Goal: Task Accomplishment & Management: Complete application form

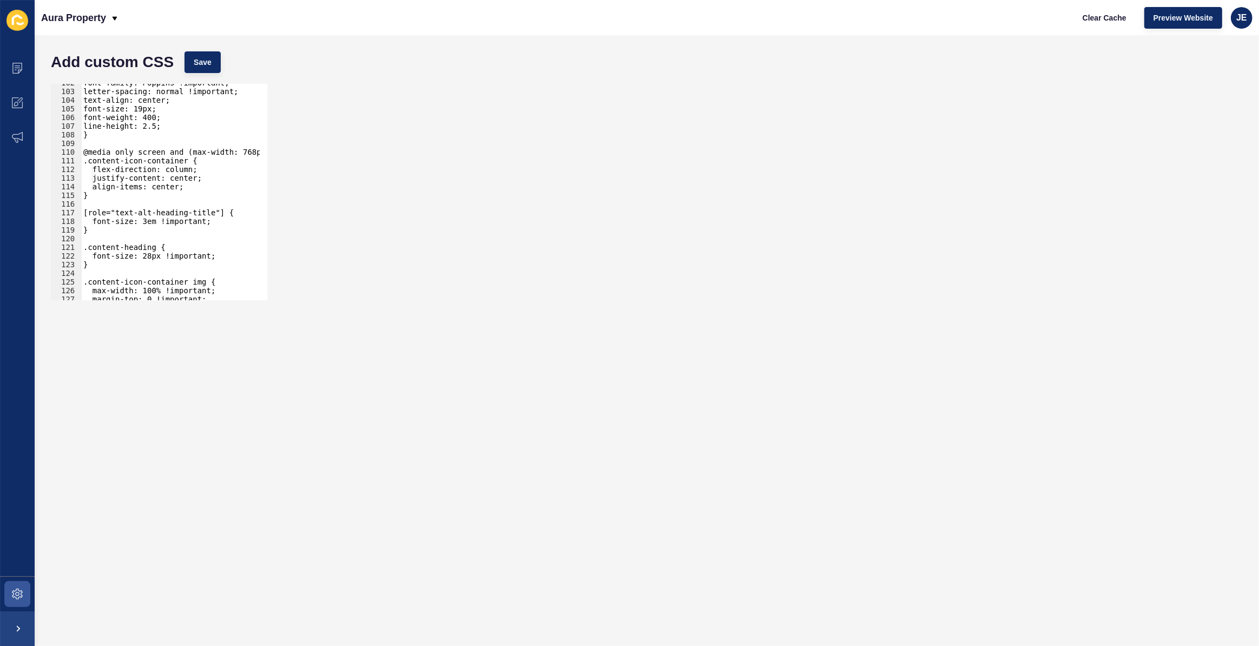
scroll to position [850, 0]
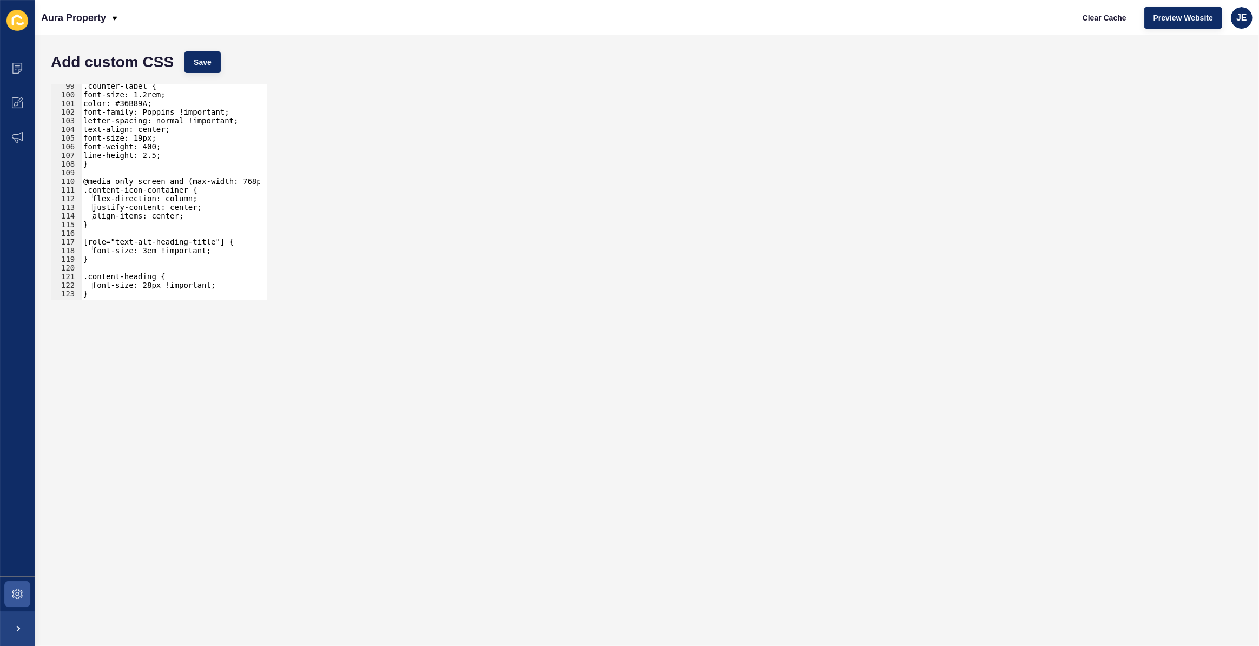
click at [122, 166] on div ".counter-label { font-size: 1.2rem; color: #36B89A; font-family: Poppins !impor…" at bounding box center [199, 195] width 237 height 226
paste textarea "}"
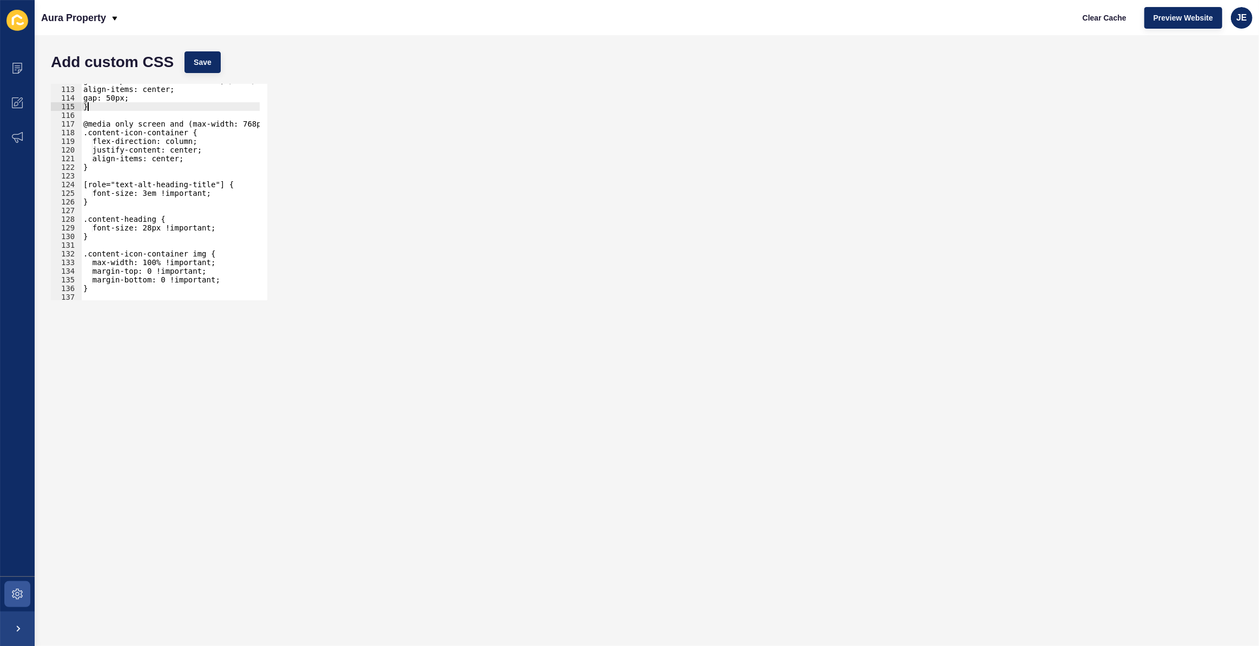
scroll to position [1028, 0]
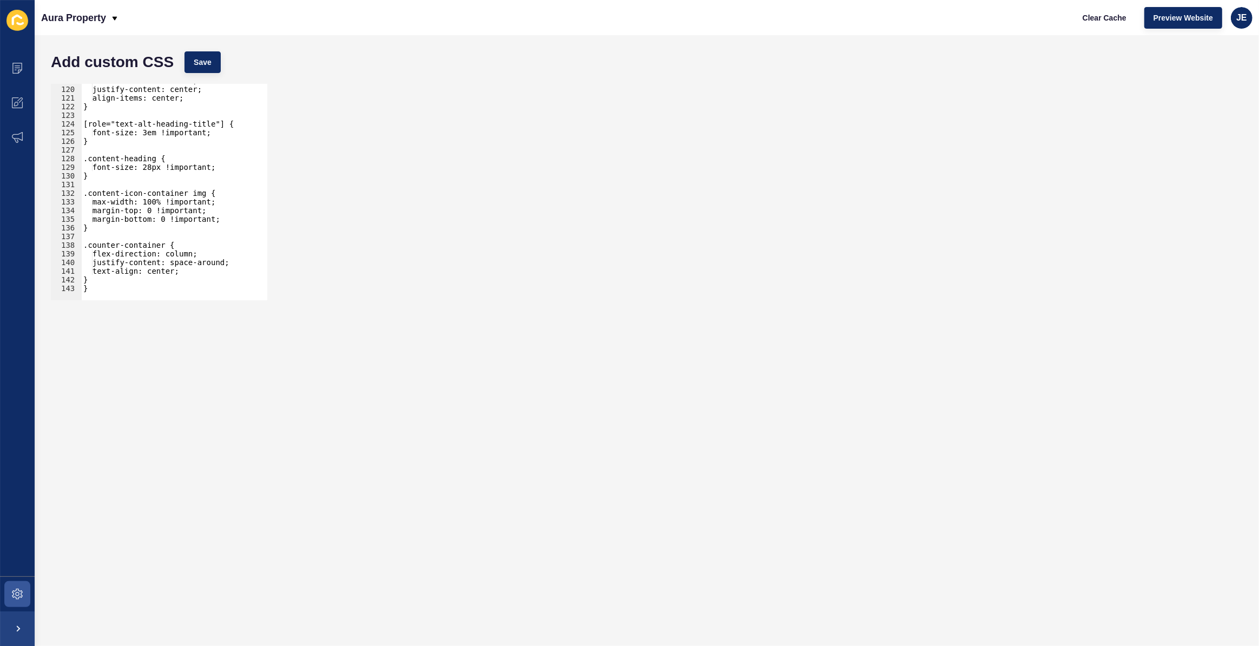
click at [97, 278] on div "flex-direction: column; justify-content: center; align-items: center; } [role="…" at bounding box center [199, 189] width 237 height 226
type textarea "}"
paste textarea "}"
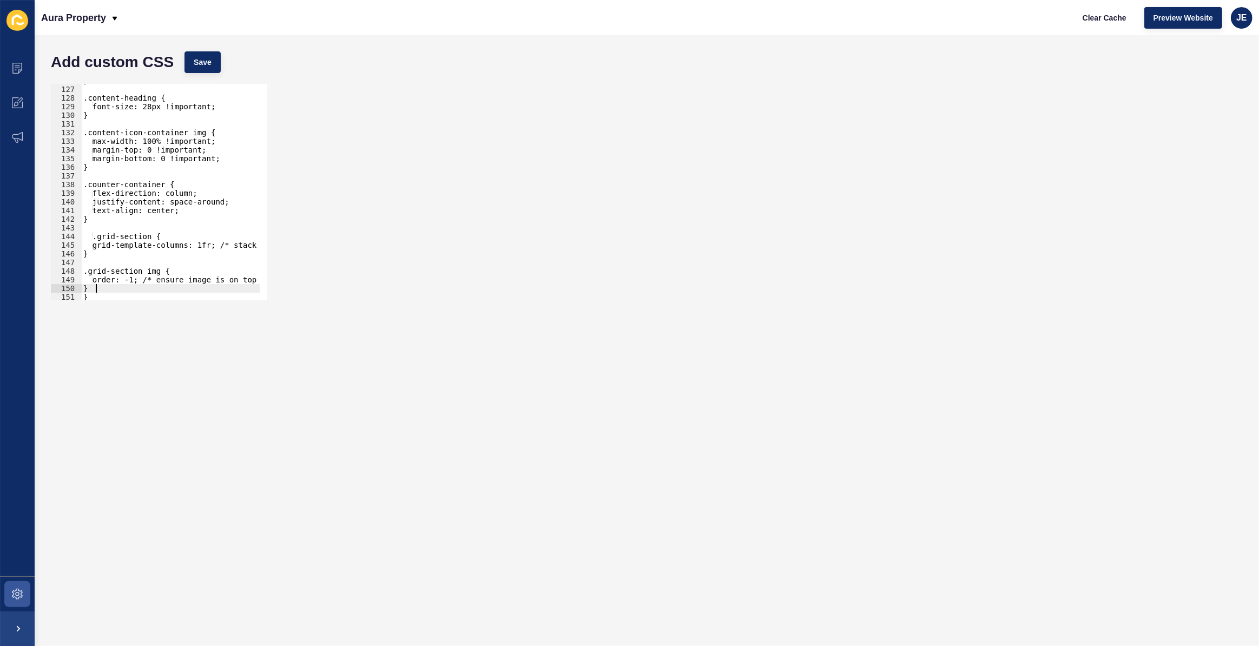
scroll to position [1089, 0]
click at [200, 64] on span "Save" at bounding box center [203, 62] width 18 height 11
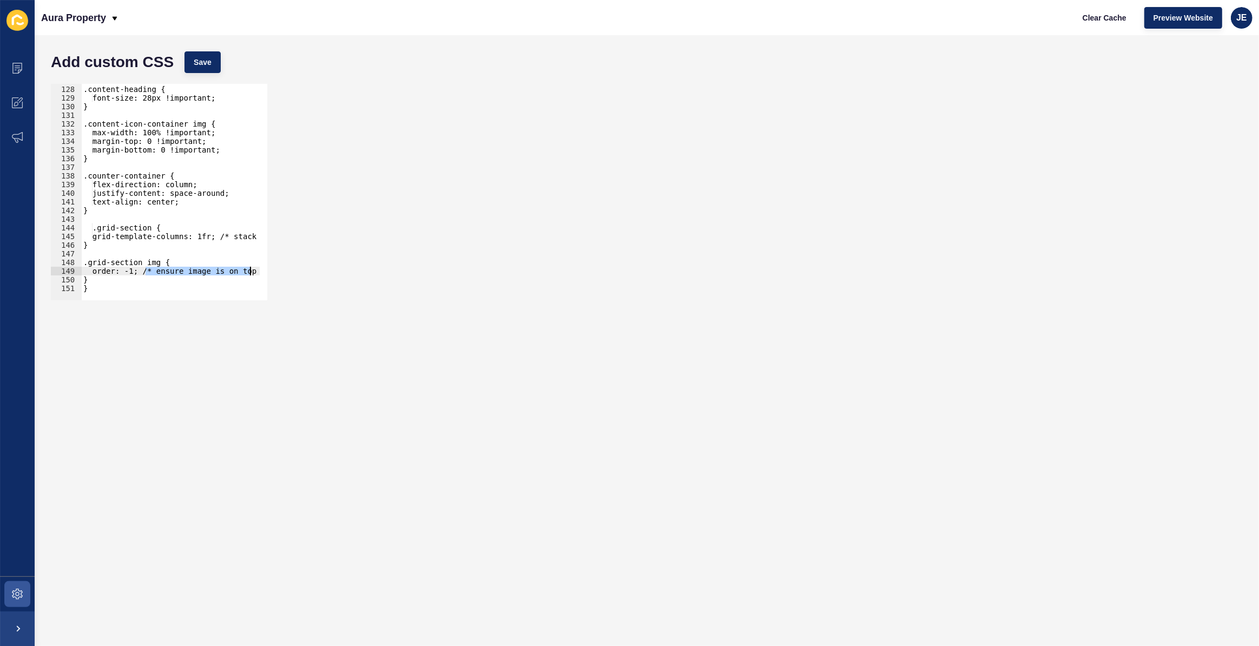
scroll to position [0, 6]
drag, startPoint x: 145, startPoint y: 269, endPoint x: 270, endPoint y: 268, distance: 125.5
click at [270, 268] on div "order: -1; /* ensure image is on top */ 127 128 129 130 131 132 133 134 135 136…" at bounding box center [646, 191] width 1203 height 227
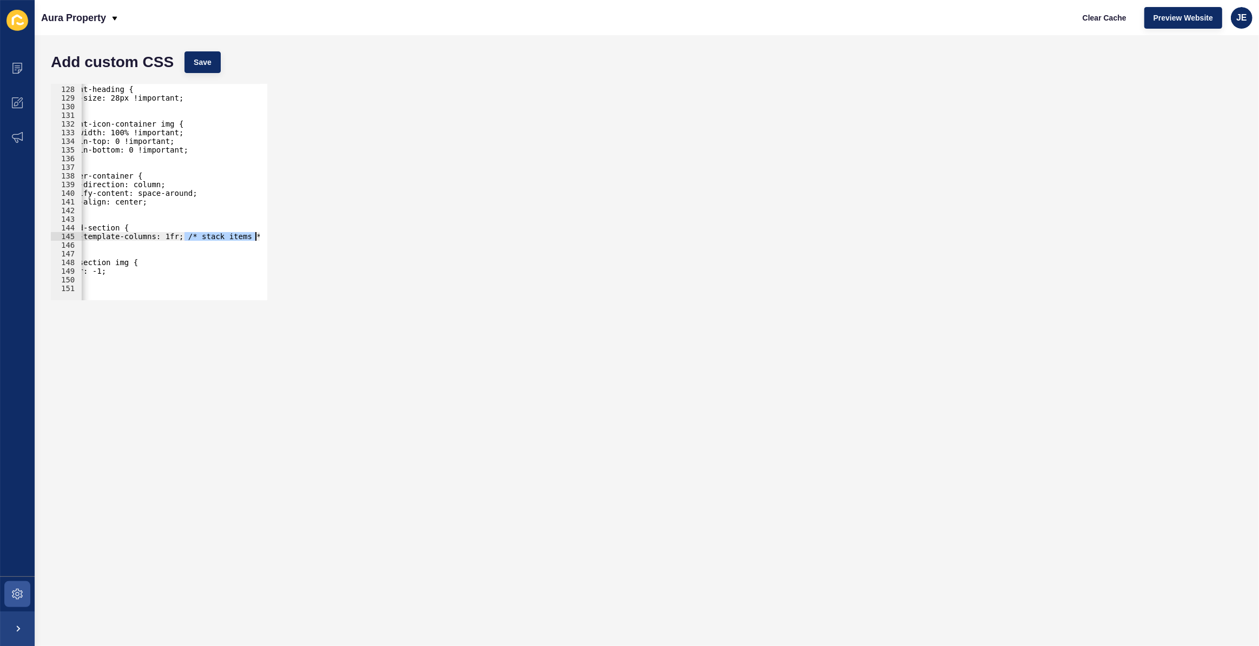
drag, startPoint x: 210, startPoint y: 237, endPoint x: 290, endPoint y: 237, distance: 80.6
click at [290, 237] on div "order: -1; 127 128 129 130 131 132 133 134 135 136 137 138 139 140 141 142 143 …" at bounding box center [646, 191] width 1203 height 227
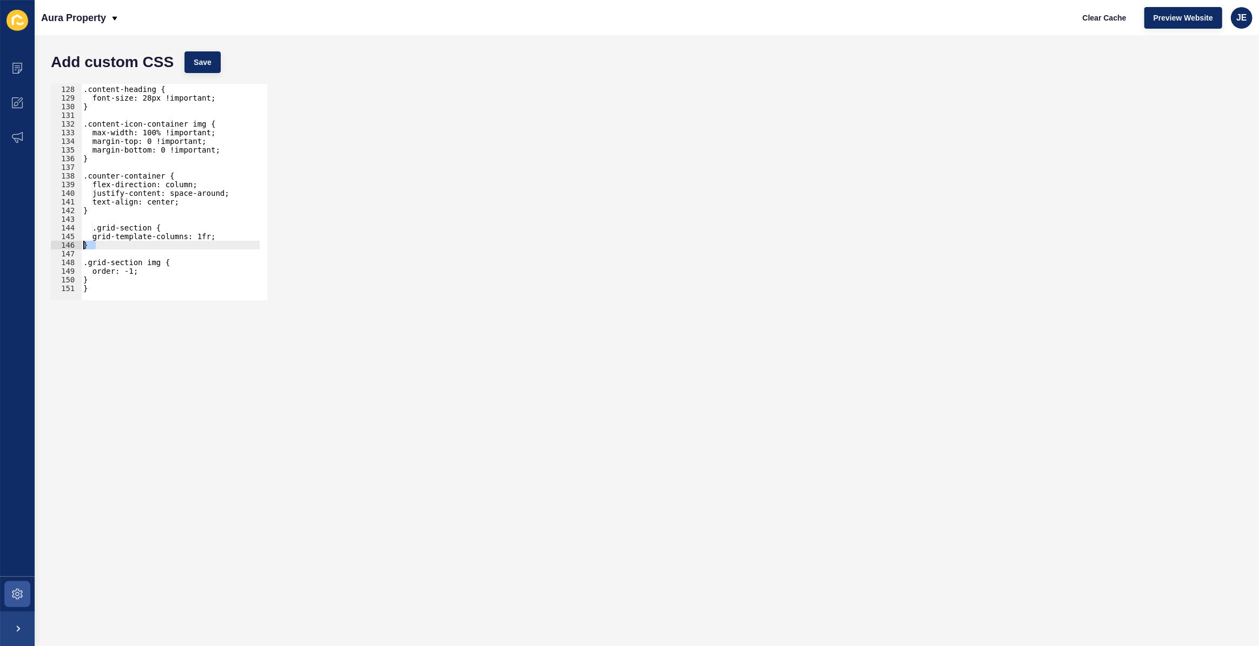
scroll to position [0, 0]
drag, startPoint x: 129, startPoint y: 241, endPoint x: 108, endPoint y: 233, distance: 22.1
click at [71, 241] on div "grid-template-columns: 1fr; 127 128 129 130 131 132 133 134 135 136 137 138 139…" at bounding box center [159, 192] width 216 height 216
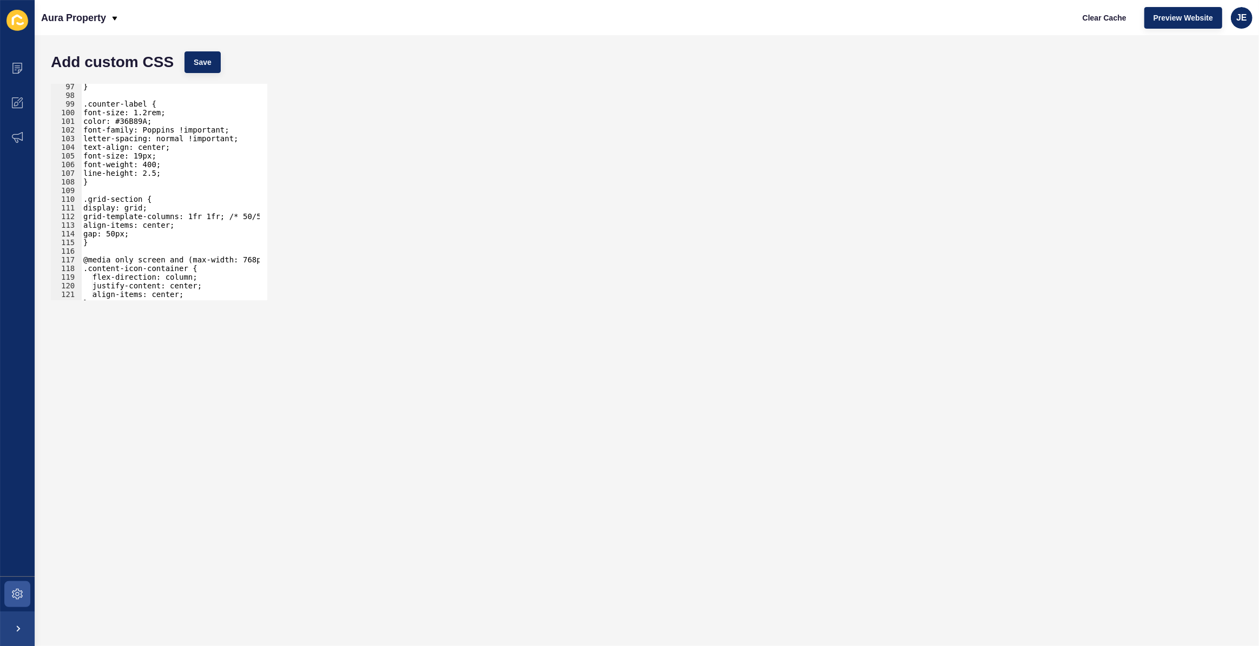
scroll to position [833, 0]
click at [115, 243] on div "} .counter-label { font-size: 1.2rem; color: #36B89A; font-family: Poppins !imp…" at bounding box center [199, 195] width 237 height 226
type textarea "}"
type textarea ".grid-section{"
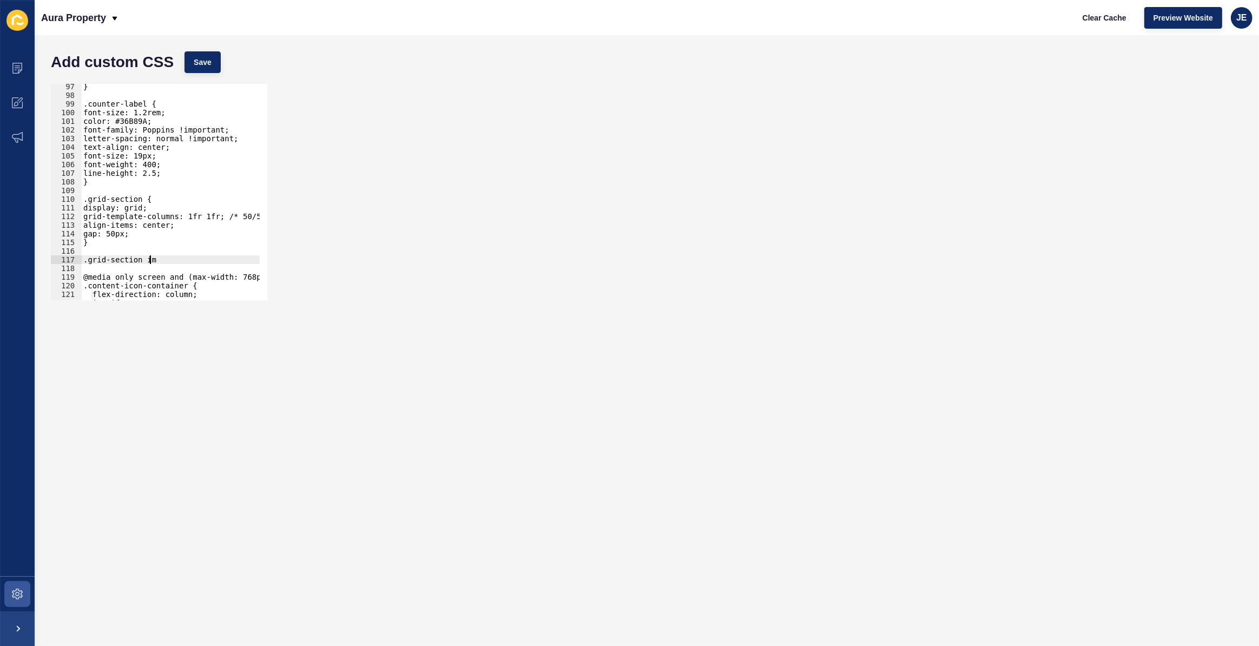
scroll to position [0, 4]
type textarea ".grid-section img{"
type textarea "}"
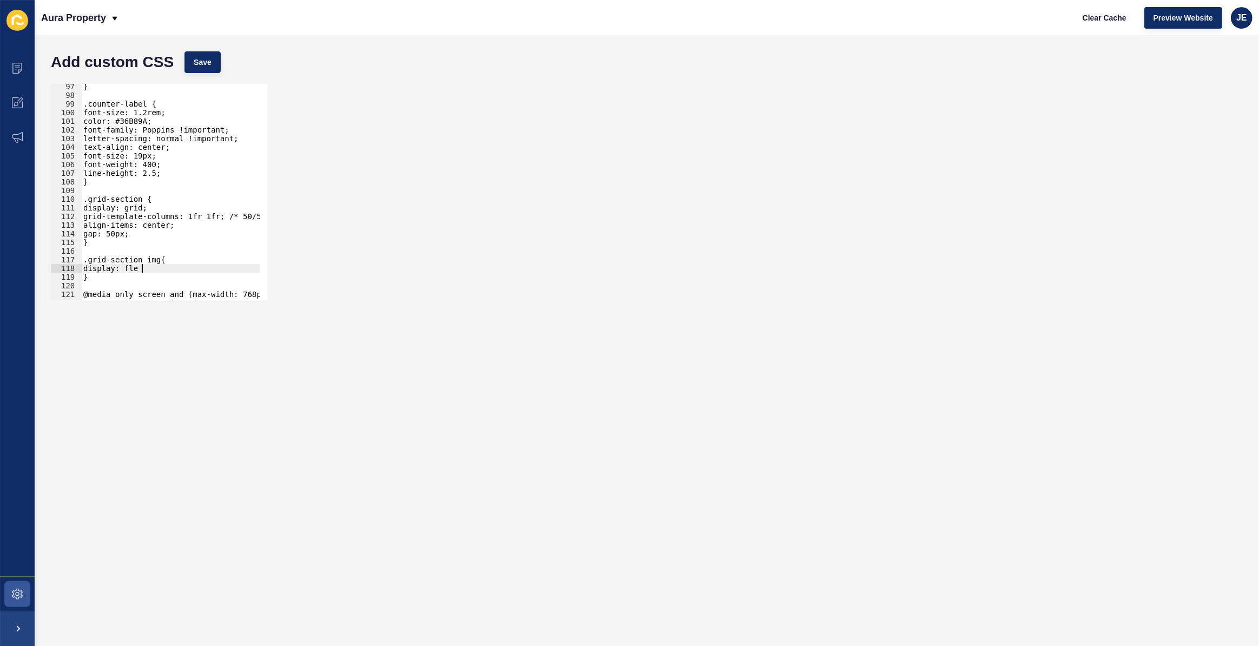
type textarea "display: flex;"
type textarea "align-items: center;"
type textarea "k"
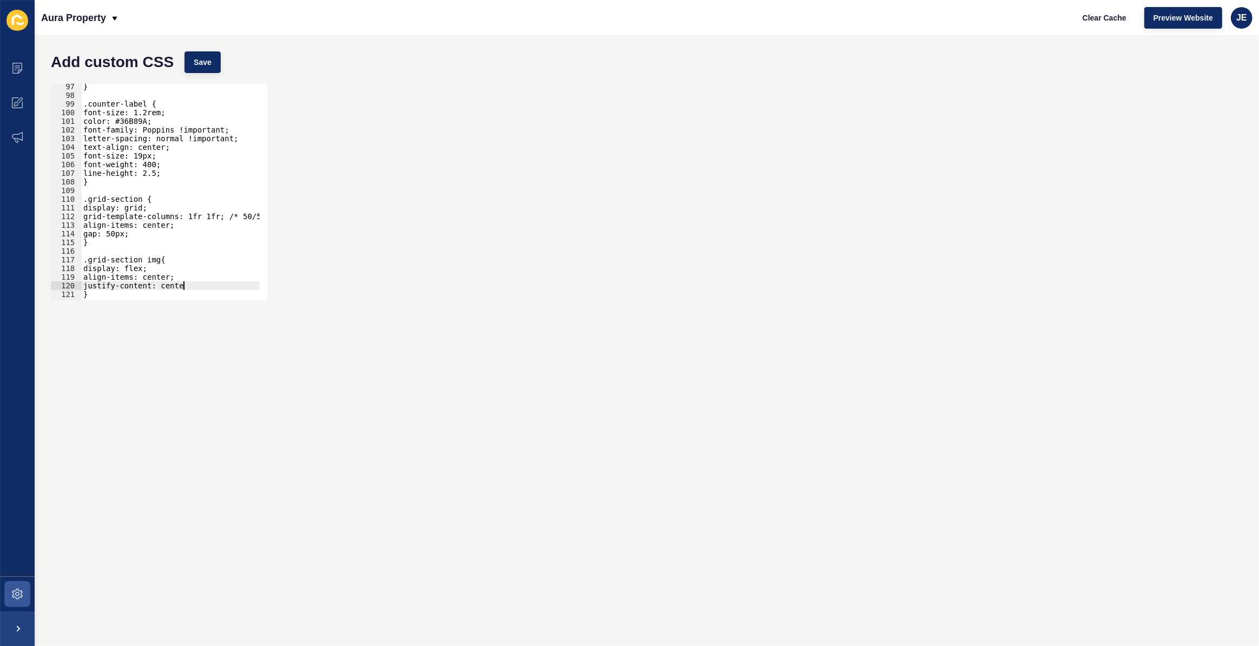
type textarea "justify-content: center;"
click at [193, 63] on button "Save" at bounding box center [202, 62] width 36 height 22
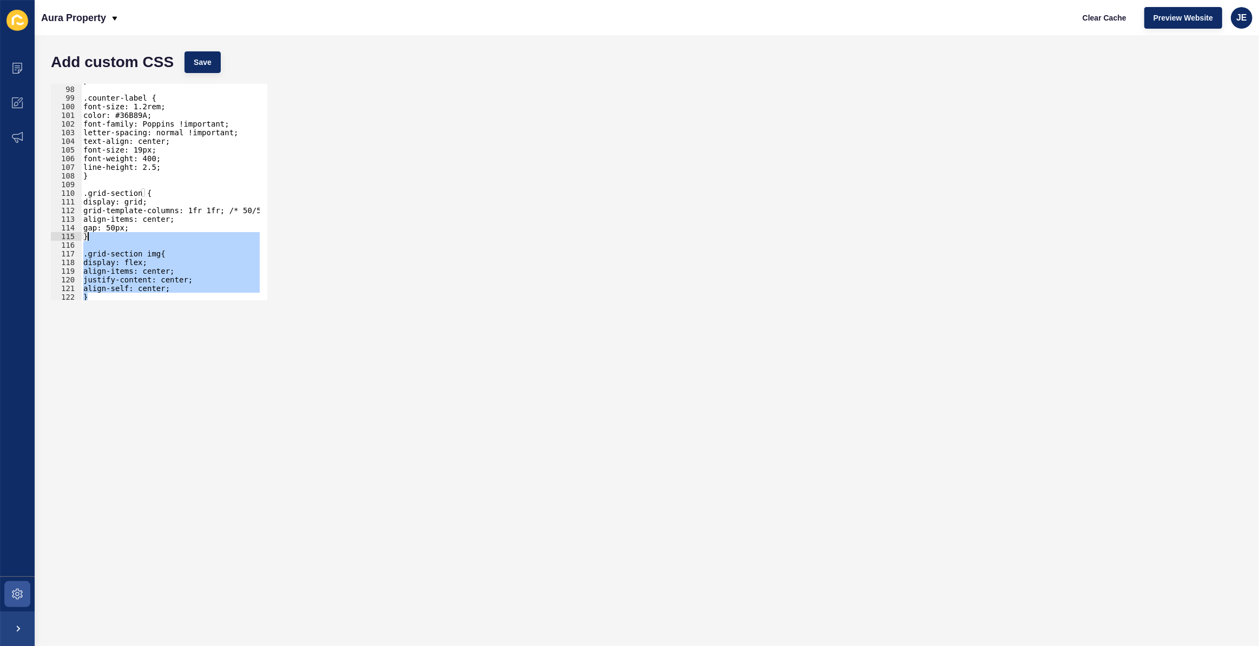
scroll to position [838, 0]
drag, startPoint x: 109, startPoint y: 237, endPoint x: 84, endPoint y: 190, distance: 53.2
click at [84, 190] on div "} .counter-label { font-size: 1.2rem; color: #36B89A; font-family: Poppins !imp…" at bounding box center [199, 189] width 237 height 226
paste textarea "}"
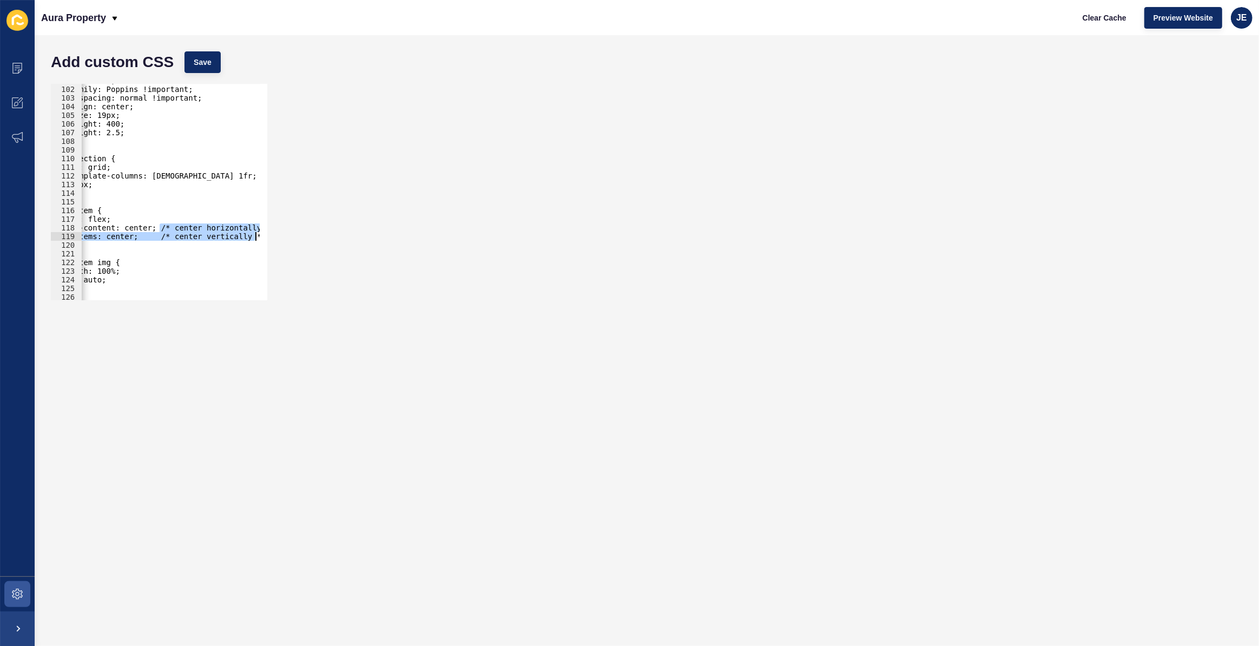
scroll to position [0, 44]
drag, startPoint x: 194, startPoint y: 225, endPoint x: 298, endPoint y: 226, distance: 103.3
click at [298, 226] on div "} 101 102 103 104 105 106 107 108 109 110 111 112 113 114 115 116 117 118 119 1…" at bounding box center [646, 191] width 1203 height 227
drag, startPoint x: 147, startPoint y: 236, endPoint x: 292, endPoint y: 238, distance: 145.5
click at [292, 238] on div "justify-content: center; 101 102 103 104 105 106 107 108 109 110 111 112 113 11…" at bounding box center [646, 191] width 1203 height 227
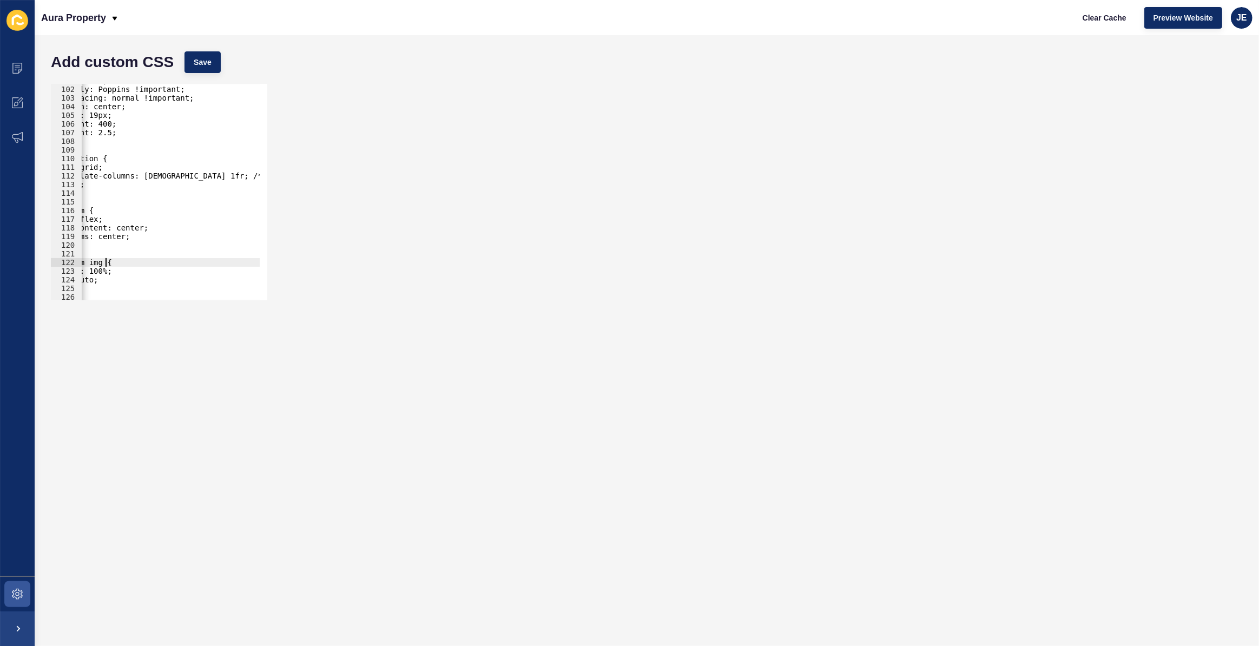
drag, startPoint x: 133, startPoint y: 263, endPoint x: 73, endPoint y: 248, distance: 61.9
click at [71, 248] on div "align-items: center; 101 102 103 104 105 106 107 108 109 110 111 112 113 114 11…" at bounding box center [159, 192] width 216 height 216
drag, startPoint x: 222, startPoint y: 178, endPoint x: 272, endPoint y: 174, distance: 49.9
click at [272, 174] on div "} 101 102 103 104 105 106 107 108 109 110 111 112 113 114 115 116 117 118 119 1…" at bounding box center [646, 191] width 1203 height 227
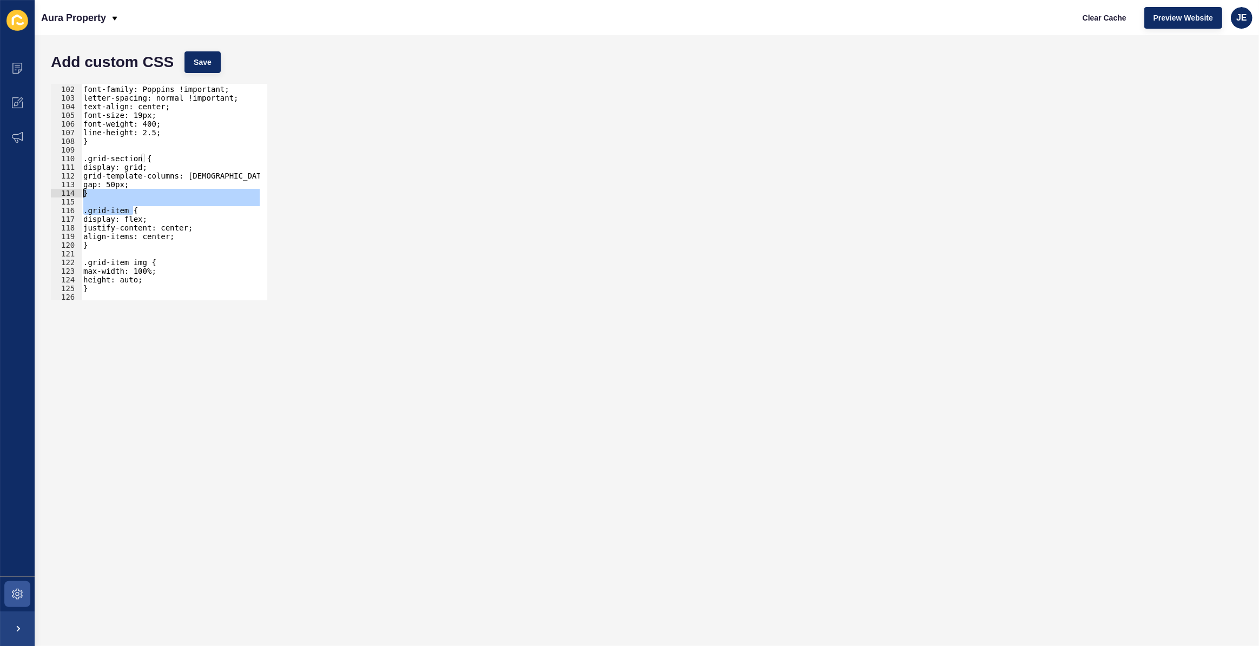
scroll to position [0, 0]
drag, startPoint x: 125, startPoint y: 211, endPoint x: -32, endPoint y: 191, distance: 159.2
click at [0, 191] on html "Content Appearance Marketing Settings Aura Property Clear Cache Preview Website…" at bounding box center [629, 323] width 1259 height 646
type textarea "}"
click at [136, 200] on div "color: #36B89A; font-family: Poppins !important; letter-spacing: normal !import…" at bounding box center [170, 192] width 179 height 216
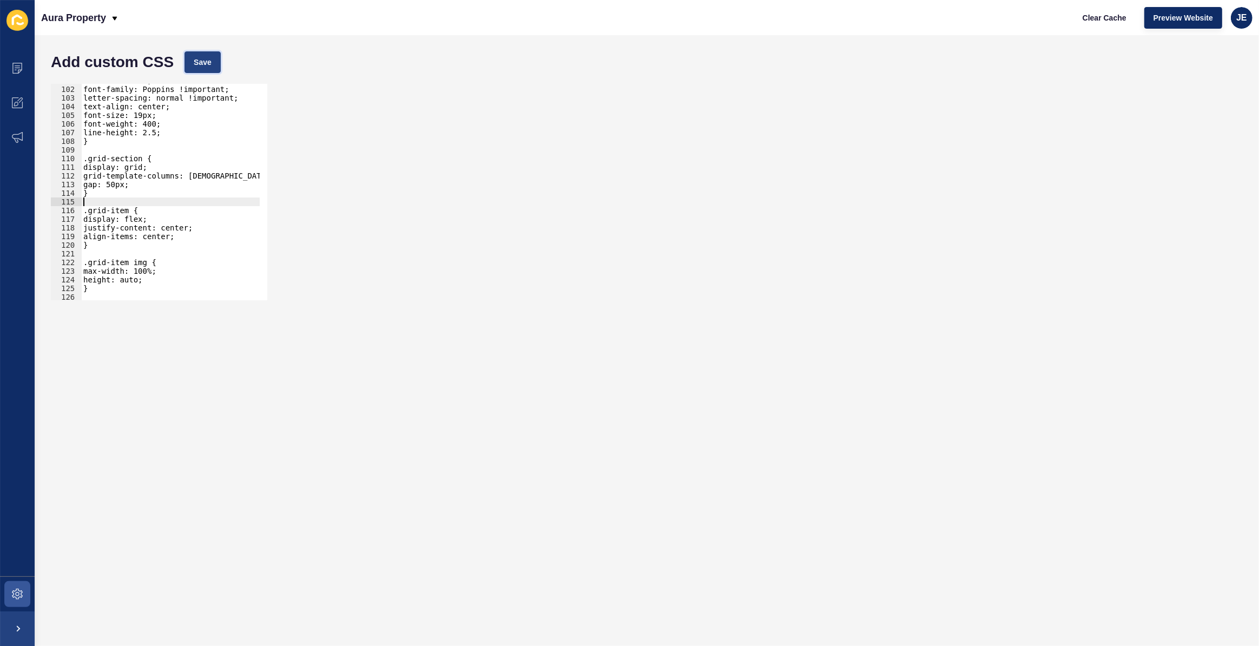
click at [201, 67] on span "Save" at bounding box center [203, 62] width 18 height 11
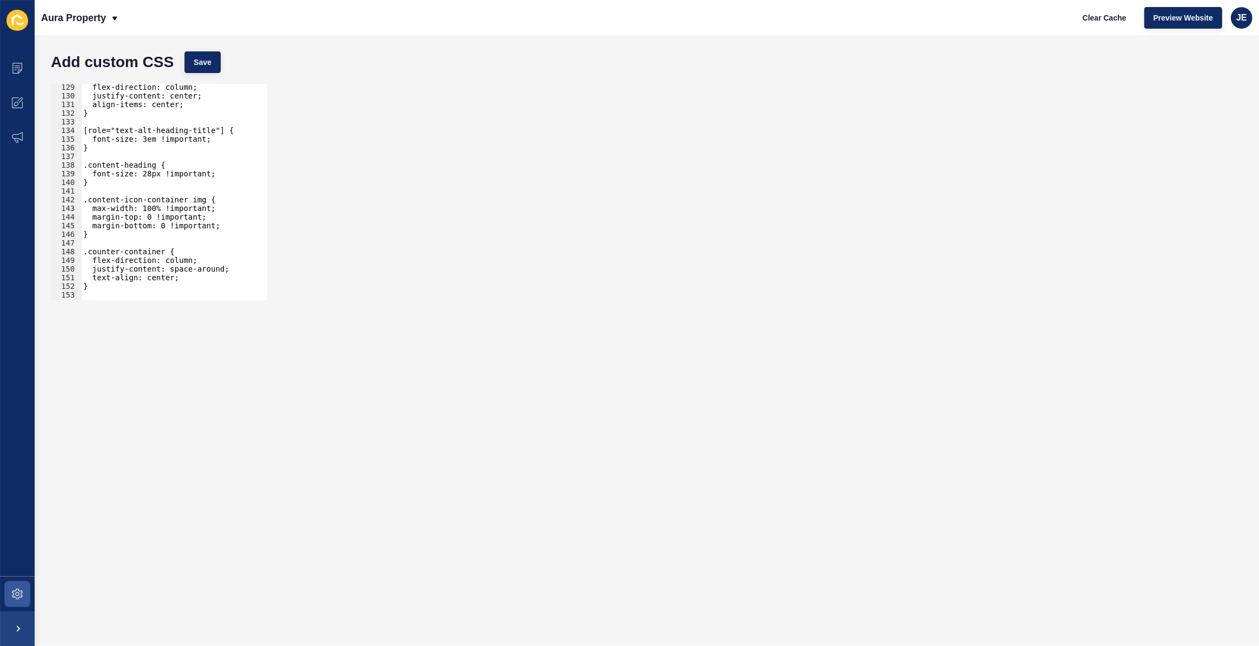
scroll to position [1185, 0]
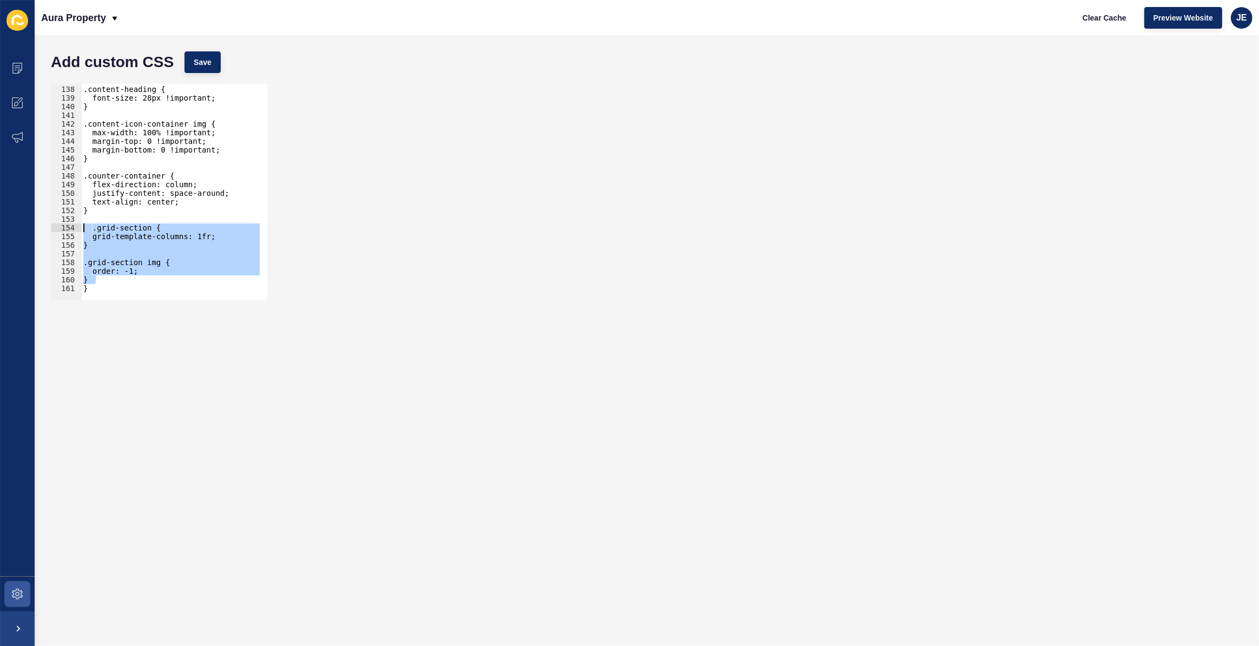
drag, startPoint x: 107, startPoint y: 280, endPoint x: 56, endPoint y: 228, distance: 73.1
click at [56, 228] on div "} 137 138 139 140 141 142 143 144 145 146 147 148 149 150 151 152 153 154 155 1…" at bounding box center [159, 192] width 216 height 216
paste textarea "}"
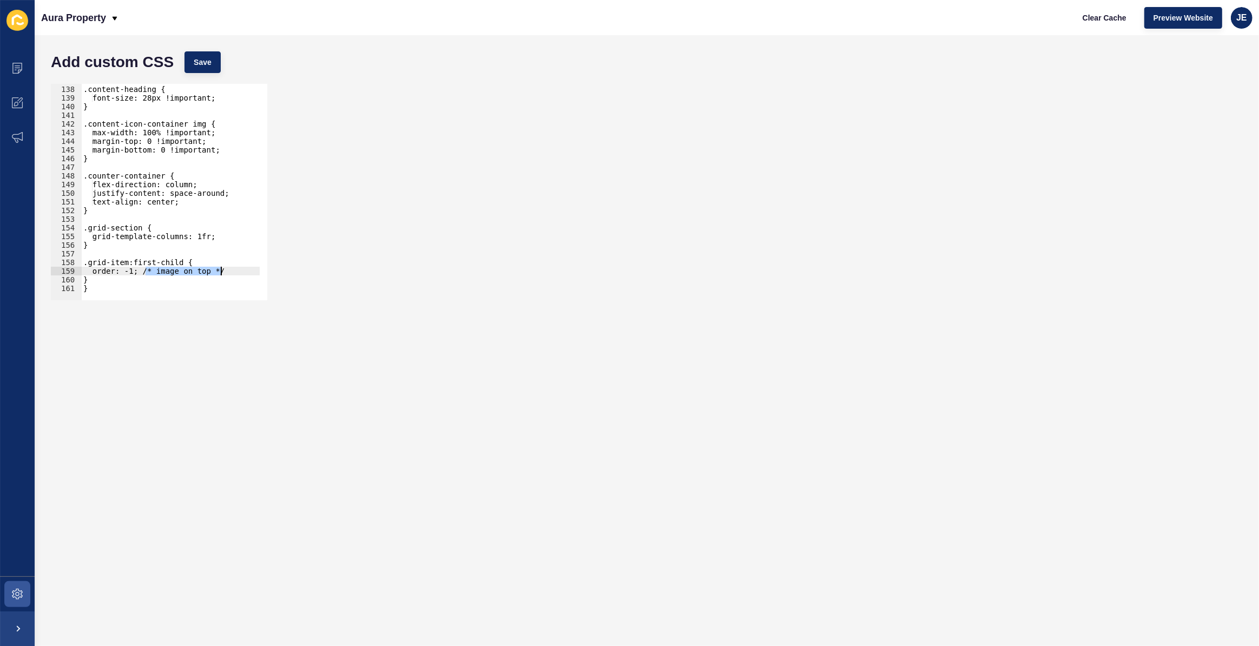
drag, startPoint x: 145, startPoint y: 272, endPoint x: 231, endPoint y: 270, distance: 86.0
click at [231, 270] on div ".content-heading { font-size: 28px !important; } .content-icon-container img { …" at bounding box center [199, 189] width 237 height 226
click at [200, 65] on span "Save" at bounding box center [203, 62] width 18 height 11
click at [113, 264] on div ".content-heading { font-size: 28px !important; } .content-icon-container img { …" at bounding box center [199, 189] width 237 height 226
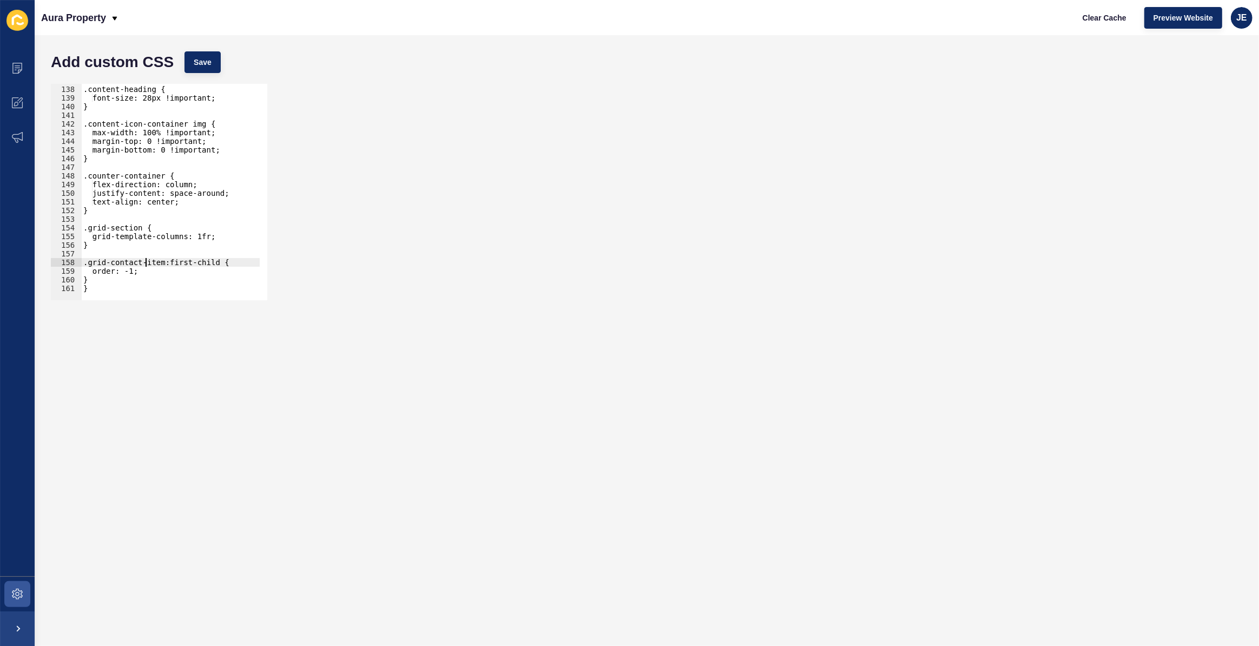
click at [92, 265] on div ".content-heading { font-size: 28px !important; } .content-icon-container img { …" at bounding box center [199, 189] width 237 height 226
click at [99, 274] on div ".content-heading { font-size: 28px !important; } .content-icon-container img { …" at bounding box center [199, 189] width 237 height 226
click at [92, 278] on div ".content-heading { font-size: 28px !important; } .content-icon-container img { …" at bounding box center [199, 189] width 237 height 226
click at [129, 265] on div ".content-heading { font-size: 28px !important; } .content-icon-container img { …" at bounding box center [199, 189] width 237 height 226
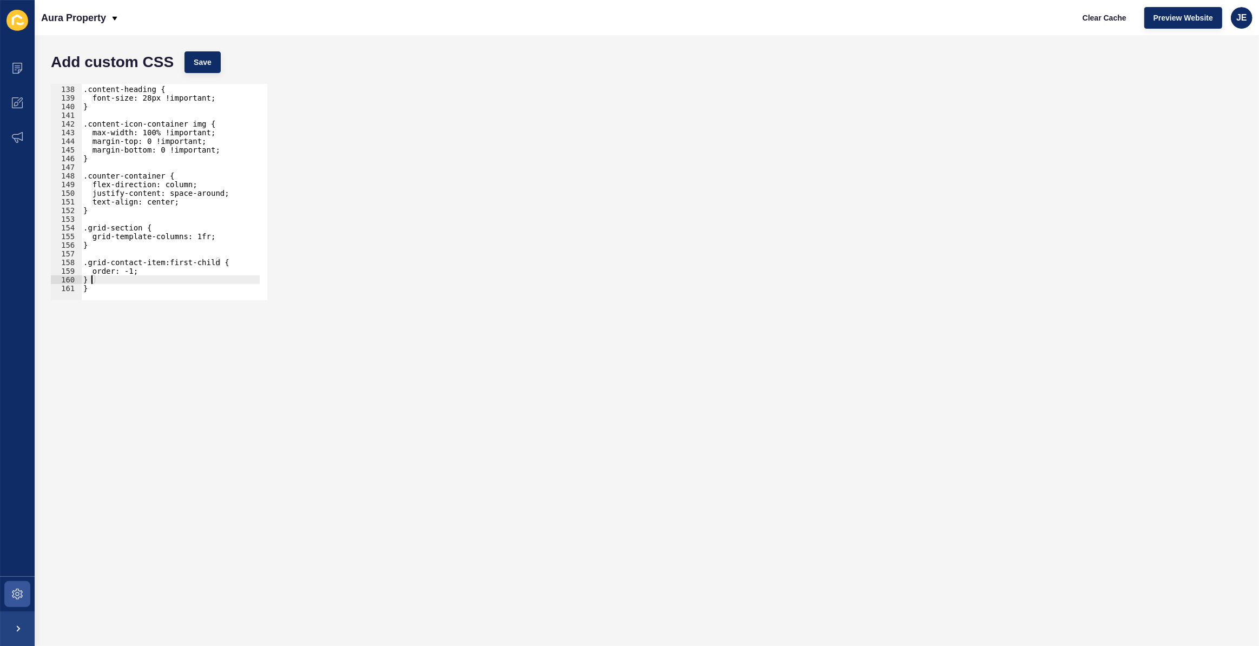
click at [129, 265] on div ".content-heading { font-size: 28px !important; } .content-icon-container img { …" at bounding box center [199, 189] width 237 height 226
click at [107, 230] on div ".content-heading { font-size: 28px !important; } .content-icon-container img { …" at bounding box center [199, 189] width 237 height 226
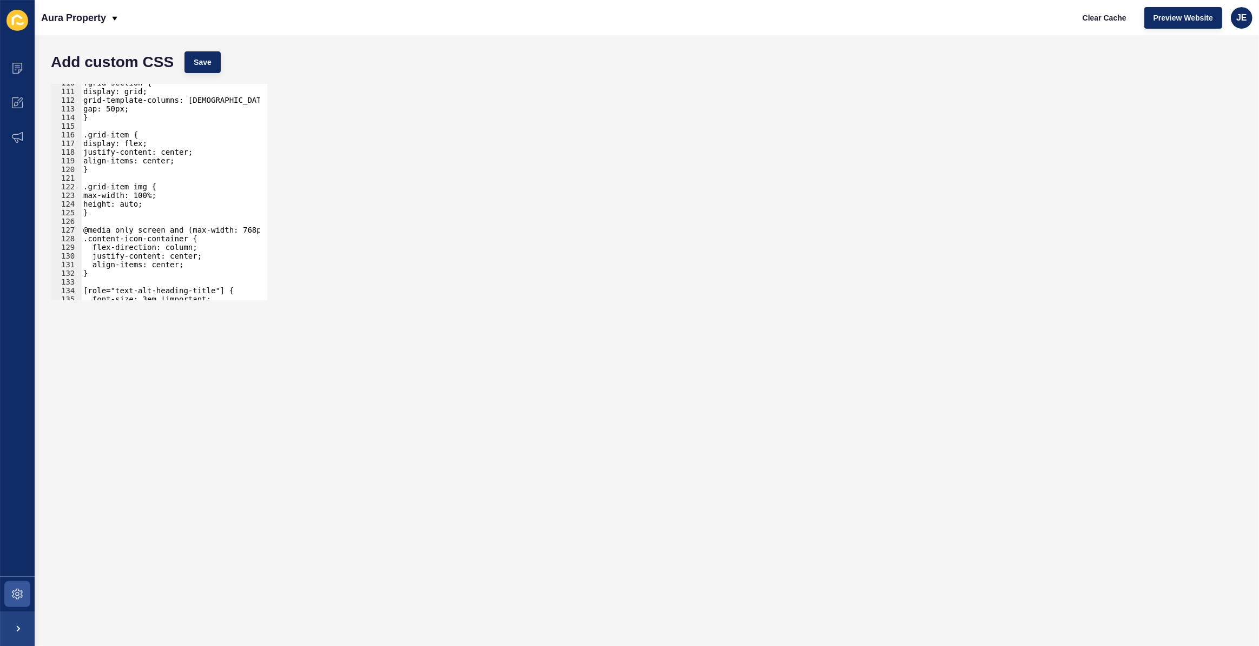
scroll to position [919, 0]
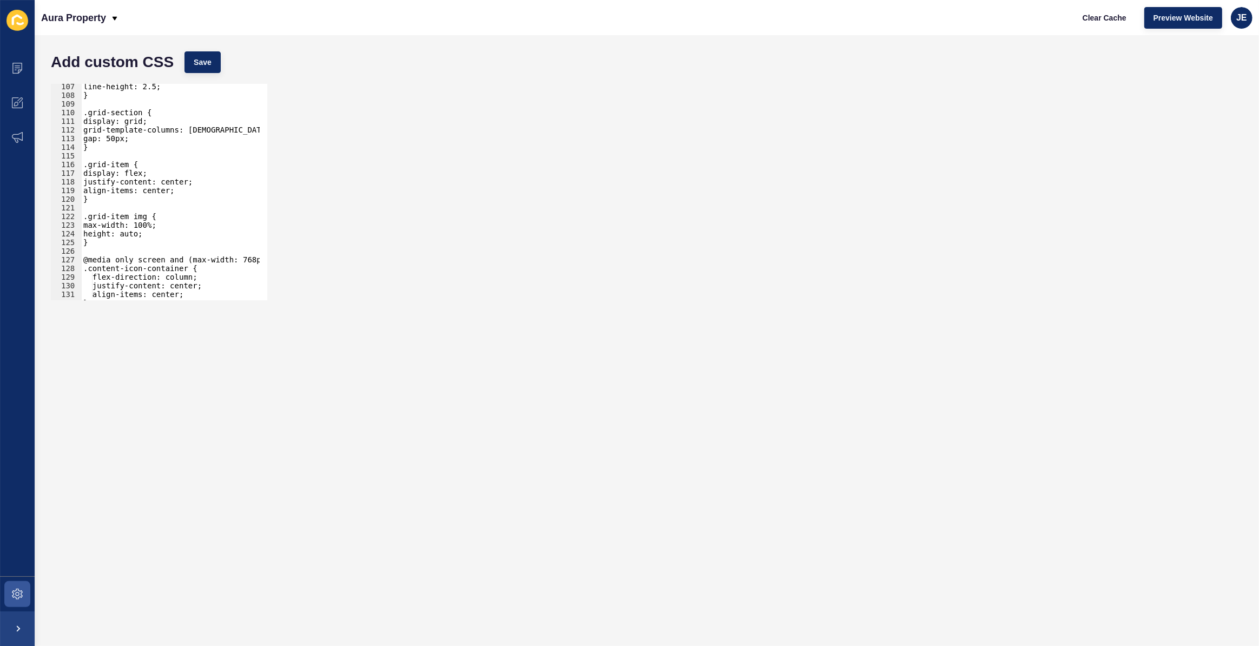
click at [106, 216] on div "line-height: 2.5; } .grid-section { display: grid; grid-template-columns: 1fr 1…" at bounding box center [199, 195] width 237 height 226
click at [104, 167] on div "line-height: 2.5; } .grid-section { display: grid; grid-template-columns: 1fr 1…" at bounding box center [199, 195] width 237 height 226
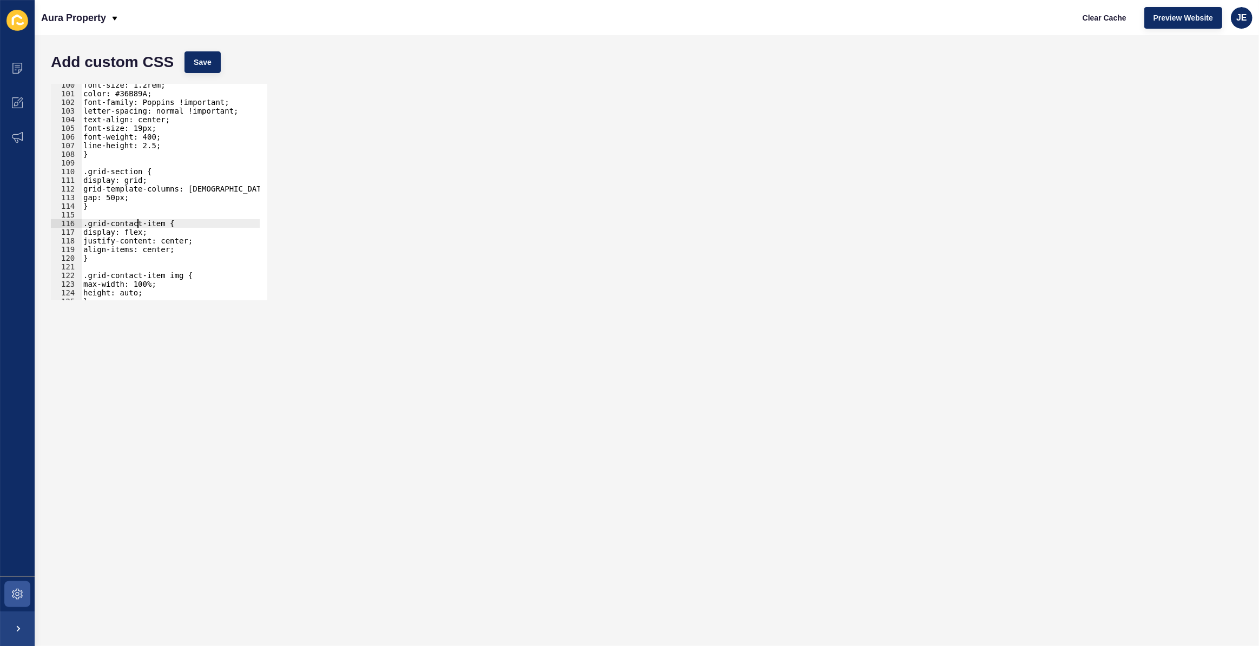
click at [104, 167] on div "font-size: 1.2rem; color: #36B89A; font-family: Poppins !important; letter-spac…" at bounding box center [199, 194] width 237 height 226
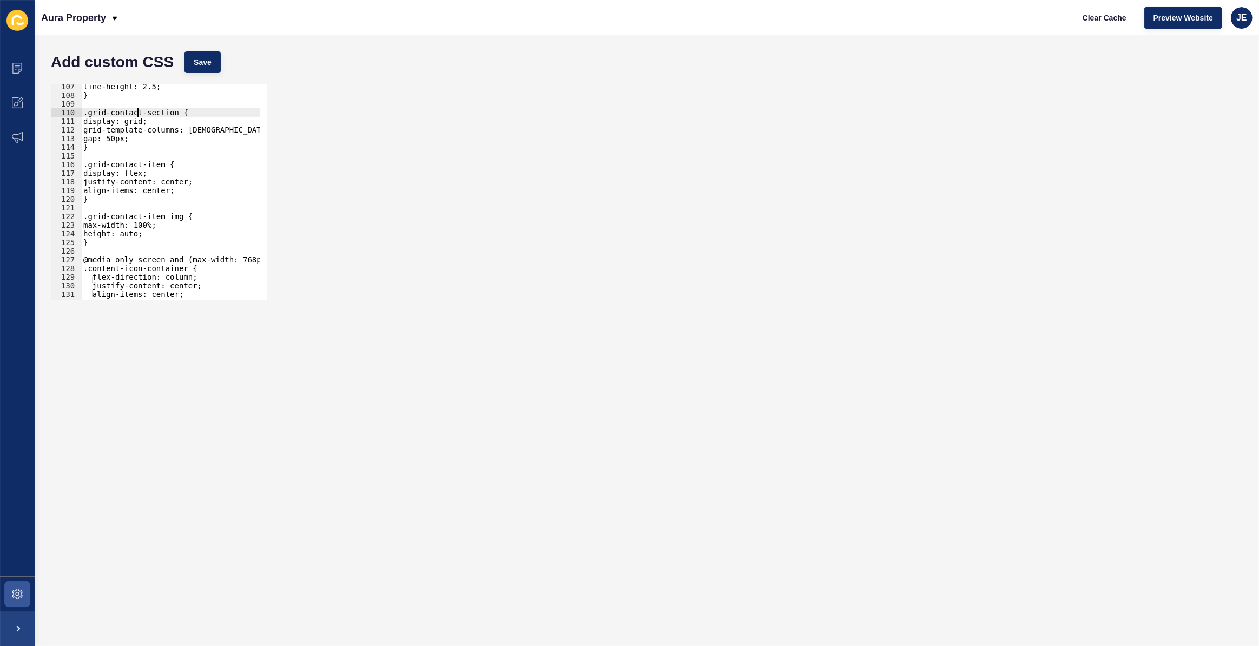
click at [155, 233] on div "line-height: 2.5; } .grid-contact-section { display: grid; grid-template-column…" at bounding box center [199, 195] width 237 height 226
type textarea "height: auto;"
click at [213, 64] on button "Save" at bounding box center [202, 62] width 36 height 22
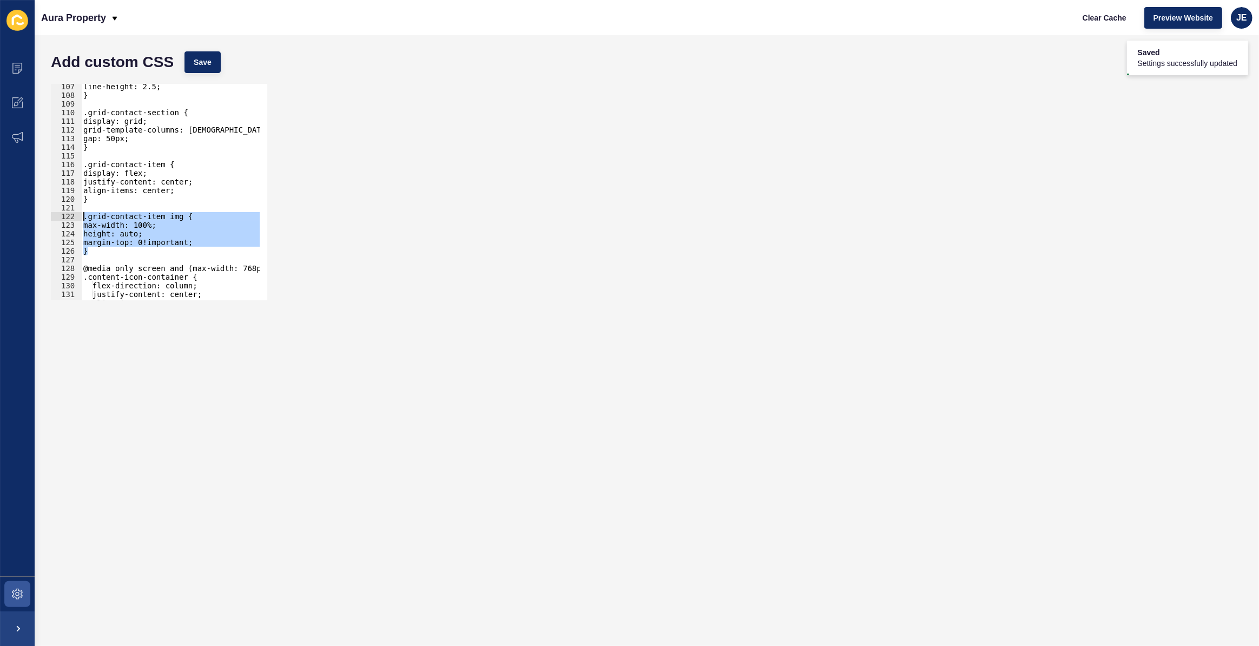
drag, startPoint x: 91, startPoint y: 253, endPoint x: 71, endPoint y: 219, distance: 39.3
click at [71, 219] on div "} 107 108 109 110 111 112 113 114 115 116 117 118 119 120 121 122 123 124 125 1…" at bounding box center [159, 192] width 216 height 216
click at [107, 250] on div "line-height: 2.5; } .grid-contact-section { display: grid; grid-template-column…" at bounding box center [170, 192] width 179 height 216
type textarea "}"
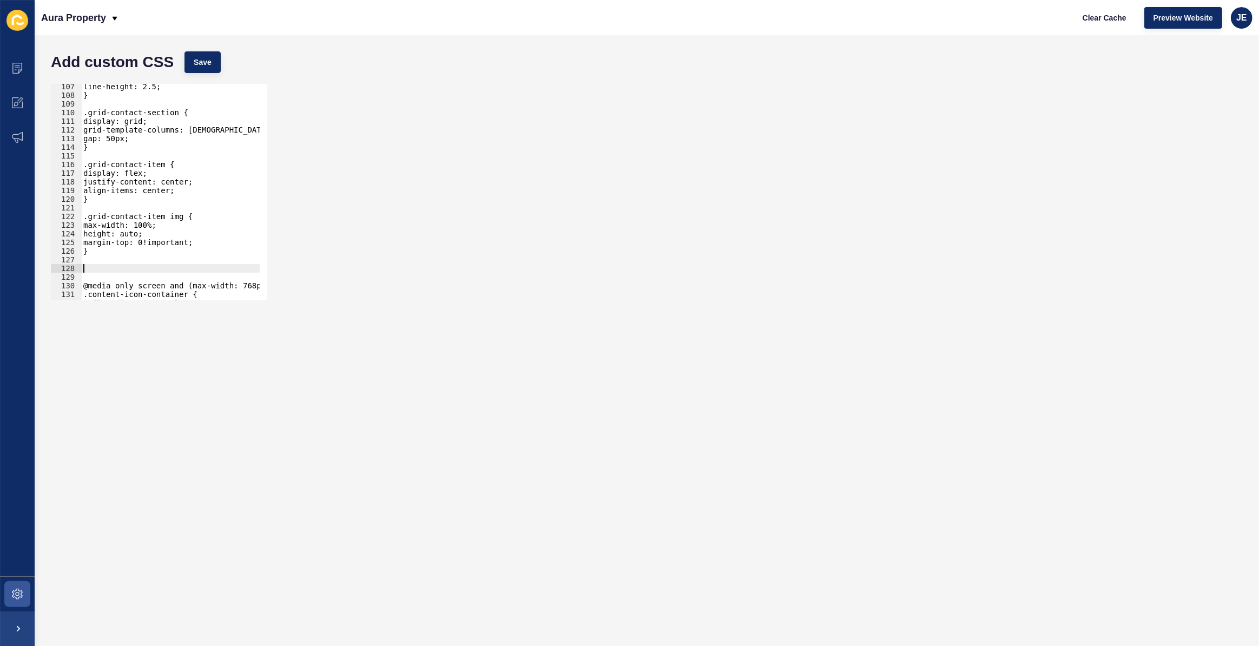
paste textarea "}"
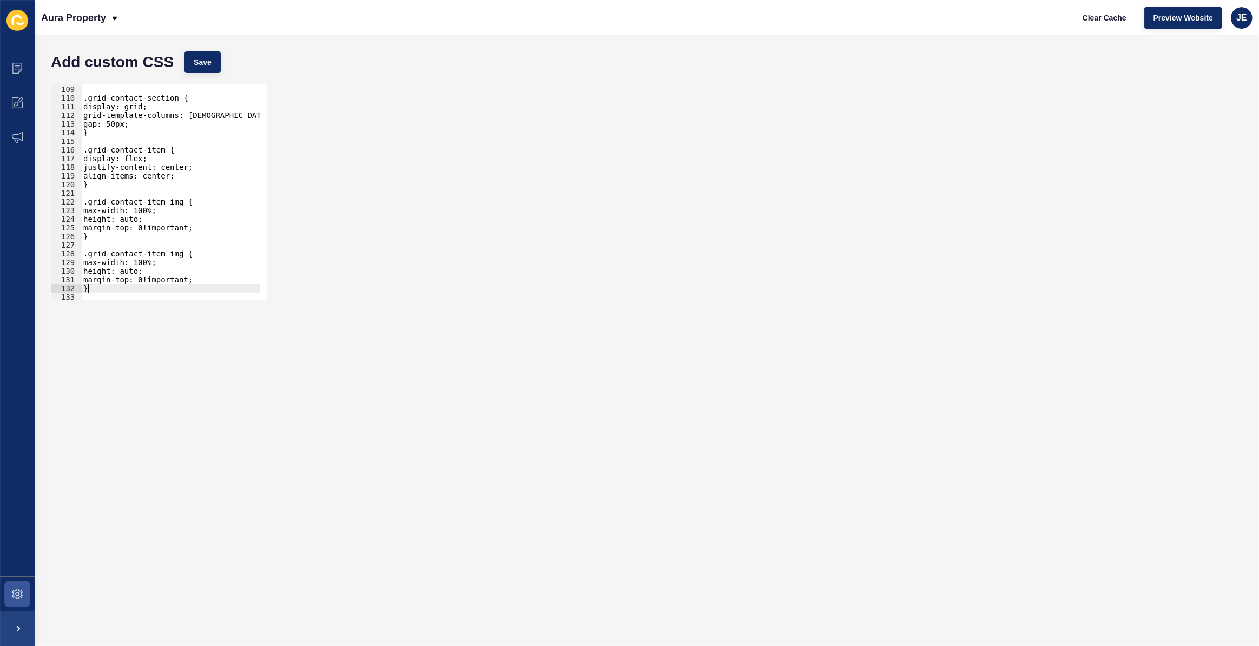
scroll to position [934, 0]
click at [168, 254] on div "} .grid-contact-section { display: grid; grid-template-columns: 1fr 1fr; gap: 5…" at bounding box center [199, 189] width 237 height 226
drag, startPoint x: 196, startPoint y: 279, endPoint x: 92, endPoint y: 261, distance: 106.0
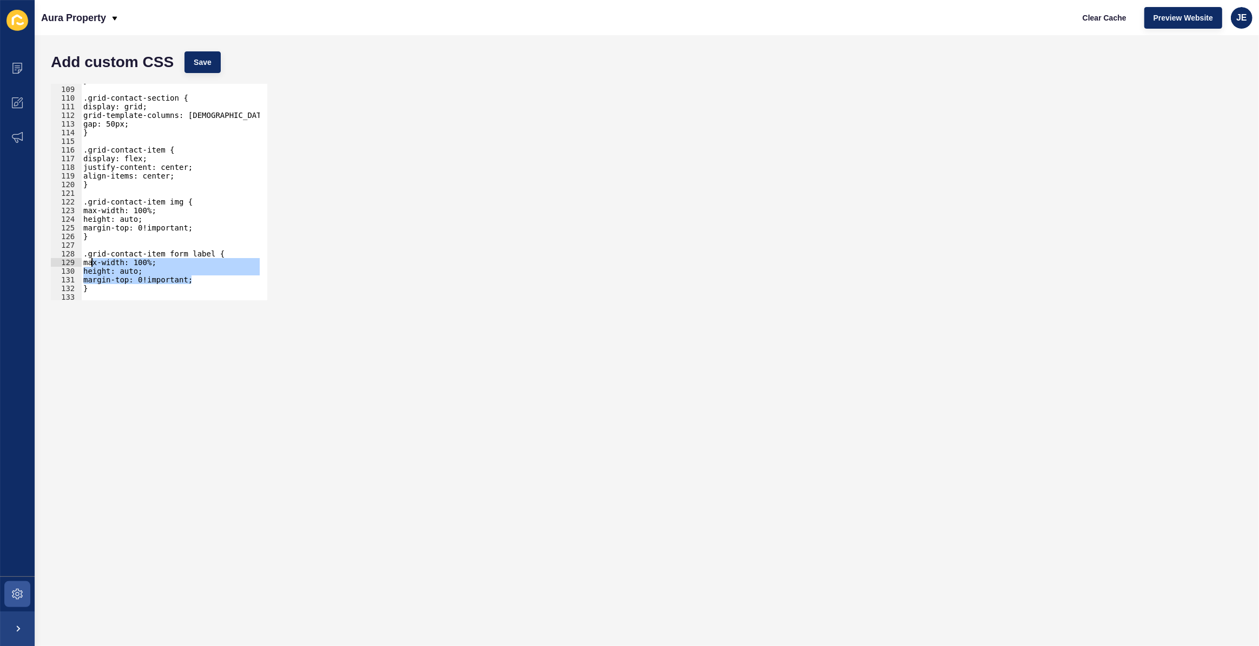
click at [92, 261] on div "} .grid-contact-section { display: grid; grid-template-columns: 1fr 1fr; gap: 5…" at bounding box center [199, 189] width 237 height 226
type textarea "font-family: Poppins!important;"
click at [204, 62] on span "Save" at bounding box center [203, 62] width 18 height 11
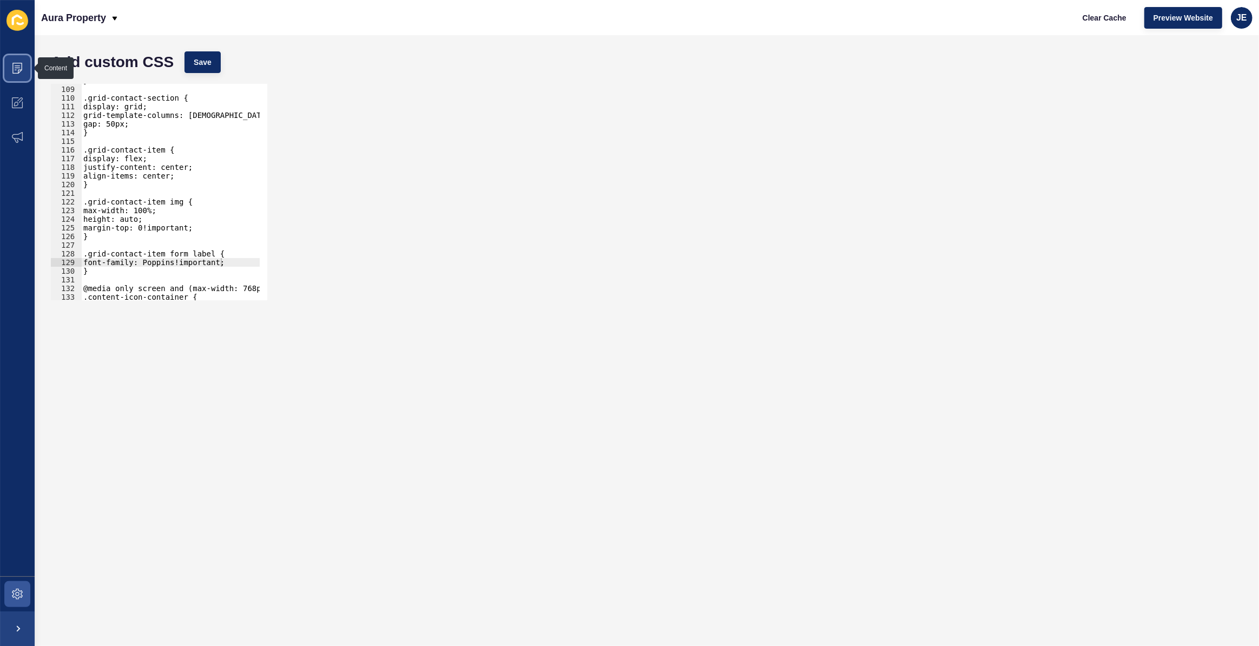
click at [17, 71] on icon at bounding box center [17, 68] width 11 height 11
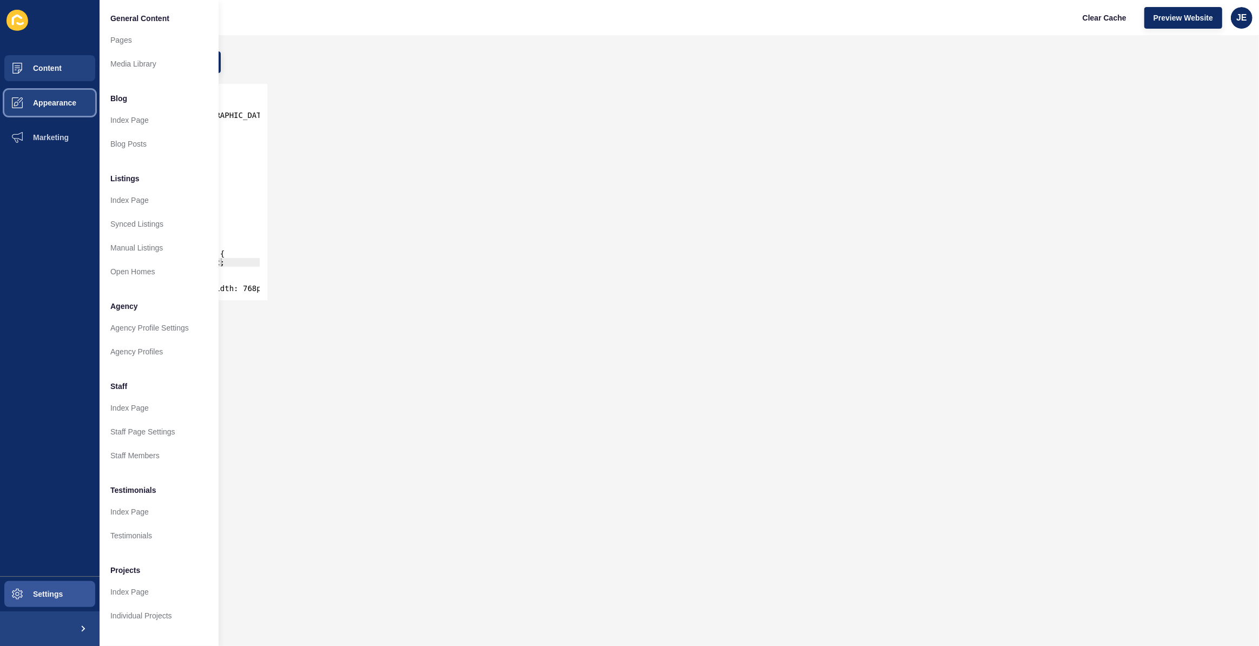
click at [56, 105] on span "Appearance" at bounding box center [37, 102] width 78 height 9
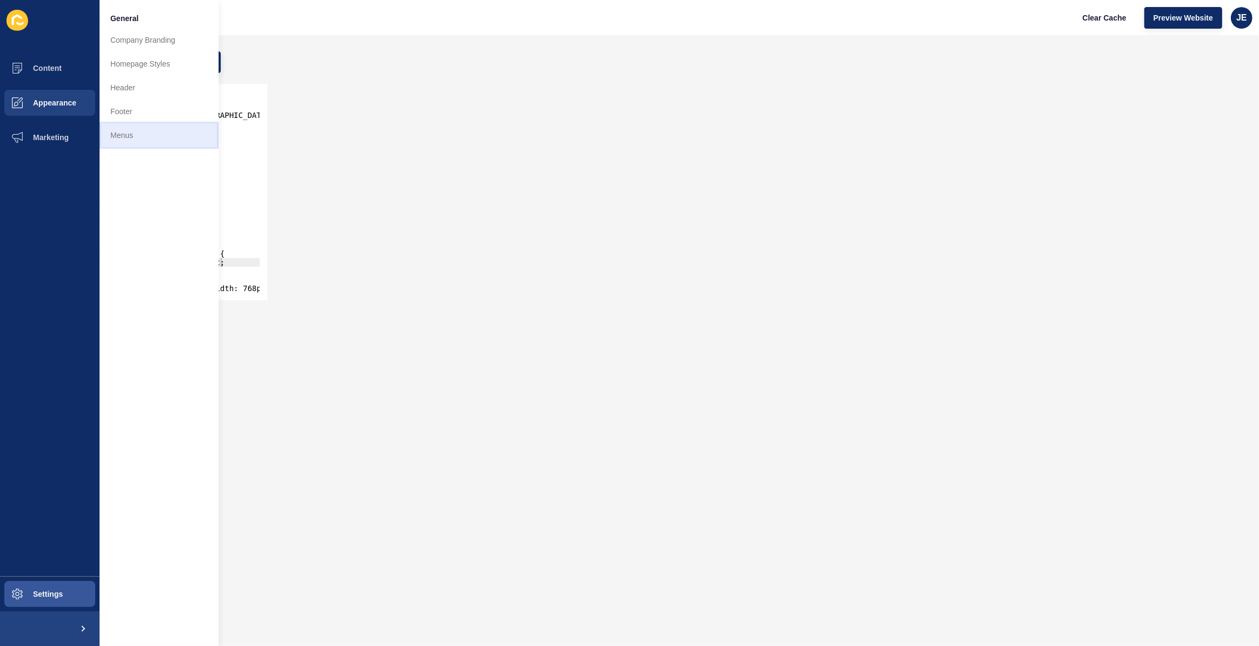
click at [129, 136] on link "Menus" at bounding box center [159, 135] width 119 height 24
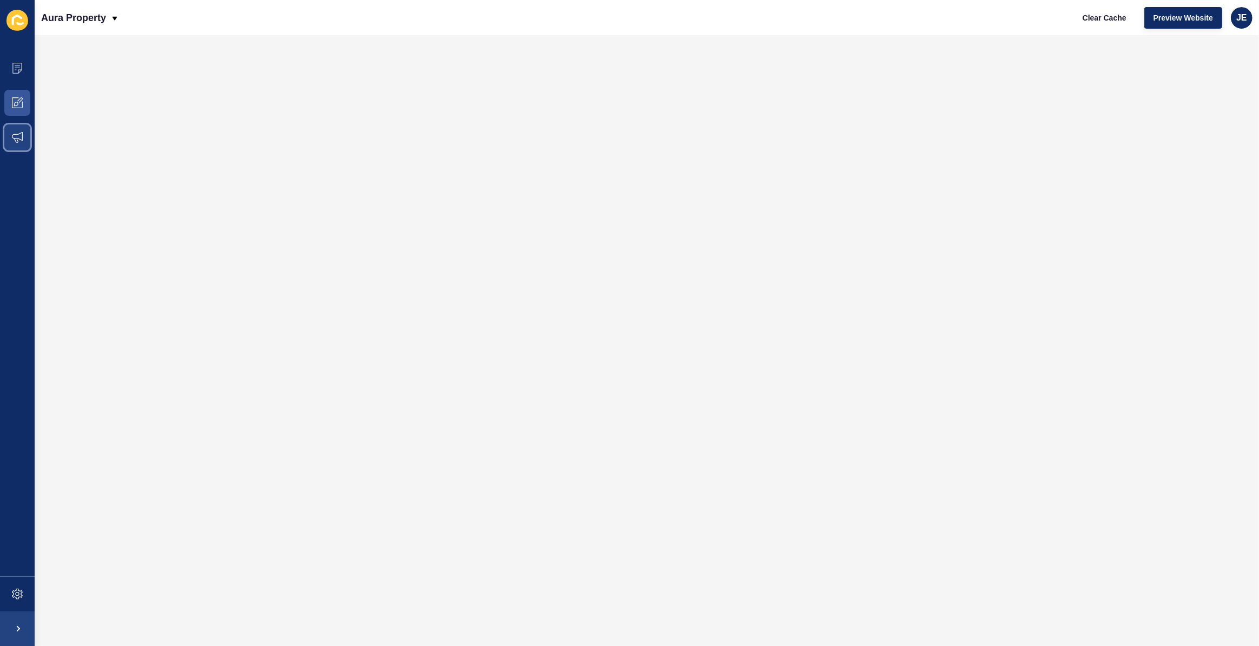
click at [19, 132] on icon at bounding box center [17, 137] width 11 height 11
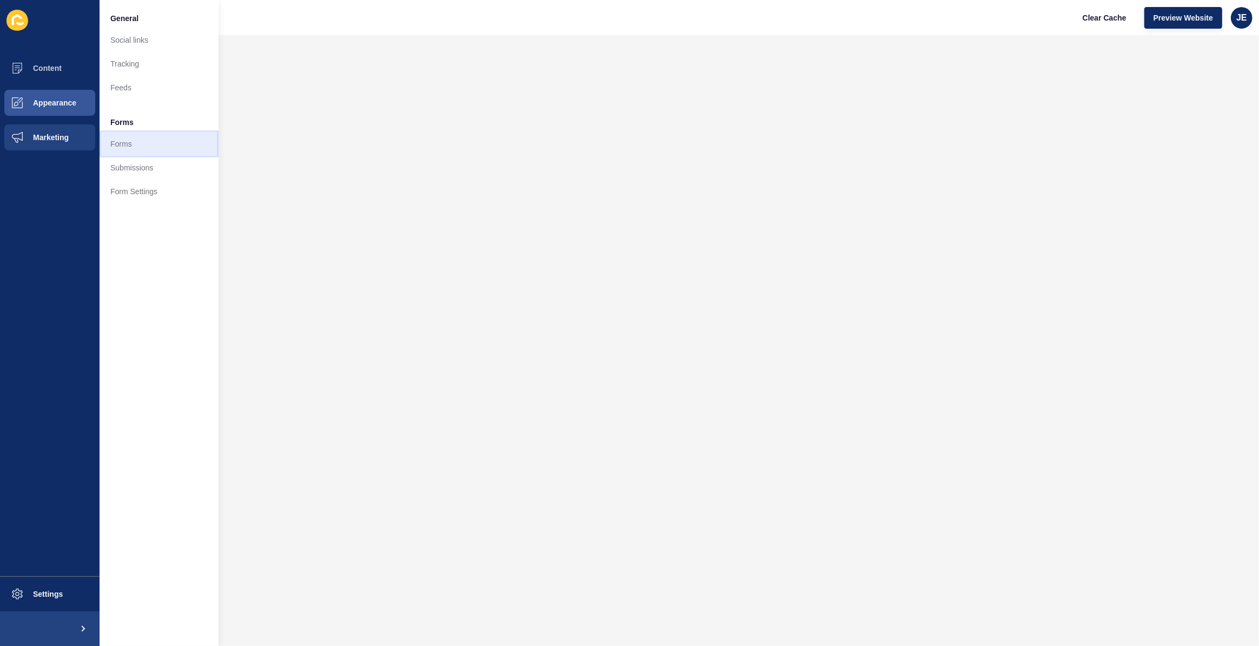
click at [137, 148] on link "Forms" at bounding box center [159, 144] width 119 height 24
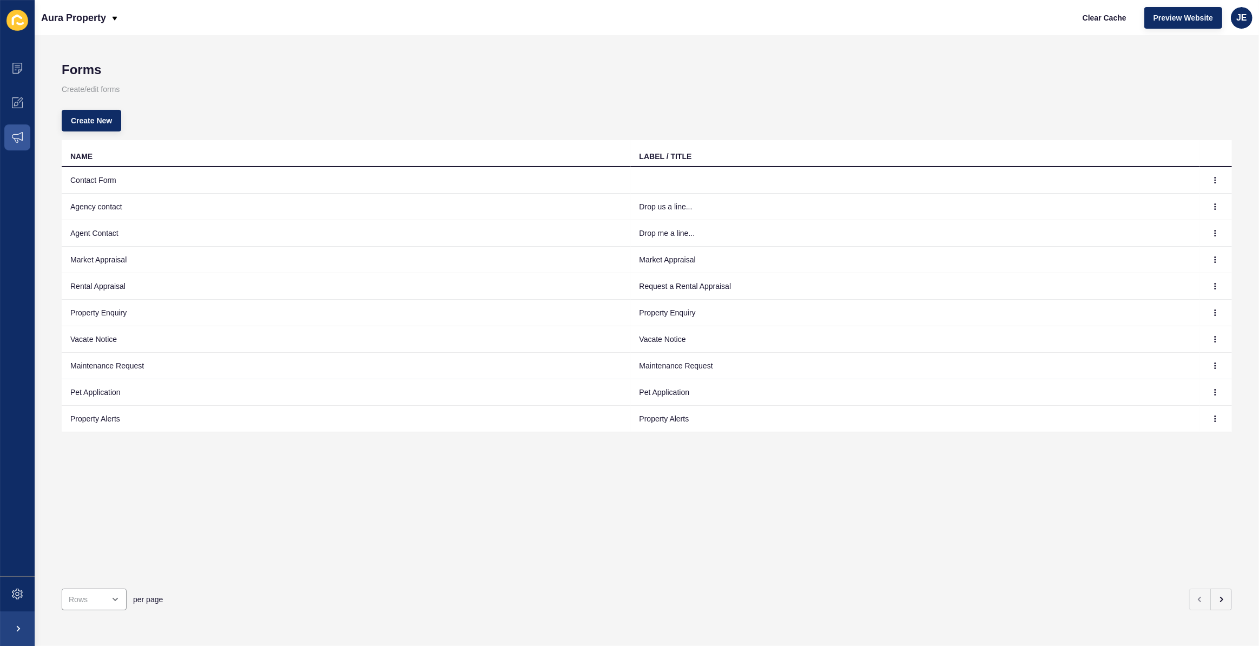
click at [275, 537] on div "NAME LABEL / TITLE Contact Form Agency contact Drop us a line... Agent Contact …" at bounding box center [647, 360] width 1170 height 440
click at [108, 118] on span "Create New" at bounding box center [91, 120] width 41 height 11
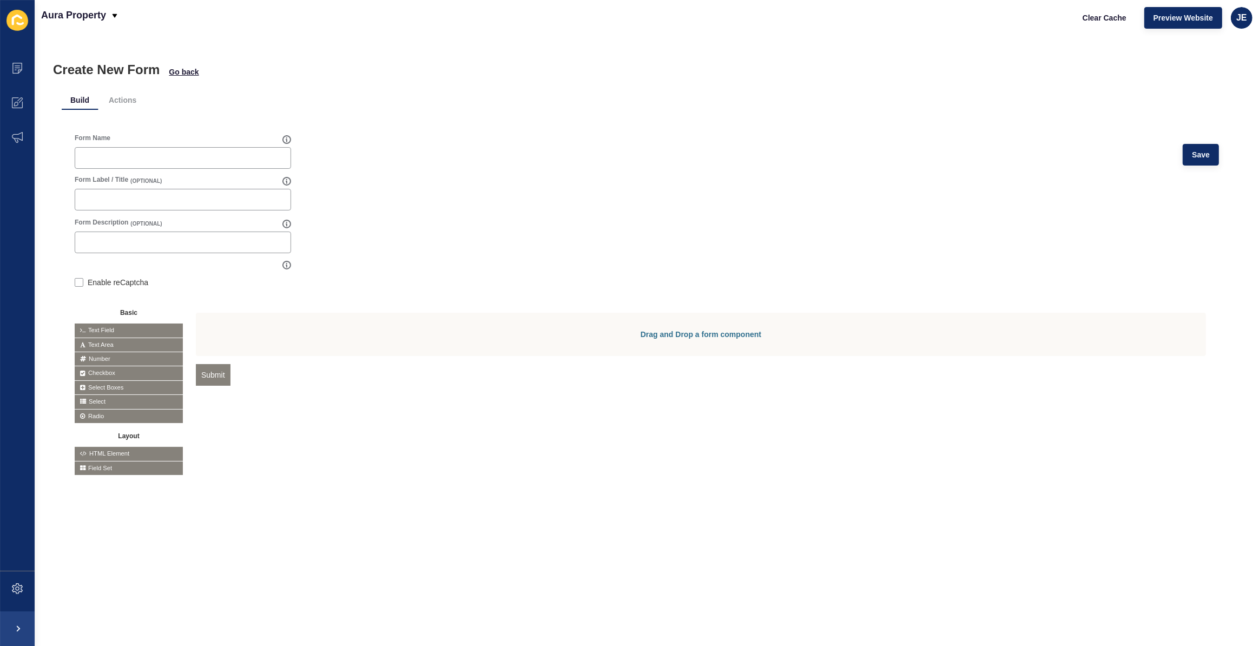
click at [481, 127] on div "Form Name Save Form Label / Title (OPTIONAL) Form Description (OPTIONAL) Enable…" at bounding box center [647, 305] width 1170 height 368
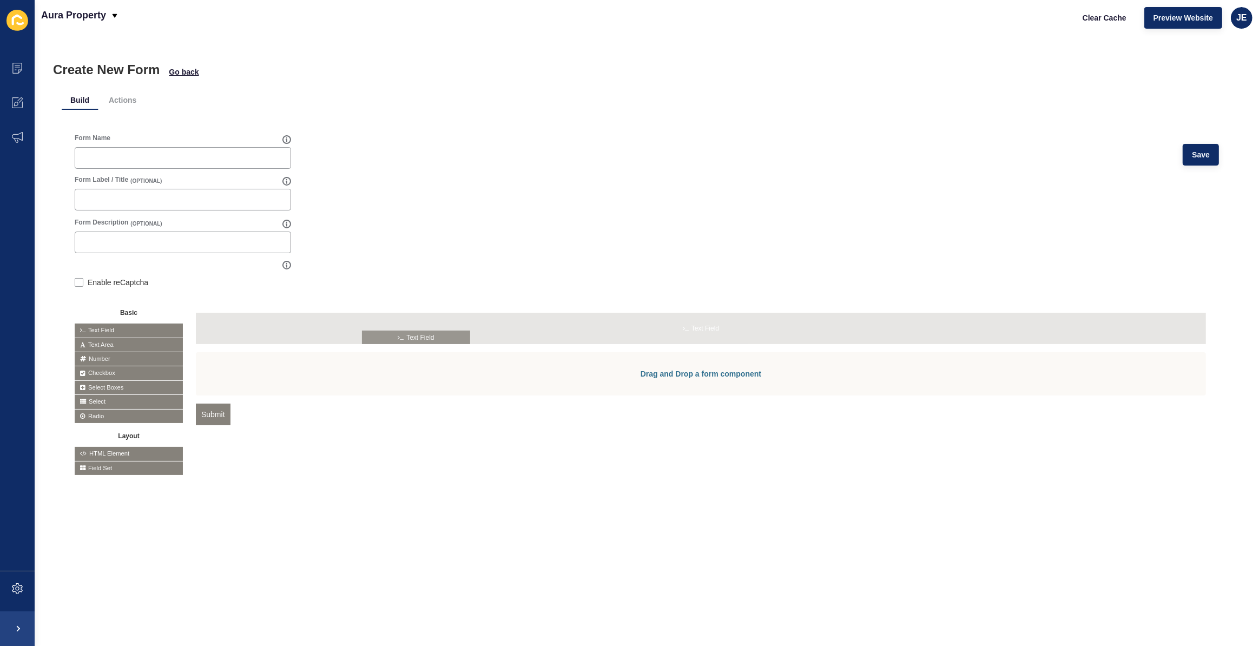
drag, startPoint x: 130, startPoint y: 324, endPoint x: 418, endPoint y: 331, distance: 287.9
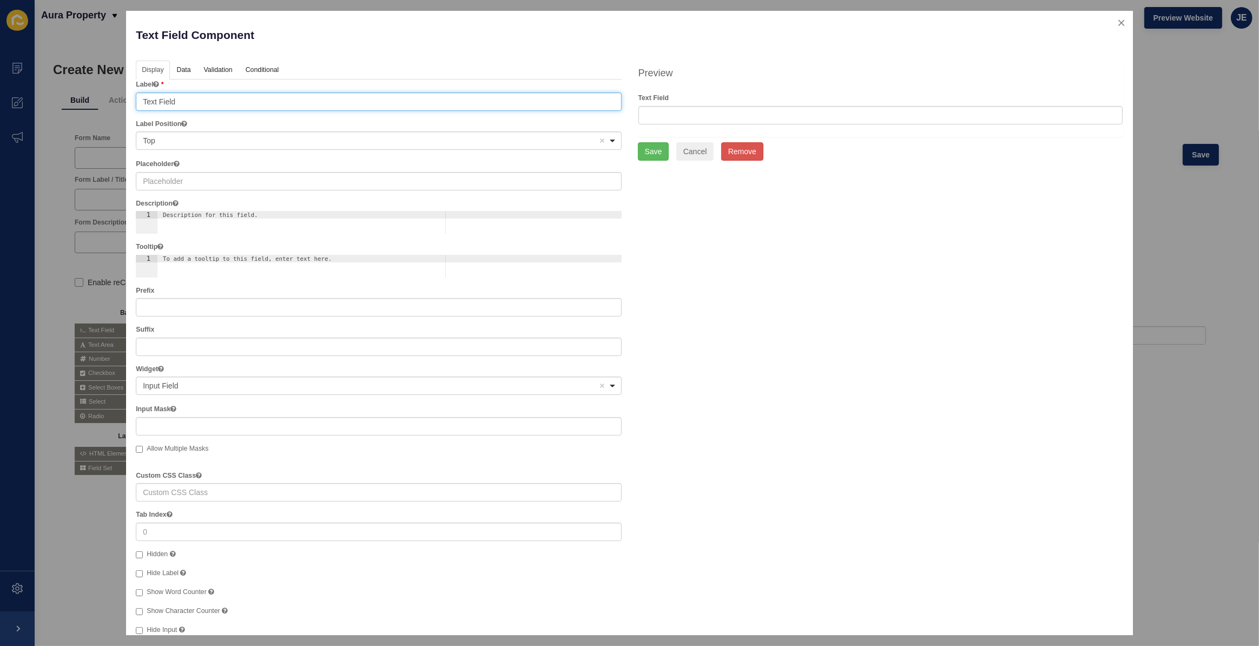
click at [189, 97] on input "Text Field" at bounding box center [378, 102] width 485 height 18
click at [203, 102] on input "Text Field" at bounding box center [378, 102] width 485 height 18
type input "Name"
click at [190, 69] on link "Data" at bounding box center [183, 71] width 25 height 20
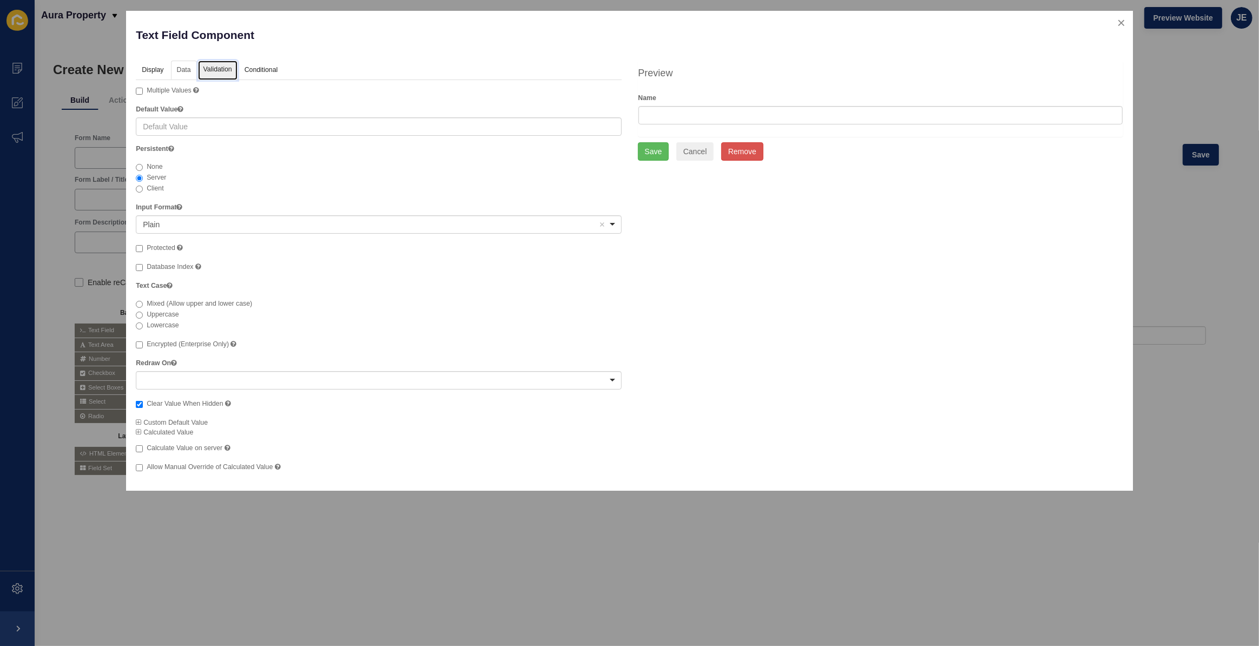
click at [227, 72] on link "Validation" at bounding box center [217, 71] width 39 height 20
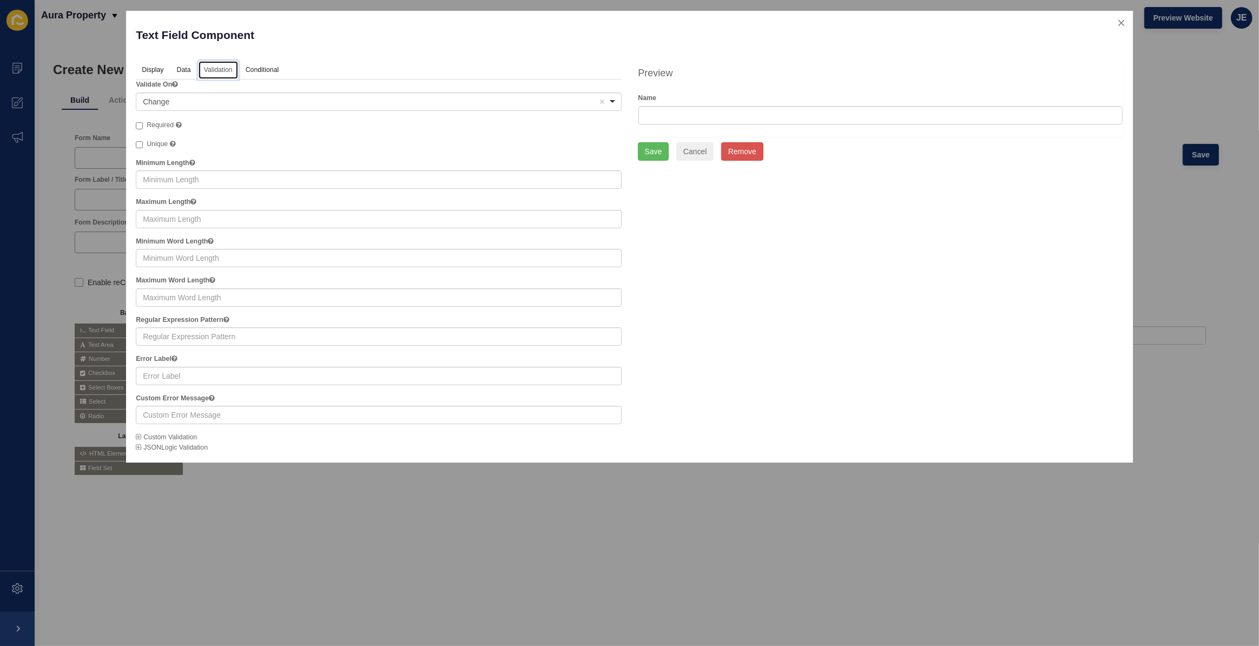
click at [171, 103] on div "Change Remove item" at bounding box center [370, 101] width 455 height 11
click at [179, 101] on div "Change Remove item" at bounding box center [370, 101] width 455 height 11
click at [135, 125] on div "Display Data Validation API Conditional Logic Layout Label Name Label Position …" at bounding box center [378, 257] width 501 height 392
click at [140, 124] on input "Required" at bounding box center [139, 125] width 7 height 7
checkbox input "true"
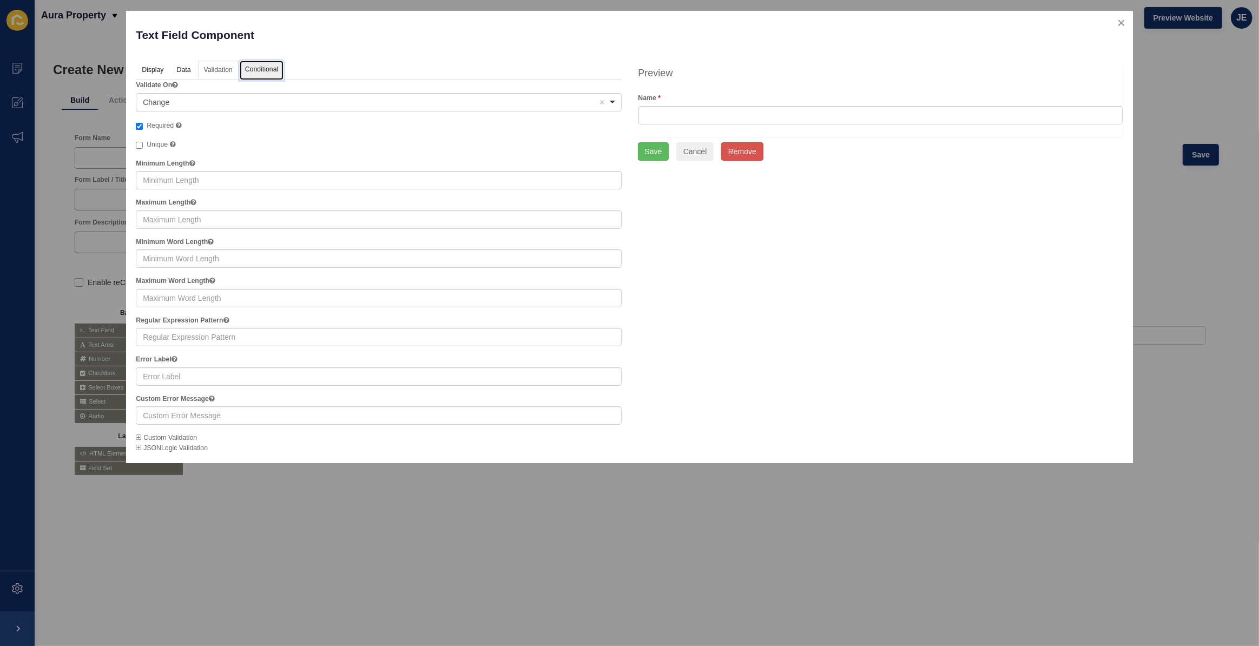
click at [272, 64] on link "Conditional" at bounding box center [262, 71] width 44 height 20
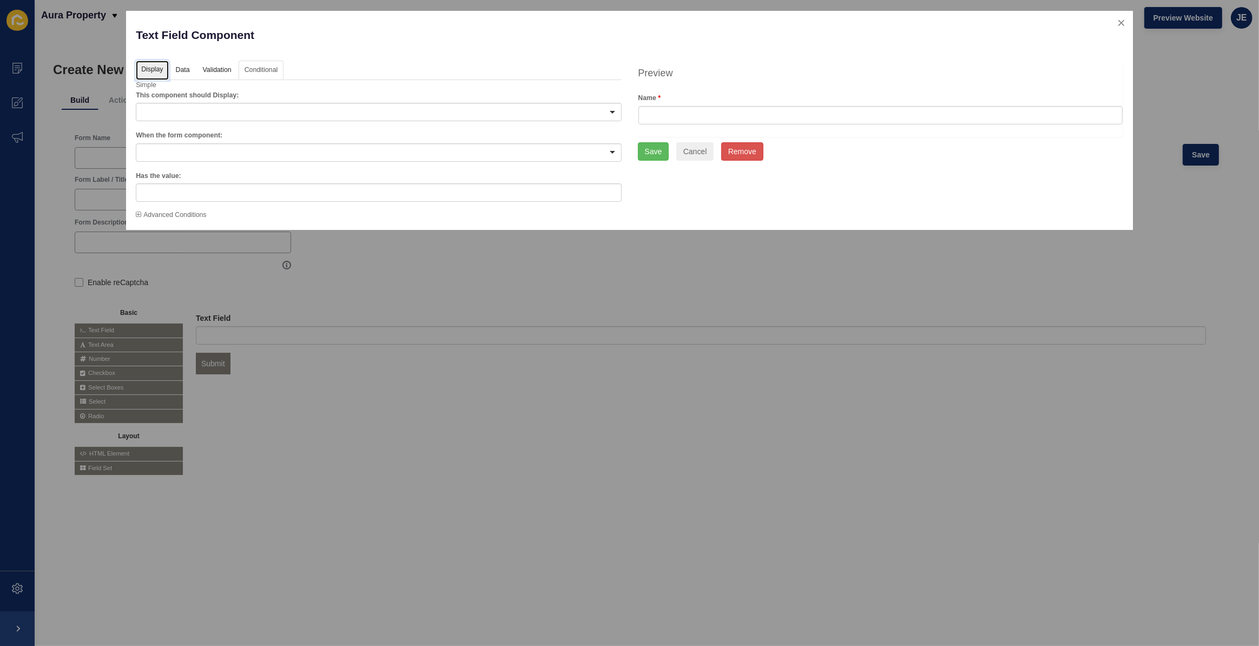
click at [158, 65] on link "Display" at bounding box center [152, 71] width 32 height 20
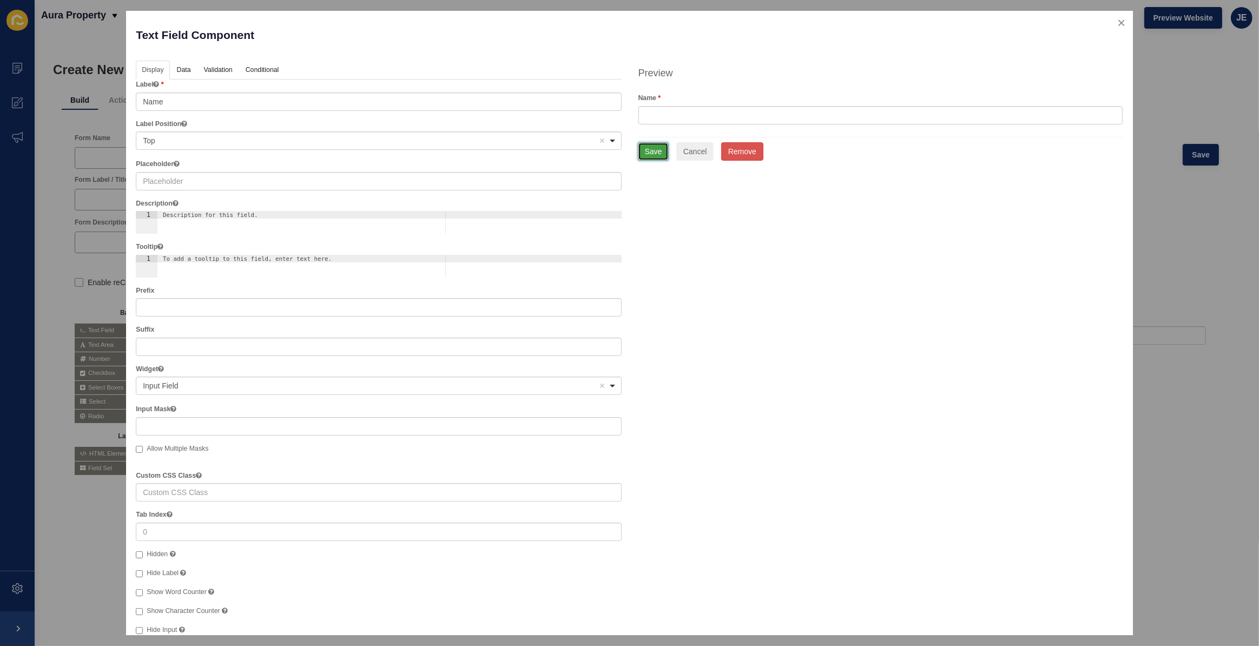
click at [643, 157] on button "Save" at bounding box center [653, 151] width 31 height 18
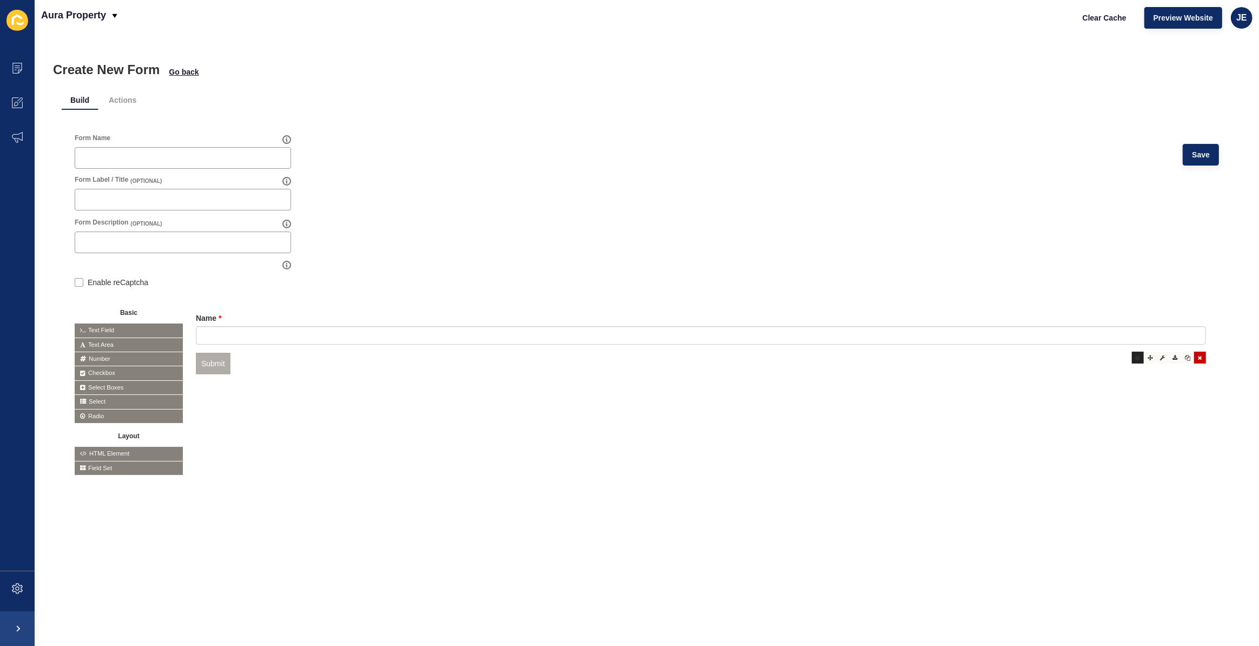
click at [1132, 357] on div at bounding box center [1138, 358] width 12 height 12
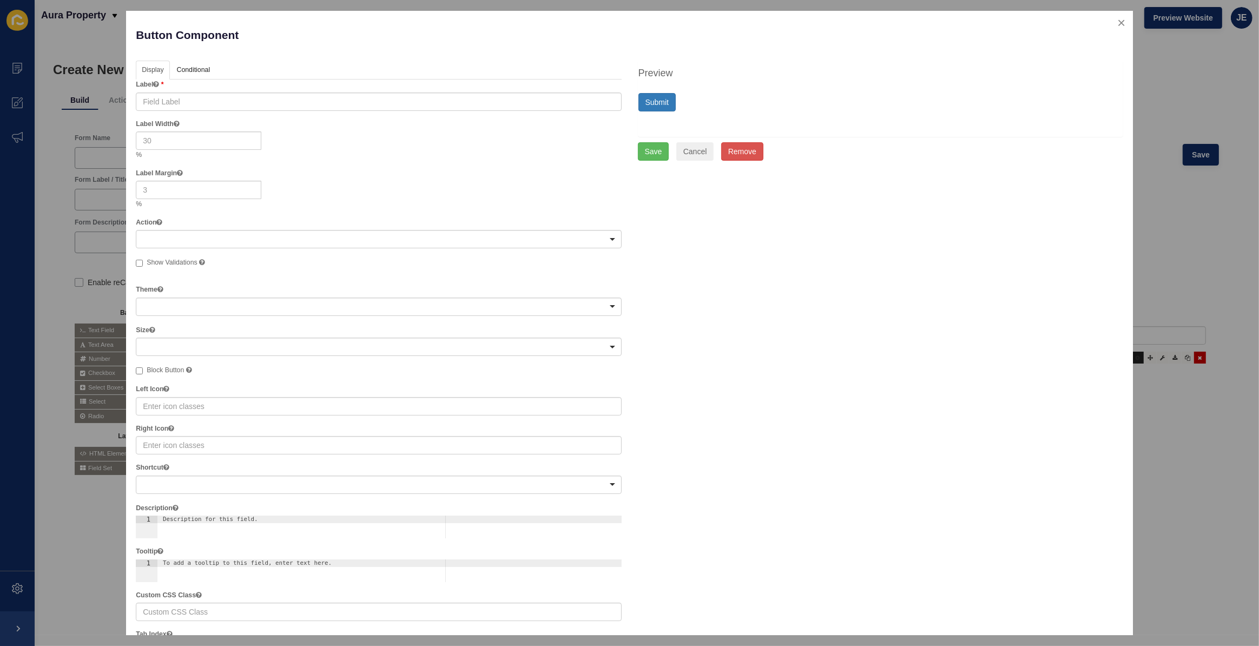
type input "Submit"
checkbox input "false"
checkbox input "true"
checkbox input "false"
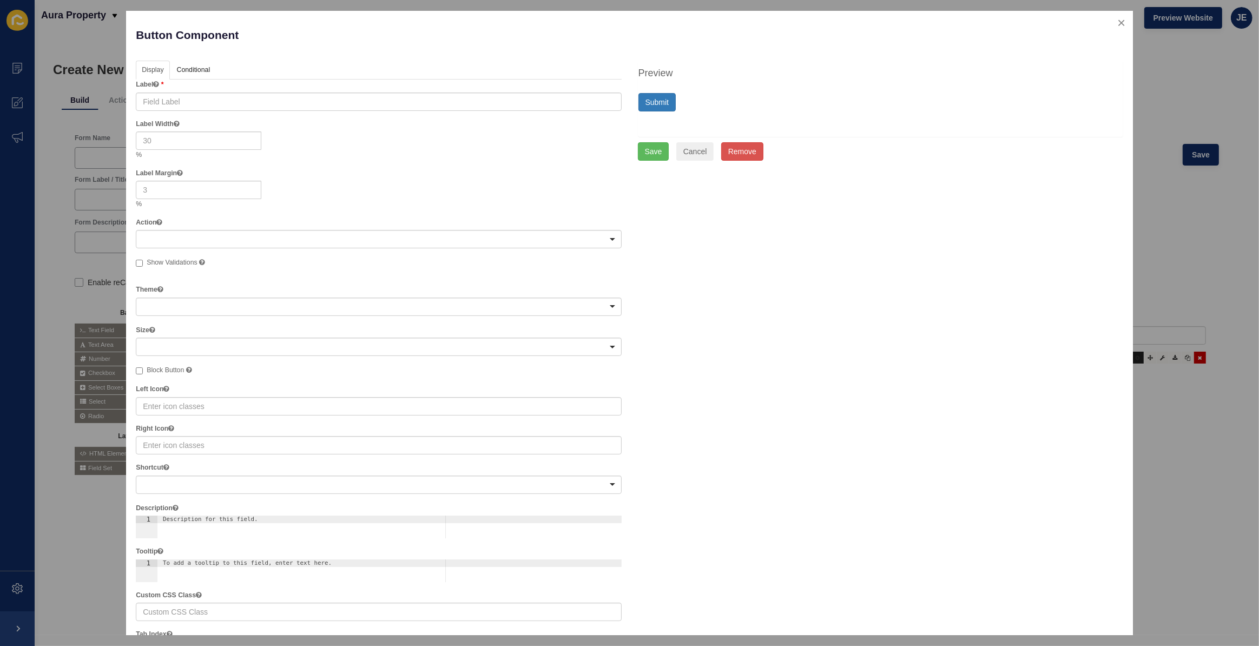
checkbox input "false"
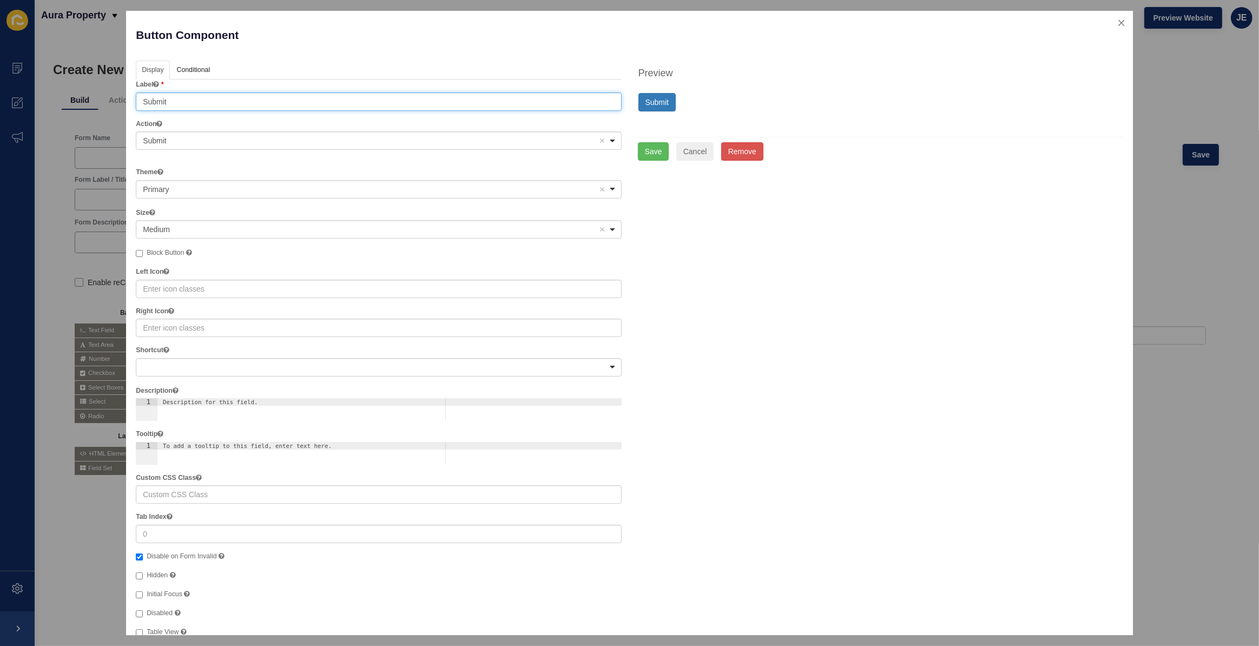
drag, startPoint x: 193, startPoint y: 97, endPoint x: 70, endPoint y: 92, distance: 122.4
click at [70, 92] on div "Button Component Help Display API Conditional Logic Layout Label Submit Action …" at bounding box center [629, 323] width 1259 height 646
type input "Send"
click at [574, 188] on div "Primary Remove item" at bounding box center [370, 189] width 455 height 11
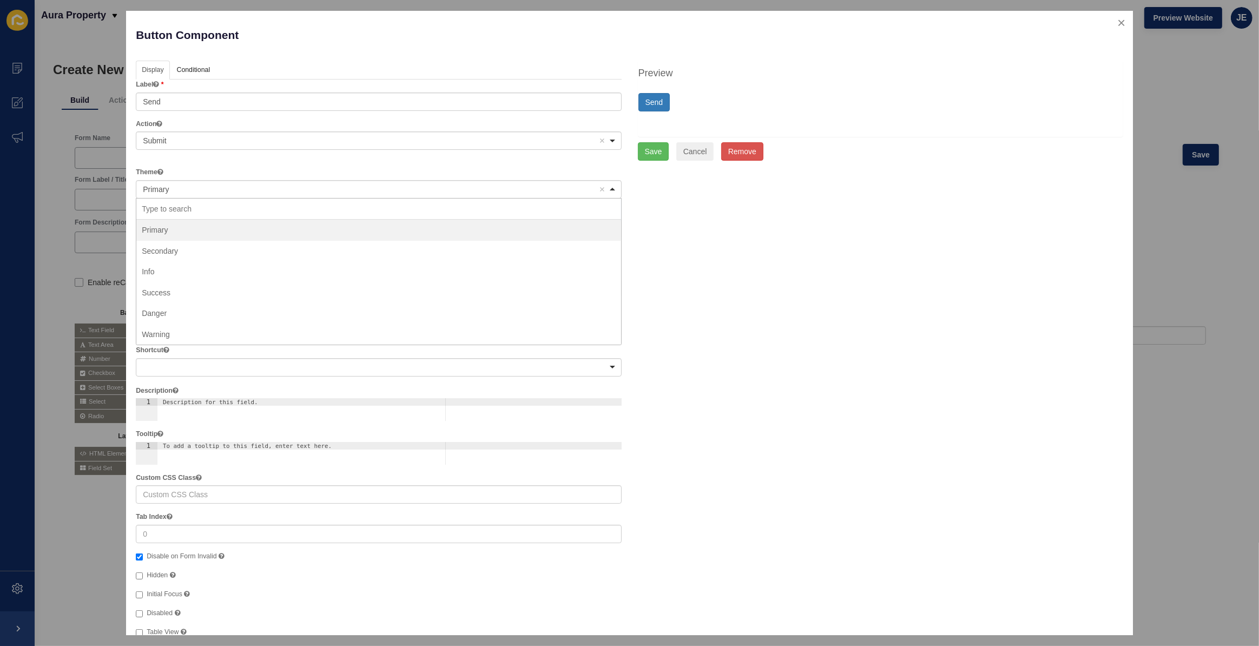
click at [574, 188] on div "Primary Remove item" at bounding box center [370, 189] width 455 height 11
click at [554, 224] on div "Medium Remove item" at bounding box center [370, 229] width 455 height 11
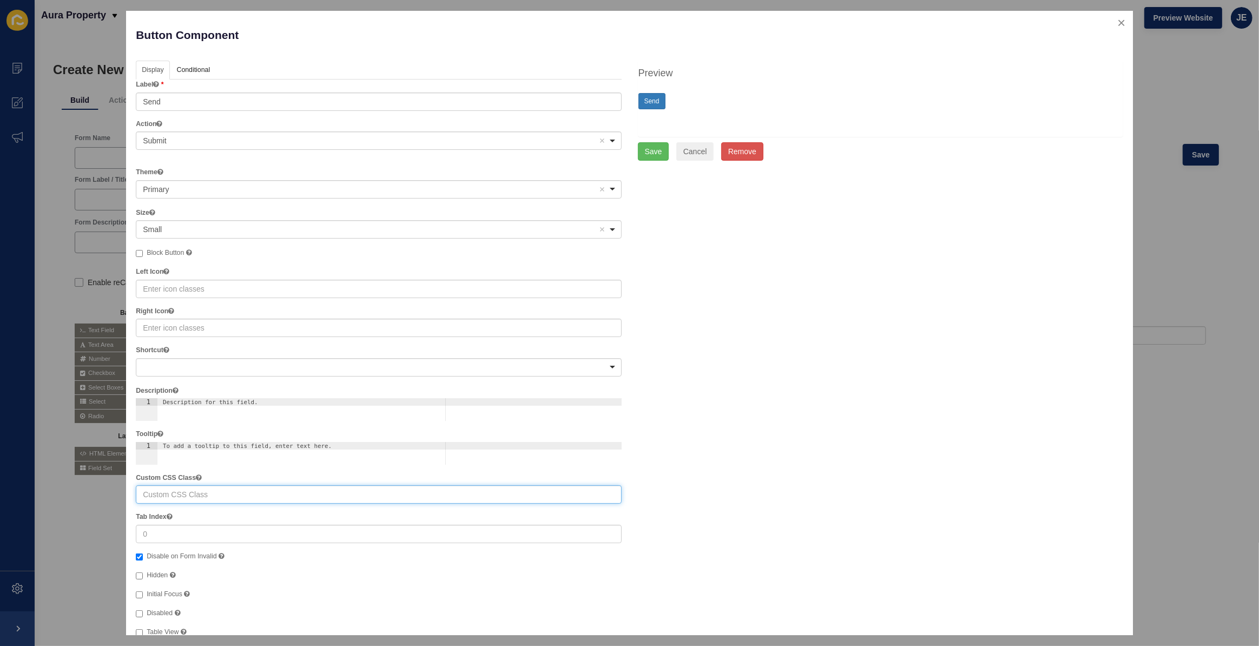
click at [304, 500] on input "text" at bounding box center [378, 494] width 485 height 18
click at [198, 494] on input "text" at bounding box center [378, 494] width 485 height 18
click at [194, 287] on input "text" at bounding box center [378, 289] width 485 height 18
click at [136, 251] on input "Block Button This control should span the full width of the bounding container." at bounding box center [139, 253] width 7 height 7
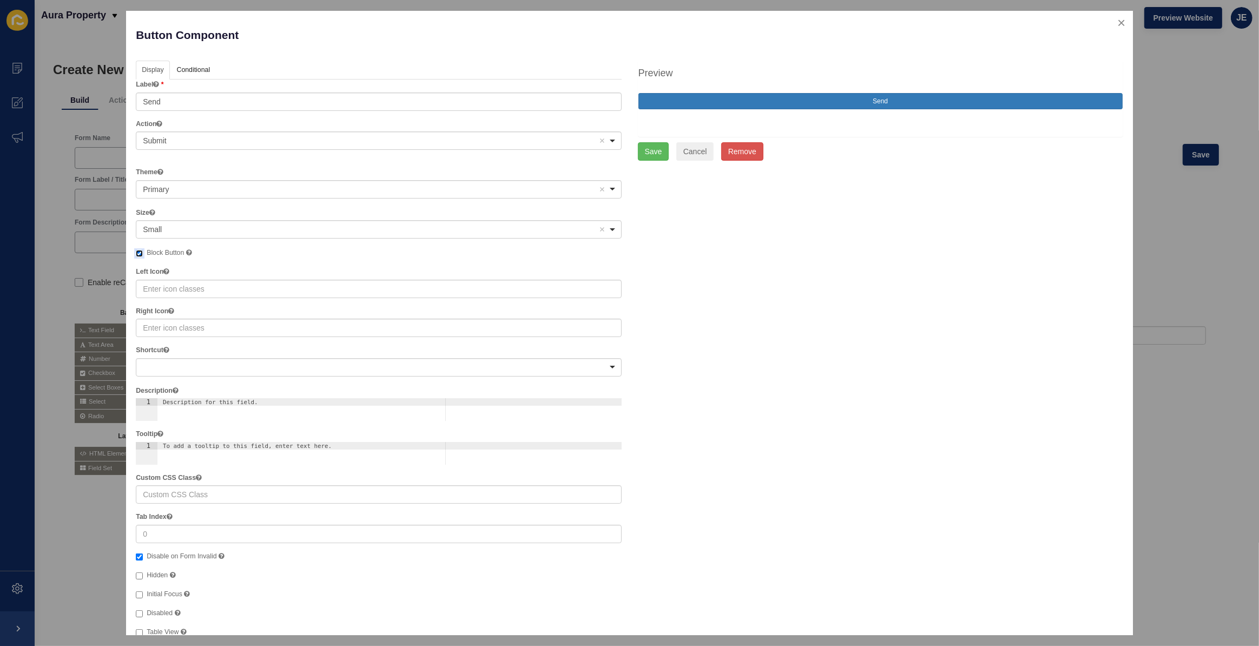
click at [136, 251] on input "Block Button This control should span the full width of the bounding container." at bounding box center [139, 253] width 7 height 7
checkbox input "false"
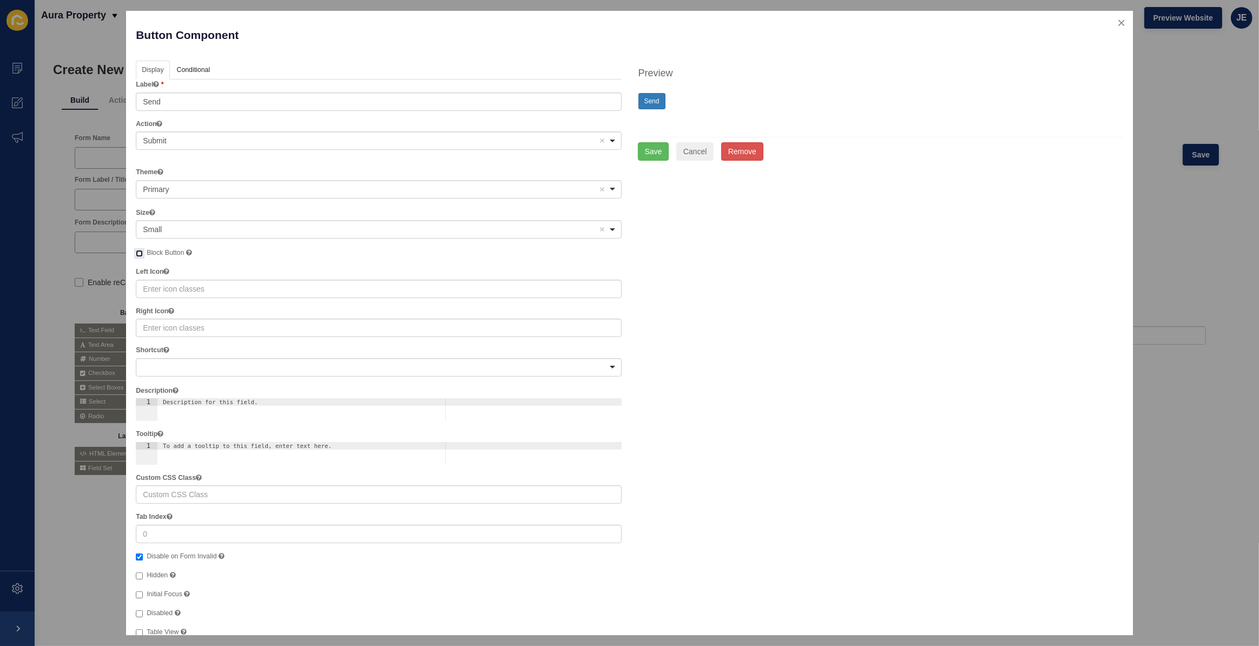
click at [189, 229] on div "Small Remove item" at bounding box center [370, 229] width 455 height 11
click at [186, 189] on div "Primary Remove item" at bounding box center [370, 189] width 455 height 11
click at [198, 192] on div "Info Remove item" at bounding box center [370, 189] width 455 height 11
click at [215, 191] on div "Secondary Remove item" at bounding box center [370, 189] width 455 height 11
click at [232, 488] on input "text" at bounding box center [378, 494] width 485 height 18
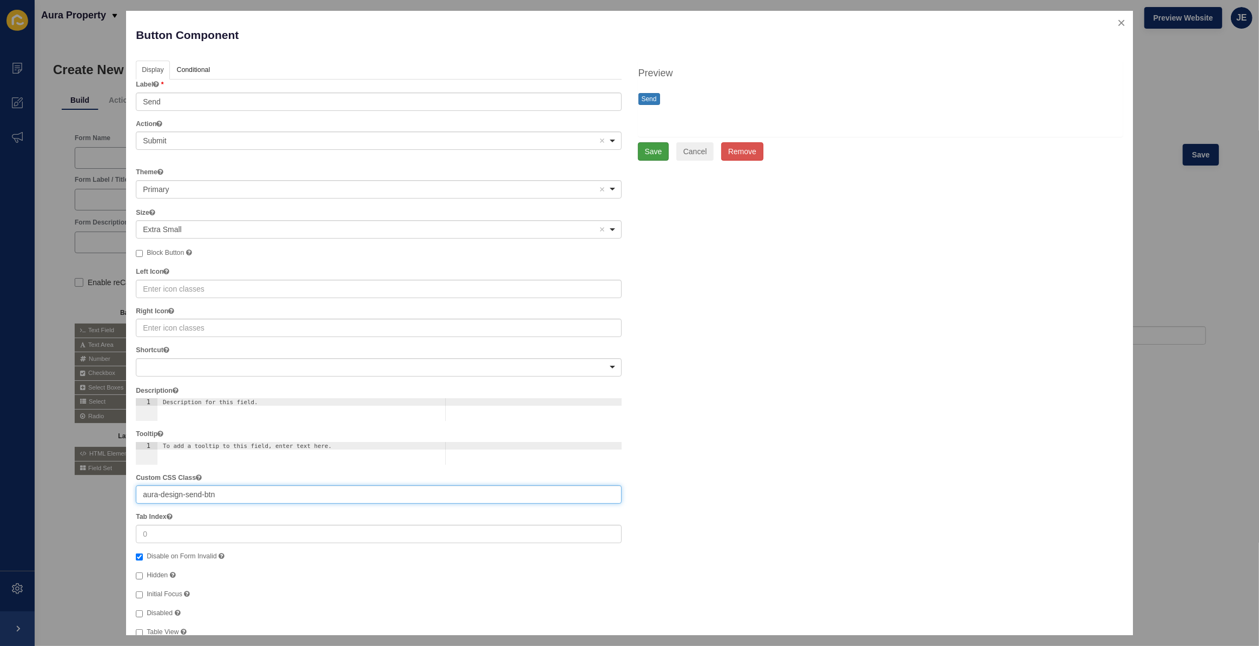
type input "aura-design-send-btn"
click at [647, 155] on button "Save" at bounding box center [653, 151] width 31 height 18
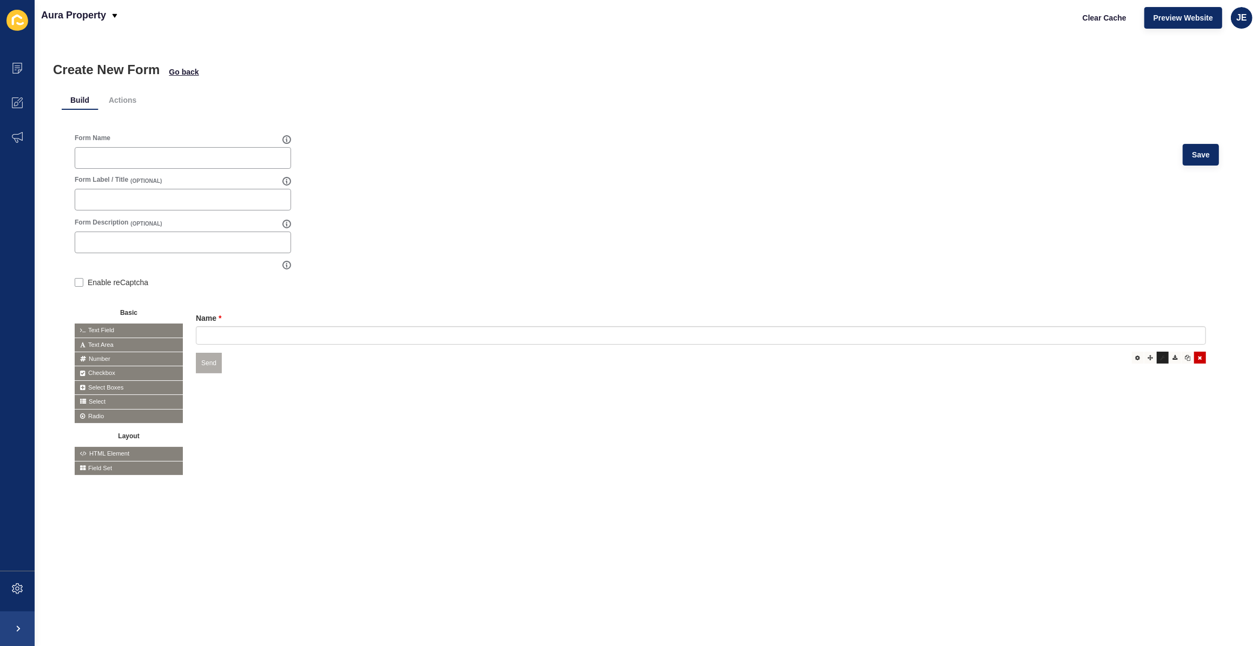
click at [1160, 356] on icon at bounding box center [1162, 357] width 5 height 5
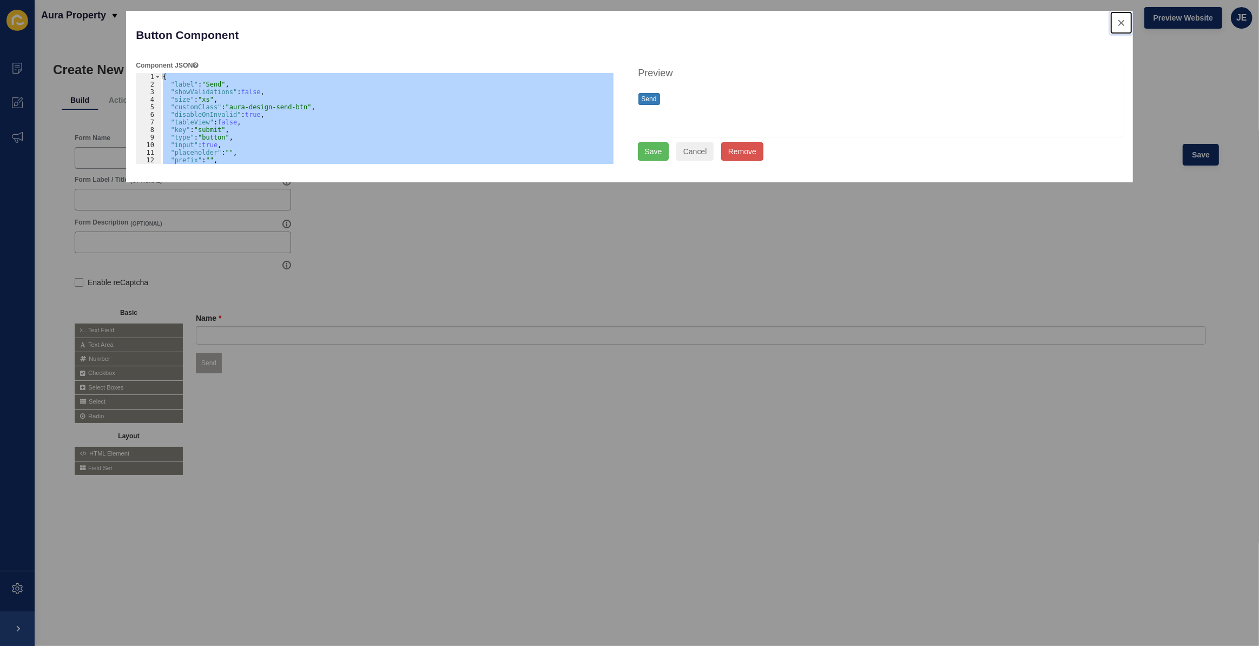
click at [1124, 23] on button "close" at bounding box center [1121, 22] width 22 height 23
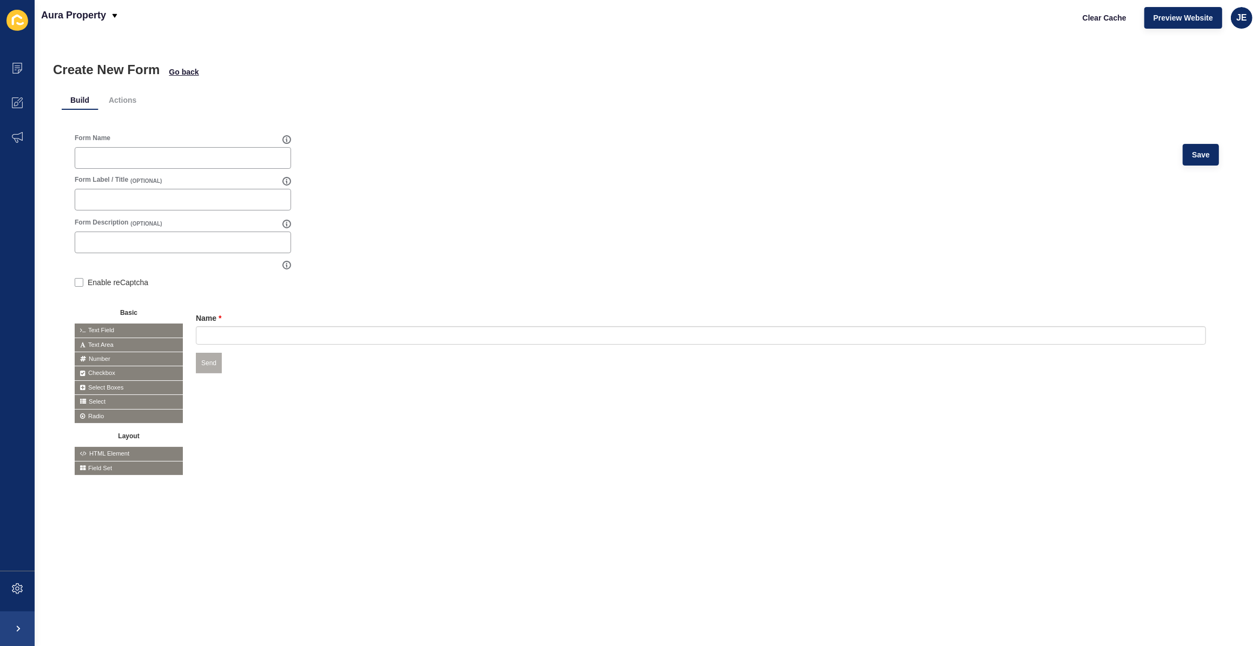
click at [129, 328] on span "Text Field" at bounding box center [129, 330] width 108 height 14
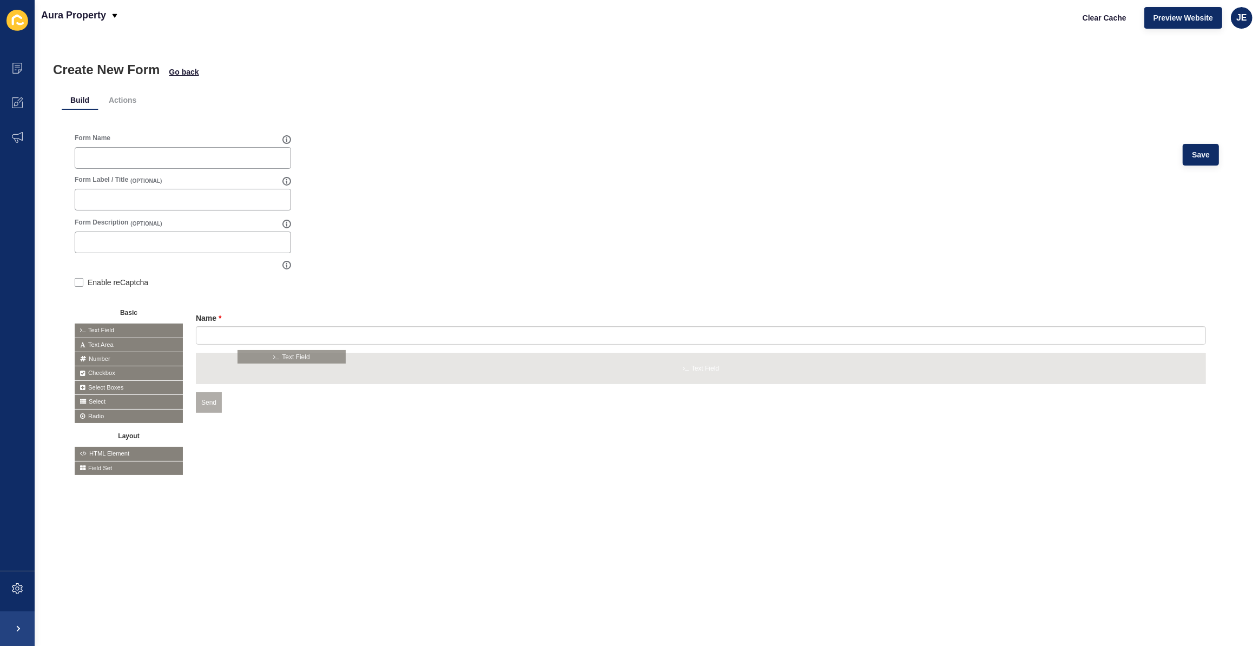
drag, startPoint x: 129, startPoint y: 328, endPoint x: 292, endPoint y: 355, distance: 165.5
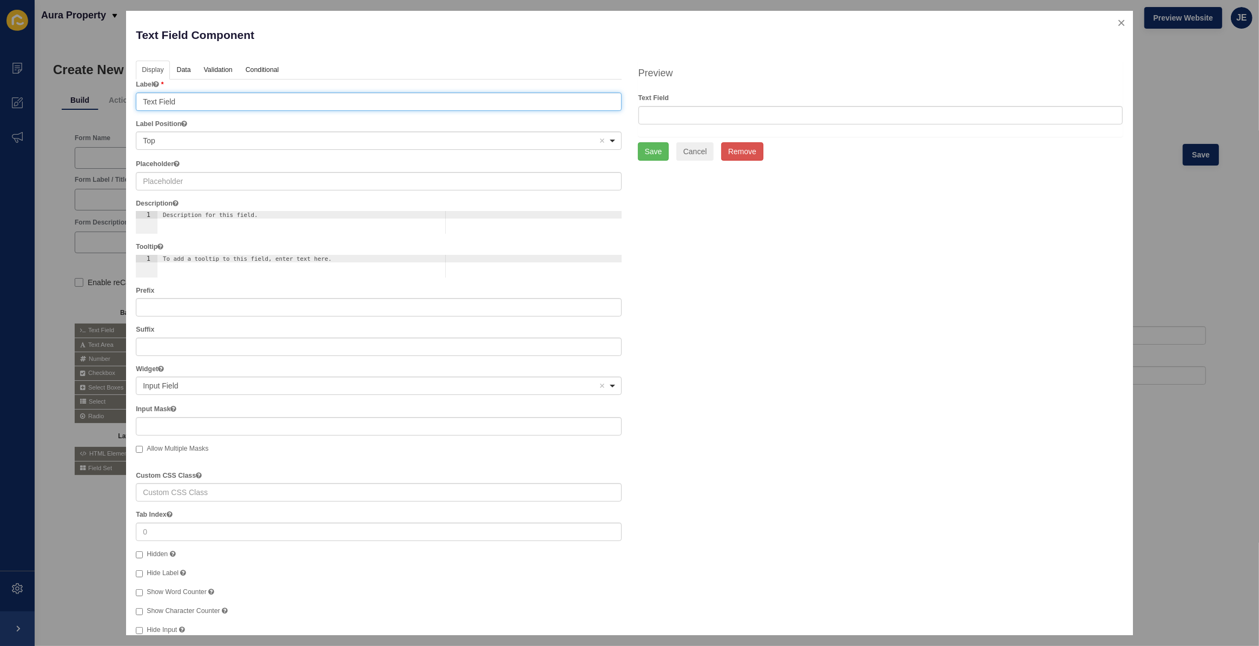
drag, startPoint x: 189, startPoint y: 103, endPoint x: 64, endPoint y: 87, distance: 126.0
click at [64, 87] on div "Text Field Component Help Display Data Validation API Conditional Logic Layout …" at bounding box center [629, 323] width 1259 height 646
type input "Email"
click at [183, 67] on link "Data" at bounding box center [183, 71] width 25 height 20
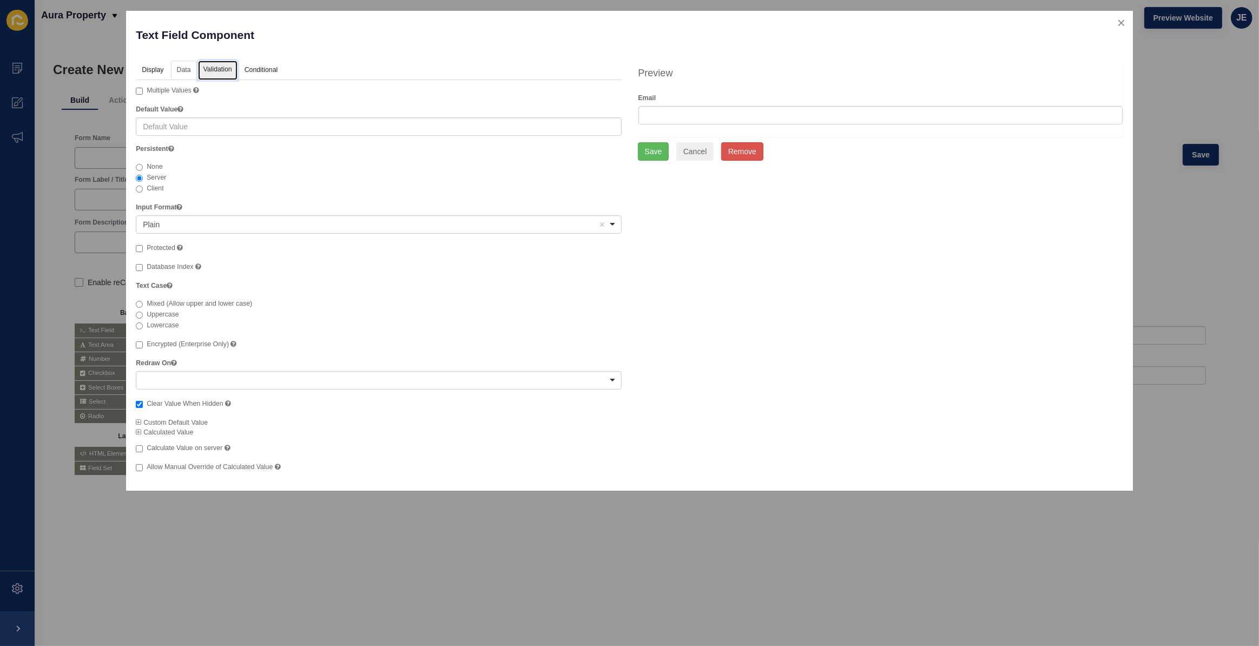
click at [216, 70] on link "Validation" at bounding box center [217, 71] width 39 height 20
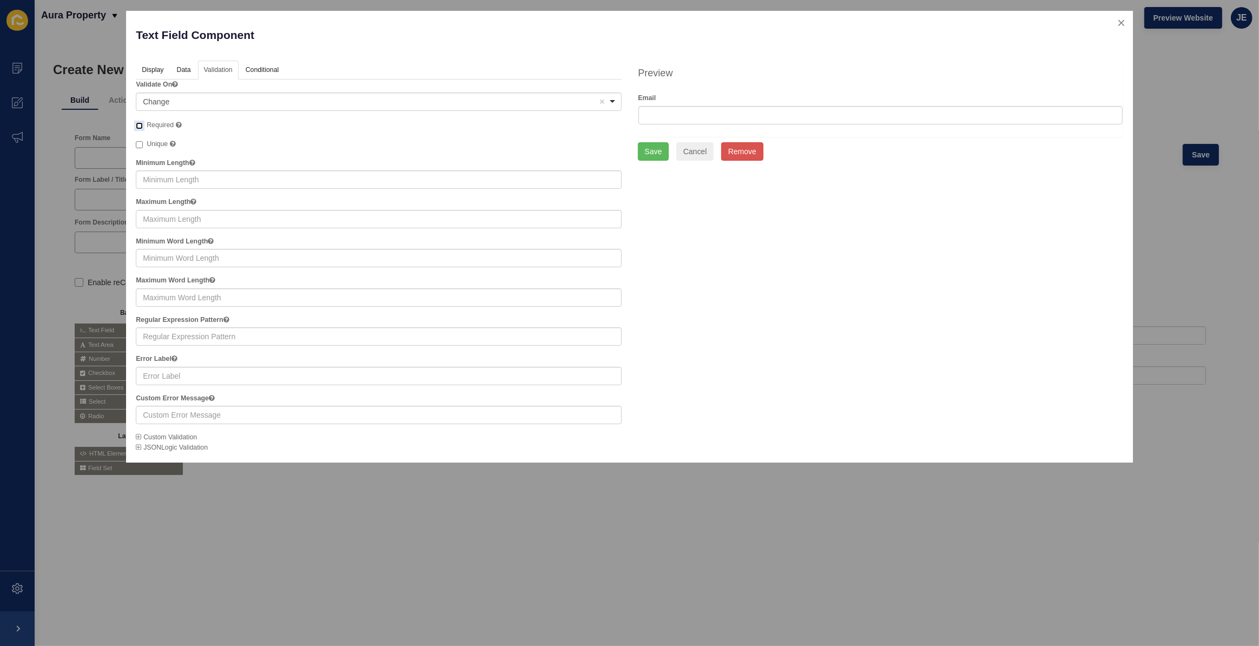
click at [141, 123] on input "Required" at bounding box center [139, 125] width 7 height 7
checkbox input "true"
click at [192, 334] on input "text" at bounding box center [378, 336] width 485 height 18
click at [176, 73] on link "Data" at bounding box center [183, 71] width 25 height 20
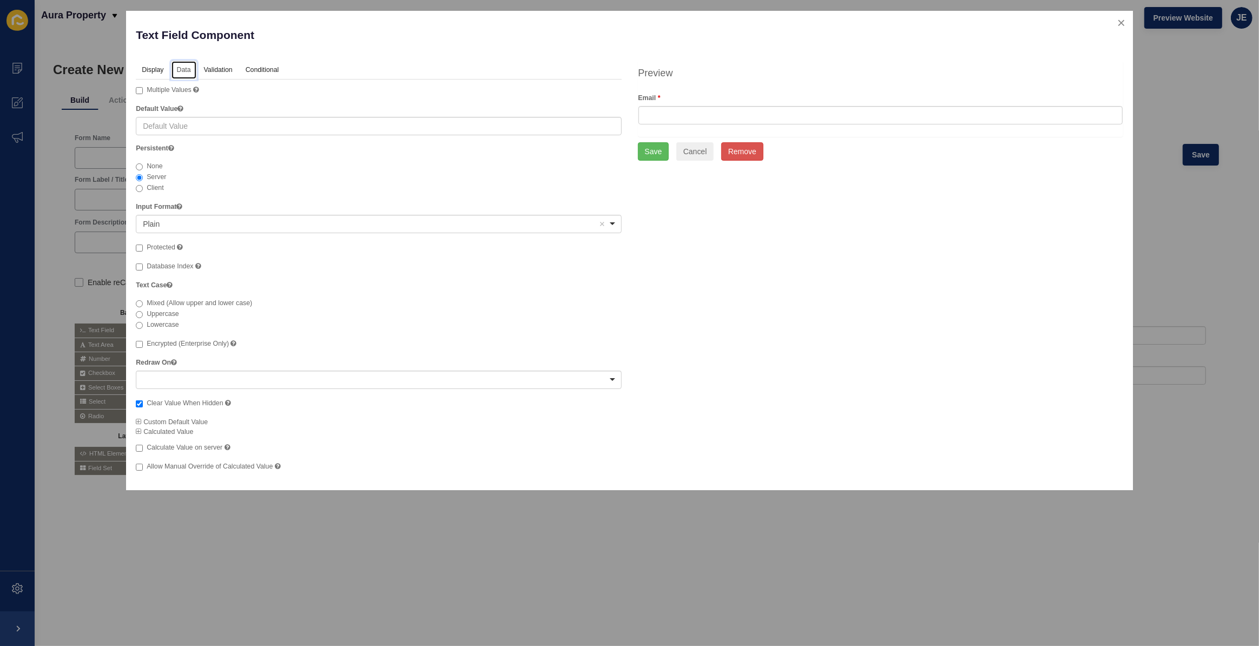
click at [181, 225] on div "Plain Remove item" at bounding box center [370, 224] width 455 height 11
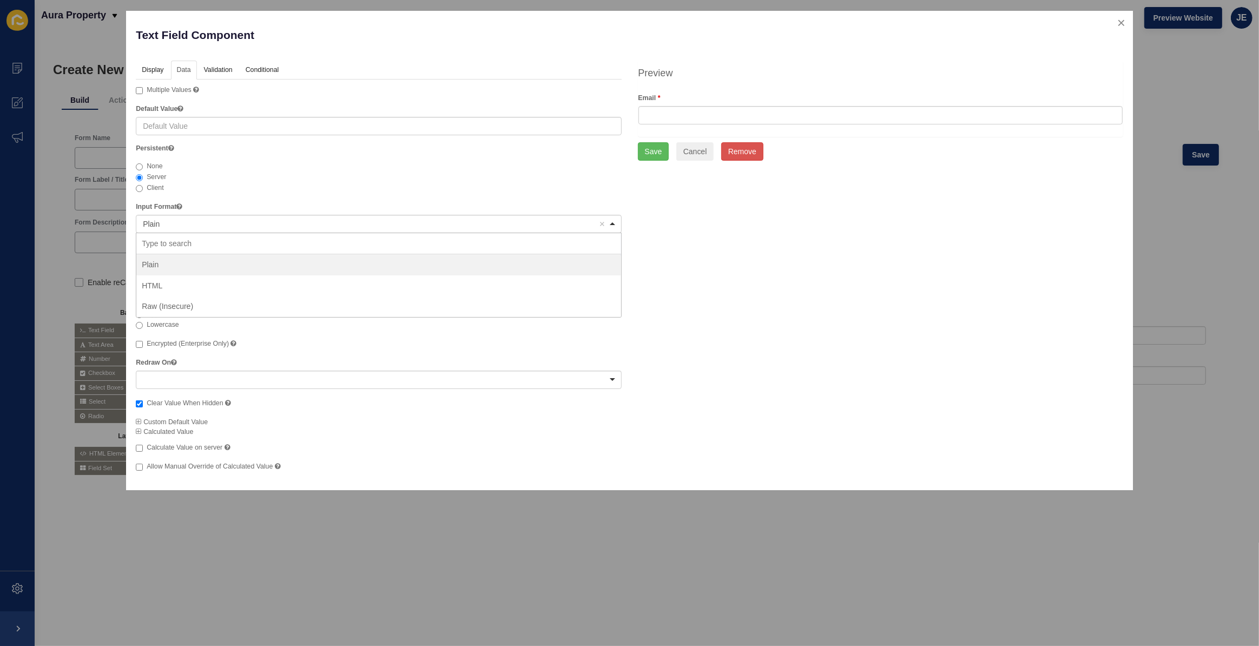
click at [181, 225] on div "Plain Remove item" at bounding box center [370, 224] width 455 height 11
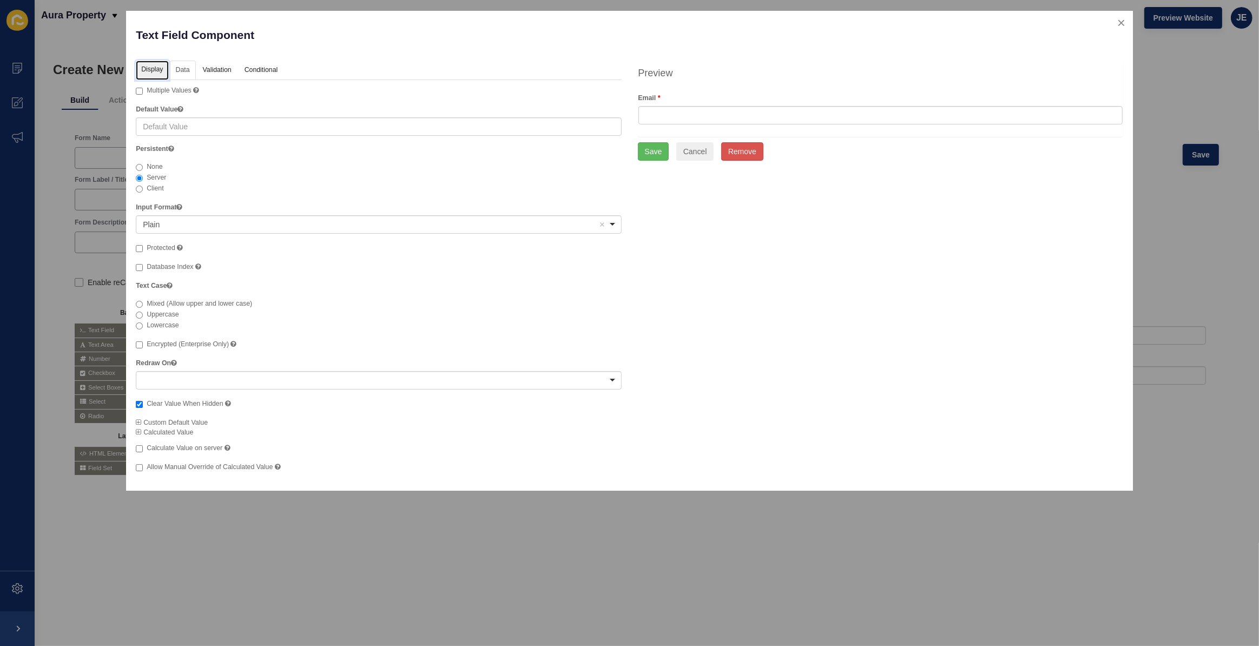
click at [156, 67] on link "Display" at bounding box center [152, 71] width 32 height 20
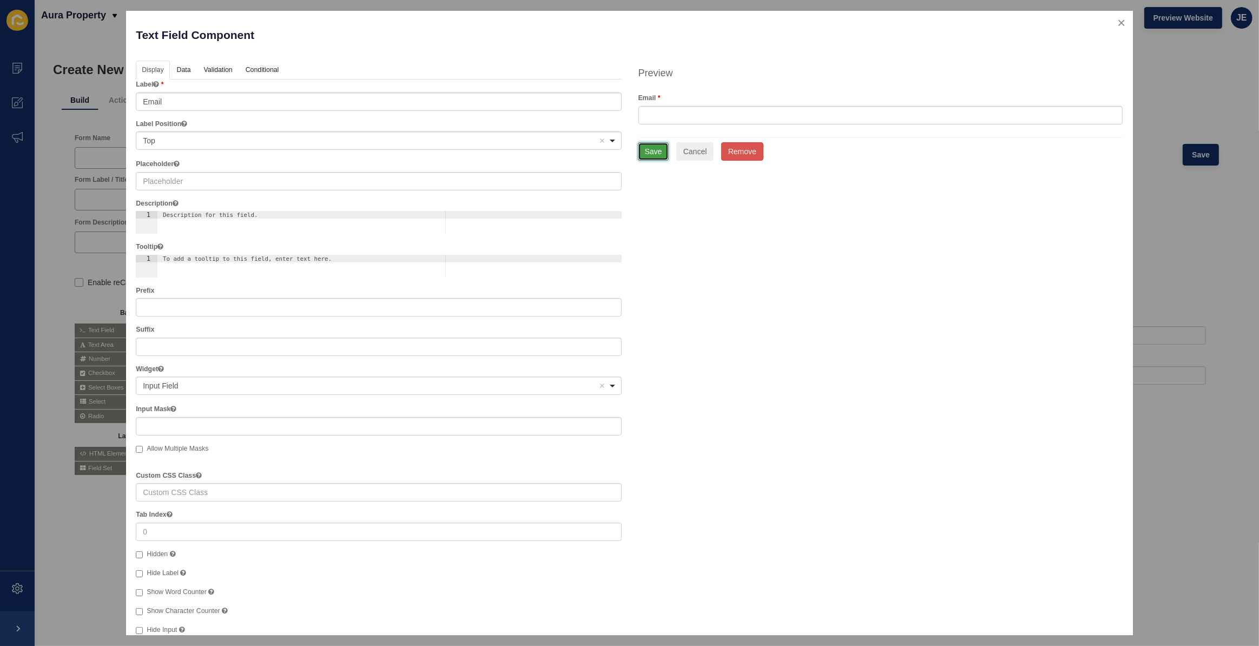
click at [653, 154] on button "Save" at bounding box center [653, 151] width 31 height 18
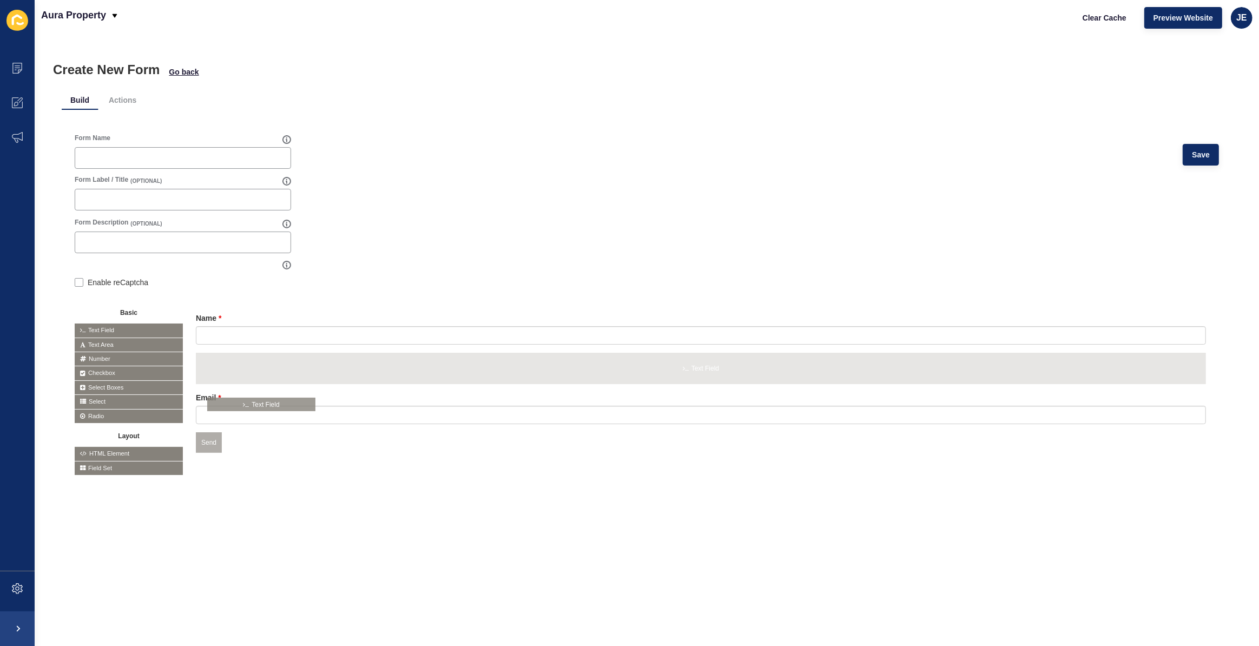
drag, startPoint x: 110, startPoint y: 327, endPoint x: 243, endPoint y: 401, distance: 152.3
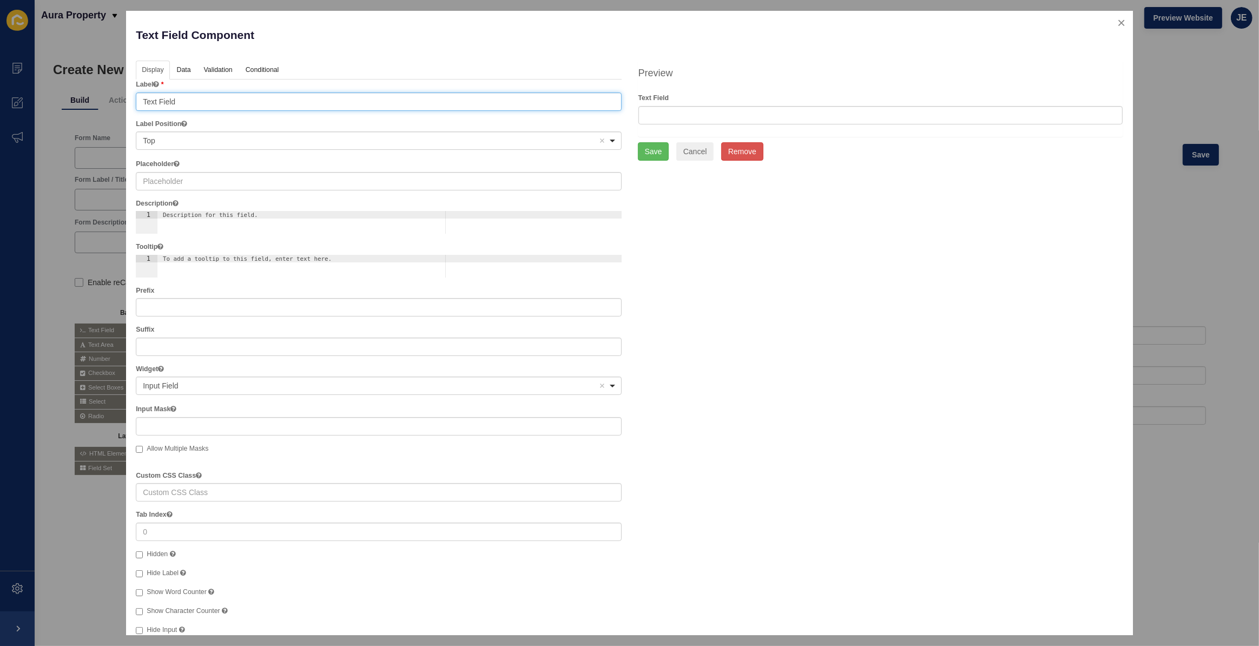
click at [196, 103] on input "Text Field" at bounding box center [378, 102] width 485 height 18
click at [175, 379] on div "<span>Input Field</span> Input Field Remove item" at bounding box center [378, 385] width 485 height 18
type input "Textarea"
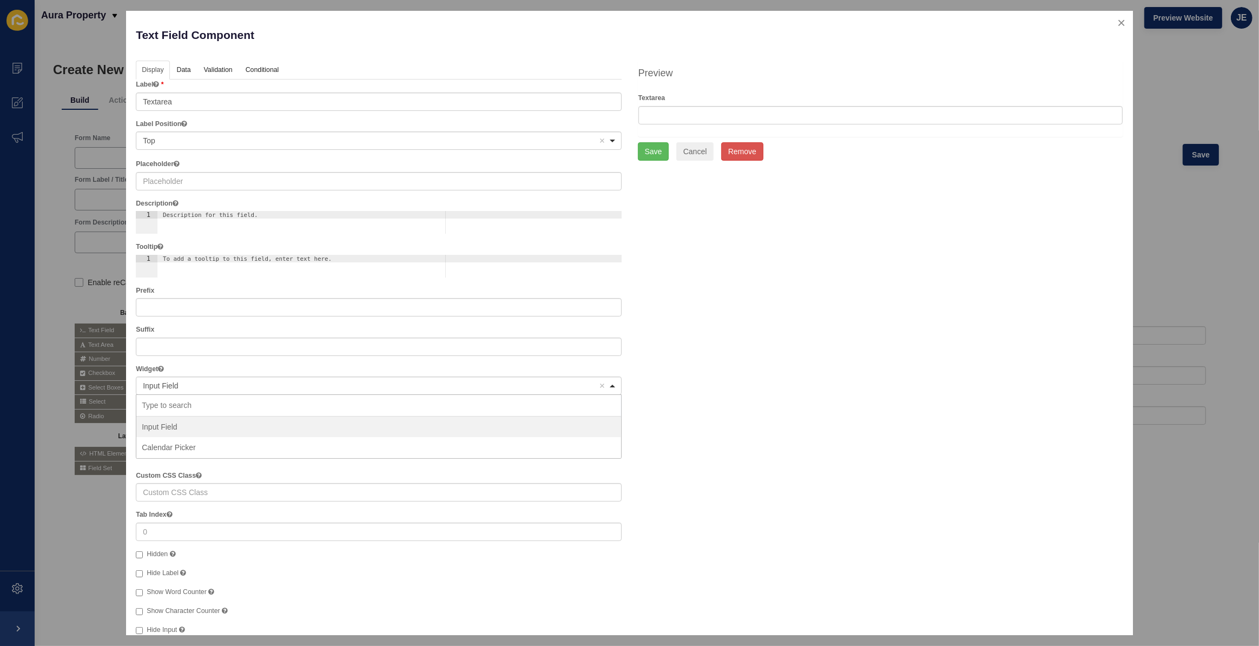
click at [182, 379] on div "<span>Input Field</span> Input Field Remove item" at bounding box center [378, 385] width 485 height 18
click at [184, 64] on link "Data" at bounding box center [183, 71] width 25 height 20
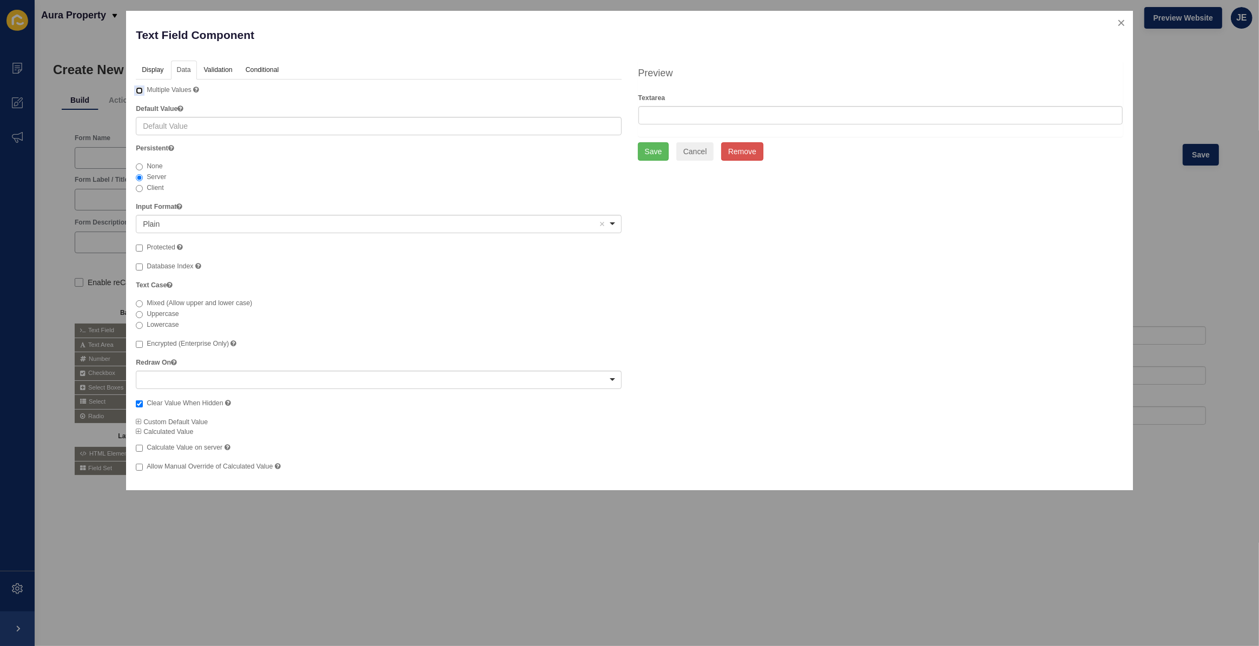
click at [138, 87] on input "Multiple Values Allows multiple values to be entered for this field." at bounding box center [139, 90] width 7 height 7
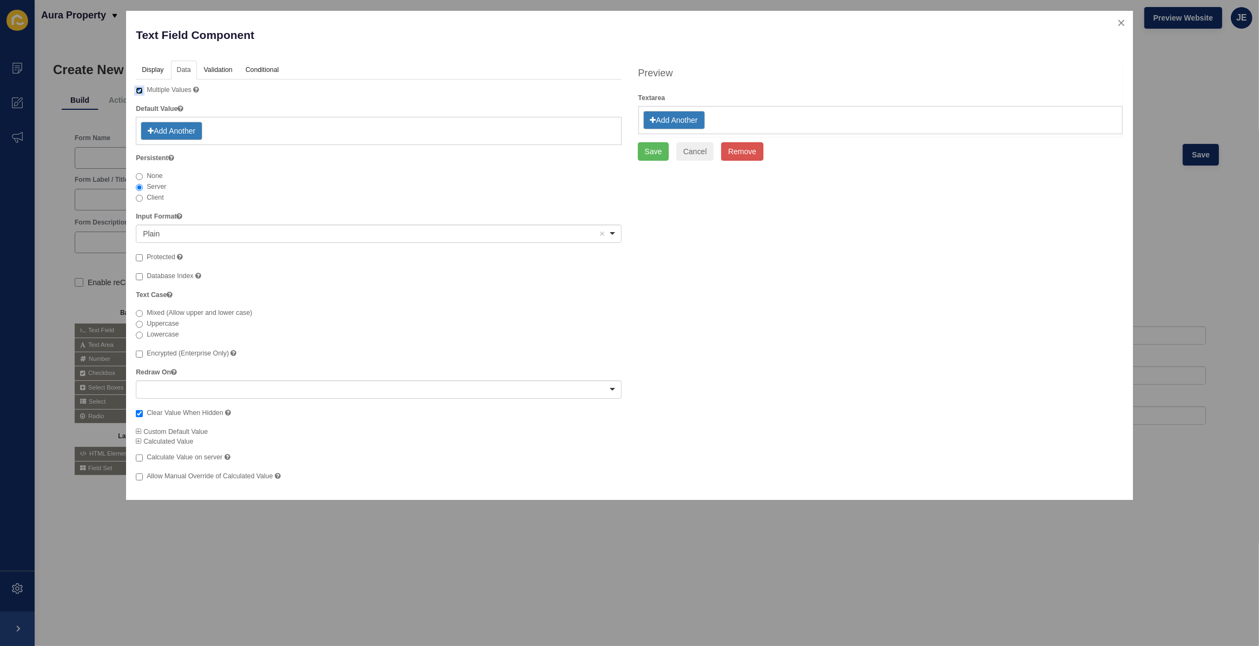
click at [138, 89] on input "Multiple Values Allows multiple values to be entered for this field." at bounding box center [139, 90] width 7 height 7
checkbox input "false"
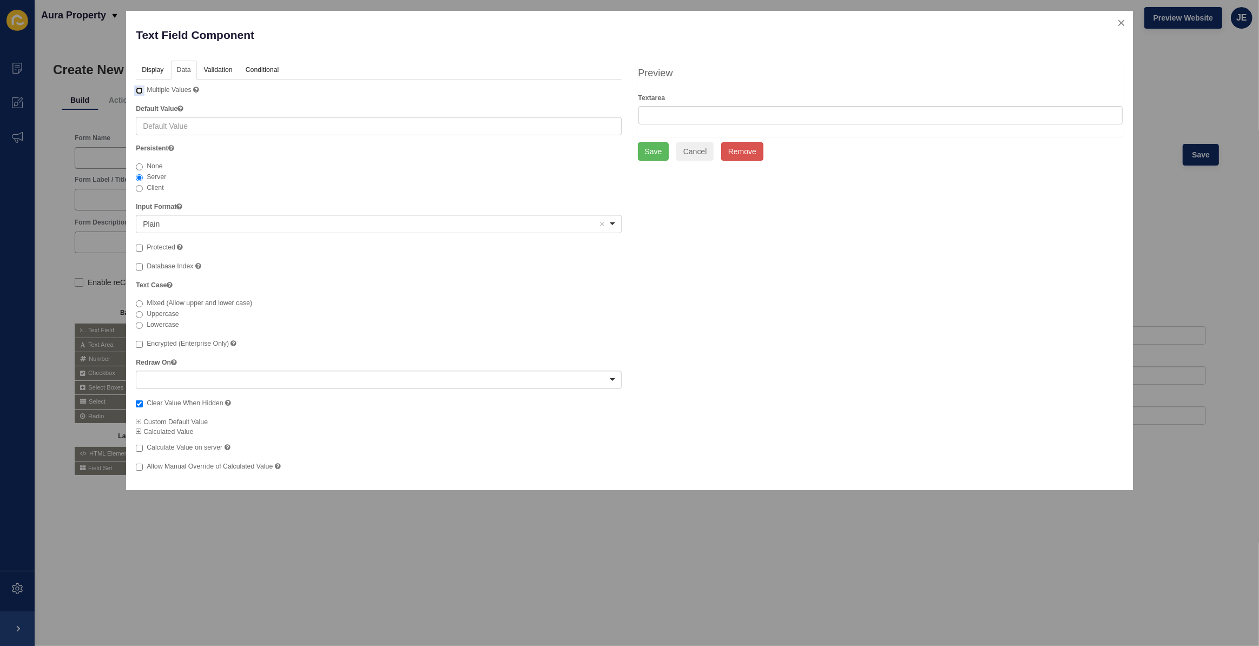
click at [174, 223] on div "Plain Remove item" at bounding box center [370, 224] width 455 height 11
click at [180, 222] on div "Plain Remove item" at bounding box center [370, 224] width 455 height 11
click at [222, 75] on link "Validation" at bounding box center [217, 71] width 39 height 20
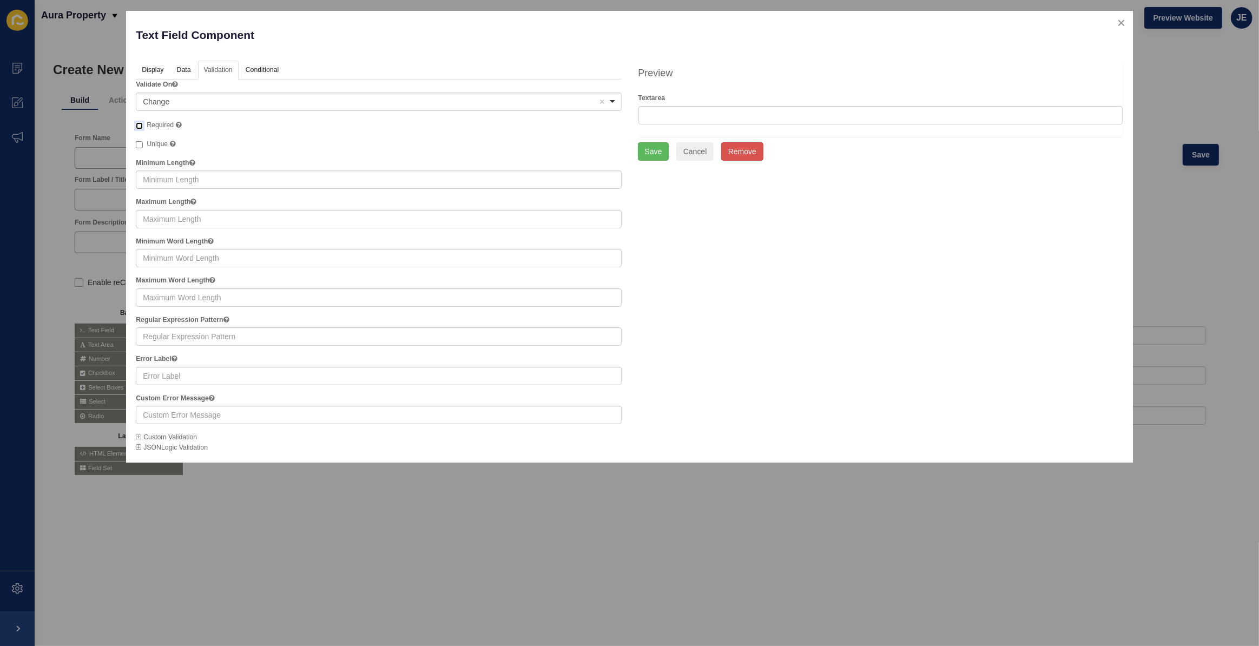
click at [137, 123] on input "Required" at bounding box center [139, 125] width 7 height 7
checkbox input "true"
click at [153, 69] on link "Display" at bounding box center [152, 71] width 32 height 20
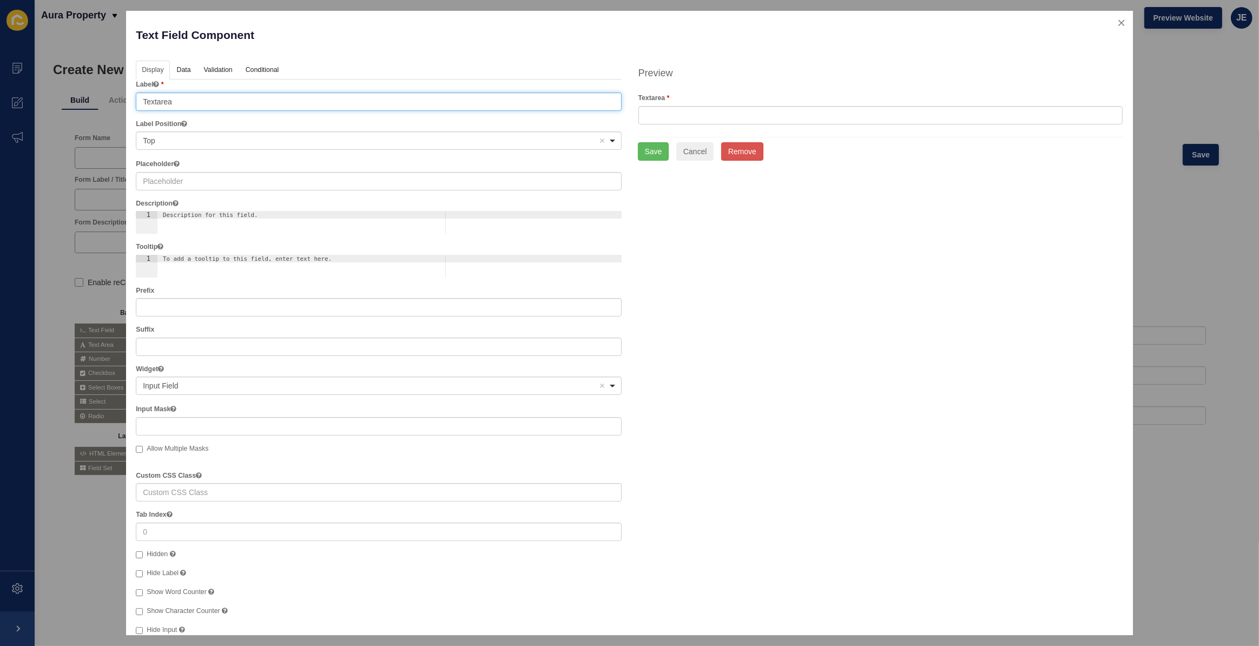
click at [210, 102] on input "Textarea" at bounding box center [378, 102] width 485 height 18
type input "Message"
click at [803, 307] on div "Display Data Validation API Conditional Logic Layout Label Message Label Positi…" at bounding box center [629, 400] width 1003 height 678
click at [182, 222] on div "Description for this field." at bounding box center [389, 230] width 464 height 38
click at [241, 140] on div "Top Remove item" at bounding box center [370, 140] width 455 height 11
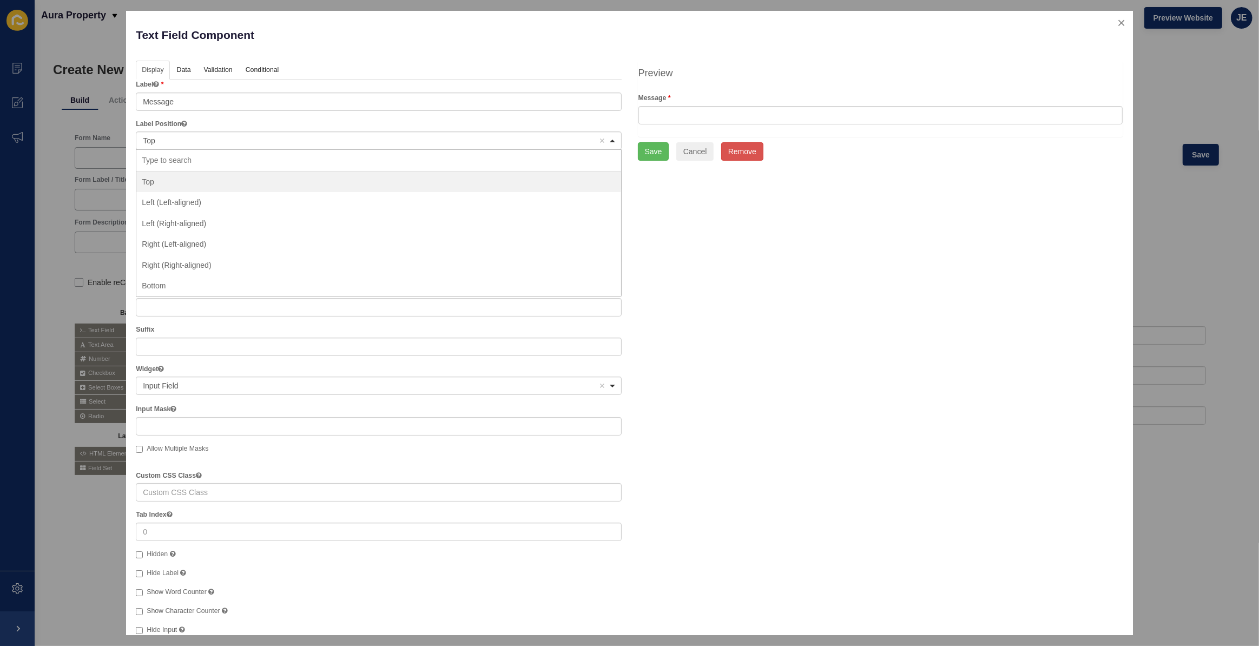
click at [241, 136] on div "Top Remove item" at bounding box center [370, 140] width 455 height 11
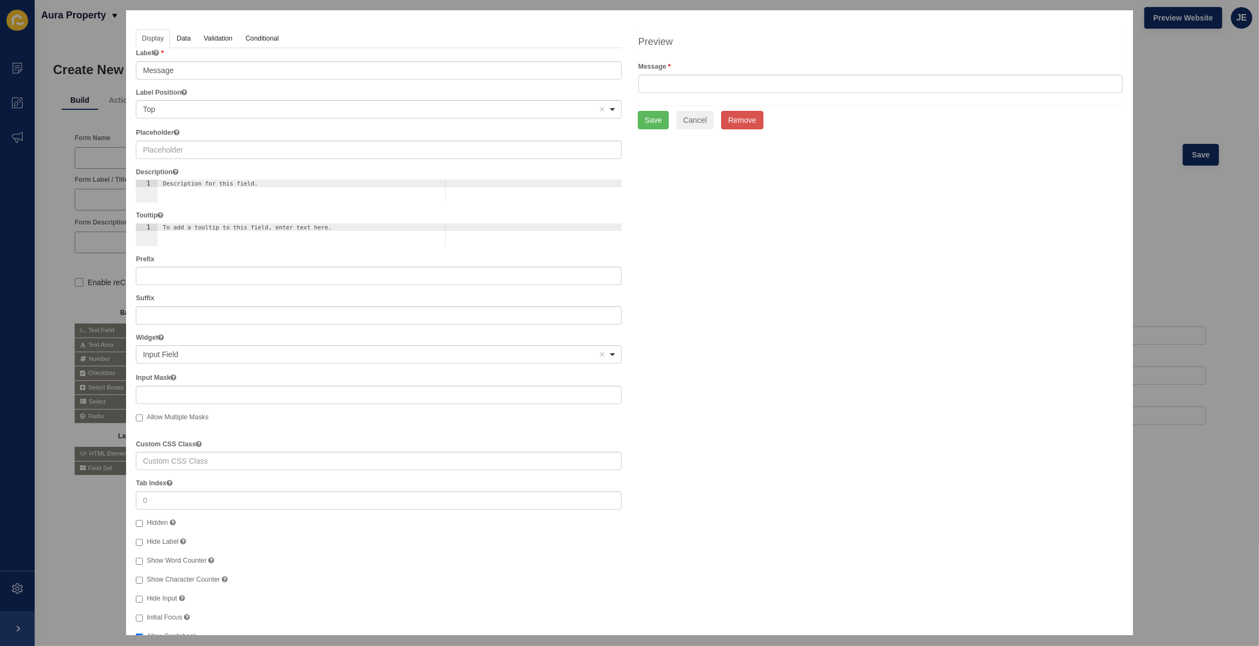
scroll to position [49, 0]
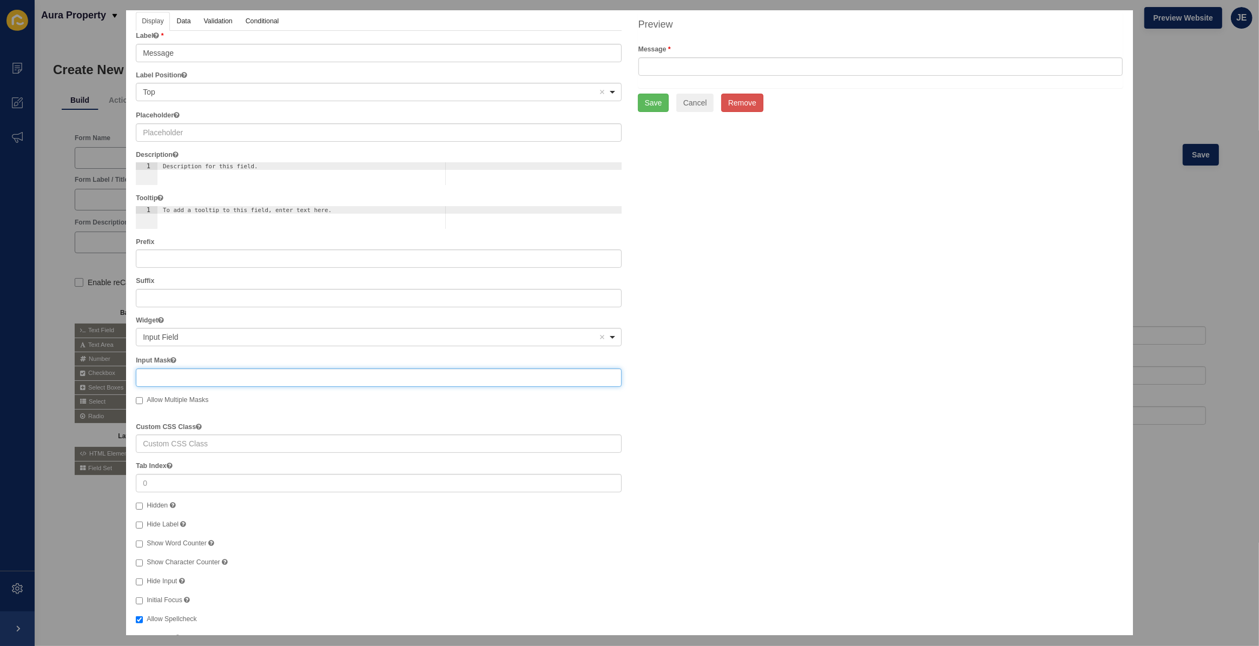
click at [202, 384] on input "text" at bounding box center [378, 377] width 485 height 18
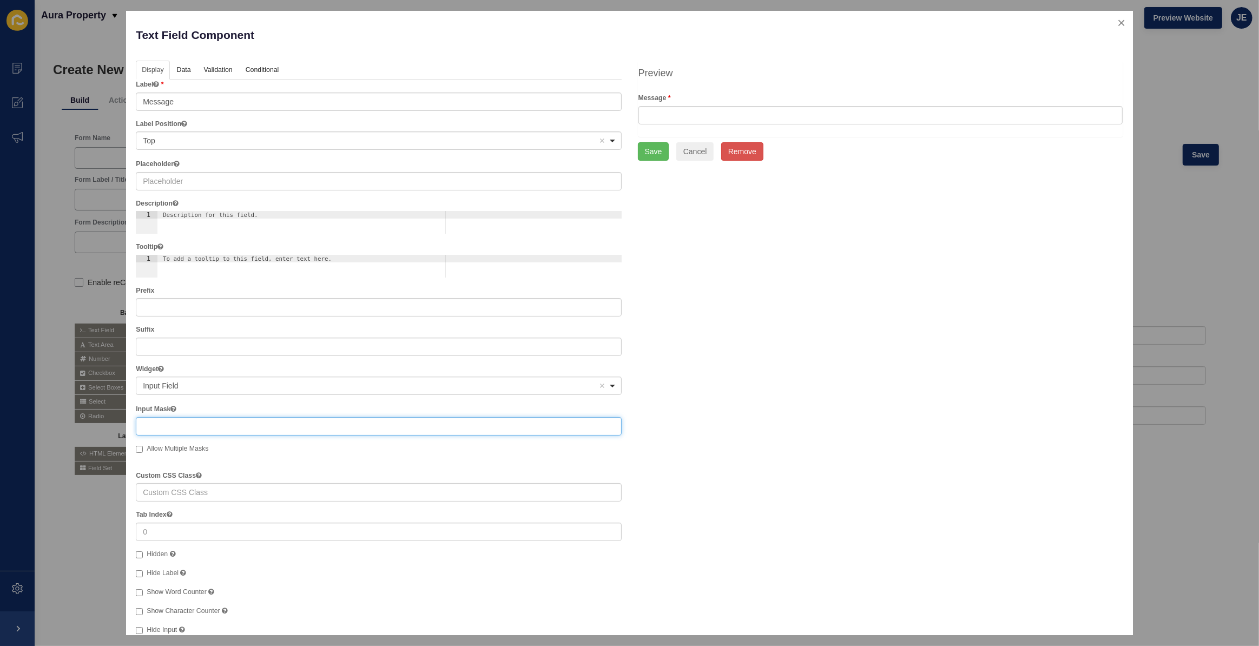
scroll to position [0, 0]
click at [224, 62] on link "Validation" at bounding box center [217, 71] width 39 height 20
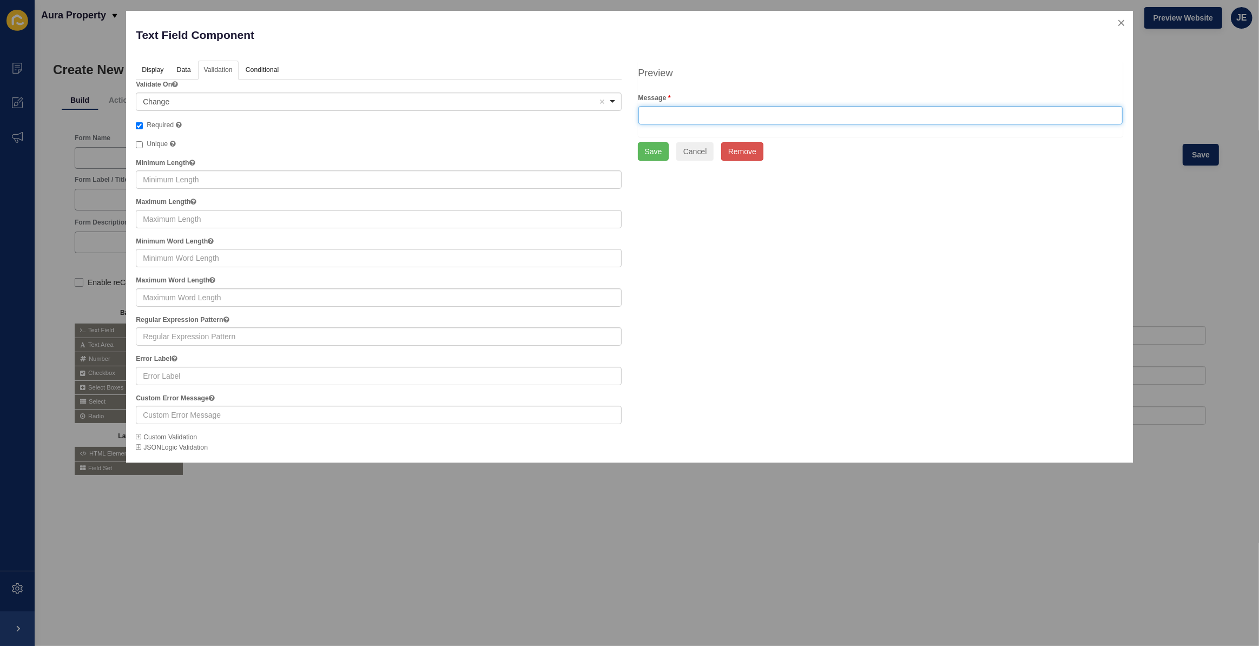
click at [721, 122] on input "text" at bounding box center [880, 115] width 484 height 18
drag, startPoint x: 733, startPoint y: 111, endPoint x: 744, endPoint y: 111, distance: 10.8
click at [734, 111] on input "text" at bounding box center [880, 115] width 484 height 18
drag, startPoint x: 1120, startPoint y: 121, endPoint x: 1117, endPoint y: 154, distance: 33.2
click at [1127, 150] on div "Text Field Component Help Display Data Validation API Conditional Logic Layout …" at bounding box center [629, 237] width 1007 height 452
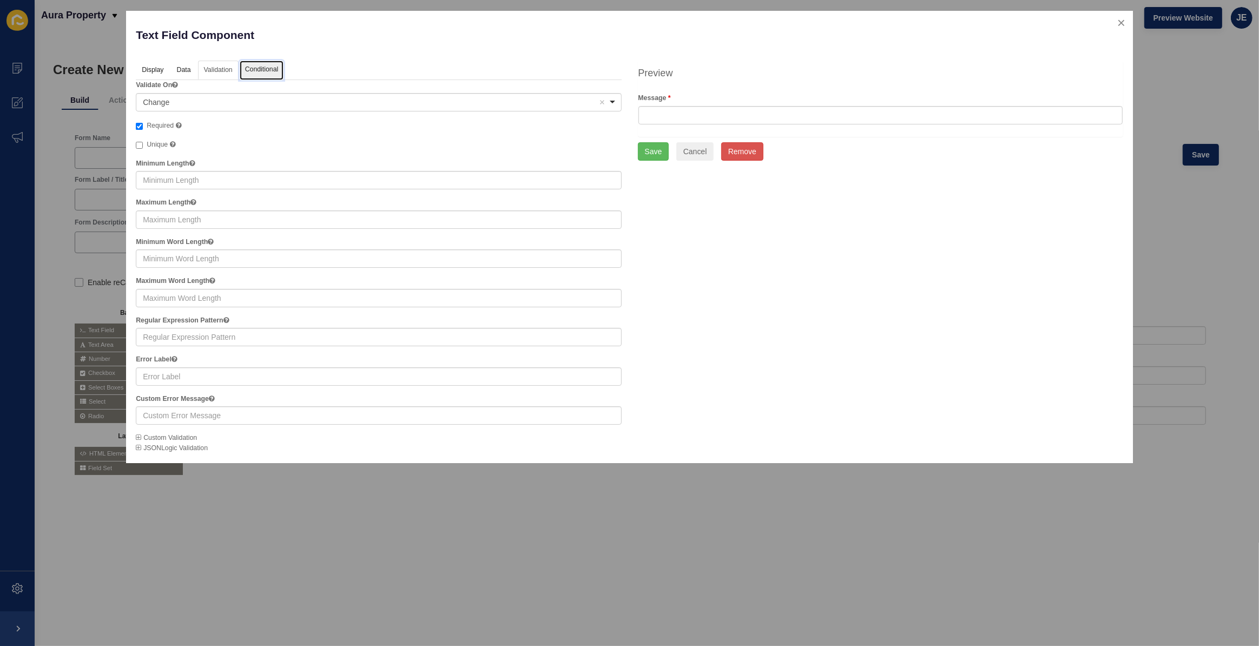
click at [248, 69] on link "Conditional" at bounding box center [262, 71] width 44 height 20
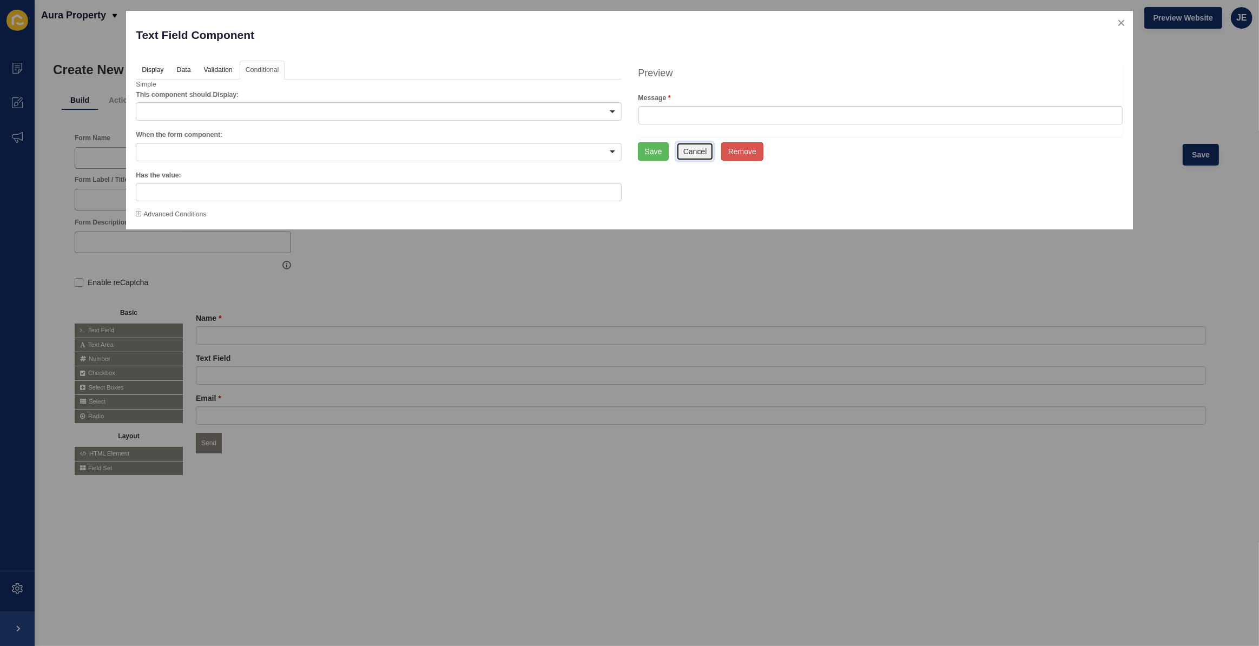
click at [685, 152] on button "Cancel" at bounding box center [695, 151] width 38 height 18
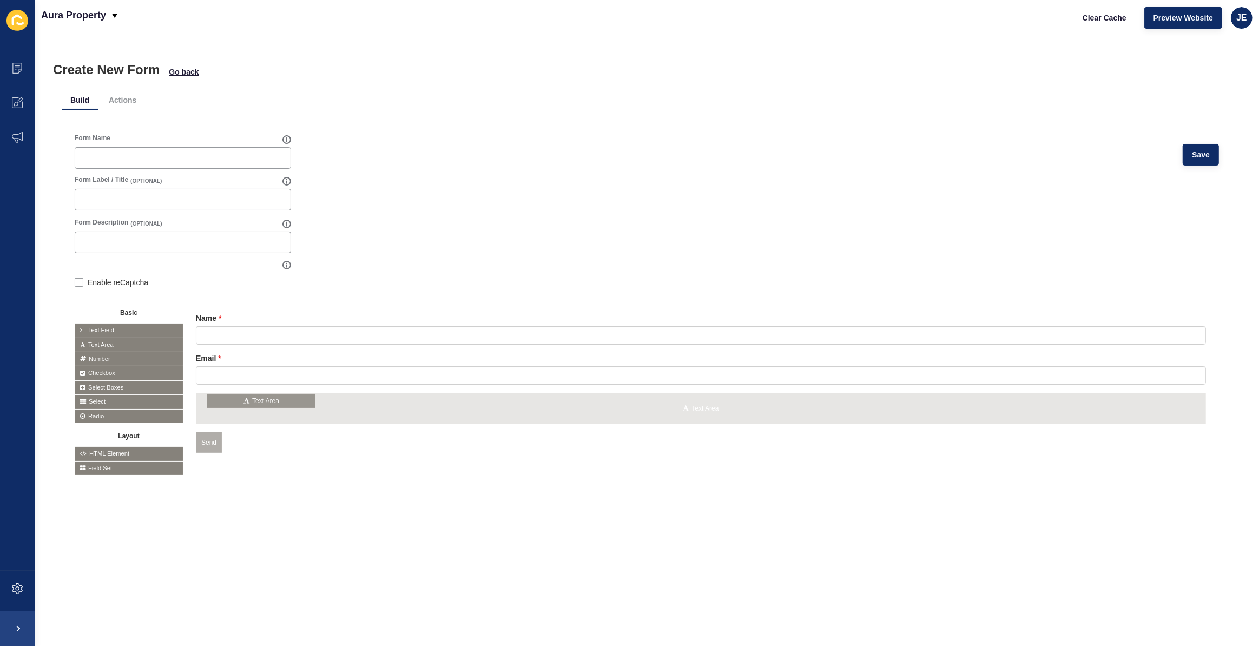
drag, startPoint x: 114, startPoint y: 344, endPoint x: 247, endPoint y: 400, distance: 144.5
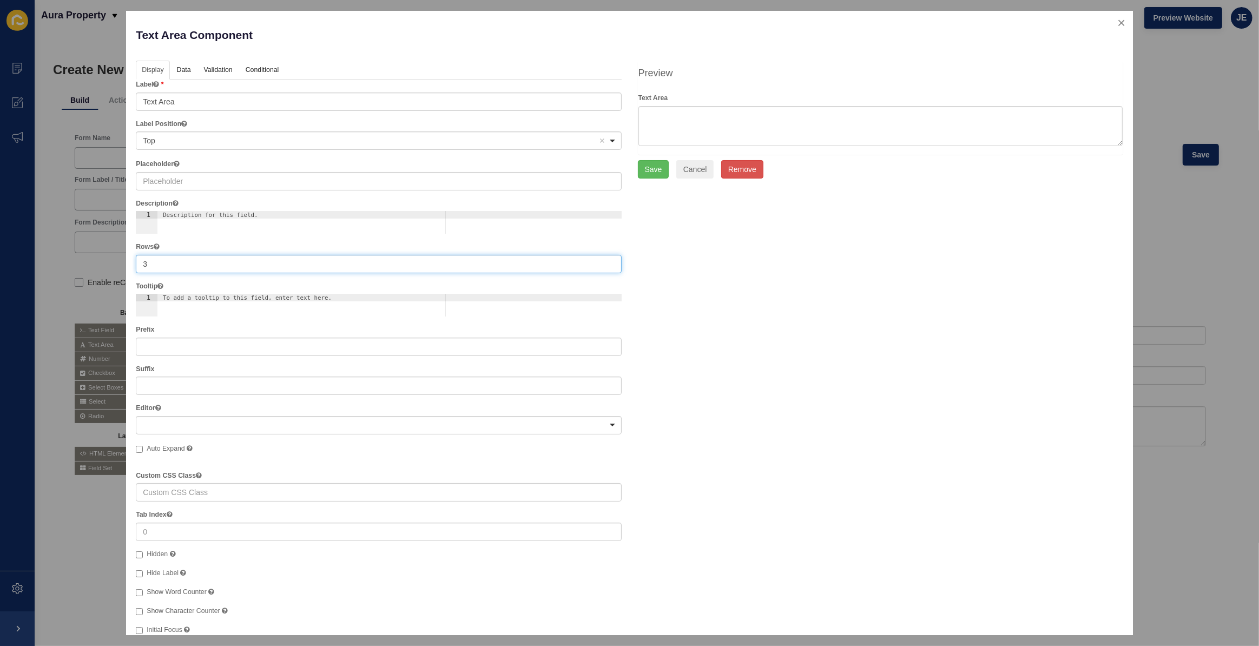
drag, startPoint x: 186, startPoint y: 265, endPoint x: 141, endPoint y: 266, distance: 44.9
click at [141, 266] on input "3" at bounding box center [378, 264] width 485 height 18
type input "6"
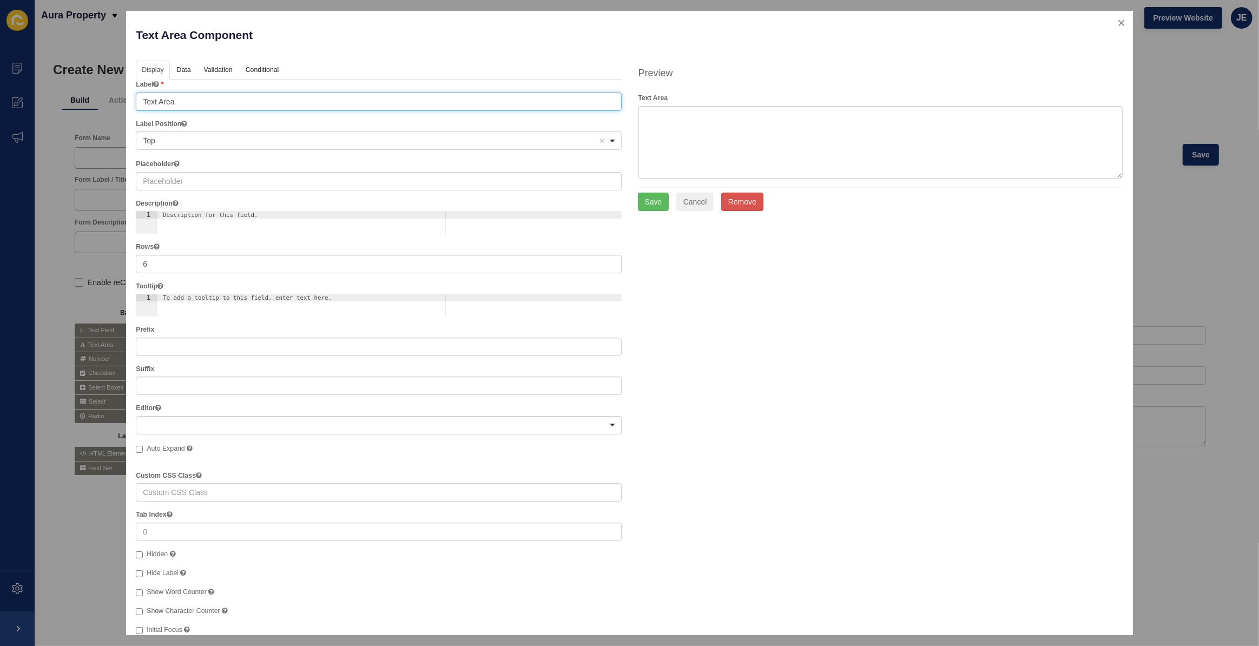
drag, startPoint x: 180, startPoint y: 101, endPoint x: 129, endPoint y: 105, distance: 51.1
click at [129, 105] on div "Text Area Component Help Display Data Validation API Conditional Logic Layout L…" at bounding box center [629, 323] width 1007 height 624
type input "Message"
click at [184, 75] on div "The label for this field that will appear next to it." at bounding box center [219, 85] width 108 height 22
click at [192, 64] on link "Data" at bounding box center [183, 71] width 25 height 20
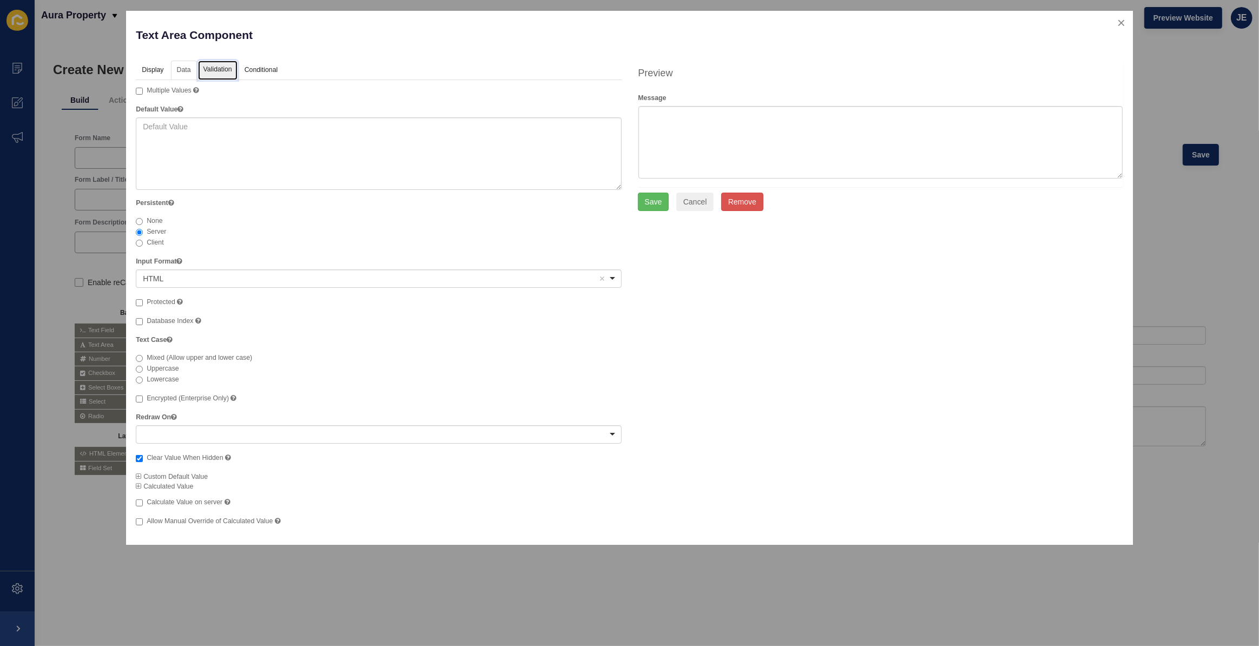
click at [213, 64] on link "Validation" at bounding box center [217, 71] width 39 height 20
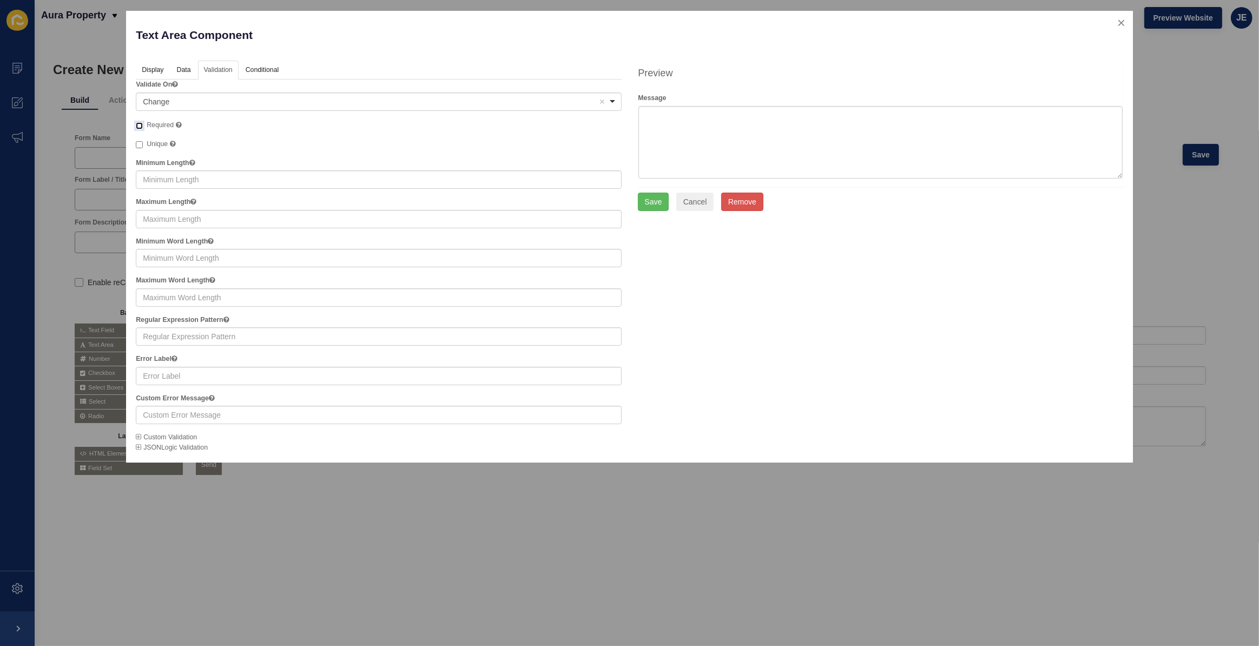
click at [137, 124] on input "Required" at bounding box center [139, 125] width 7 height 7
checkbox input "true"
click at [196, 70] on ul "Display Data Validation API Conditional Logic Layout" at bounding box center [378, 71] width 485 height 20
click at [189, 70] on link "Data" at bounding box center [183, 71] width 25 height 20
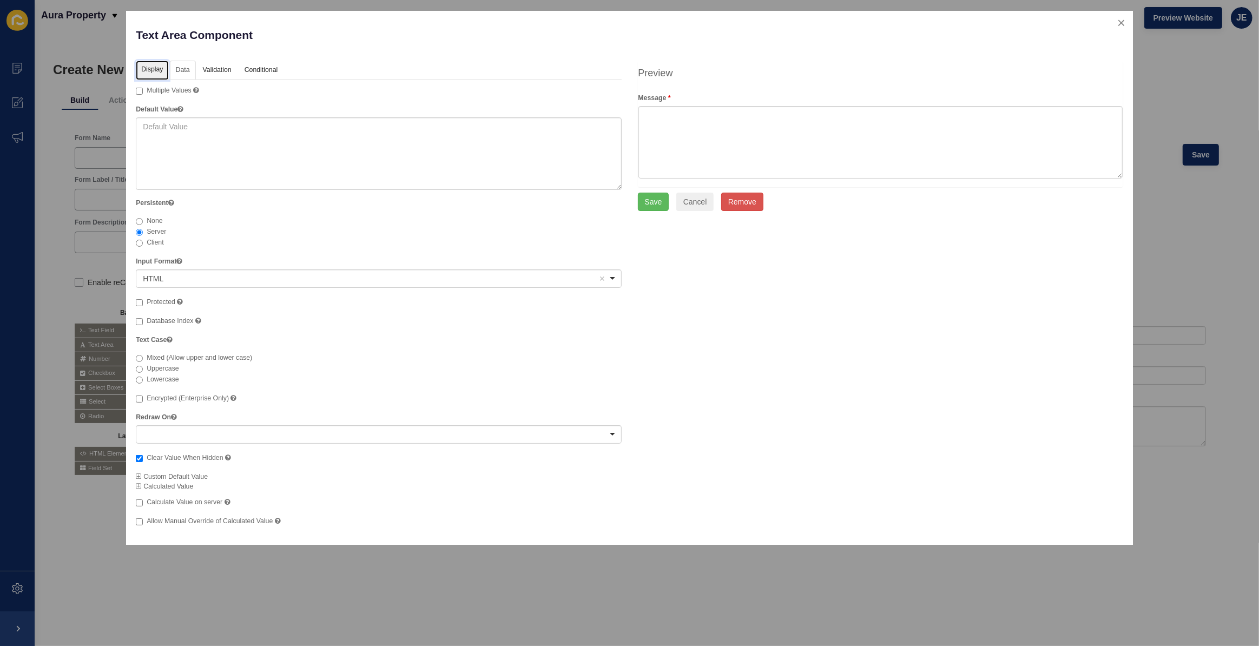
click at [146, 70] on link "Display" at bounding box center [152, 71] width 32 height 20
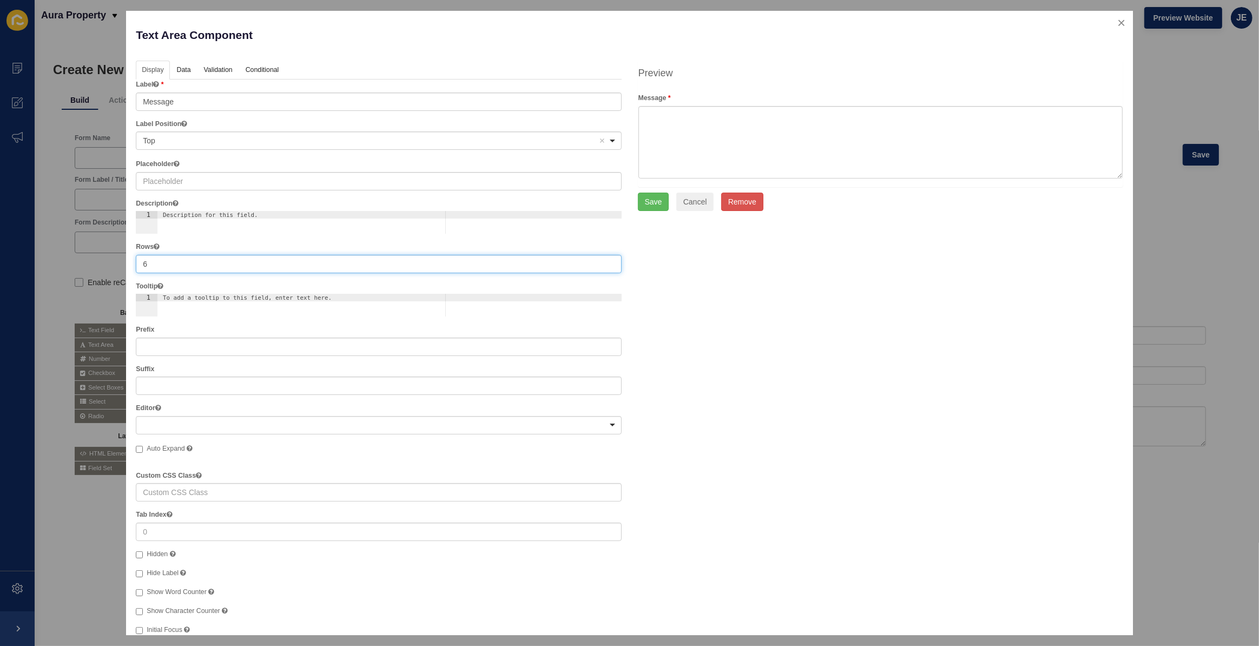
drag, startPoint x: 156, startPoint y: 264, endPoint x: 133, endPoint y: 263, distance: 23.3
click at [133, 263] on div "Display Data Validation API Conditional Logic Layout Label The label for this f…" at bounding box center [378, 390] width 501 height 659
type input "8"
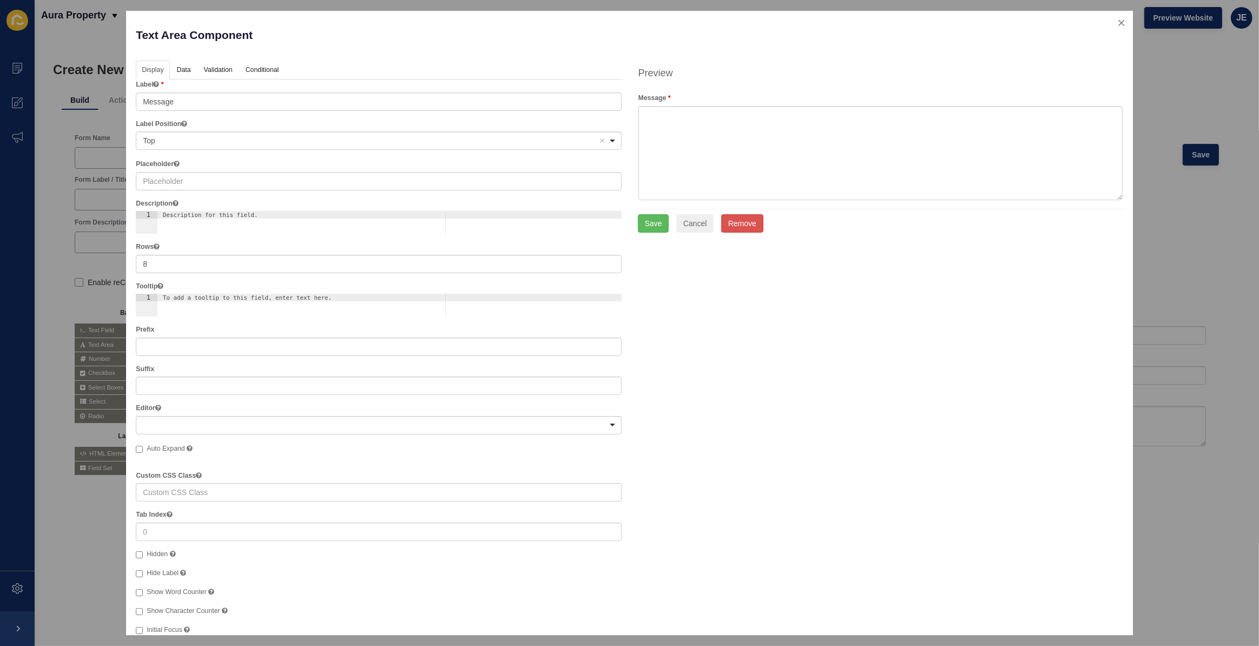
click at [728, 349] on div "Display Data Validation API Conditional Logic Layout Label The label for this f…" at bounding box center [629, 390] width 1003 height 659
click at [648, 228] on button "Save" at bounding box center [653, 223] width 31 height 18
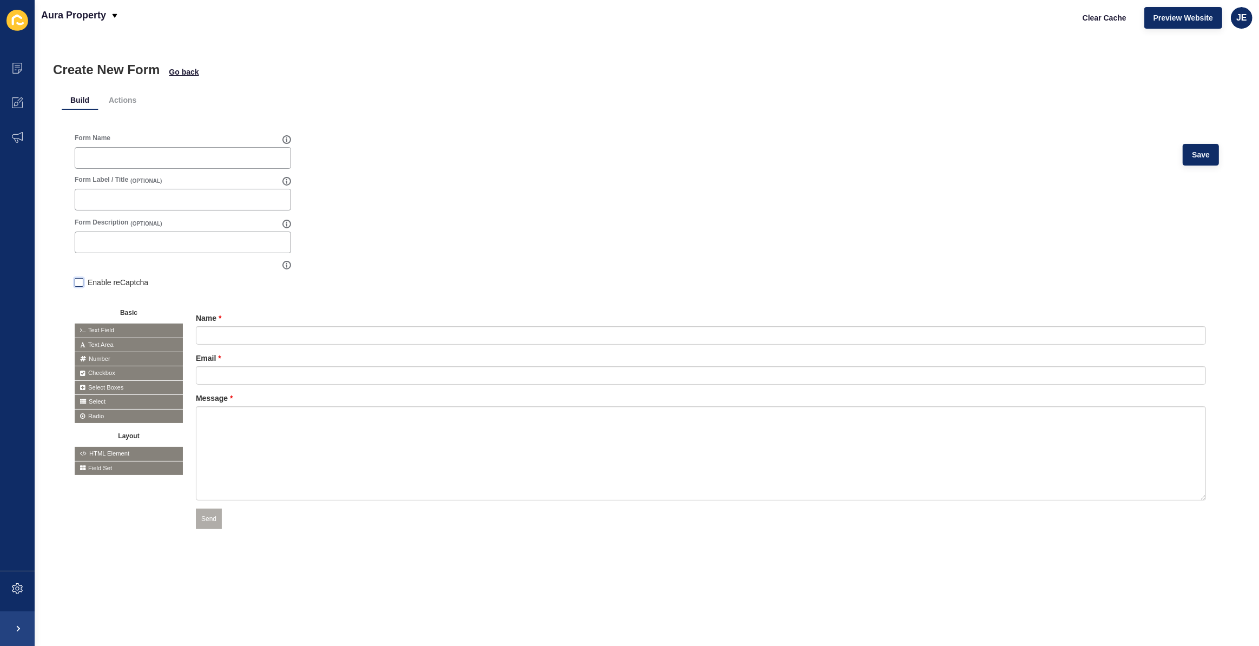
click at [79, 285] on label at bounding box center [79, 282] width 9 height 9
click at [79, 285] on input "Enable reCaptcha" at bounding box center [78, 283] width 7 height 7
checkbox input "true"
click at [547, 268] on form "Form Name Save Form Label / Title (OPTIONAL) Form Description (OPTIONAL) Enable…" at bounding box center [647, 345] width 1144 height 422
click at [118, 102] on li "Actions" at bounding box center [122, 99] width 45 height 19
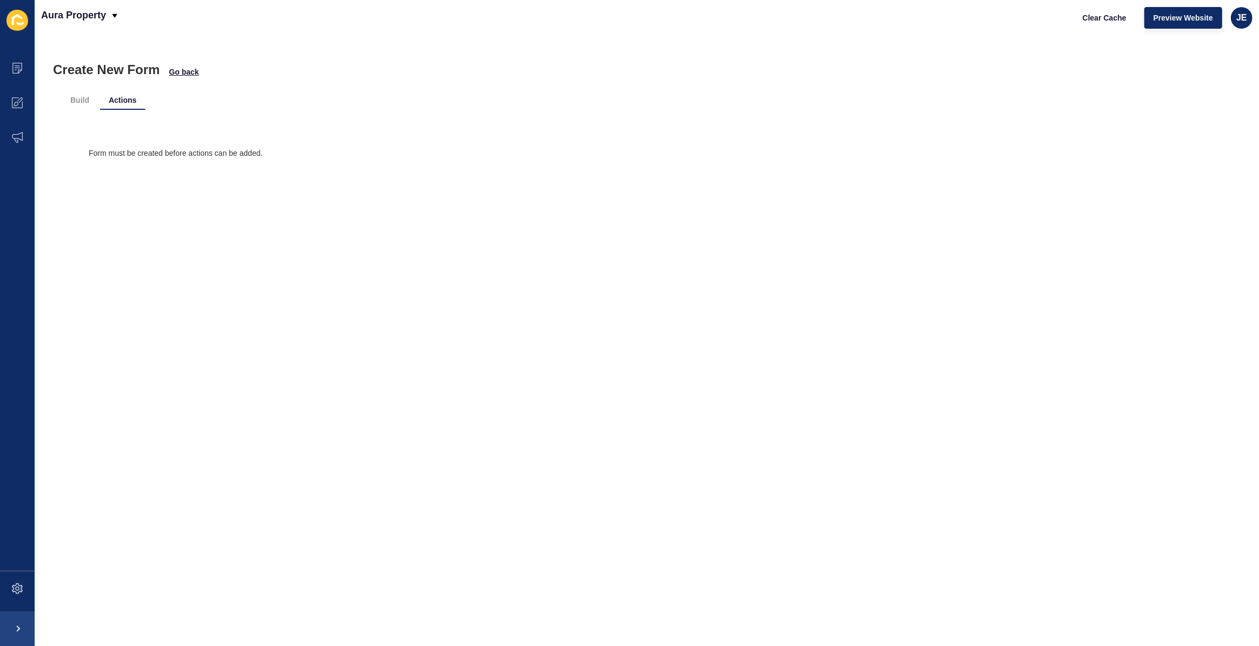
click at [142, 153] on span "Form must be created before actions can be added." at bounding box center [176, 153] width 174 height 9
click at [77, 101] on li "Build" at bounding box center [80, 99] width 36 height 19
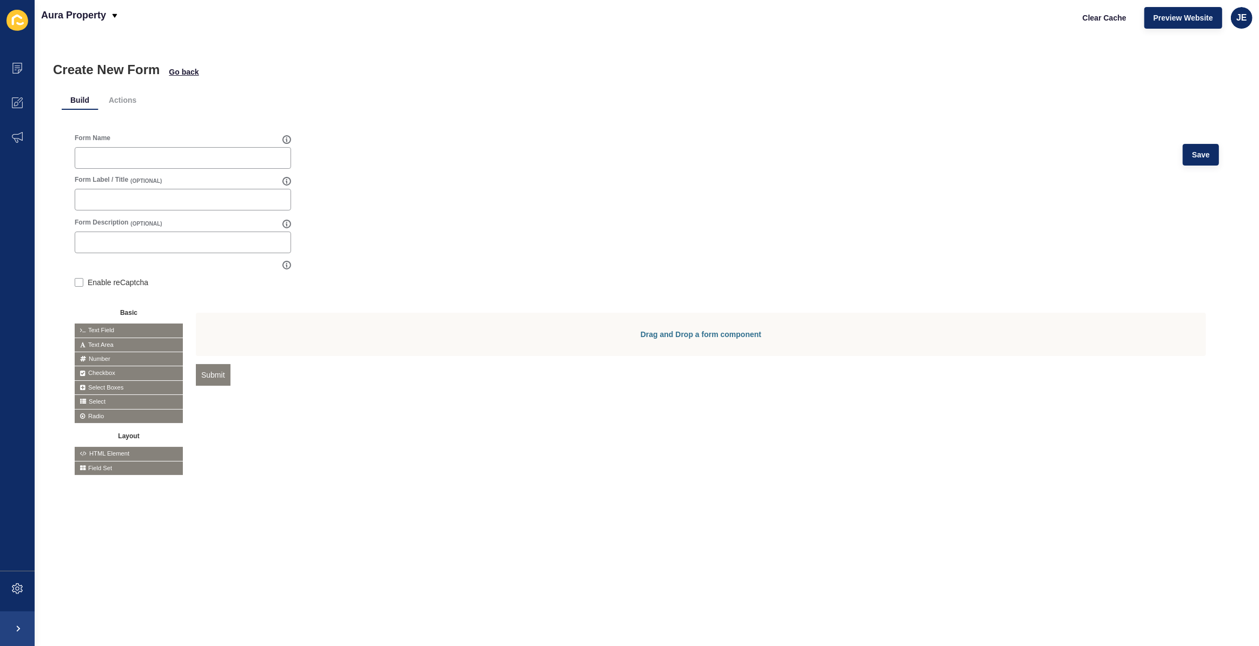
click at [459, 329] on div "Drag and Drop a form component" at bounding box center [701, 334] width 1010 height 43
click at [467, 253] on form "Form Name Save Form Label / Title (OPTIONAL) Form Description (OPTIONAL) Enable…" at bounding box center [647, 305] width 1144 height 342
click at [77, 284] on label at bounding box center [79, 282] width 9 height 9
click at [77, 284] on input "Enable reCaptcha" at bounding box center [78, 283] width 7 height 7
checkbox input "true"
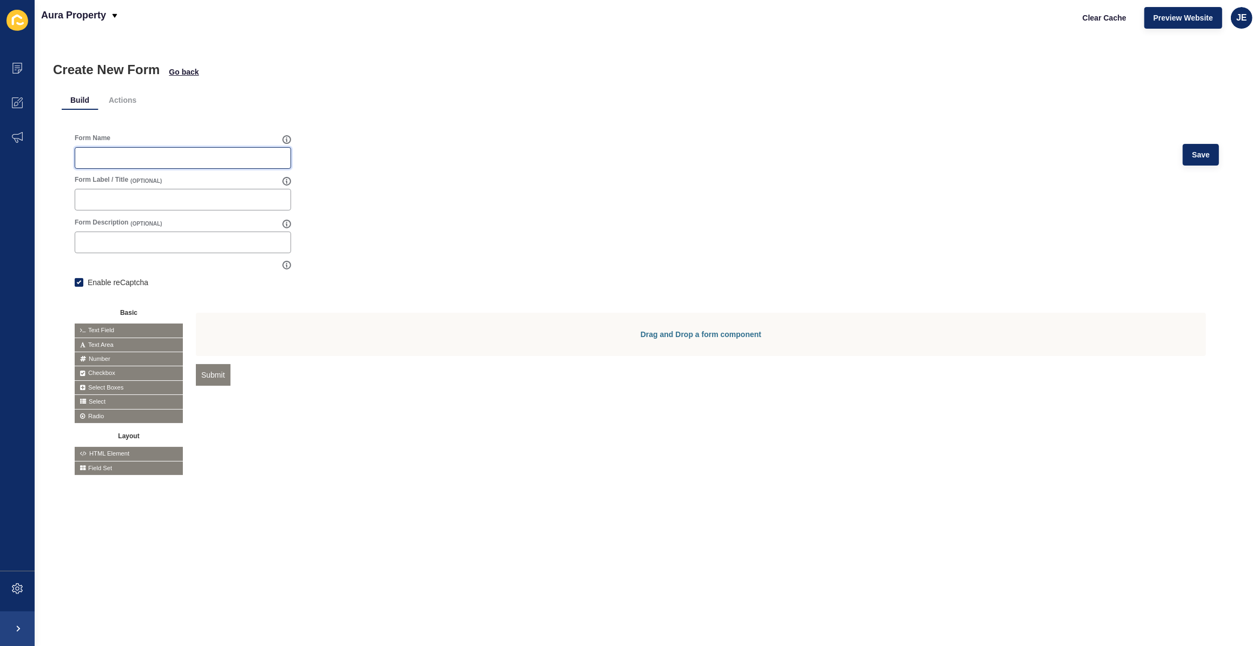
click at [120, 159] on input "Form Name" at bounding box center [183, 158] width 202 height 11
click at [535, 188] on form "Form Name Save Form Label / Title (OPTIONAL) Form Description (OPTIONAL) Enable…" at bounding box center [647, 305] width 1144 height 342
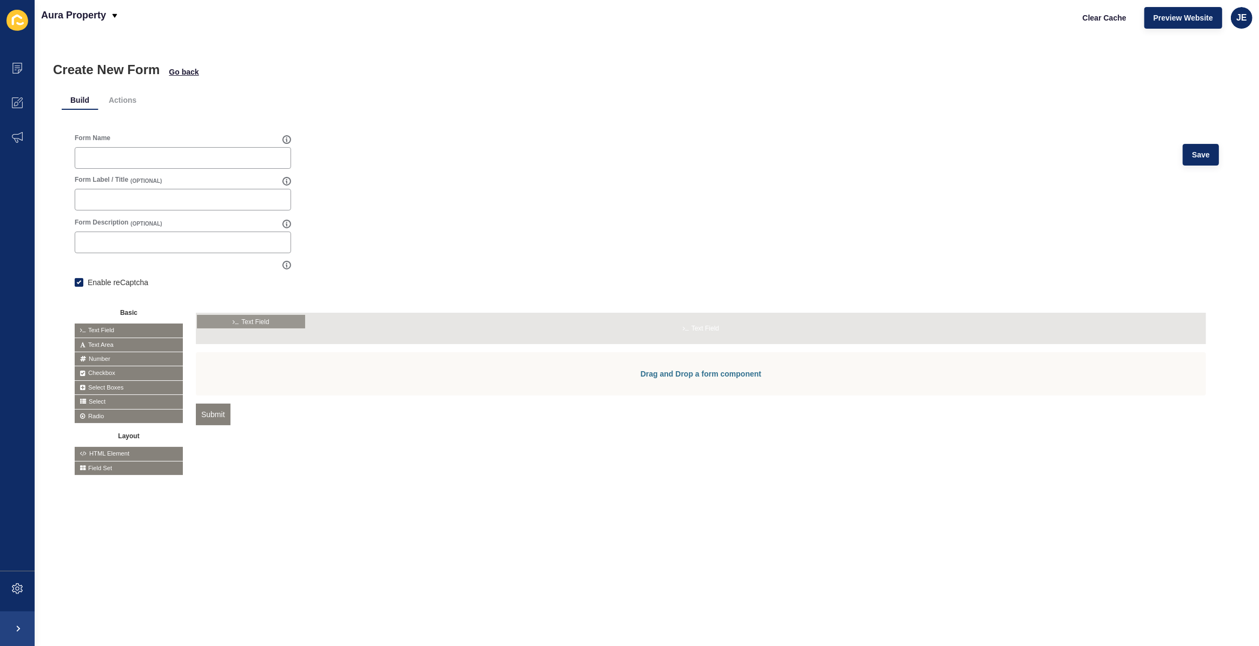
drag, startPoint x: 143, startPoint y: 328, endPoint x: 266, endPoint y: 319, distance: 123.1
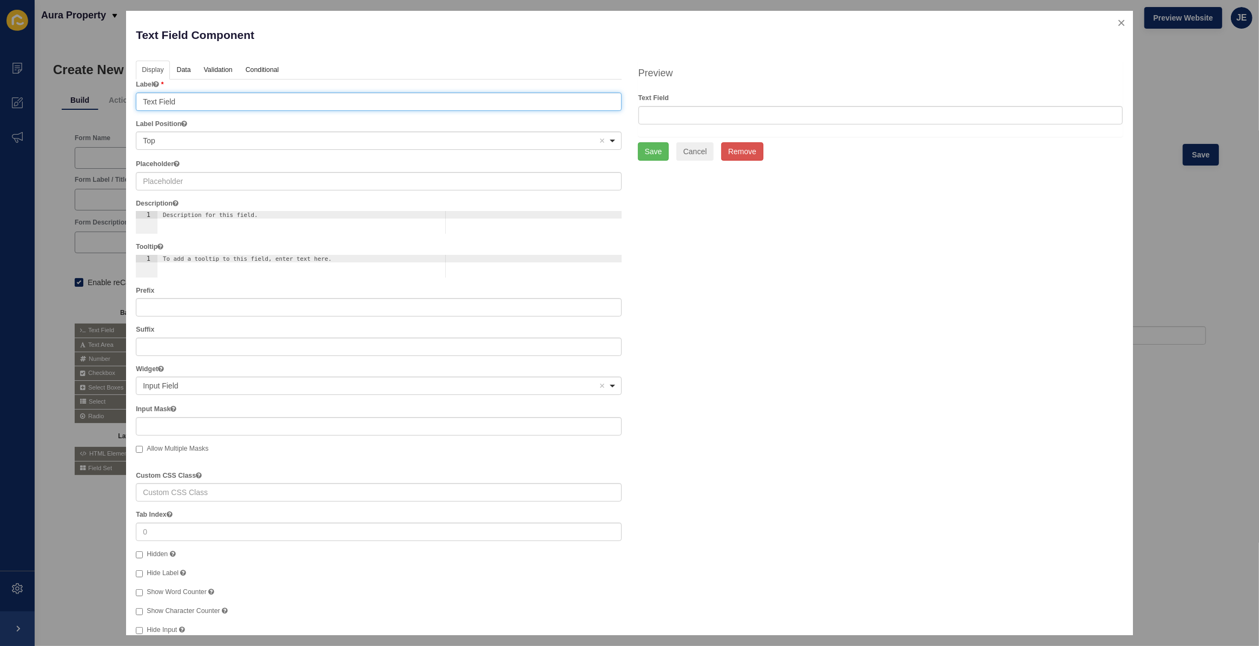
drag, startPoint x: 197, startPoint y: 103, endPoint x: 65, endPoint y: 98, distance: 132.1
click at [66, 98] on div "Text Field Component Help Display Data Validation API Conditional Logic Layout …" at bounding box center [629, 323] width 1259 height 646
type input "Name"
click at [192, 64] on link "Data" at bounding box center [183, 71] width 25 height 20
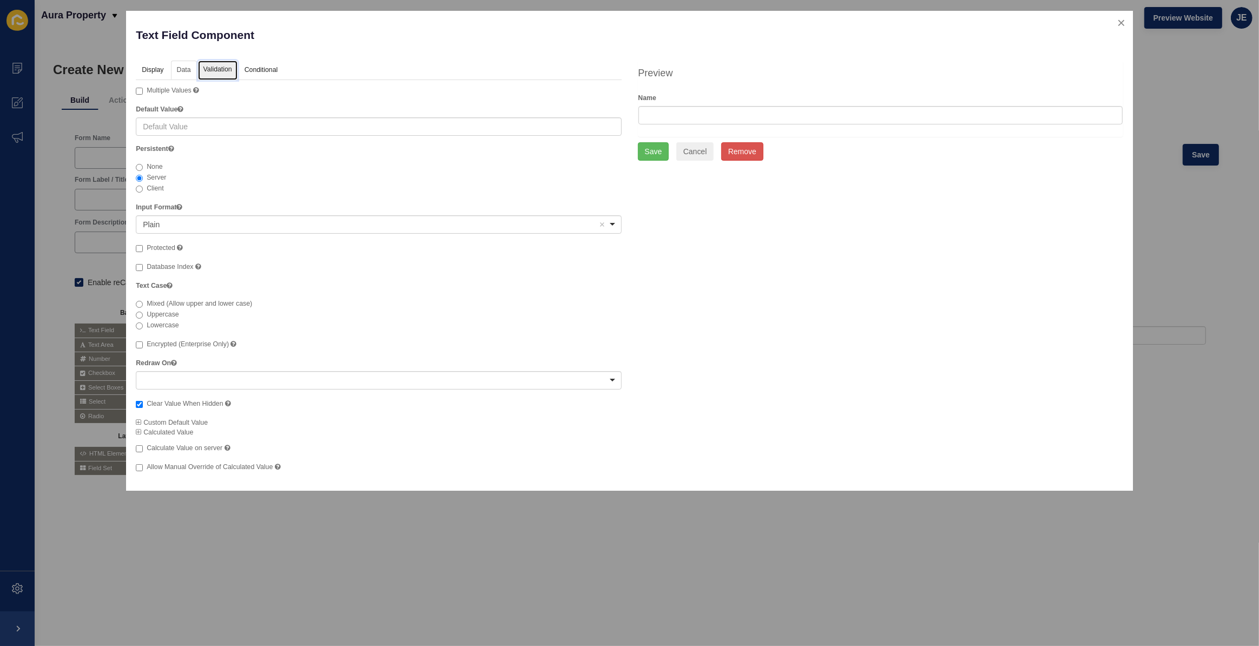
click at [221, 75] on link "Validation" at bounding box center [217, 71] width 39 height 20
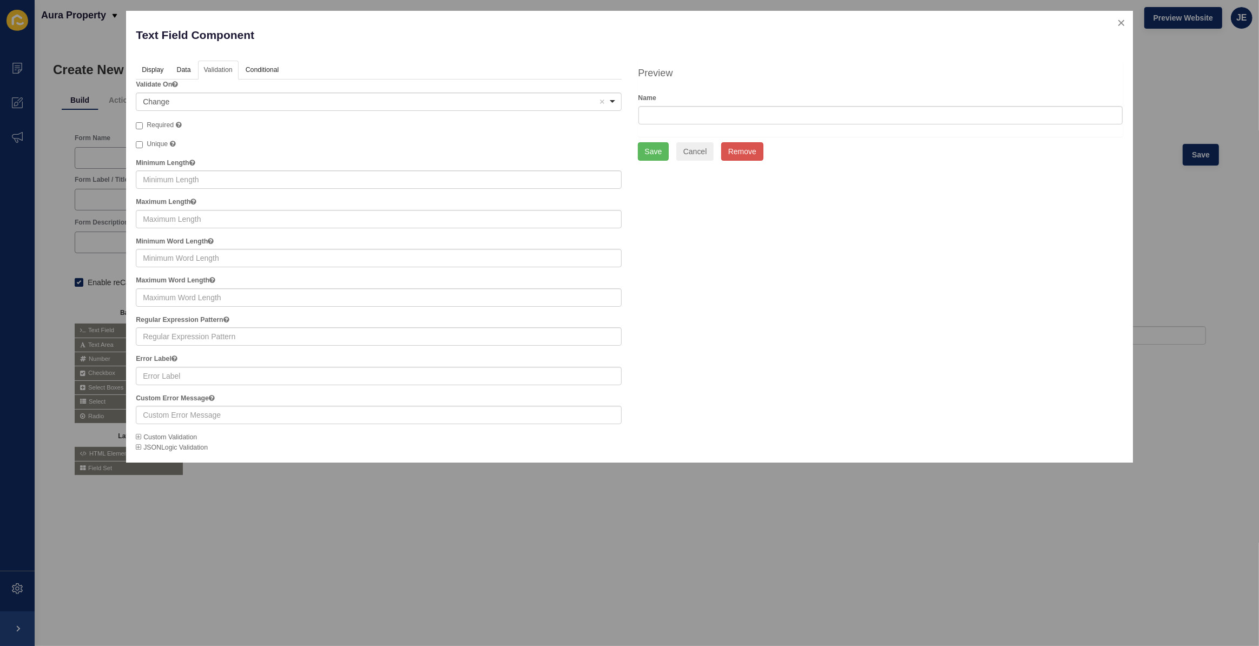
click at [147, 122] on span "Required" at bounding box center [160, 125] width 27 height 8
click at [143, 122] on input "Required" at bounding box center [139, 125] width 7 height 7
checkbox input "true"
click at [264, 71] on link "Conditional" at bounding box center [262, 71] width 44 height 20
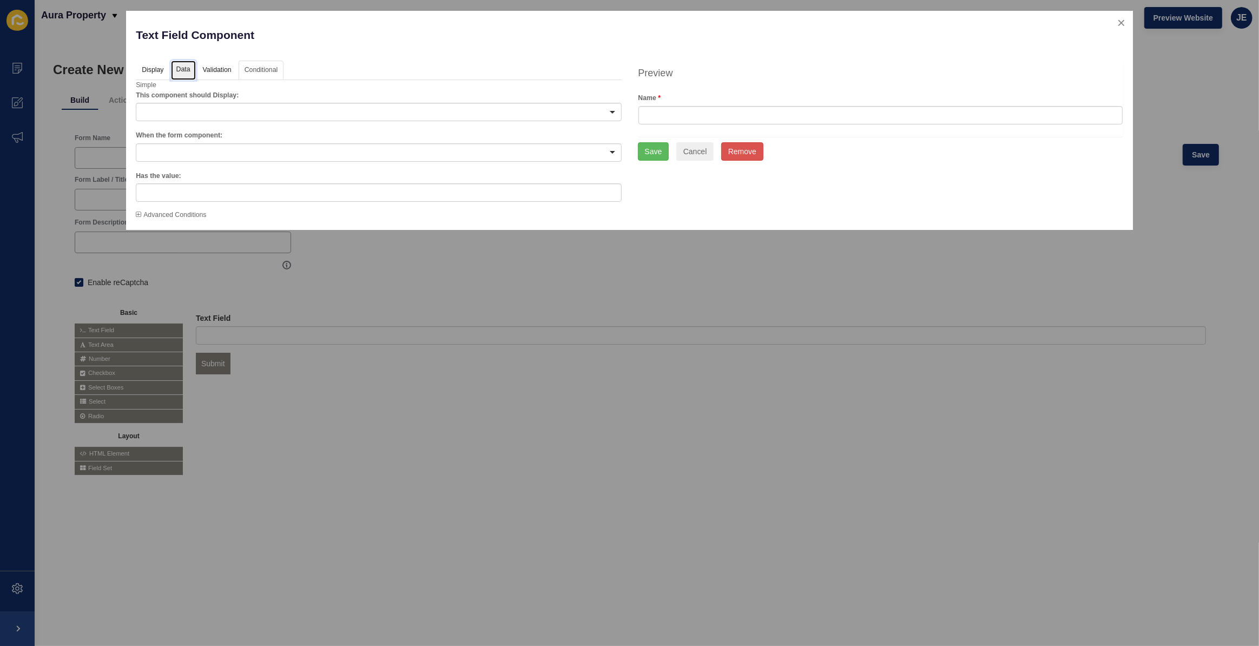
click at [181, 68] on link "Data" at bounding box center [183, 71] width 25 height 20
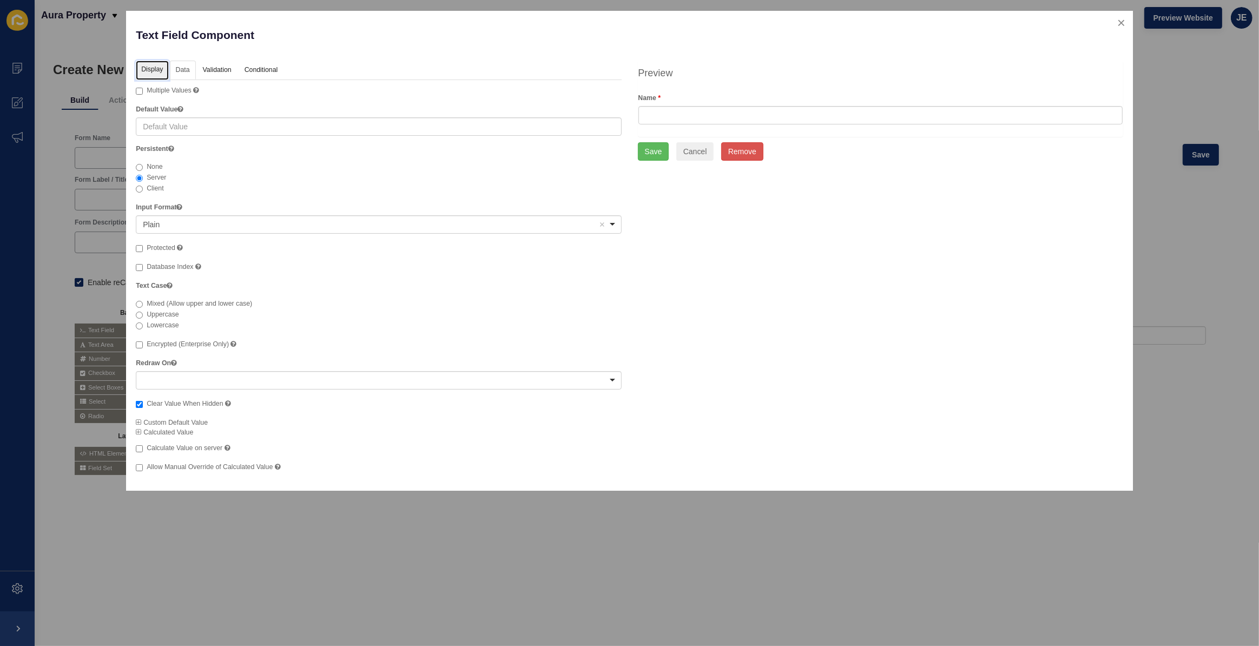
click at [159, 68] on link "Display" at bounding box center [152, 71] width 32 height 20
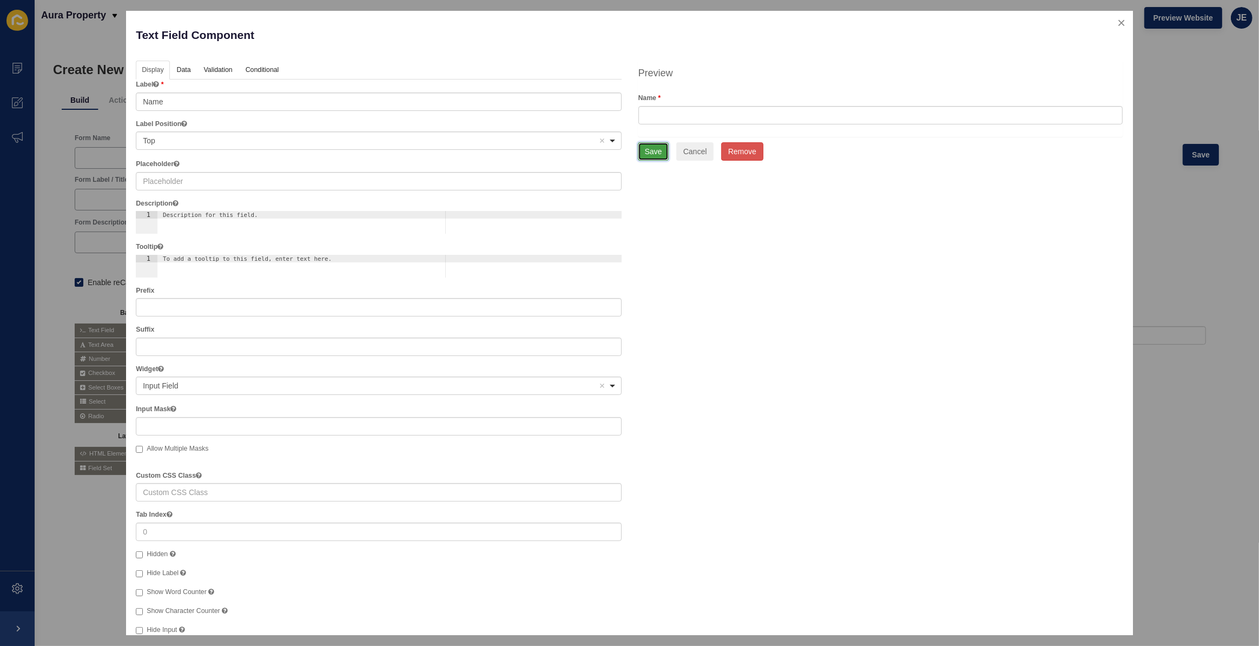
click at [654, 154] on button "Save" at bounding box center [653, 151] width 31 height 18
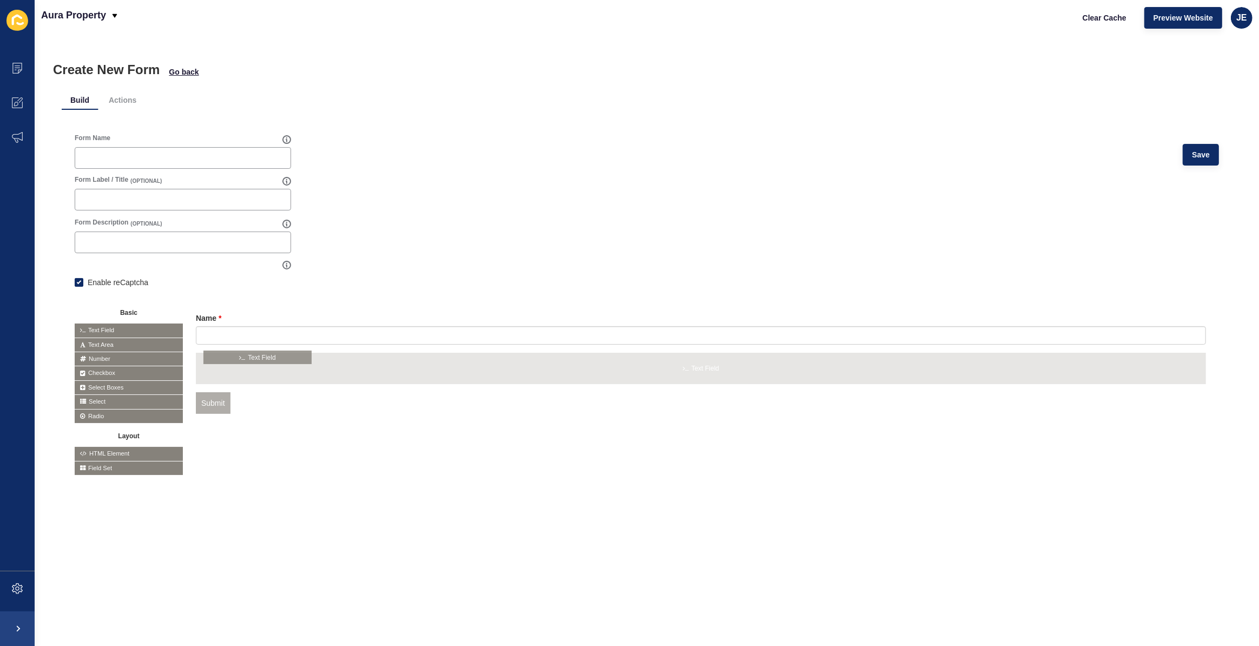
drag, startPoint x: 133, startPoint y: 328, endPoint x: 262, endPoint y: 355, distance: 132.1
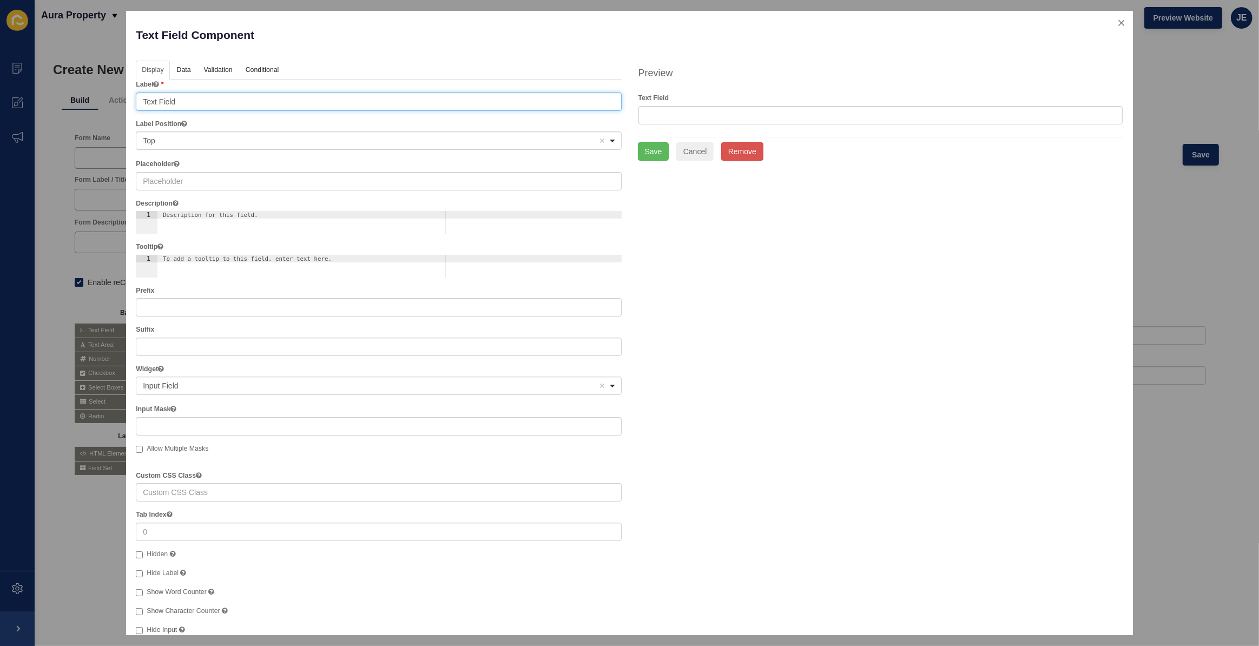
drag, startPoint x: 190, startPoint y: 102, endPoint x: 22, endPoint y: 103, distance: 168.8
click at [22, 103] on div "Text Field Component Help Display Data Validation API Conditional Logic Layout …" at bounding box center [629, 323] width 1259 height 646
type input "Email"
click at [186, 67] on link "Data" at bounding box center [183, 71] width 25 height 20
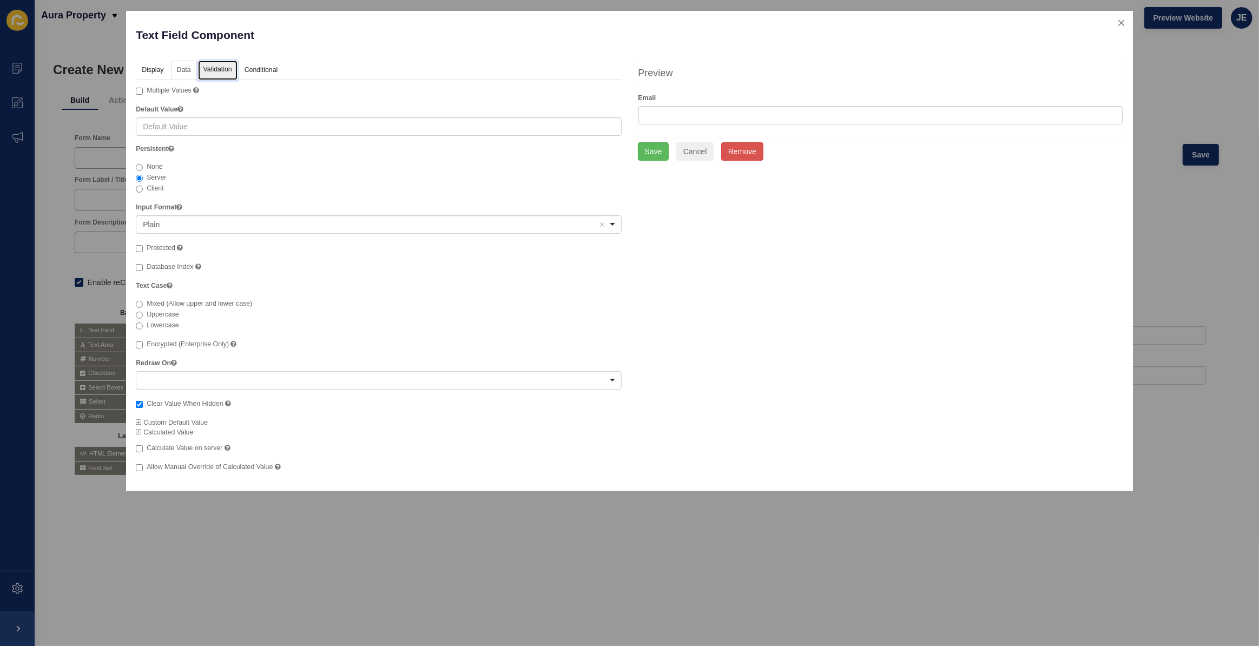
click at [221, 70] on link "Validation" at bounding box center [217, 71] width 39 height 20
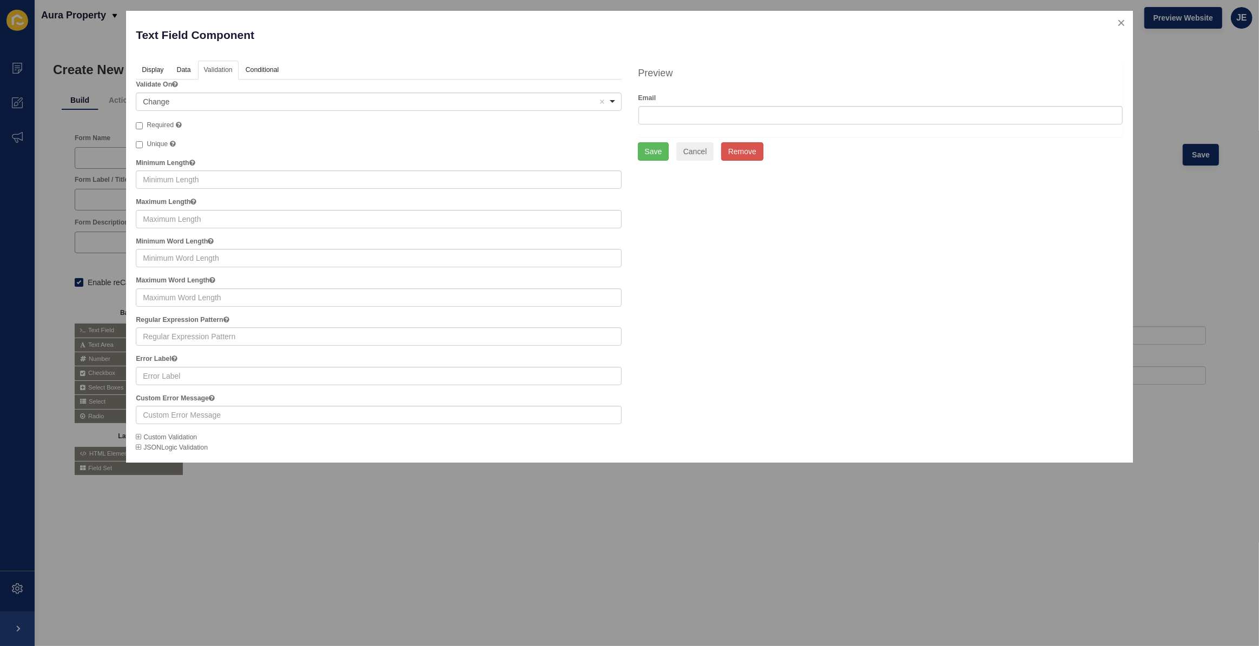
click at [149, 124] on span "Required" at bounding box center [160, 125] width 27 height 8
click at [143, 124] on input "Required" at bounding box center [139, 125] width 7 height 7
checkbox input "true"
click at [646, 151] on button "Save" at bounding box center [653, 151] width 31 height 18
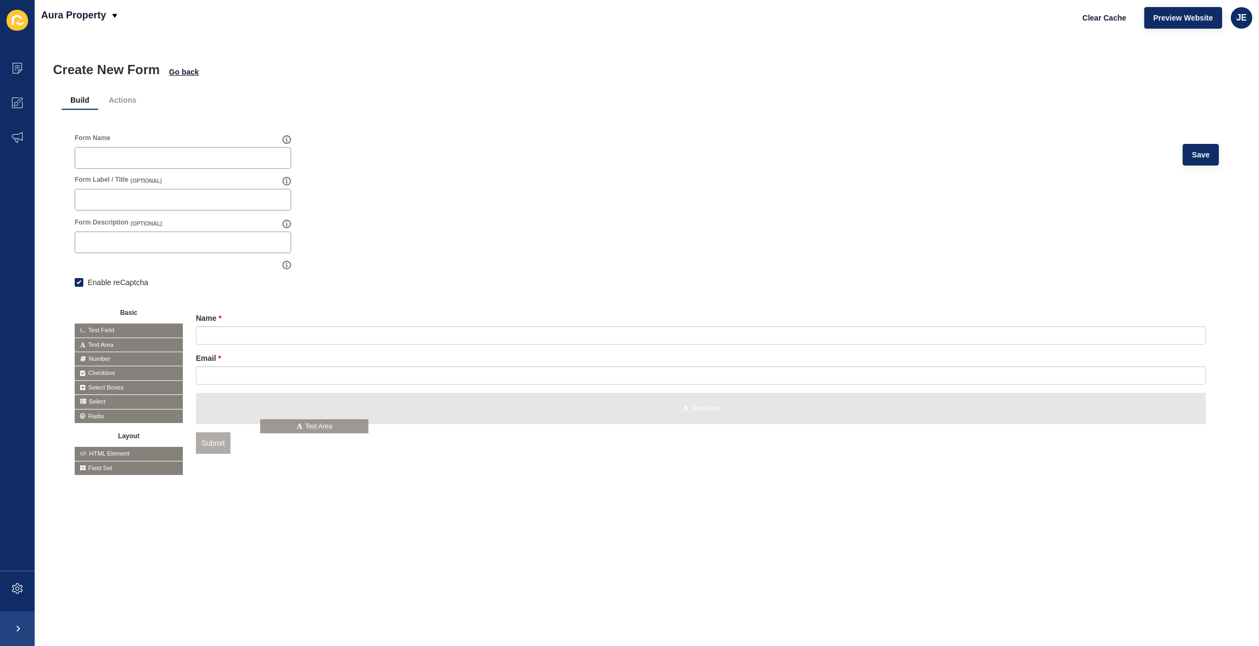
drag, startPoint x: 108, startPoint y: 342, endPoint x: 294, endPoint y: 424, distance: 203.2
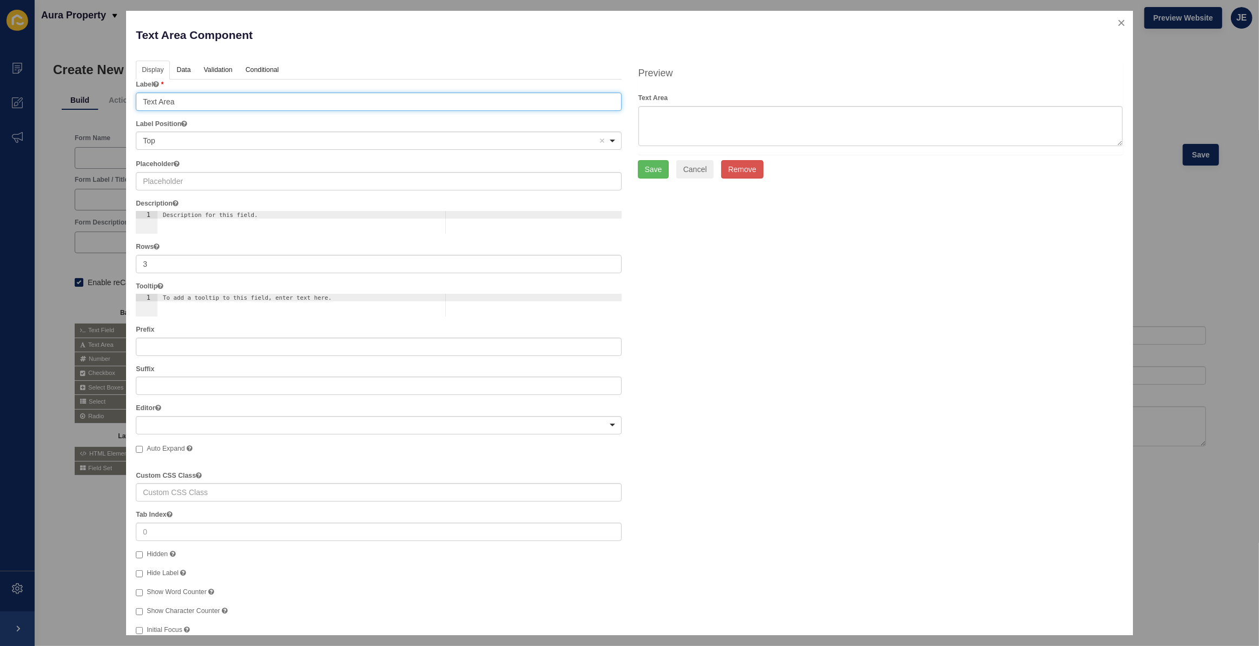
drag, startPoint x: 213, startPoint y: 99, endPoint x: 79, endPoint y: 101, distance: 134.2
click at [79, 101] on div "Text Area Component Help Display Data Validation API Conditional Logic Layout L…" at bounding box center [629, 323] width 1259 height 646
type input "Message"
click at [183, 73] on link "Data" at bounding box center [183, 71] width 25 height 20
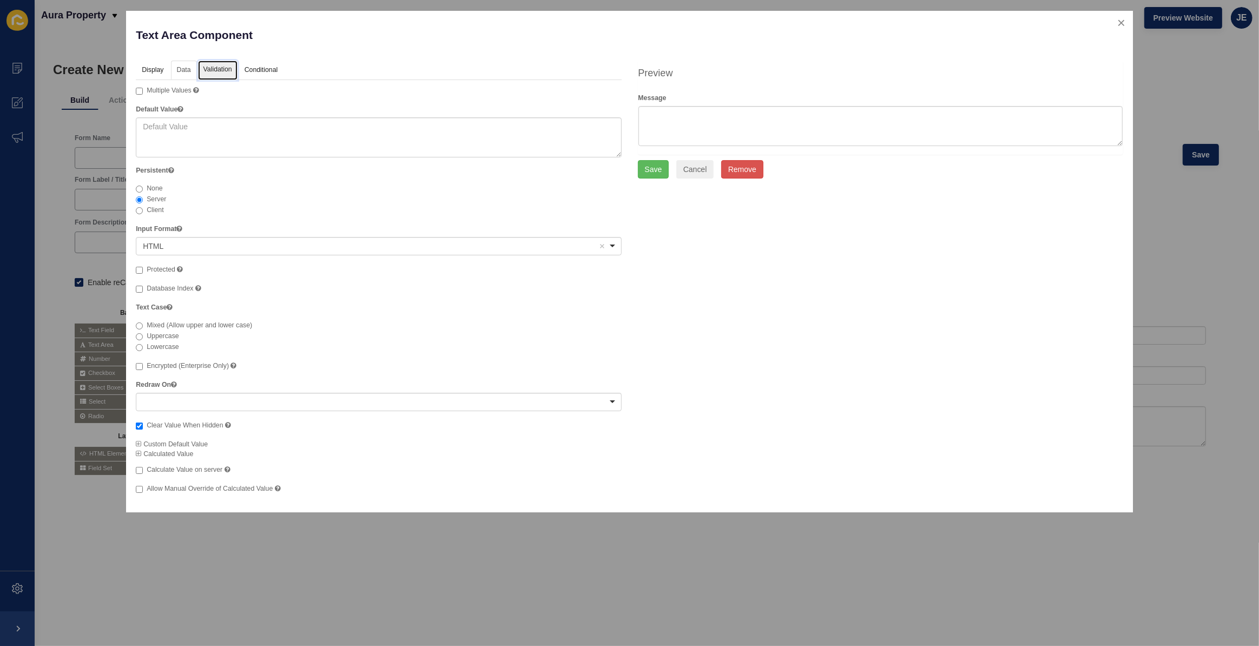
click at [228, 70] on link "Validation" at bounding box center [217, 71] width 39 height 20
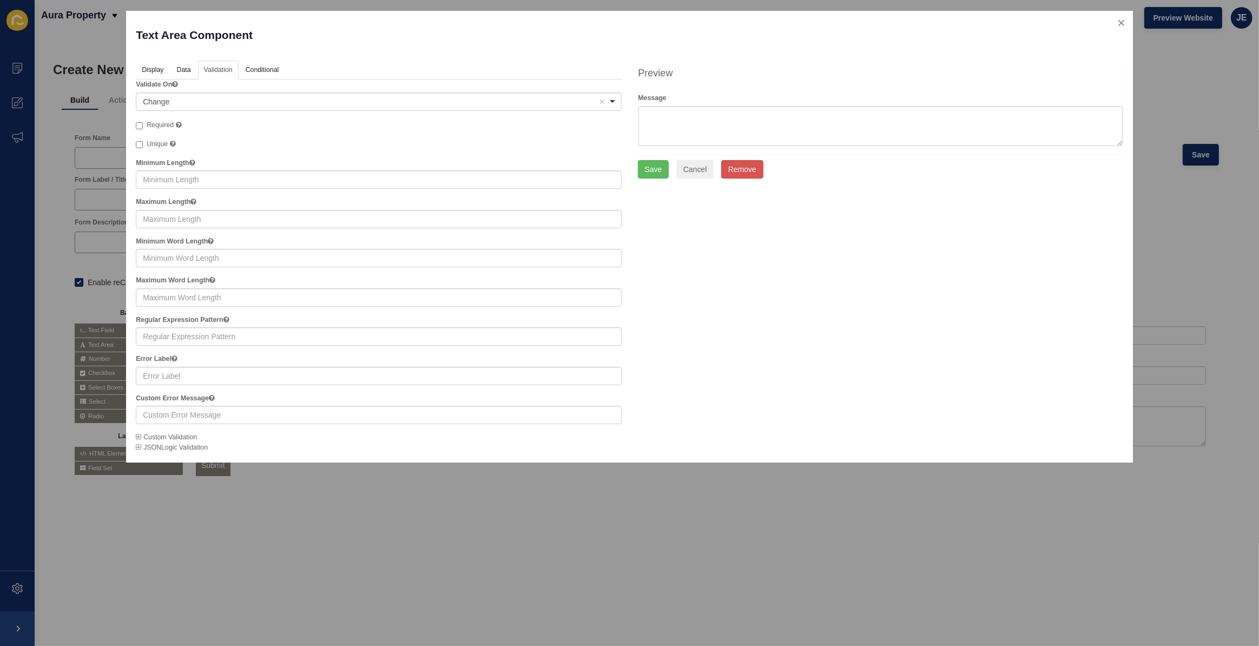
click at [164, 124] on span "Required" at bounding box center [160, 125] width 27 height 8
click at [143, 124] on input "Required" at bounding box center [139, 125] width 7 height 7
checkbox input "true"
click at [178, 68] on link "Data" at bounding box center [183, 71] width 25 height 20
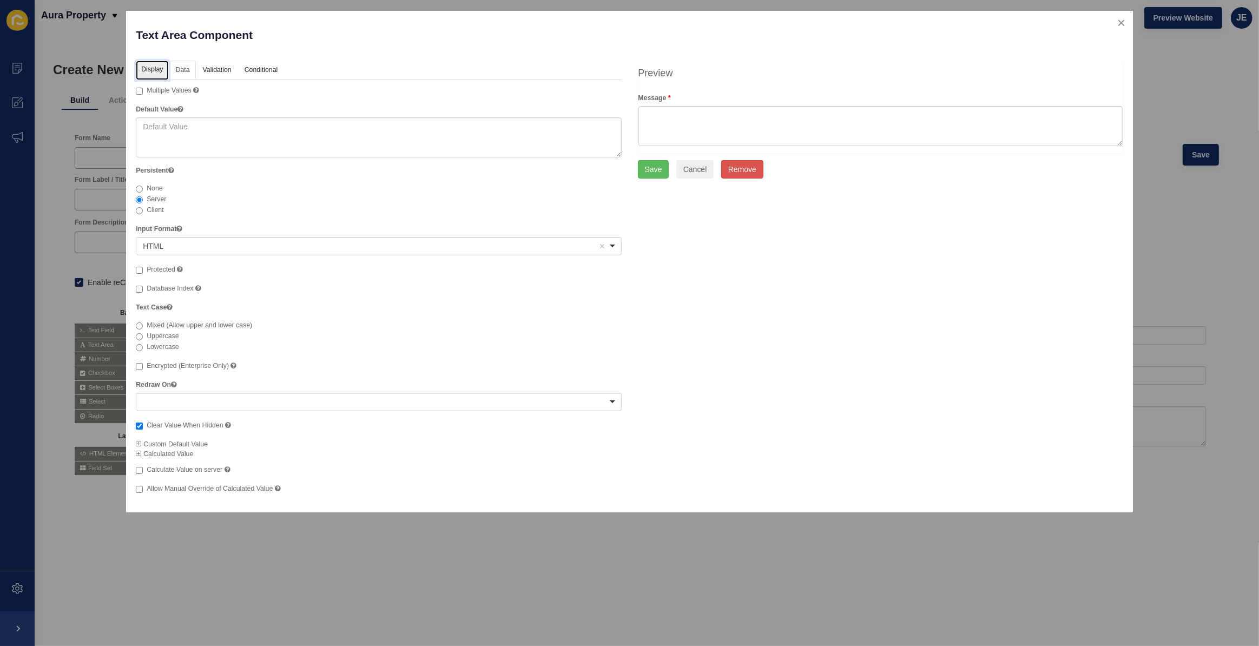
click at [161, 68] on link "Display" at bounding box center [152, 71] width 32 height 20
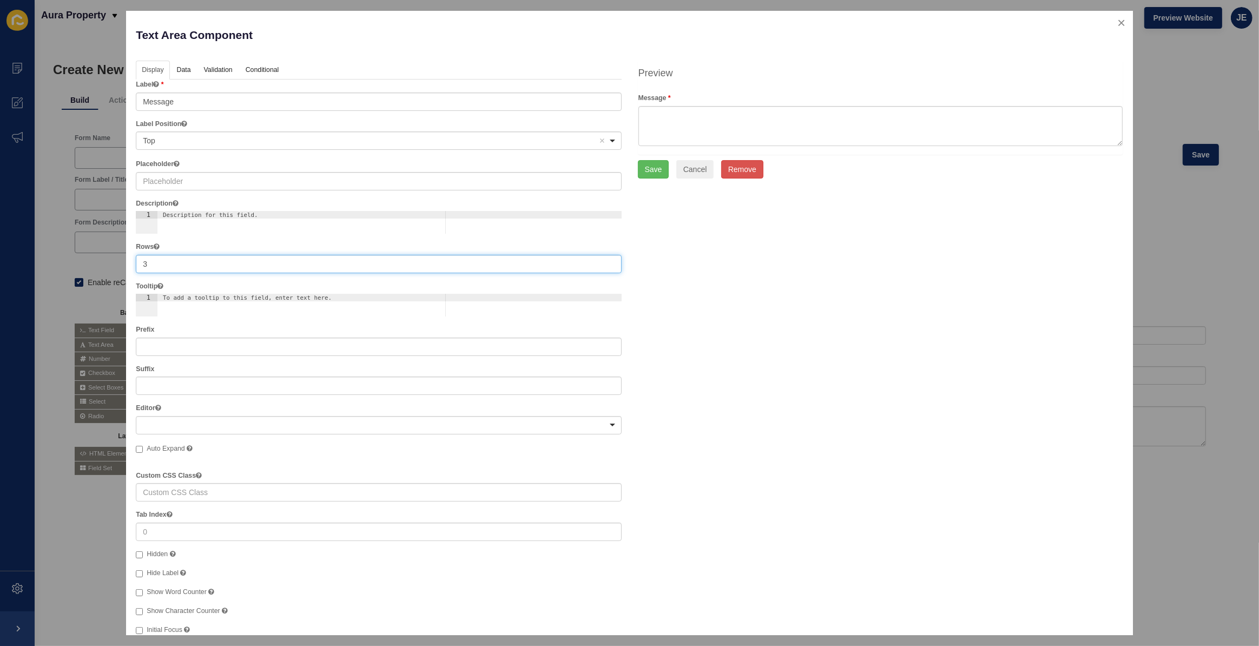
drag, startPoint x: 168, startPoint y: 268, endPoint x: 102, endPoint y: 268, distance: 65.5
click at [103, 266] on div "Text Area Component Help Display Data Validation API Conditional Logic Layout L…" at bounding box center [629, 323] width 1259 height 646
type input "8"
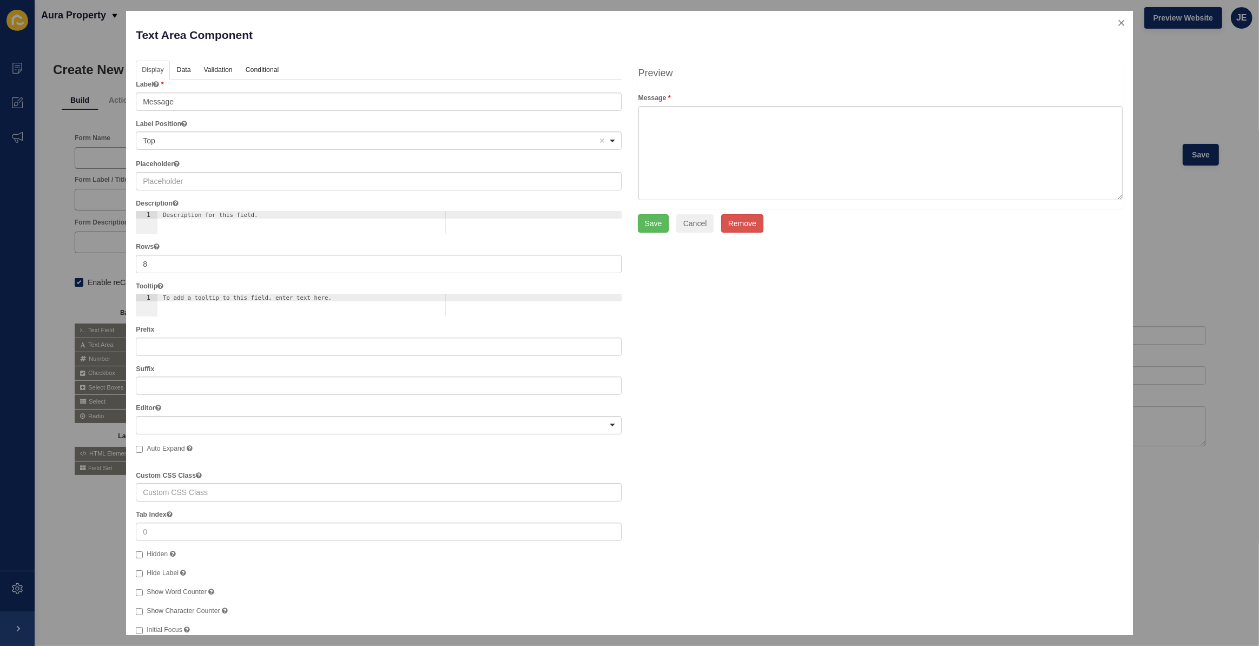
click at [692, 356] on div "Display Data Validation API Conditional Logic Layout Label Message Label Positi…" at bounding box center [629, 390] width 1003 height 659
click at [652, 227] on button "Save" at bounding box center [653, 223] width 31 height 18
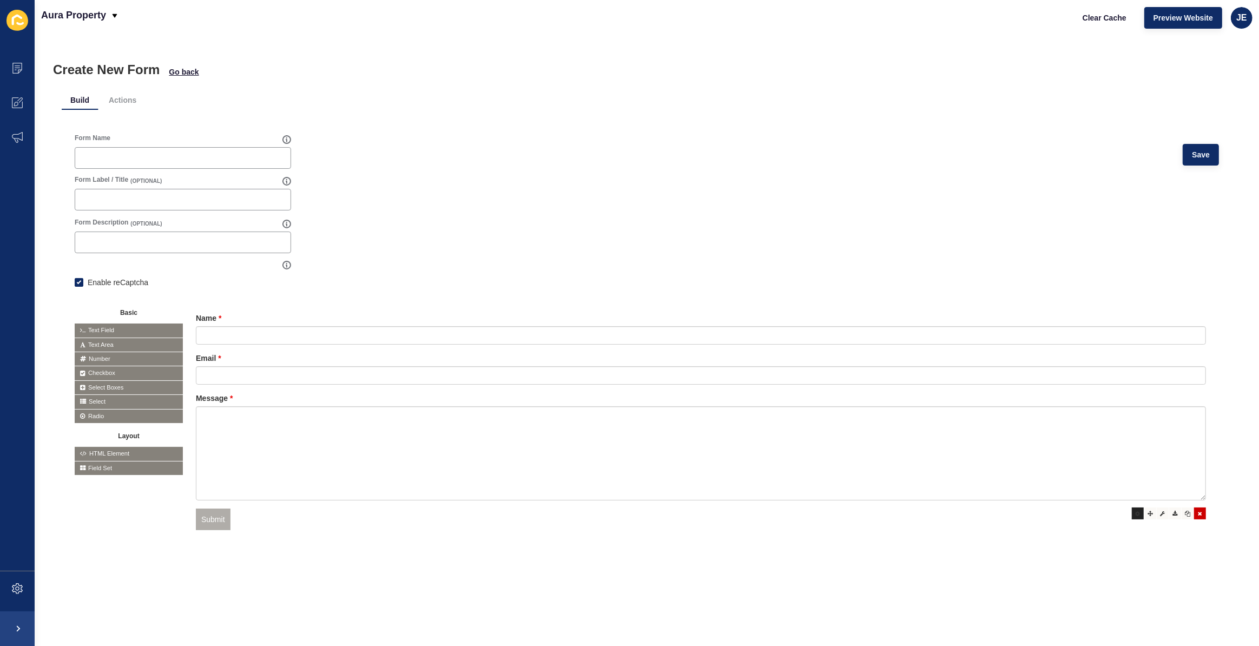
click at [1135, 515] on icon at bounding box center [1137, 513] width 5 height 5
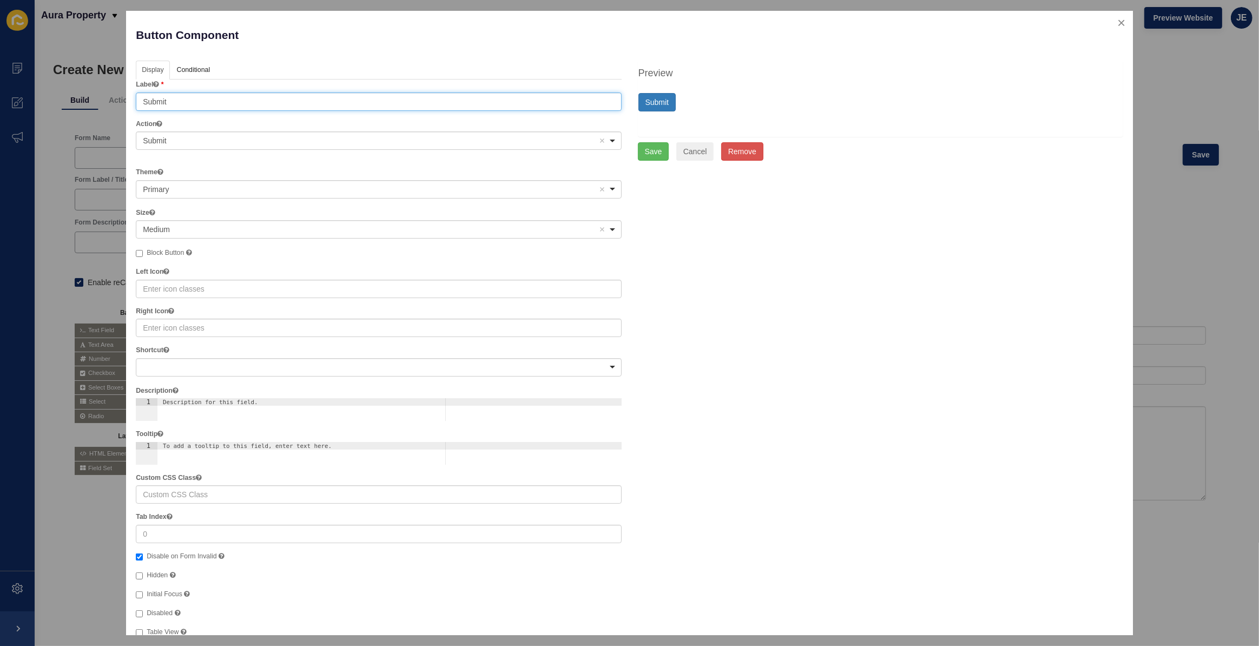
drag, startPoint x: 206, startPoint y: 101, endPoint x: 34, endPoint y: 91, distance: 172.3
click at [35, 91] on div "Button Component Help Display API Conditional Logic Layout Label Submit Action …" at bounding box center [629, 323] width 1259 height 646
click at [177, 232] on div "Medium Remove item" at bounding box center [370, 229] width 455 height 11
type input "Send"
click at [181, 189] on div "Primary Remove item" at bounding box center [370, 189] width 455 height 11
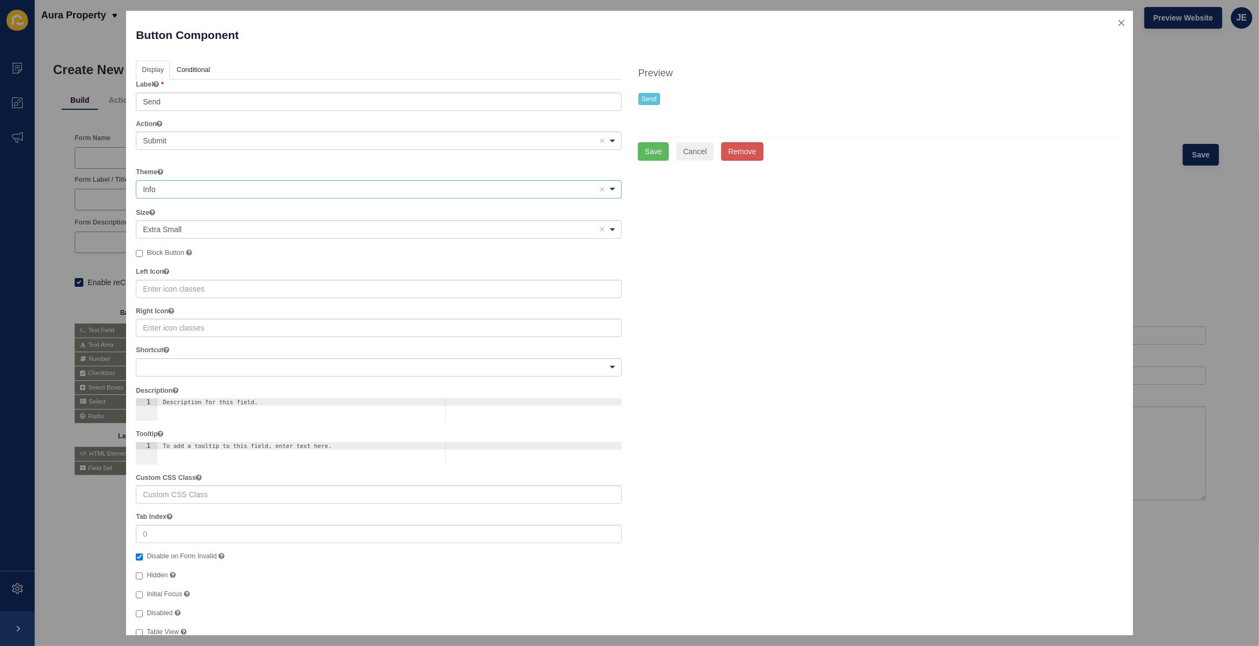
click at [177, 189] on div "Info Remove item" at bounding box center [370, 189] width 455 height 11
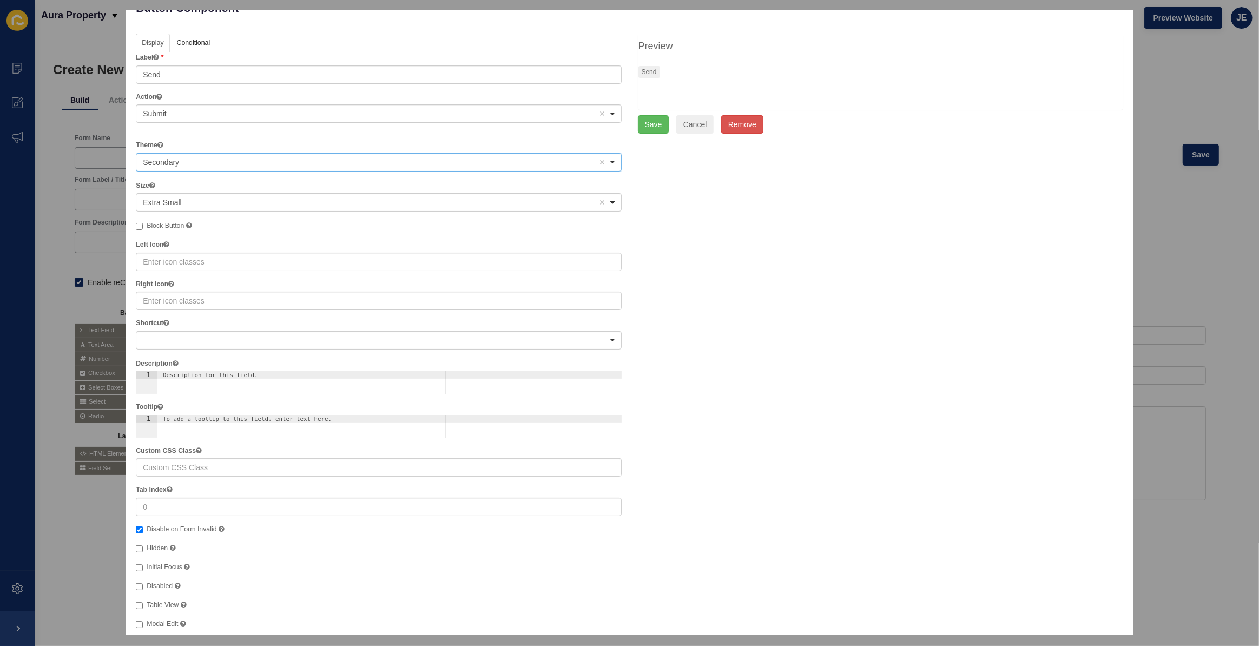
scroll to position [39, 0]
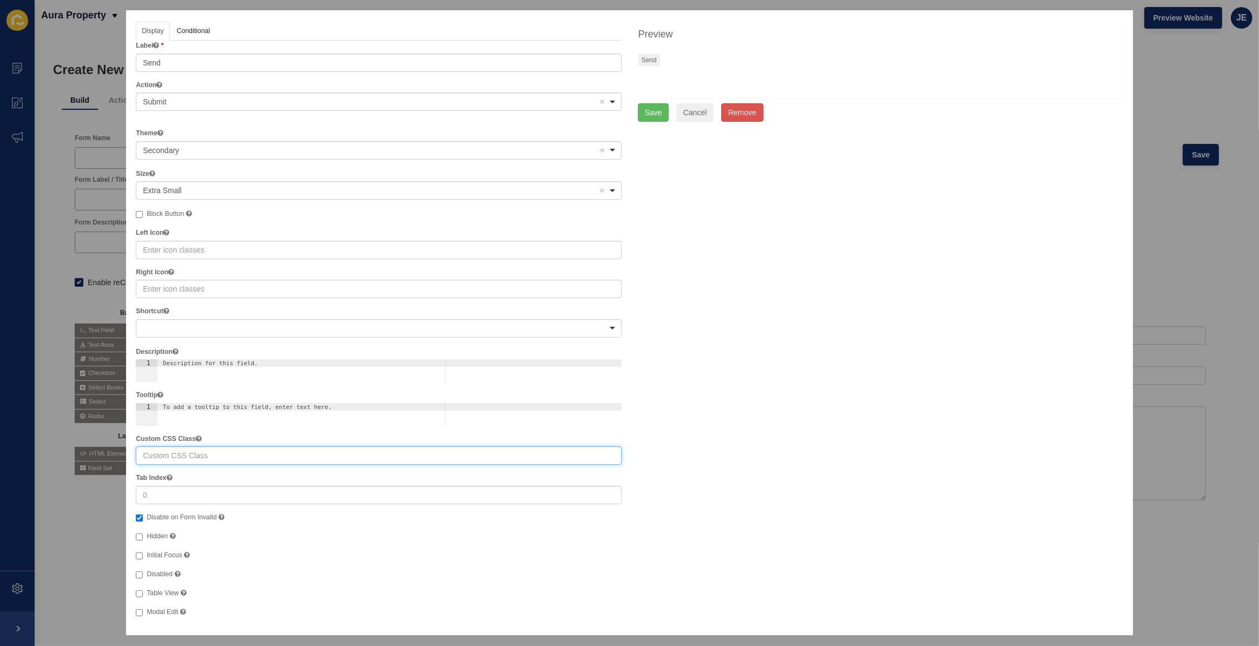
click at [183, 455] on input "text" at bounding box center [378, 455] width 485 height 18
type input "aura-design-send-btn"
click at [798, 500] on div "Display API Conditional Logic Layout Label Send Action <span>Submit</span> Subm…" at bounding box center [629, 324] width 1003 height 604
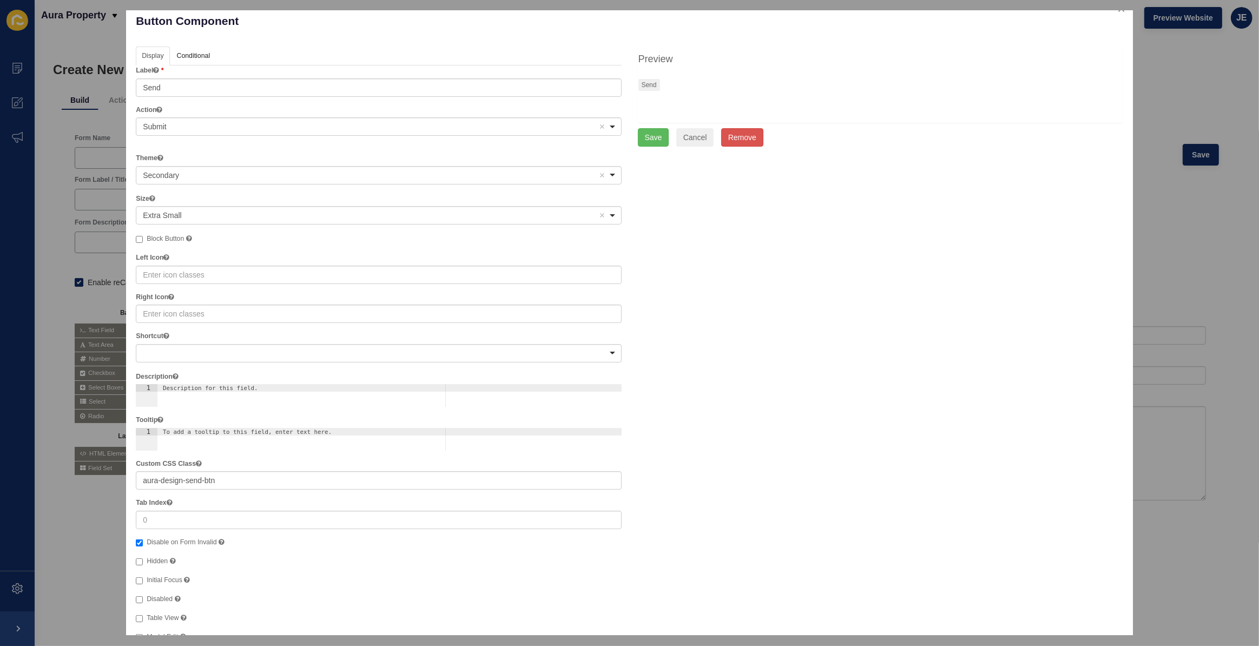
scroll to position [0, 0]
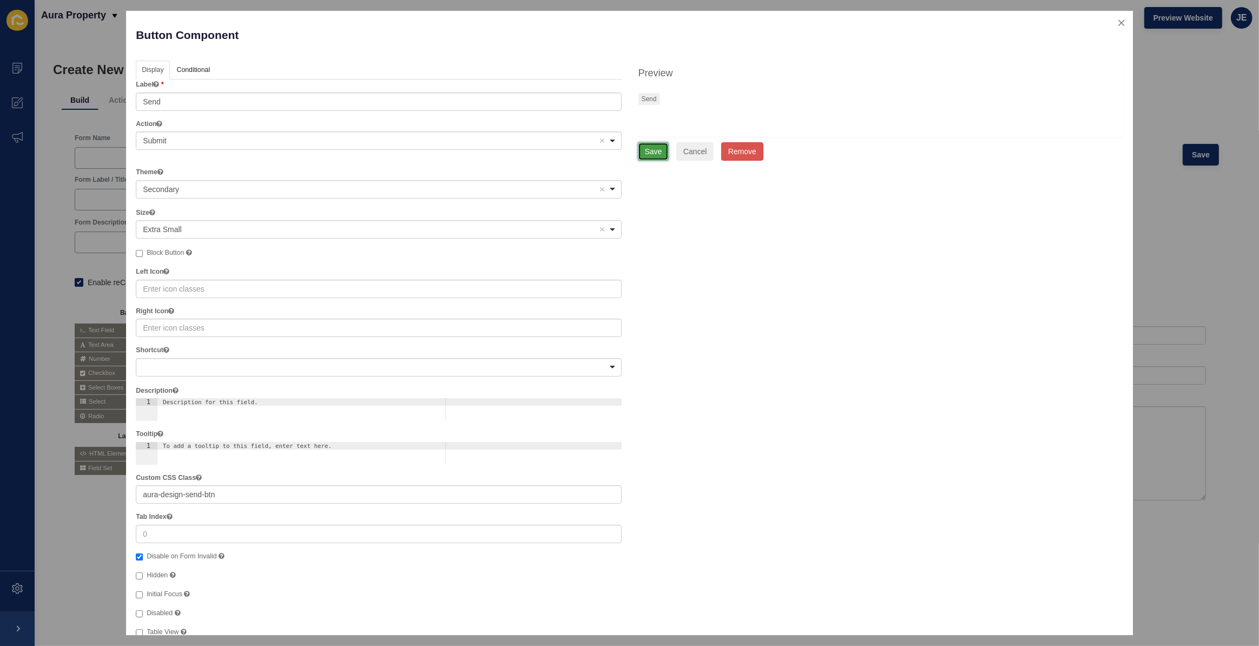
click at [656, 157] on button "Save" at bounding box center [653, 151] width 31 height 18
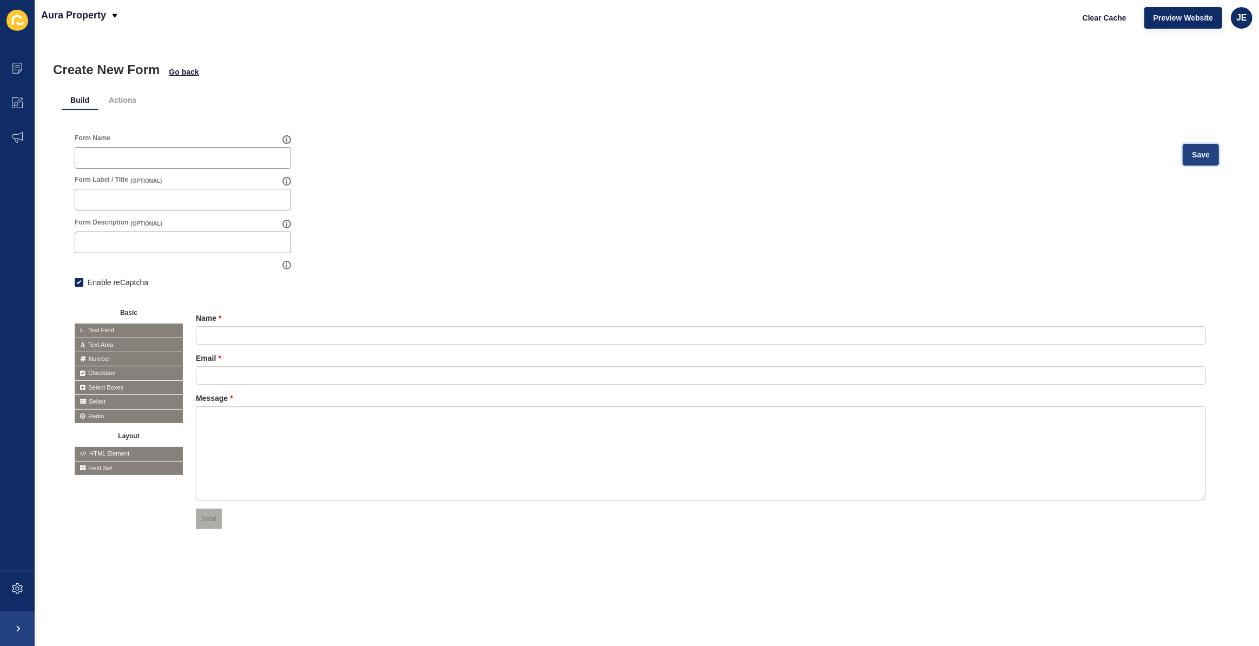
click at [1192, 154] on span "Save" at bounding box center [1201, 154] width 18 height 11
click at [156, 156] on input "Form Name" at bounding box center [183, 158] width 202 height 11
click at [237, 167] on div at bounding box center [183, 158] width 216 height 22
type input "Aura Design Contact Form"
click at [1182, 155] on button "Save" at bounding box center [1200, 155] width 36 height 22
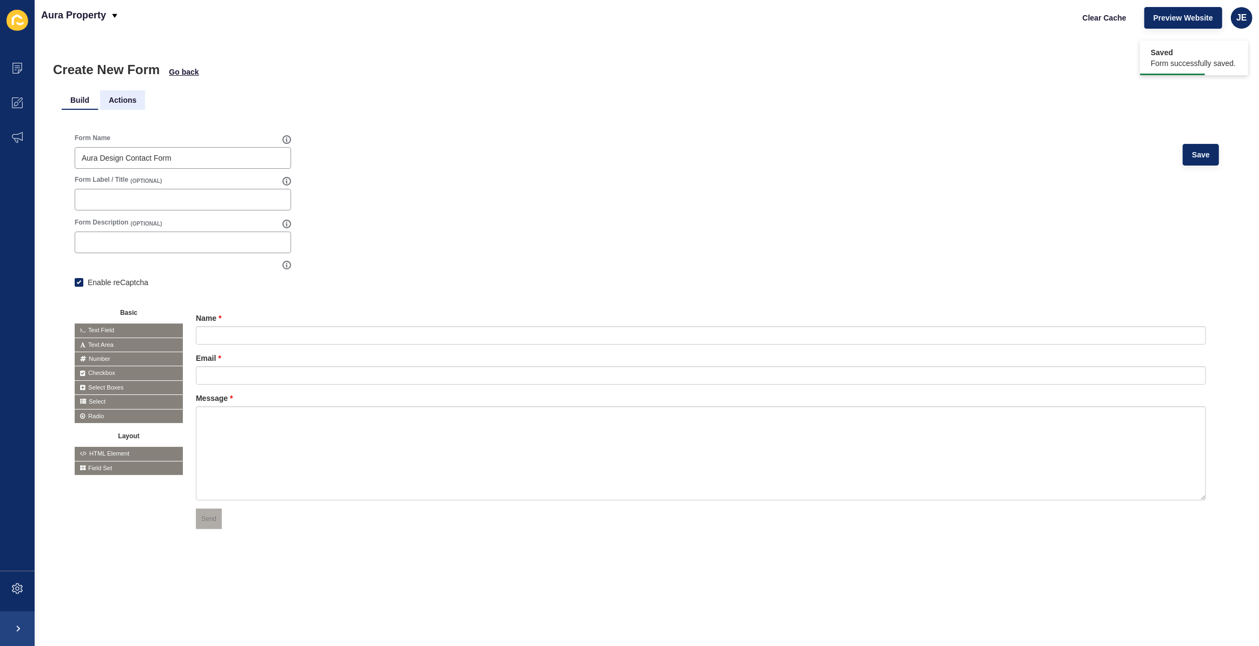
click at [129, 98] on li "Actions" at bounding box center [122, 99] width 45 height 19
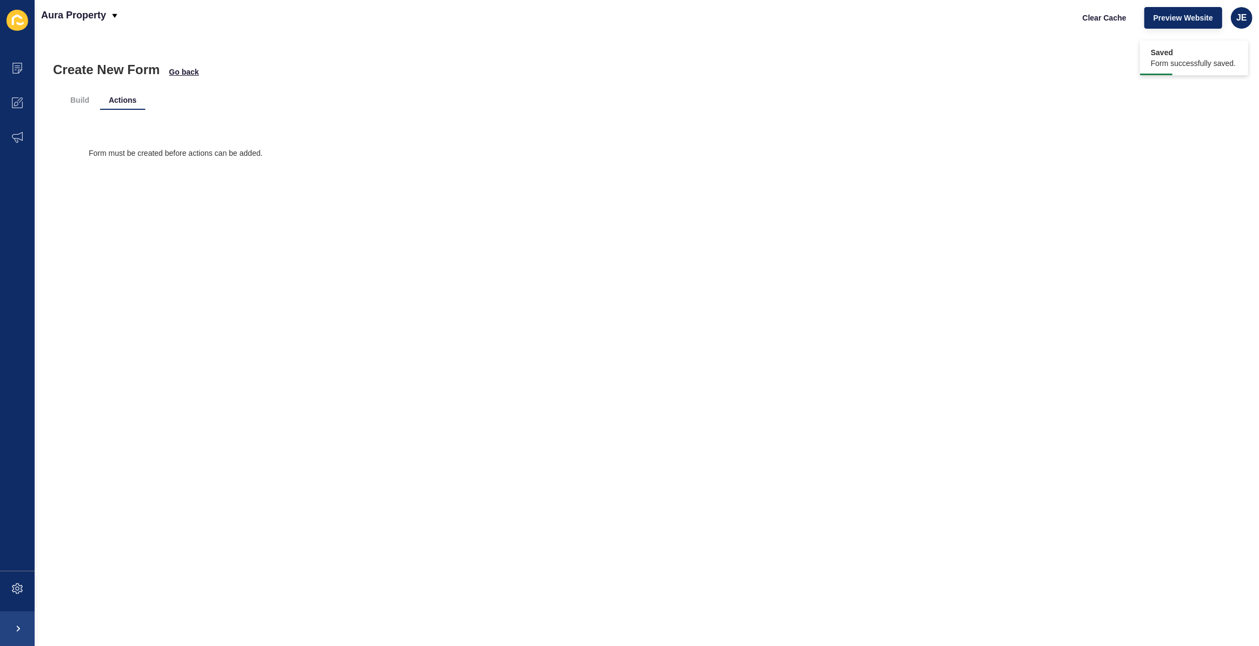
click at [179, 149] on span "Form must be created before actions can be added." at bounding box center [176, 153] width 174 height 9
click at [192, 75] on span "Go back" at bounding box center [184, 72] width 30 height 11
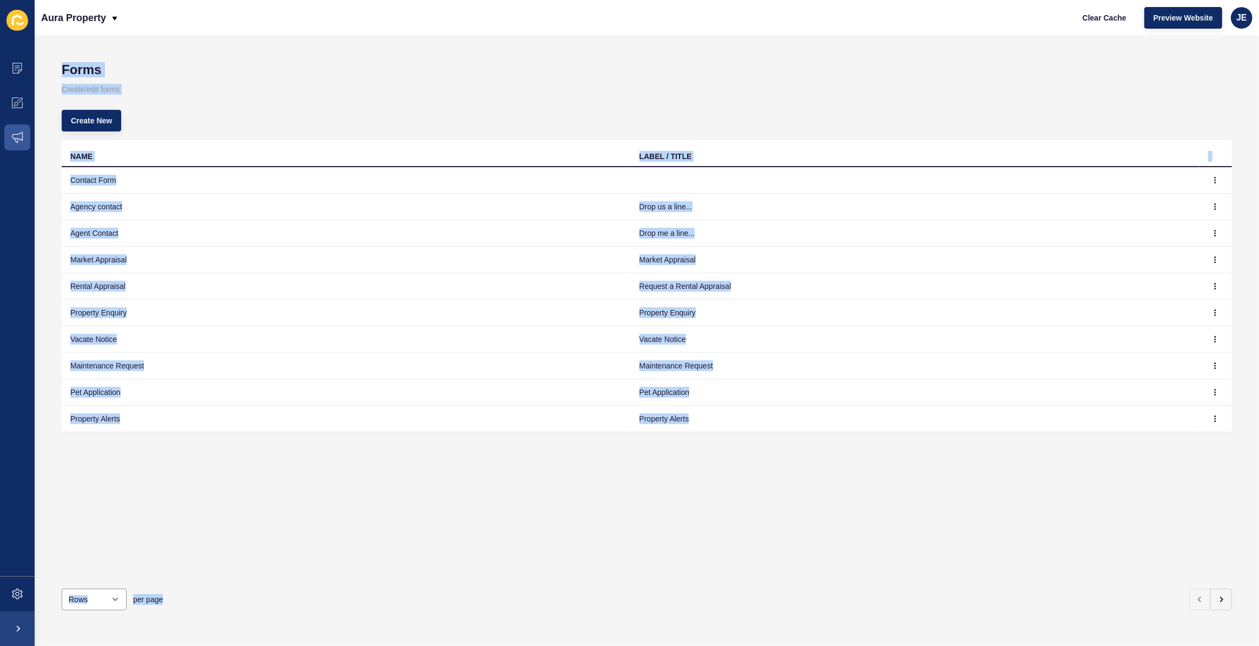
click at [234, 123] on div "Create New" at bounding box center [647, 120] width 1170 height 39
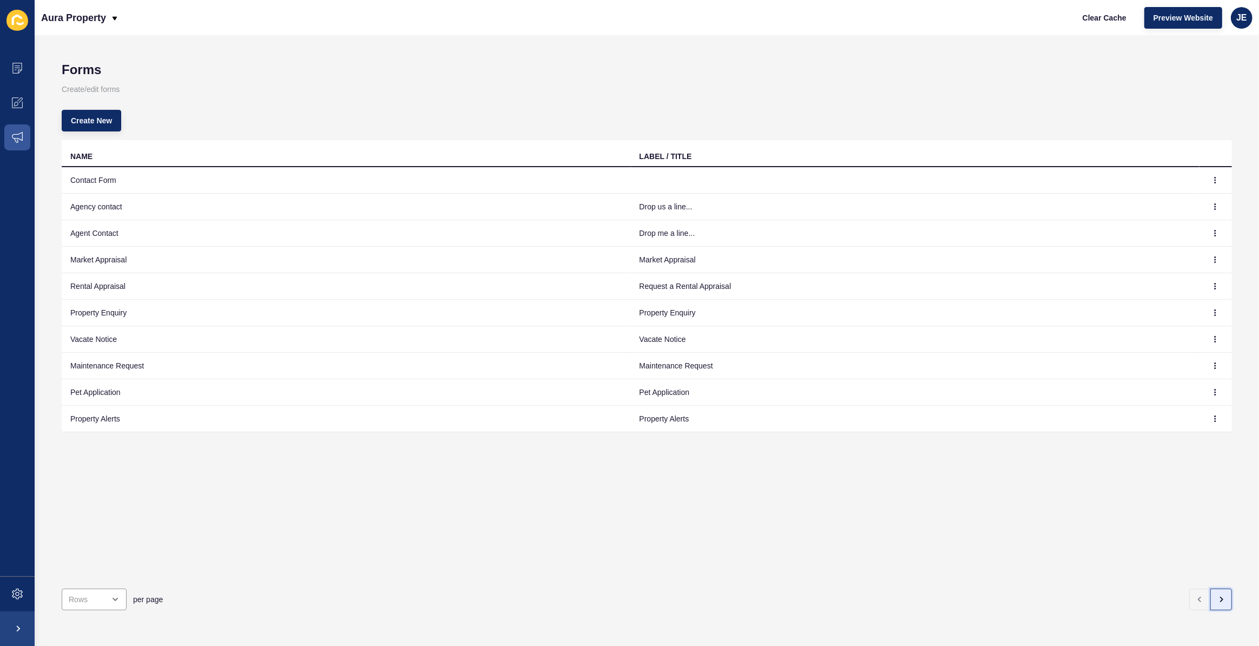
click at [1217, 595] on icon "button" at bounding box center [1221, 599] width 9 height 9
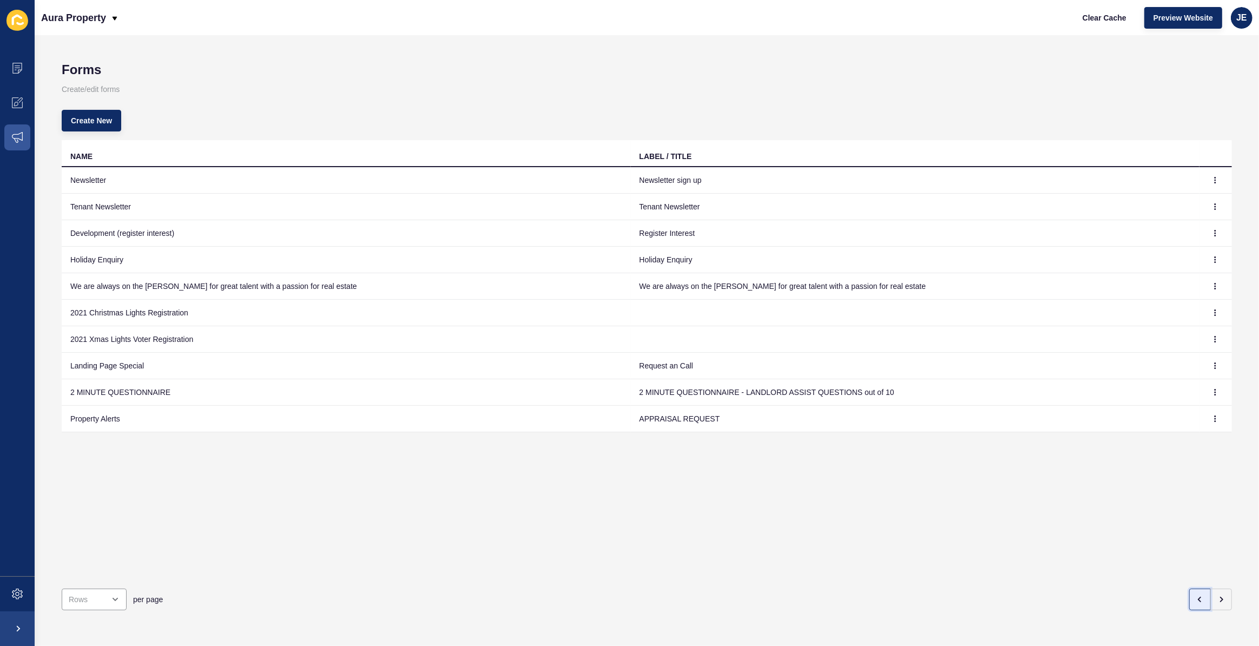
click at [1195, 595] on icon "button" at bounding box center [1199, 599] width 9 height 9
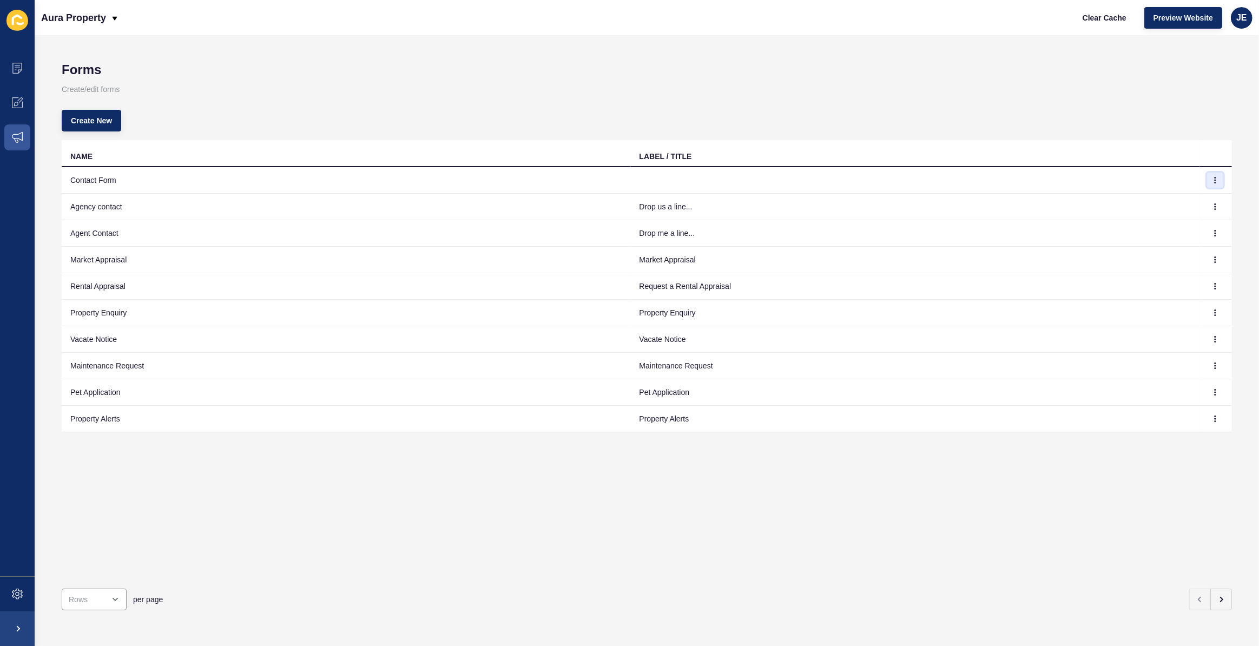
click at [1212, 181] on icon "button" at bounding box center [1215, 180] width 6 height 6
click at [1192, 195] on link "Edit" at bounding box center [1178, 202] width 76 height 24
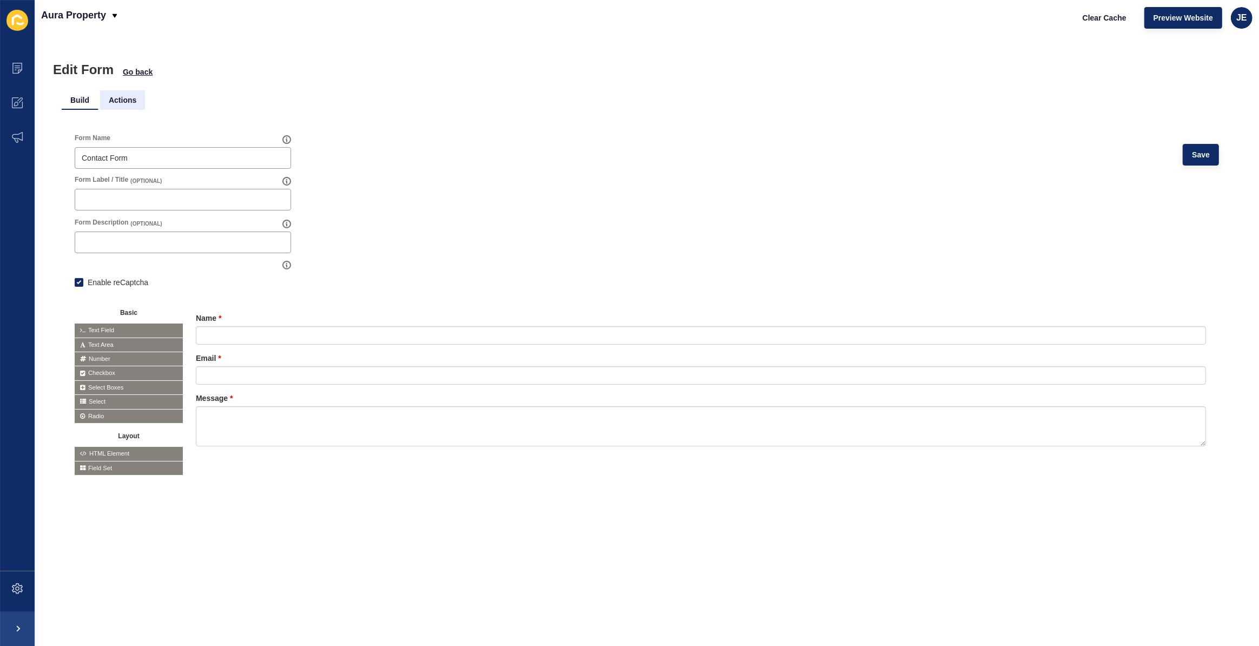
click at [122, 100] on li "Actions" at bounding box center [122, 99] width 45 height 19
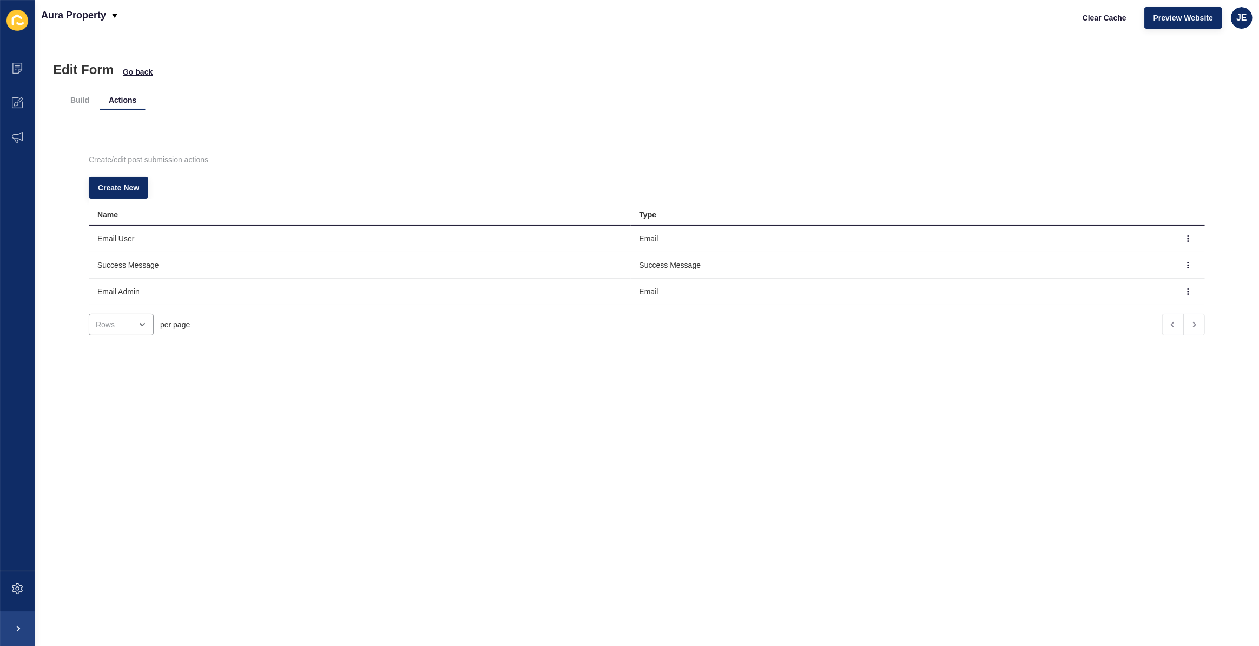
click at [660, 262] on td "Success Message" at bounding box center [902, 265] width 542 height 27
click at [1185, 265] on icon "button" at bounding box center [1188, 265] width 6 height 6
click at [1185, 237] on icon "button" at bounding box center [1188, 238] width 6 height 6
click at [1154, 256] on link "Edit" at bounding box center [1144, 260] width 76 height 24
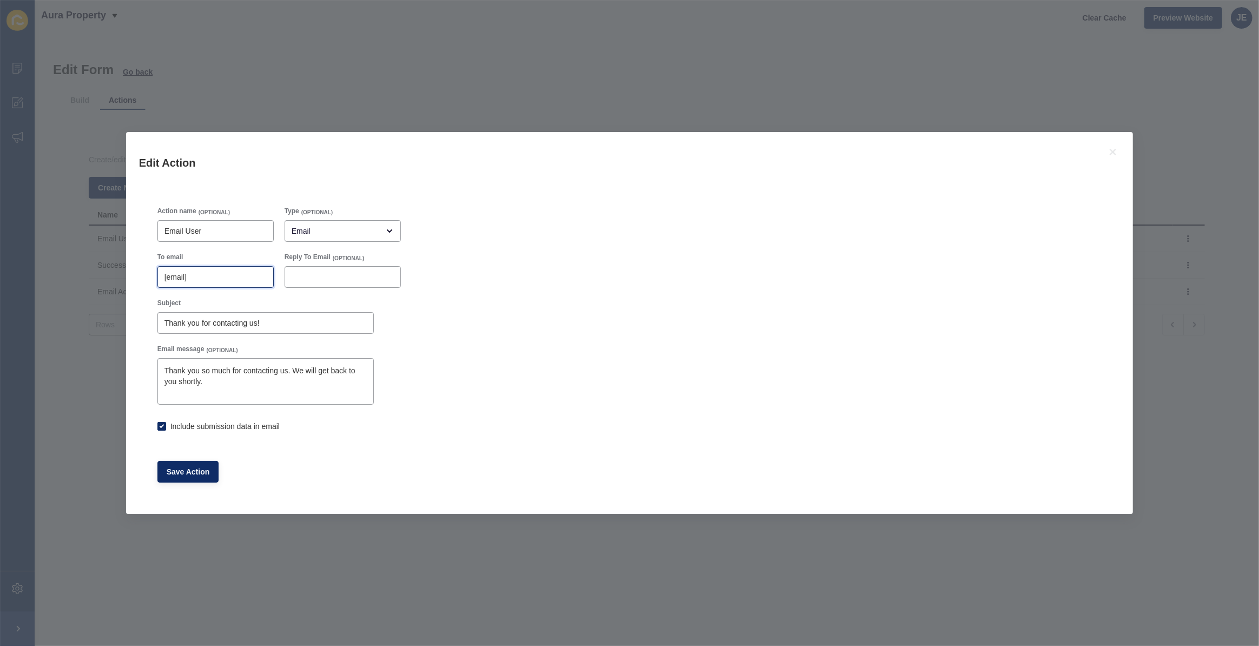
click at [232, 275] on input "[email]" at bounding box center [215, 277] width 102 height 11
checkbox input "true"
click at [1114, 149] on icon at bounding box center [1112, 152] width 13 height 13
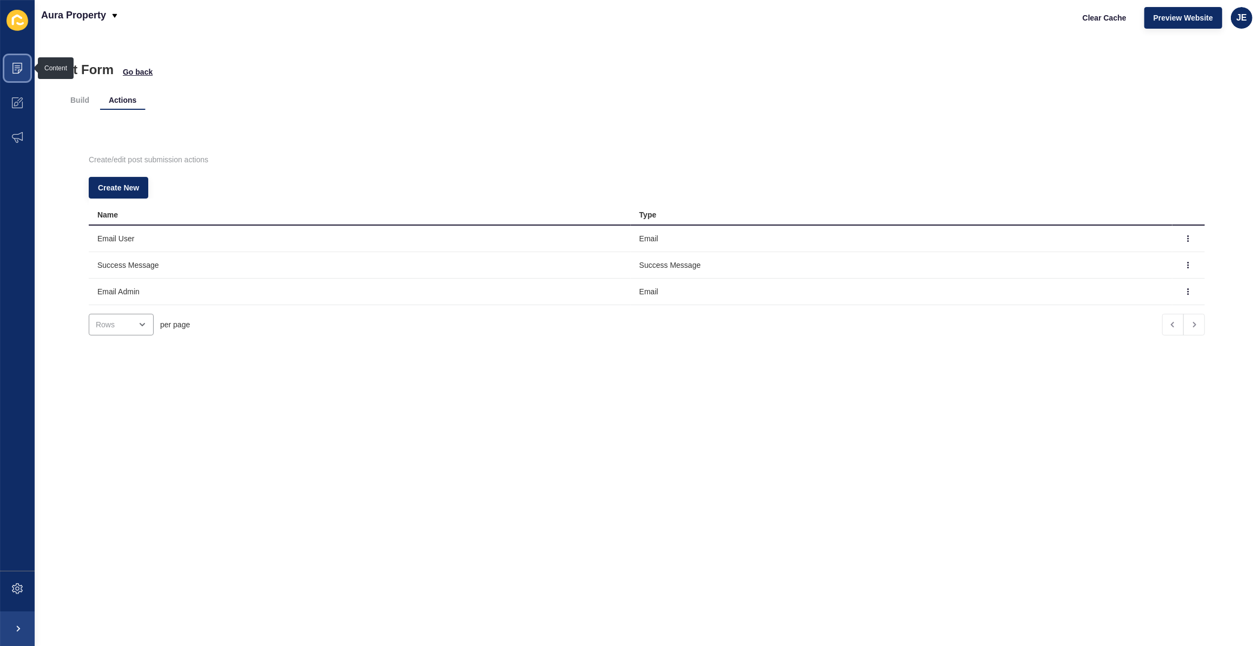
click at [14, 72] on icon at bounding box center [17, 68] width 11 height 11
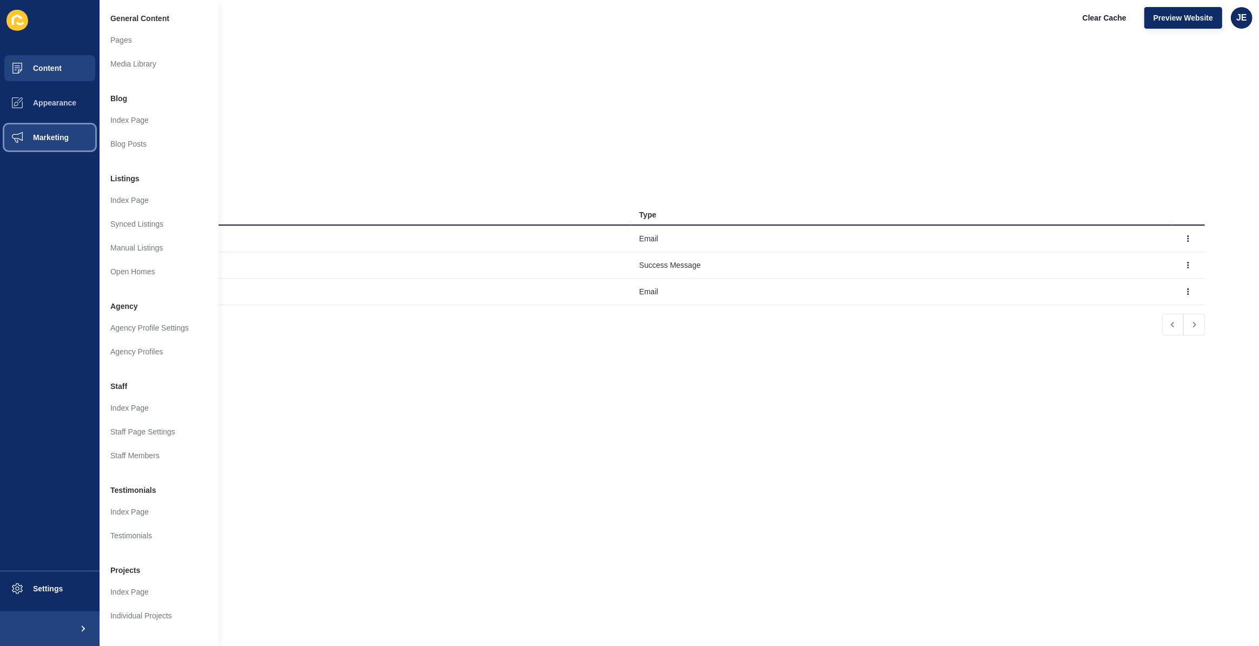
click at [28, 134] on span "Marketing" at bounding box center [33, 137] width 70 height 9
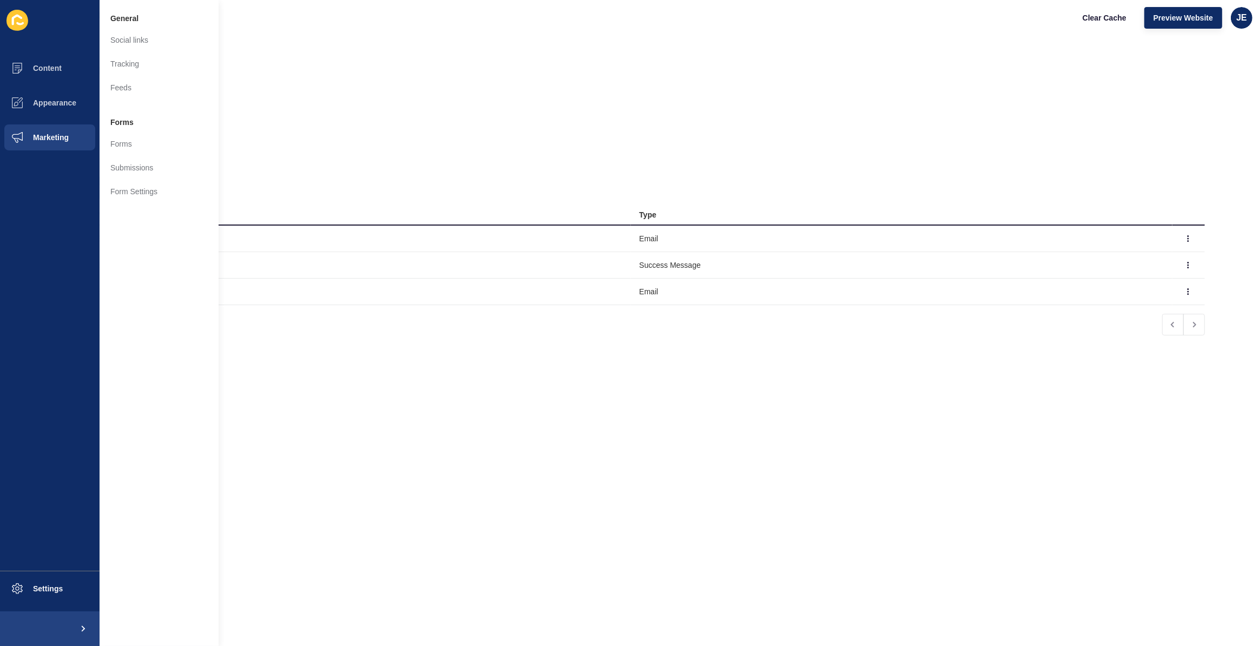
click at [310, 62] on div "Edit Form Go back" at bounding box center [646, 69] width 1187 height 15
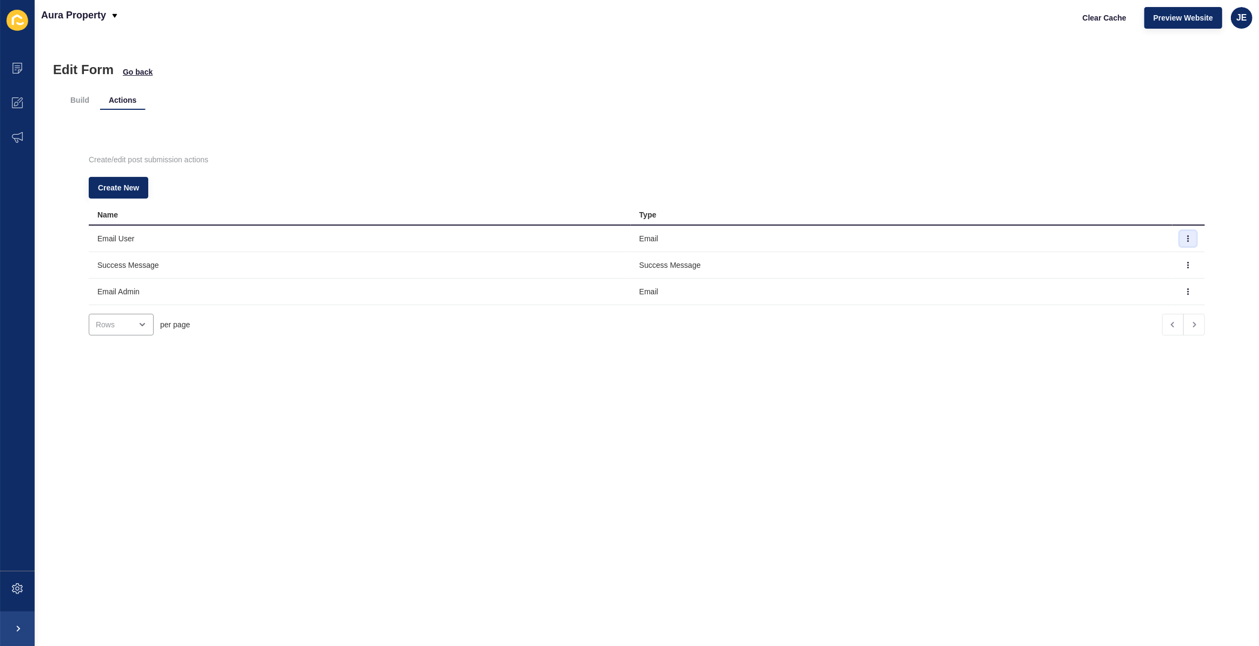
click at [1180, 240] on button "button" at bounding box center [1188, 238] width 16 height 15
click at [1153, 256] on link "Edit" at bounding box center [1144, 260] width 76 height 24
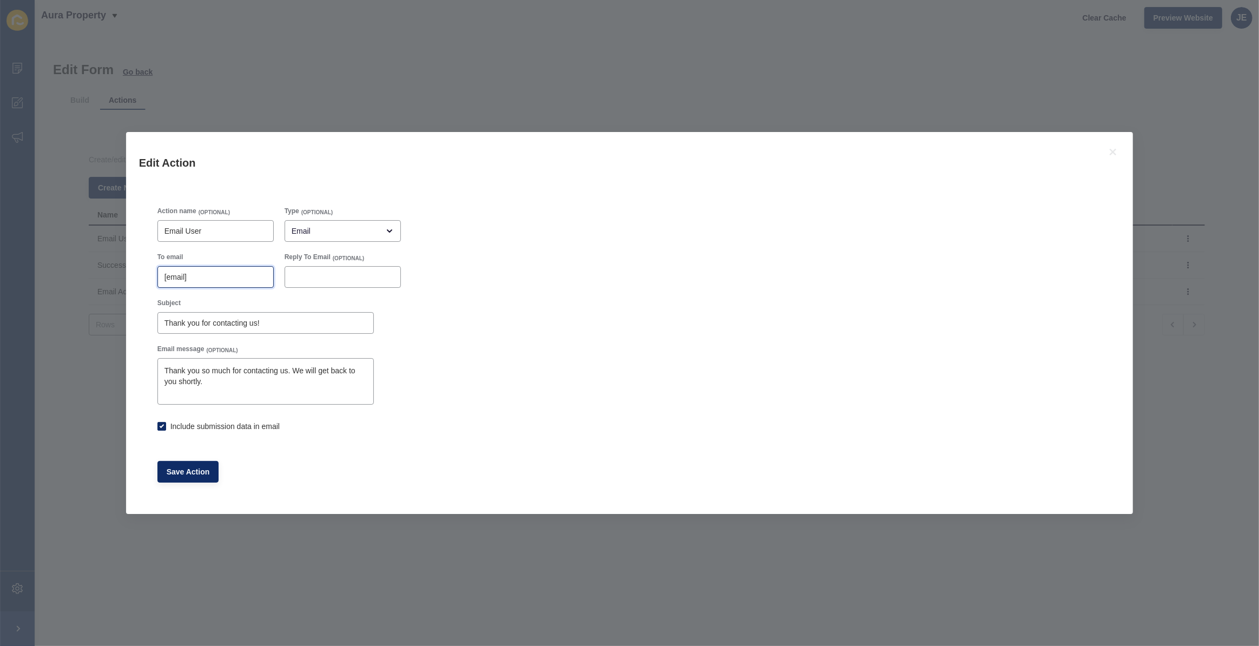
drag, startPoint x: 227, startPoint y: 278, endPoint x: 152, endPoint y: 275, distance: 75.2
click at [152, 275] on div "To email [email]" at bounding box center [215, 270] width 127 height 46
click at [249, 314] on div "Thank you for contacting us!" at bounding box center [265, 323] width 216 height 22
click at [227, 380] on textarea "Thank you so much for contacting us. We will get back to you shortly." at bounding box center [265, 381] width 213 height 43
checkbox input "true"
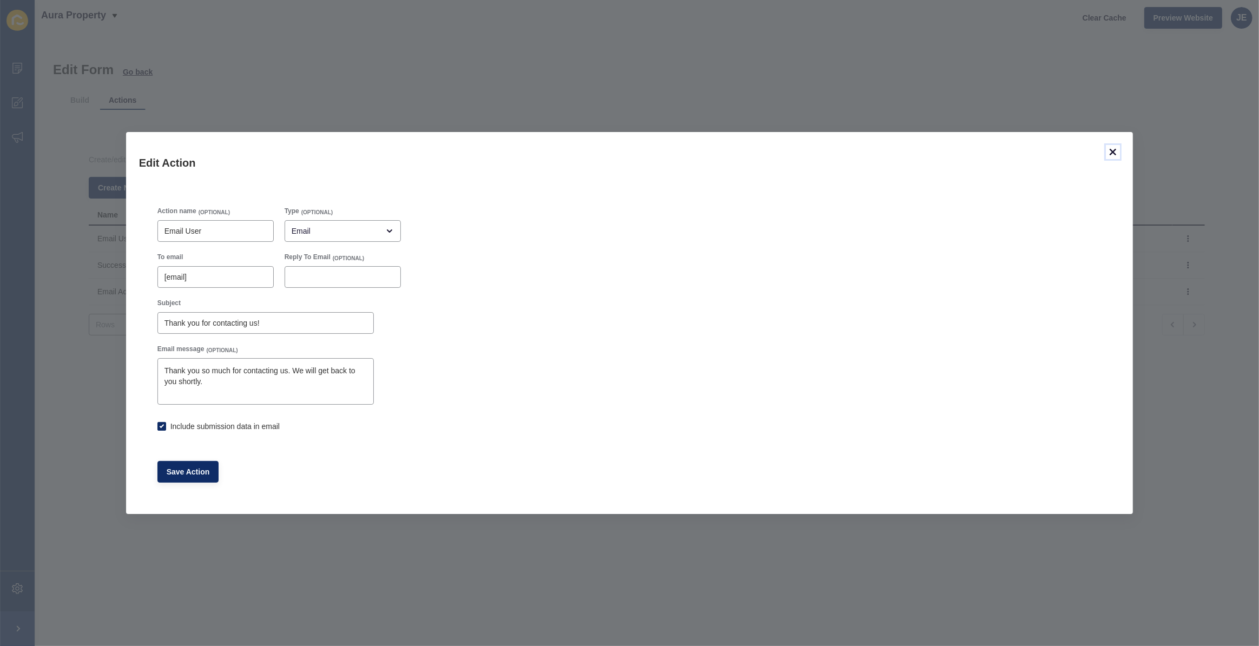
click at [1118, 150] on icon at bounding box center [1112, 152] width 13 height 13
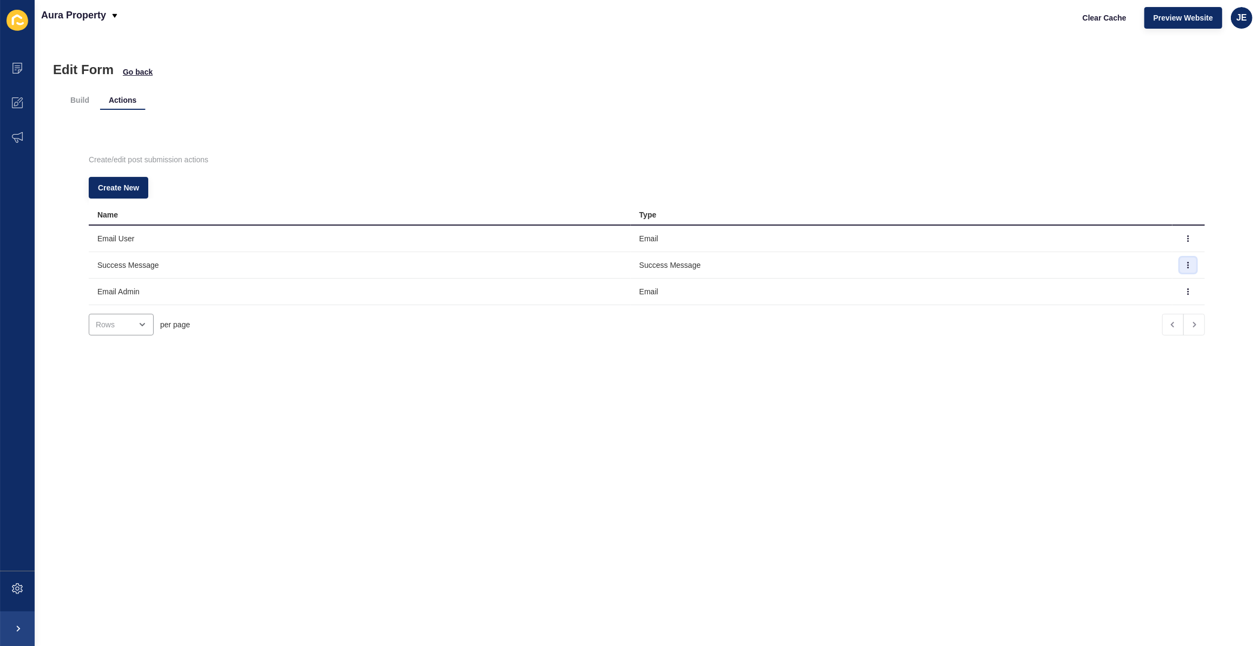
click at [1185, 265] on icon "button" at bounding box center [1188, 265] width 6 height 6
click at [1152, 286] on link "Edit" at bounding box center [1144, 286] width 76 height 24
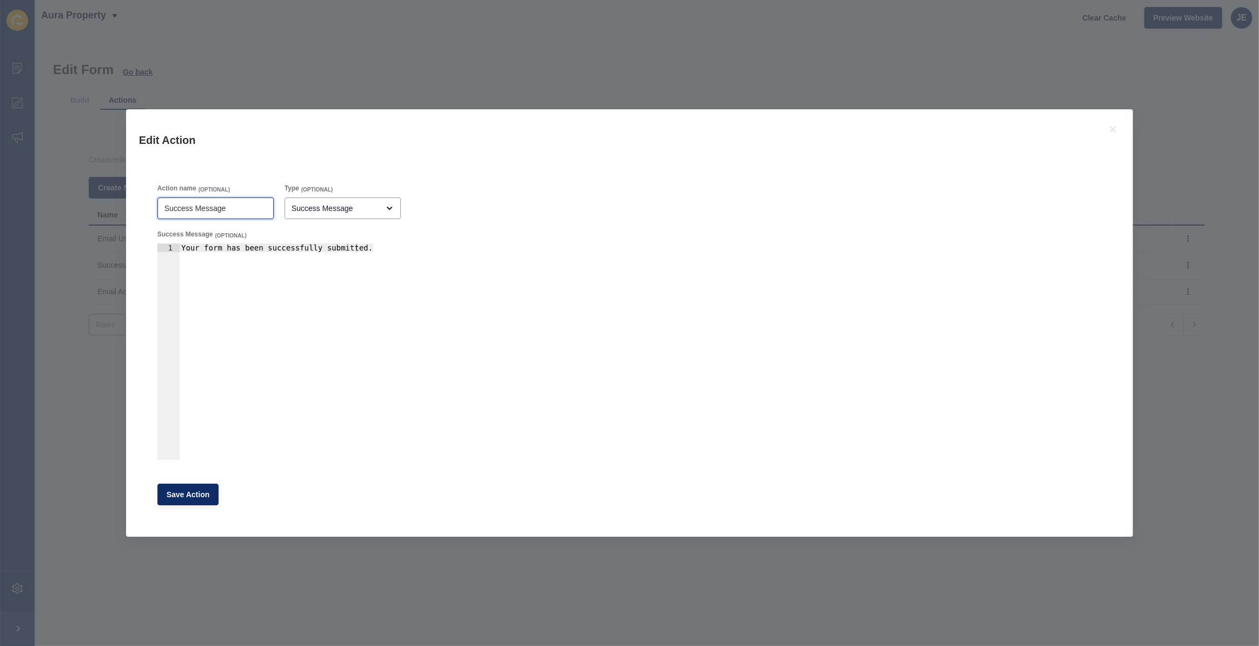
drag, startPoint x: 230, startPoint y: 210, endPoint x: 84, endPoint y: 207, distance: 145.6
click at [90, 206] on div "Edit Action Action name (OPTIONAL) Success Message Type (OPTIONAL) Success Mess…" at bounding box center [629, 323] width 1259 height 646
type textarea "Your form has been successfully submitted."
click at [262, 254] on div "Your form has been successfully submitted." at bounding box center [276, 360] width 194 height 234
click at [1110, 130] on icon at bounding box center [1112, 129] width 13 height 13
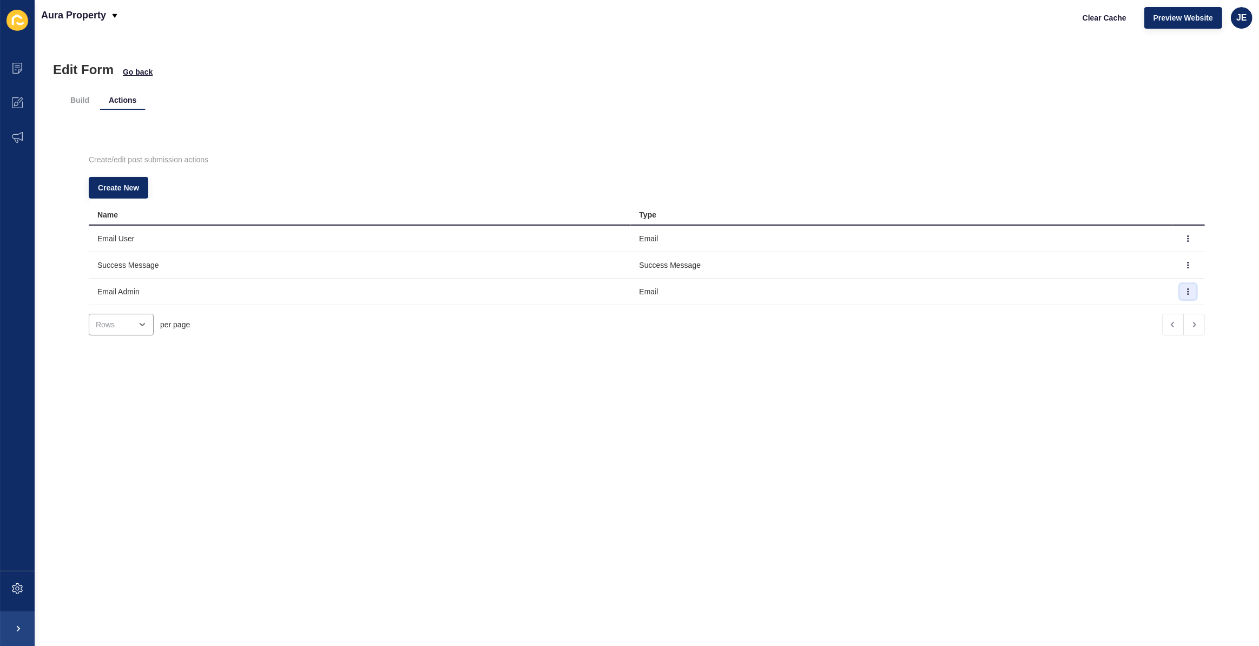
click at [1180, 294] on button "button" at bounding box center [1188, 291] width 16 height 15
click at [1138, 312] on link "Edit" at bounding box center [1144, 313] width 76 height 24
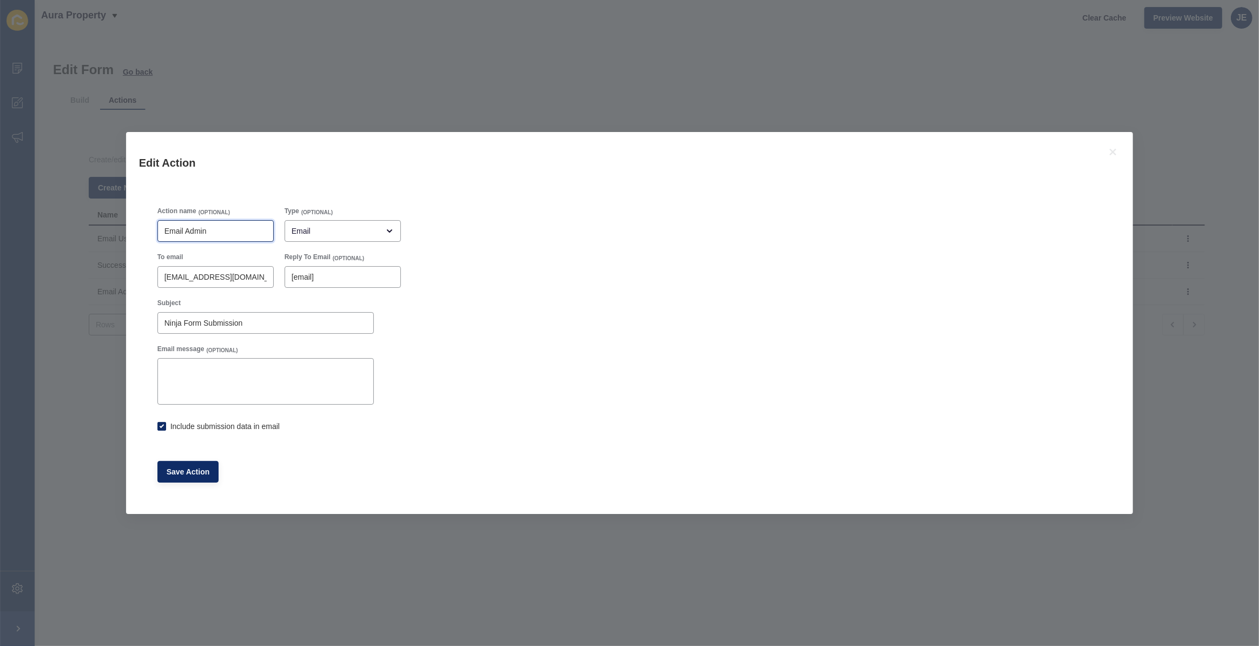
click at [220, 232] on input "Email Admin" at bounding box center [215, 231] width 102 height 11
click at [211, 273] on input "3840@leaddrop.rexsoftware.com" at bounding box center [215, 277] width 102 height 11
click at [240, 330] on div "Ninja Form Submission" at bounding box center [265, 323] width 216 height 22
checkbox input "true"
click at [1112, 153] on icon at bounding box center [1112, 152] width 6 height 6
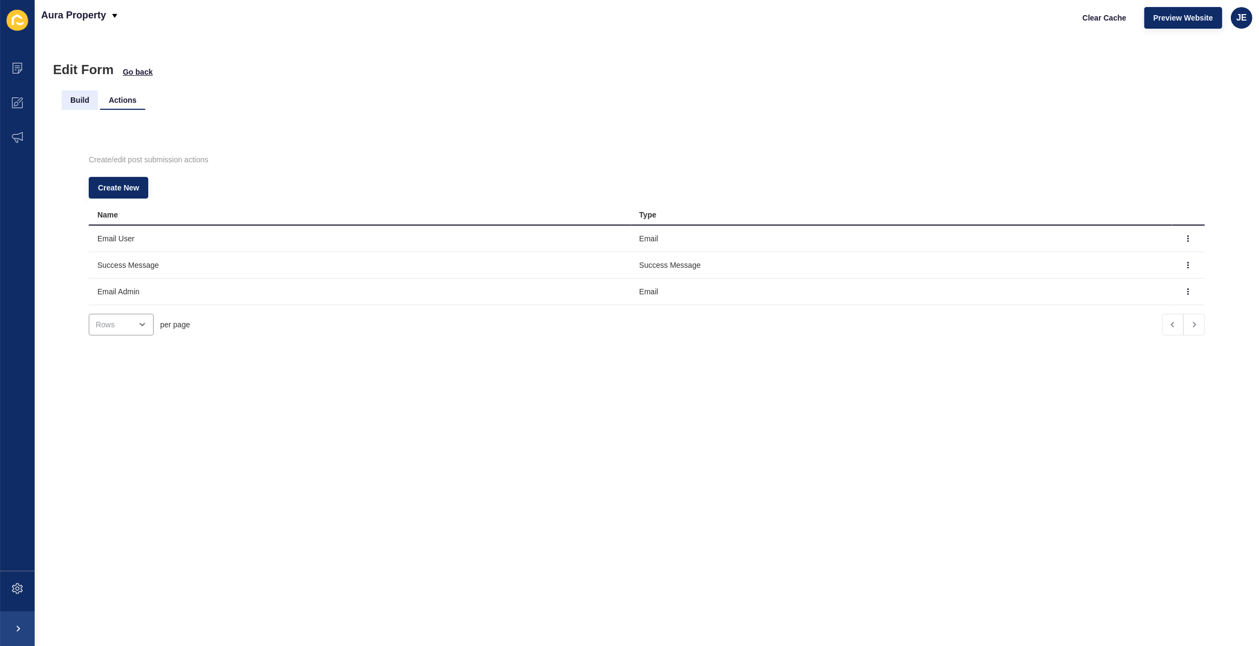
click at [88, 101] on li "Build" at bounding box center [80, 99] width 36 height 19
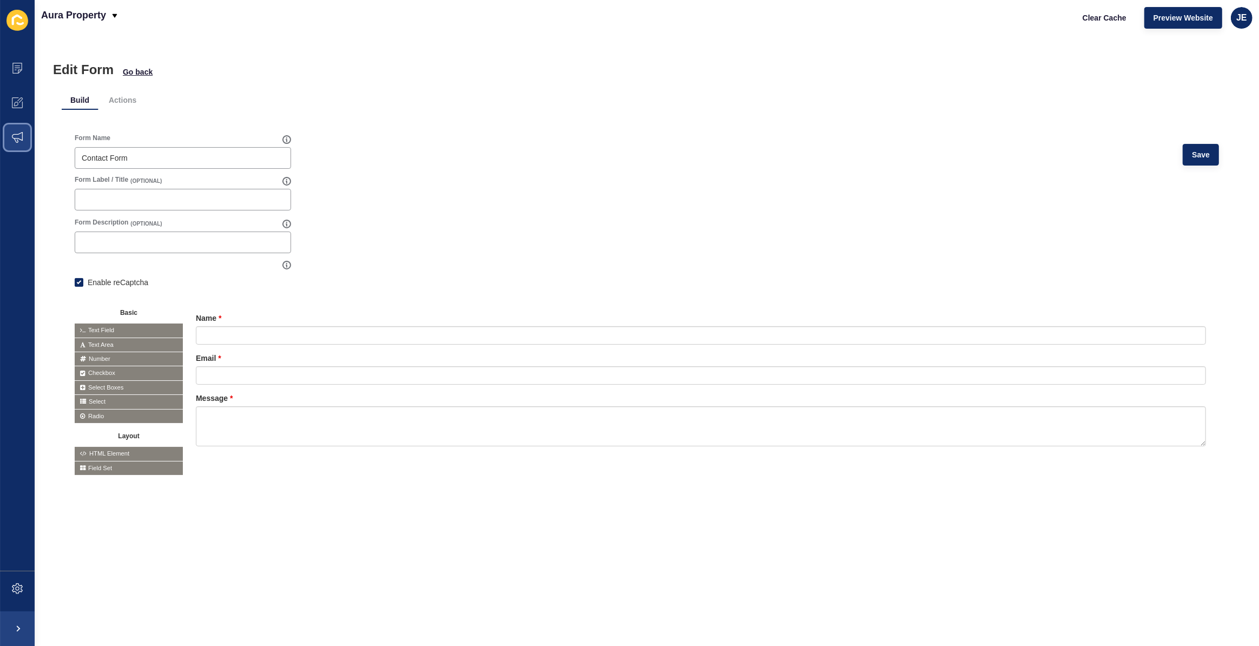
click at [13, 132] on icon at bounding box center [17, 137] width 11 height 11
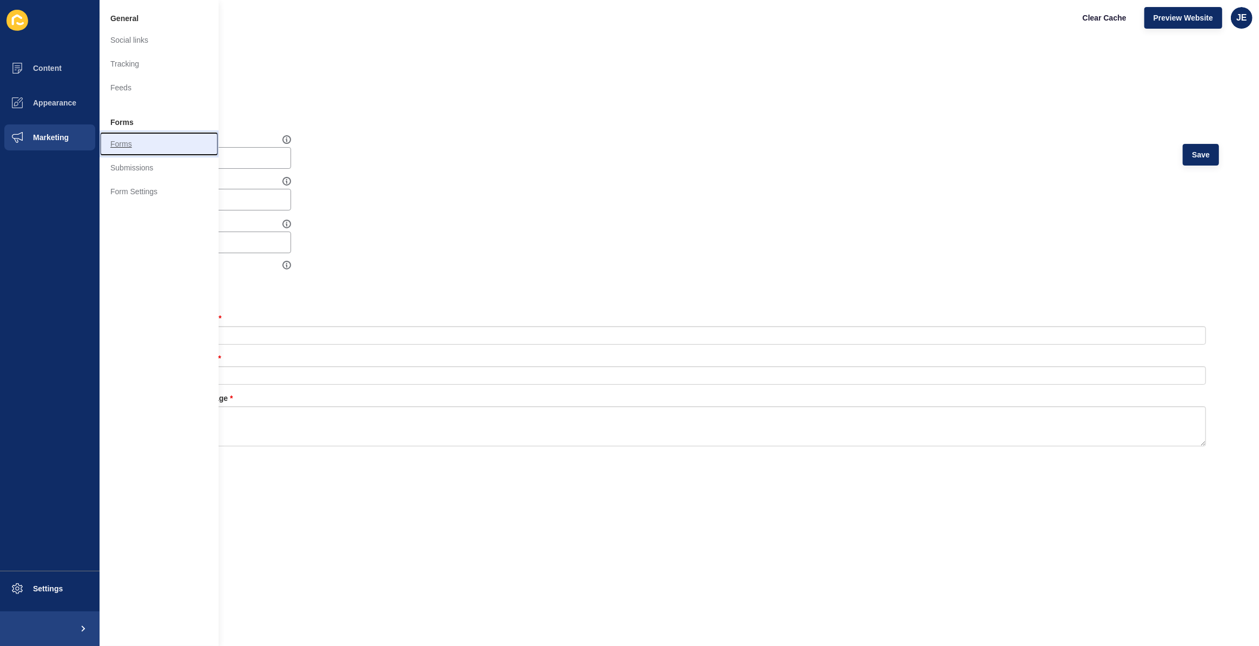
click at [161, 153] on link "Forms" at bounding box center [159, 144] width 119 height 24
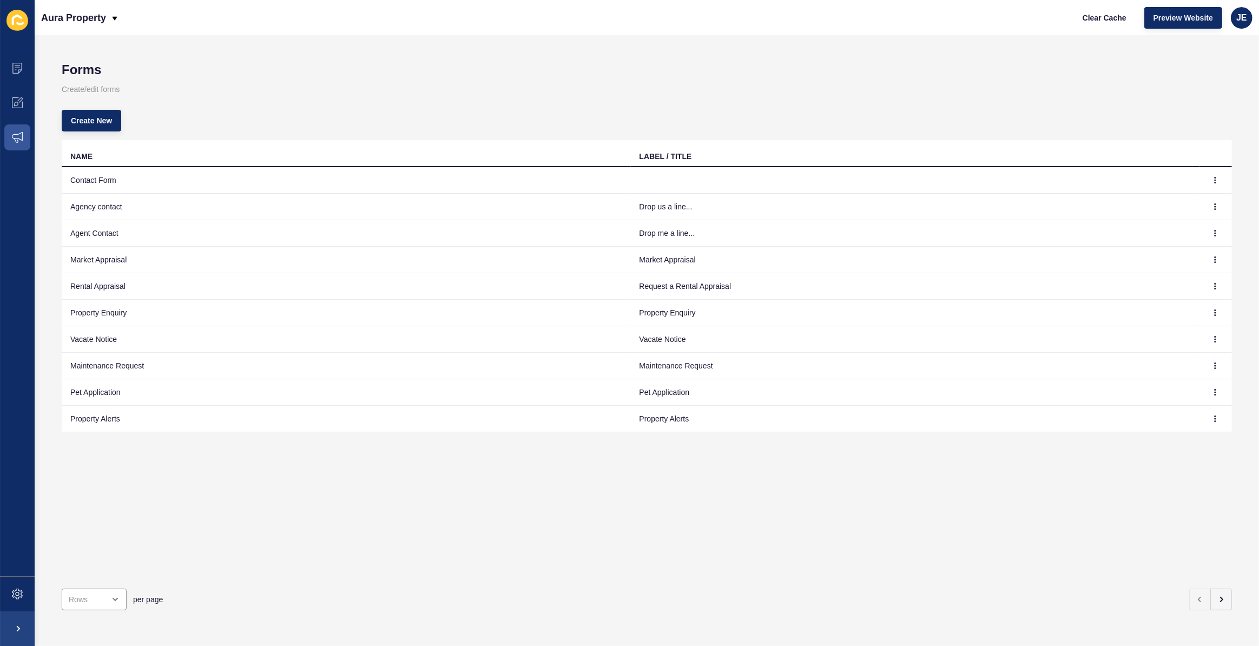
click at [266, 145] on th "NAME" at bounding box center [346, 153] width 569 height 27
click at [1210, 184] on button "button" at bounding box center [1215, 180] width 16 height 15
click at [1188, 200] on link "Edit" at bounding box center [1178, 202] width 76 height 24
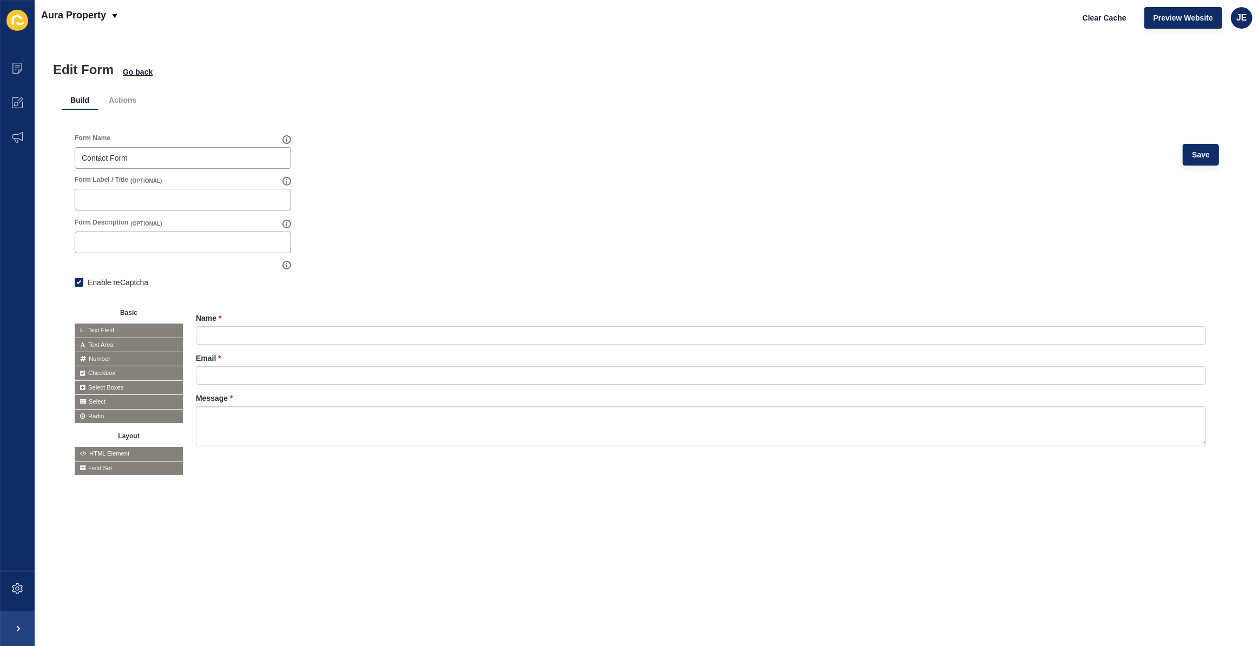
click at [667, 171] on div "Form Name Contact Form Save" at bounding box center [647, 155] width 1144 height 42
click at [492, 184] on form "Form Name Contact Form Save Form Label / Title (OPTIONAL) Form Description (OPT…" at bounding box center [647, 305] width 1144 height 342
click at [20, 135] on icon at bounding box center [17, 137] width 11 height 11
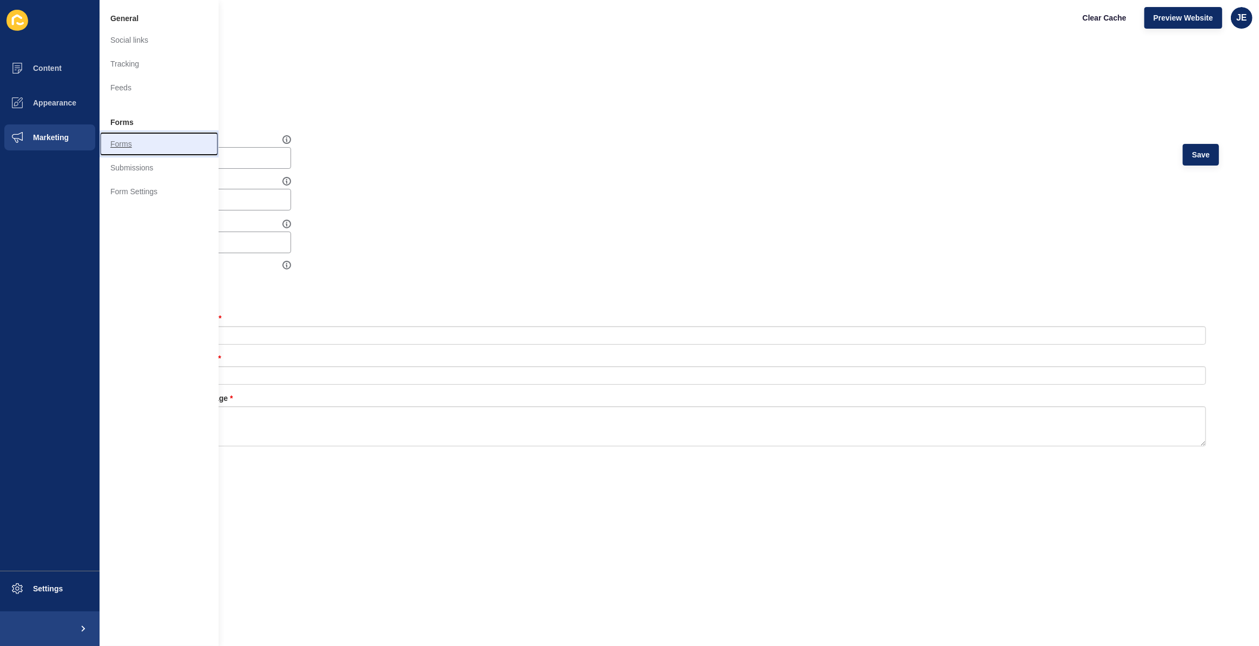
click at [119, 147] on link "Forms" at bounding box center [159, 144] width 119 height 24
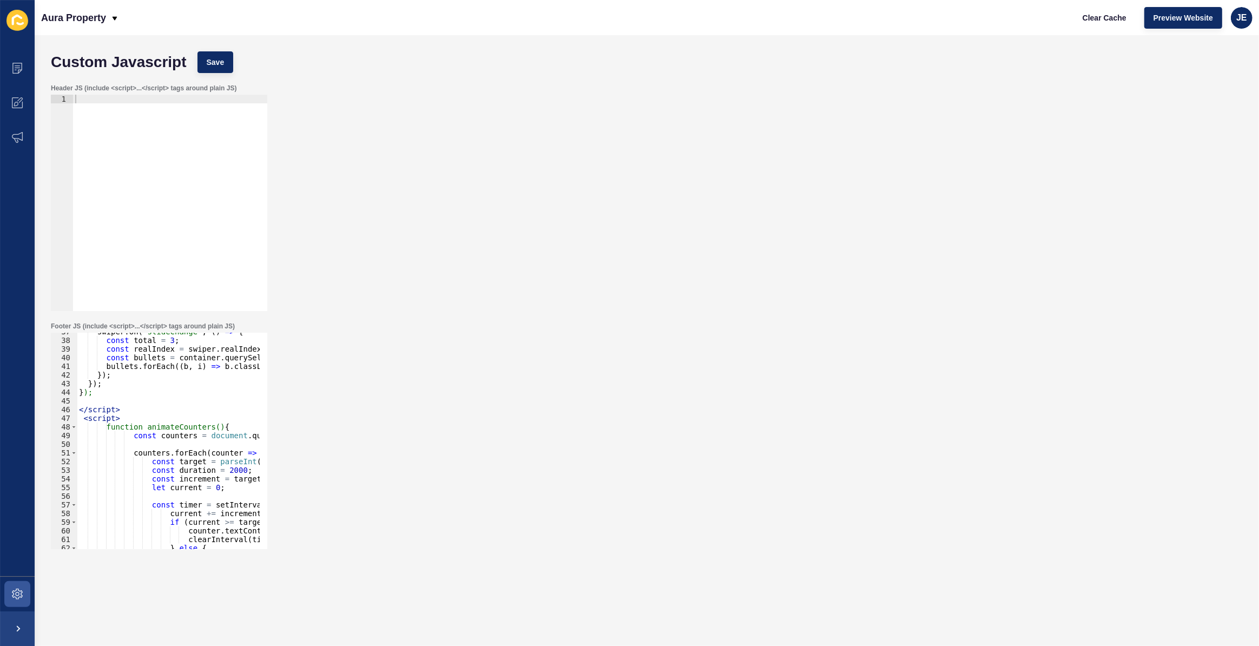
scroll to position [317, 0]
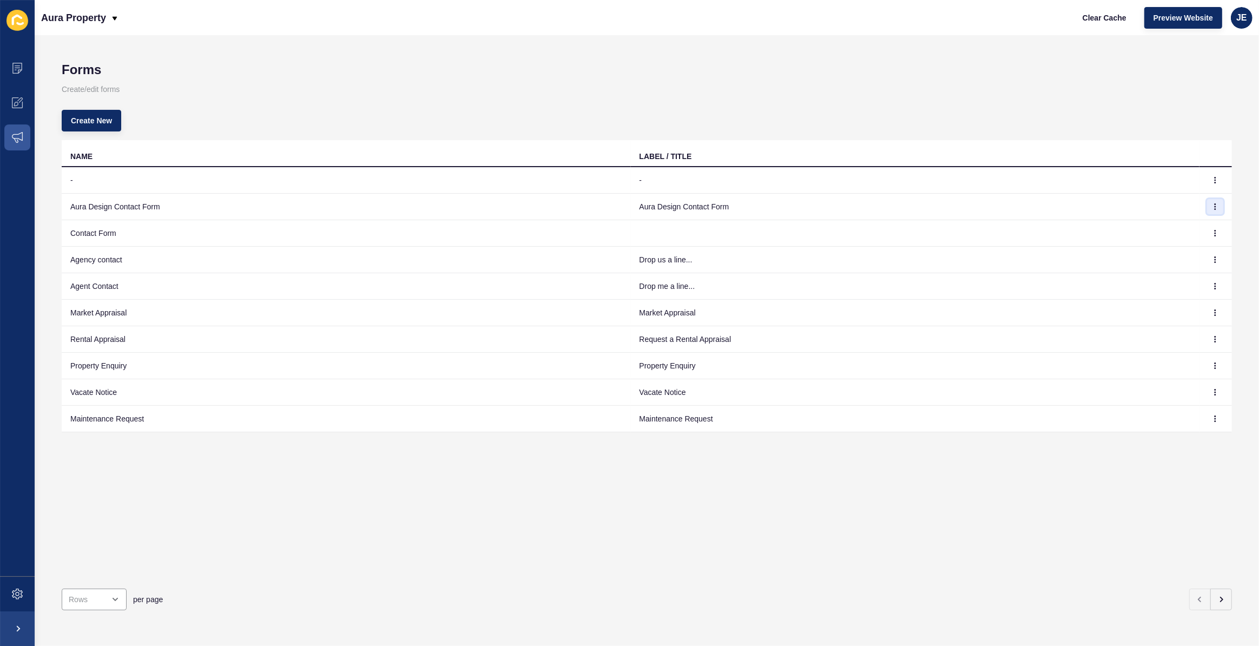
click at [1215, 204] on icon "button" at bounding box center [1215, 206] width 1 height 5
click at [1178, 223] on link "Edit" at bounding box center [1178, 228] width 76 height 24
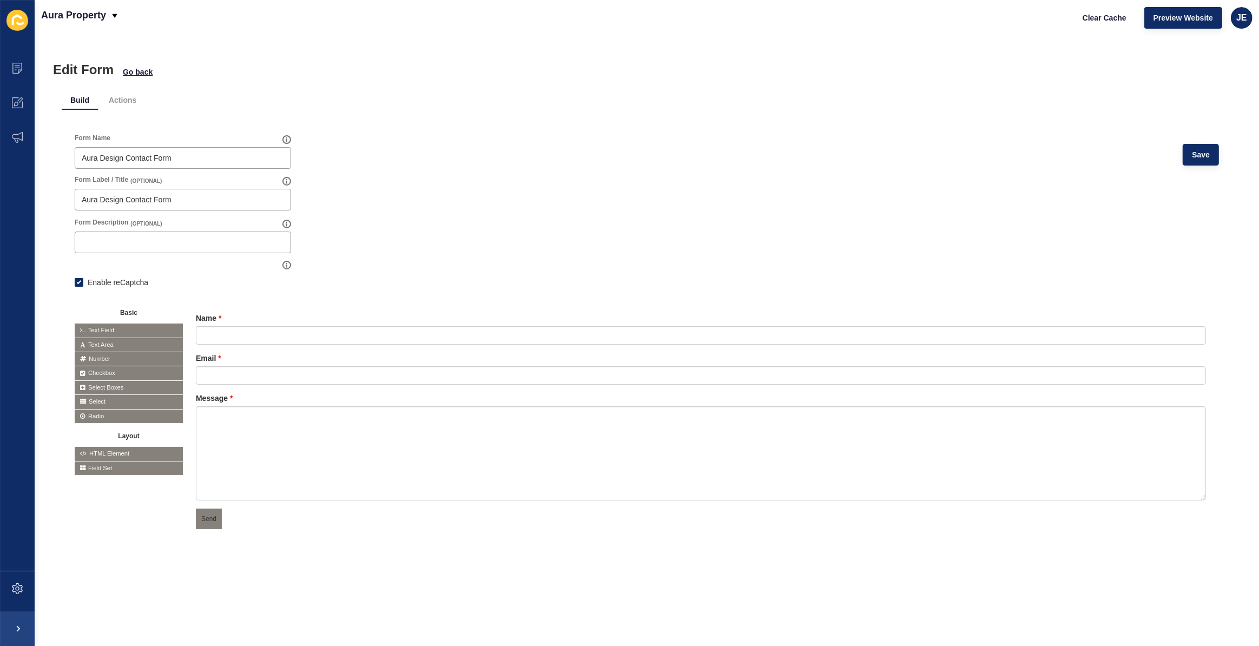
click at [99, 95] on ul "Build Actions" at bounding box center [647, 100] width 1170 height 20
click at [118, 102] on li "Actions" at bounding box center [122, 99] width 45 height 19
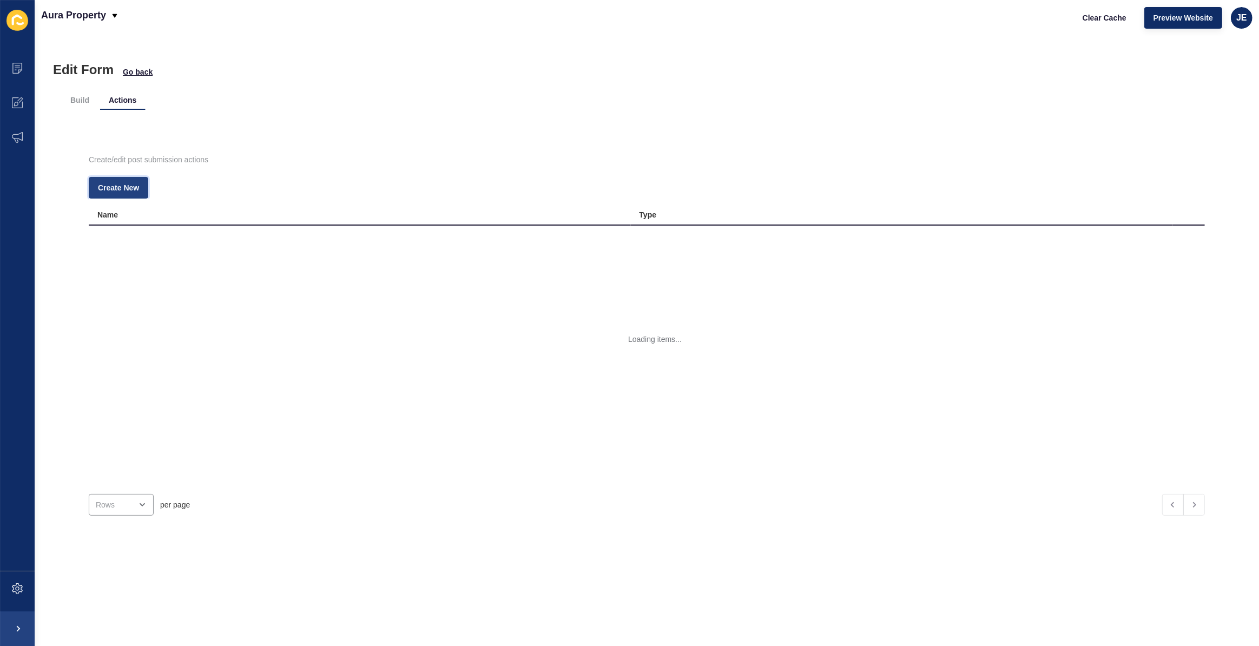
click at [135, 186] on span "Create New" at bounding box center [118, 187] width 41 height 11
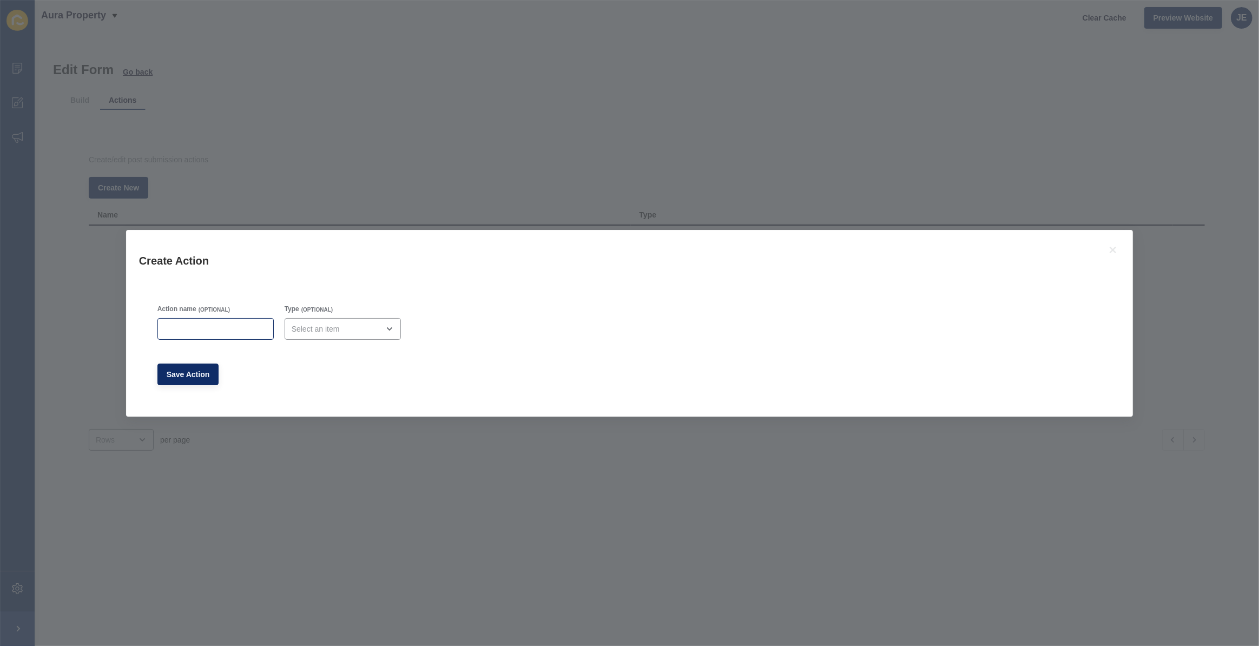
click at [222, 320] on div at bounding box center [215, 329] width 116 height 22
type input "Email User"
click at [301, 329] on div "open menu" at bounding box center [335, 328] width 87 height 11
click at [311, 350] on span "Email" at bounding box center [342, 355] width 99 height 11
type input "Email"
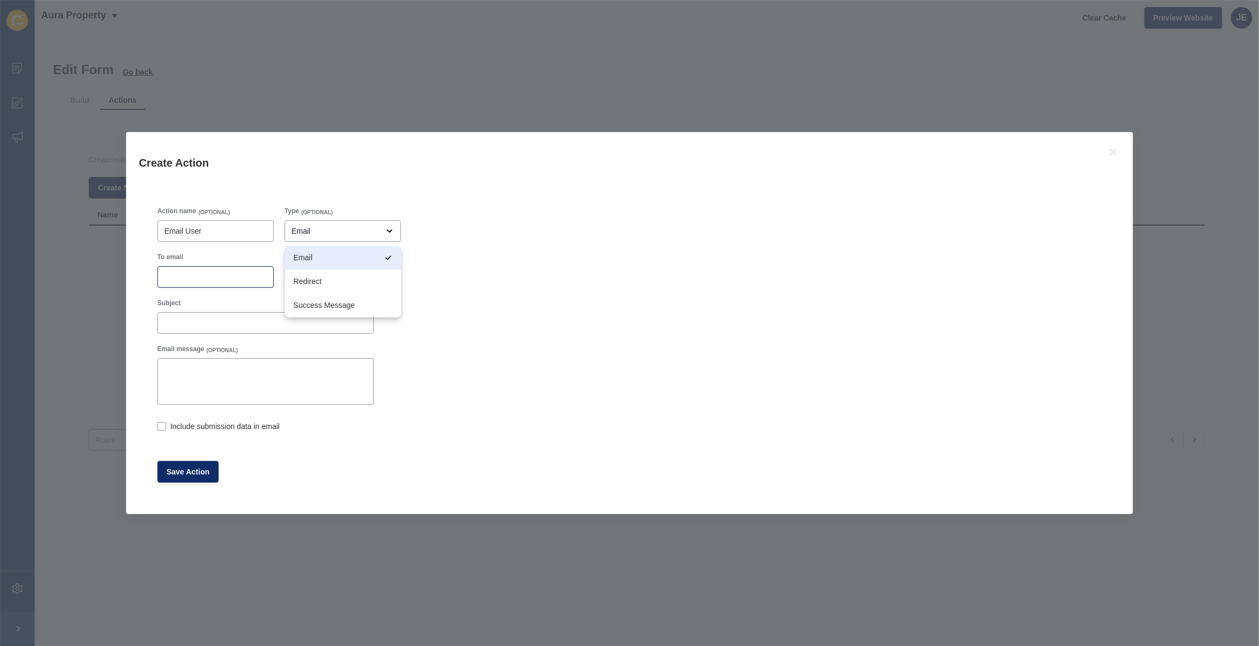
click at [200, 284] on div at bounding box center [215, 277] width 116 height 22
paste input "[email]"
type input "[email]"
click at [211, 328] on input "Subject" at bounding box center [265, 323] width 202 height 11
paste input "Thank you for contacting us!"
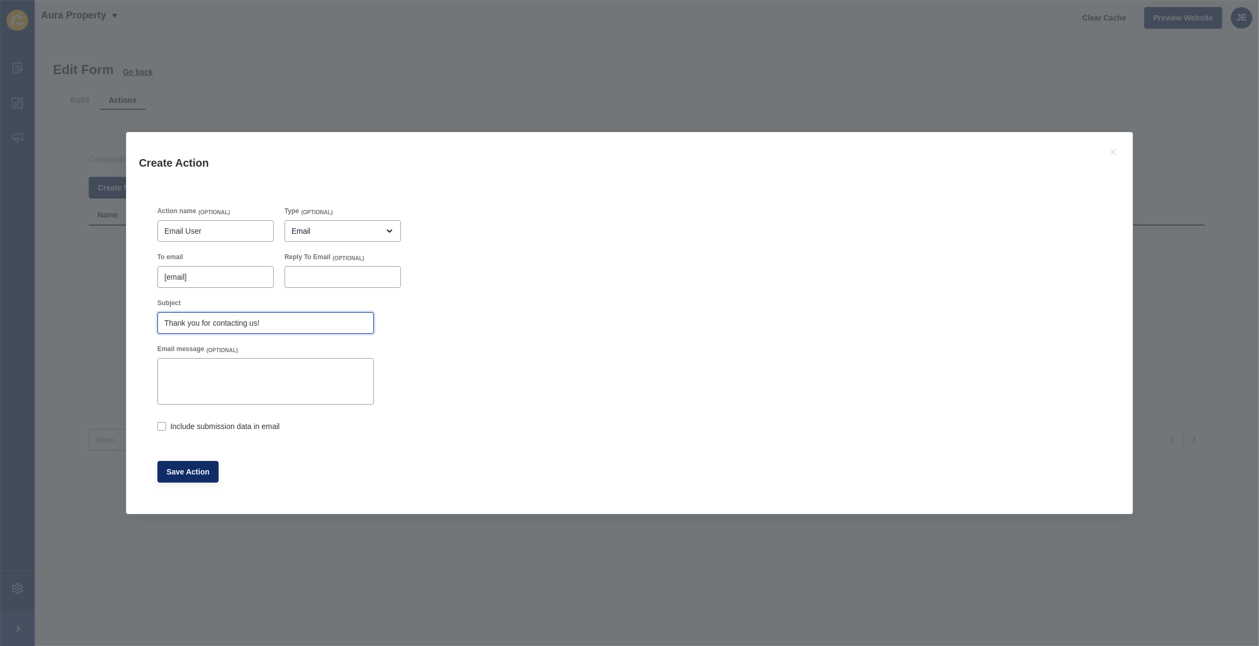
type input "Thank you for contacting us!"
click at [208, 384] on textarea "Email message" at bounding box center [265, 381] width 213 height 43
paste textarea "Thank you so much for contacting us. We will get back to you shortly."
type textarea "Thank you so much for contacting us. We will get back to you shortly."
click at [161, 427] on label at bounding box center [161, 426] width 9 height 9
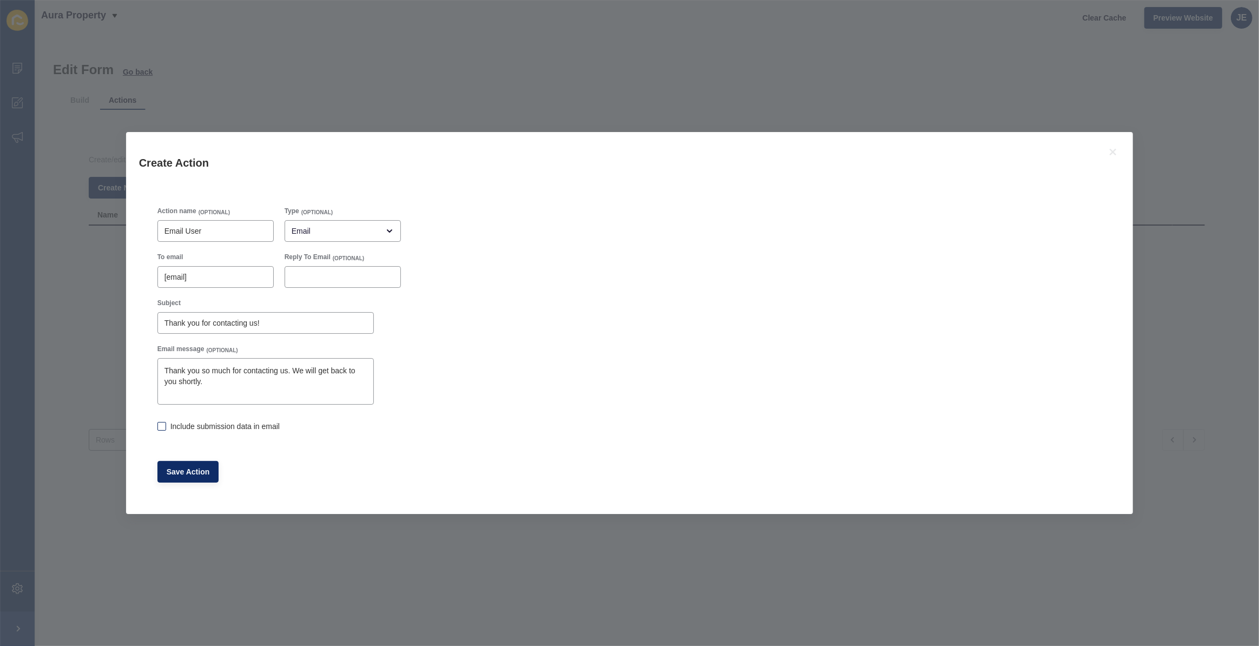
click at [161, 427] on input "Include submission data in email" at bounding box center [160, 427] width 7 height 7
checkbox input "true"
click at [198, 473] on span "Save Action" at bounding box center [188, 471] width 43 height 11
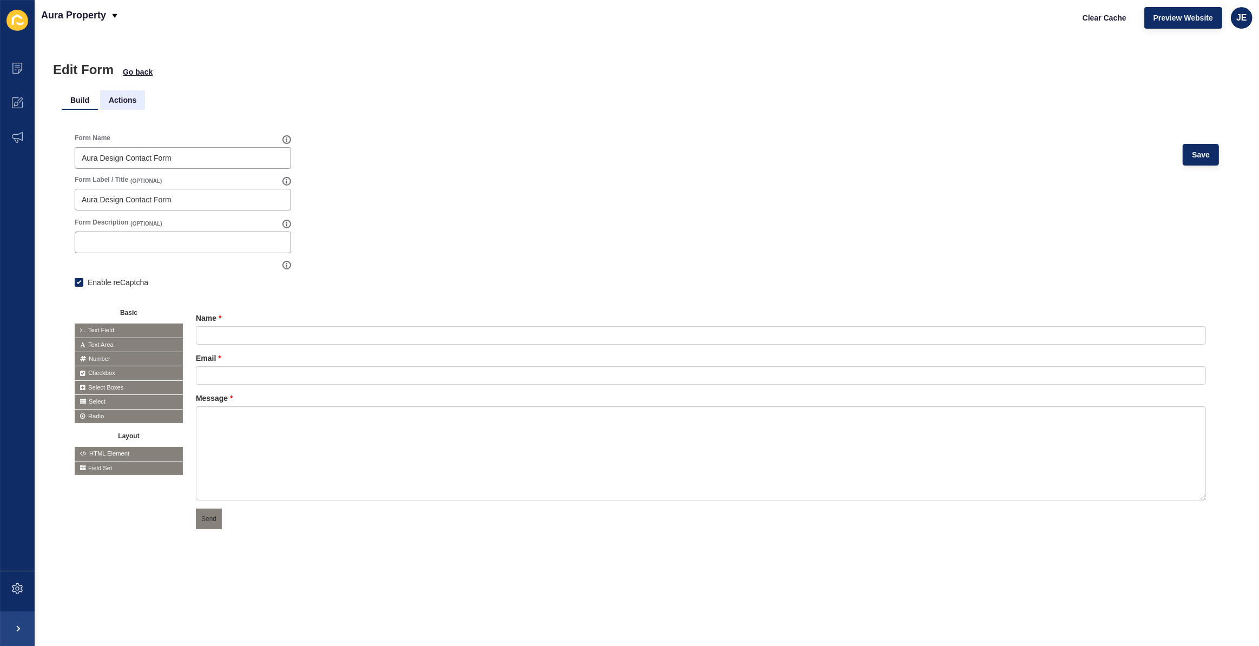
click at [119, 103] on li "Actions" at bounding box center [122, 99] width 45 height 19
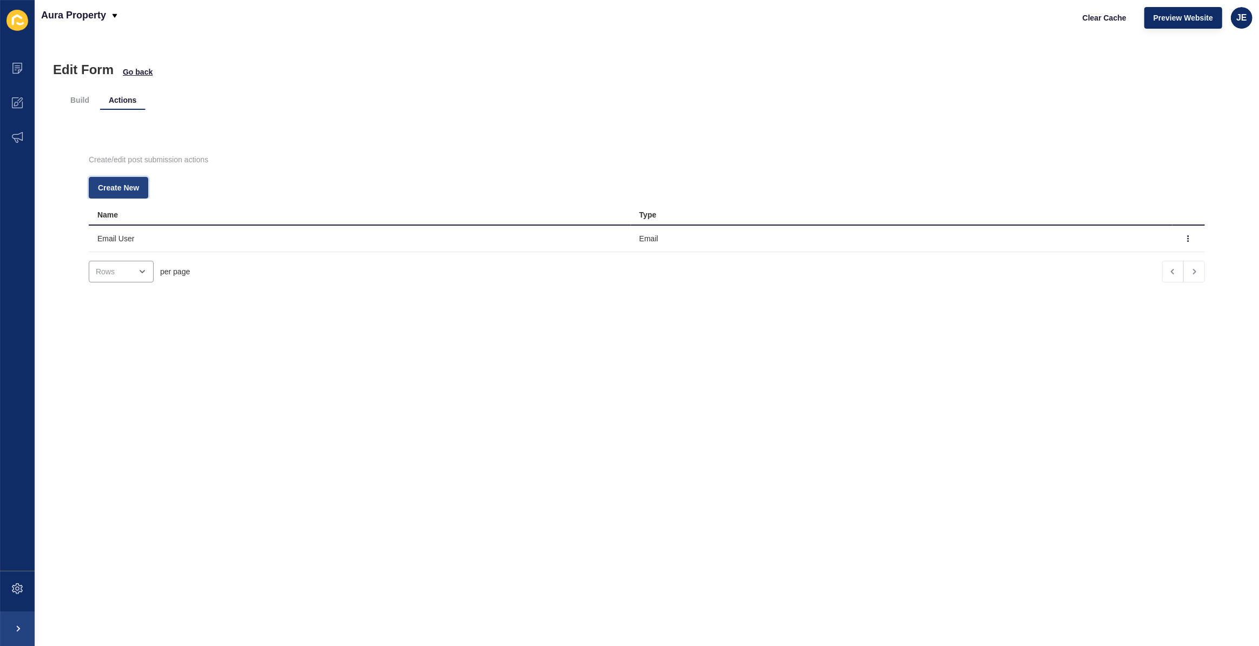
click at [136, 185] on span "Create New" at bounding box center [118, 187] width 41 height 11
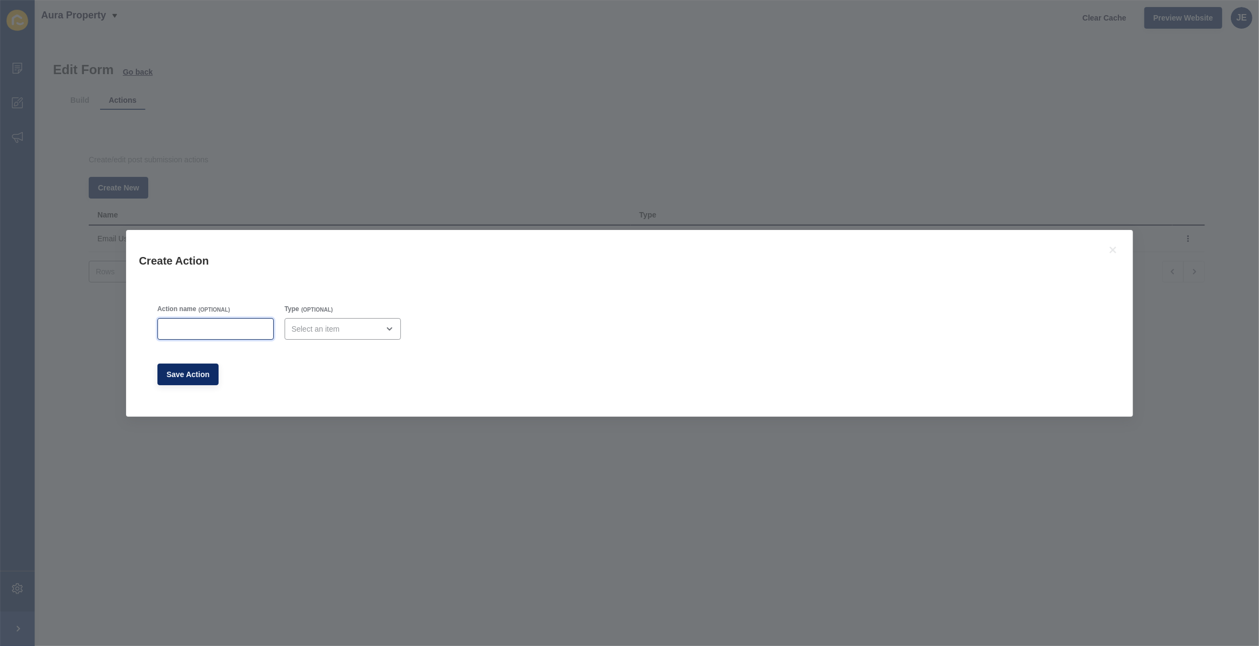
click at [212, 331] on input "Action name" at bounding box center [215, 328] width 102 height 11
paste input "Success Message"
type input "Success Message"
click at [325, 325] on div "open menu" at bounding box center [335, 328] width 87 height 11
click at [316, 404] on span "Success Message" at bounding box center [342, 403] width 99 height 11
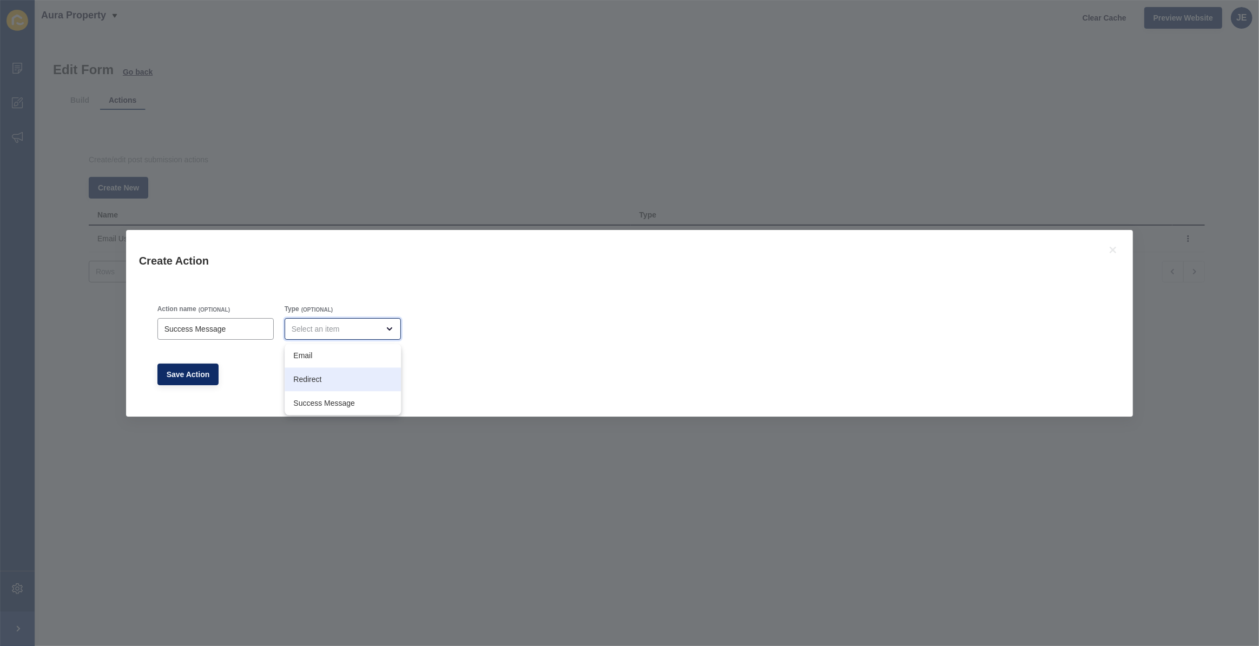
type input "Success Message"
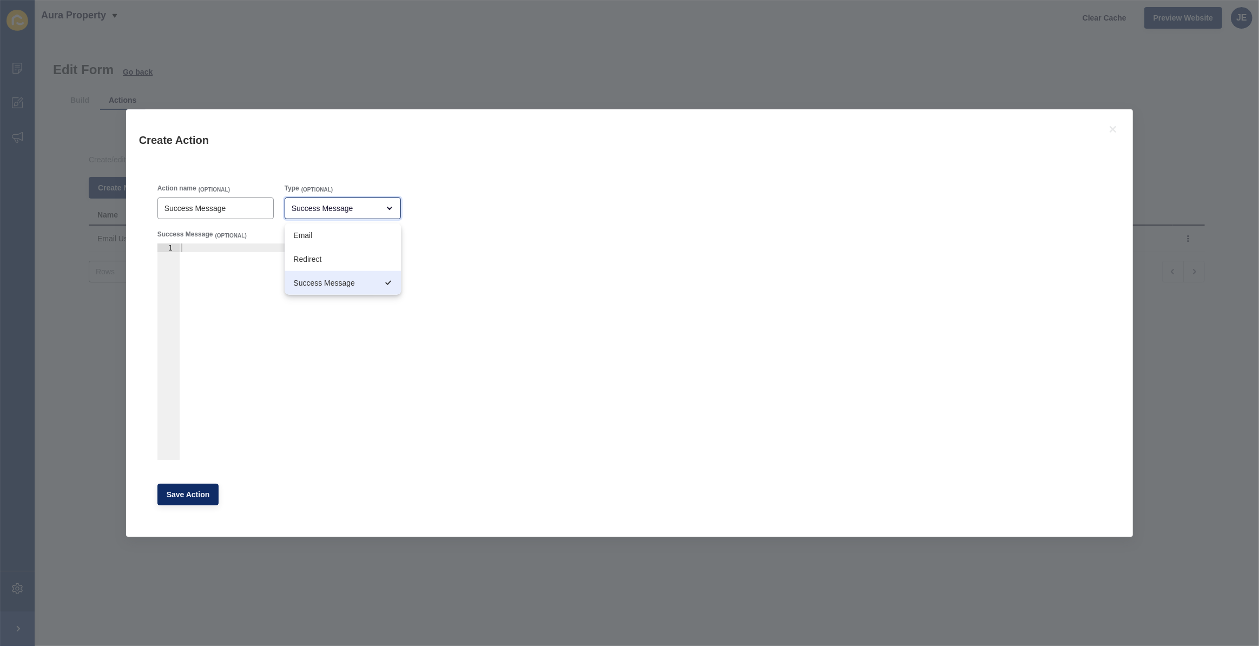
click at [331, 286] on span "Success Message" at bounding box center [335, 283] width 84 height 11
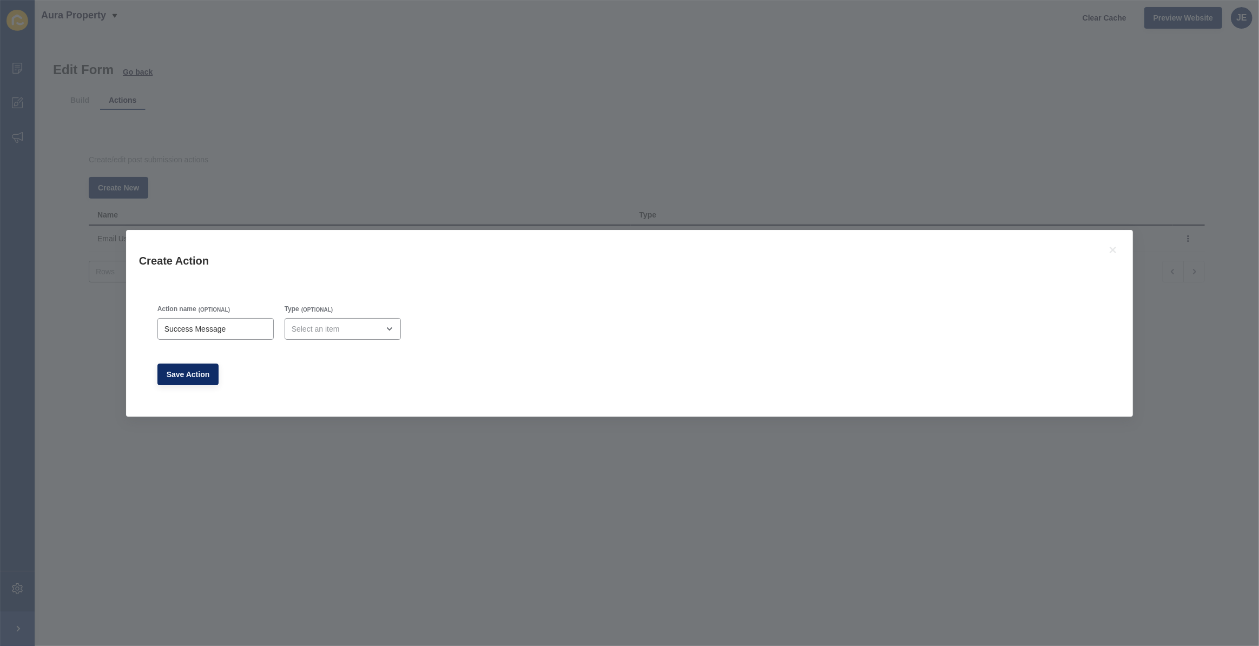
click at [287, 297] on div "Action name (OPTIONAL) Success Message Type (OPTIONAL) Save Action" at bounding box center [629, 344] width 981 height 117
click at [322, 333] on div "open menu" at bounding box center [335, 328] width 87 height 11
click at [303, 402] on span "Success Message" at bounding box center [342, 403] width 99 height 11
type input "Success Message"
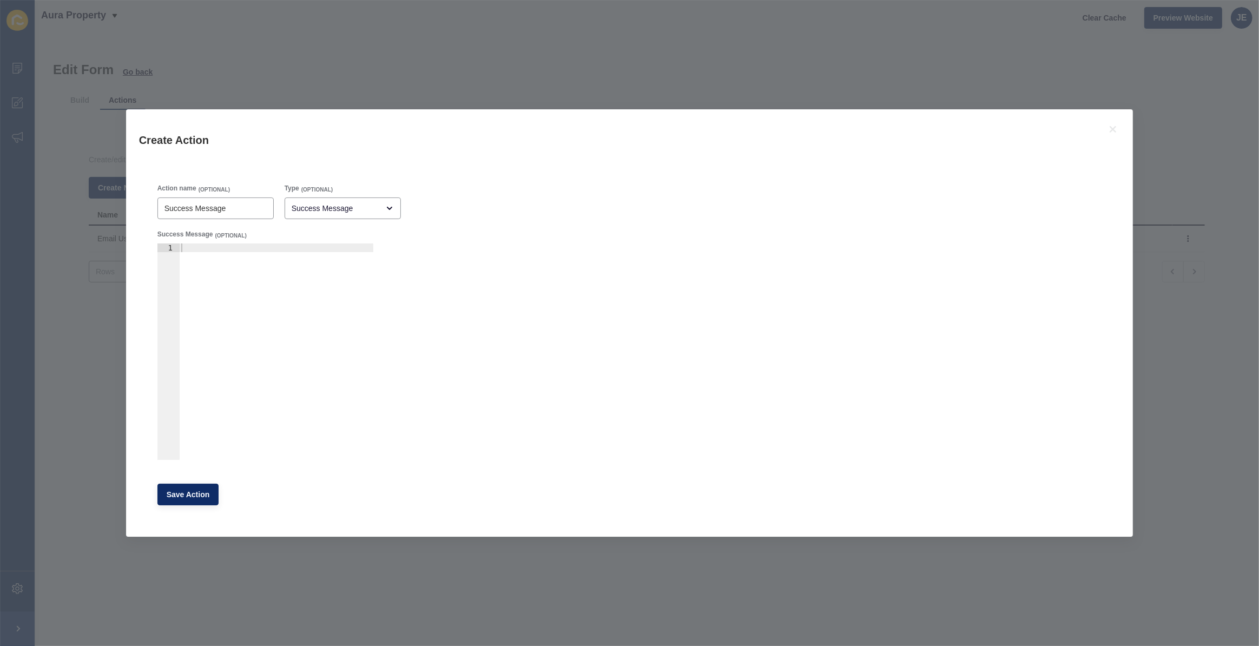
click at [271, 278] on div at bounding box center [276, 360] width 194 height 234
paste textarea "Your form has been successfully submitted."
type textarea "Your form has been successfully submitted."
click at [186, 485] on button "Save Action" at bounding box center [188, 495] width 62 height 22
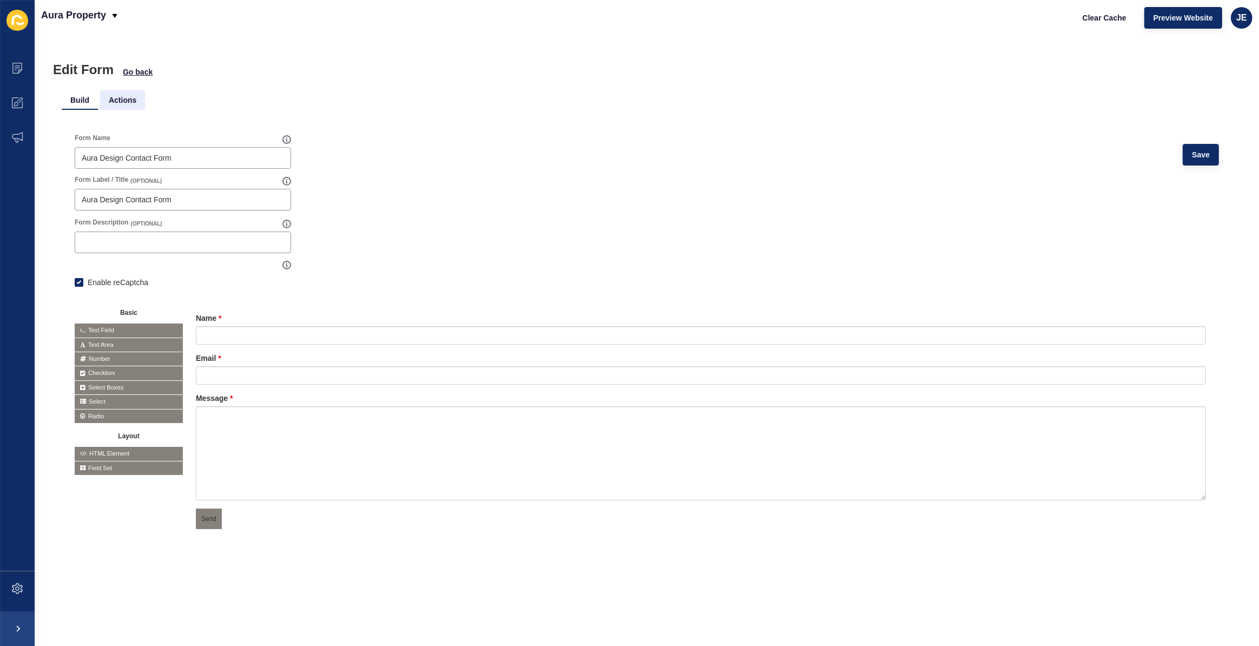
click at [133, 107] on li "Actions" at bounding box center [122, 99] width 45 height 19
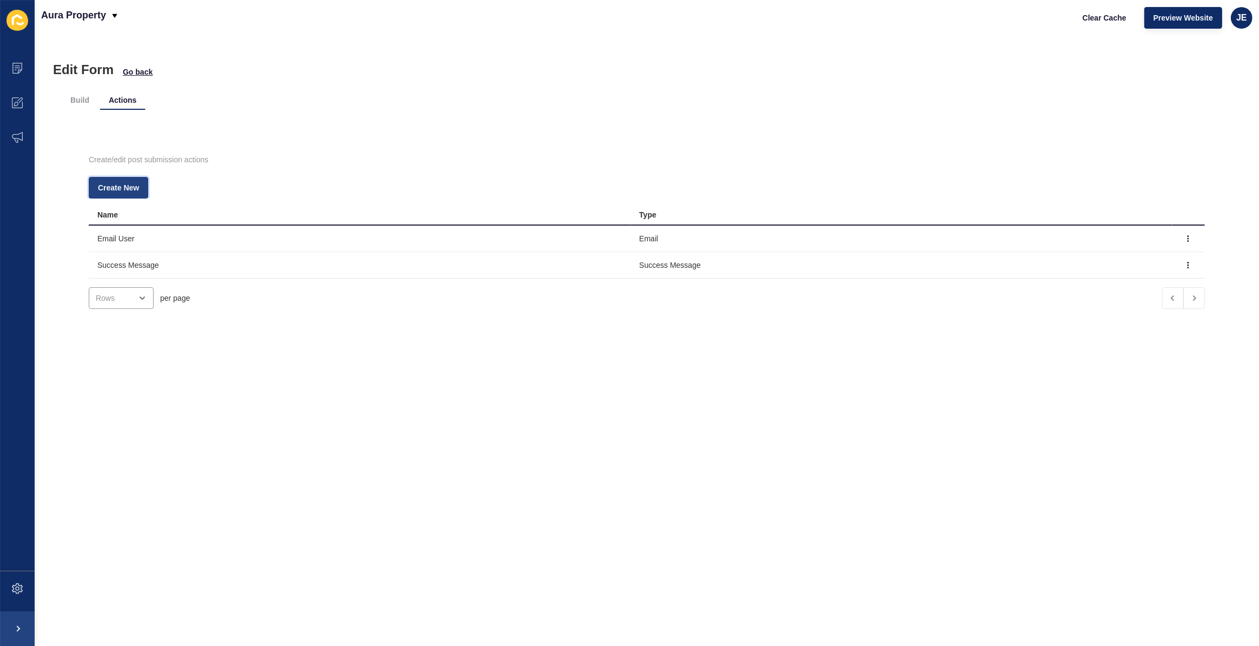
click at [128, 188] on span "Create New" at bounding box center [118, 187] width 41 height 11
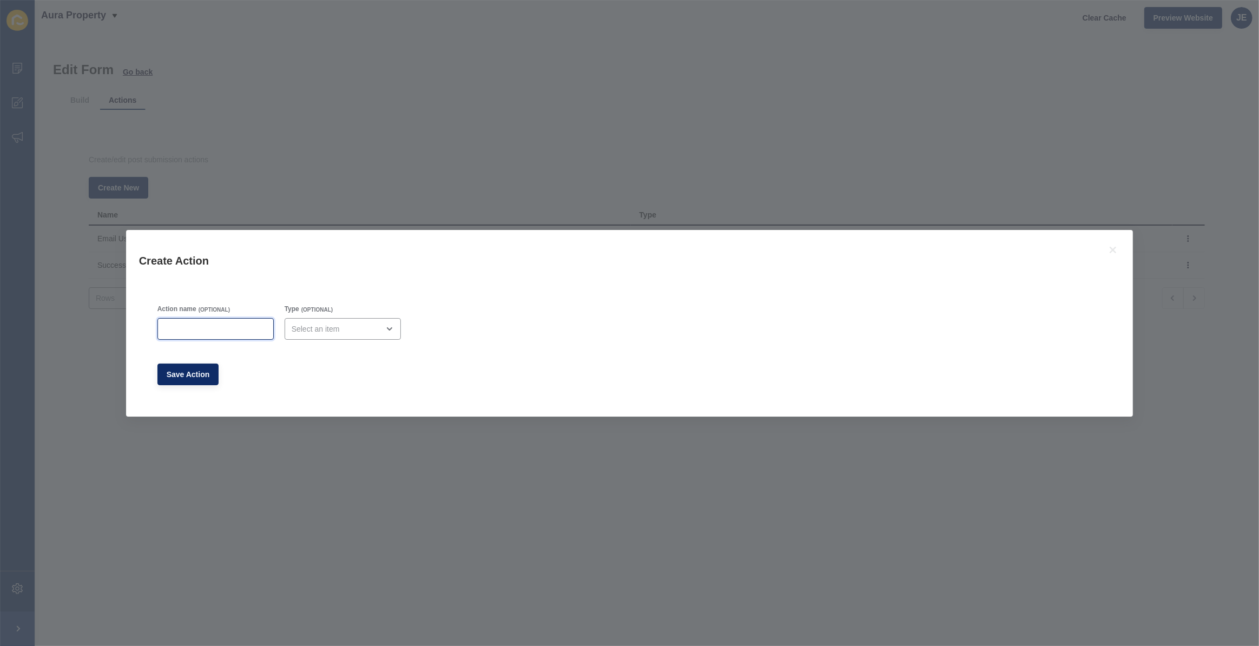
click at [220, 328] on input "Action name" at bounding box center [215, 328] width 102 height 11
paste input "Email Admin"
type input "Email Admin"
click at [323, 329] on div "open menu" at bounding box center [335, 328] width 87 height 11
click at [325, 361] on span "Email" at bounding box center [342, 355] width 99 height 11
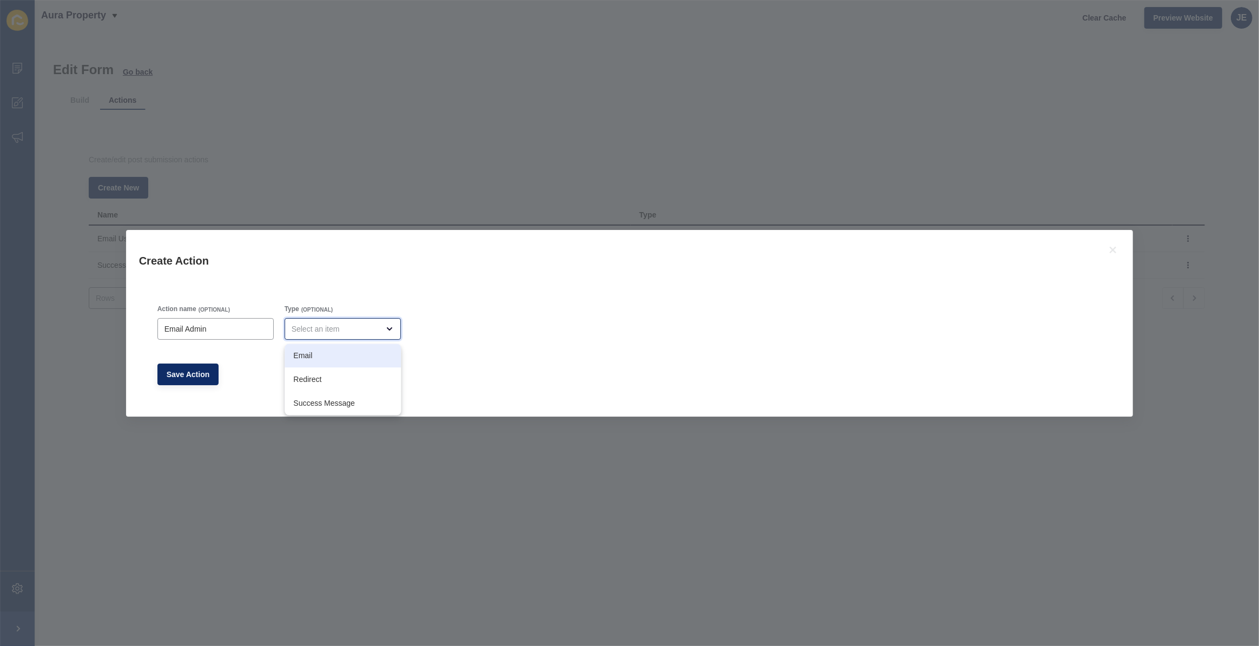
type input "Email"
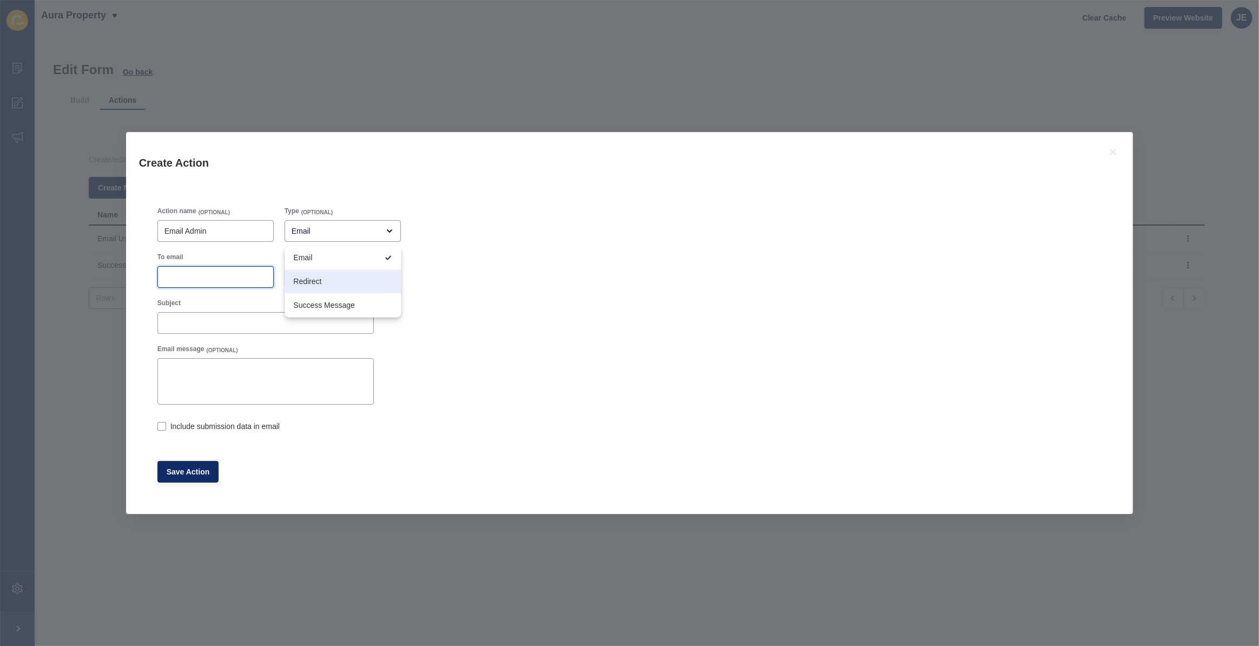
click at [233, 281] on input "To email" at bounding box center [215, 277] width 102 height 11
paste input "3840@leaddrop.rexsoftware.com"
type input "3840@leaddrop.rexsoftware.com"
click at [325, 281] on input "Reply To Email" at bounding box center [343, 277] width 102 height 11
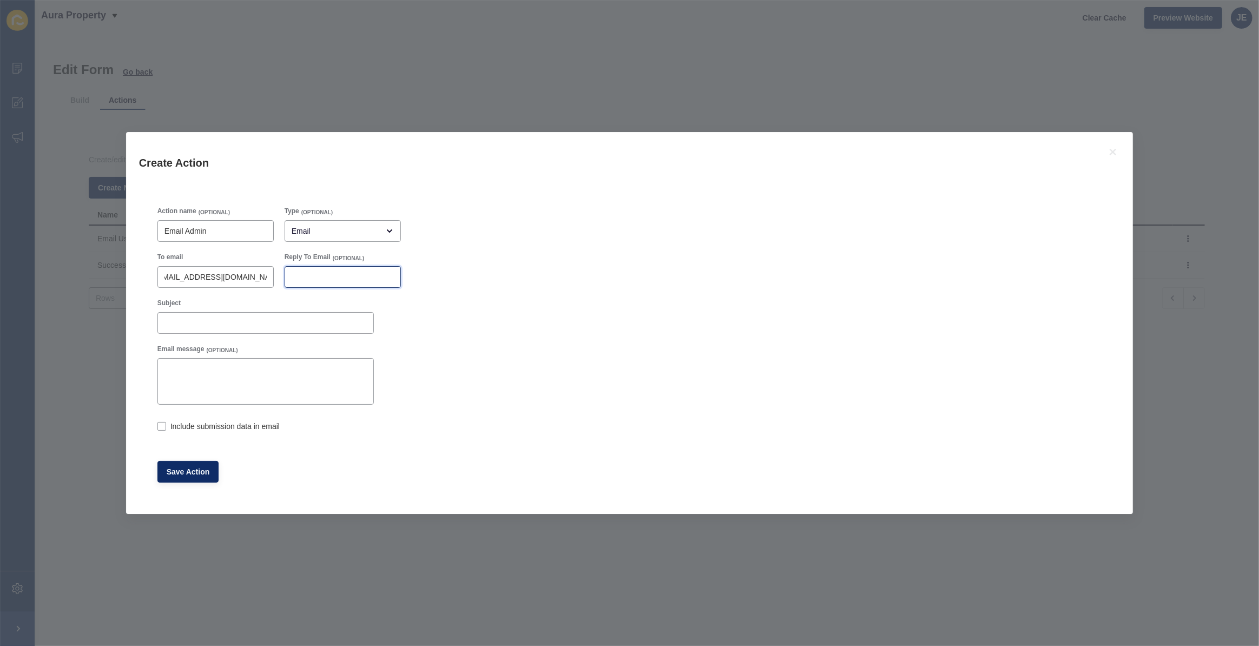
scroll to position [0, 0]
type input "[email]"
click at [243, 318] on input "Subject" at bounding box center [265, 323] width 202 height 11
paste input "Ninja Form Submission"
type input "Ninja Form Submission"
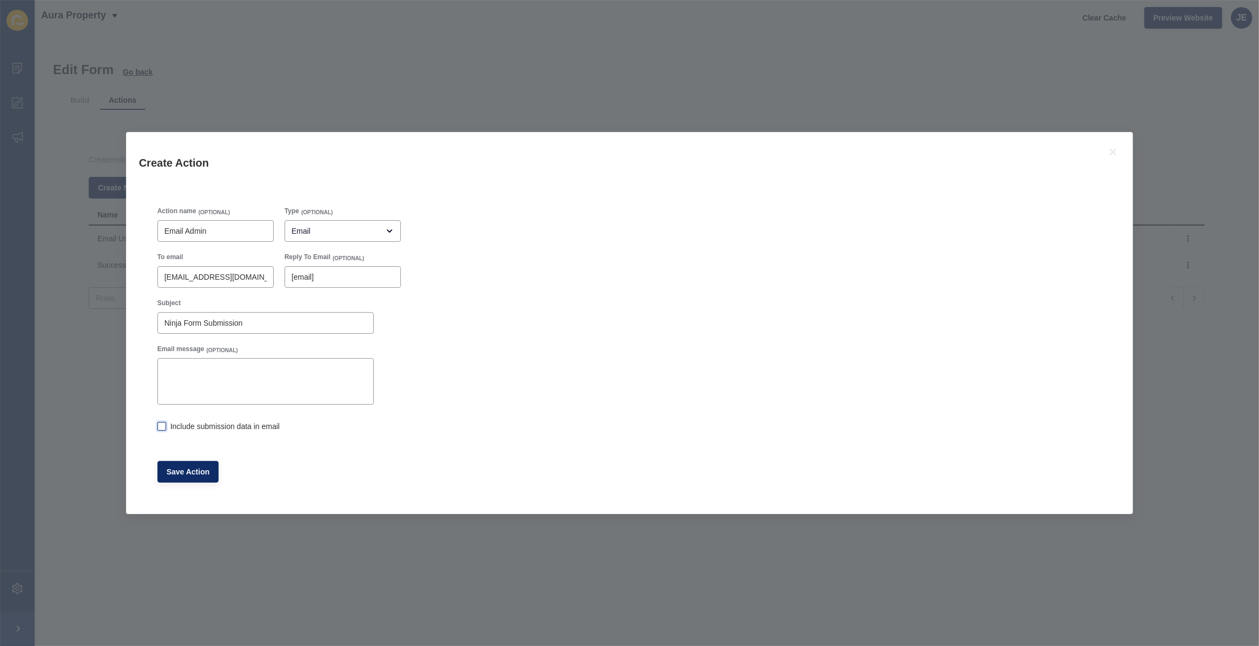
click at [160, 426] on label at bounding box center [161, 426] width 9 height 9
click at [160, 426] on input "Include submission data in email" at bounding box center [160, 427] width 7 height 7
checkbox input "true"
click at [171, 470] on span "Save Action" at bounding box center [188, 471] width 43 height 11
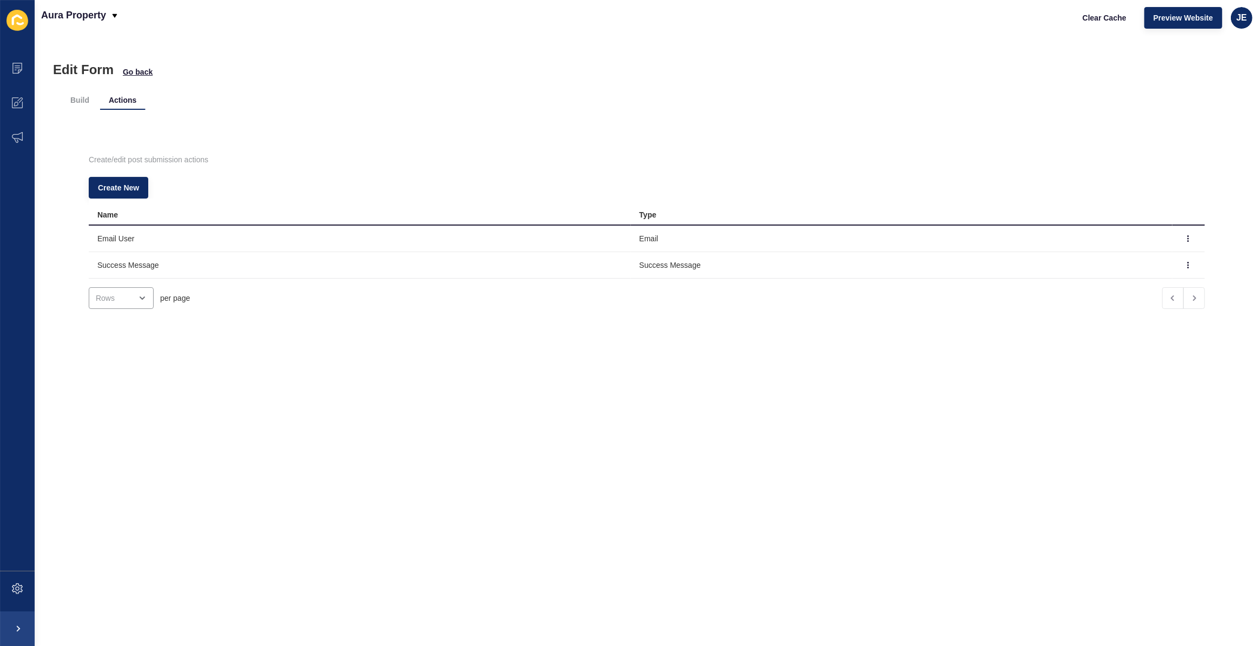
click at [481, 431] on div "Edit Form Go back Build Actions Create/edit post submission actions Create New …" at bounding box center [647, 340] width 1224 height 611
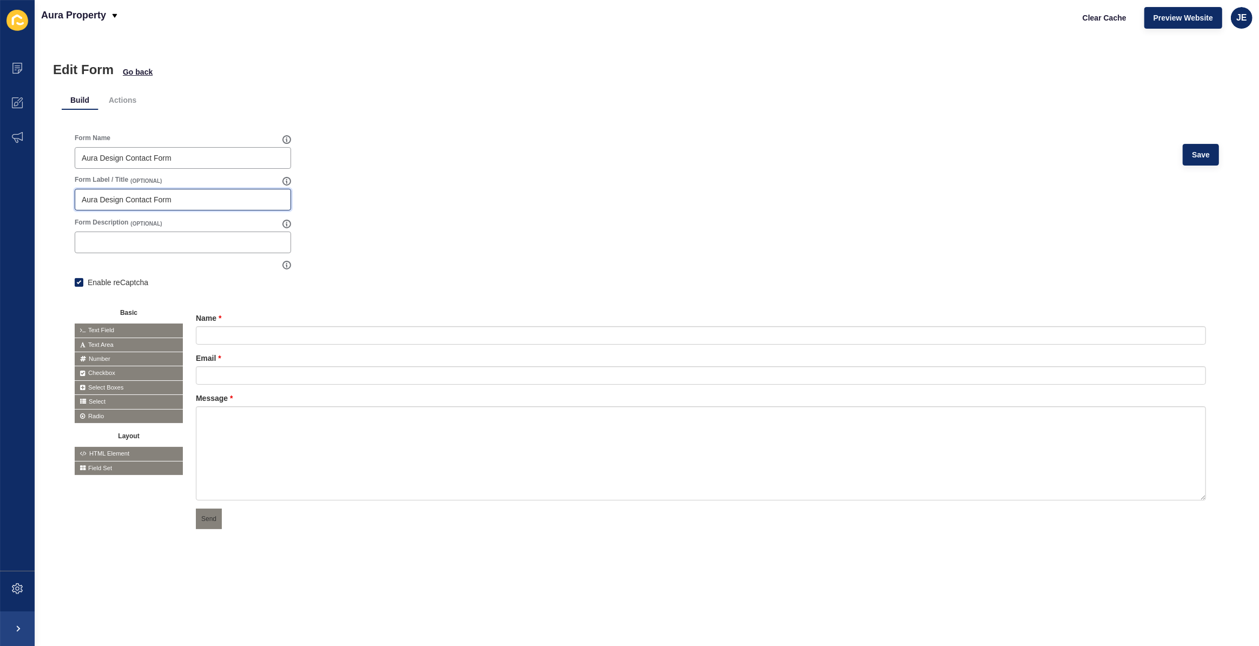
drag, startPoint x: 188, startPoint y: 201, endPoint x: 57, endPoint y: 200, distance: 130.9
click at [57, 200] on div "Edit Form Go back Build Actions Form Name Aura Design Contact Form Save Form La…" at bounding box center [647, 340] width 1224 height 611
click at [439, 206] on form "Form Name Aura Design Contact Form Save Form Label / Title (OPTIONAL) Form Desc…" at bounding box center [647, 345] width 1144 height 422
click at [1184, 156] on button "Save" at bounding box center [1200, 155] width 36 height 22
click at [312, 549] on div "Name Email Message Send" at bounding box center [701, 428] width 1036 height 256
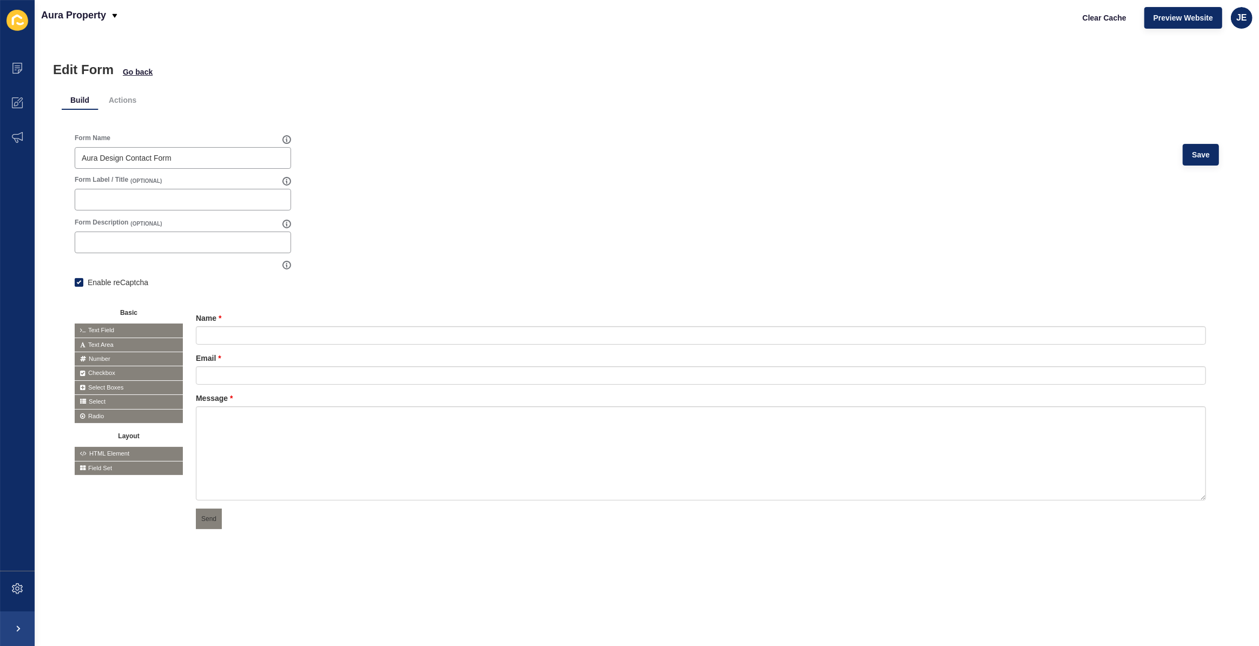
click at [0, 0] on div at bounding box center [0, 0] width 0 height 0
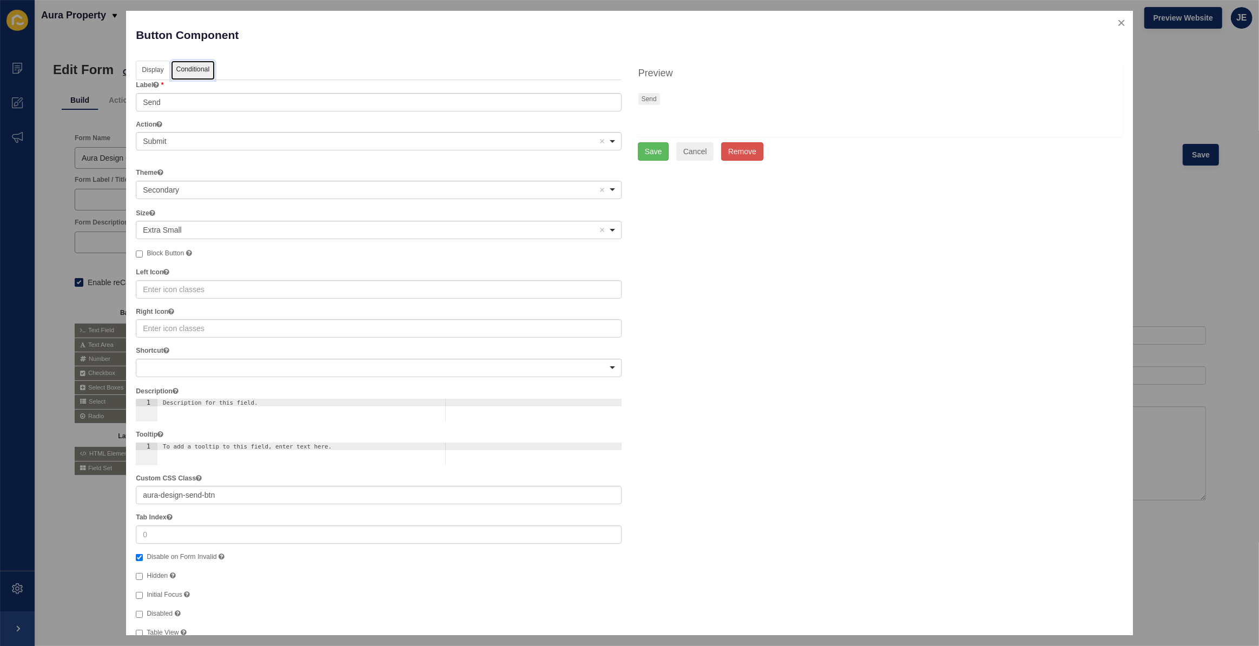
click at [189, 71] on link "Conditional" at bounding box center [193, 71] width 44 height 20
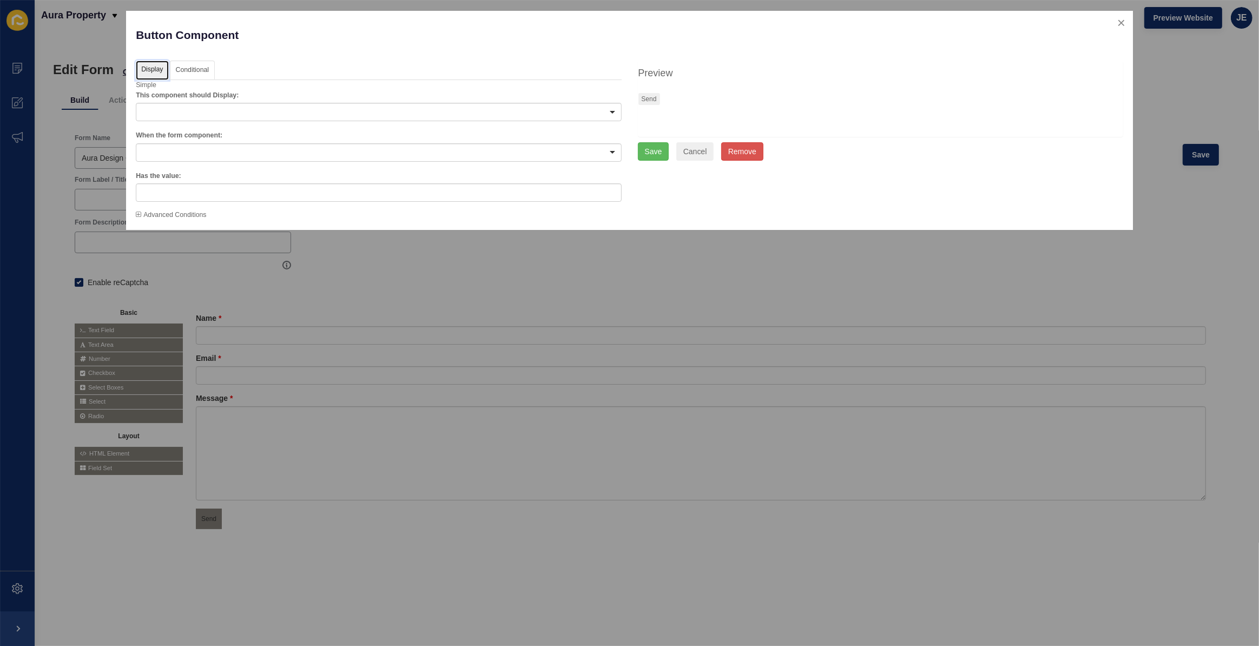
click at [153, 71] on link "Display" at bounding box center [152, 71] width 32 height 20
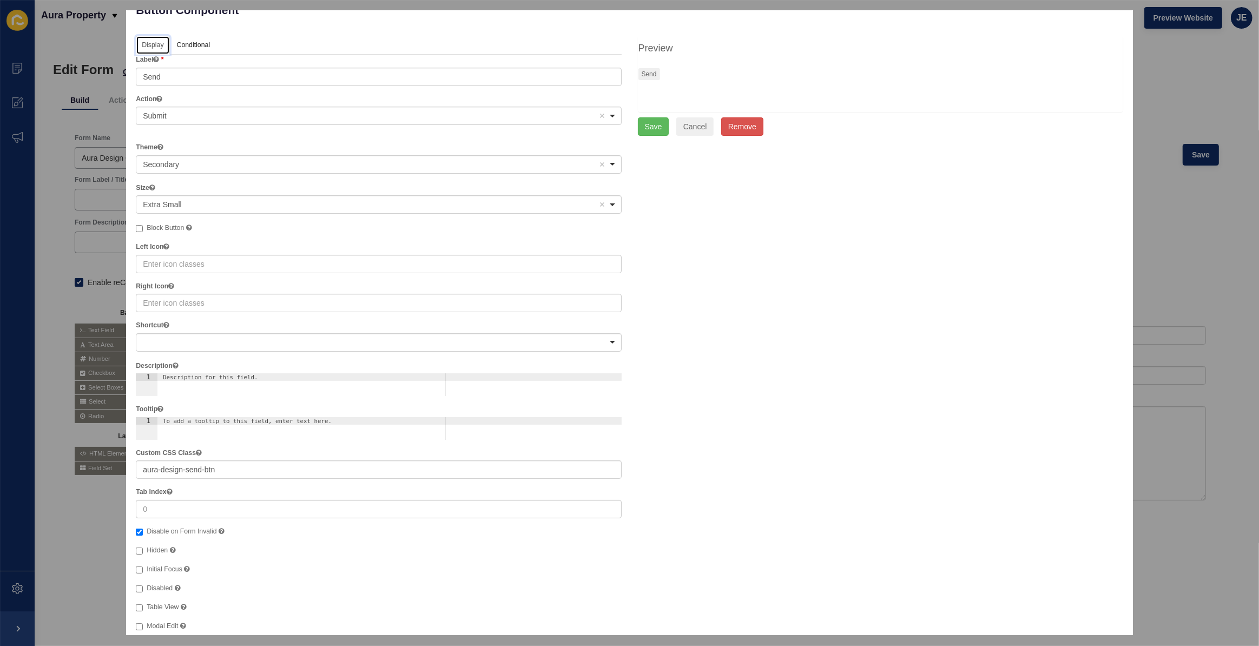
scroll to position [39, 0]
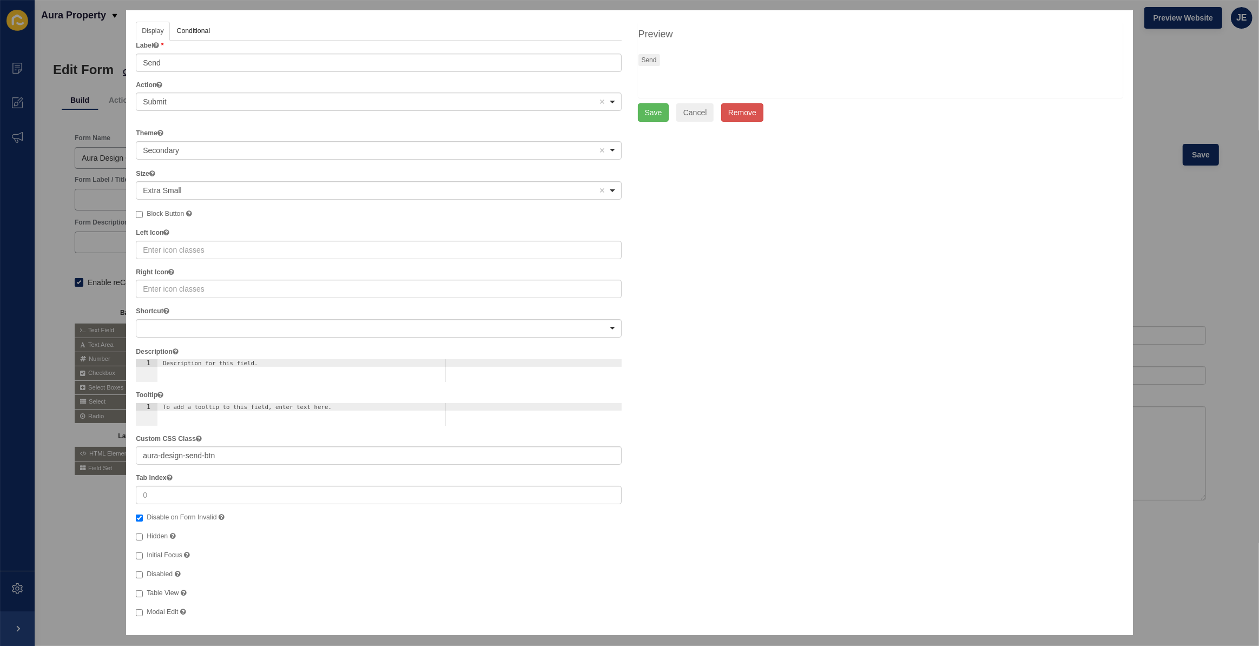
click at [79, 544] on div at bounding box center [625, 323] width 1251 height 646
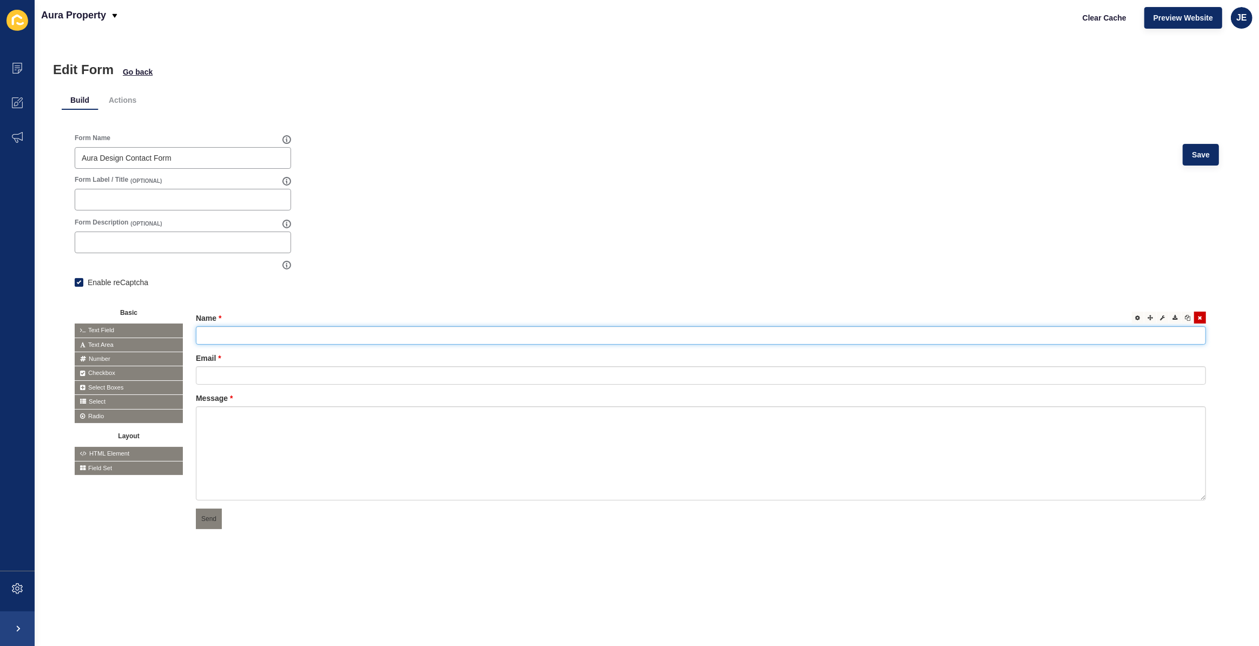
click at [219, 336] on input "text" at bounding box center [701, 335] width 1010 height 18
click at [1135, 319] on icon at bounding box center [1137, 317] width 5 height 5
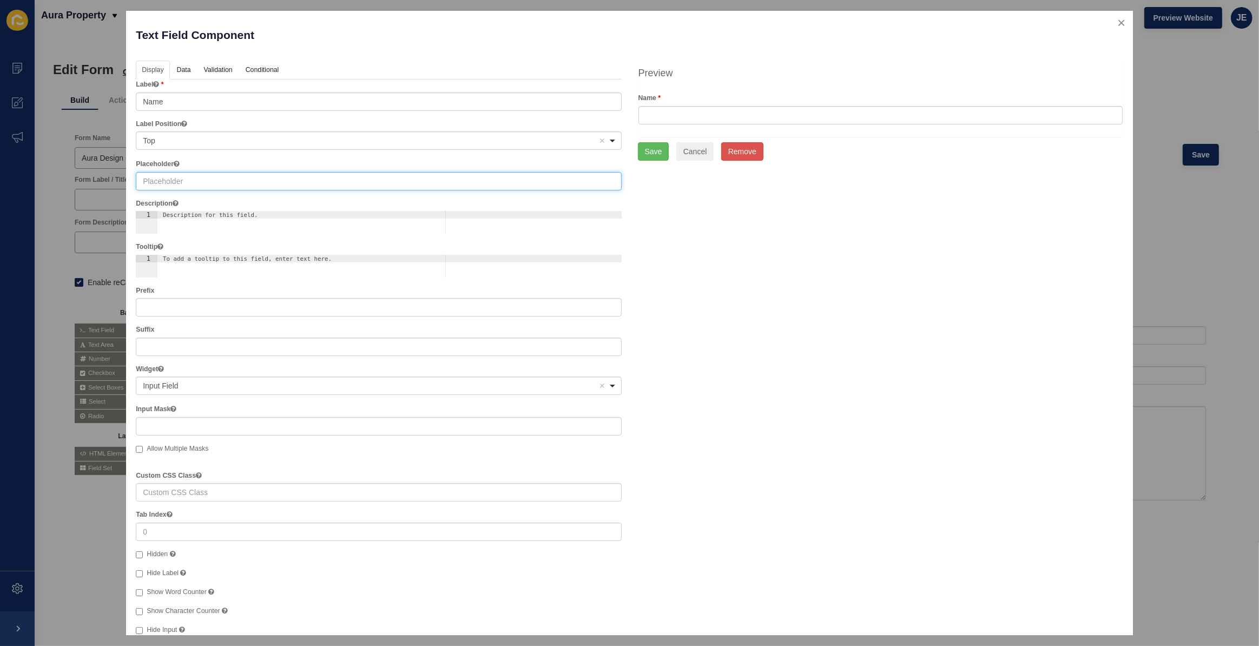
click at [202, 181] on input "text" at bounding box center [378, 181] width 485 height 18
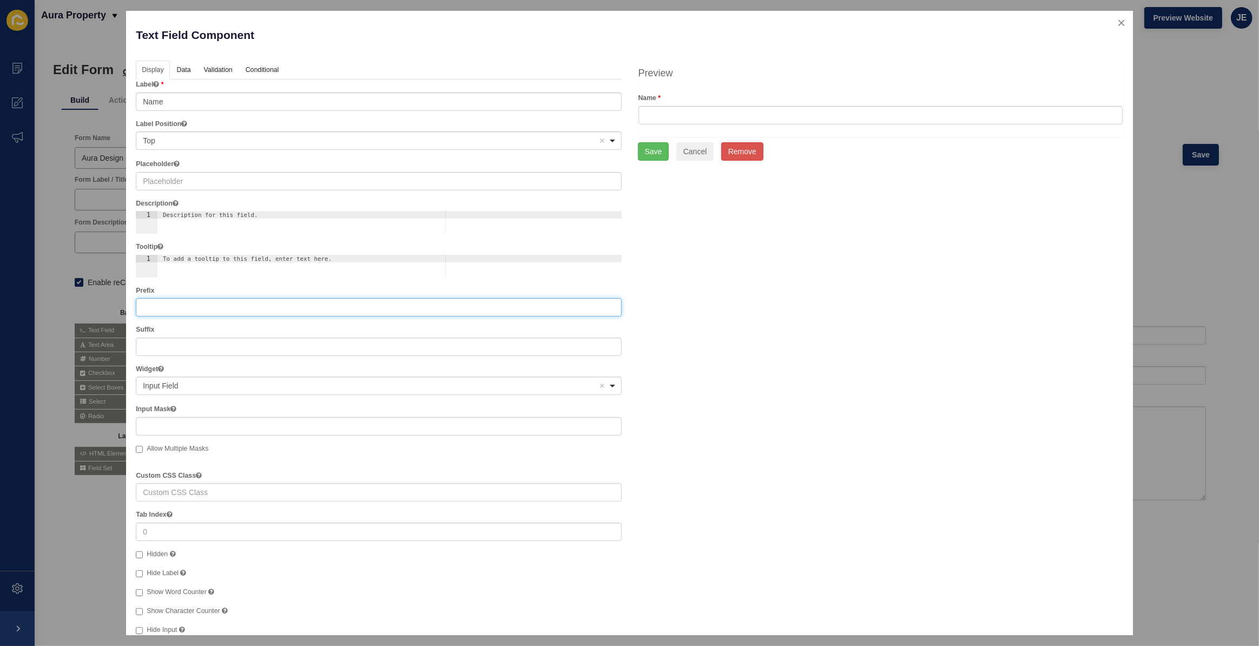
click at [166, 308] on input "text" at bounding box center [378, 307] width 485 height 18
click at [776, 351] on div "Display Data Validation API Conditional Logic Layout Label Name Label Position …" at bounding box center [629, 400] width 1003 height 678
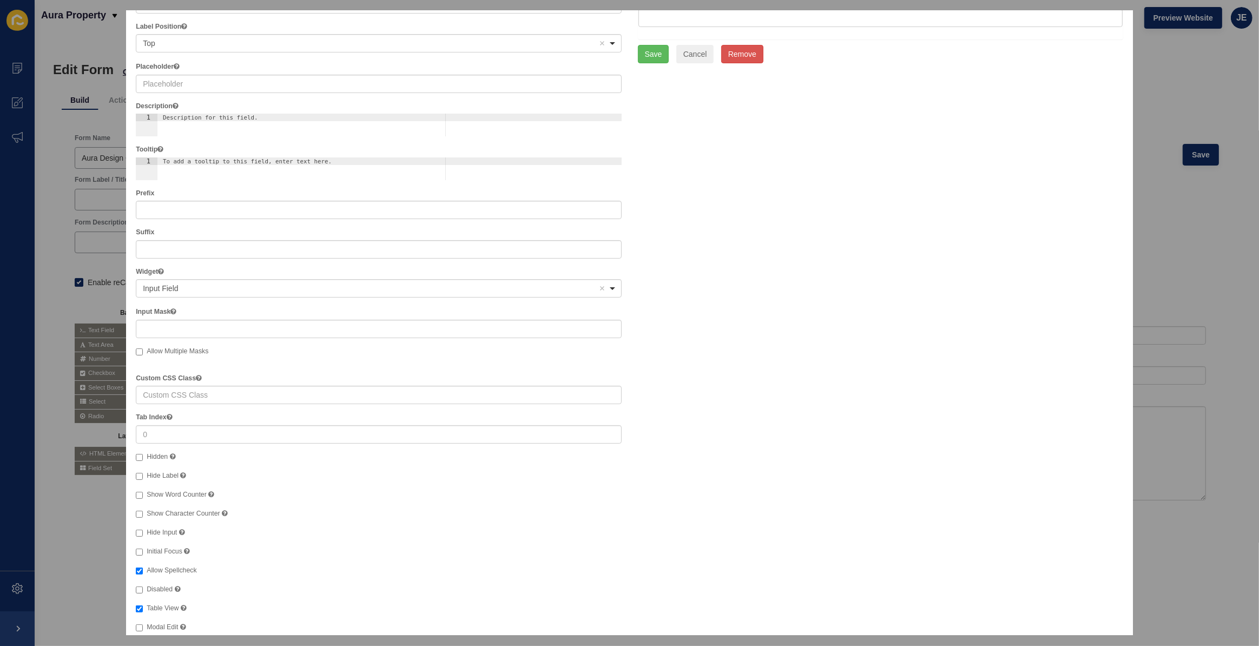
scroll to position [98, 0]
click at [210, 385] on input "text" at bounding box center [378, 394] width 485 height 18
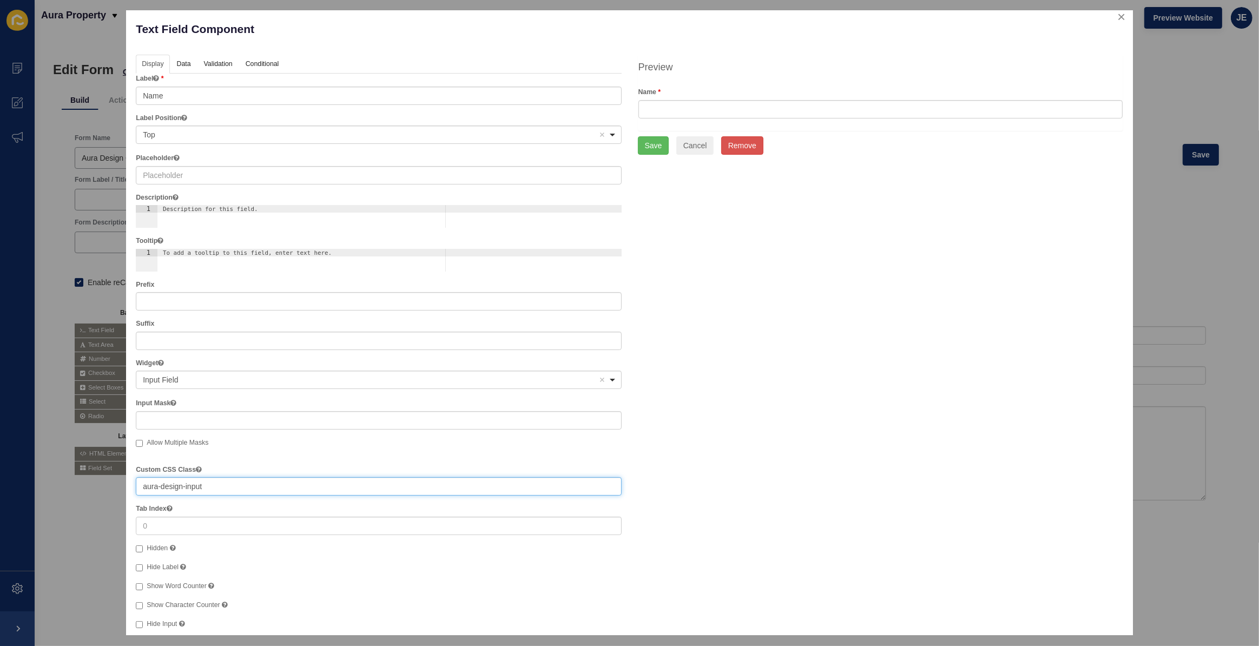
scroll to position [0, 0]
type input "aura-design-input"
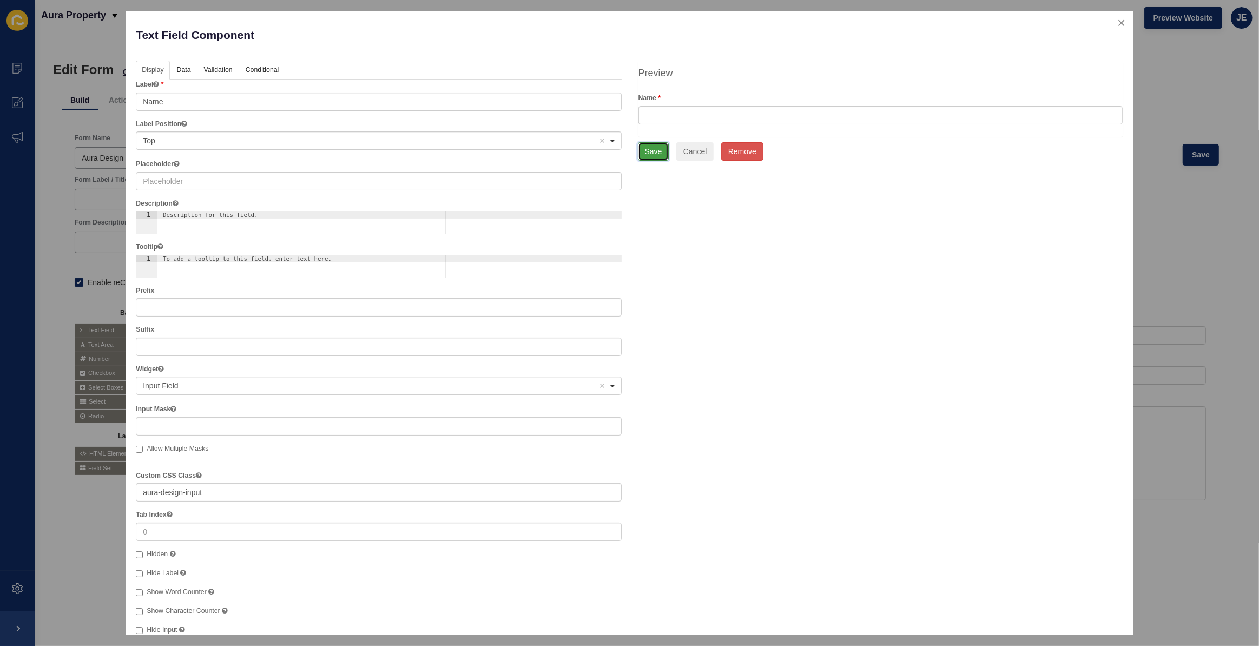
click at [656, 154] on button "Save" at bounding box center [653, 151] width 31 height 18
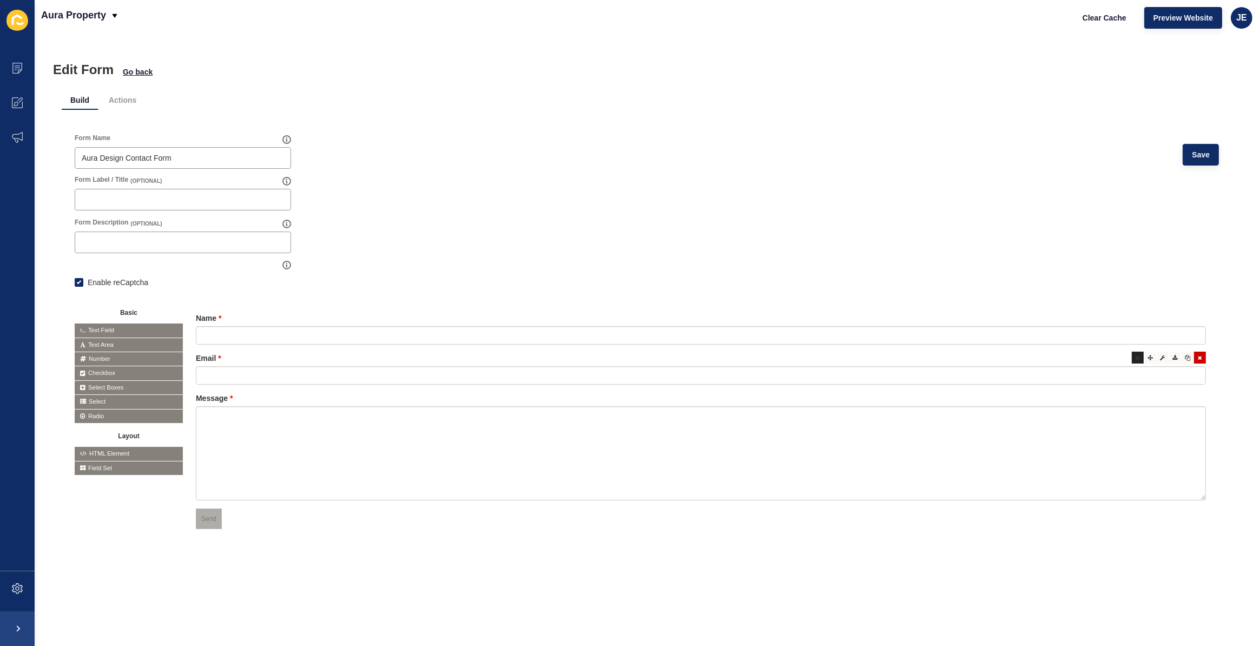
click at [1133, 356] on div at bounding box center [1138, 358] width 12 height 12
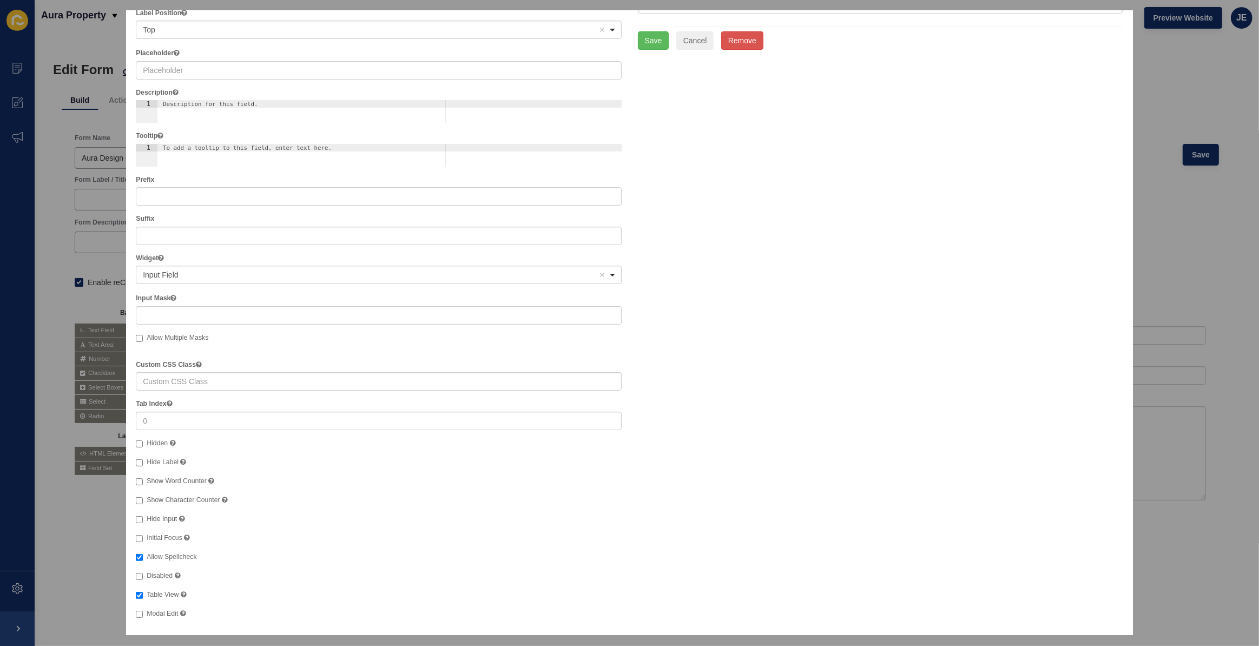
scroll to position [113, 0]
click at [196, 379] on input "text" at bounding box center [378, 379] width 485 height 18
paste input "aura-design-input"
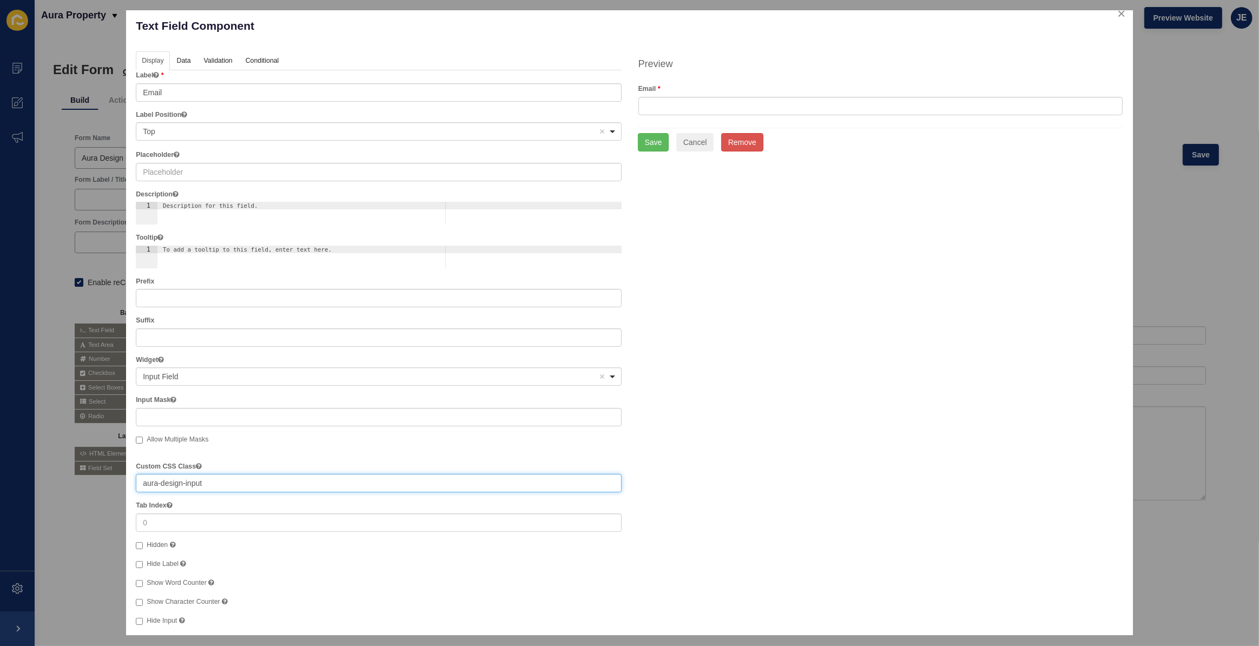
scroll to position [0, 0]
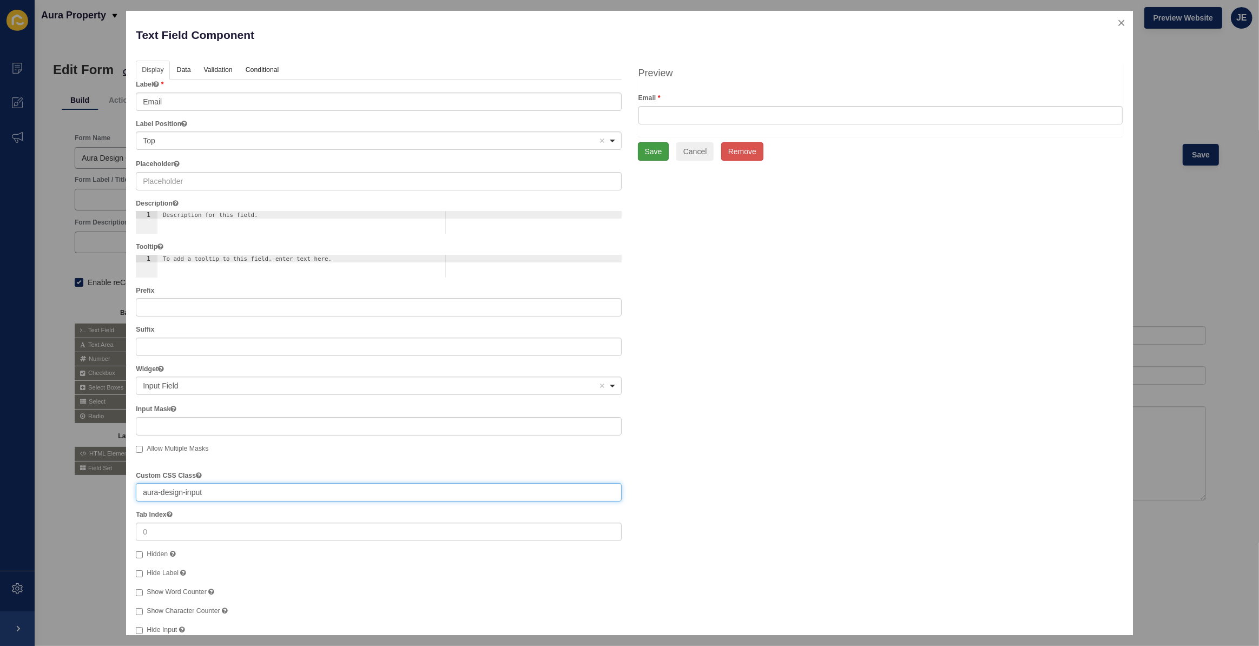
type input "aura-design-input"
click at [661, 152] on button "Save" at bounding box center [653, 151] width 31 height 18
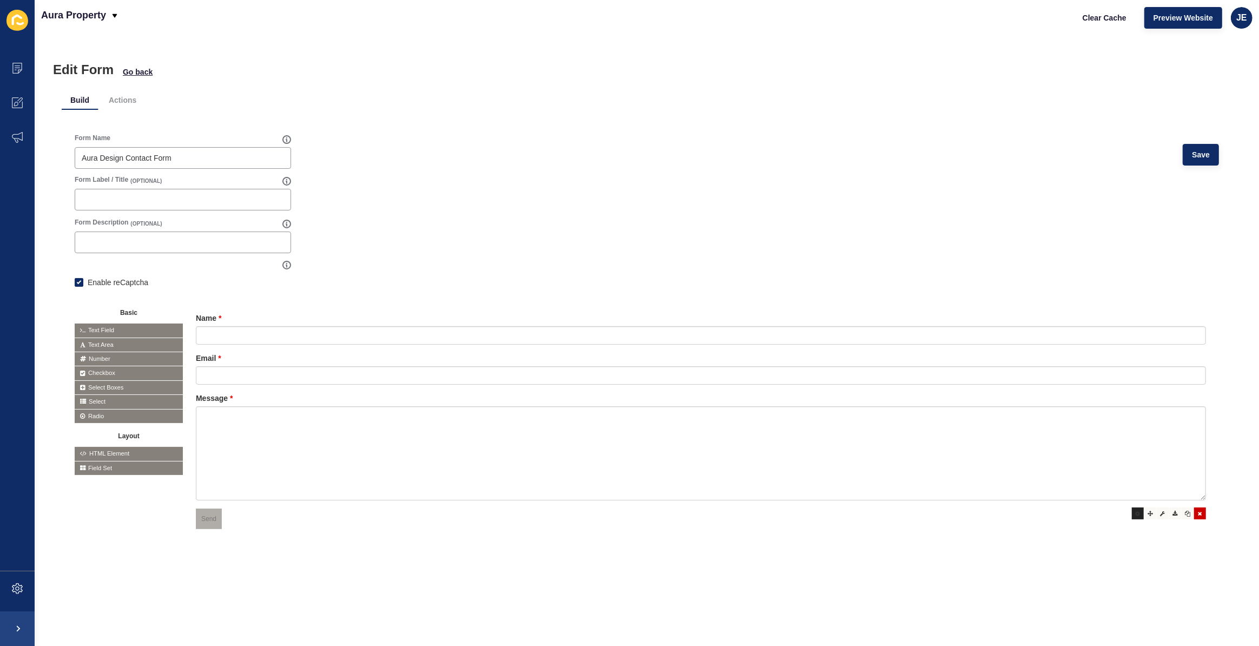
click at [1135, 514] on icon at bounding box center [1137, 513] width 5 height 5
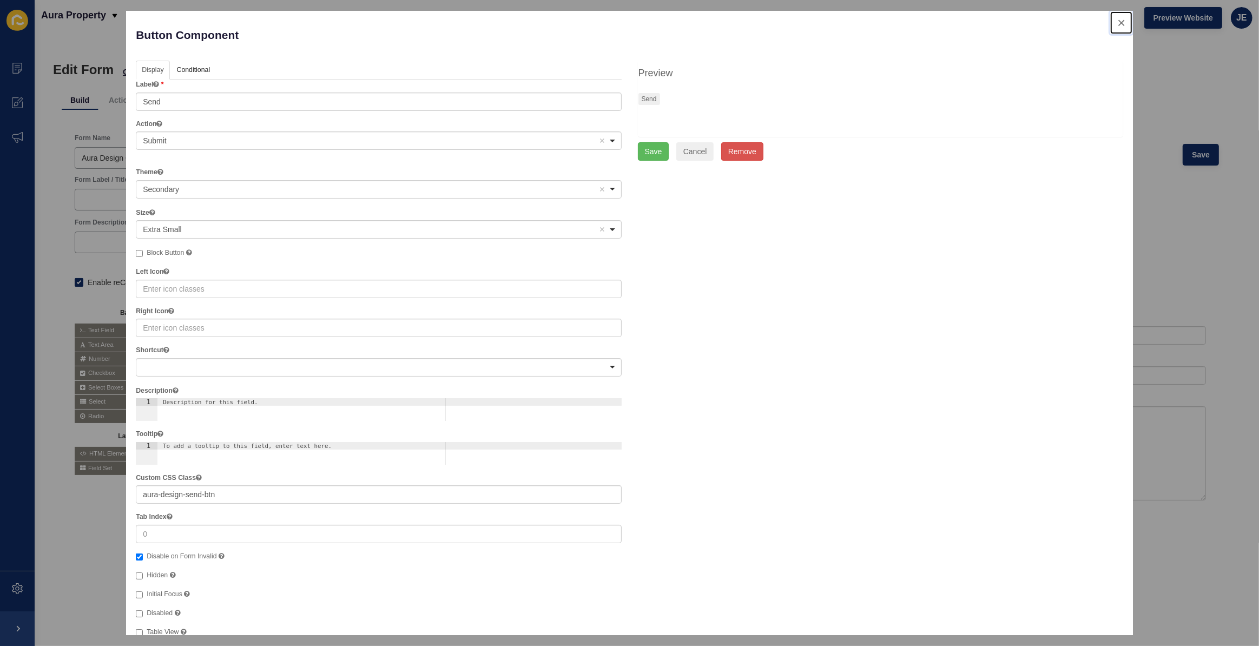
click at [1111, 22] on button "close" at bounding box center [1121, 22] width 22 height 23
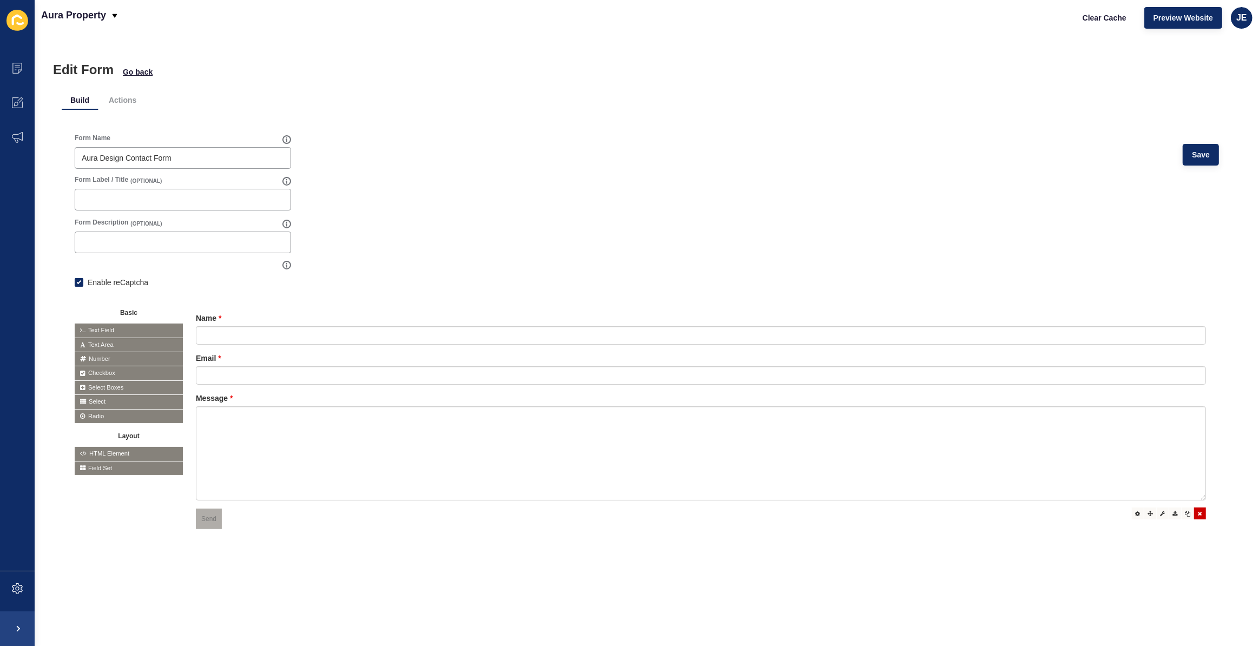
click at [1194, 517] on div at bounding box center [1200, 513] width 12 height 12
click at [1192, 156] on span "Save" at bounding box center [1201, 154] width 18 height 11
drag, startPoint x: 221, startPoint y: 195, endPoint x: 16, endPoint y: 184, distance: 204.8
click at [16, 184] on div "Content Appearance Marketing Settings Aura Property Clear Cache Preview Website…" at bounding box center [629, 323] width 1259 height 646
click at [730, 219] on form "Form Name Aura Design Contact Form Save Form Label / Title (OPTIONAL) Form Desc…" at bounding box center [647, 330] width 1144 height 393
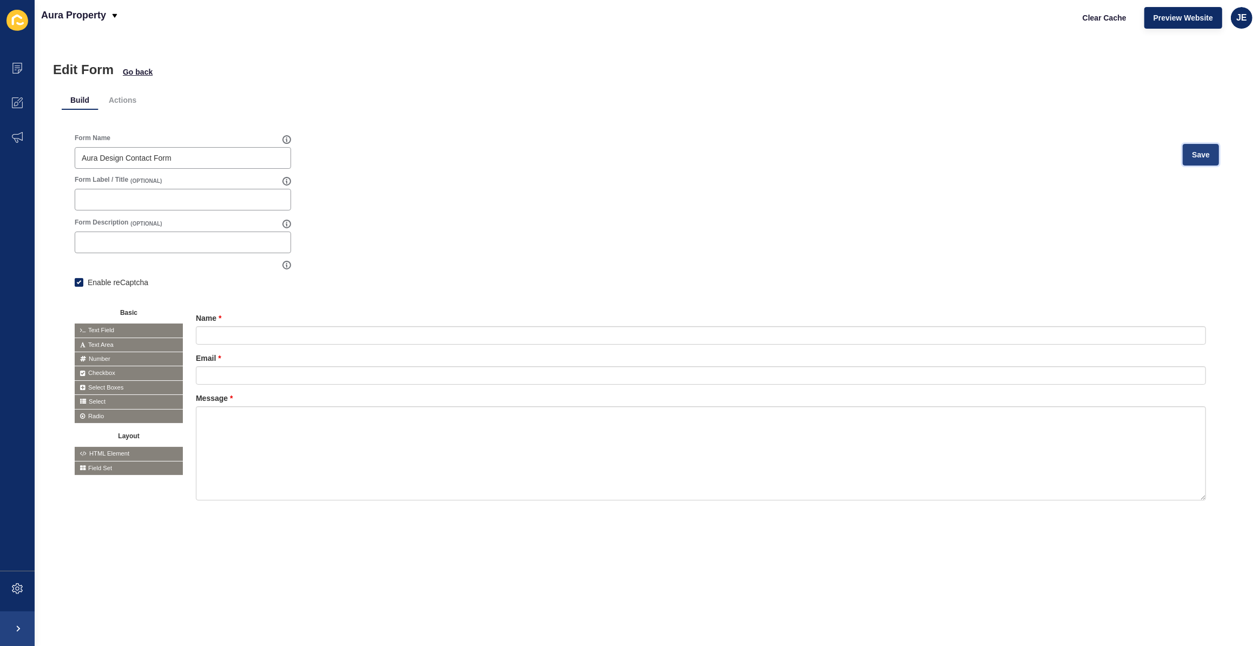
click at [1200, 153] on span "Save" at bounding box center [1201, 154] width 18 height 11
drag, startPoint x: 209, startPoint y: 202, endPoint x: 57, endPoint y: 201, distance: 151.5
click at [155, 195] on input "Form Label / Title" at bounding box center [183, 199] width 202 height 11
click at [415, 257] on form "Form Name Aura Design Contact Form Save Form Label / Title (OPTIONAL) Form Desc…" at bounding box center [647, 330] width 1144 height 393
click at [141, 447] on span "HTML Element" at bounding box center [129, 454] width 108 height 14
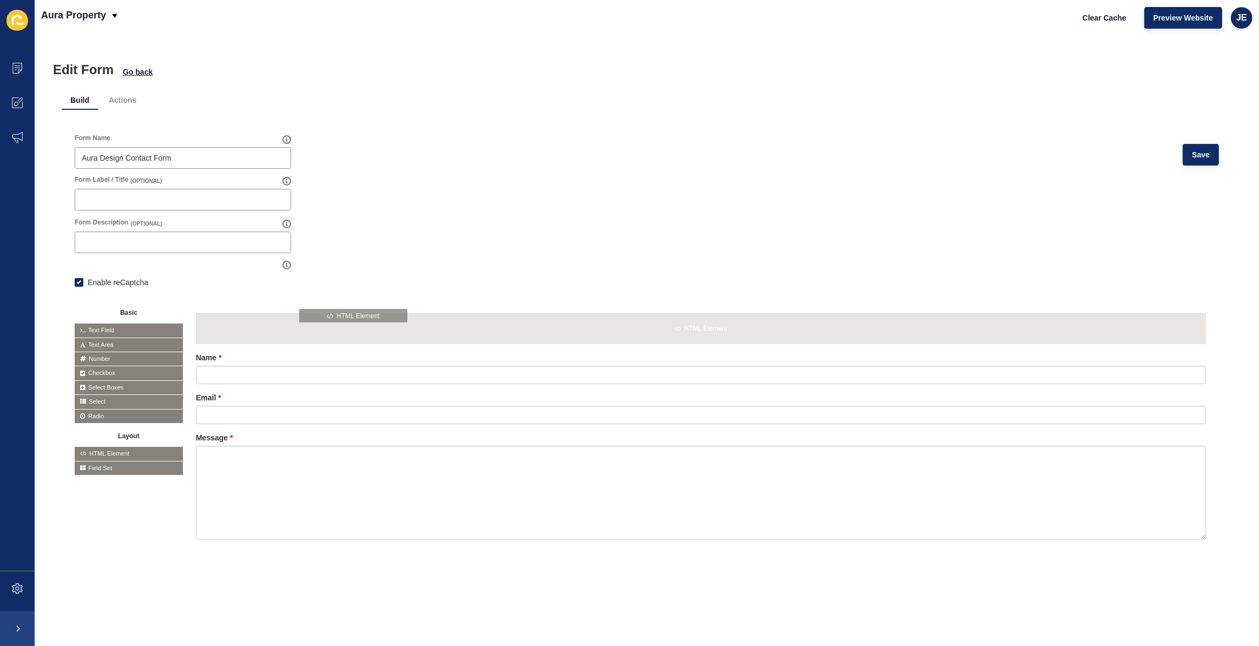
drag, startPoint x: 130, startPoint y: 452, endPoint x: 355, endPoint y: 314, distance: 263.5
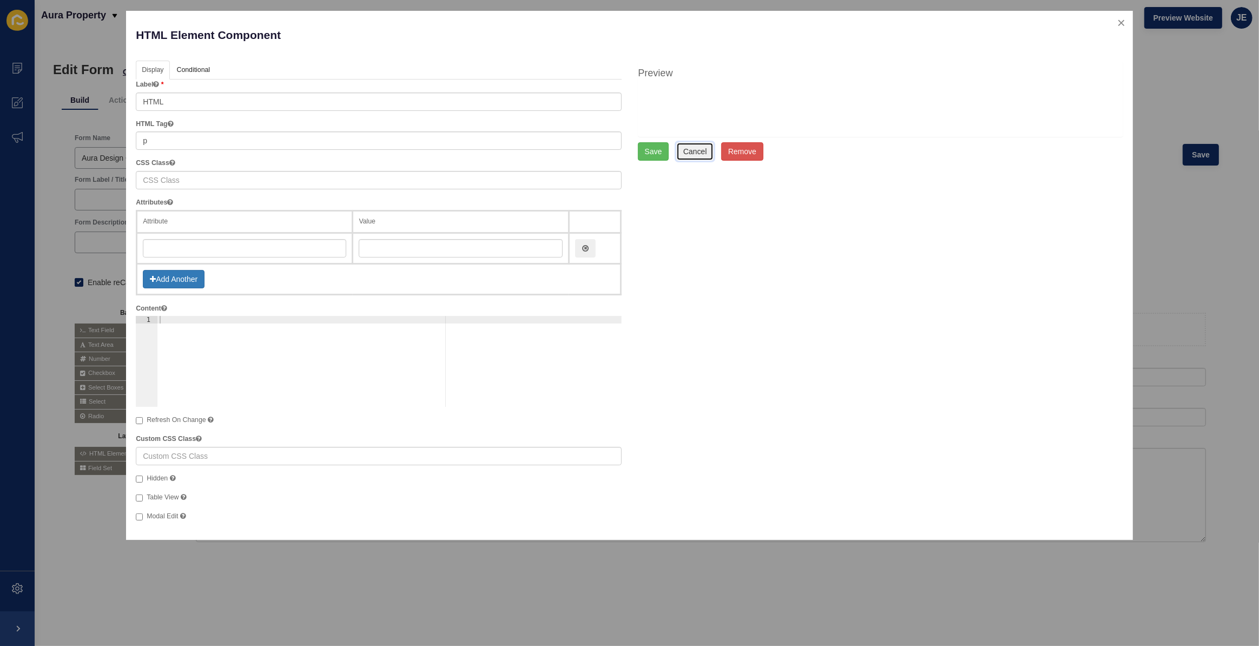
click at [687, 151] on button "Cancel" at bounding box center [695, 151] width 38 height 18
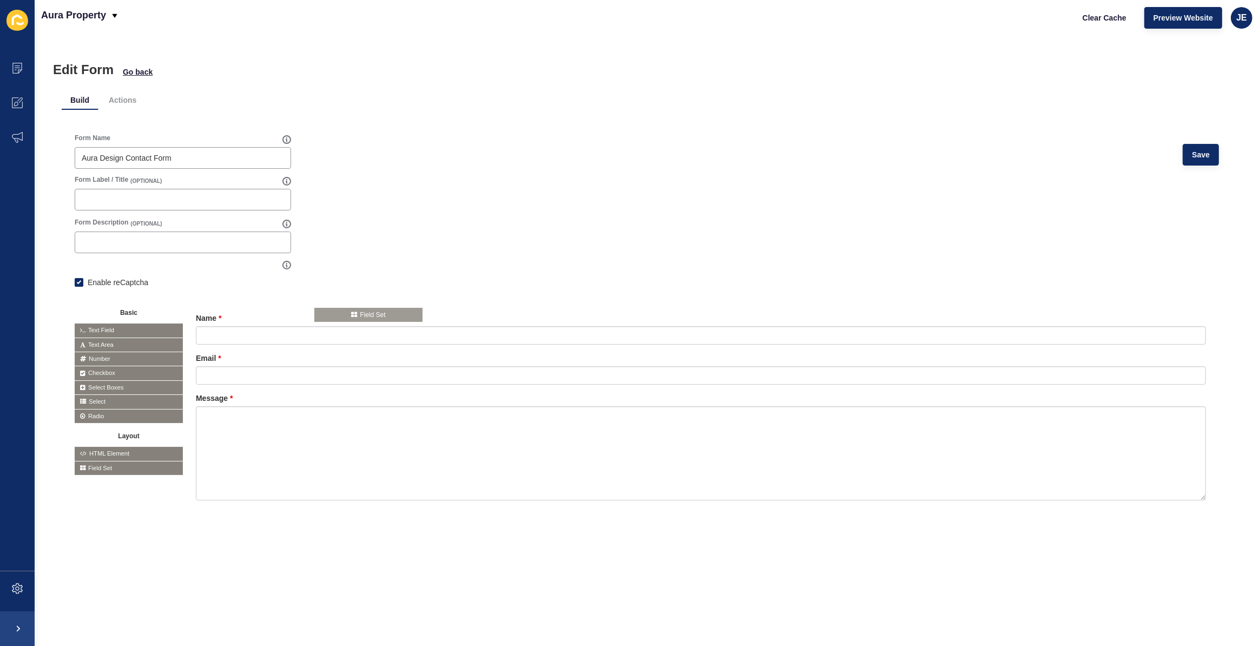
drag, startPoint x: 127, startPoint y: 461, endPoint x: 366, endPoint y: 308, distance: 284.1
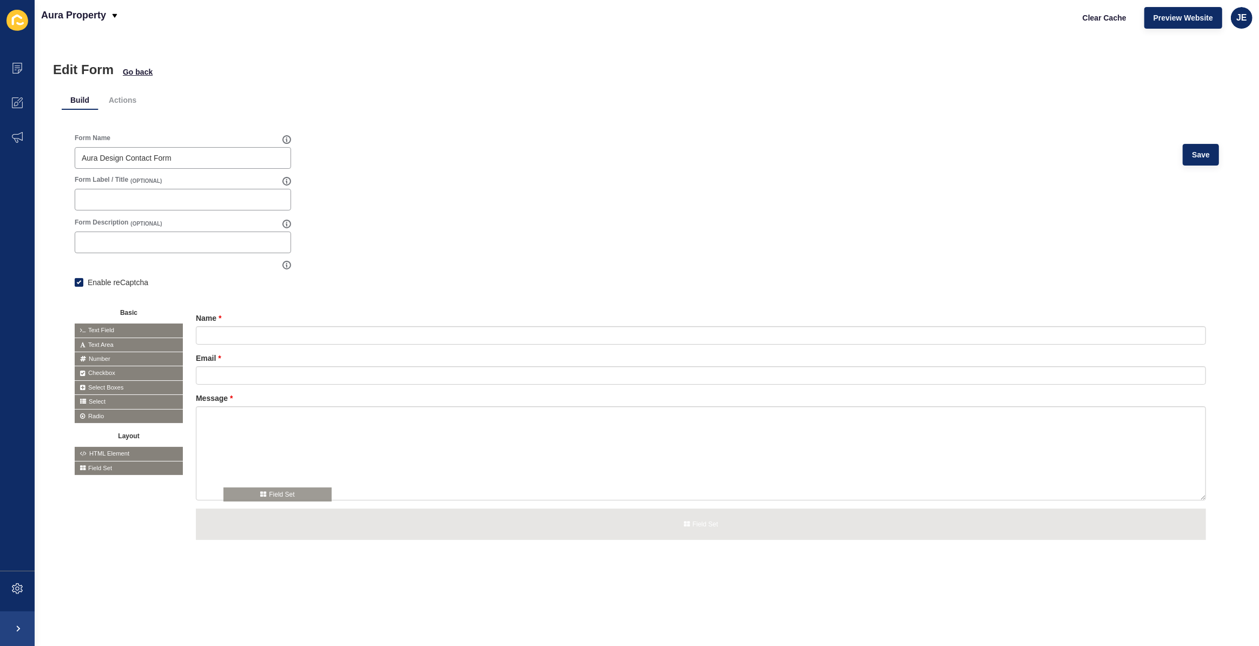
drag, startPoint x: 95, startPoint y: 472, endPoint x: 244, endPoint y: 498, distance: 151.6
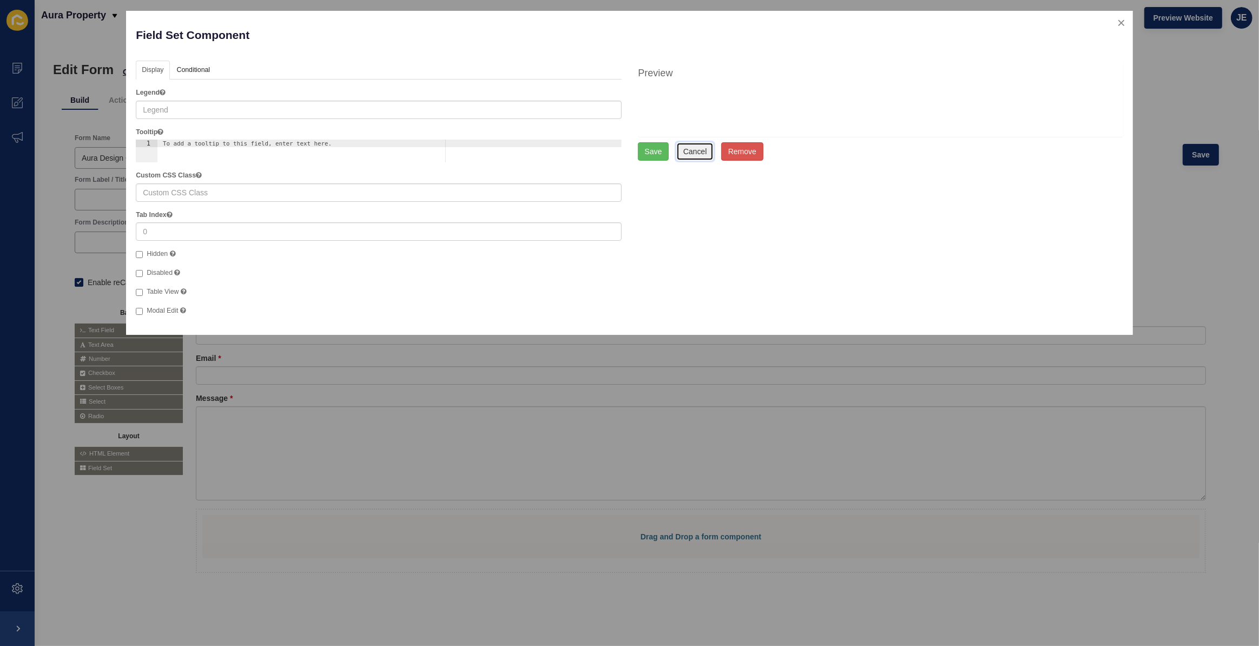
click at [702, 150] on button "Cancel" at bounding box center [695, 151] width 38 height 18
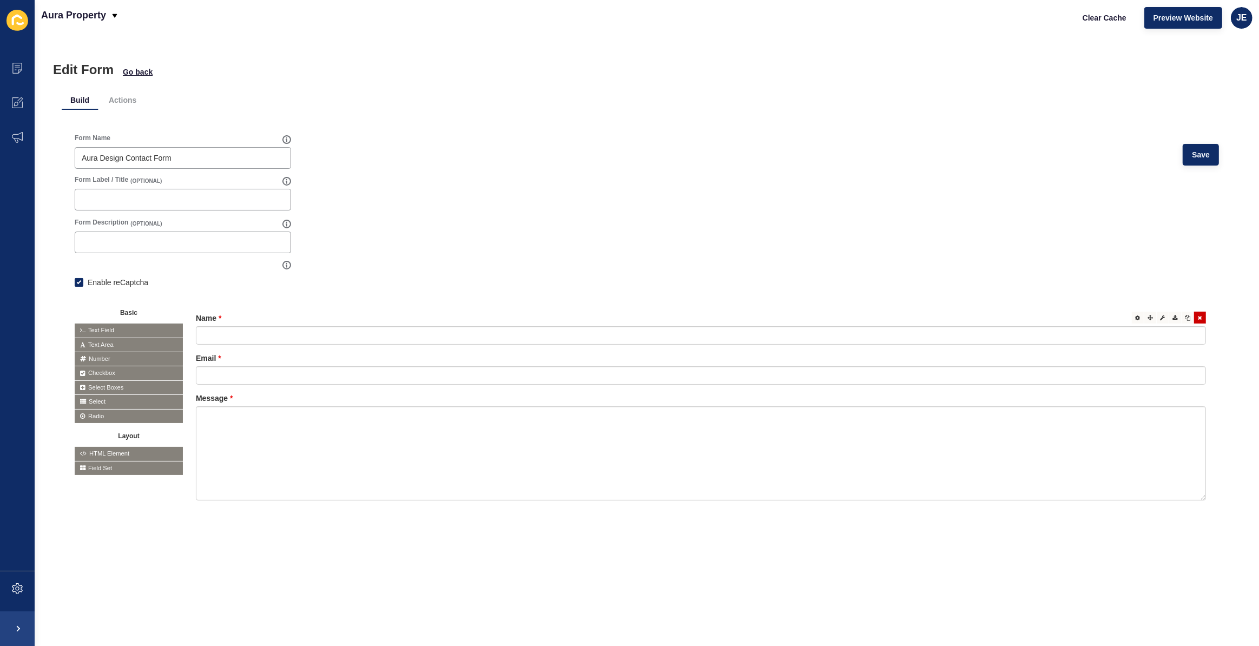
click at [243, 320] on div "Name" at bounding box center [701, 329] width 1010 height 32
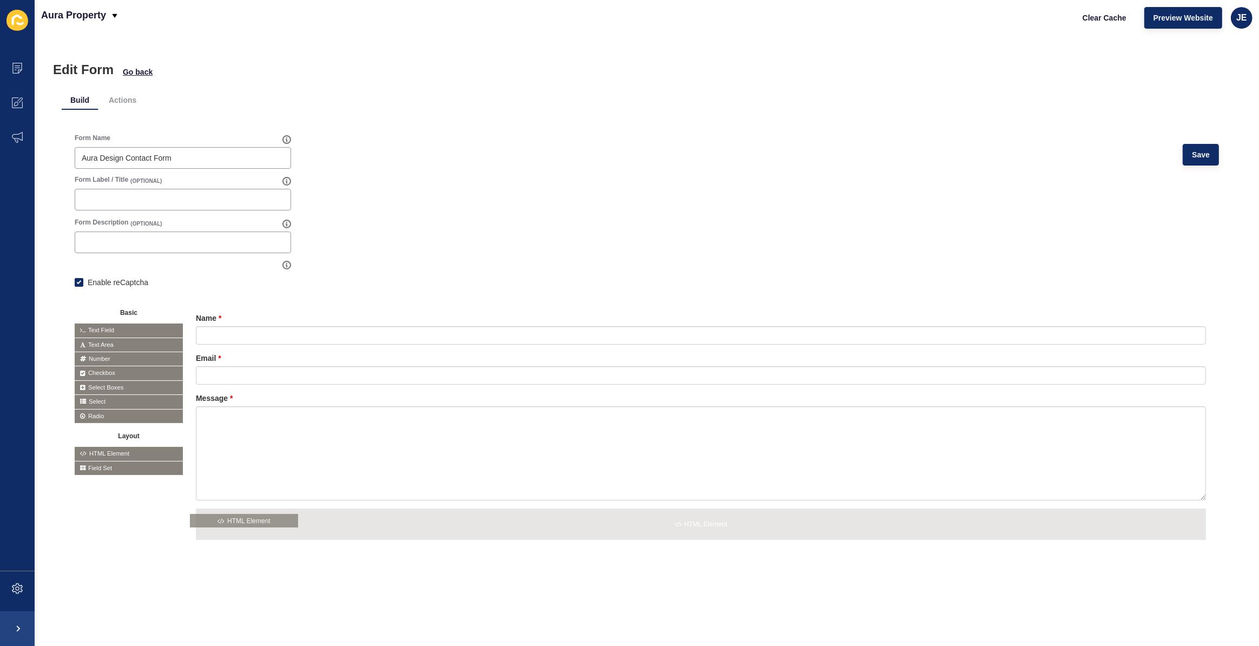
drag, startPoint x: 116, startPoint y: 448, endPoint x: 232, endPoint y: 516, distance: 133.8
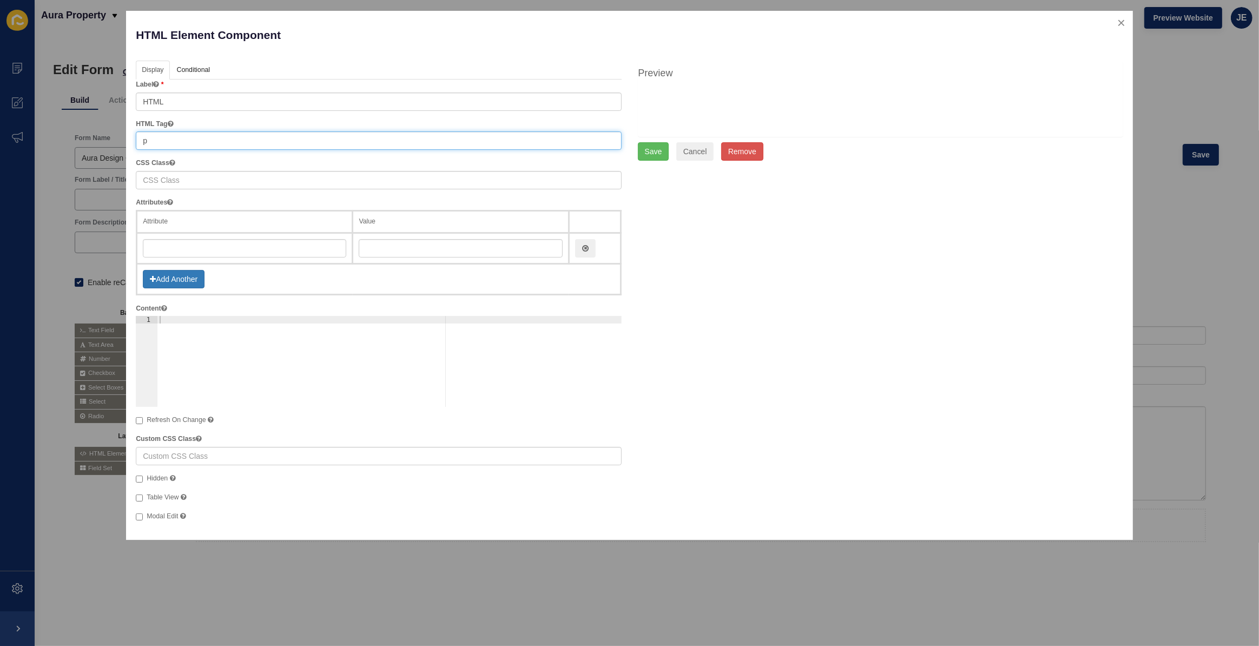
click at [172, 139] on input "p" at bounding box center [378, 140] width 485 height 18
drag, startPoint x: 205, startPoint y: 141, endPoint x: 53, endPoint y: 130, distance: 152.4
click at [53, 130] on div "HTML Element Component Help Display API Conditional Logic Layout Label HTML HTM…" at bounding box center [629, 323] width 1259 height 646
type input "div"
click at [646, 149] on button "Save" at bounding box center [653, 151] width 31 height 18
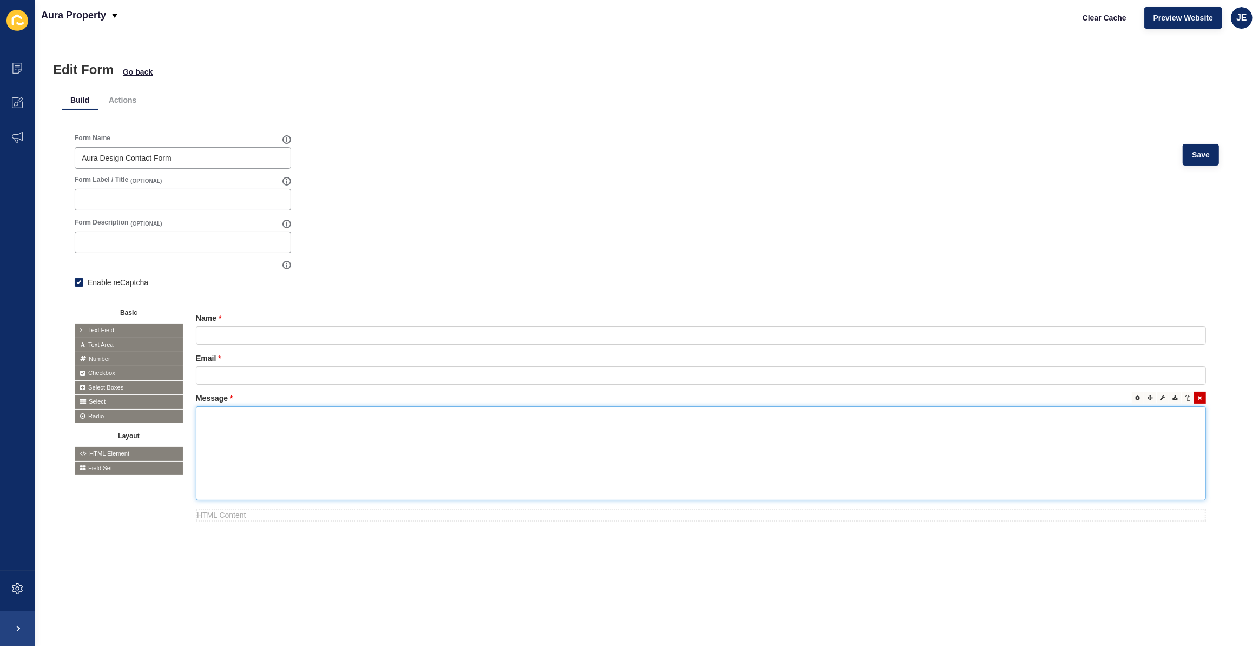
drag, startPoint x: 234, startPoint y: 427, endPoint x: 234, endPoint y: 452, distance: 25.4
click at [234, 452] on textarea at bounding box center [701, 453] width 1010 height 94
click at [1194, 517] on div at bounding box center [1200, 513] width 12 height 12
click at [376, 435] on textarea at bounding box center [701, 453] width 1010 height 94
click at [1132, 401] on div at bounding box center [1138, 398] width 12 height 12
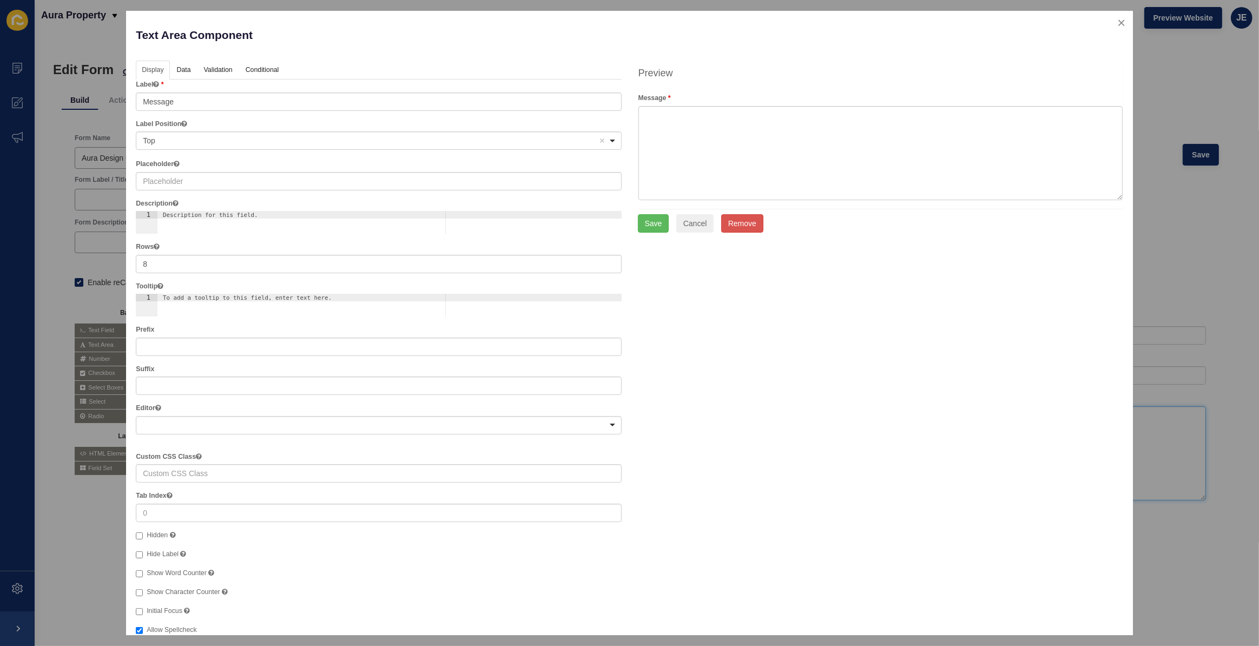
scroll to position [75, 0]
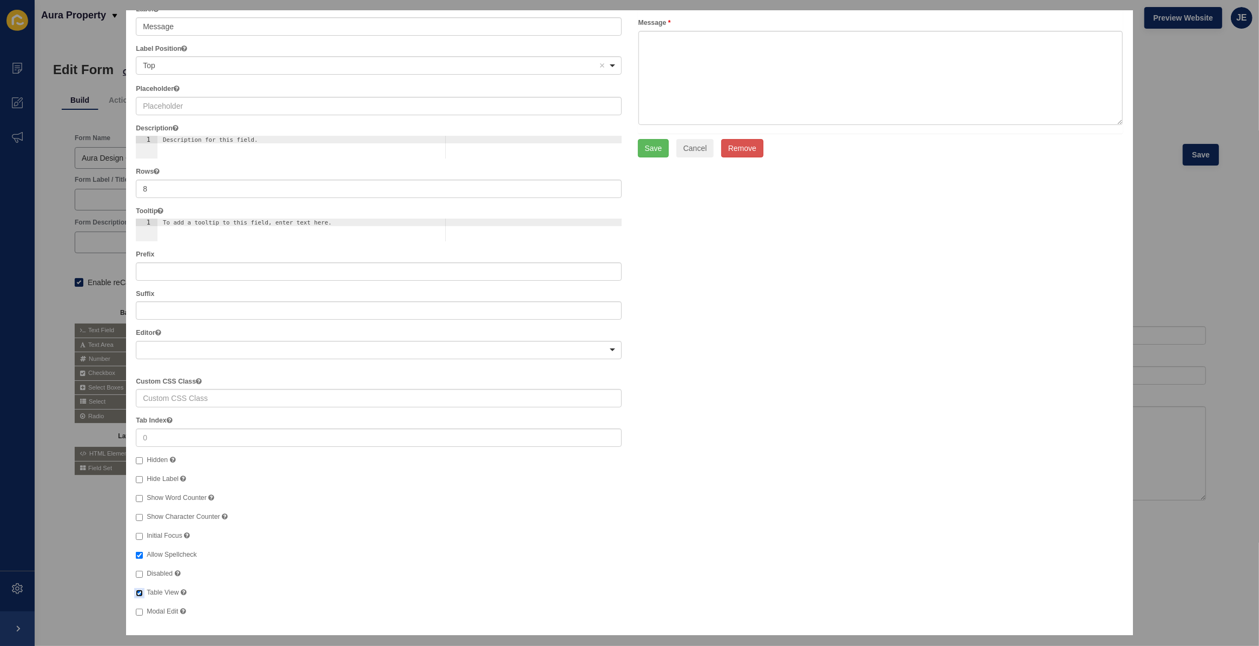
click at [141, 592] on input "Table View" at bounding box center [139, 593] width 7 height 7
checkbox input "false"
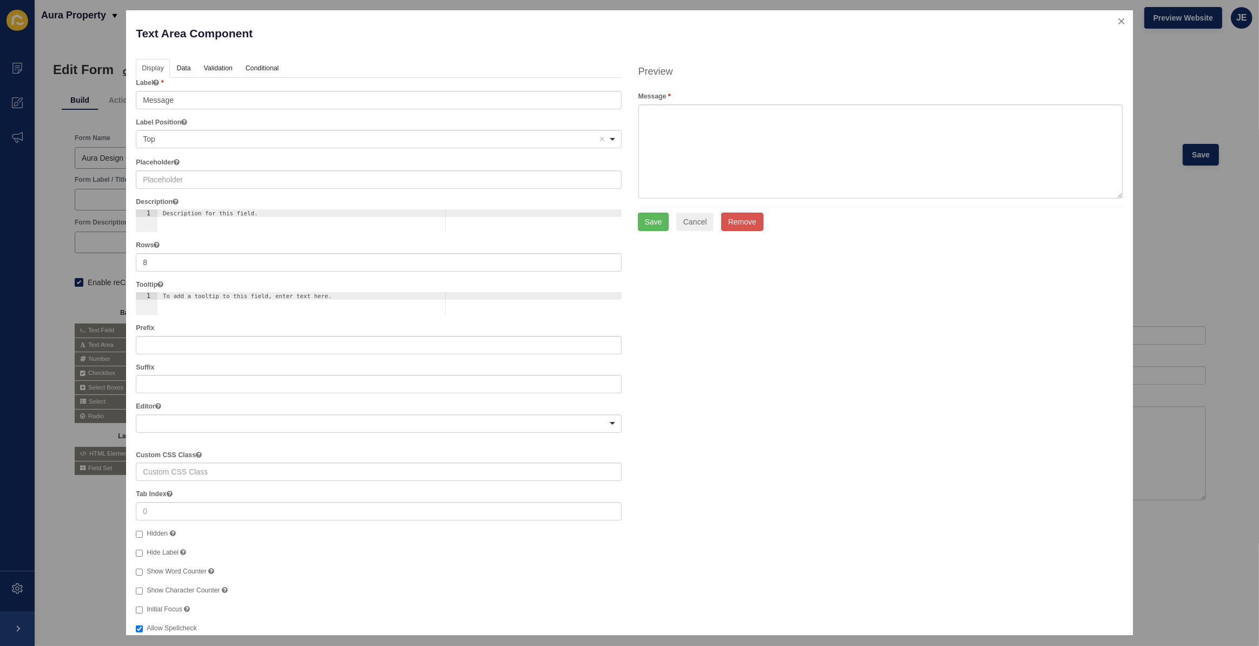
scroll to position [0, 0]
click at [640, 227] on button "Save" at bounding box center [653, 223] width 31 height 18
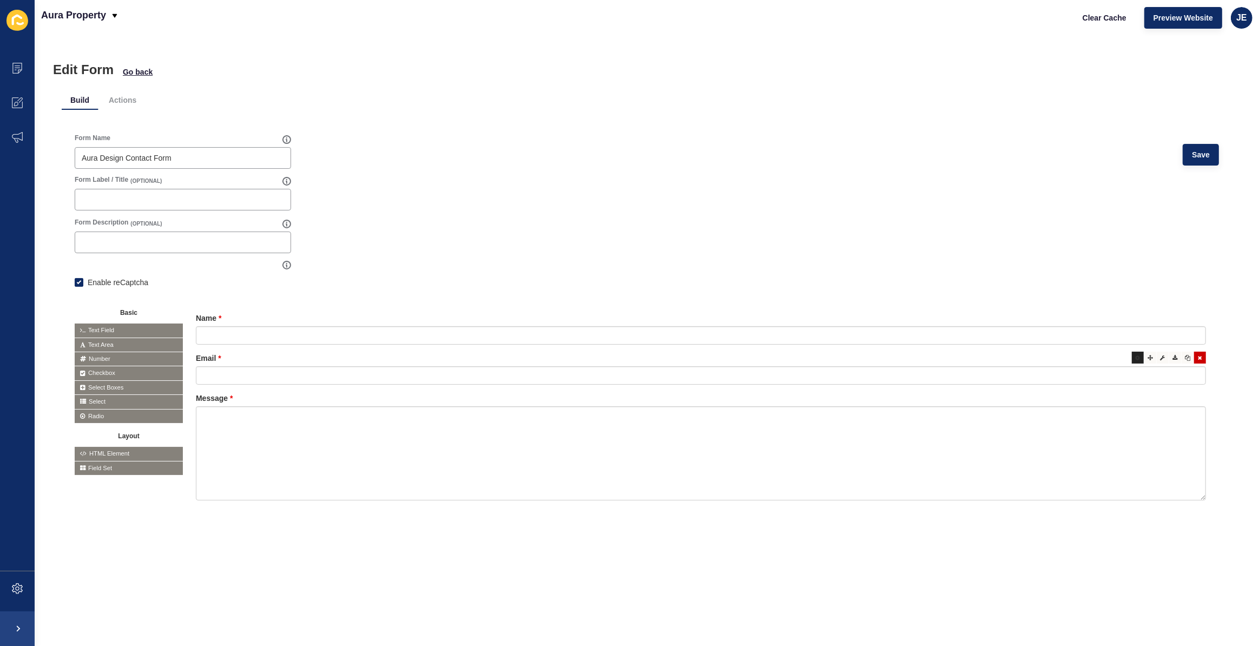
click at [1135, 358] on icon at bounding box center [1137, 357] width 5 height 5
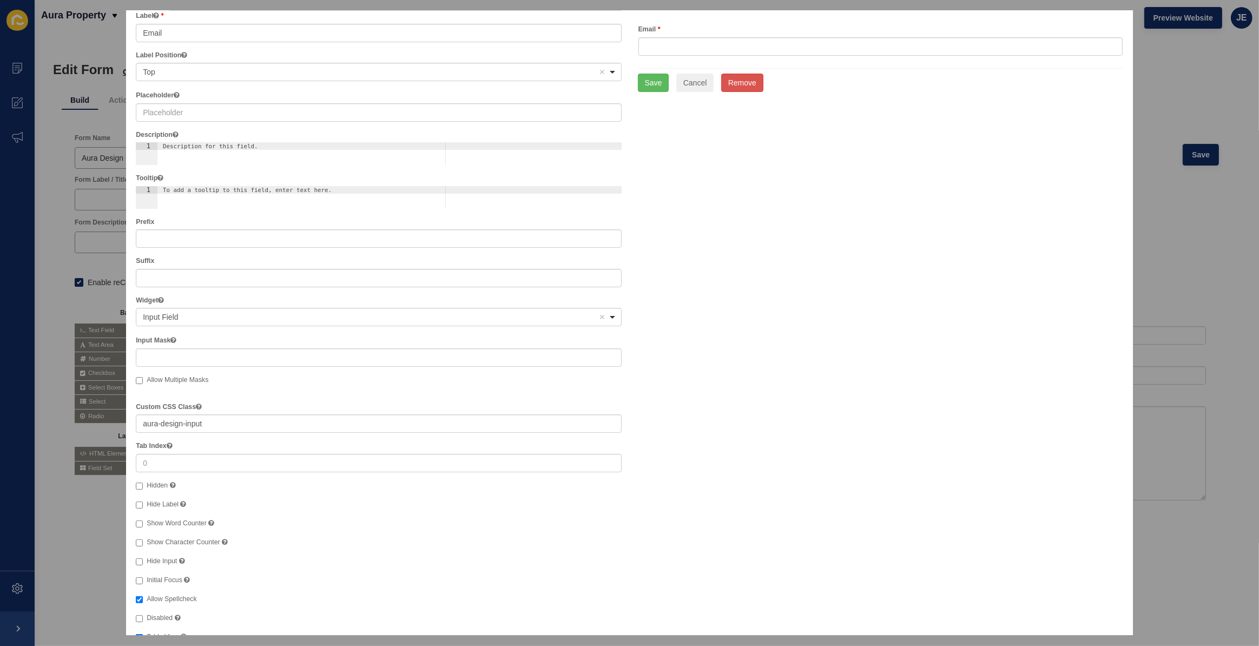
scroll to position [113, 0]
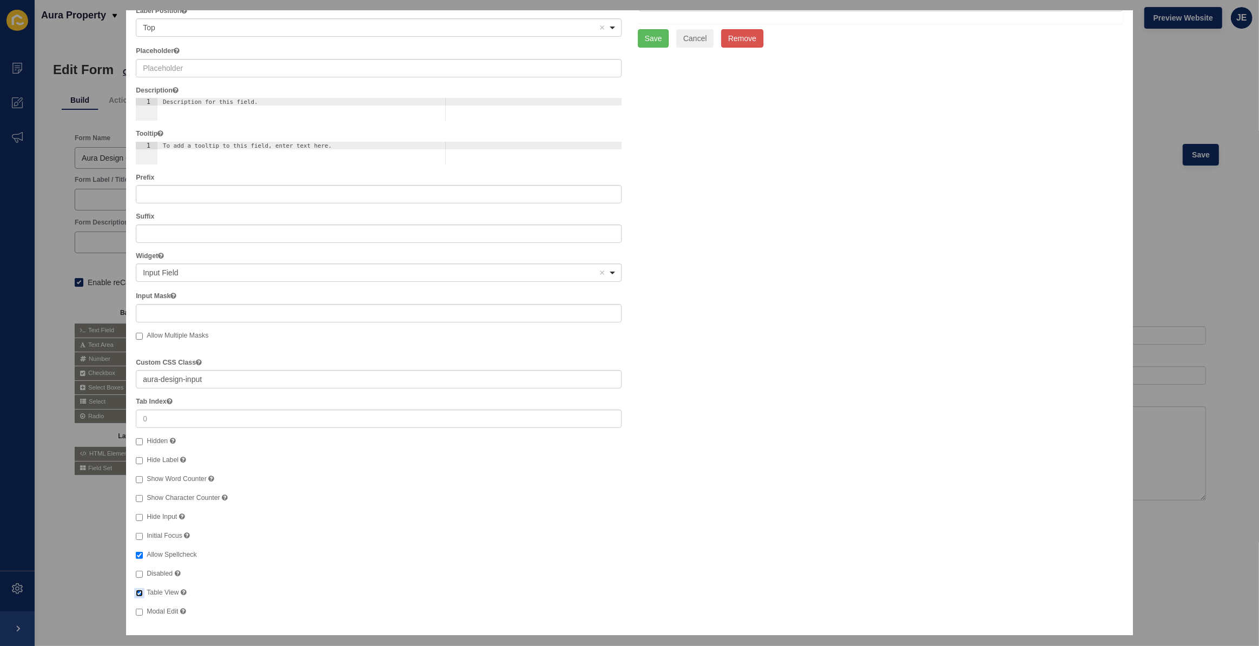
click at [140, 590] on input "Table View" at bounding box center [139, 593] width 7 height 7
click at [136, 595] on input "Table View Shows this value within the table view of the submissions." at bounding box center [139, 593] width 7 height 7
checkbox input "true"
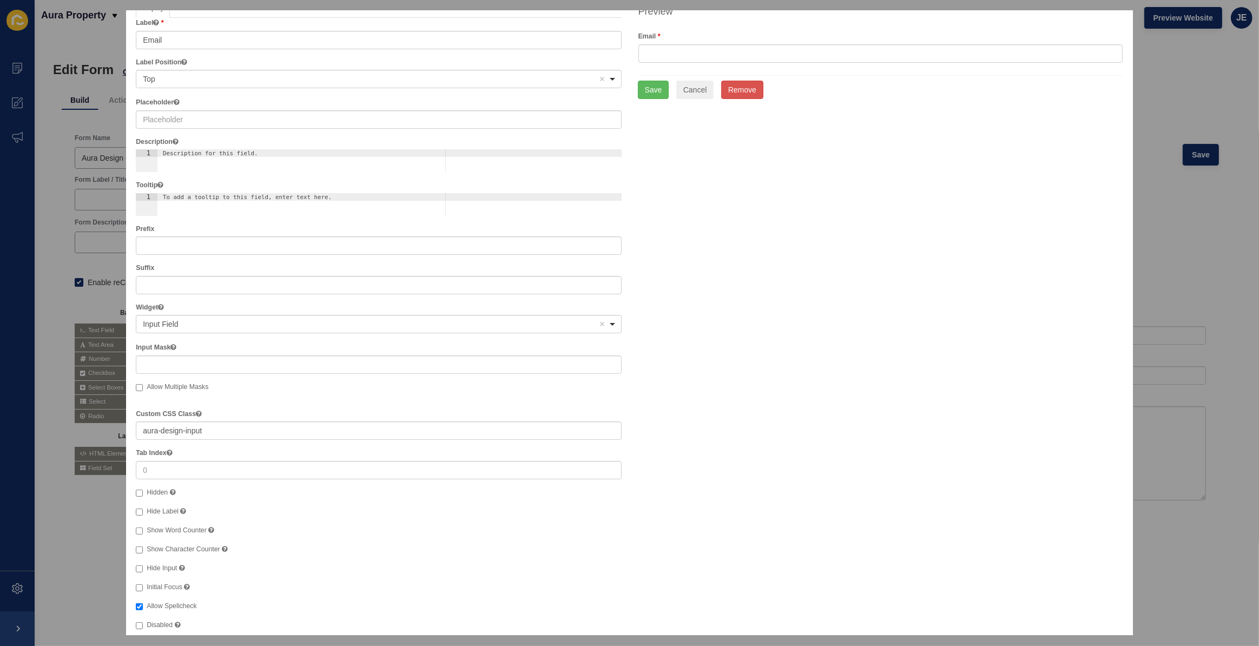
scroll to position [0, 0]
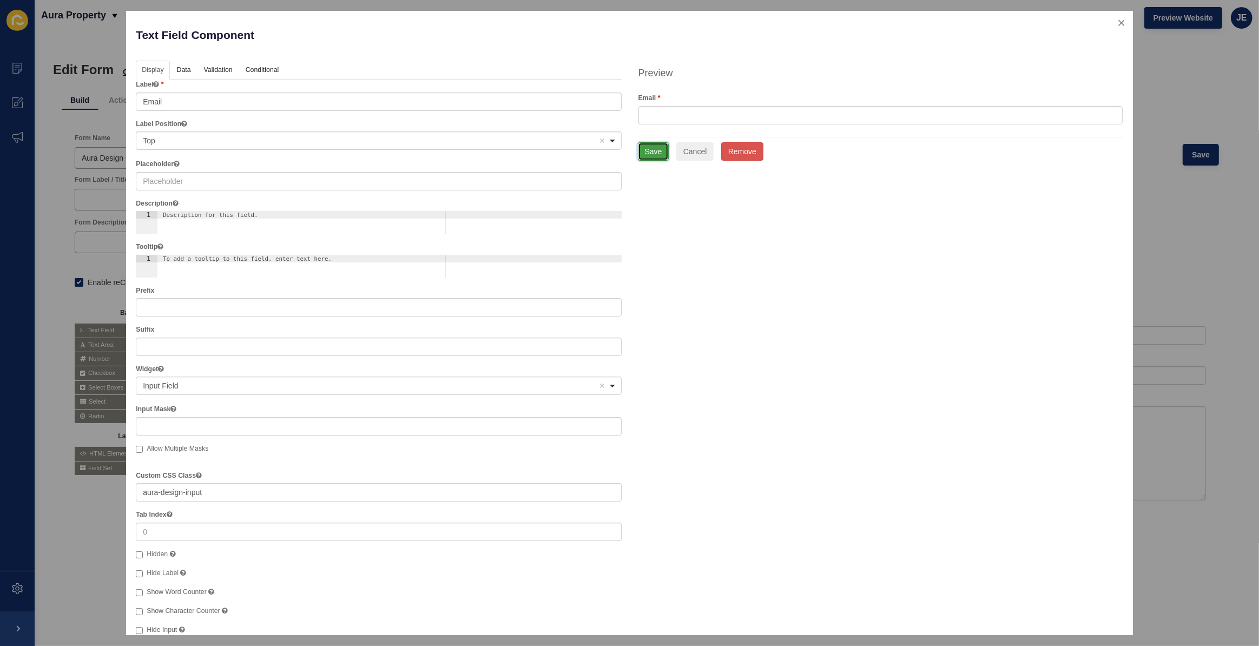
click at [651, 151] on button "Save" at bounding box center [653, 151] width 31 height 18
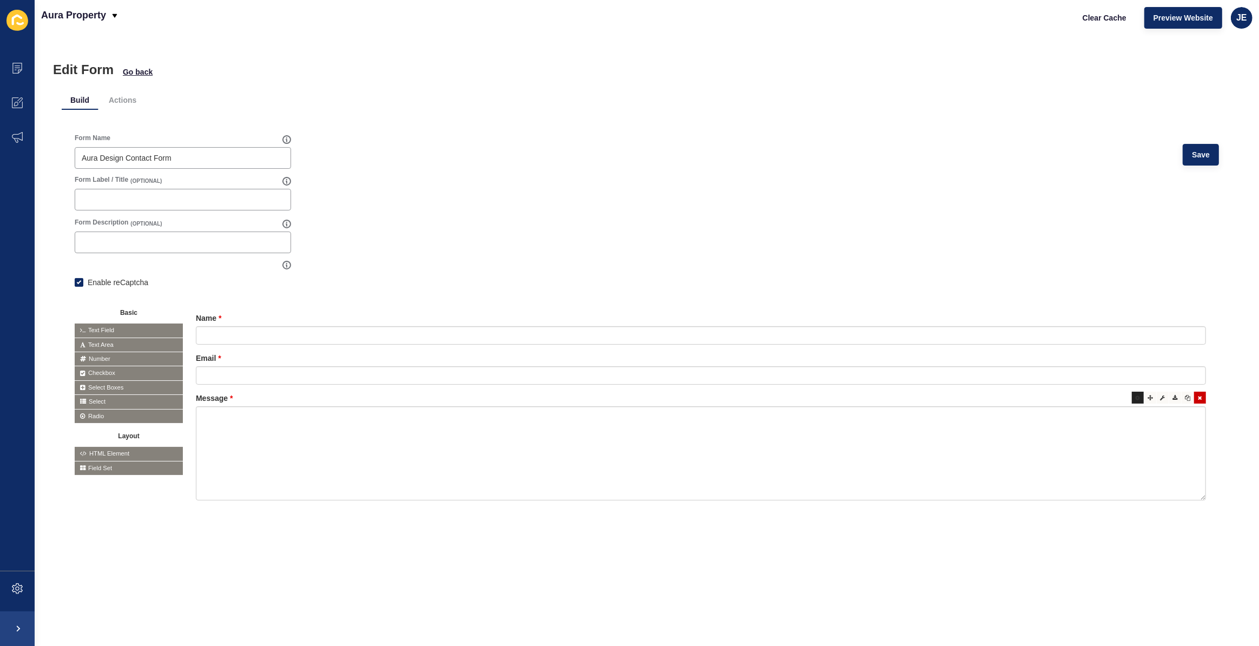
click at [1132, 401] on div at bounding box center [1138, 398] width 12 height 12
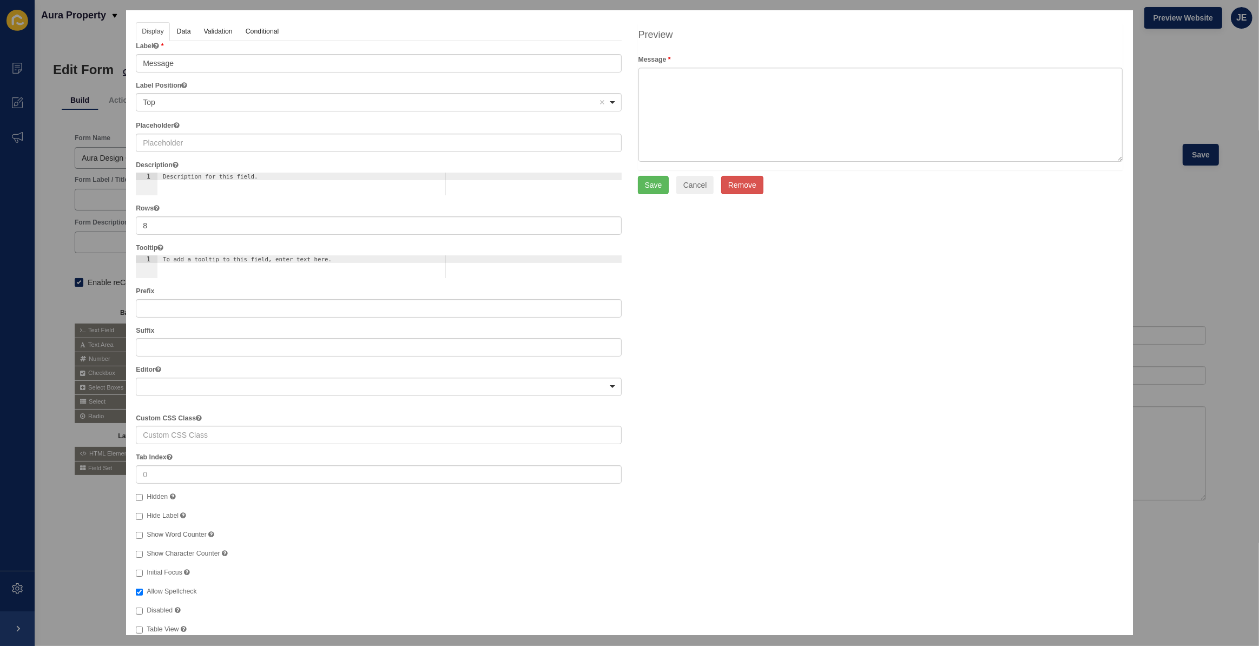
scroll to position [75, 0]
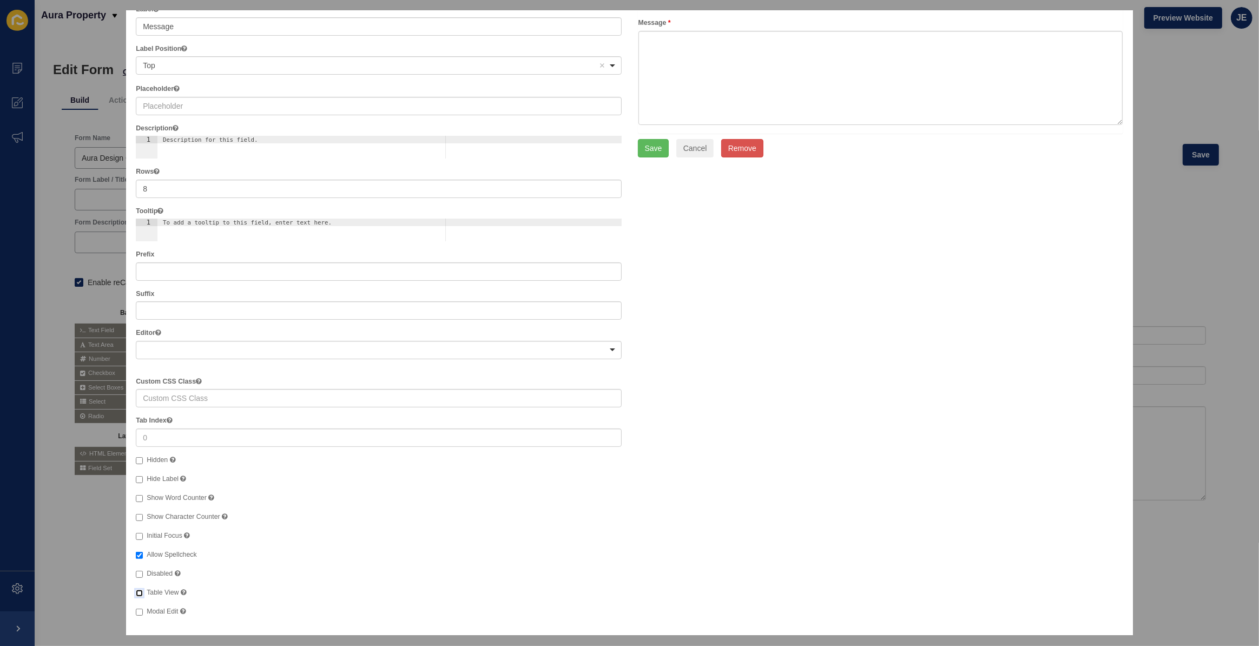
click at [137, 591] on input "Table View" at bounding box center [139, 593] width 7 height 7
checkbox input "true"
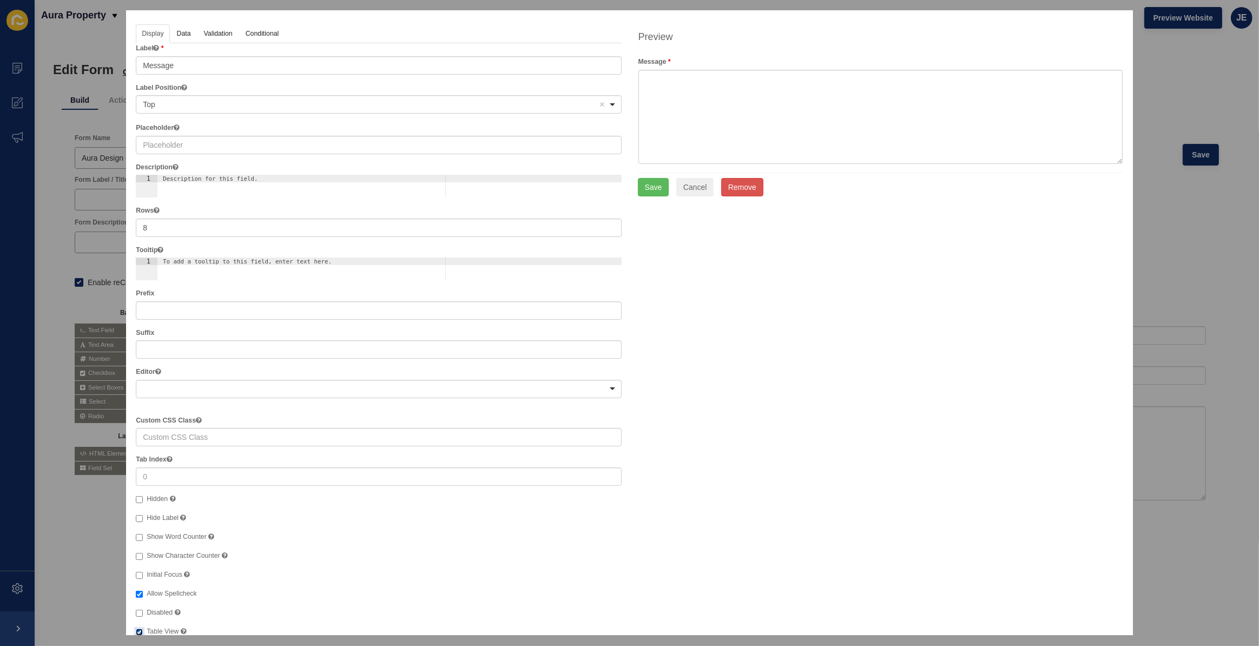
scroll to position [0, 0]
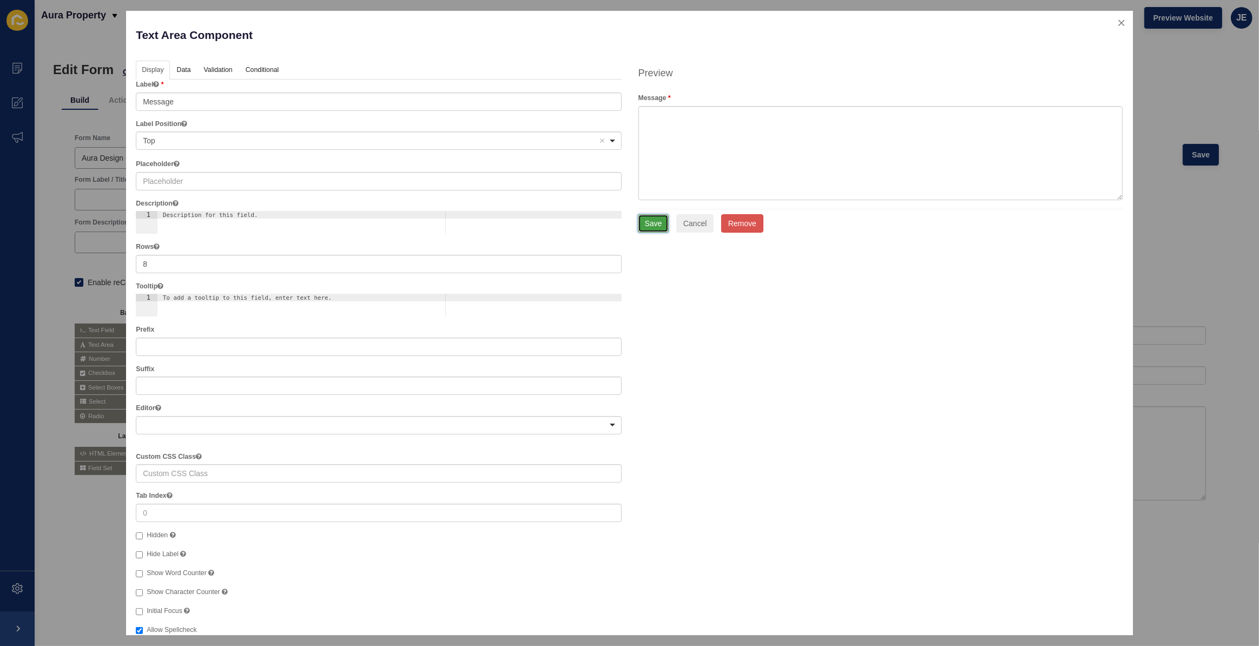
click at [653, 222] on button "Save" at bounding box center [653, 223] width 31 height 18
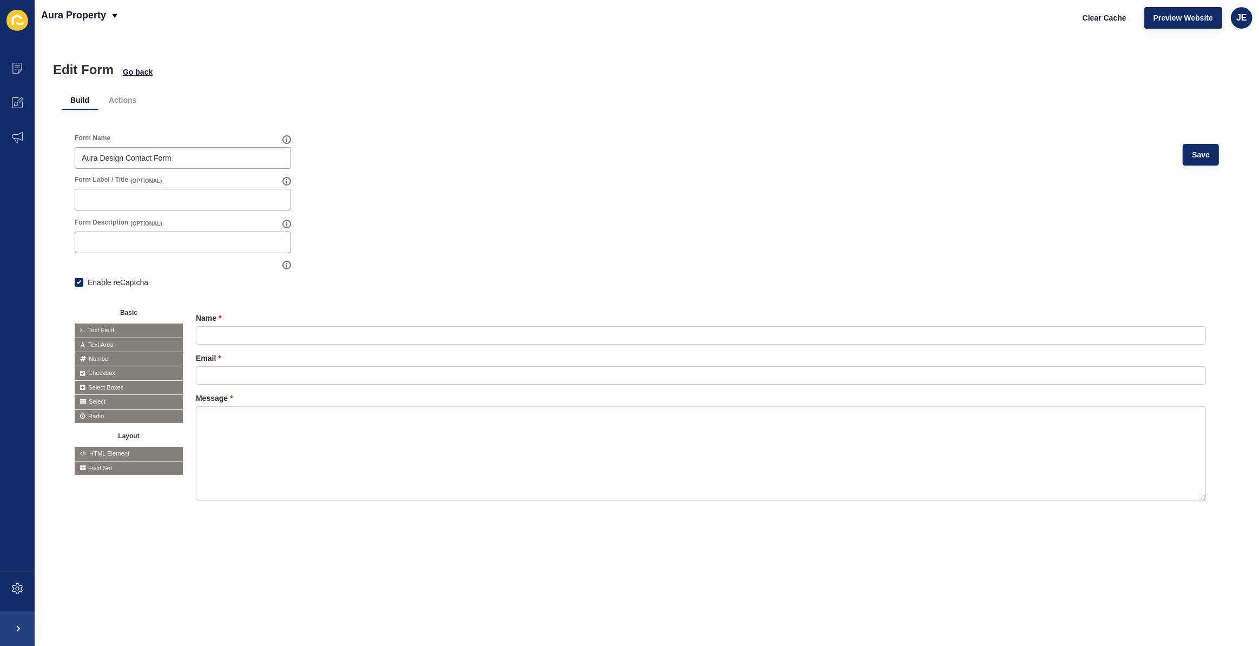
click at [737, 202] on form "Form Name Aura Design Contact Form Save Form Label / Title (OPTIONAL) Form Desc…" at bounding box center [647, 330] width 1144 height 393
click at [1184, 151] on button "Save" at bounding box center [1200, 155] width 36 height 22
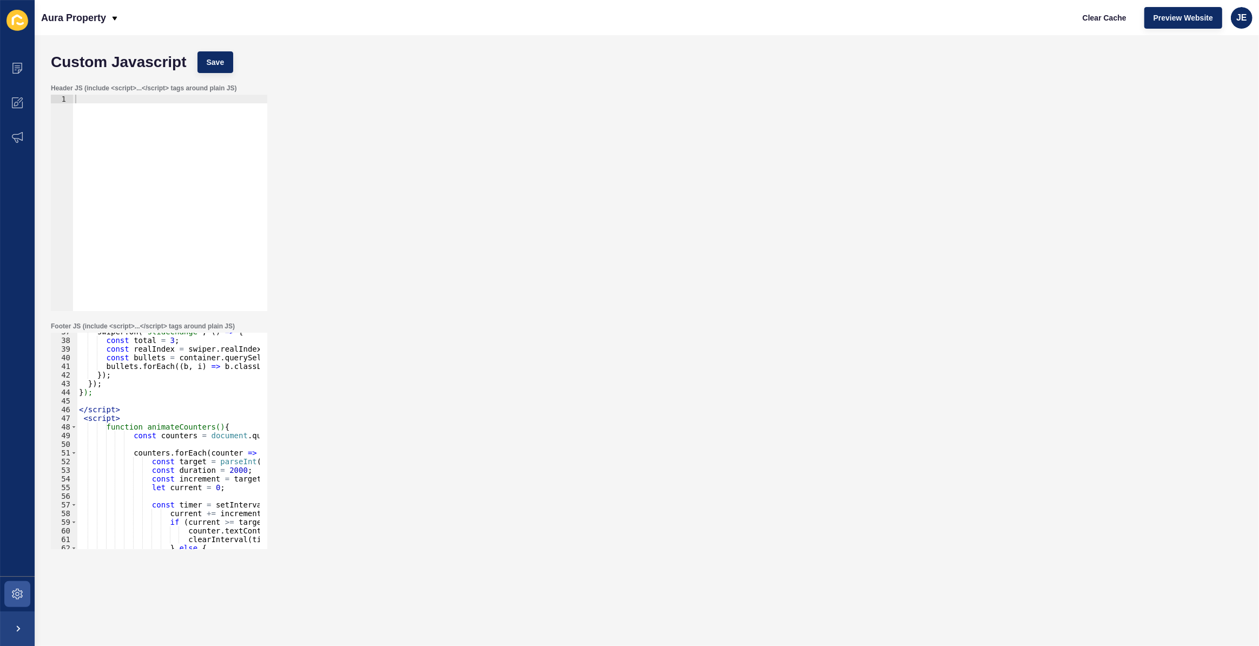
scroll to position [317, 0]
click at [22, 584] on span at bounding box center [17, 594] width 35 height 35
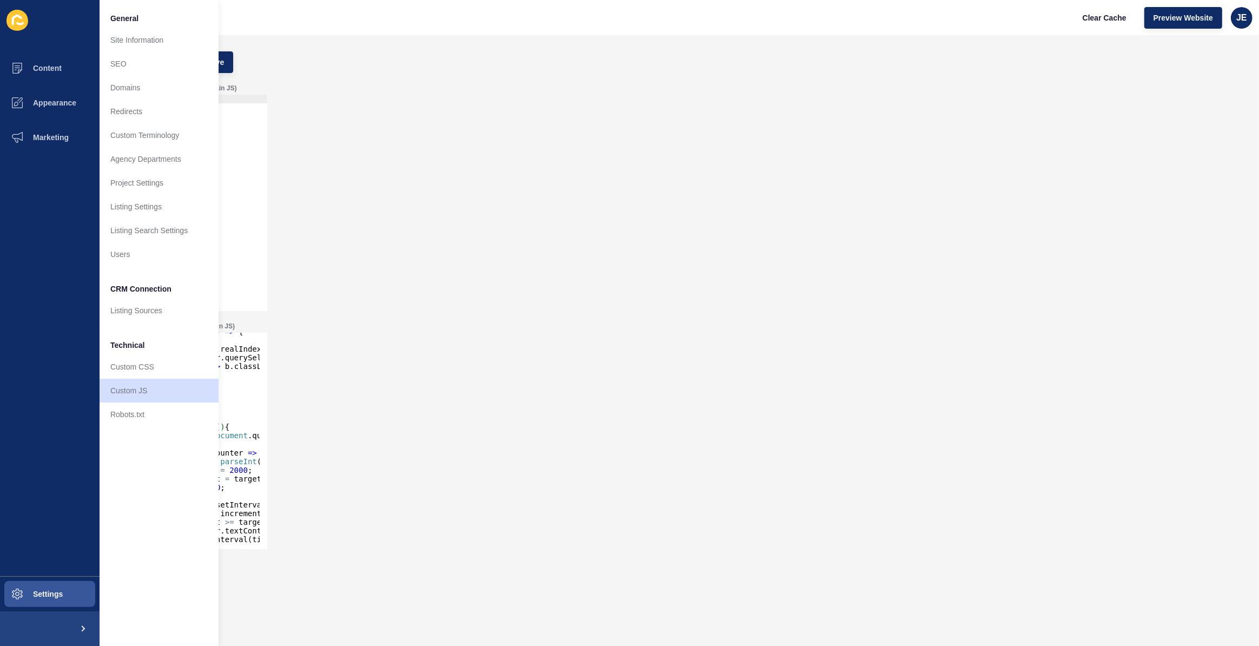
click at [447, 118] on div "Header JS (include <script>...</script> tags around plain JS) 1 ההההההההההההההה…" at bounding box center [646, 197] width 1203 height 238
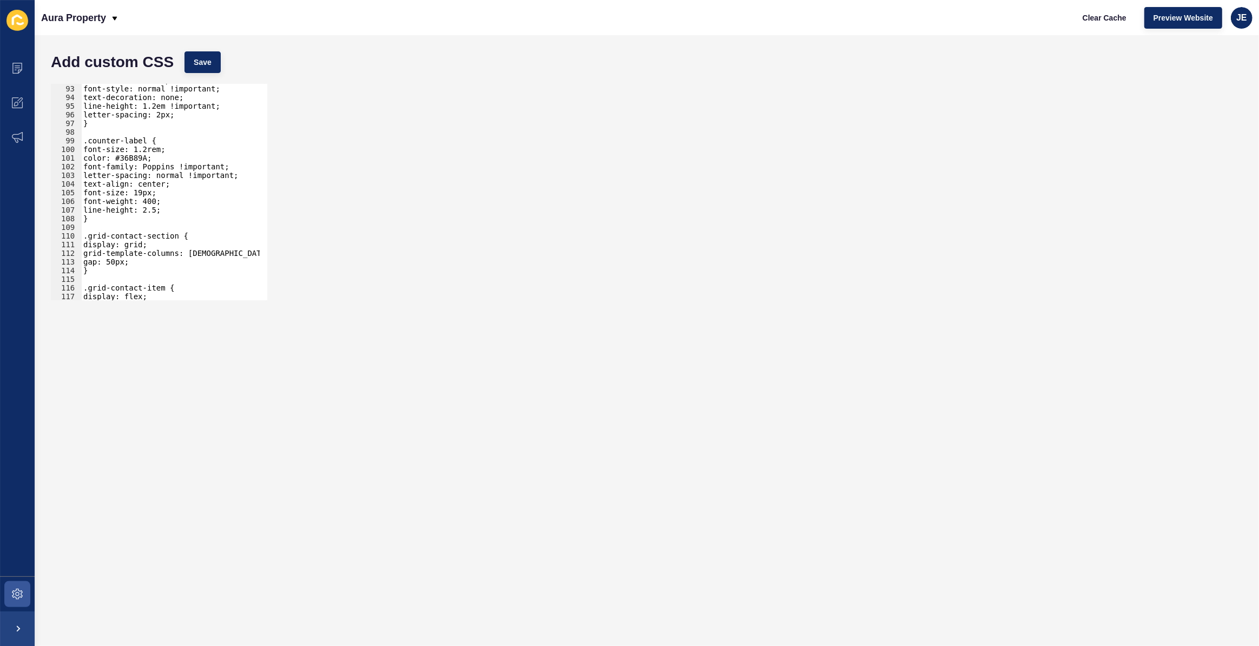
scroll to position [796, 0]
type textarea "gap: 50px;"
click at [140, 260] on div "text-transform: capitalize; font-style: normal !important; text-decoration: non…" at bounding box center [199, 189] width 237 height 226
paste textarea "align-items: start;"
type textarea "align-items: start;"
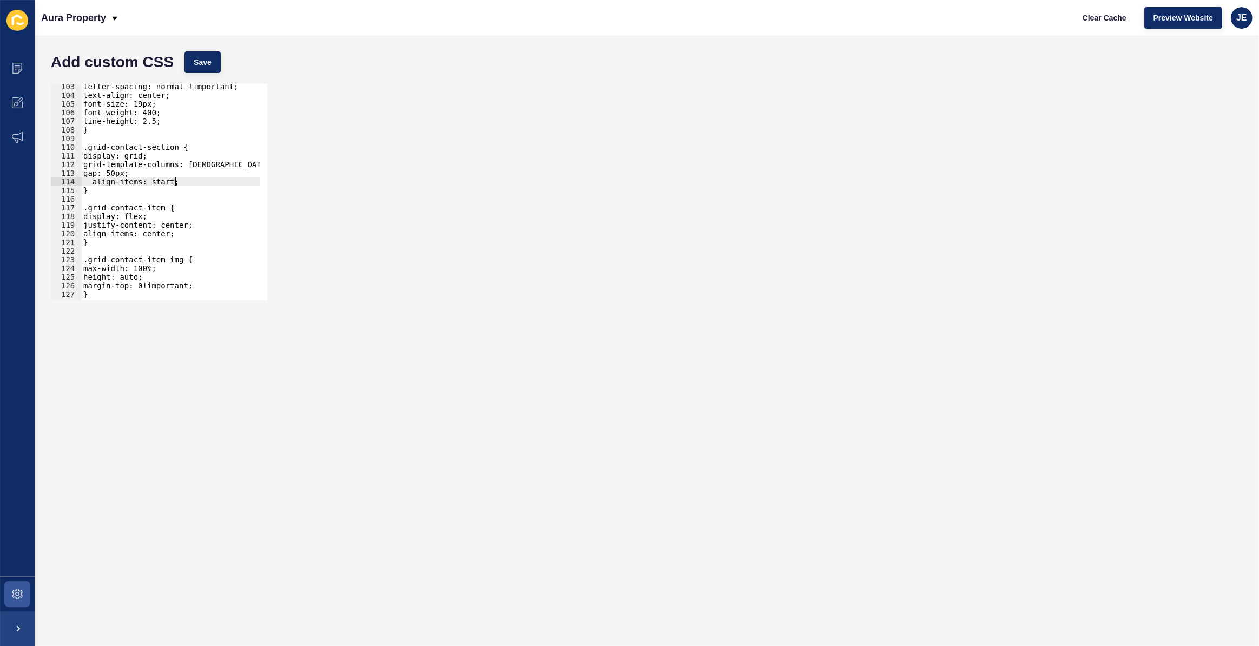
scroll to position [884, 0]
drag, startPoint x: 175, startPoint y: 230, endPoint x: 93, endPoint y: 234, distance: 82.8
click at [93, 234] on div "letter-spacing: normal !important; text-align: center; font-size: 19px; font-we…" at bounding box center [199, 195] width 237 height 226
paste textarea "align-items: start"
click at [164, 176] on div "letter-spacing: normal !important; text-align: center; font-size: 19px; font-we…" at bounding box center [199, 195] width 237 height 226
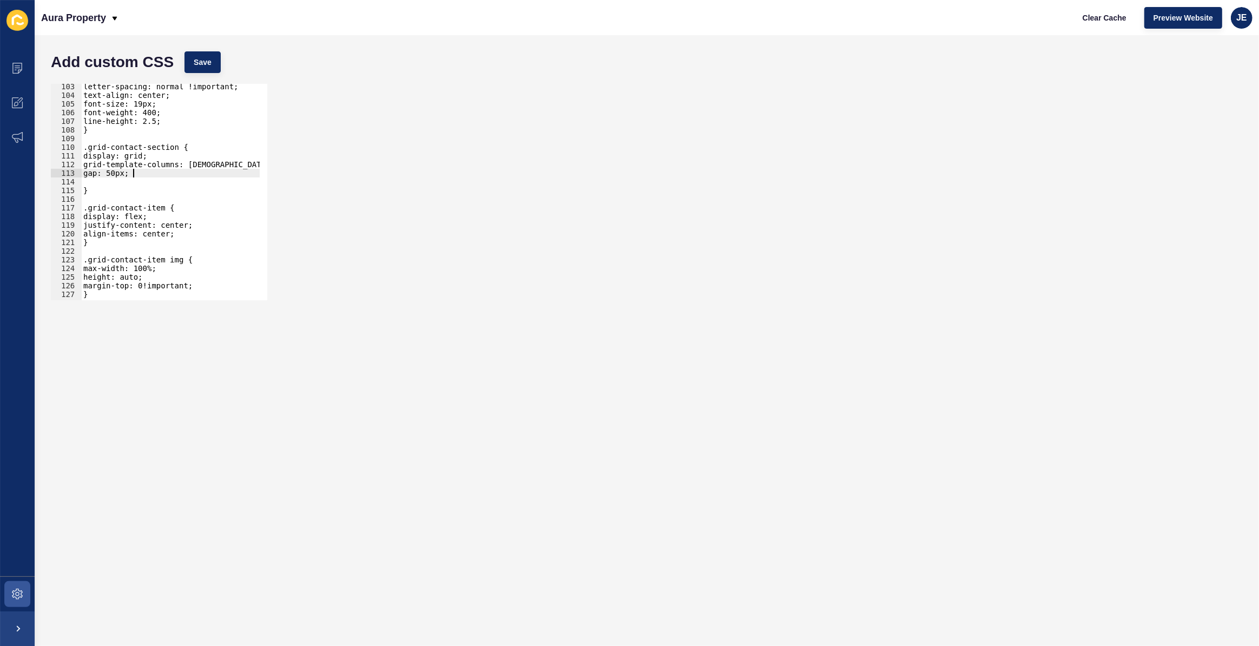
type textarea "gap: 50px;"
click at [162, 181] on div "letter-spacing: normal !important; text-align: center; font-size: 19px; font-we…" at bounding box center [199, 195] width 237 height 226
paste textarea "align-items: start;"
click at [204, 57] on span "Save" at bounding box center [203, 62] width 18 height 11
click at [98, 181] on div "letter-spacing: normal !important; text-align: center; font-size: 19px; font-we…" at bounding box center [199, 195] width 237 height 226
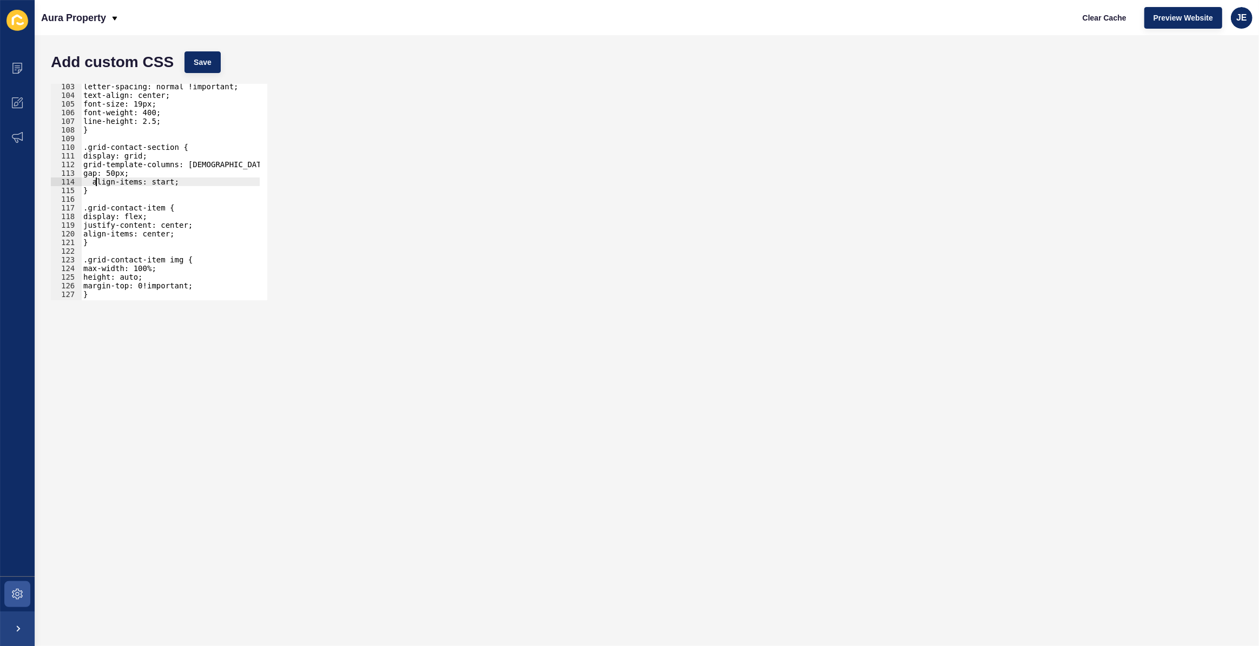
type textarea "align-items: start;"
click at [177, 182] on div "letter-spacing: normal !important; text-align: center; font-size: 19px; font-we…" at bounding box center [199, 195] width 237 height 226
click at [203, 68] on button "Save" at bounding box center [202, 62] width 36 height 22
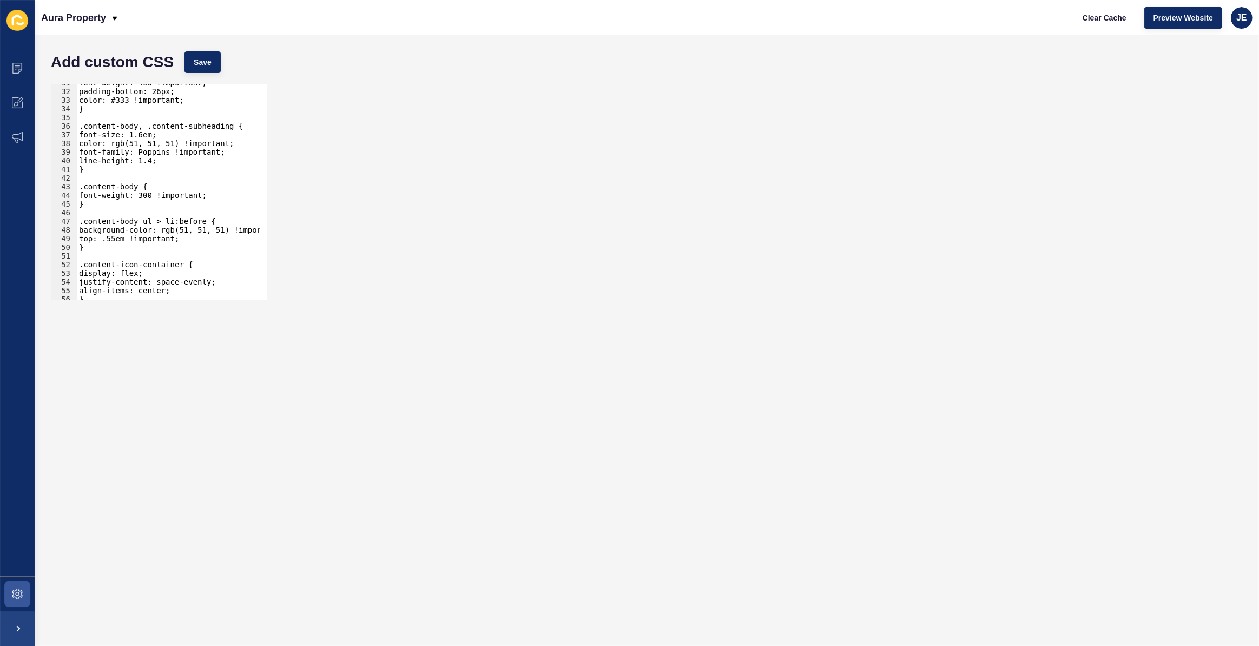
scroll to position [236, 0]
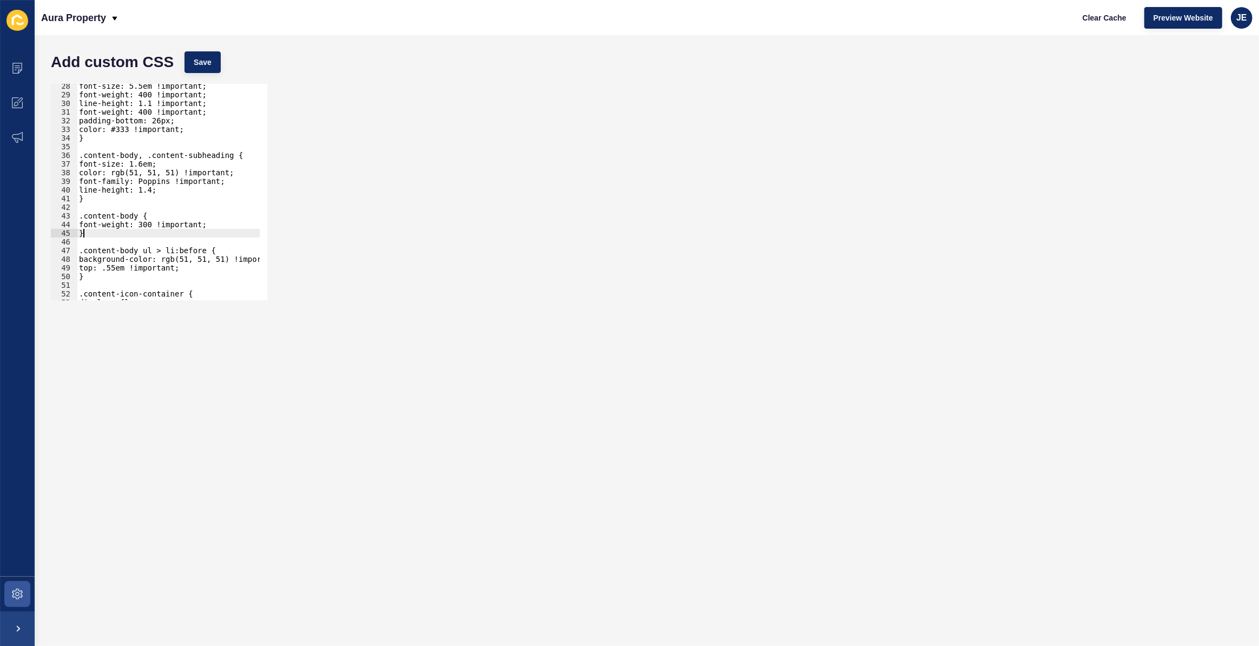
click at [143, 233] on div "font-size: 5.5em !important; font-weight: 400 !important; line-height: 1.1 !imp…" at bounding box center [195, 195] width 237 height 226
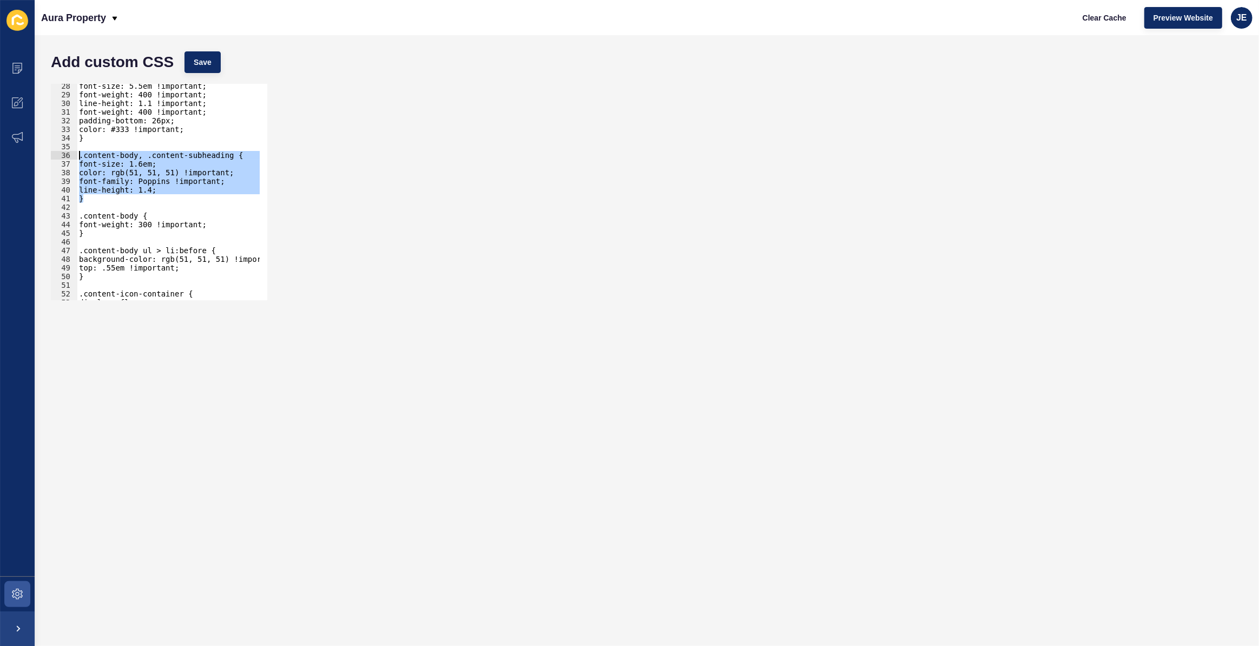
drag, startPoint x: 98, startPoint y: 197, endPoint x: 65, endPoint y: 158, distance: 51.8
click at [65, 158] on div "} 28 29 30 31 32 33 34 35 36 37 38 39 40 41 42 43 44 45 46 47 48 49 50 51 52 53…" at bounding box center [159, 192] width 216 height 216
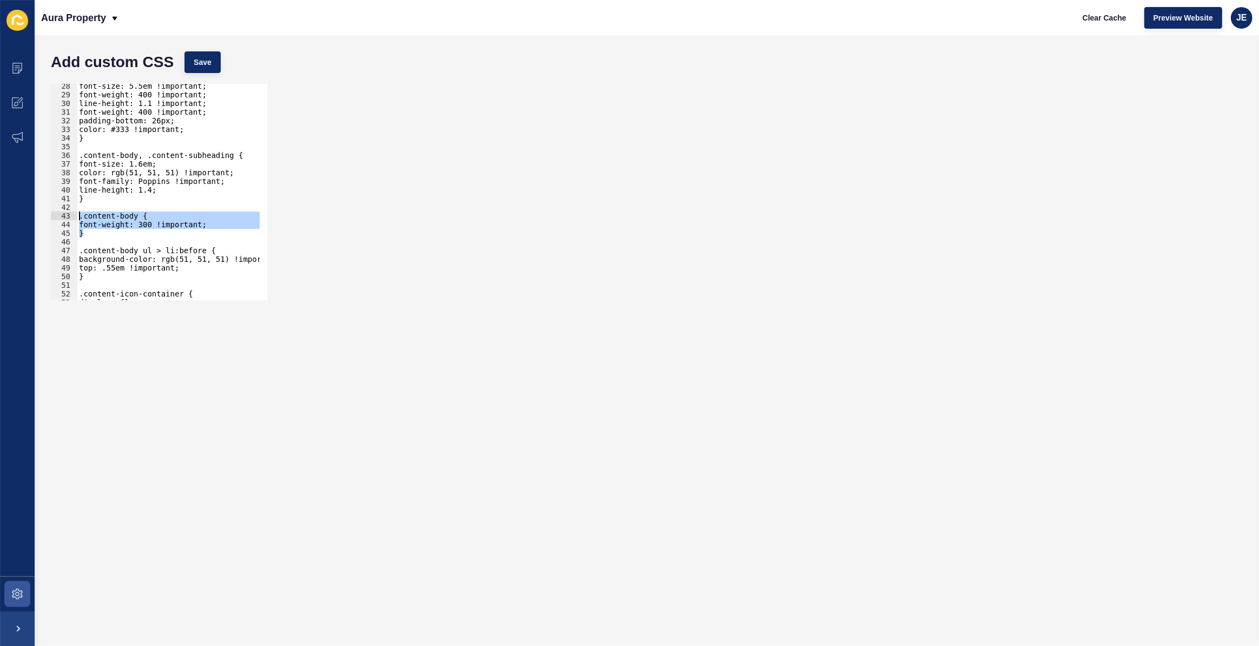
drag, startPoint x: 91, startPoint y: 233, endPoint x: 75, endPoint y: 216, distance: 23.0
click at [75, 216] on div ".content-body, .content-subheading { font-size: 1.6em; 28 29 30 31 32 33 34 35 …" at bounding box center [159, 192] width 216 height 216
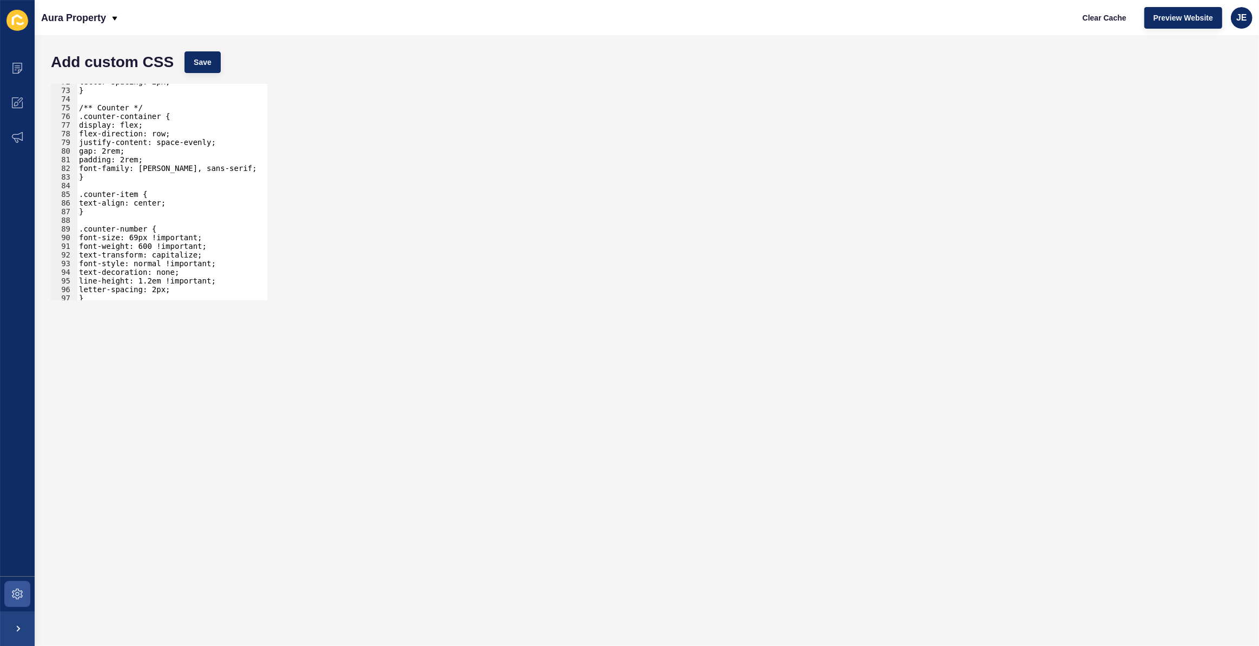
scroll to position [1245, 0]
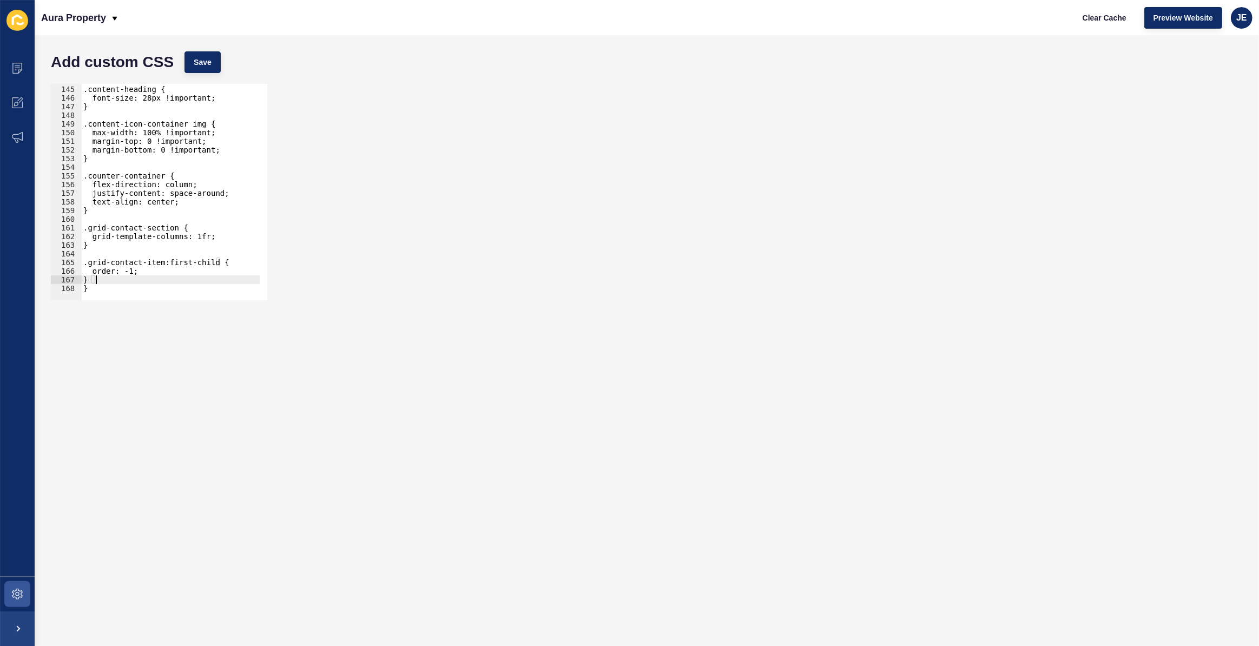
click at [114, 281] on div ".content-heading { font-size: 28px !important; } .content-icon-container img { …" at bounding box center [199, 189] width 237 height 226
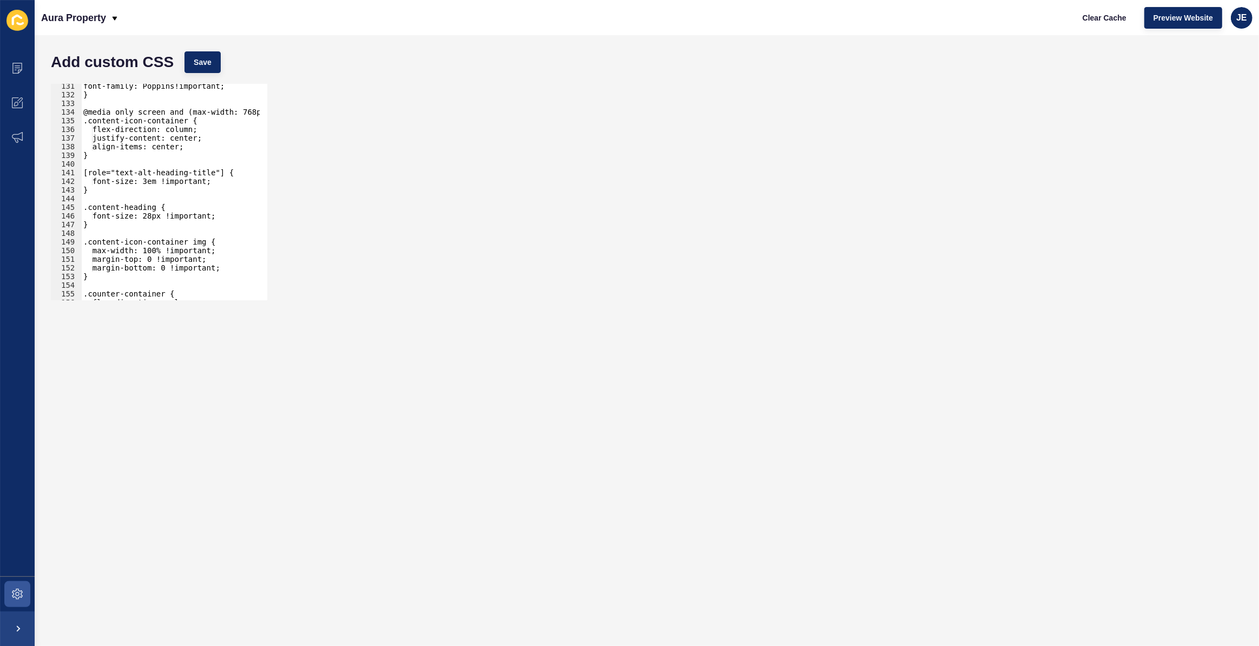
click at [91, 124] on div "font-family: Poppins!important; } @media only screen and (max-width: 768px) { .…" at bounding box center [199, 195] width 237 height 226
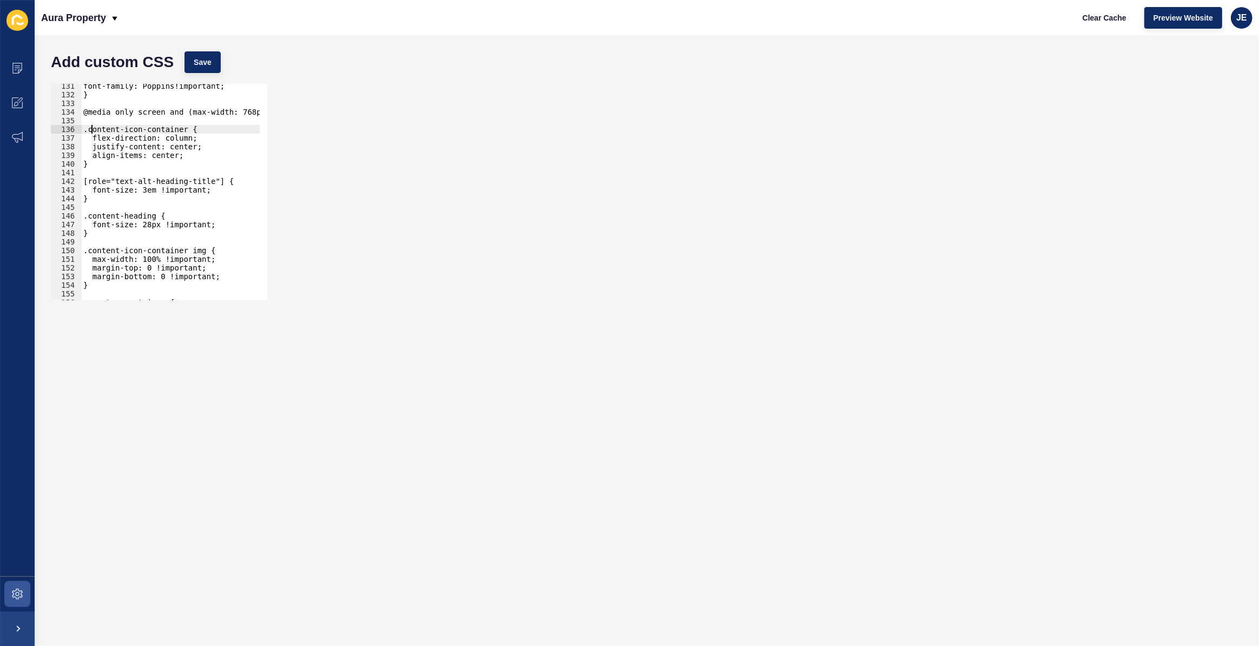
type textarea ".content-icon-container {"
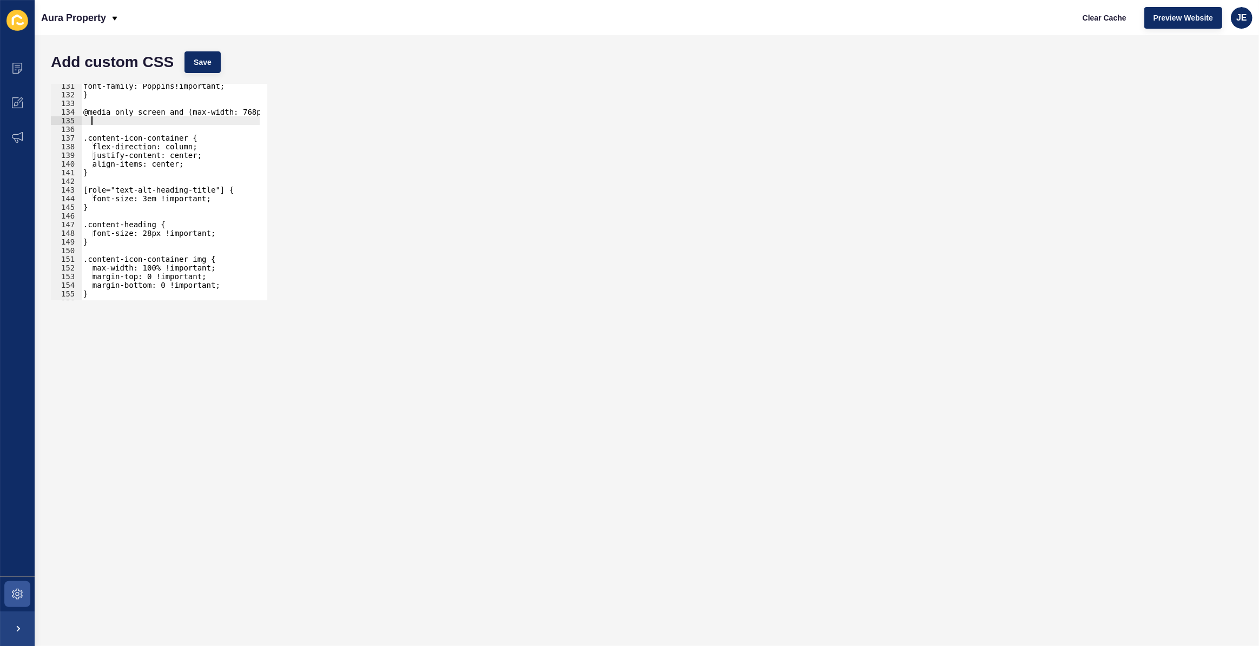
click at [91, 124] on div "font-family: Poppins!important; } @media only screen and (max-width: 768px) { .…" at bounding box center [199, 195] width 237 height 226
paste textarea "}"
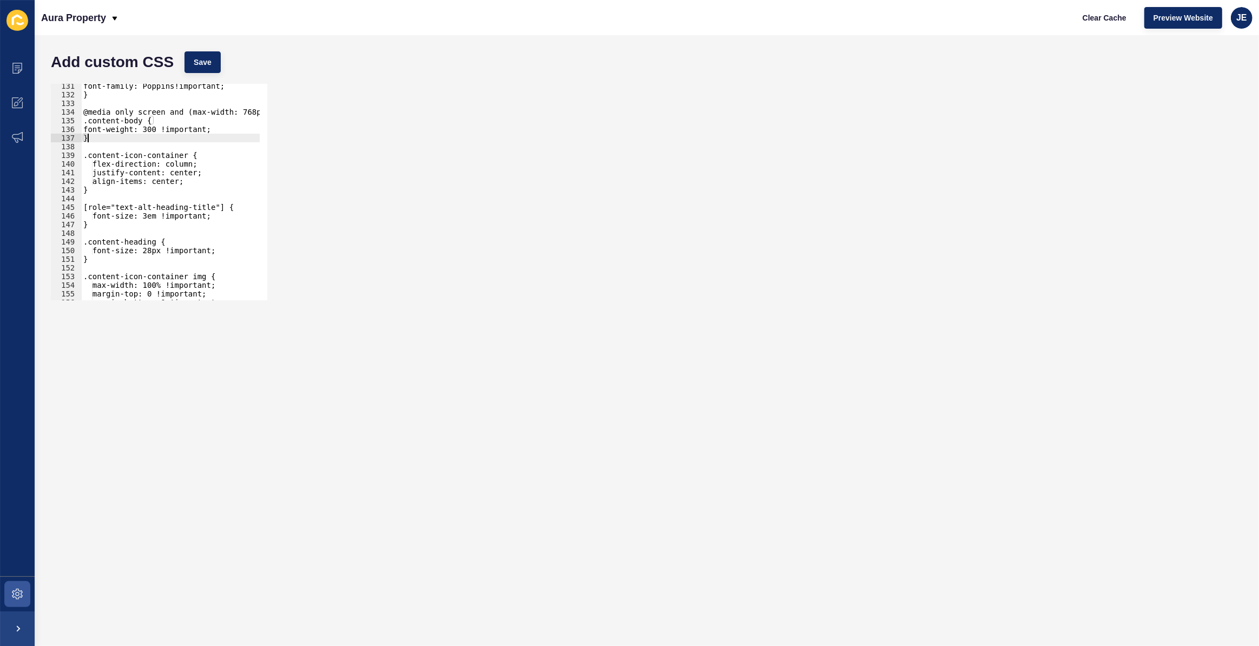
click at [82, 136] on div "font-family: Poppins!important; } @media only screen and (max-width: 768px) { .…" at bounding box center [199, 195] width 237 height 226
click at [92, 125] on div "font-family: Poppins!important; } @media only screen and (max-width: 768px) { .…" at bounding box center [199, 195] width 237 height 226
click at [92, 130] on div "font-family: Poppins!important; } @media only screen and (max-width: 768px) { .…" at bounding box center [199, 195] width 237 height 226
click at [135, 133] on div "font-family: Poppins!important; } @media only screen and (max-width: 768px) { .…" at bounding box center [199, 195] width 237 height 226
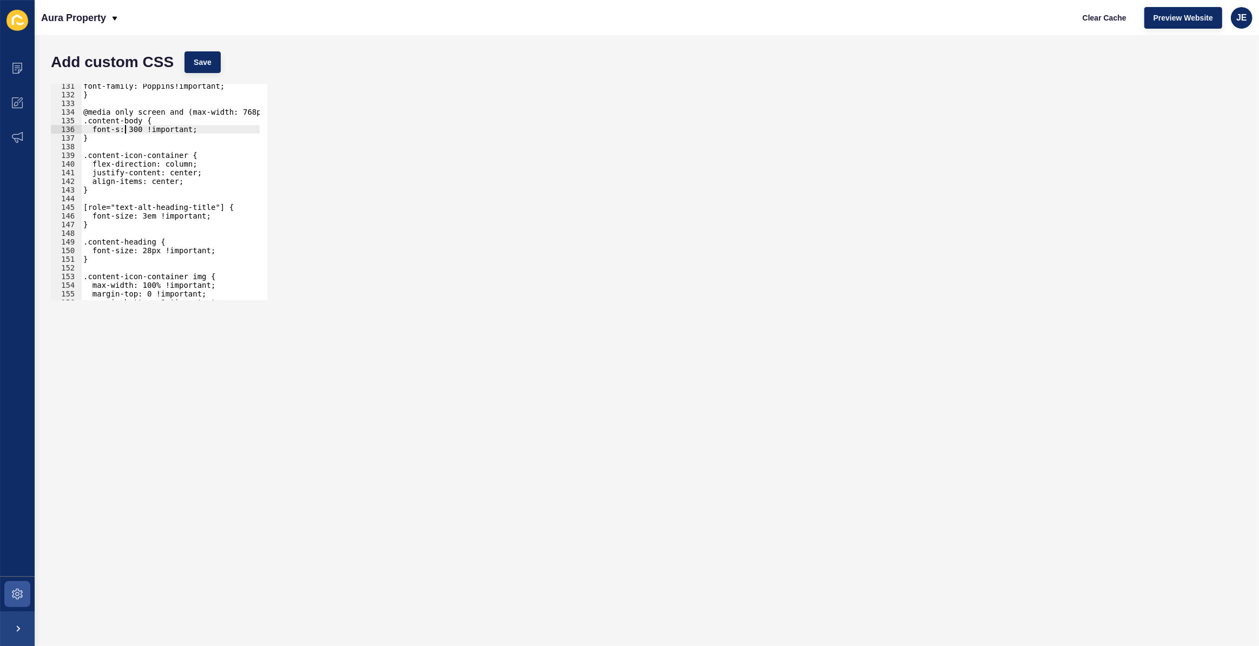
scroll to position [0, 3]
click at [153, 132] on div "font-family: Poppins!important; } @media only screen and (max-width: 768px) { .…" at bounding box center [199, 195] width 237 height 226
type textarea "font-size: 1.4em!important;"
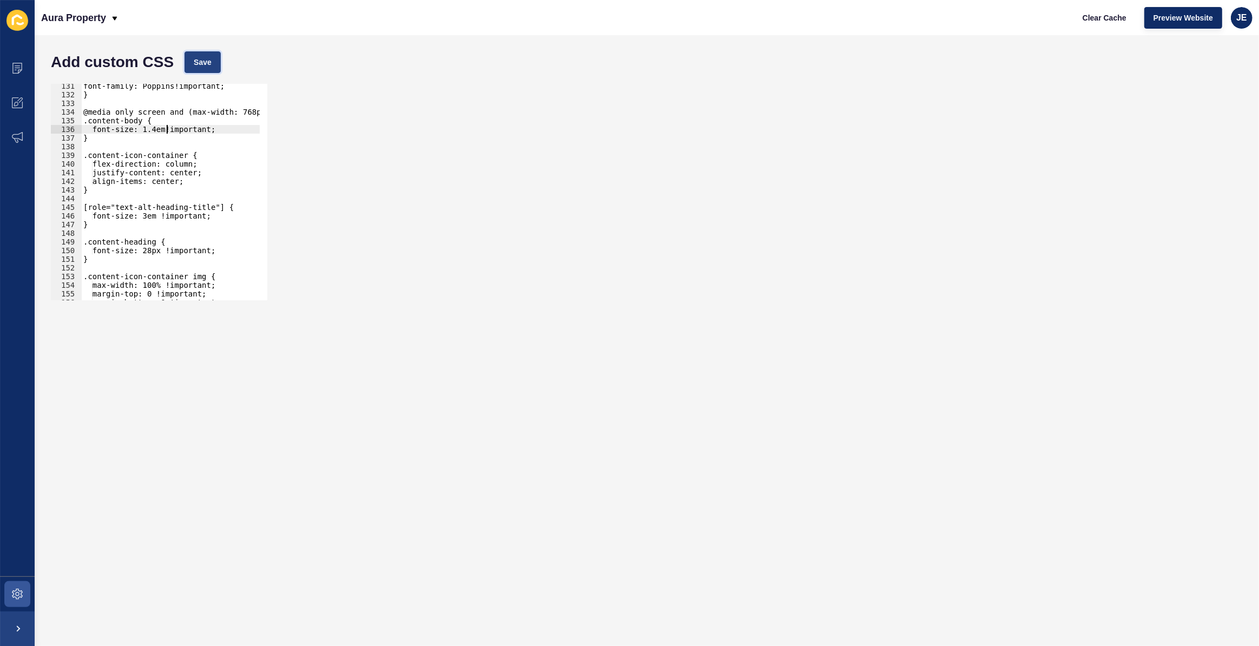
click at [202, 66] on span "Save" at bounding box center [203, 62] width 18 height 11
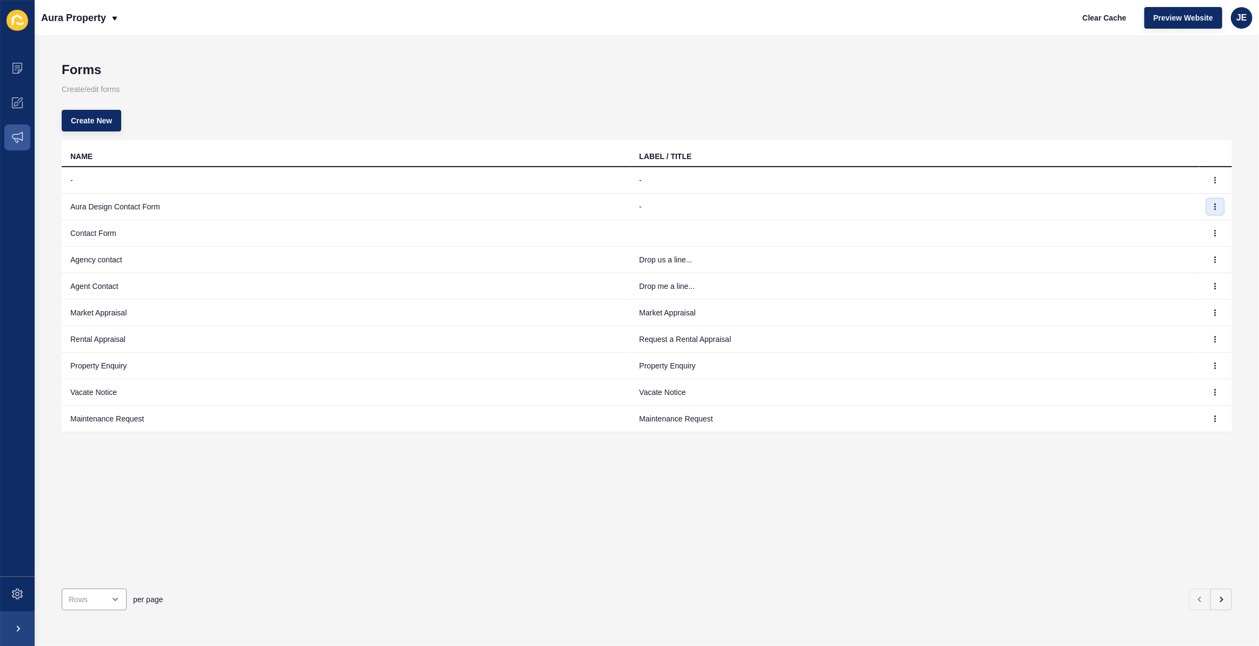
click at [1207, 214] on button "button" at bounding box center [1215, 206] width 16 height 15
click at [1193, 224] on link "Edit" at bounding box center [1178, 228] width 76 height 24
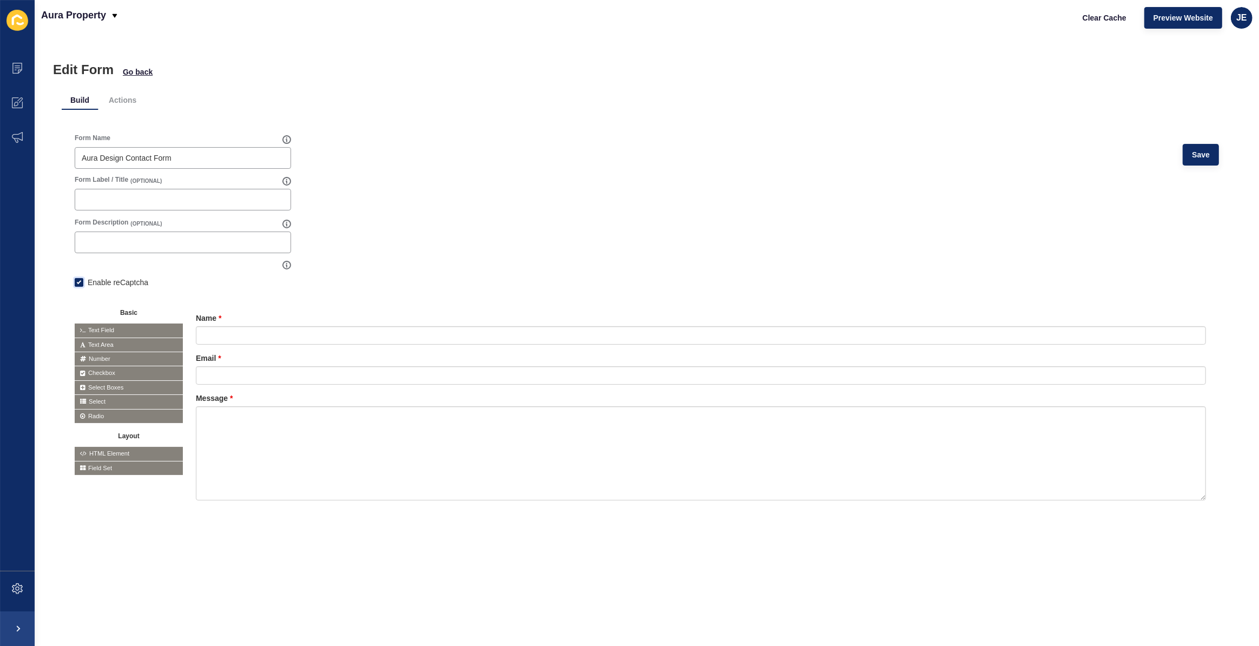
click at [83, 282] on label at bounding box center [79, 282] width 9 height 9
click at [82, 282] on input "Enable reCaptcha" at bounding box center [78, 283] width 7 height 7
checkbox input "false"
click at [1204, 156] on button "Save" at bounding box center [1200, 155] width 36 height 22
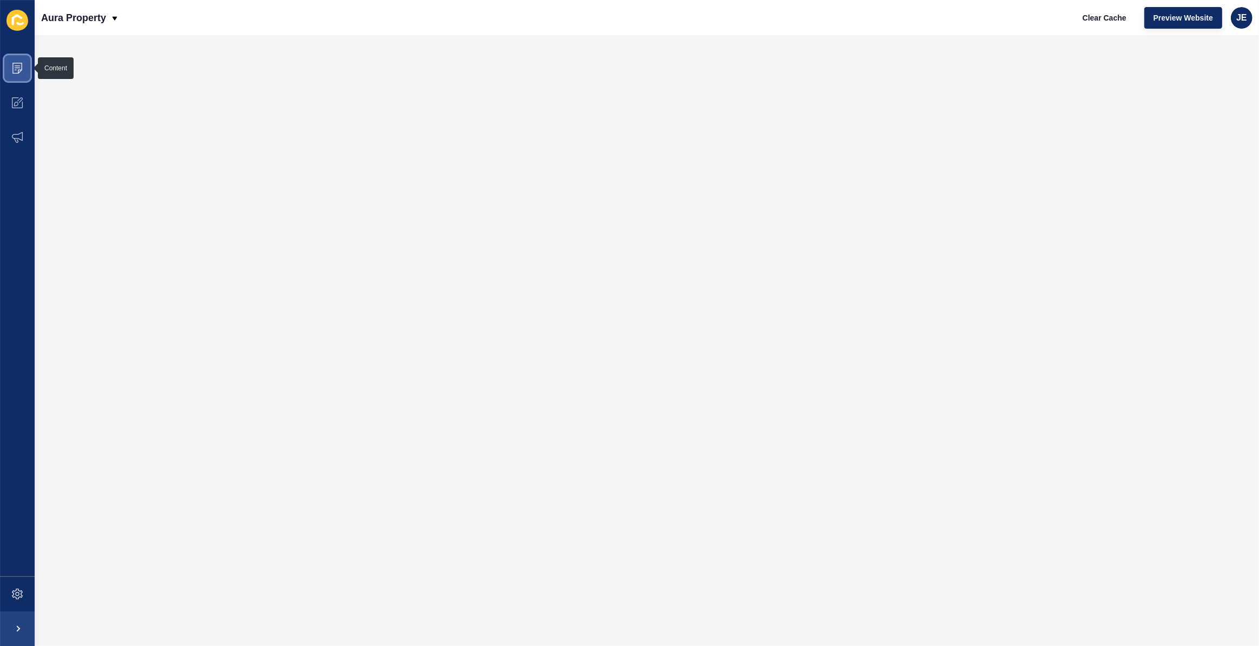
click at [16, 68] on icon at bounding box center [17, 68] width 5 height 1
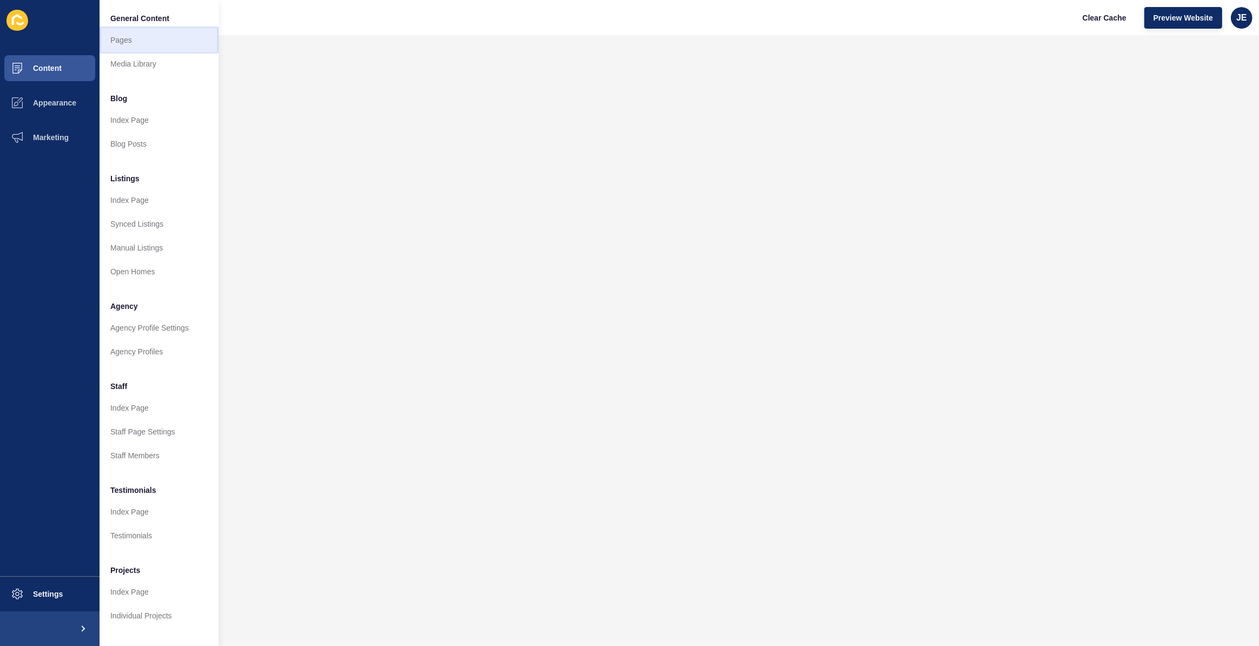
click at [147, 39] on link "Pages" at bounding box center [159, 40] width 119 height 24
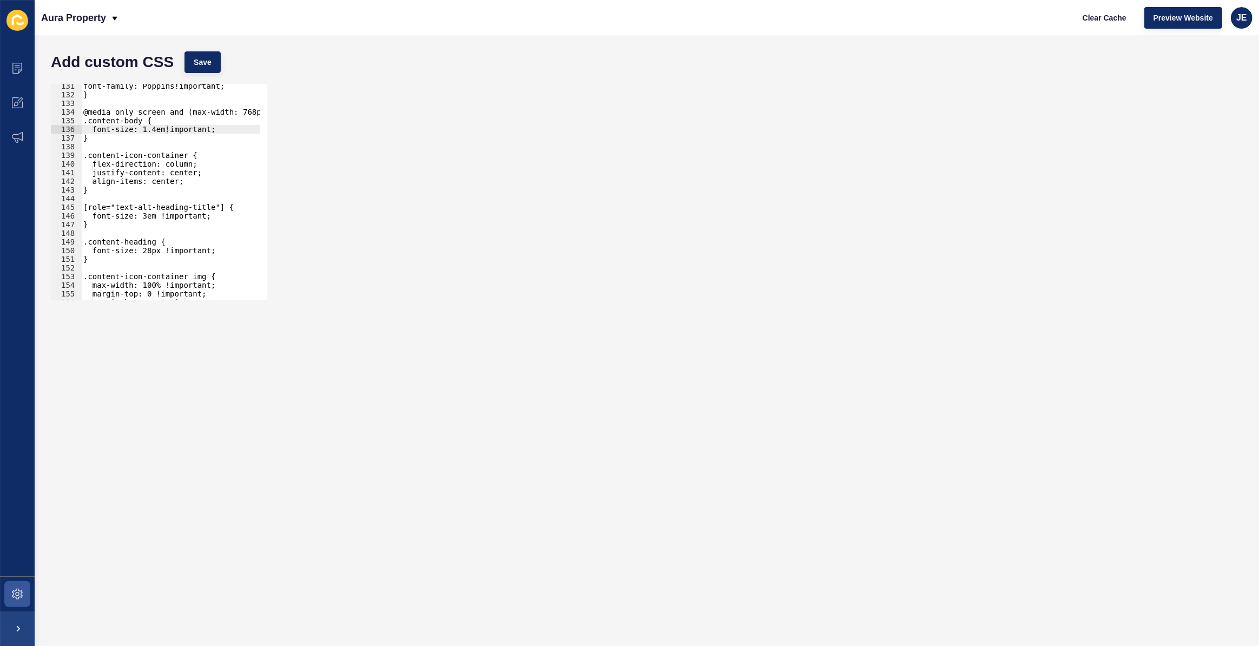
scroll to position [1127, 0]
click at [471, 65] on div "Add custom CSS Save" at bounding box center [646, 62] width 1203 height 32
click at [655, 88] on div "font-size: 1.4em!important; 131 132 133 134 135 136 137 138 139 140 141 142 143…" at bounding box center [646, 191] width 1203 height 227
click at [158, 151] on div "font-family: Poppins!important; } @media only screen and (max-width: 768px) { .…" at bounding box center [199, 195] width 237 height 226
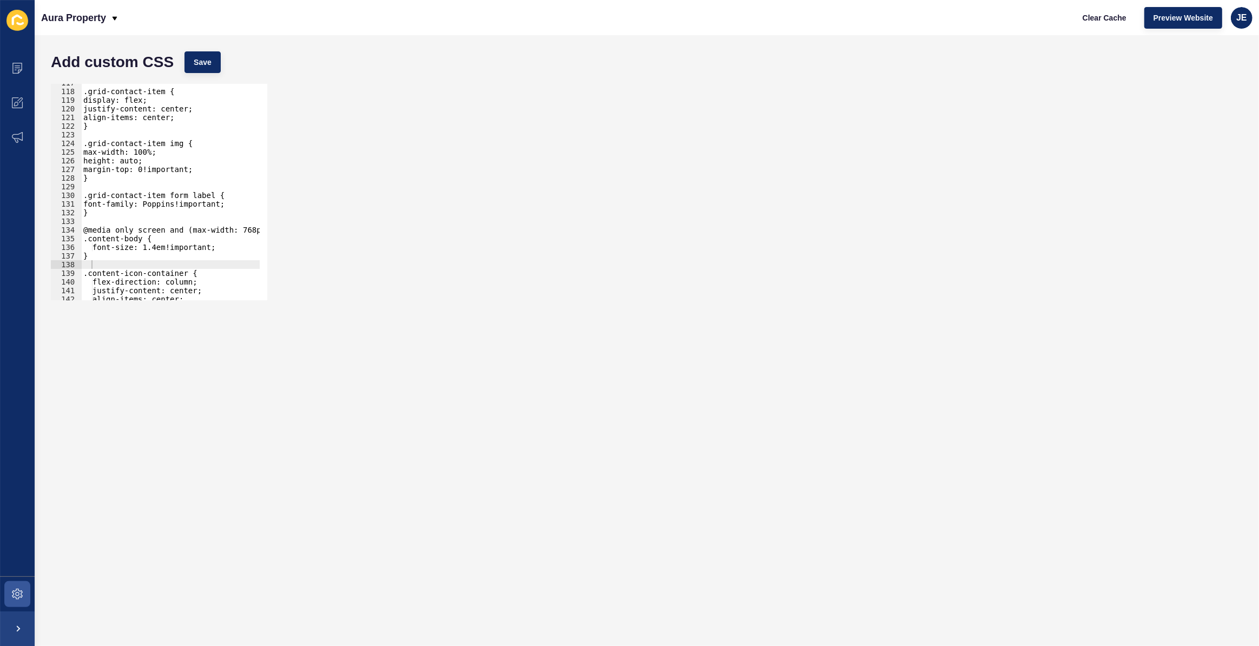
click at [1072, 248] on div "117 118 119 120 121 122 123 124 125 126 127 128 129 130 131 132 133 134 135 136…" at bounding box center [646, 191] width 1203 height 227
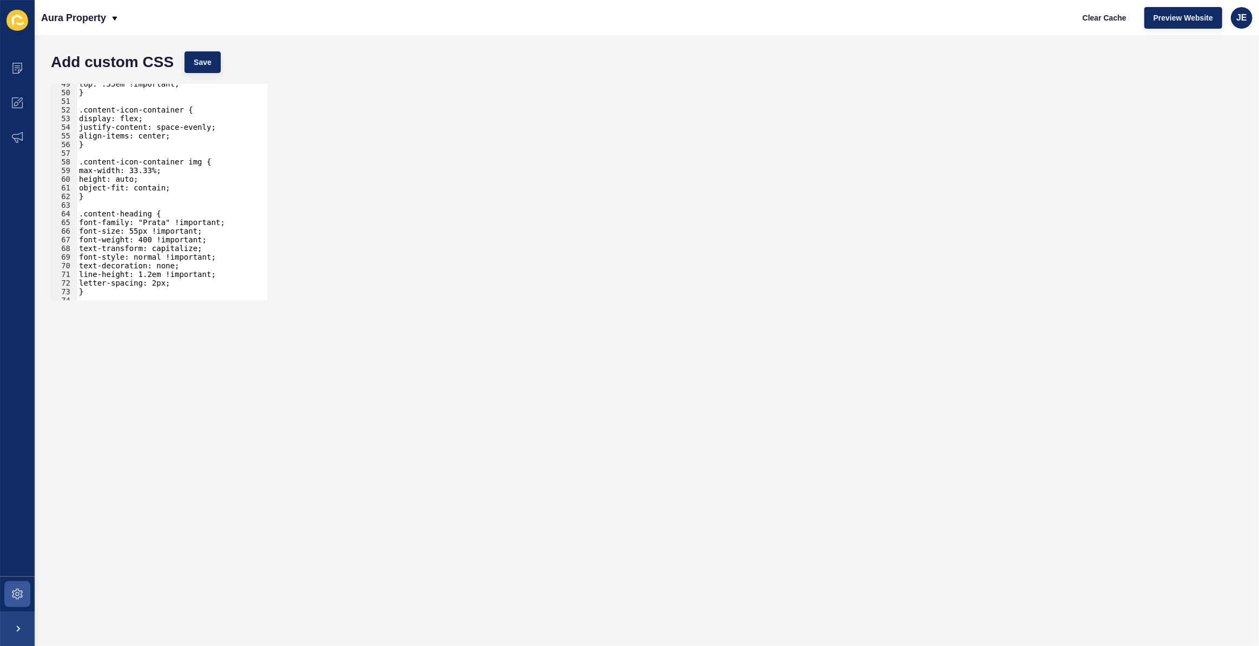
scroll to position [419, 0]
click at [206, 206] on div "top: .55em !important; } .content-icon-container { display: flex; justify-conte…" at bounding box center [195, 193] width 237 height 226
click at [196, 210] on div "top: .55em !important; } .content-icon-container { display: flex; justify-conte…" at bounding box center [195, 193] width 237 height 226
drag, startPoint x: 148, startPoint y: 215, endPoint x: 80, endPoint y: 213, distance: 67.7
click at [80, 213] on div "top: .55em !important; } .content-icon-container { display: flex; justify-conte…" at bounding box center [195, 193] width 237 height 226
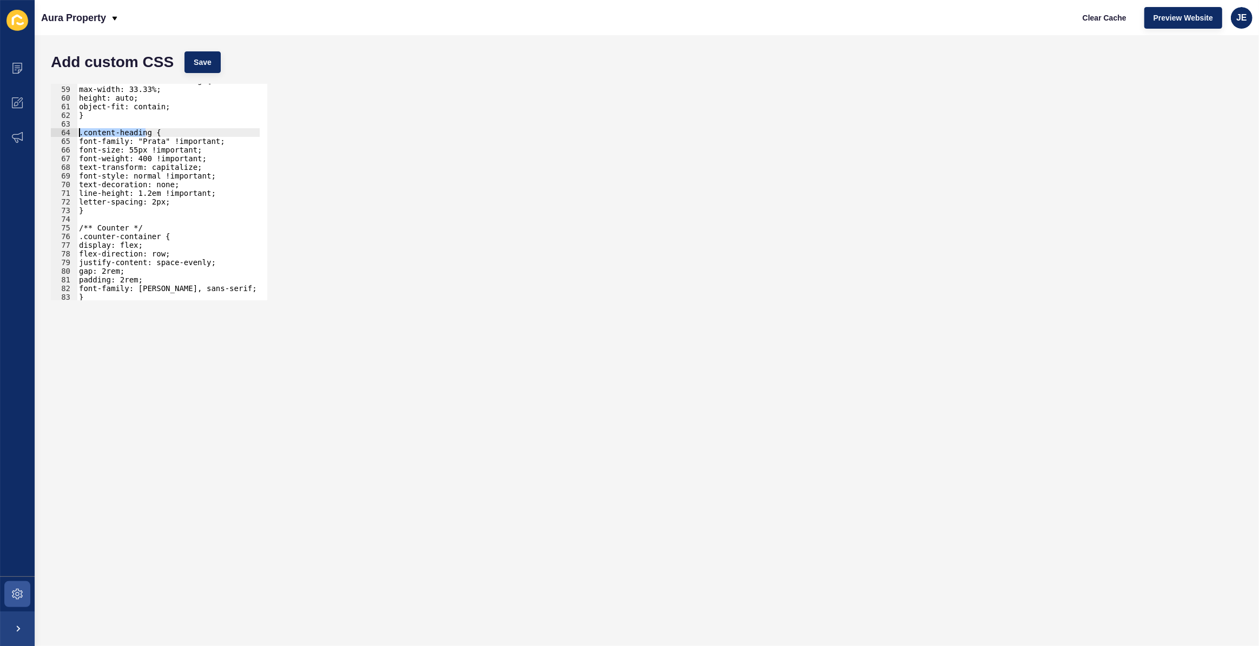
scroll to position [501, 0]
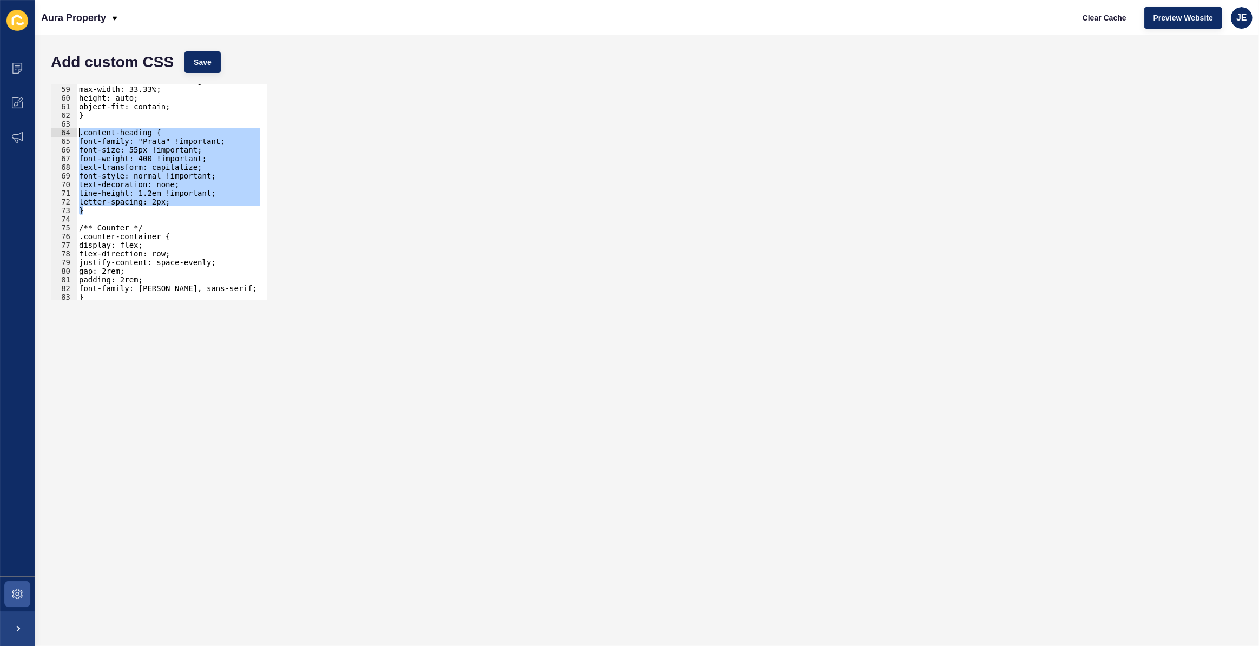
drag, startPoint x: 92, startPoint y: 211, endPoint x: 65, endPoint y: 131, distance: 84.5
click at [65, 131] on div ".content-heading { 58 59 60 61 62 63 64 65 66 67 68 69 70 71 72 73 74 75 76 77 …" at bounding box center [159, 192] width 216 height 216
click at [86, 211] on div ".content-icon-container img { max-width: 33.33%; height: auto; object-fit: cont…" at bounding box center [168, 192] width 183 height 216
type textarea "}"
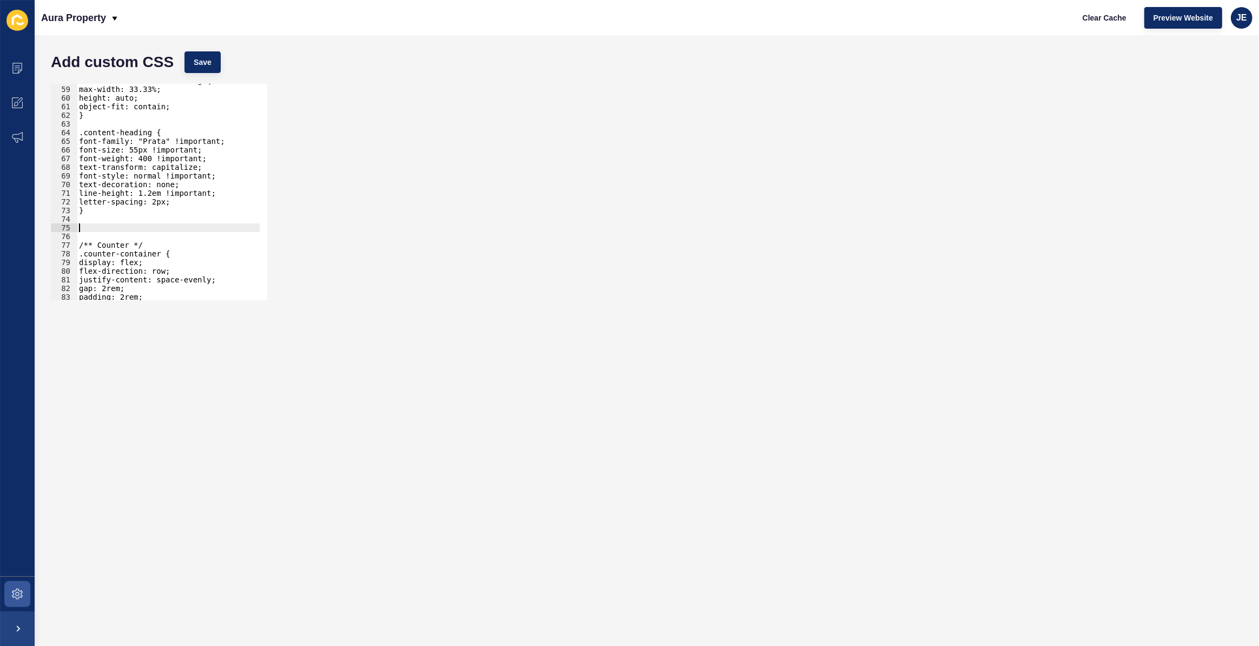
paste textarea "}"
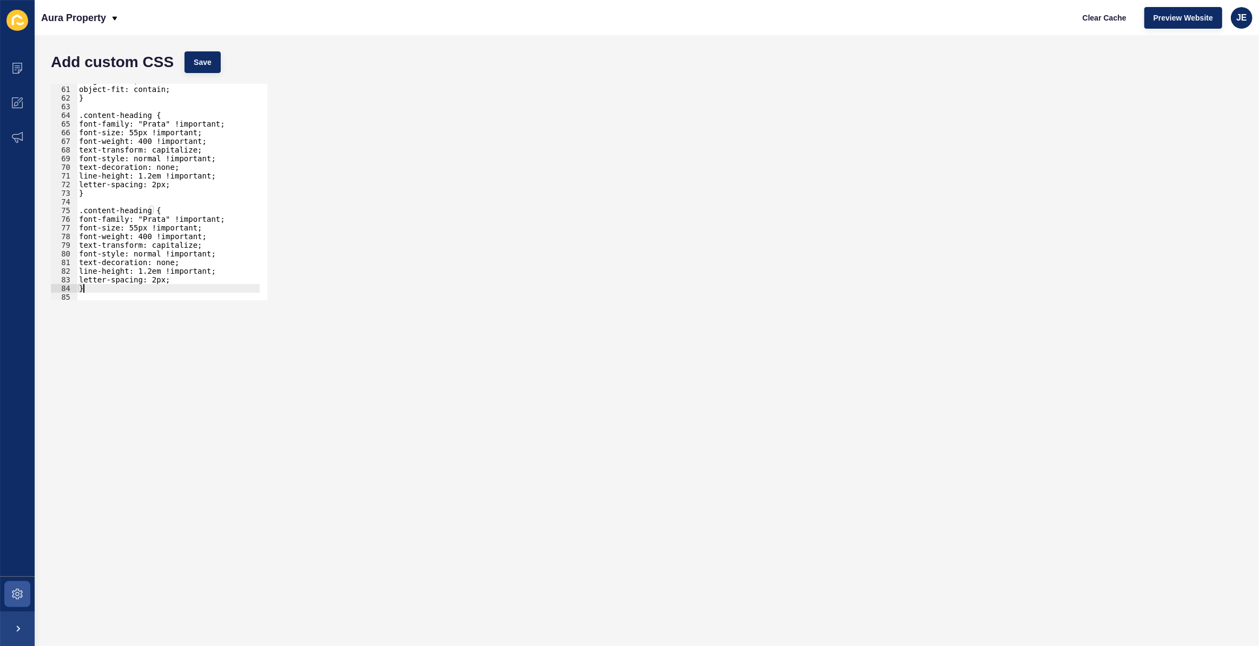
click at [137, 210] on div "height: auto; object-fit: contain; } .content-heading { font-family: "Prata" !i…" at bounding box center [195, 189] width 237 height 226
click at [158, 220] on div "height: auto; object-fit: contain; } .content-heading { font-family: "Prata" !i…" at bounding box center [195, 189] width 237 height 226
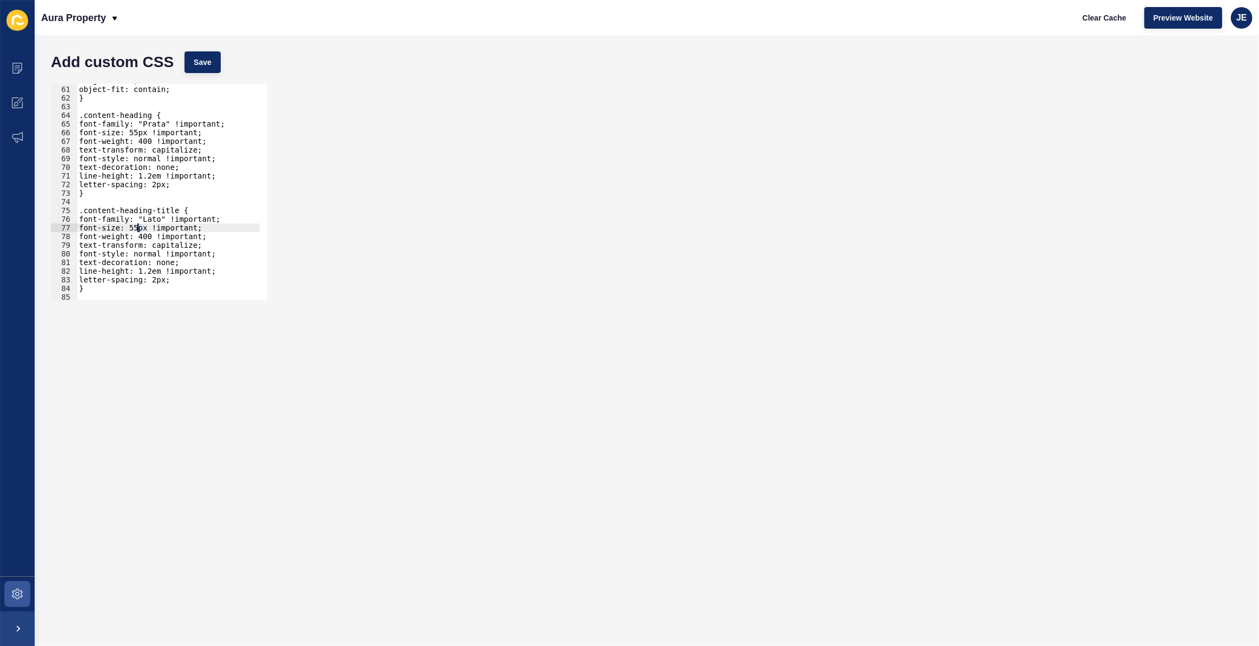
click at [137, 227] on div "height: auto; object-fit: contain; } .content-heading { font-family: "Prata" !i…" at bounding box center [195, 189] width 237 height 226
click at [143, 235] on div "height: auto; object-fit: contain; } .content-heading { font-family: "Prata" !i…" at bounding box center [195, 189] width 237 height 226
click at [153, 270] on div "height: auto; object-fit: contain; } .content-heading { font-family: "Prata" !i…" at bounding box center [195, 189] width 237 height 226
click at [155, 280] on div "height: auto; object-fit: contain; } .content-heading { font-family: "Prata" !i…" at bounding box center [195, 189] width 237 height 226
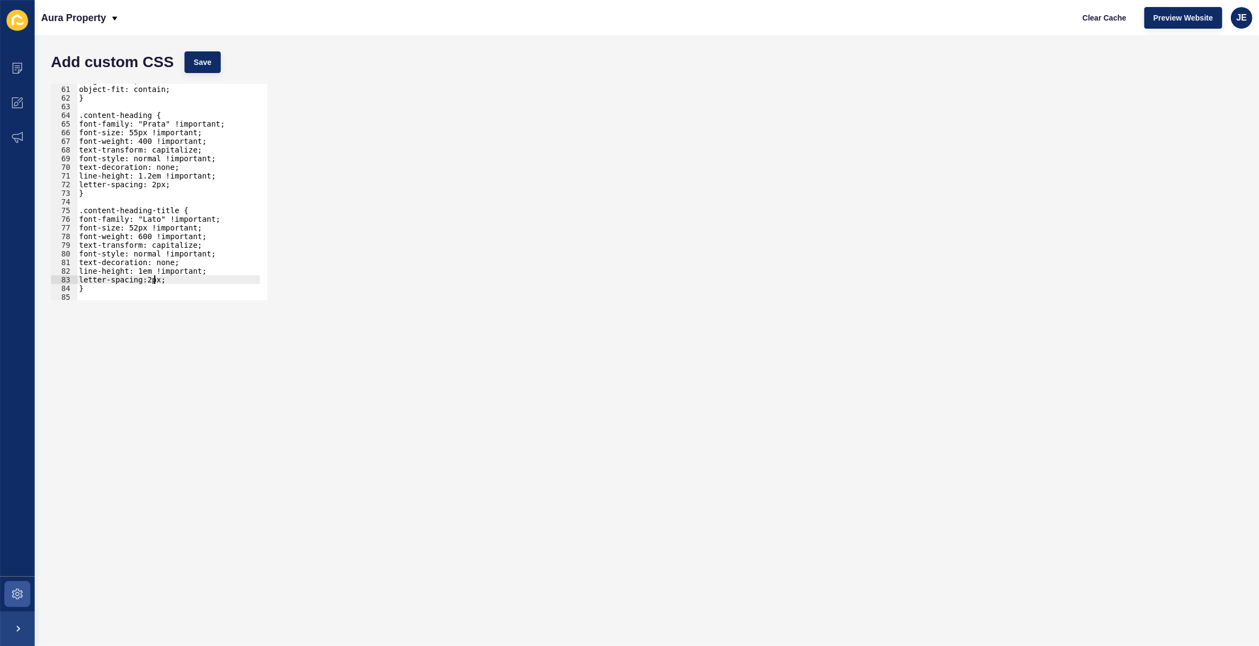
click at [154, 280] on div "height: auto; object-fit: contain; } .content-heading { font-family: "Prata" !i…" at bounding box center [195, 189] width 237 height 226
drag, startPoint x: 170, startPoint y: 212, endPoint x: 82, endPoint y: 210, distance: 88.7
click at [82, 210] on div "height: auto; object-fit: contain; } .content-heading { font-family: "Prata" !i…" at bounding box center [195, 189] width 237 height 226
click at [210, 65] on span "Save" at bounding box center [203, 62] width 18 height 11
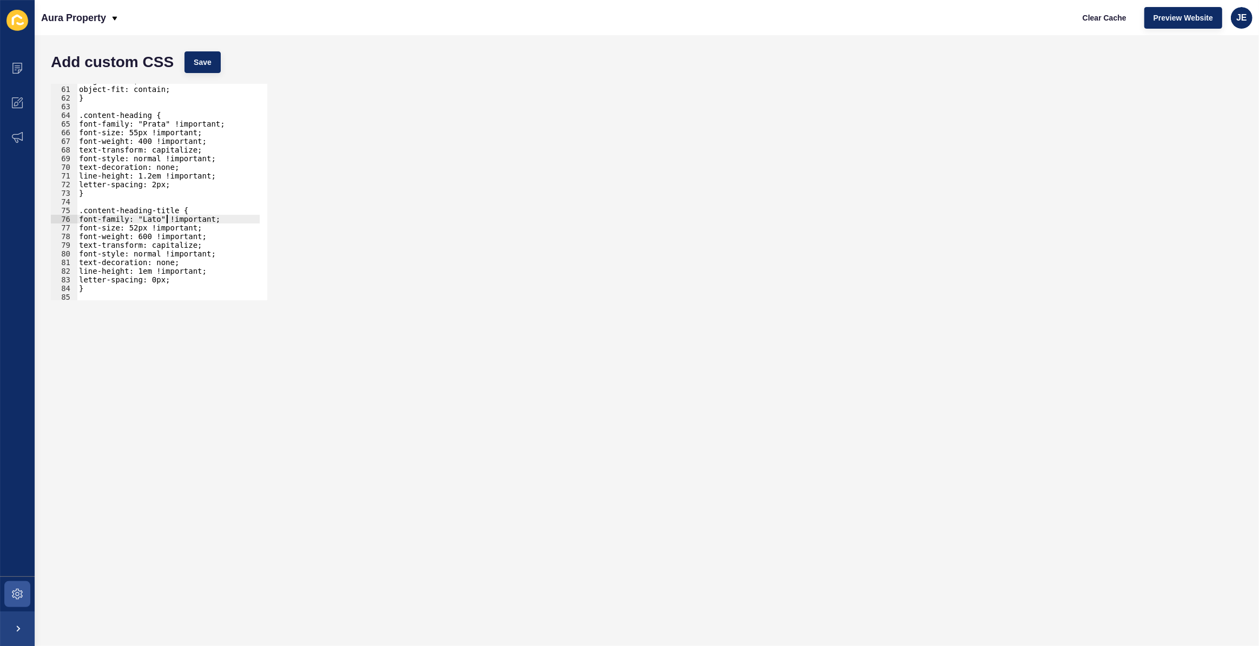
click at [167, 221] on div "height: auto; object-fit: contain; } .content-heading { font-family: "Prata" !i…" at bounding box center [195, 189] width 237 height 226
click at [210, 66] on span "Save" at bounding box center [203, 62] width 18 height 11
drag, startPoint x: 169, startPoint y: 209, endPoint x: 83, endPoint y: 209, distance: 86.0
click at [83, 209] on div "height: auto; object-fit: contain; } .content-heading { font-family: "Prata" !i…" at bounding box center [195, 189] width 237 height 226
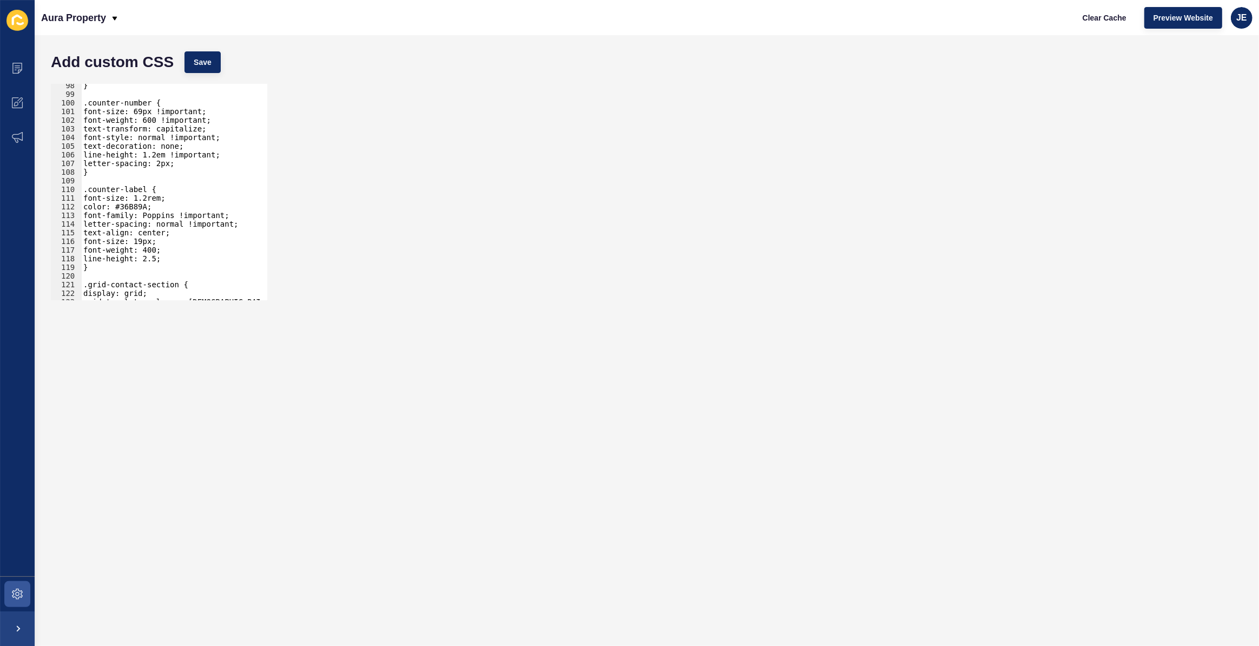
scroll to position [960, 0]
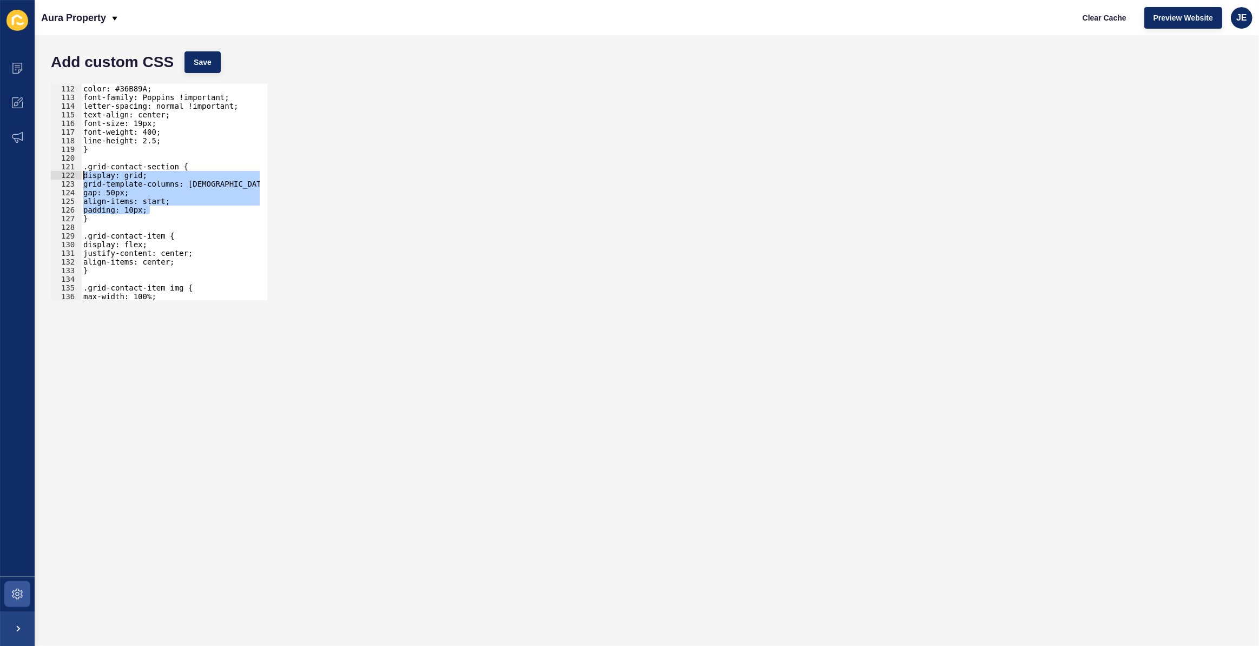
drag, startPoint x: 162, startPoint y: 210, endPoint x: 78, endPoint y: 176, distance: 91.0
click at [78, 176] on div ".content-heading-title { 111 112 113 114 115 116 117 118 119 120 121 122 123 12…" at bounding box center [159, 192] width 216 height 216
click at [188, 166] on div "font-size: 1.2rem; color: #36B89A; font-family: Poppins !important; letter-spac…" at bounding box center [199, 189] width 237 height 226
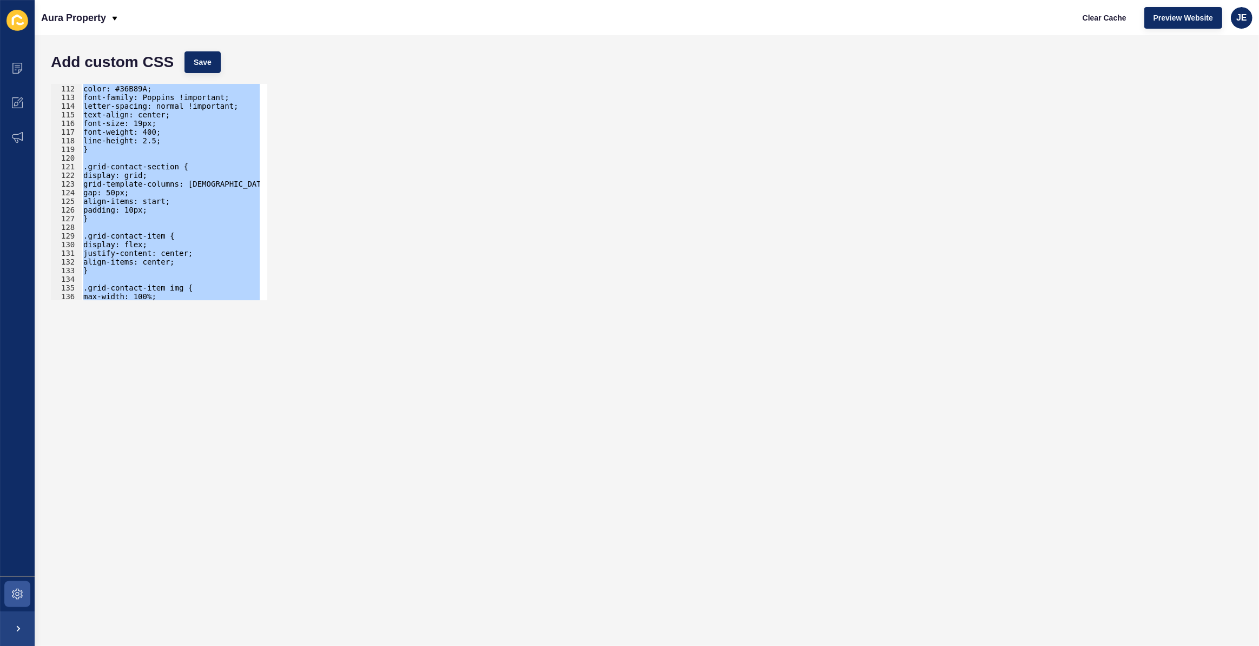
click at [222, 186] on div "font-size: 1.2rem; color: #36B89A; font-family: Poppins !important; letter-spac…" at bounding box center [170, 192] width 179 height 216
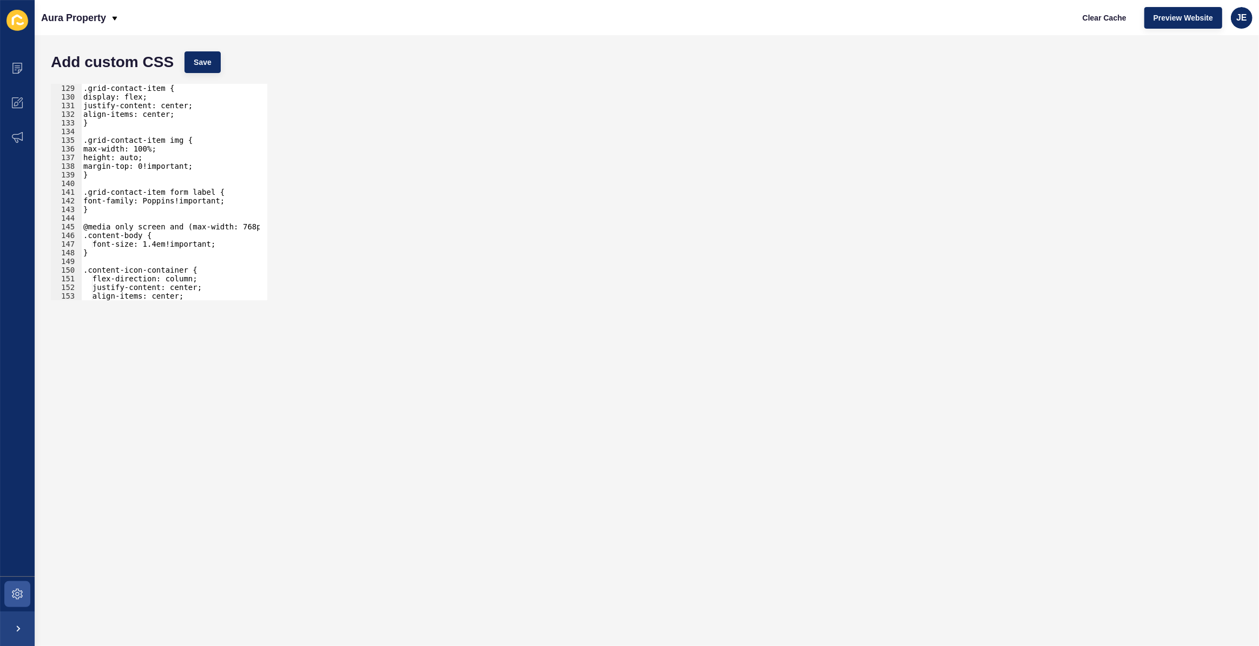
scroll to position [1167, 0]
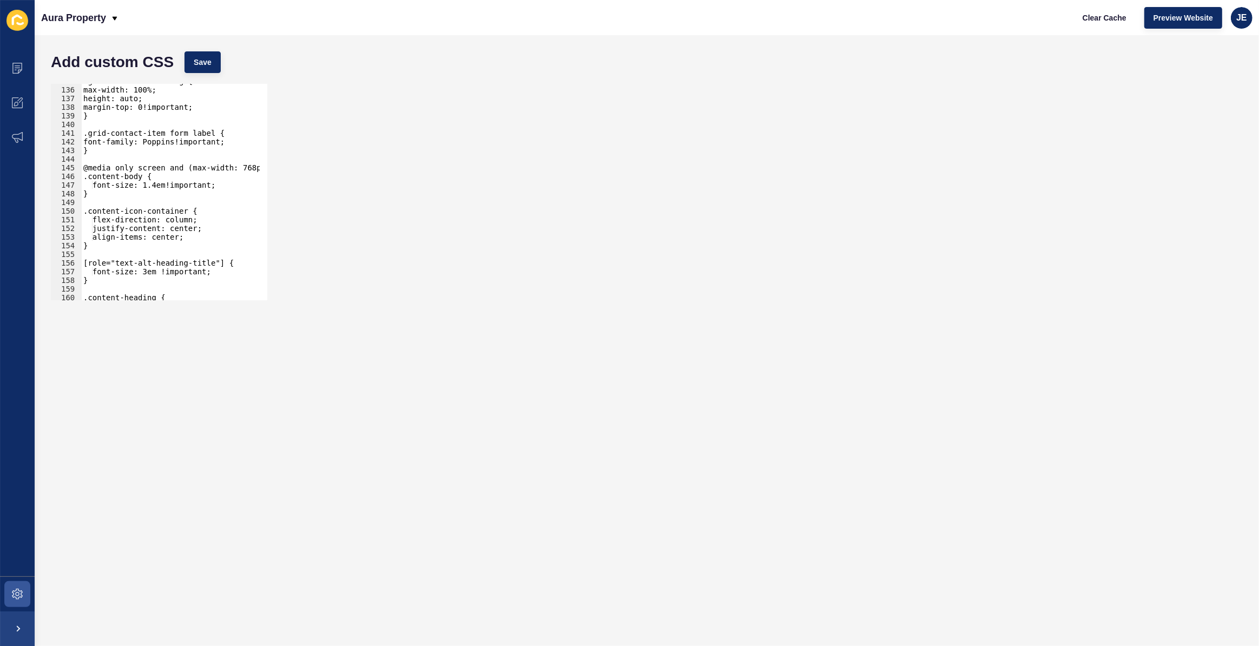
click at [122, 148] on div ".grid-contact-item img { max-width: 100%; height: auto; margin-top: 0!important…" at bounding box center [199, 190] width 237 height 226
type textarea "}"
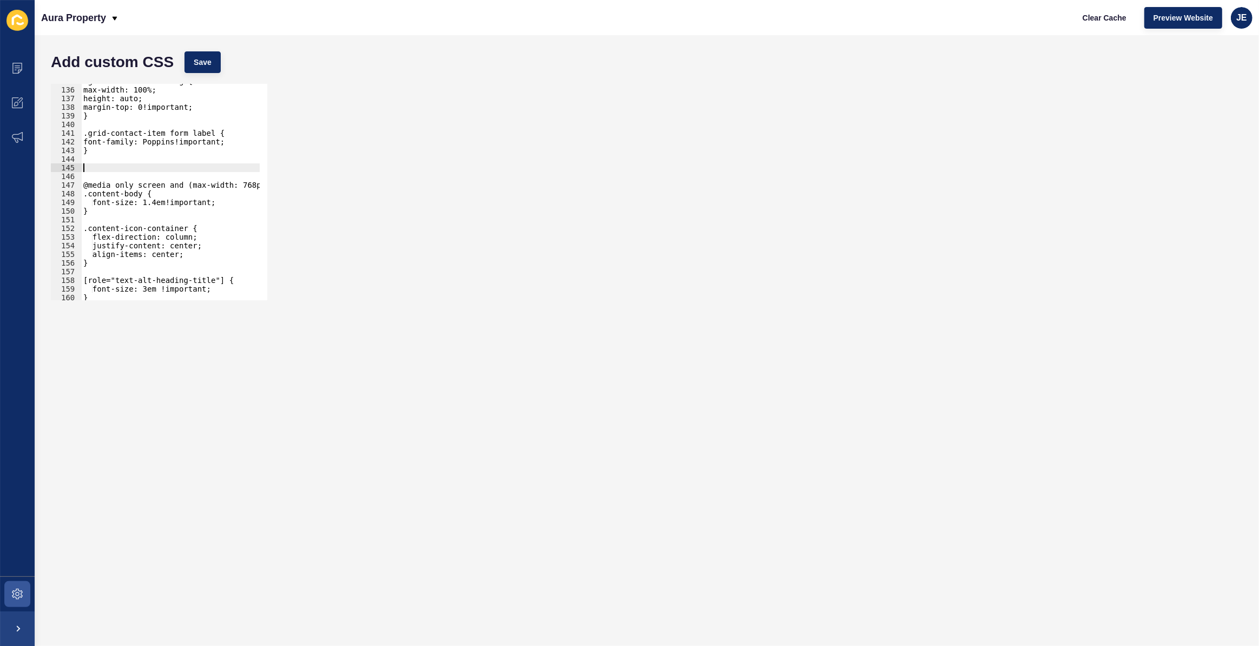
paste textarea "}"
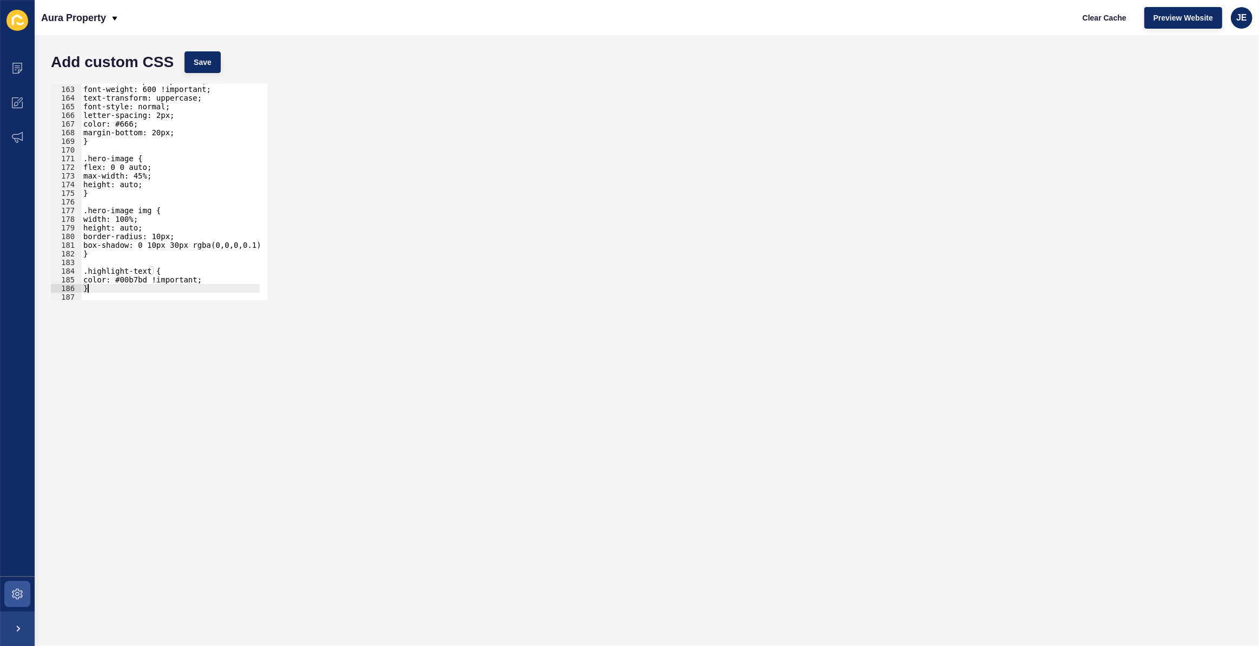
scroll to position [1401, 0]
click at [200, 54] on button "Save" at bounding box center [202, 62] width 36 height 22
click at [143, 238] on div "font-size: 16px !important; font-weight: 600 !important; text-transform: upperc…" at bounding box center [199, 189] width 237 height 226
click at [144, 238] on div "font-size: 16px !important; font-weight: 600 !important; text-transform: upperc…" at bounding box center [199, 189] width 237 height 226
click at [145, 246] on div "font-size: 16px !important; font-weight: 600 !important; text-transform: upperc…" at bounding box center [199, 189] width 237 height 226
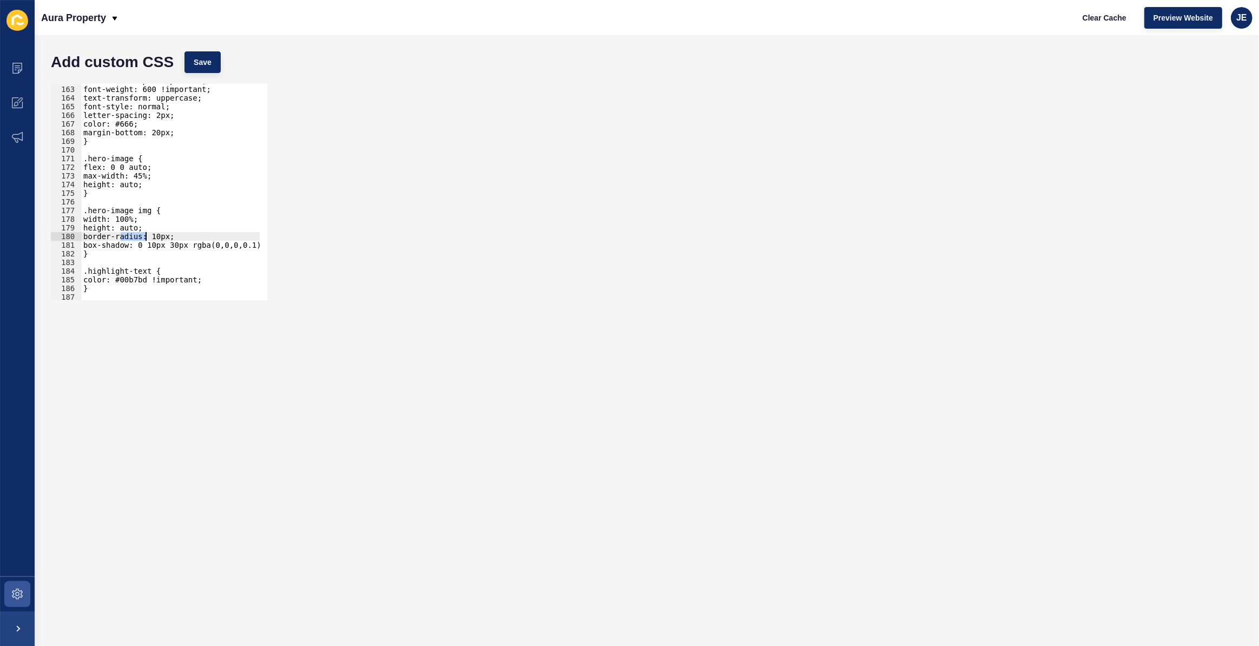
click at [145, 246] on div "font-size: 16px !important; font-weight: 600 !important; text-transform: upperc…" at bounding box center [199, 189] width 237 height 226
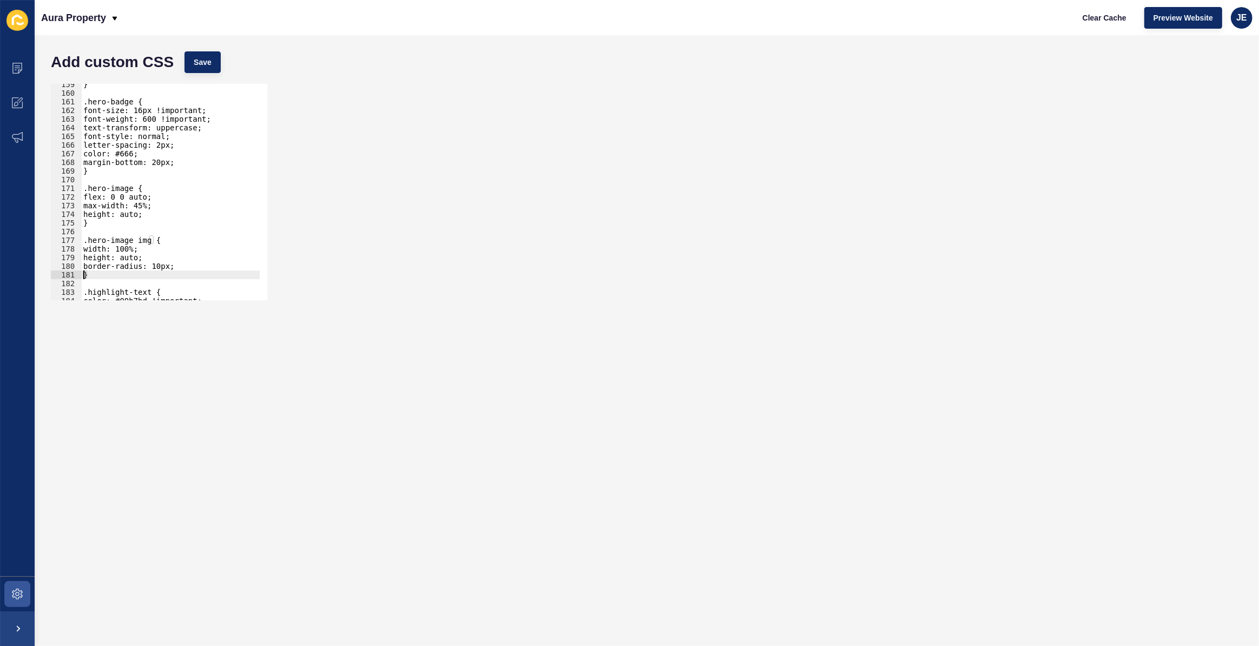
scroll to position [1371, 0]
click at [162, 214] on div "} .hero-badge { font-size: 16px !important; font-weight: 600 !important; text-t…" at bounding box center [199, 193] width 237 height 226
type textarea "height: auto;"
type textarea "M"
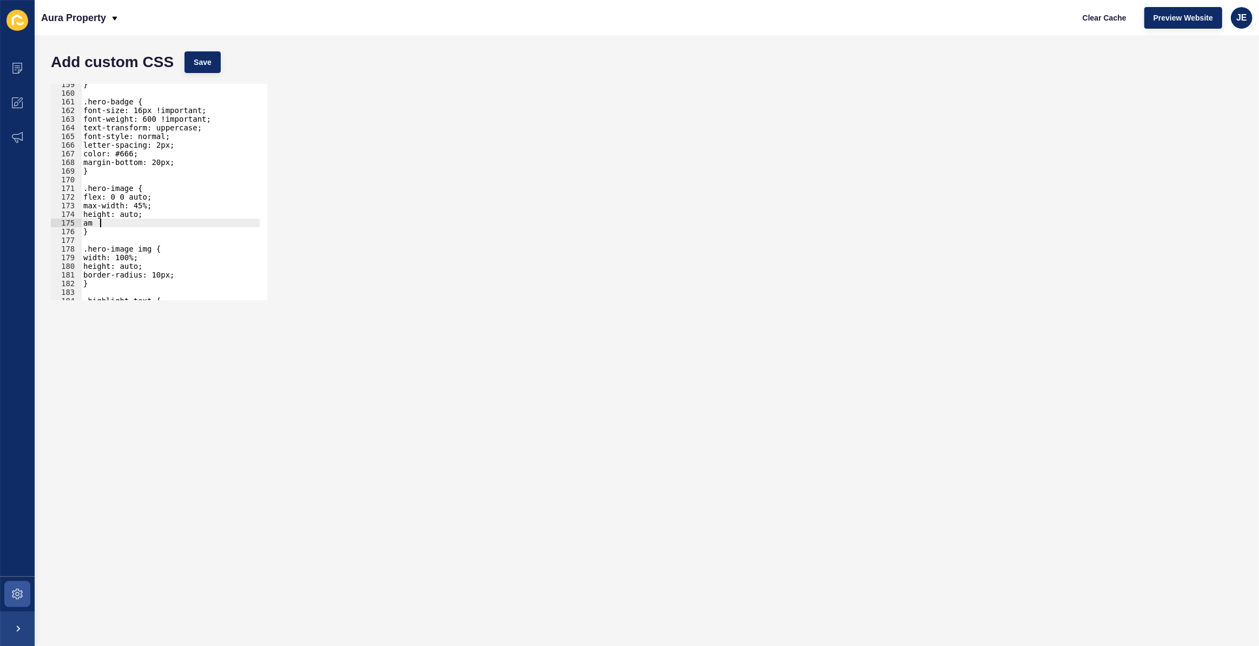
type textarea "a"
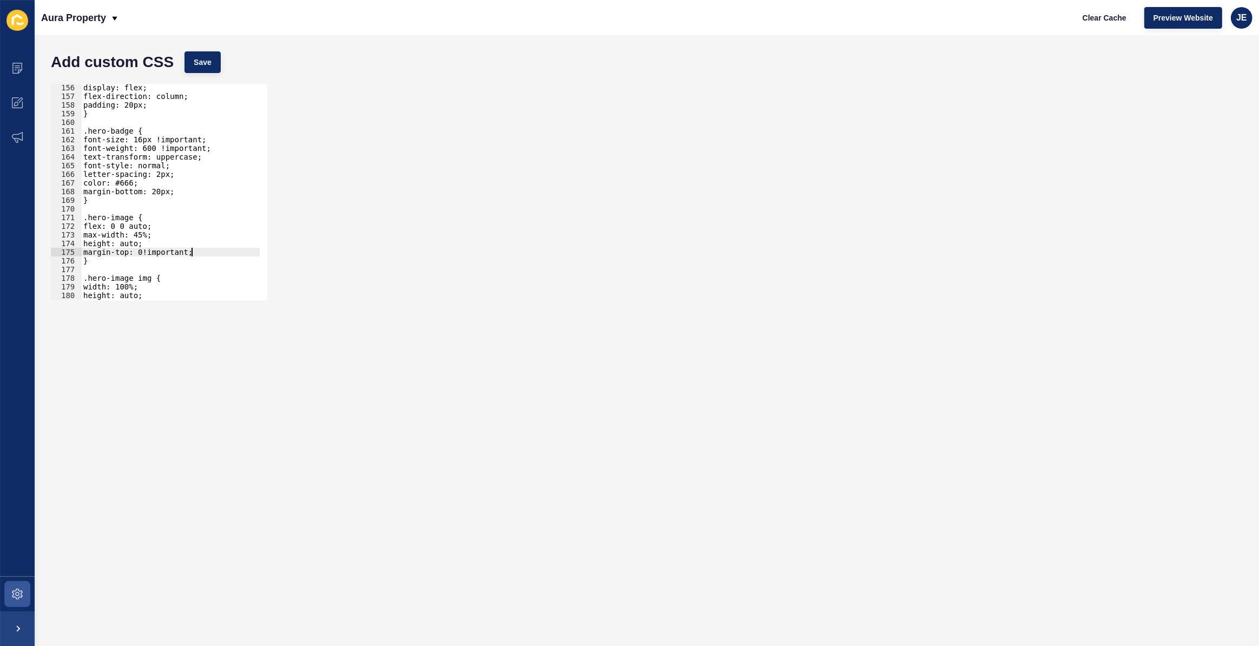
scroll to position [1342, 0]
drag, startPoint x: 197, startPoint y: 251, endPoint x: 87, endPoint y: 249, distance: 110.9
click at [87, 249] on div "display: flex; flex-direction: column; padding: 20px; } .hero-badge { font-size…" at bounding box center [199, 196] width 237 height 226
type textarea "margin-top: 0!important;"
click at [210, 252] on div "display: flex; flex-direction: column; padding: 20px; } .hero-badge { font-size…" at bounding box center [170, 192] width 179 height 216
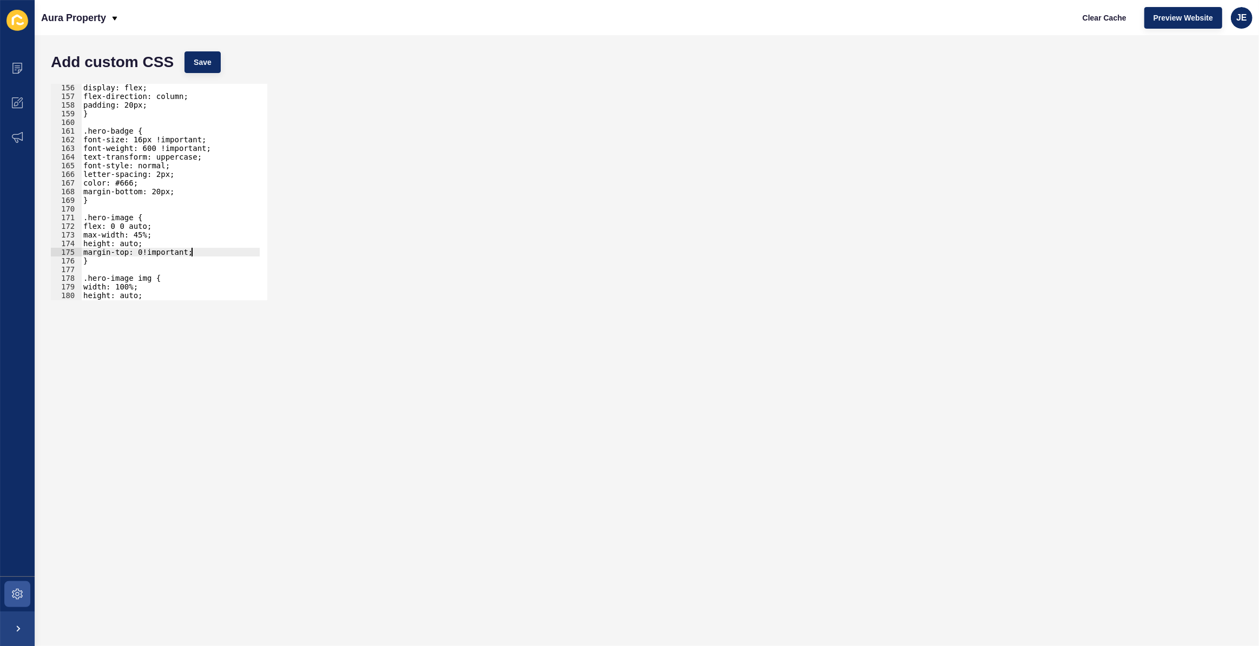
scroll to position [0, 0]
paste textarea "margin-top: 0!important;"
click at [130, 262] on div "display: flex; flex-direction: column; padding: 20px; } .hero-badge { font-size…" at bounding box center [199, 196] width 237 height 226
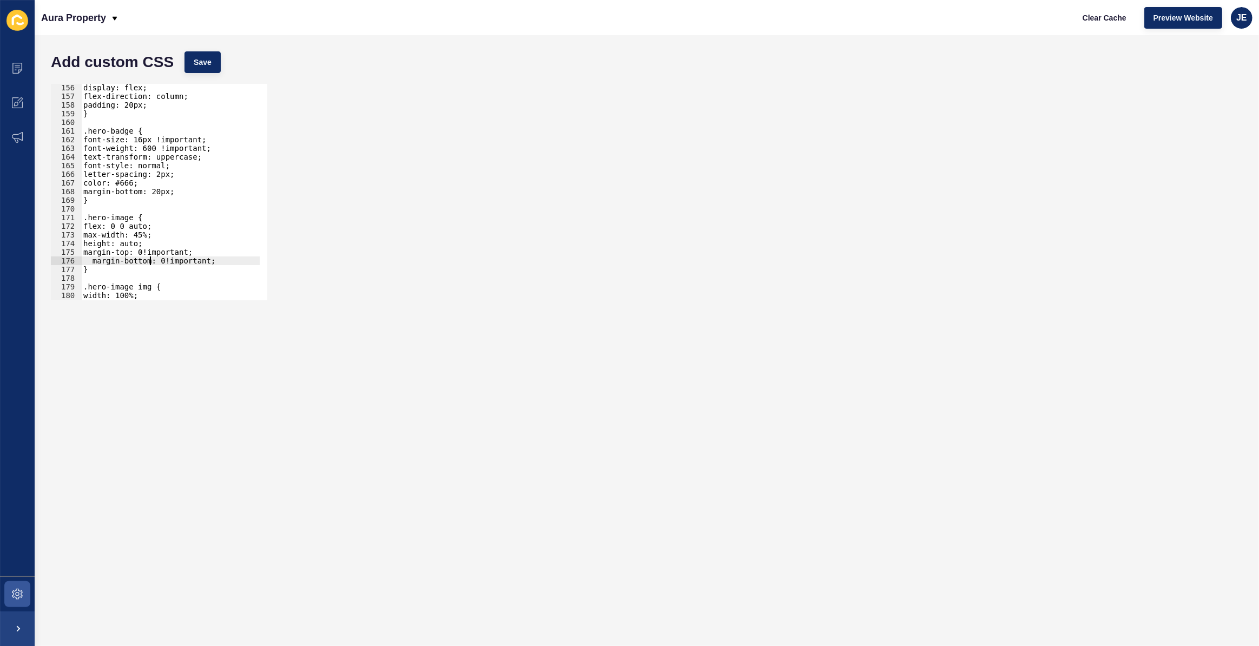
click at [94, 261] on div "display: flex; flex-direction: column; padding: 20px; } .hero-badge { font-size…" at bounding box center [199, 196] width 237 height 226
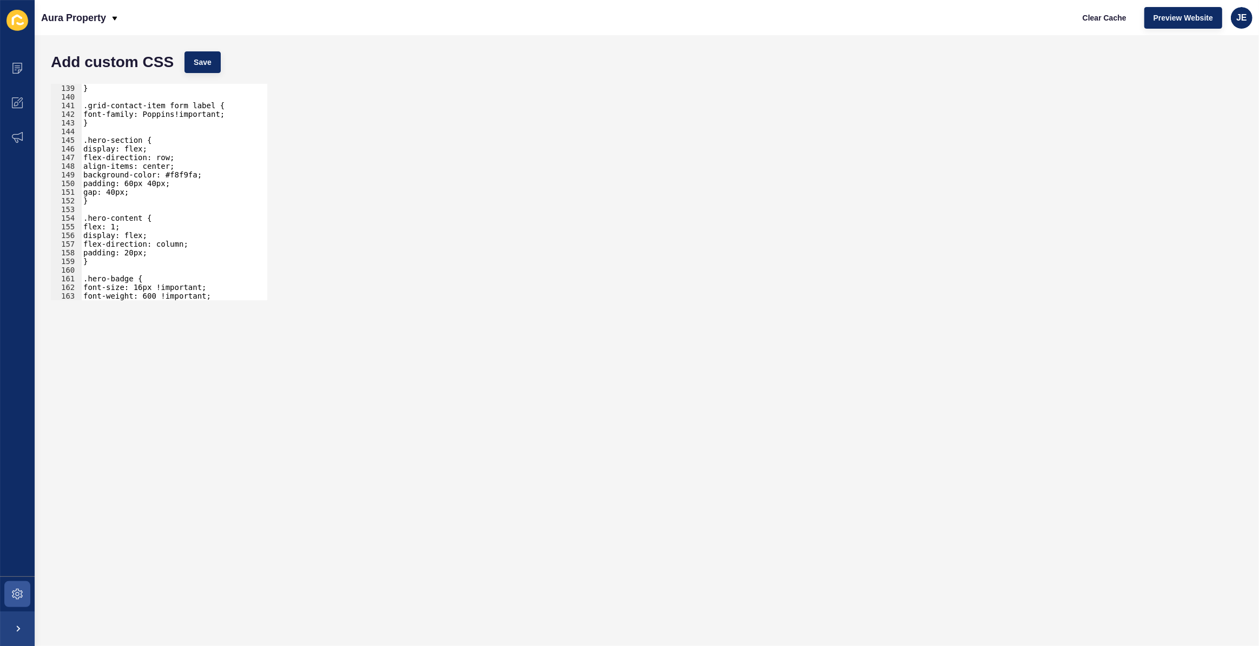
scroll to position [1194, 0]
drag, startPoint x: 179, startPoint y: 186, endPoint x: 65, endPoint y: 179, distance: 113.8
click at [65, 179] on div "margin-bottom: 0!important; 139 140 141 142 143 144 145 146 147 148 149 150 151…" at bounding box center [159, 192] width 216 height 216
type textarea "padding: 60px 40px;"
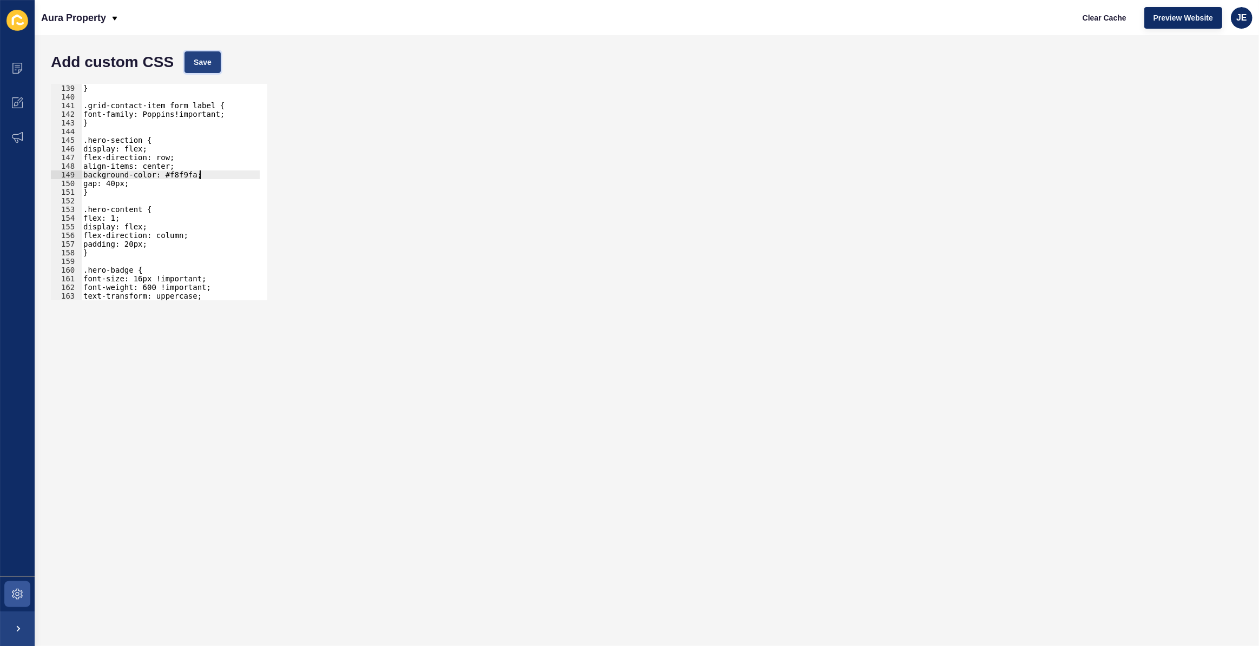
click at [212, 68] on button "Save" at bounding box center [202, 62] width 36 height 22
type textarea "padding: 20px;"
drag, startPoint x: 153, startPoint y: 242, endPoint x: 85, endPoint y: 243, distance: 67.6
click at [85, 243] on div "} .grid-contact-item form label { font-family: Poppins!important; } .hero-secti…" at bounding box center [199, 197] width 237 height 226
click at [204, 54] on button "Save" at bounding box center [202, 62] width 36 height 22
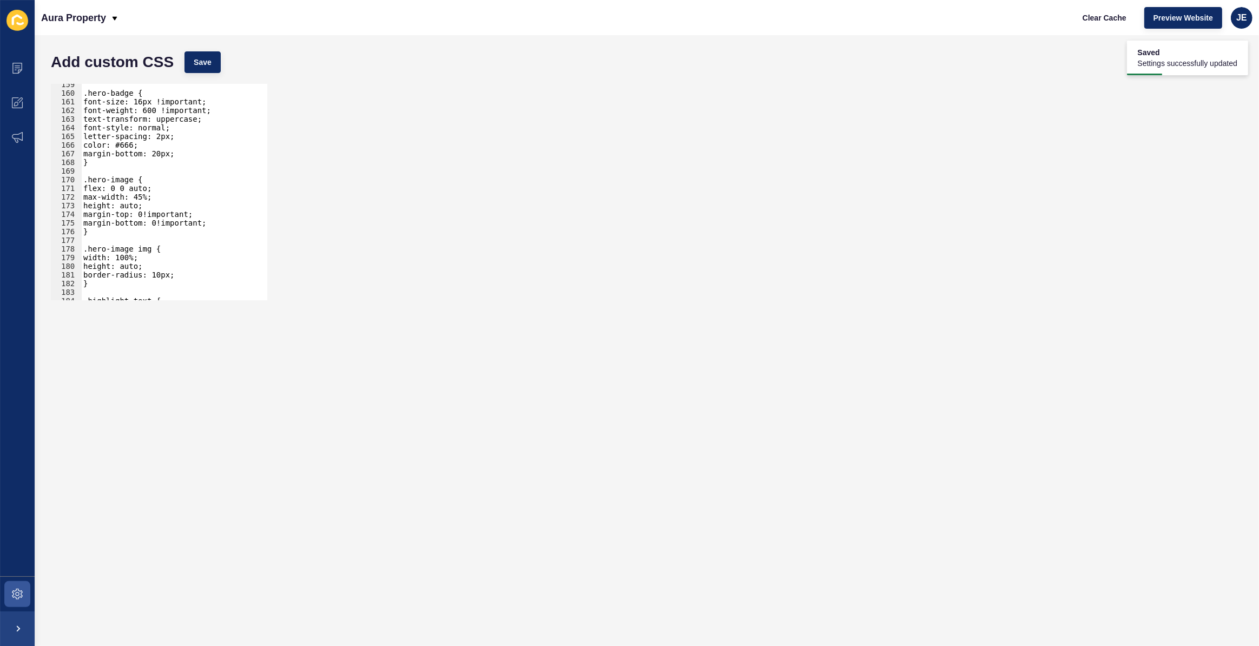
scroll to position [1371, 0]
drag, startPoint x: 143, startPoint y: 222, endPoint x: 153, endPoint y: 224, distance: 10.1
click at [143, 222] on div ".hero-badge { font-size: 16px !important; font-weight: 600 !important; text-tra…" at bounding box center [199, 193] width 237 height 226
drag, startPoint x: 219, startPoint y: 221, endPoint x: 70, endPoint y: 210, distance: 149.2
click at [70, 210] on div "margin-bottom: 0!important; 159 160 161 162 163 164 165 166 167 168 169 170 171…" at bounding box center [159, 192] width 216 height 216
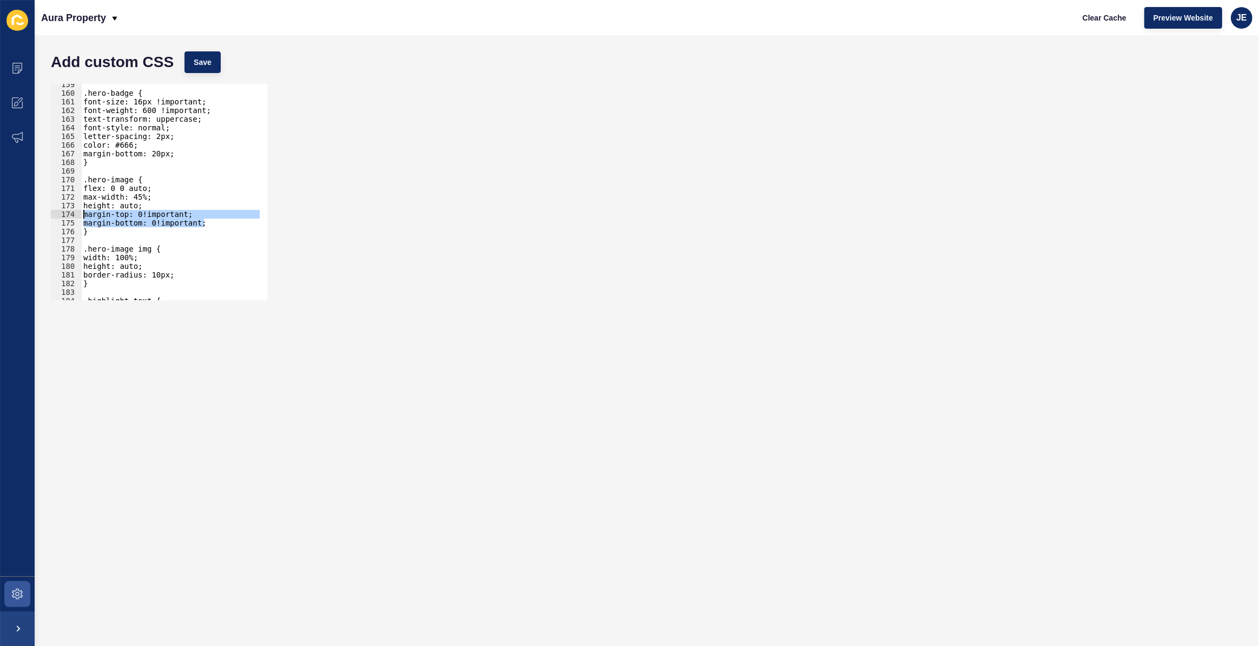
type textarea "margin-top: 0!important; margin-bottom: 0!important;"
click at [187, 256] on div ".hero-badge { font-size: 16px !important; font-weight: 600 !important; text-tra…" at bounding box center [199, 193] width 237 height 226
type textarea "border-radius: 10px;"
paste textarea "margin-bottom: 0!important;"
click at [97, 269] on div ".hero-badge { font-size: 16px !important; font-weight: 600 !important; text-tra…" at bounding box center [199, 193] width 237 height 226
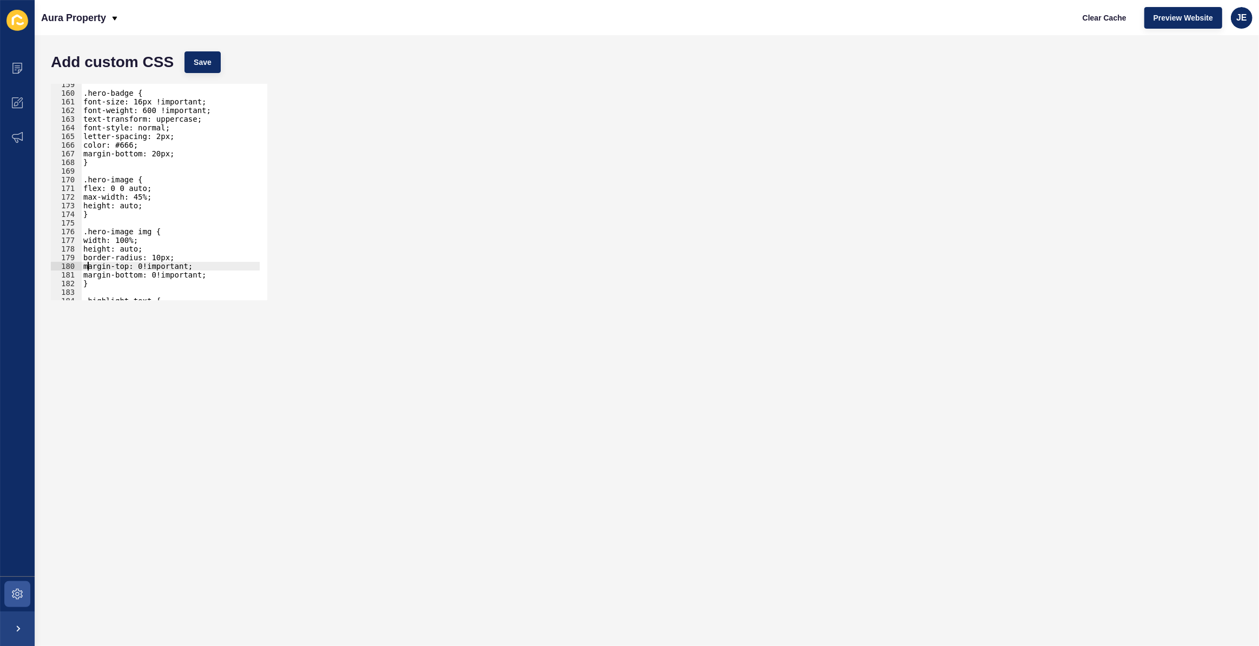
scroll to position [0, 0]
drag, startPoint x: 90, startPoint y: 259, endPoint x: 178, endPoint y: 259, distance: 87.6
click at [178, 259] on div ".hero-badge { font-size: 16px !important; font-weight: 600 !important; text-tra…" at bounding box center [199, 193] width 237 height 226
type textarea "border-radius: 10px;"
click at [194, 58] on span "Save" at bounding box center [203, 62] width 18 height 11
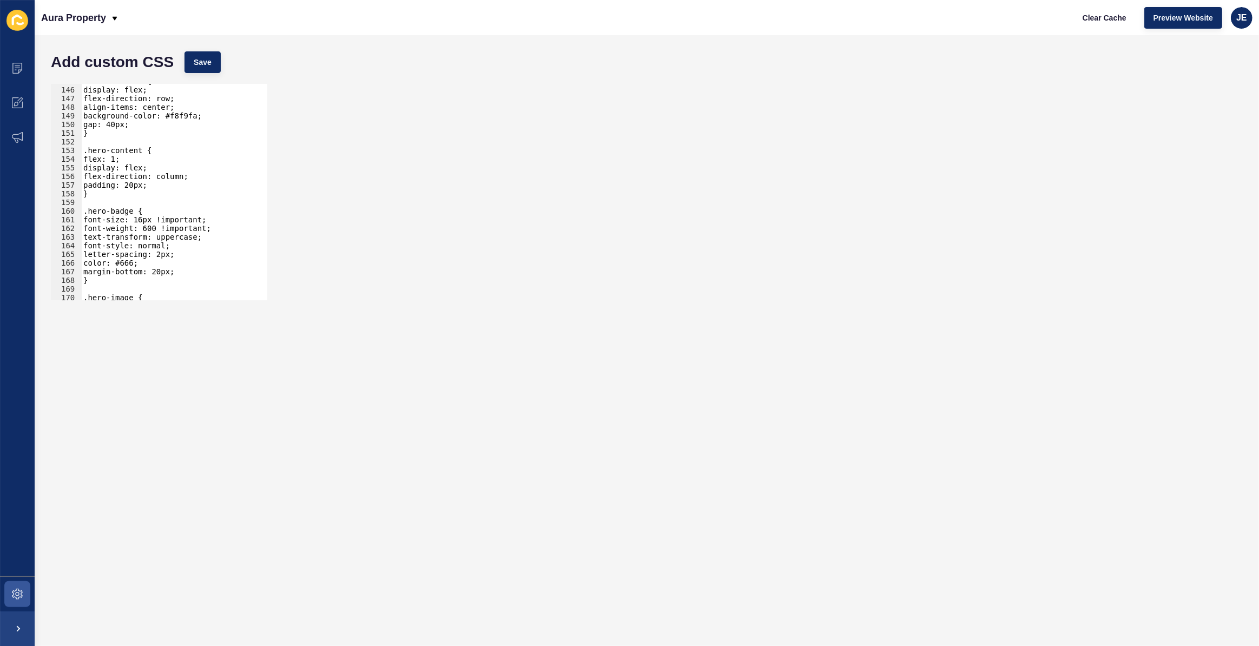
scroll to position [1224, 0]
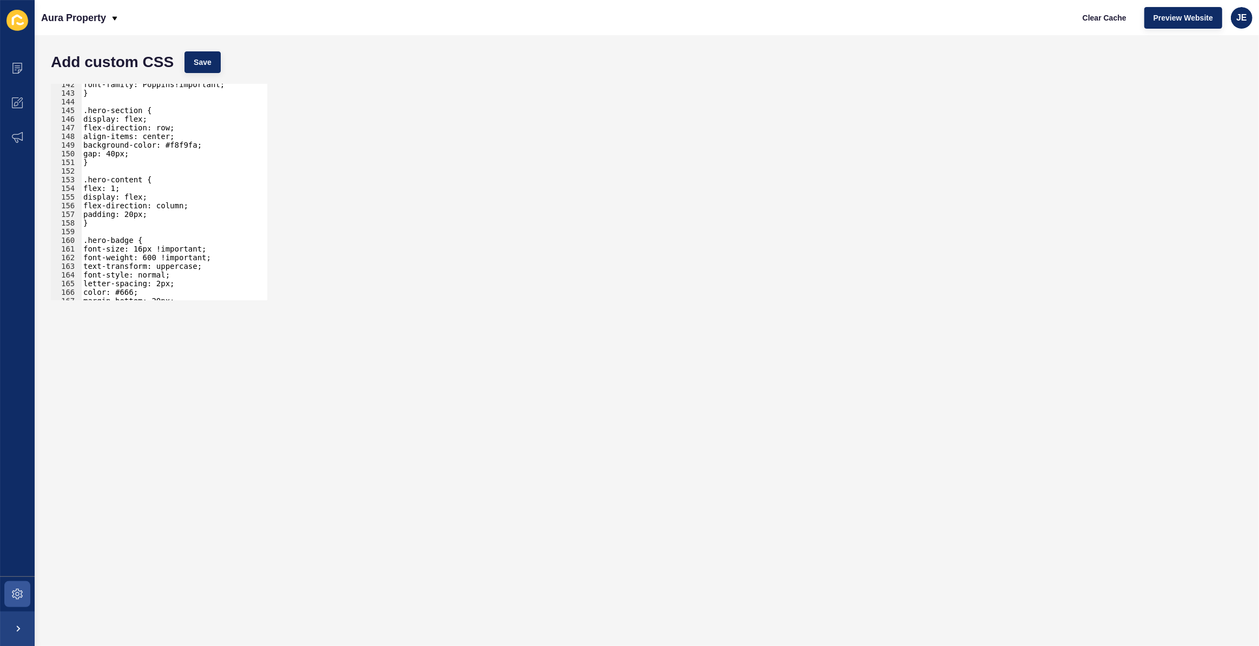
click at [179, 141] on div "font-family: Poppins!important; } .hero-section { display: flex; flex-direction…" at bounding box center [199, 193] width 237 height 226
paste textarea "#F2F2F2"
click at [205, 58] on span "Save" at bounding box center [203, 62] width 18 height 11
drag, startPoint x: 179, startPoint y: 150, endPoint x: 182, endPoint y: 145, distance: 6.6
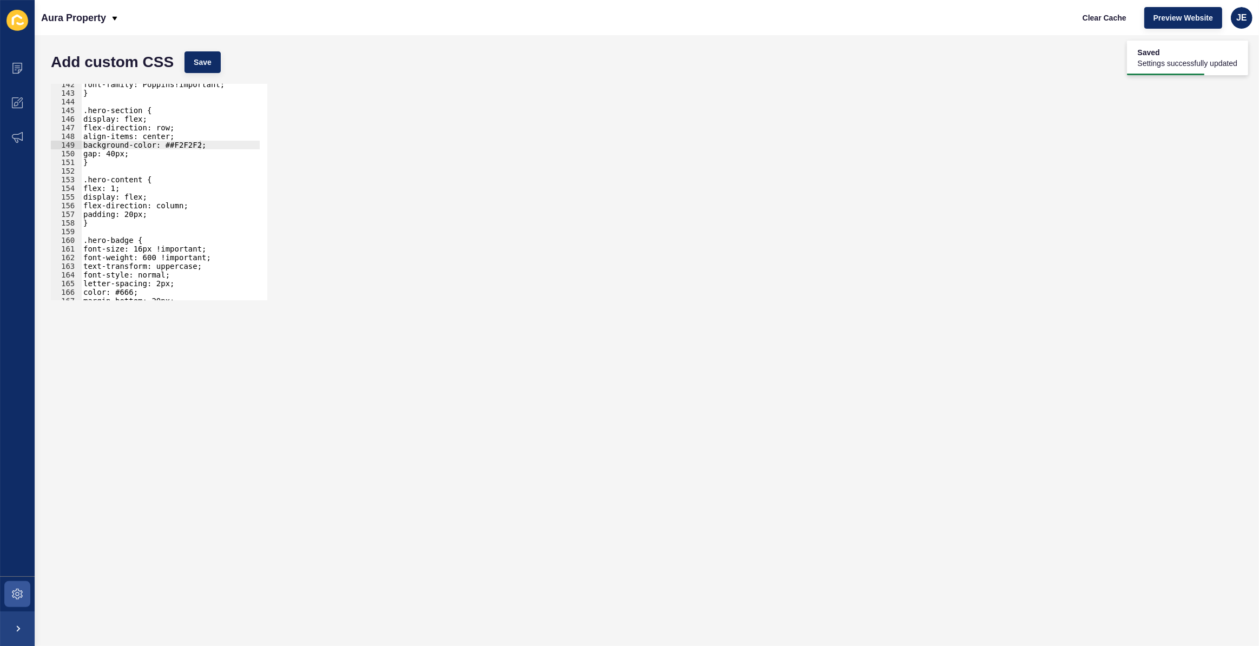
click at [179, 150] on div "font-family: Poppins!important; } .hero-section { display: flex; flex-direction…" at bounding box center [199, 193] width 237 height 226
click at [173, 143] on div "font-family: Poppins!important; } .hero-section { display: flex; flex-direction…" at bounding box center [199, 193] width 237 height 226
click at [210, 71] on button "Save" at bounding box center [202, 62] width 36 height 22
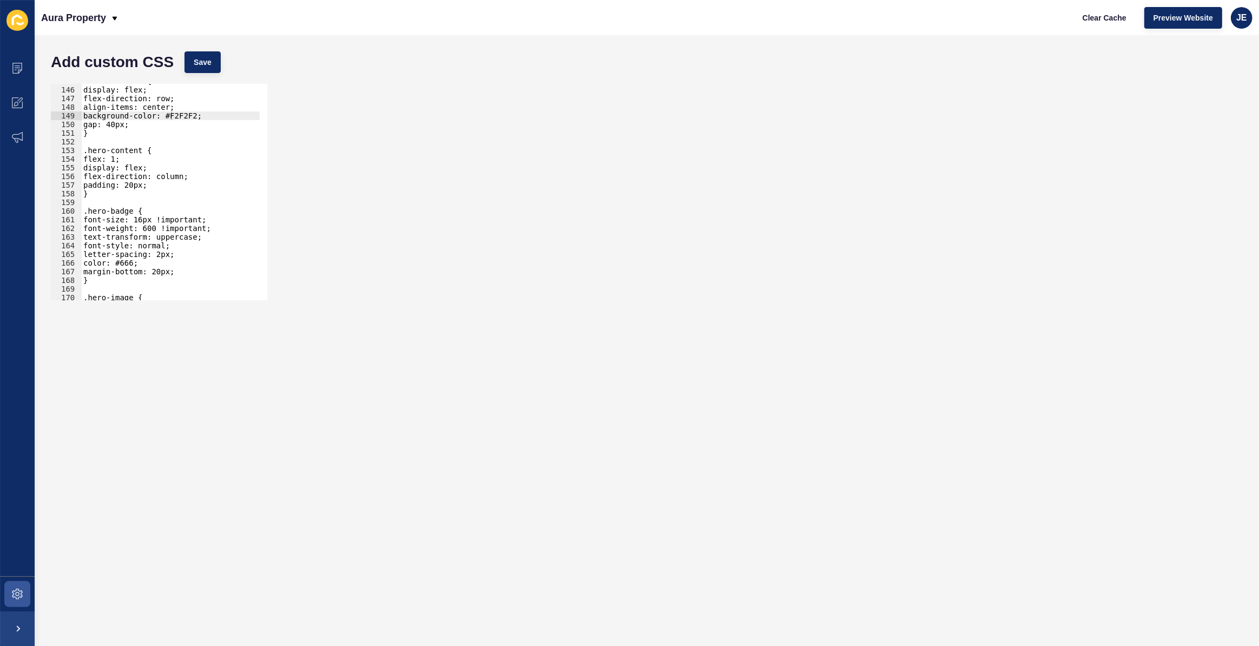
type textarea "font-weight: 600 !important;"
click at [221, 227] on div ".hero-section { display: flex; flex-direction: row; align-items: center; backgr…" at bounding box center [199, 190] width 237 height 226
click at [216, 63] on button "Save" at bounding box center [202, 62] width 36 height 22
type textarea "margin-bottom: 20px;"
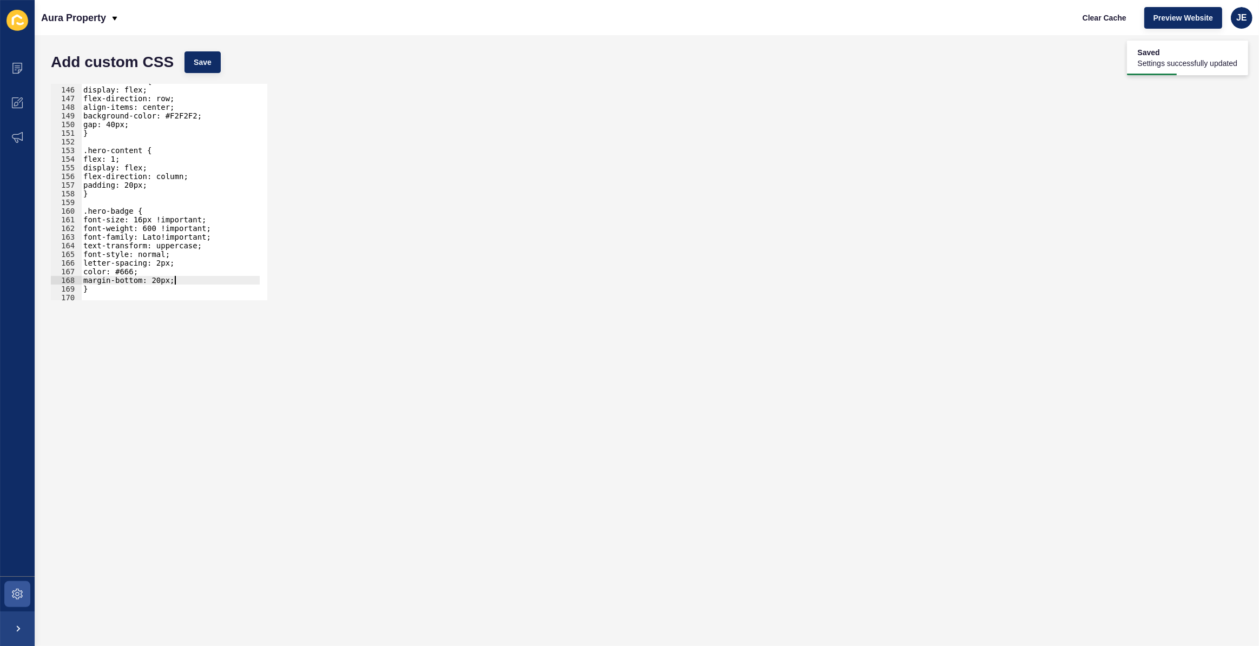
scroll to position [0, 5]
drag, startPoint x: 186, startPoint y: 281, endPoint x: 76, endPoint y: 278, distance: 109.8
click at [76, 278] on div "margin-bottom: 20px; 145 146 147 148 149 150 151 152 153 154 155 156 157 158 15…" at bounding box center [159, 192] width 216 height 216
click at [209, 64] on span "Save" at bounding box center [203, 62] width 18 height 11
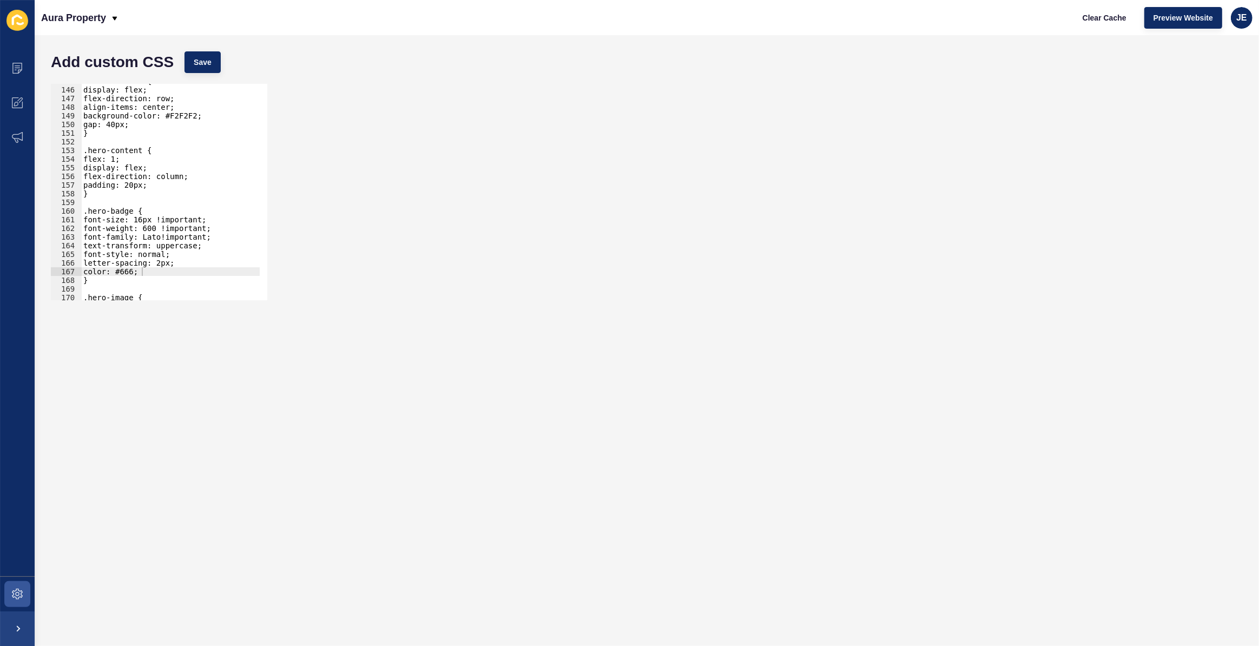
click at [507, 128] on div "color: #666; 145 146 147 148 149 150 151 152 153 154 155 156 157 158 159 160 16…" at bounding box center [646, 191] width 1203 height 227
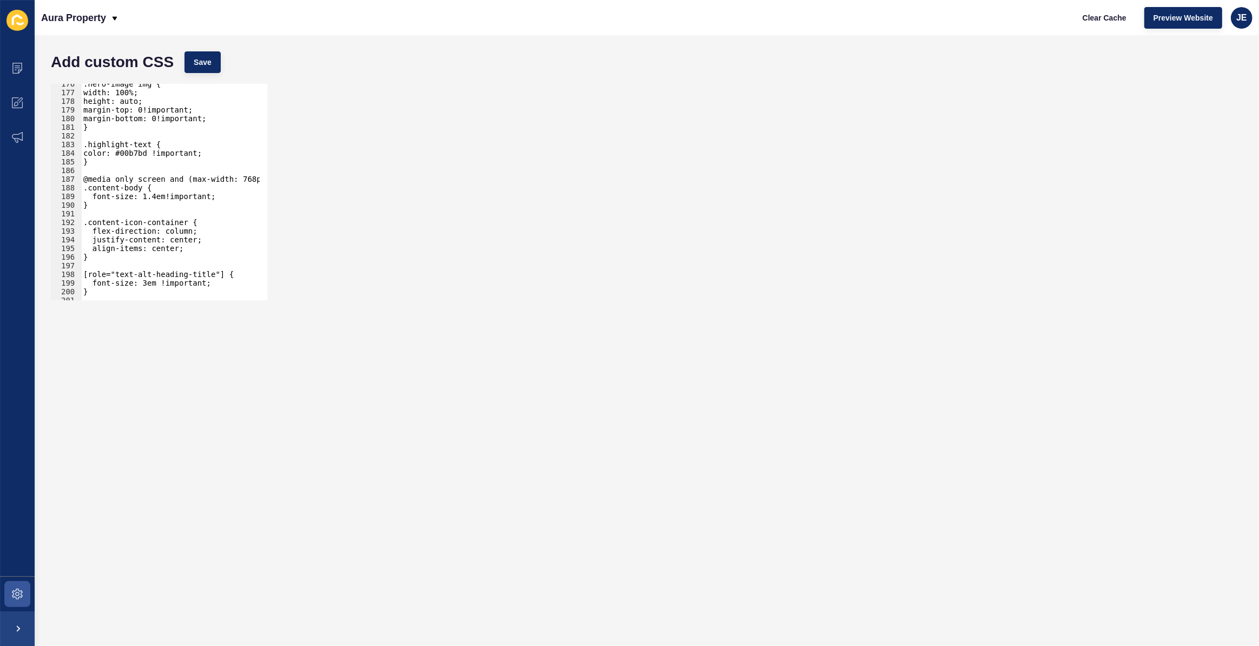
scroll to position [1548, 0]
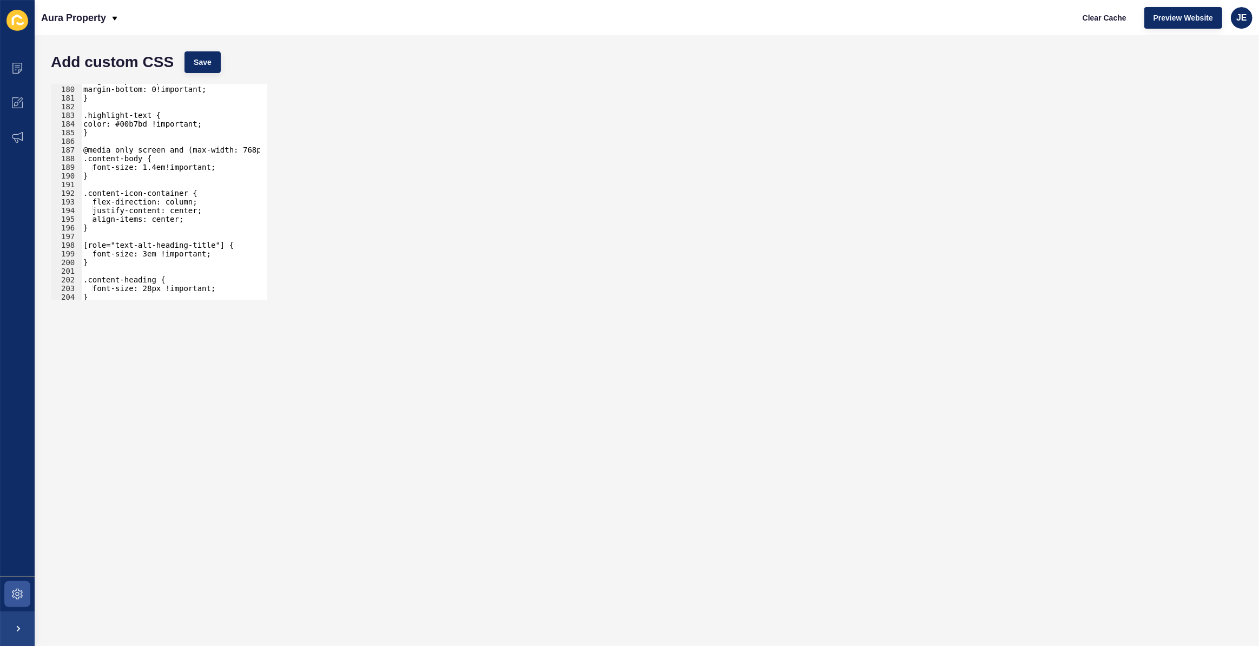
type textarea "}"
click at [135, 128] on div "margin-top: 0!important; margin-bottom: 0!important; } .highlight-text { color:…" at bounding box center [199, 189] width 237 height 226
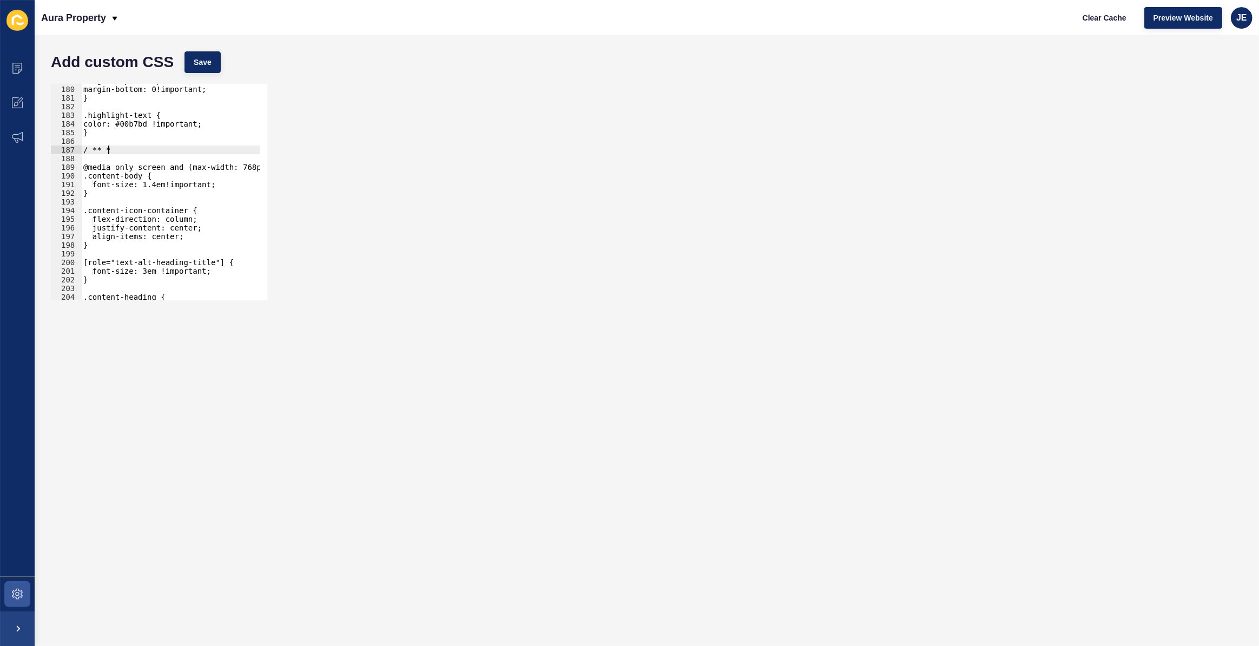
scroll to position [0, 1]
type textarea "/ ** * /"
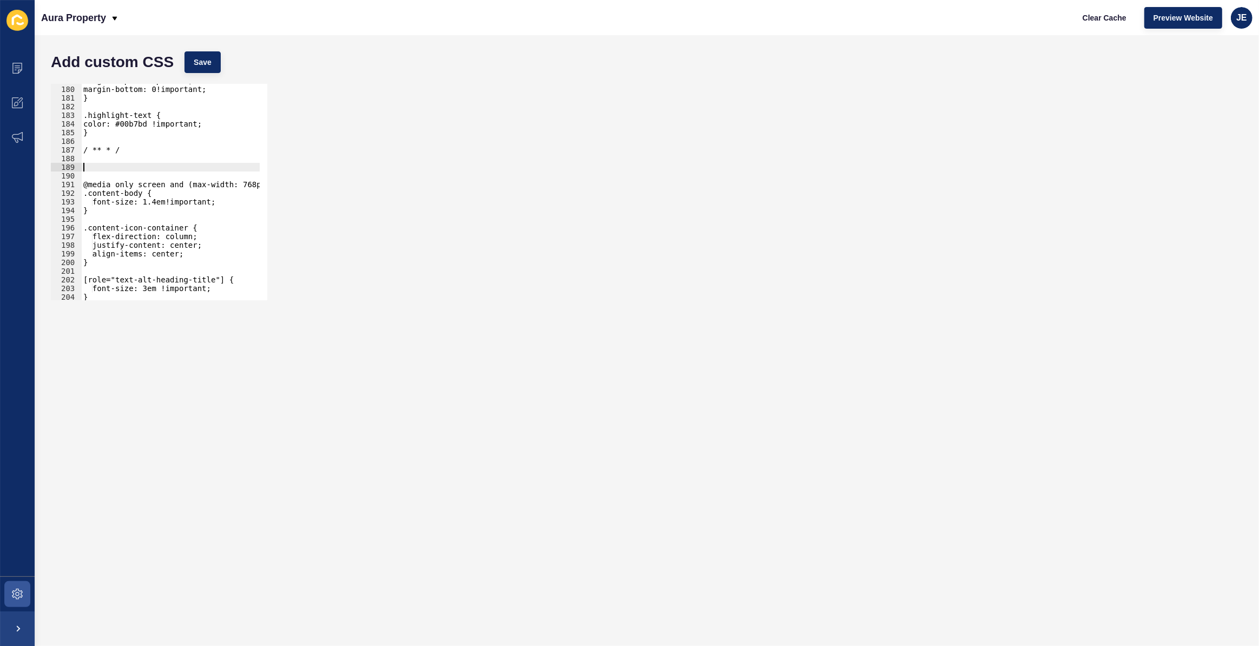
paste textarea "}"
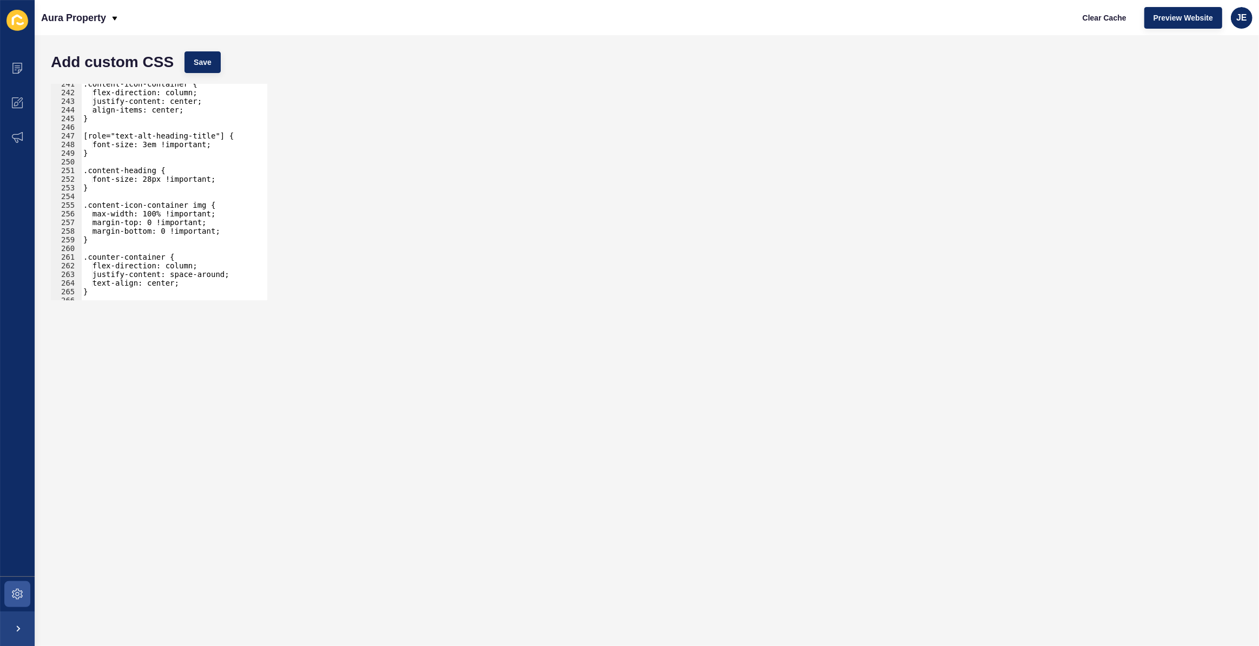
scroll to position [2162, 0]
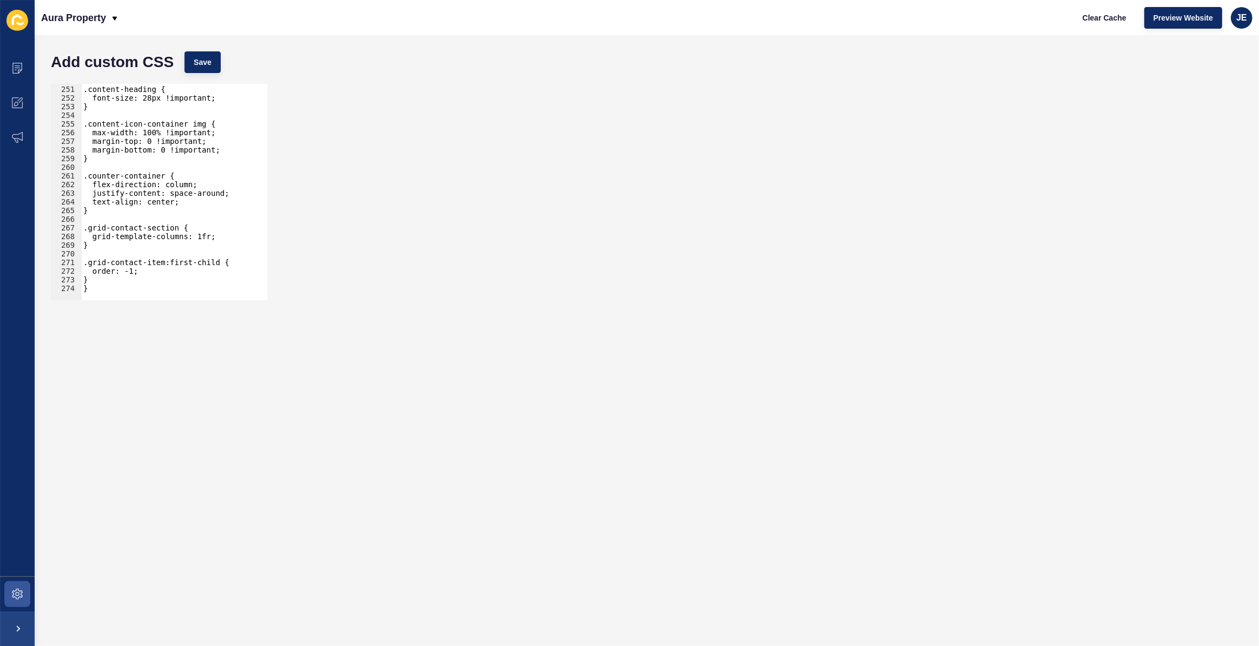
click at [111, 276] on div ".content-heading { font-size: 28px !important; } .content-icon-container img { …" at bounding box center [199, 189] width 237 height 226
type textarea "}"
paste textarea "}"
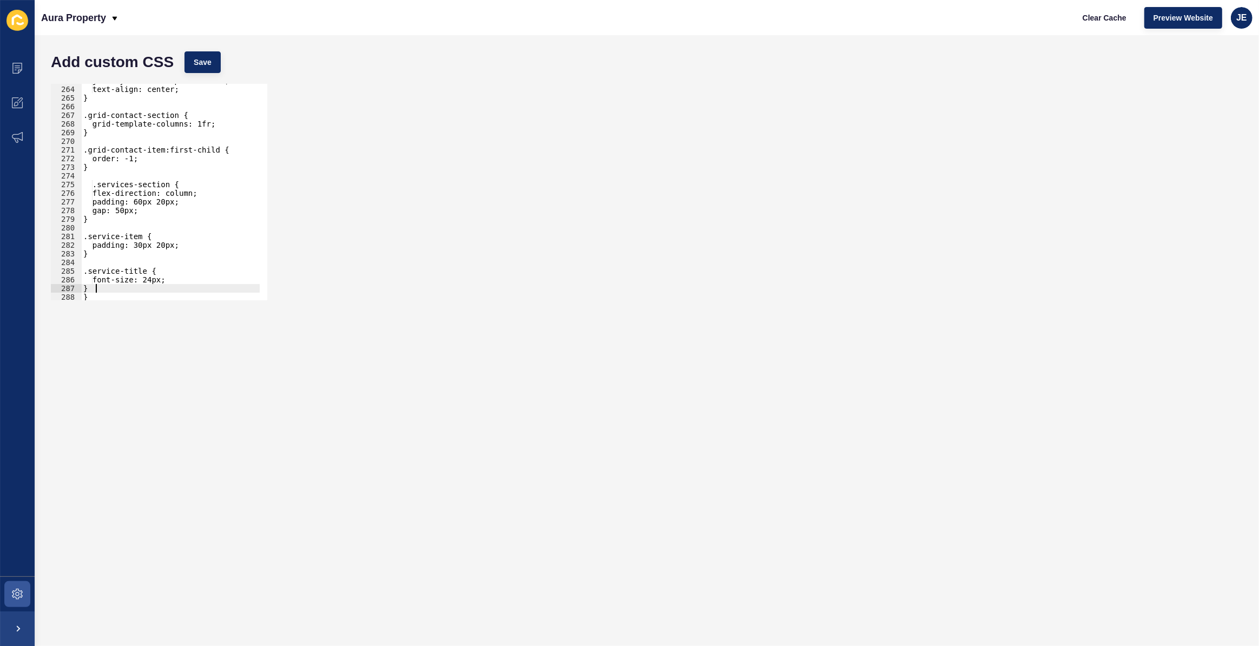
scroll to position [2275, 0]
click at [208, 63] on span "Save" at bounding box center [203, 62] width 18 height 11
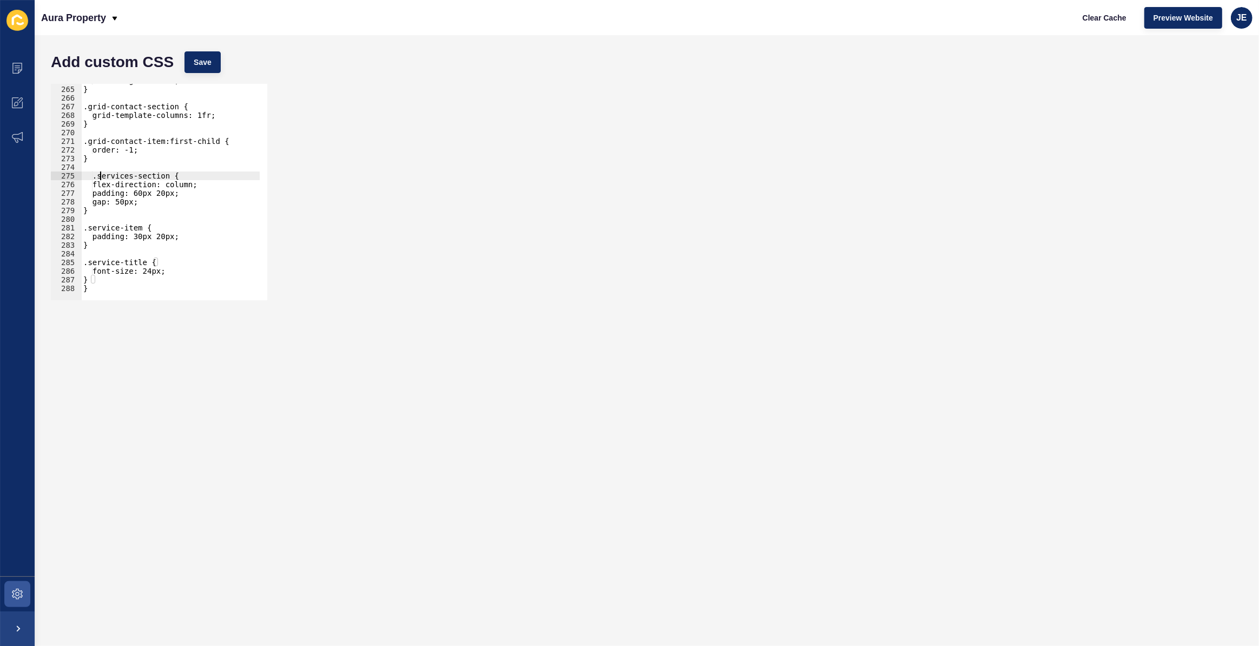
click at [98, 175] on div "text-align: center; } .grid-contact-section { grid-template-columns: 1fr; } .gr…" at bounding box center [199, 189] width 237 height 226
click at [191, 63] on button "Save" at bounding box center [202, 62] width 36 height 22
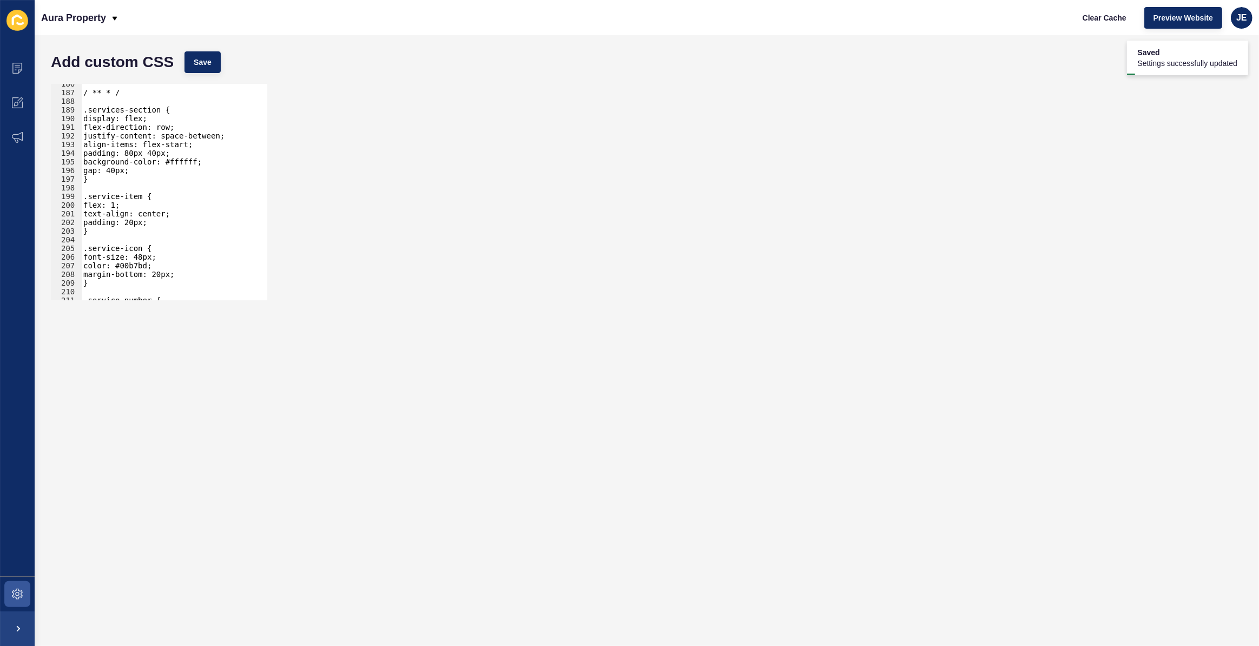
scroll to position [1606, 0]
click at [199, 63] on span "Save" at bounding box center [203, 62] width 18 height 11
click at [1118, 19] on span "Clear Cache" at bounding box center [1104, 17] width 44 height 11
click at [100, 93] on div "/ ** * / .services-section { display: flex; flex-direction: row; justify-conten…" at bounding box center [199, 193] width 237 height 226
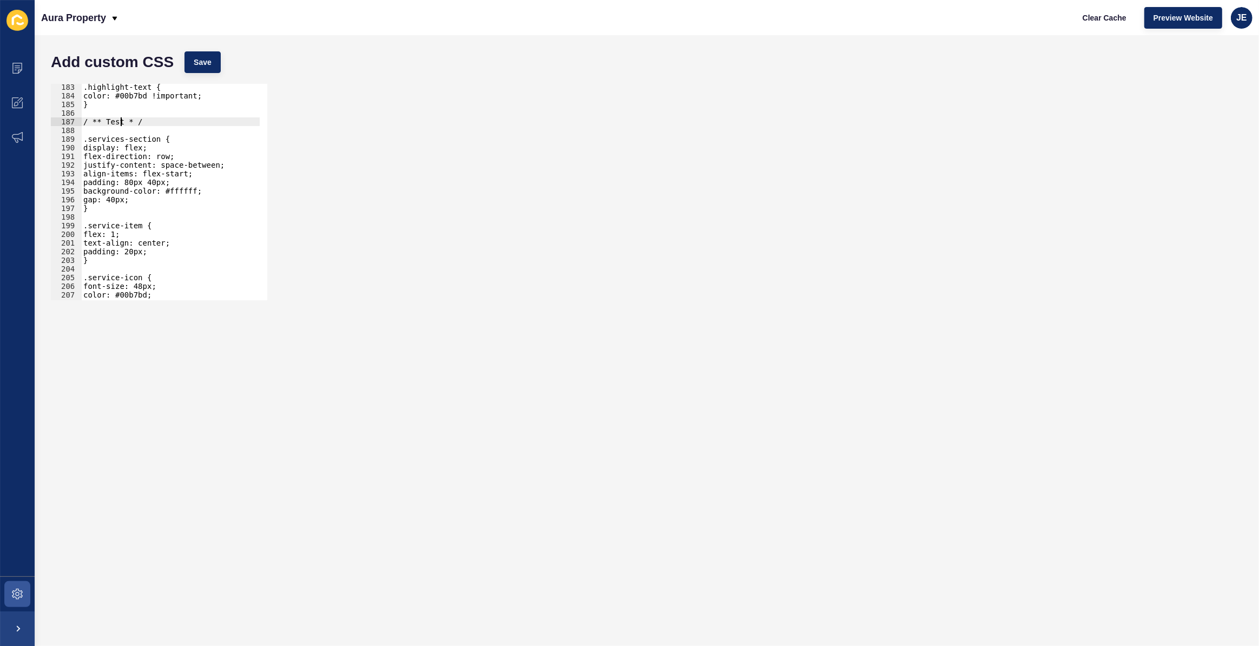
scroll to position [1517, 0]
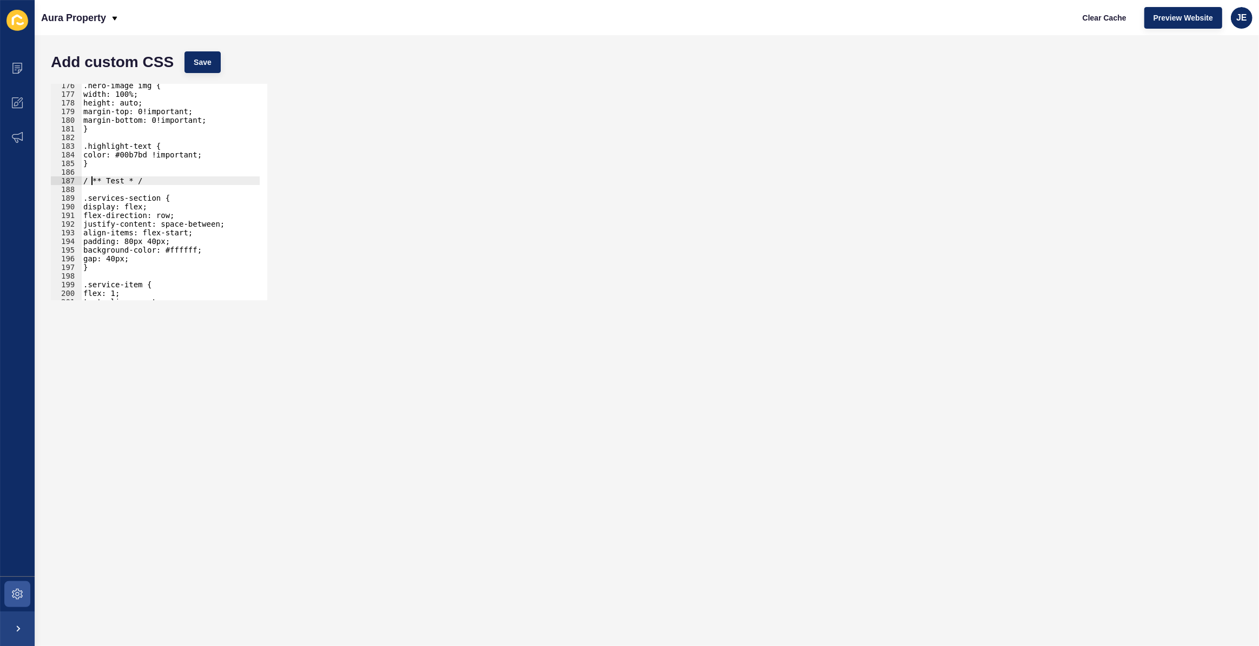
click at [92, 179] on div ".hero-image img { width: 100%; height: auto; margin-top: 0!important; margin-bo…" at bounding box center [199, 194] width 237 height 226
click at [205, 59] on span "Save" at bounding box center [203, 62] width 18 height 11
click at [156, 177] on div ".hero-image img { width: 100%; height: auto; margin-top: 0!important; margin-bo…" at bounding box center [199, 194] width 237 height 226
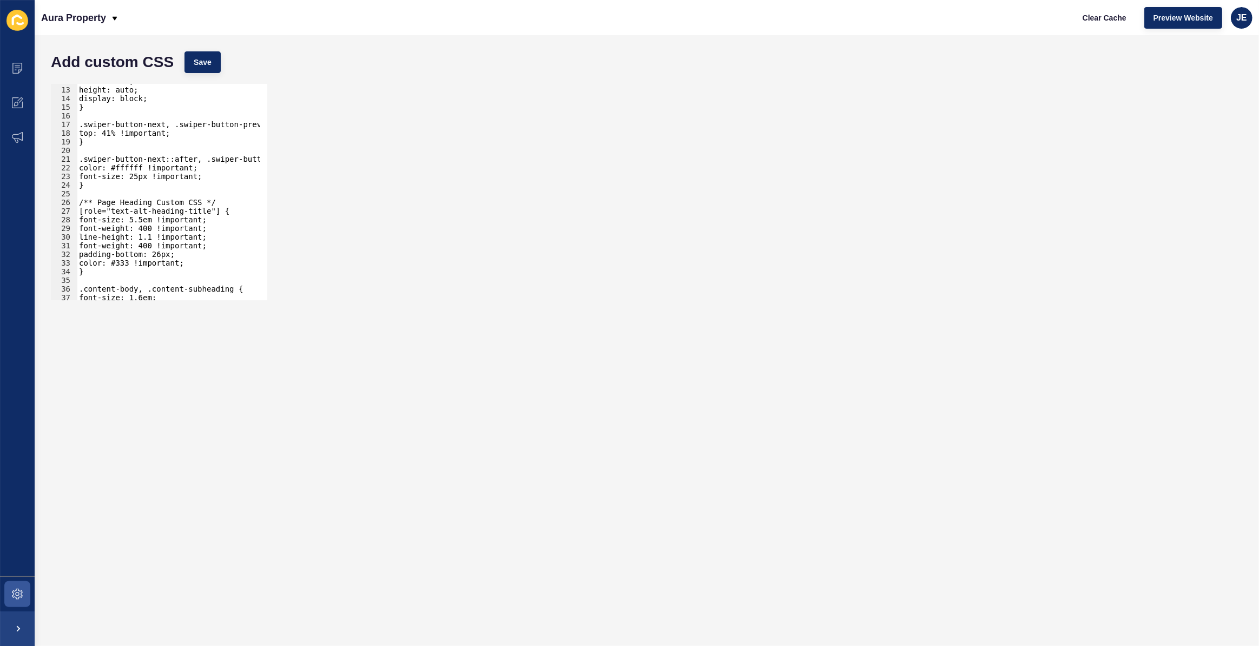
scroll to position [102, 0]
drag, startPoint x: 227, startPoint y: 200, endPoint x: 33, endPoint y: 199, distance: 193.7
click at [33, 199] on div "Content Appearance Marketing Settings Aura Property Clear Cache Preview Website…" at bounding box center [629, 323] width 1259 height 646
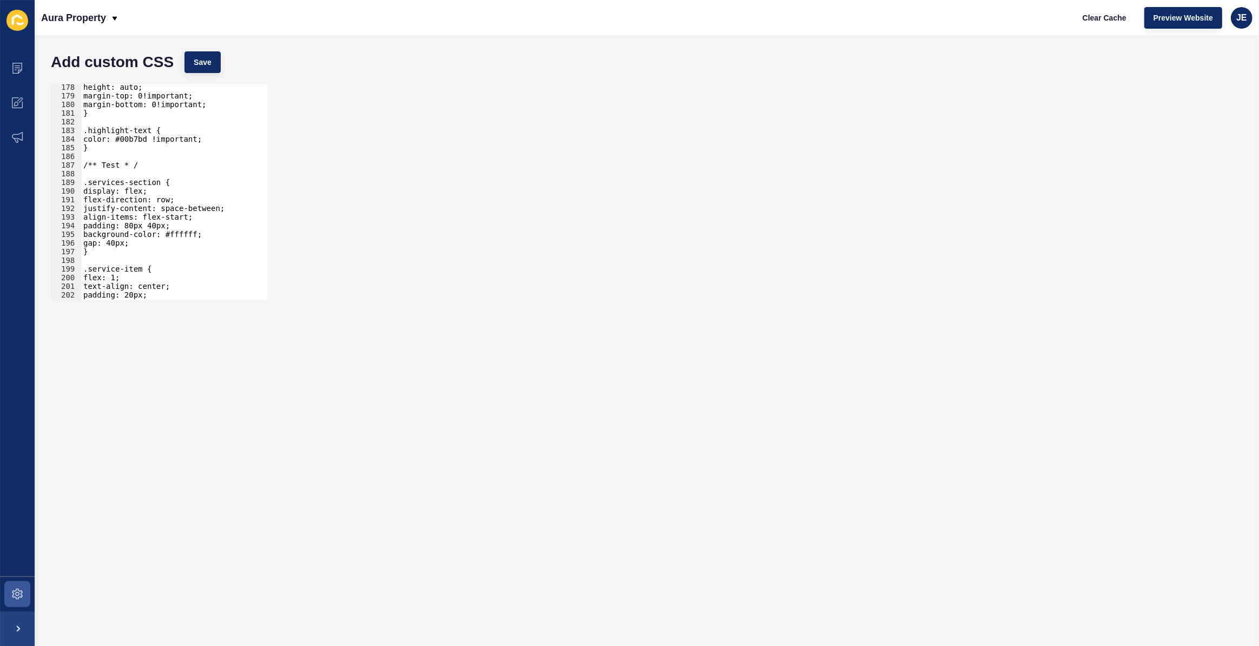
scroll to position [1532, 0]
drag, startPoint x: 141, startPoint y: 166, endPoint x: 76, endPoint y: 169, distance: 64.5
click at [76, 169] on div "/** Page Heading Custom CSS */ 178 179 180 181 182 183 184 185 186 187 188 189 …" at bounding box center [159, 192] width 216 height 216
paste textarea "Page Heading Custom CSS *"
type textarea "/** Page Heading Custom CSS */"
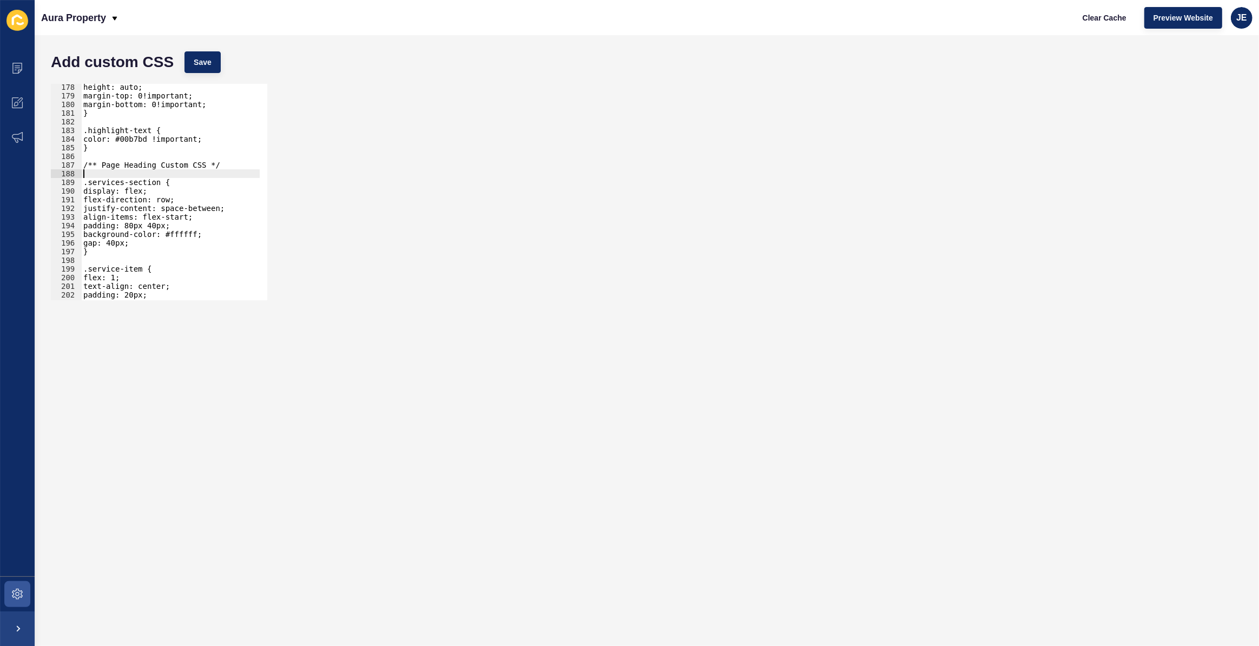
click at [104, 175] on div "height: auto; margin-top: 0!important; margin-bottom: 0!important; } .highlight…" at bounding box center [199, 196] width 237 height 226
click at [199, 60] on span "Save" at bounding box center [203, 62] width 18 height 11
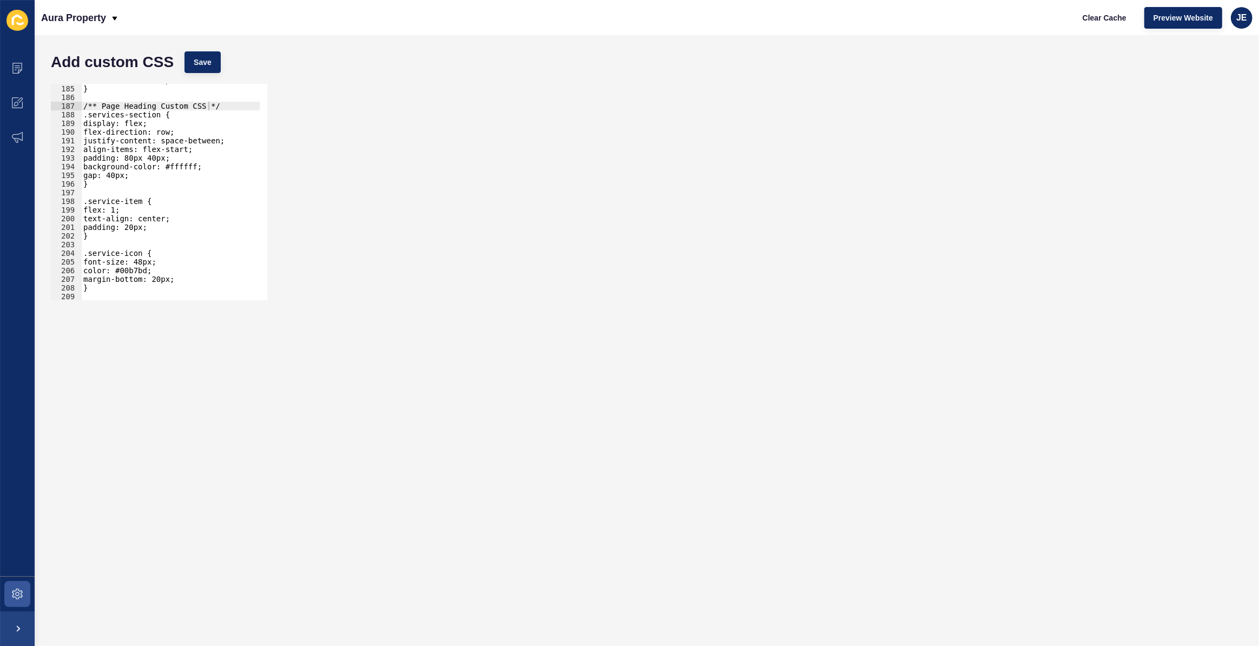
click at [159, 216] on div "color: #00b7bd !important; } /** Page Heading Custom CSS */ .services-section {…" at bounding box center [199, 189] width 237 height 226
click at [206, 57] on span "Save" at bounding box center [203, 62] width 18 height 11
click at [145, 270] on div "color: #00b7bd !important; } /** Page Heading Custom CSS */ .services-section {…" at bounding box center [199, 189] width 237 height 226
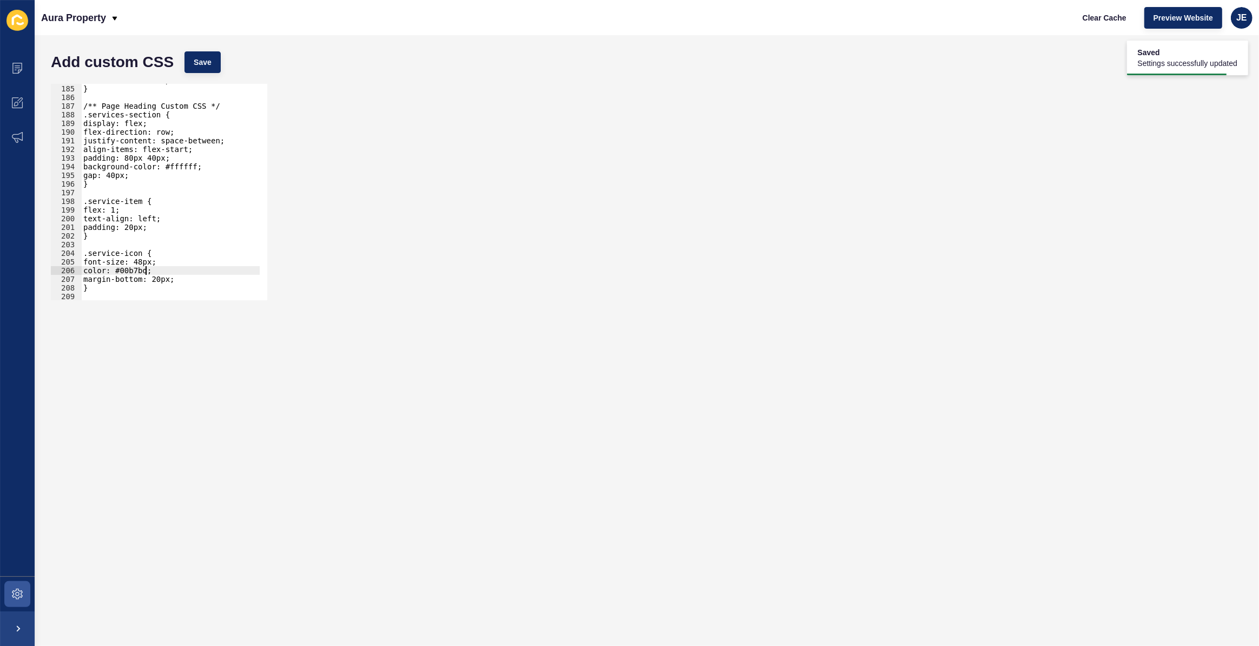
scroll to position [0, 4]
click at [145, 270] on div "color: #00b7bd !important; } /** Page Heading Custom CSS */ .services-section {…" at bounding box center [199, 189] width 237 height 226
click at [135, 270] on div "color: #00b7bd !important; } /** Page Heading Custom CSS */ .services-section {…" at bounding box center [170, 192] width 179 height 216
click at [135, 270] on div "color: #00b7bd !important; } /** Page Heading Custom CSS */ .services-section {…" at bounding box center [199, 189] width 237 height 226
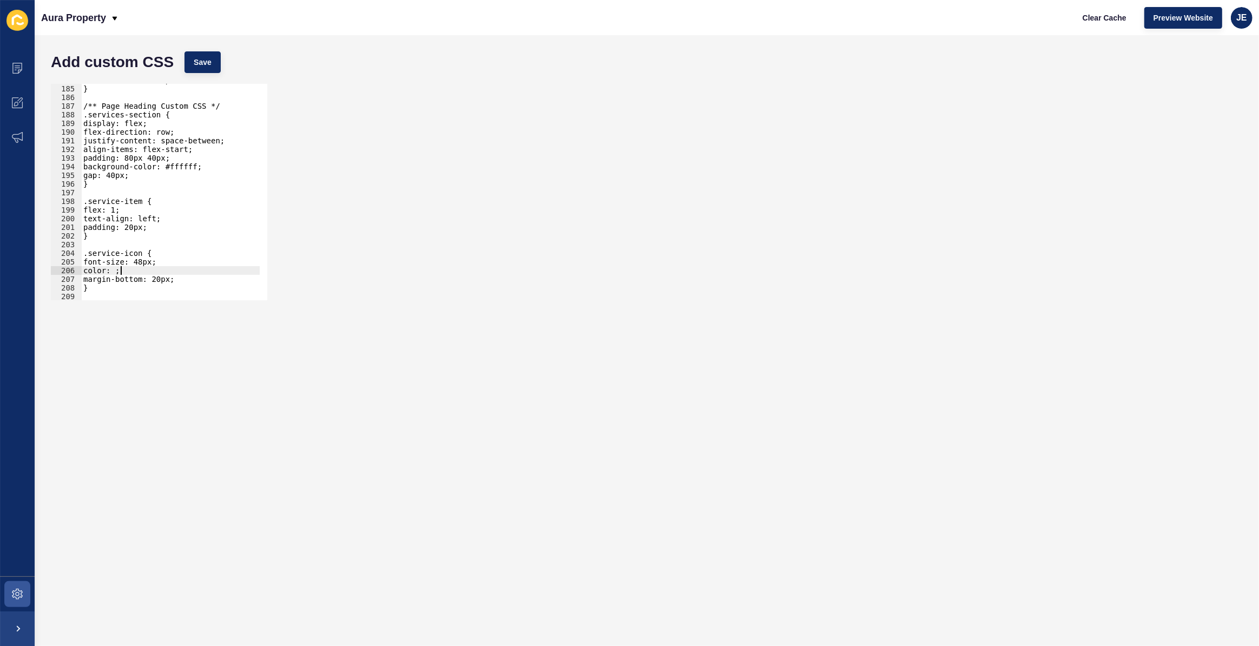
paste textarea "rgb(36, 44, 57)"
click at [200, 57] on span "Save" at bounding box center [203, 62] width 18 height 11
drag, startPoint x: 111, startPoint y: 236, endPoint x: 75, endPoint y: 200, distance: 51.3
click at [75, 200] on div "} 184 185 186 187 188 189 190 191 192 193 194 195 196 197 198 199 200 201 202 2…" at bounding box center [159, 192] width 216 height 216
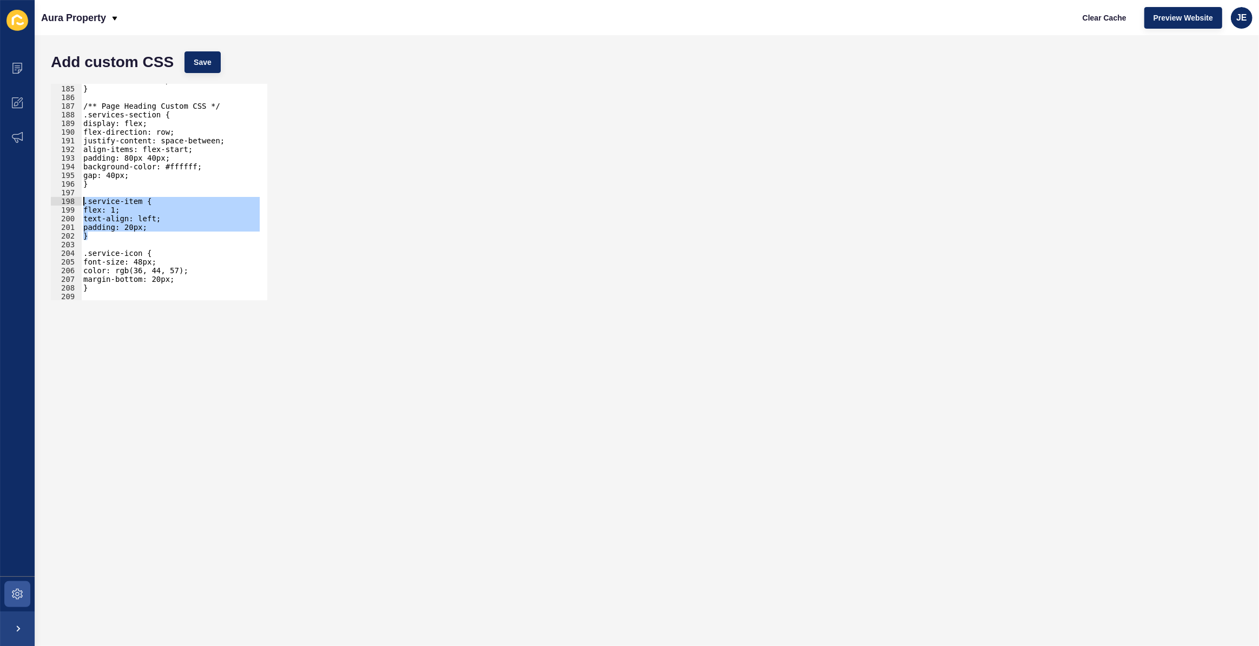
type textarea ".service-item { flex: 1;"
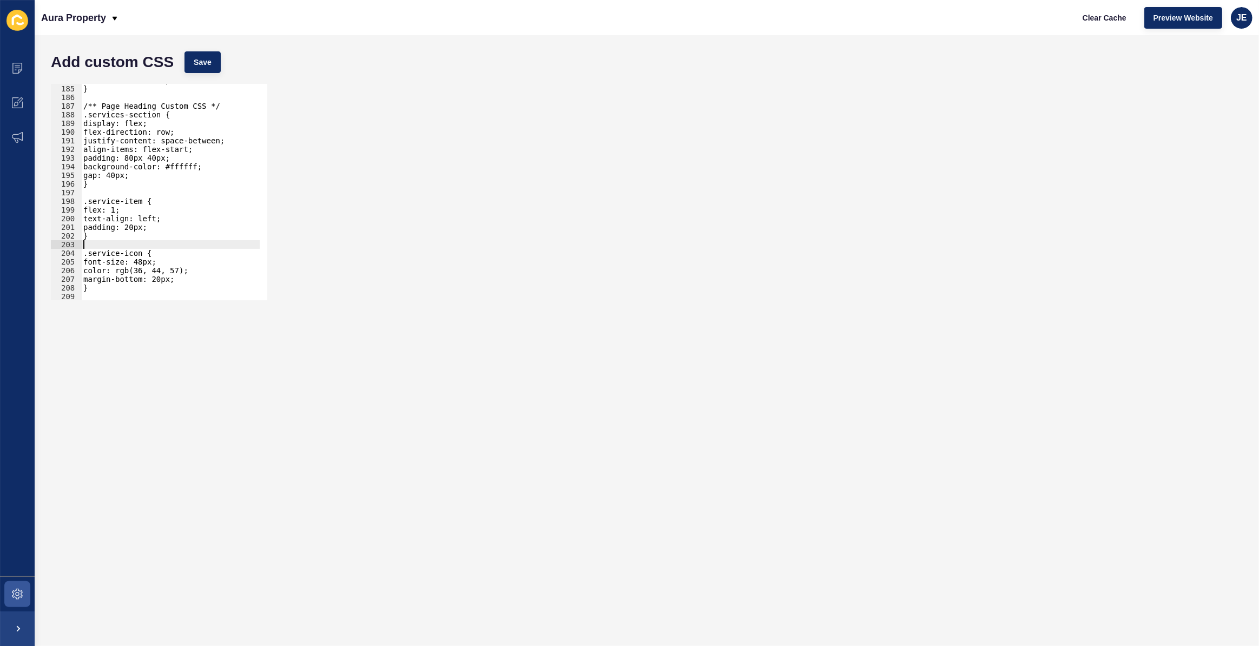
click at [98, 242] on div "color: #00b7bd !important; } /** Page Heading Custom CSS */ .services-section {…" at bounding box center [199, 189] width 237 height 226
click at [100, 240] on div "color: #00b7bd !important; } /** Page Heading Custom CSS */ .services-section {…" at bounding box center [199, 189] width 237 height 226
type textarea "}"
paste textarea "}"
click at [138, 256] on div "color: #00b7bd !important; } /** Page Heading Custom CSS */ .services-section {…" at bounding box center [199, 189] width 237 height 226
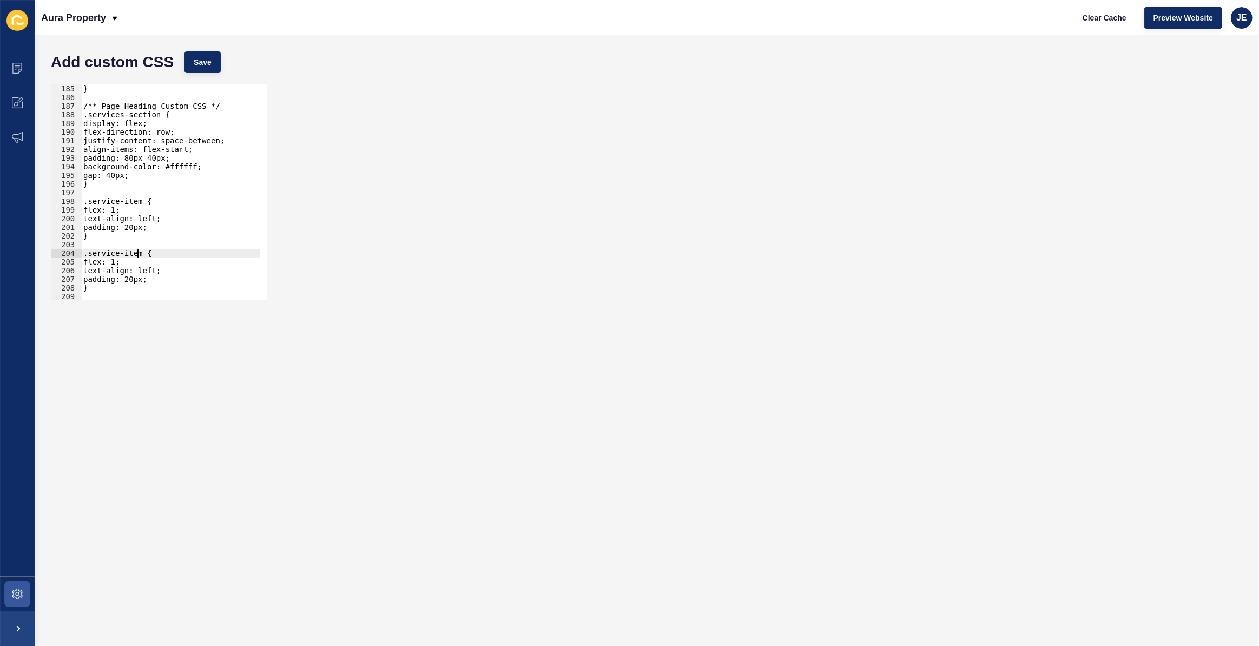
scroll to position [0, 4]
drag, startPoint x: 155, startPoint y: 278, endPoint x: 90, endPoint y: 263, distance: 66.7
click at [90, 263] on div "color: #00b7bd !important; } /** Page Heading Custom CSS */ .services-section {…" at bounding box center [199, 189] width 237 height 226
type textarea "flex: 1; text-align: left;"
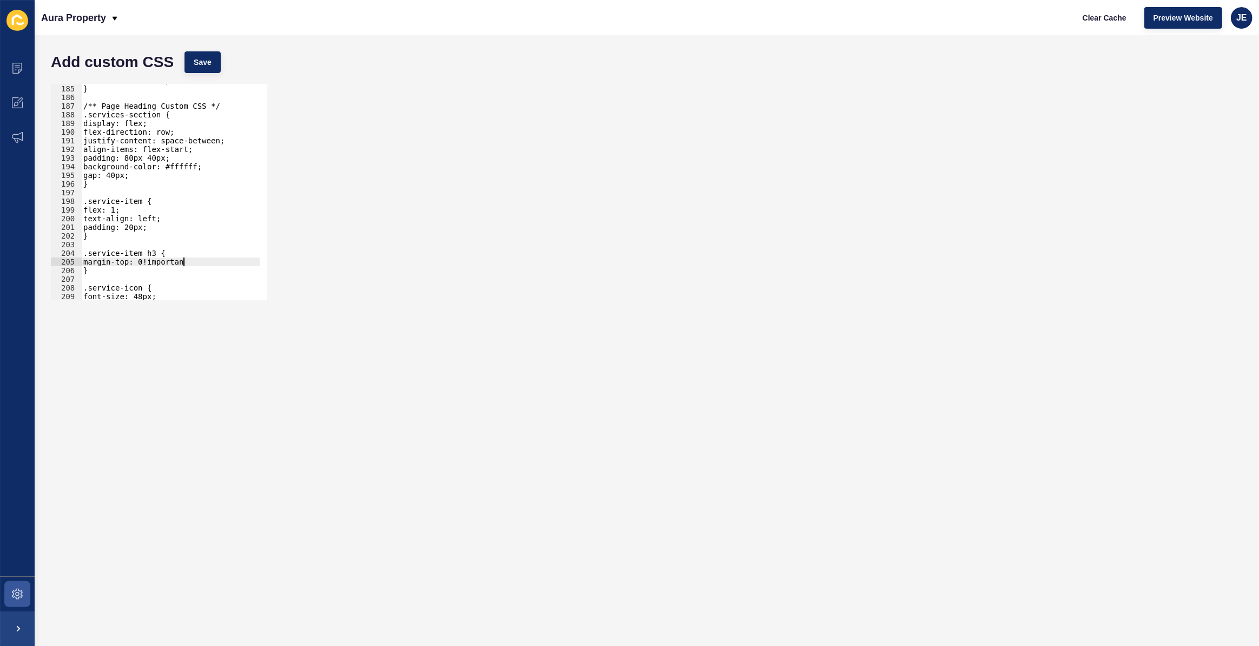
type textarea "margin-top: 0!important;"
click at [204, 48] on div "Add custom CSS Save" at bounding box center [646, 62] width 1203 height 32
click at [207, 57] on span "Save" at bounding box center [203, 62] width 18 height 11
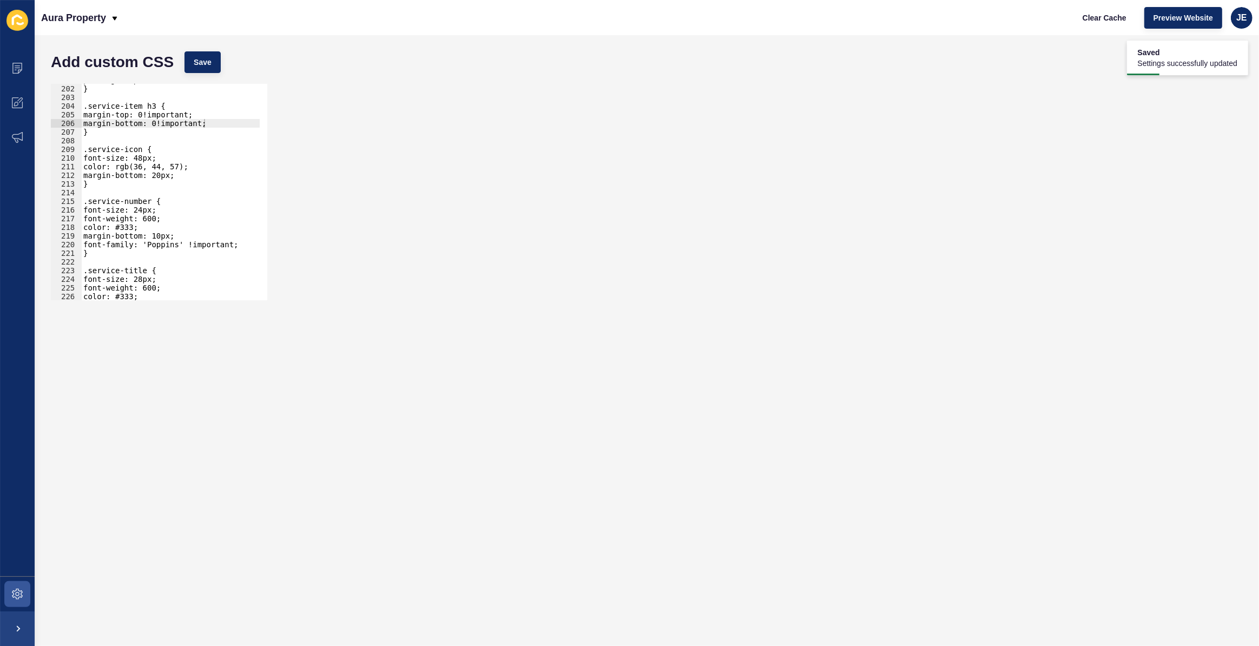
scroll to position [1709, 0]
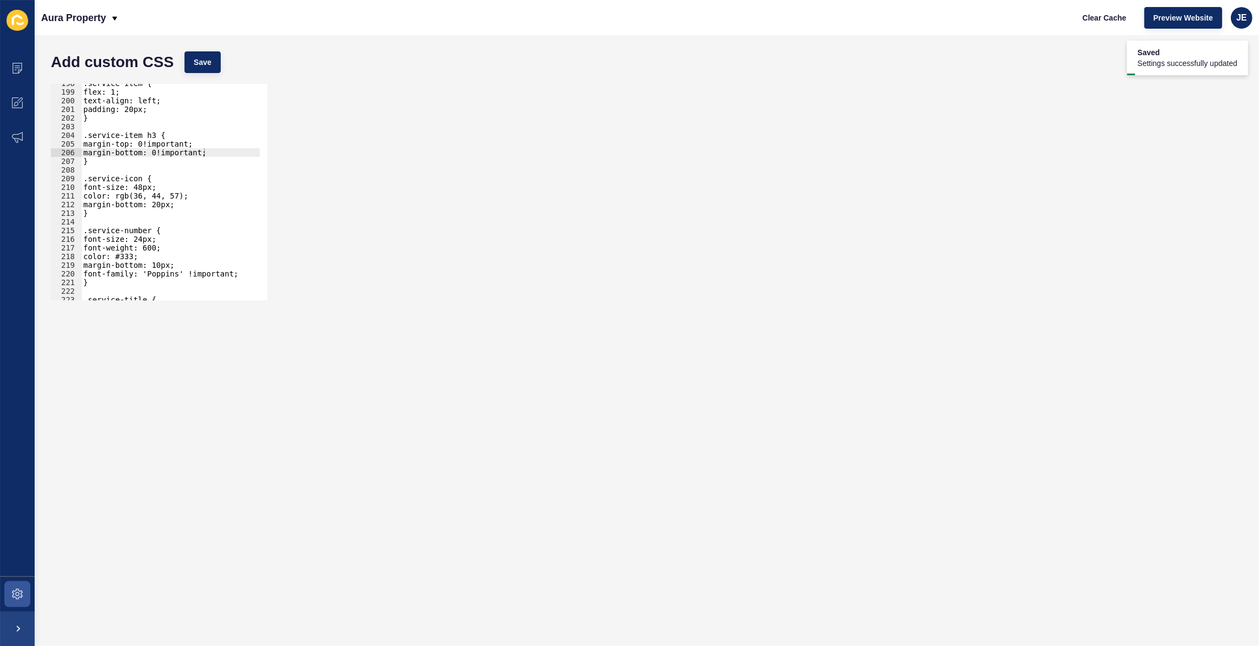
type textarea "margin-bottom: 10px;"
drag, startPoint x: 191, startPoint y: 266, endPoint x: 78, endPoint y: 268, distance: 112.5
click at [78, 268] on div "margin-bottom: 10px; 198 199 200 201 202 203 204 205 206 207 208 209 210 211 21…" at bounding box center [159, 192] width 216 height 216
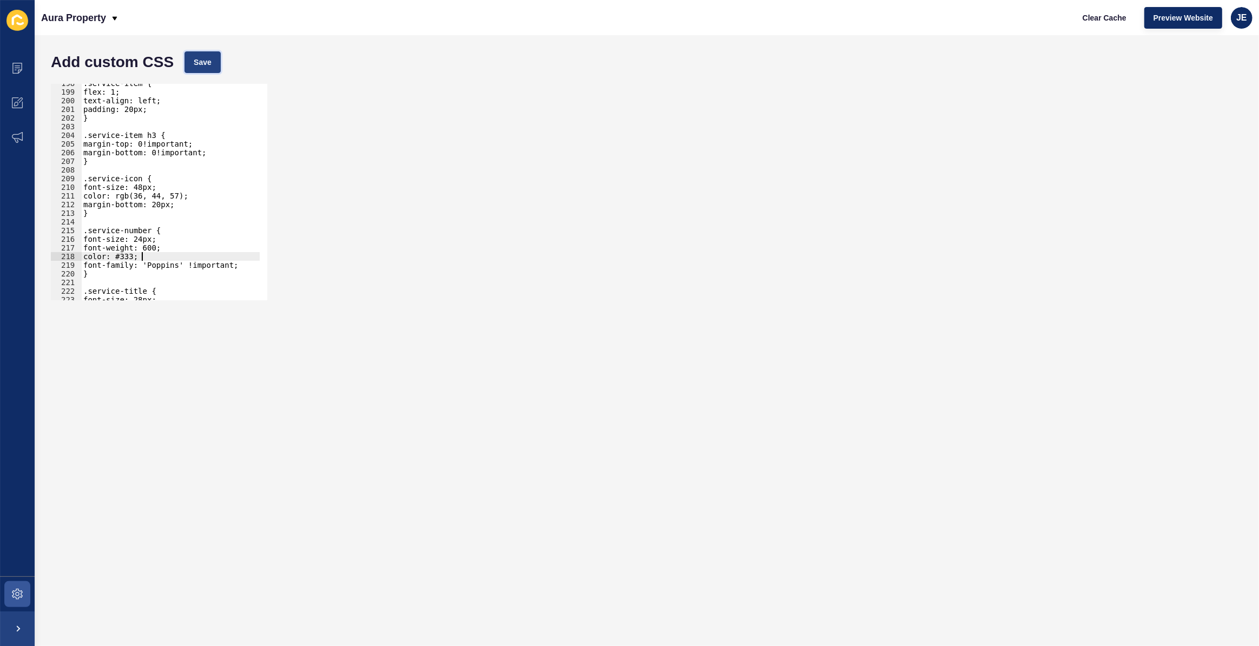
click at [210, 62] on span "Save" at bounding box center [203, 62] width 18 height 11
click at [146, 240] on div ".service-item { flex: 1; text-align: left; padding: 20px; } .service-item h3 { …" at bounding box center [199, 192] width 237 height 226
click at [202, 64] on span "Save" at bounding box center [203, 62] width 18 height 11
click at [137, 189] on div ".service-item { flex: 1; text-align: left; padding: 20px; } .service-item h3 { …" at bounding box center [199, 192] width 237 height 226
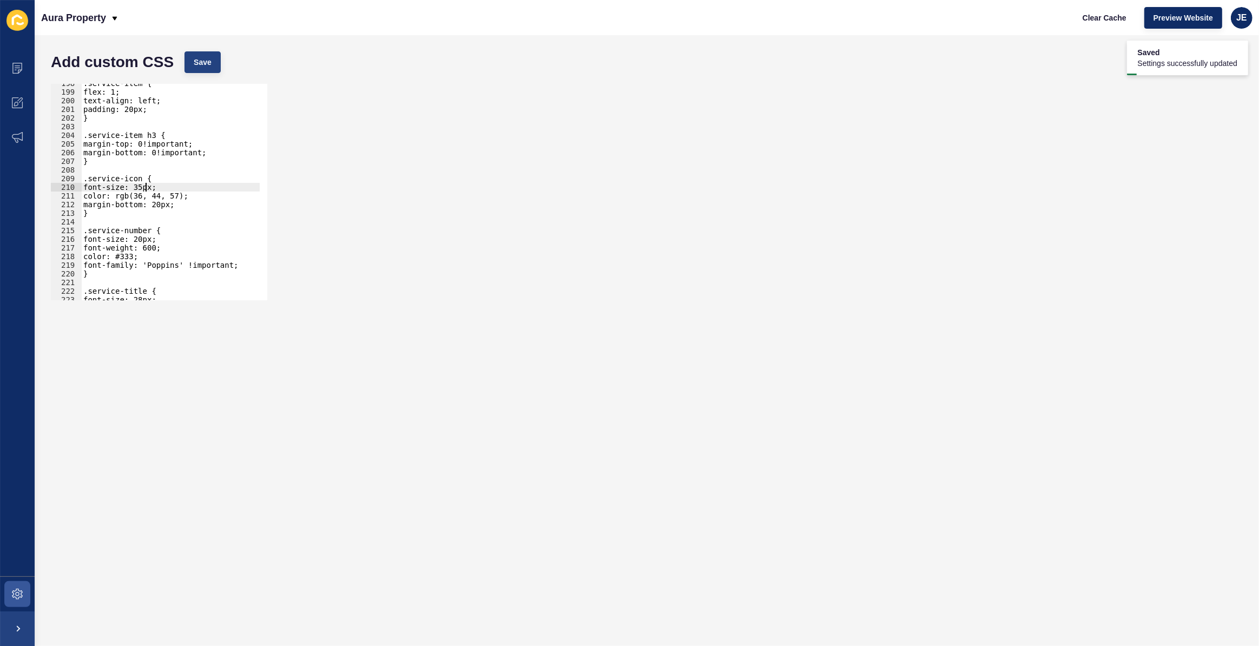
type textarea "font-size: 35px;"
click at [199, 64] on span "Save" at bounding box center [203, 62] width 18 height 11
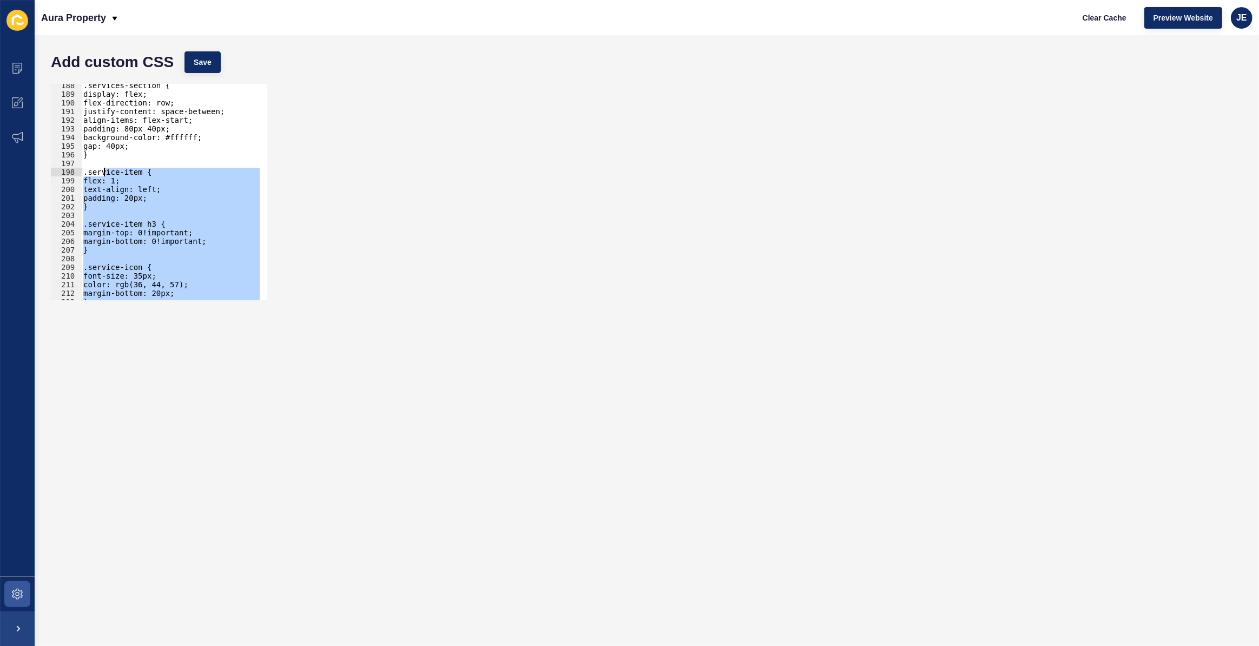
scroll to position [1591, 0]
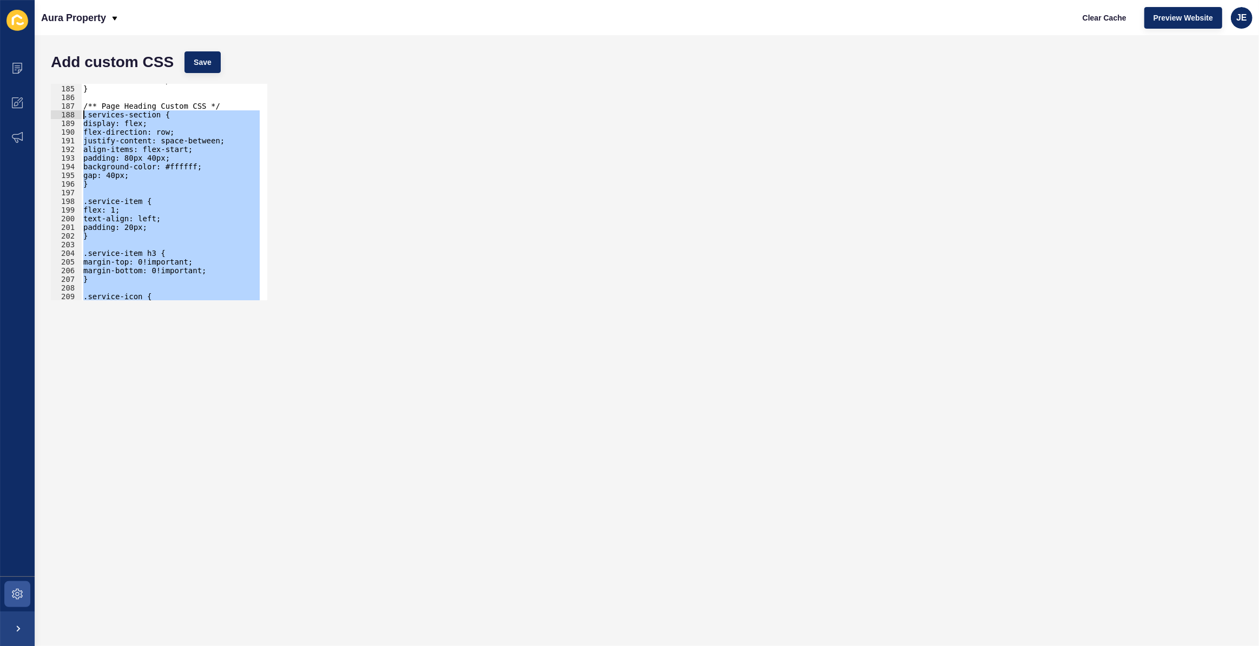
drag, startPoint x: 108, startPoint y: 249, endPoint x: 71, endPoint y: 114, distance: 140.8
click at [71, 114] on div "184 185 186 187 188 189 190 191 192 193 194 195 196 197 198 199 200 201 202 203…" at bounding box center [159, 192] width 216 height 216
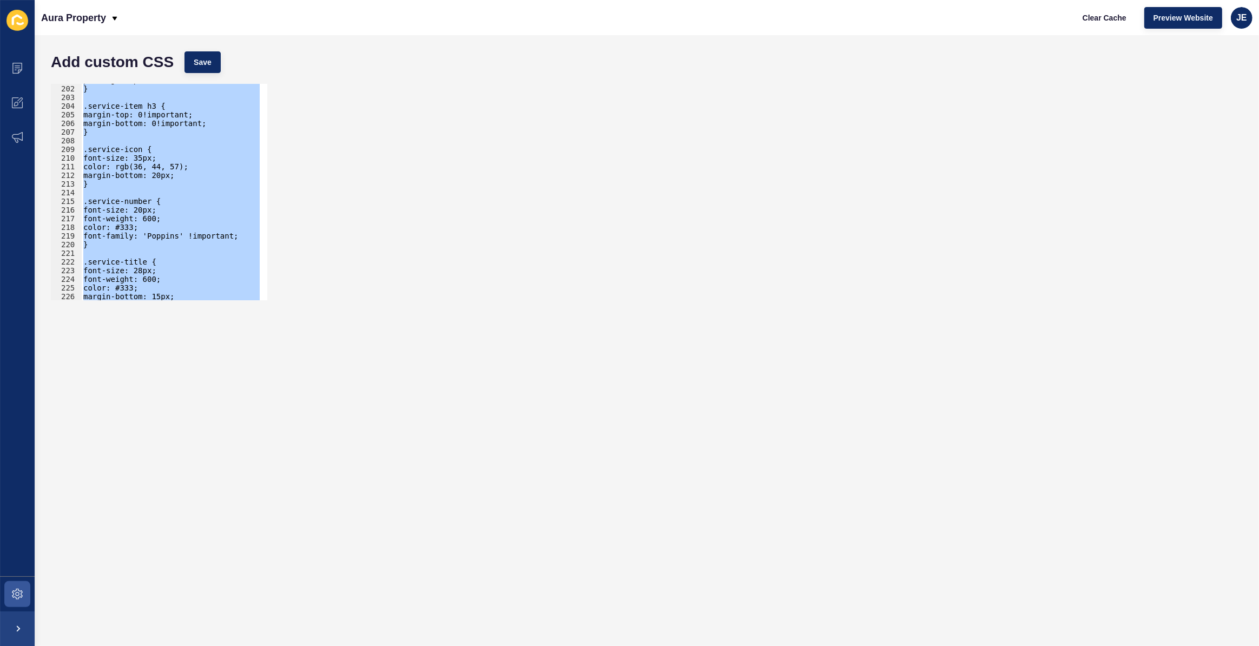
scroll to position [1916, 0]
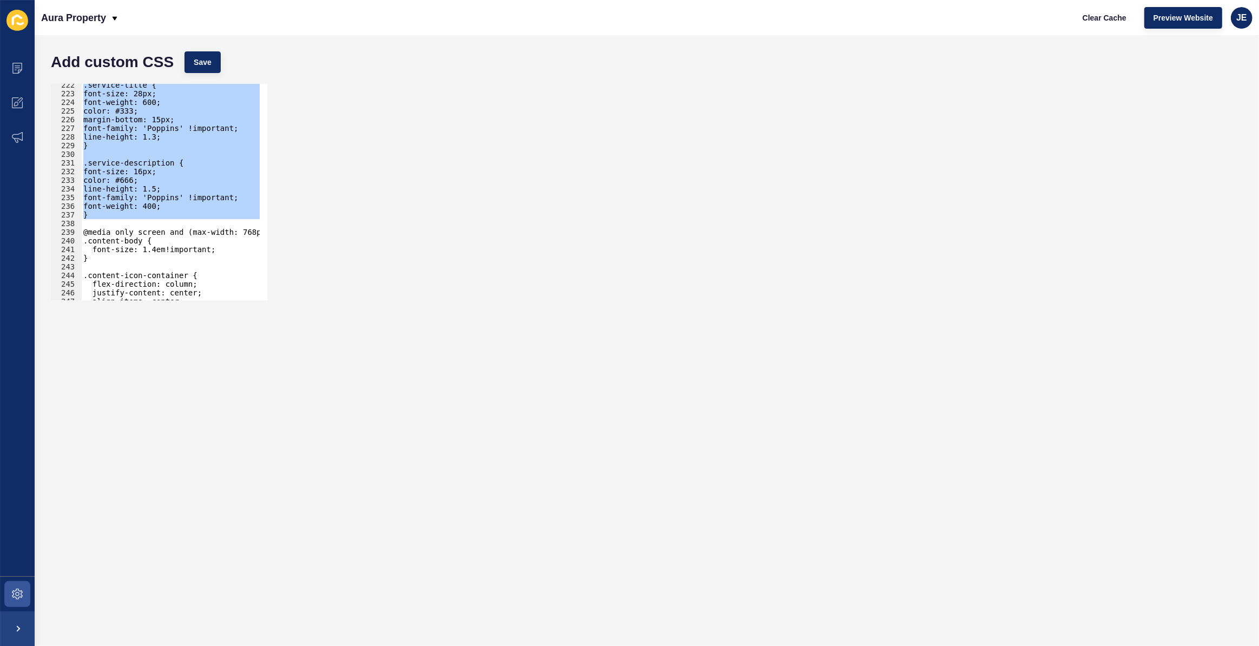
paste textarea "}"
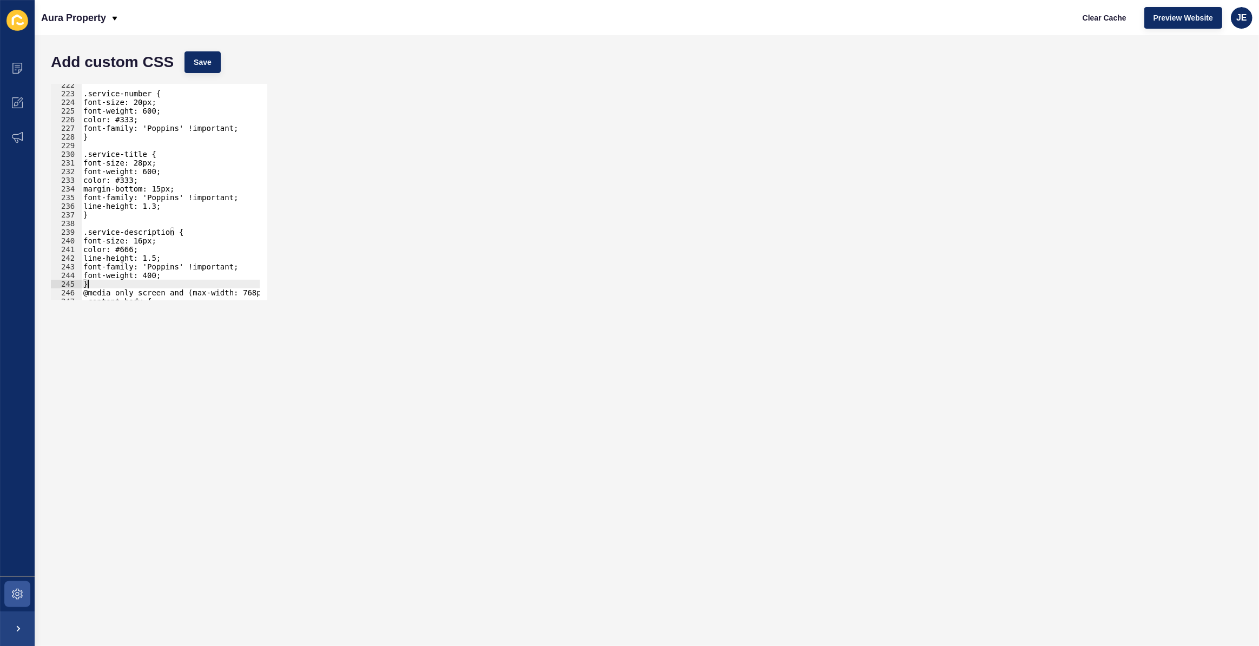
click at [196, 50] on div "Add custom CSS Save" at bounding box center [646, 62] width 1203 height 32
click at [197, 58] on span "Save" at bounding box center [203, 62] width 18 height 11
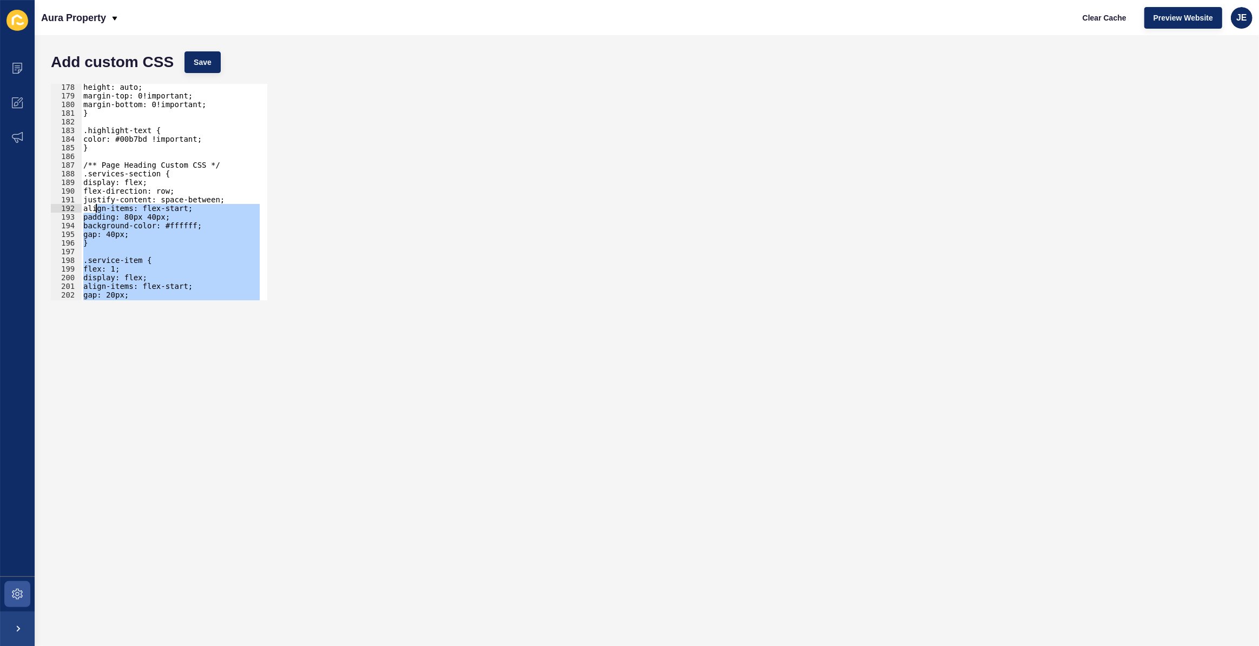
scroll to position [1532, 0]
drag, startPoint x: 113, startPoint y: 166, endPoint x: 71, endPoint y: 174, distance: 42.3
click at [71, 174] on div "} 178 179 180 181 182 183 184 185 186 187 188 189 190 191 192 193 194 195 196 1…" at bounding box center [159, 192] width 216 height 216
type textarea ".services-section { display: flex;"
paste textarea
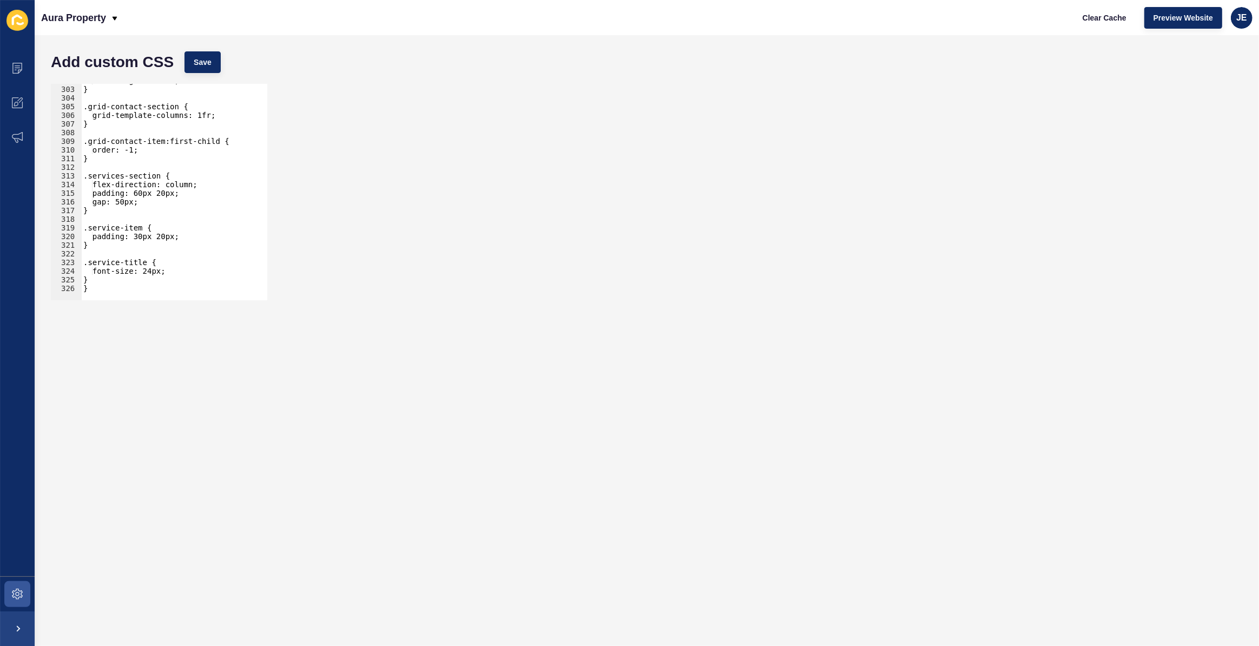
scroll to position [2613, 0]
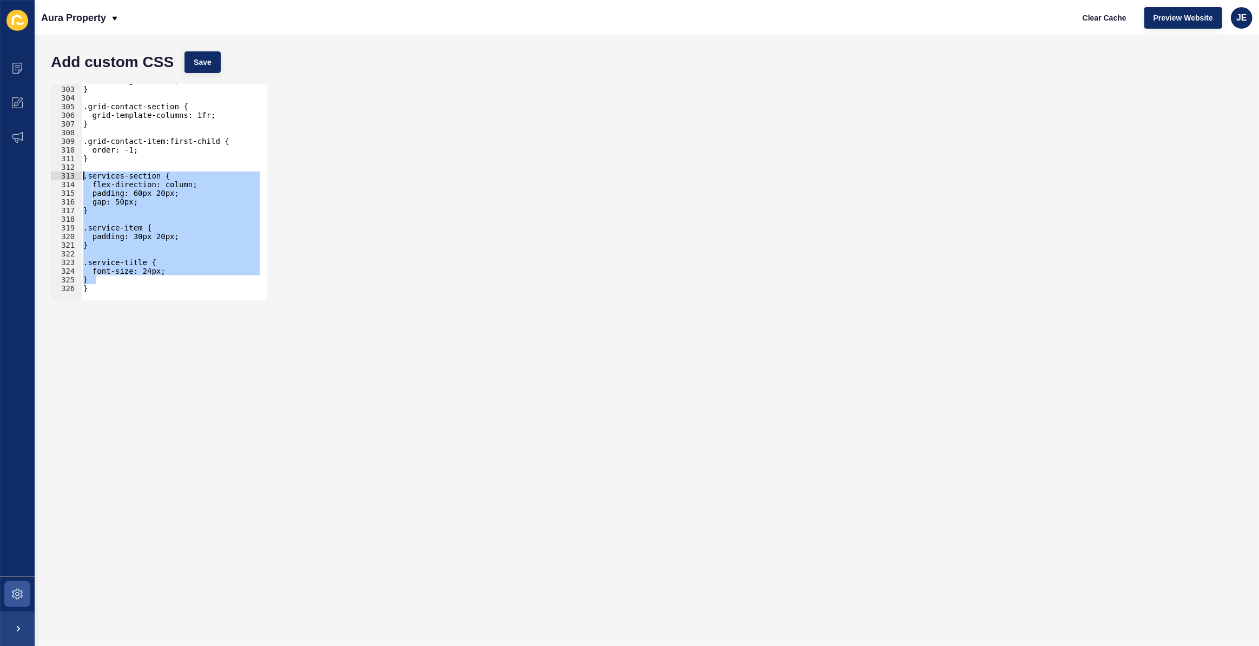
drag, startPoint x: 107, startPoint y: 277, endPoint x: 60, endPoint y: 174, distance: 112.8
click at [60, 174] on div "302 303 304 305 306 307 308 309 310 311 312 313 314 315 316 317 318 319 320 321…" at bounding box center [159, 192] width 216 height 216
paste textarea "}"
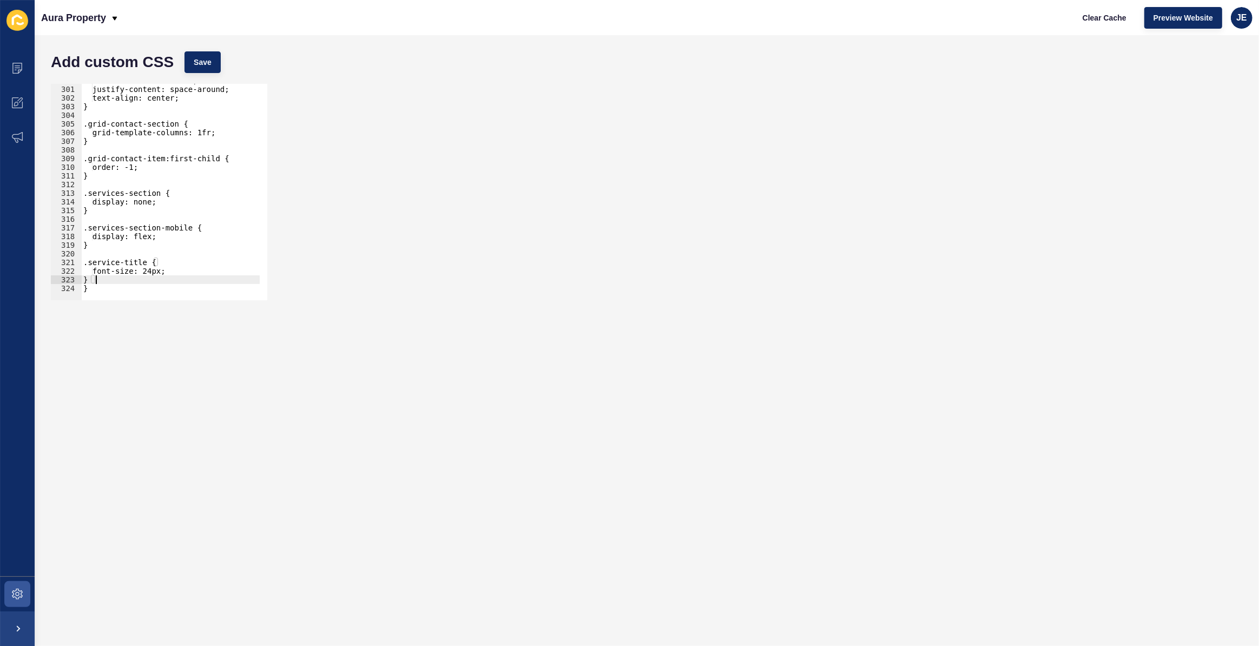
scroll to position [2595, 0]
click at [203, 72] on button "Save" at bounding box center [202, 62] width 36 height 22
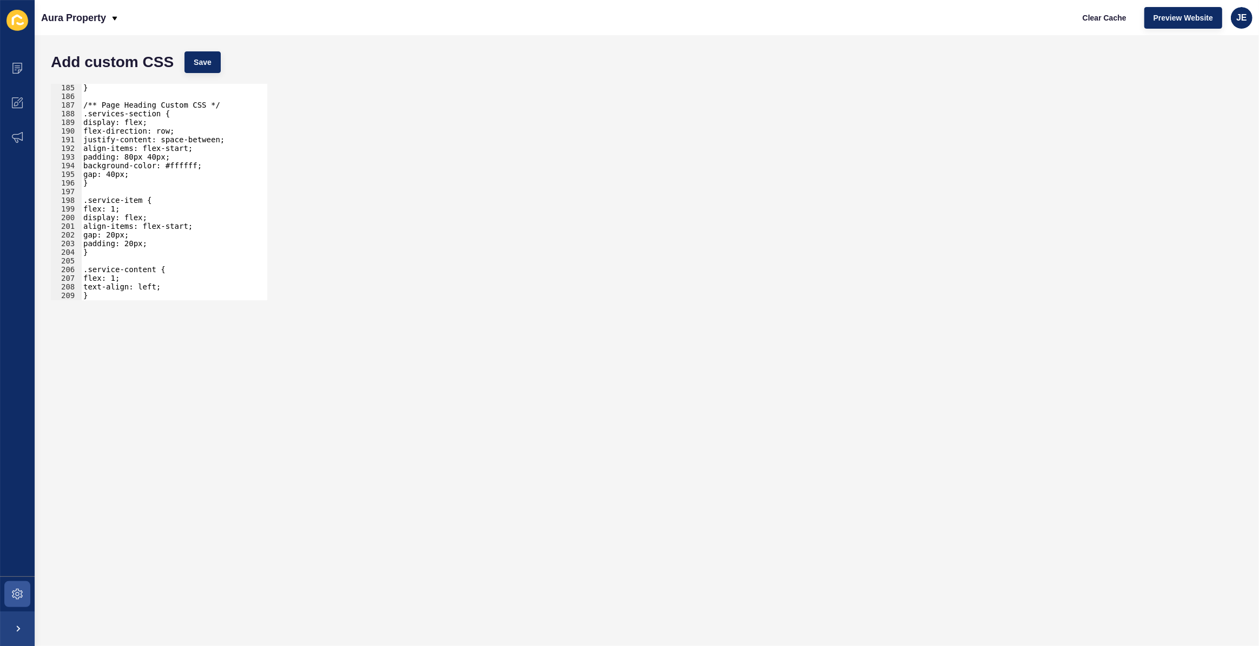
scroll to position [1593, 0]
click at [130, 244] on div "} /** Page Heading Custom CSS */ .services-section { display: flex; flex-direct…" at bounding box center [199, 196] width 237 height 226
click at [113, 236] on div "} /** Page Heading Custom CSS */ .services-section { display: flex; flex-direct…" at bounding box center [199, 196] width 237 height 226
click at [211, 64] on button "Save" at bounding box center [202, 62] width 36 height 22
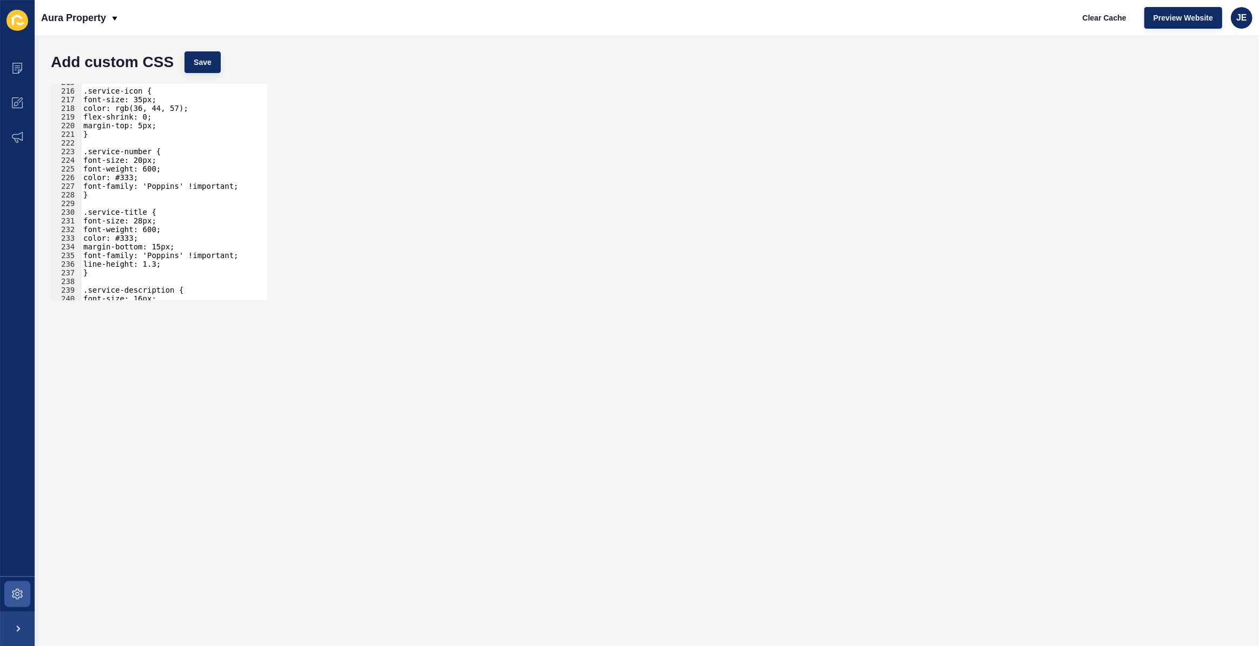
scroll to position [1947, 0]
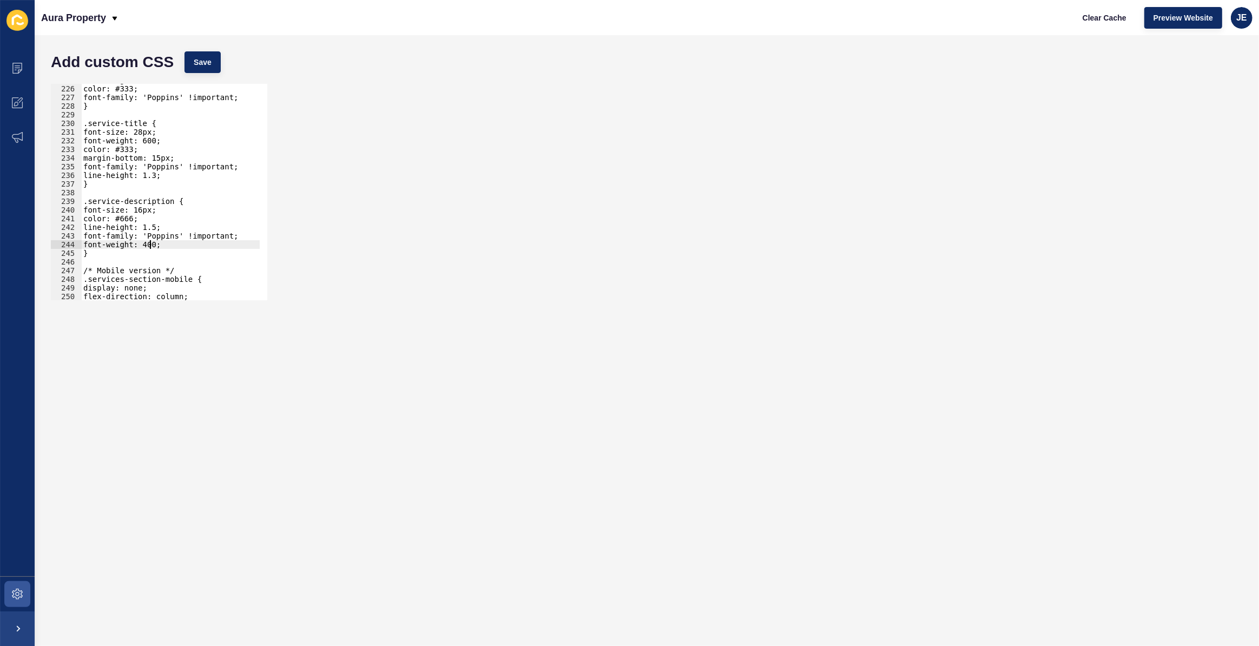
click at [145, 243] on div "font-weight: 600; color: #333; font-family: 'Poppins' !important; } .service-ti…" at bounding box center [199, 189] width 237 height 226
click at [213, 52] on button "Save" at bounding box center [202, 62] width 36 height 22
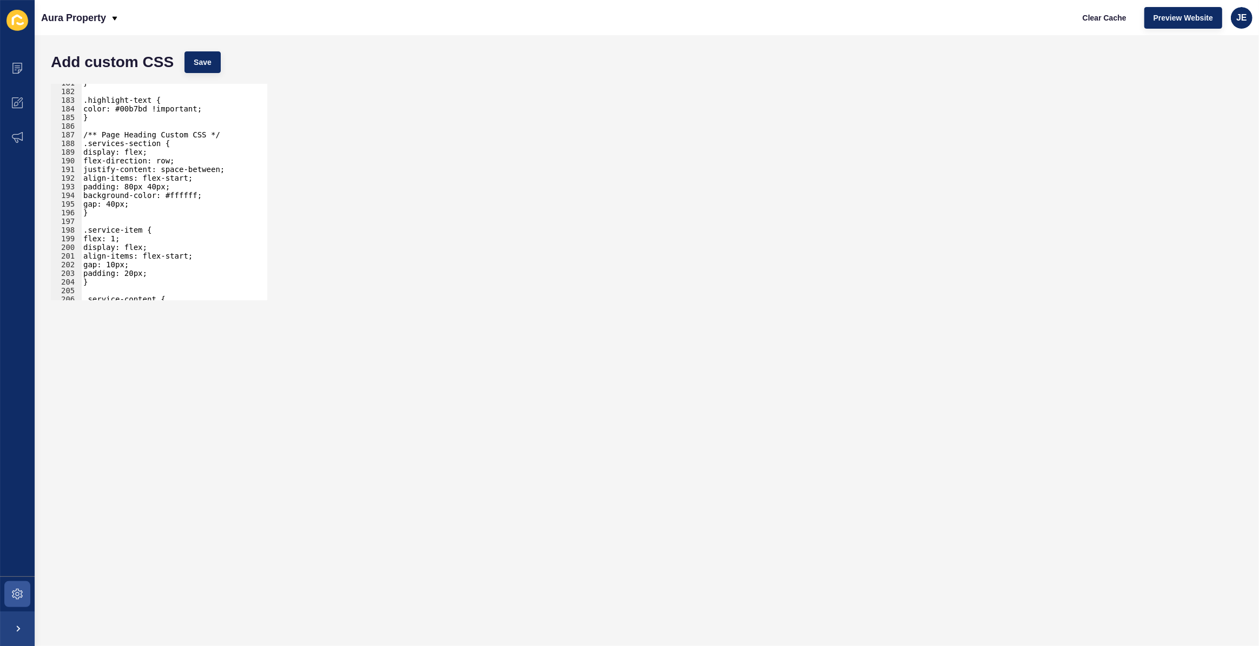
scroll to position [1563, 0]
click at [131, 184] on div "} .highlight-text { color: #00b7bd !important; } /** Page Heading Custom CSS */…" at bounding box center [199, 191] width 237 height 226
click at [151, 187] on div "} .highlight-text { color: #00b7bd !important; } /** Page Heading Custom CSS */…" at bounding box center [199, 191] width 237 height 226
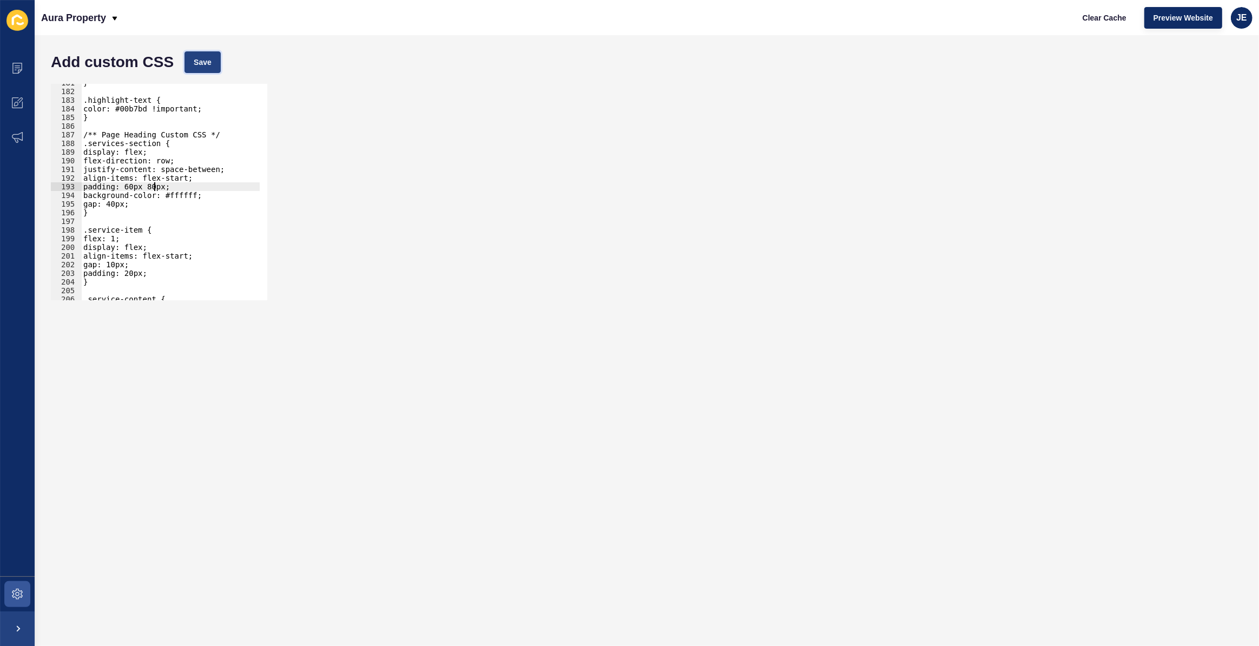
click at [209, 52] on button "Save" at bounding box center [202, 62] width 36 height 22
click at [163, 183] on div "} .highlight-text { color: #00b7bd !important; } /** Page Heading Custom CSS */…" at bounding box center [199, 191] width 237 height 226
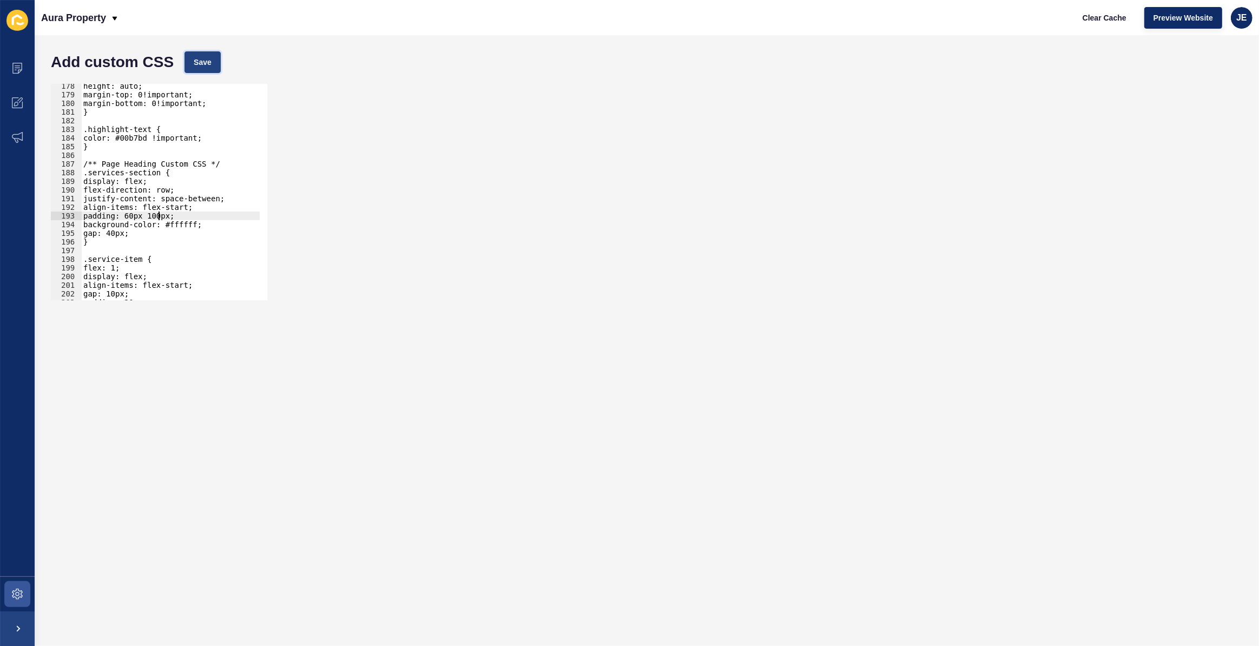
click at [206, 65] on span "Save" at bounding box center [203, 62] width 18 height 11
type textarea "gap: 40px;"
drag, startPoint x: 144, startPoint y: 232, endPoint x: 49, endPoint y: 232, distance: 95.2
click at [50, 232] on div "gap: 40px; 178 179 180 181 182 183 184 185 186 187 188 189 190 191 192 193 194 …" at bounding box center [159, 192] width 219 height 219
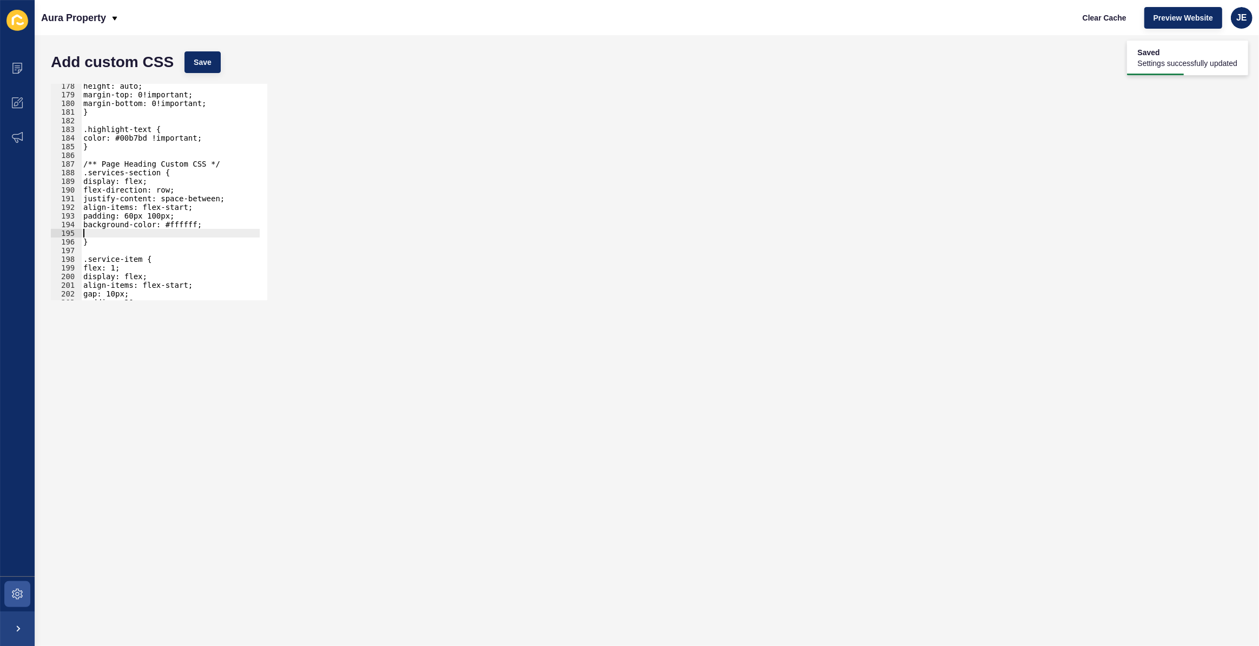
scroll to position [0, 0]
click at [203, 65] on span "Save" at bounding box center [203, 62] width 18 height 11
click at [453, 366] on form "Add custom CSS Save background-color: #ffffff; 178 179 180 181 182 183 184 185 …" at bounding box center [646, 340] width 1203 height 589
click at [184, 201] on div "height: auto; margin-top: 0!important; margin-bottom: 0!important; } .highlight…" at bounding box center [199, 195] width 237 height 226
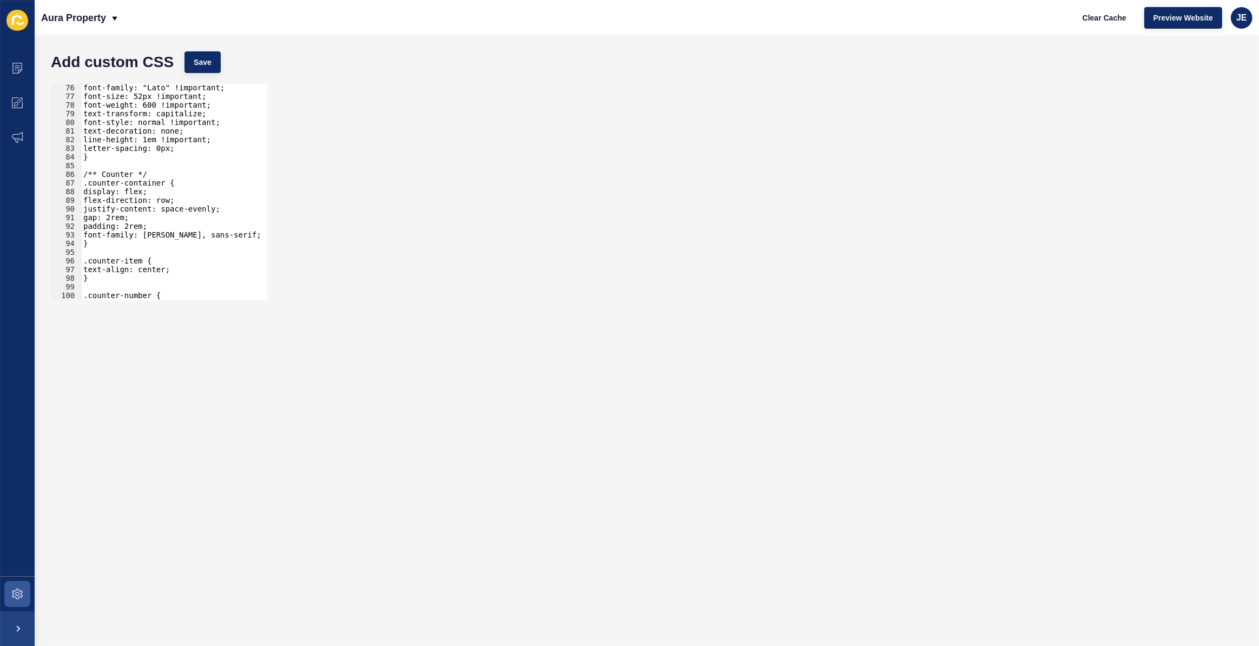
scroll to position [590, 0]
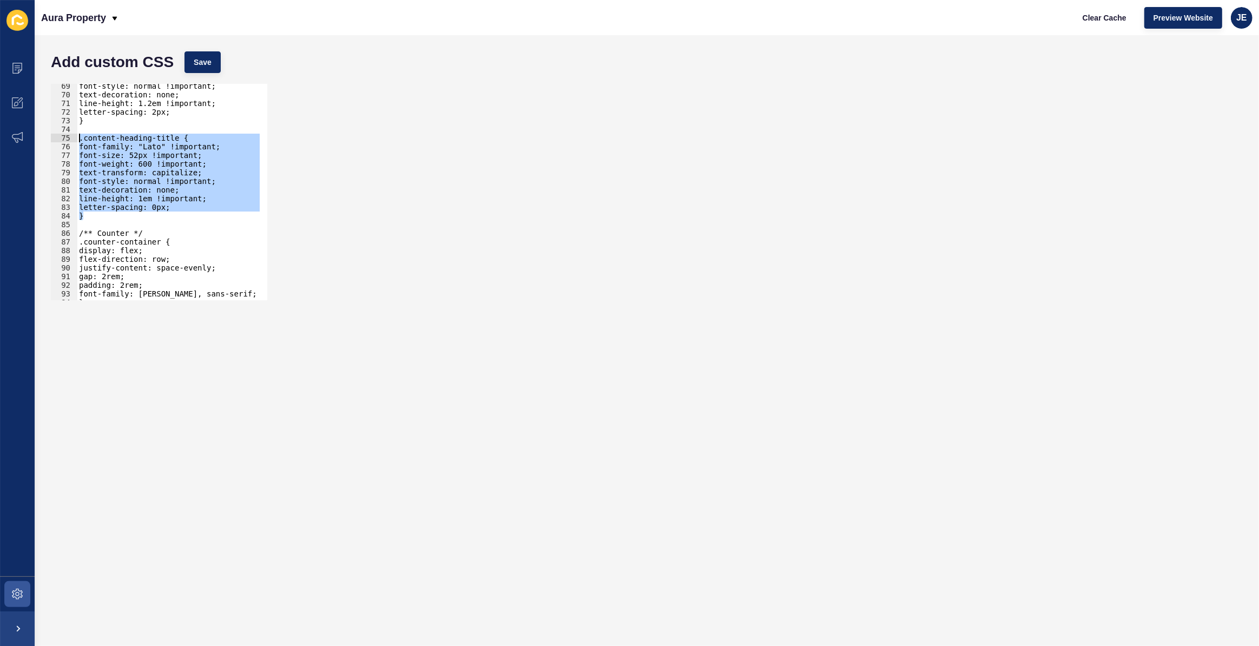
drag, startPoint x: 90, startPoint y: 216, endPoint x: 64, endPoint y: 137, distance: 82.6
click at [64, 137] on div "justify-content: space-between; 69 70 71 72 73 74 75 76 77 78 79 80 81 82 83 84…" at bounding box center [159, 192] width 216 height 216
click at [434, 211] on div ".content-heading-title { font-family: "Lato" !important; 69 70 71 72 73 74 75 7…" at bounding box center [646, 191] width 1203 height 227
click at [184, 232] on div "font-style: normal !important; text-decoration: none; line-height: 1.2em !impor…" at bounding box center [195, 195] width 237 height 226
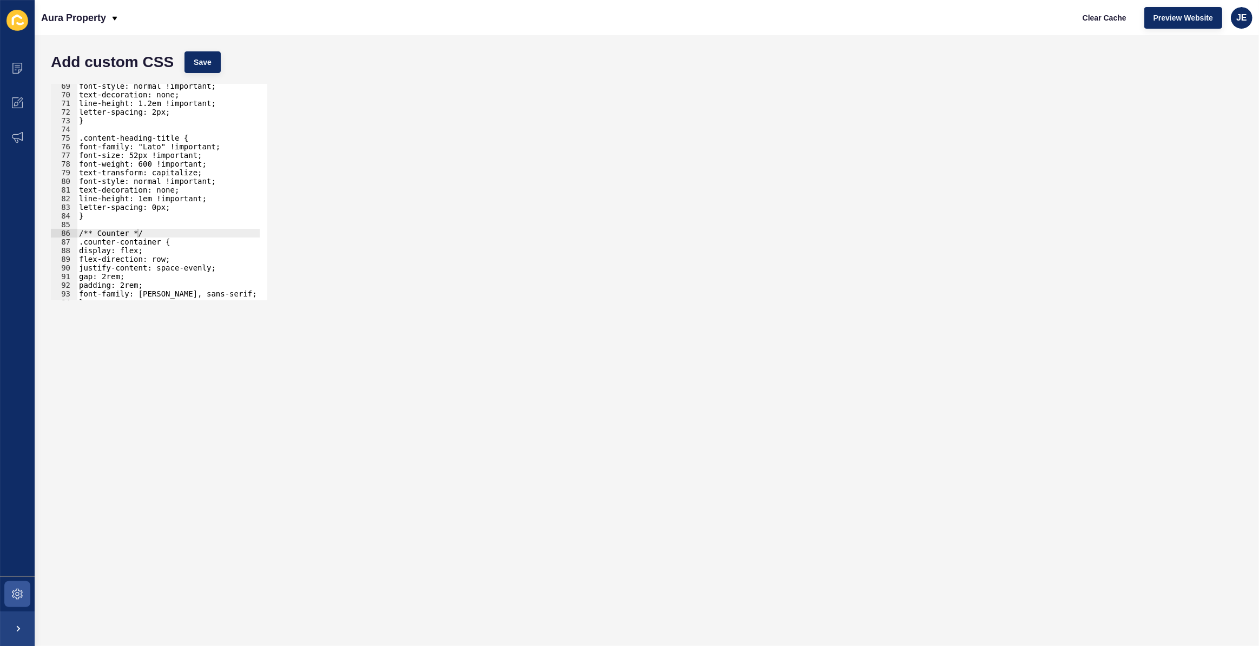
click at [643, 276] on div "/** Counter */ 69 70 71 72 73 74 75 76 77 78 79 80 81 82 83 84 85 86 87 88 89 9…" at bounding box center [646, 191] width 1203 height 227
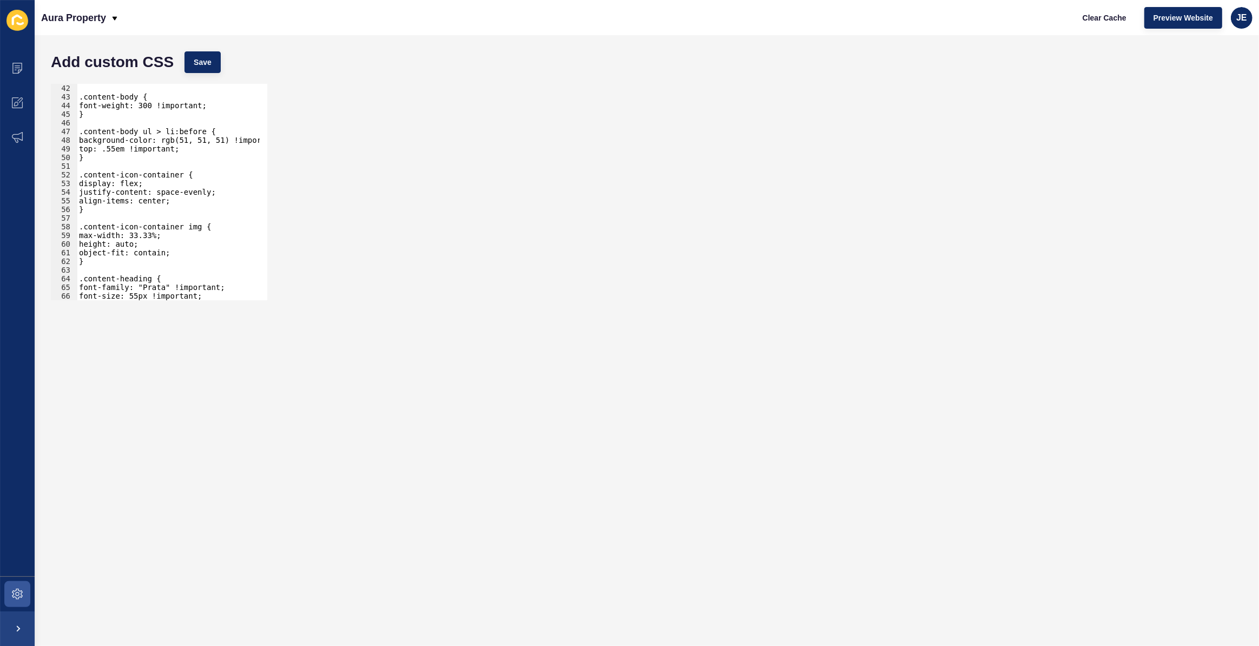
scroll to position [325, 0]
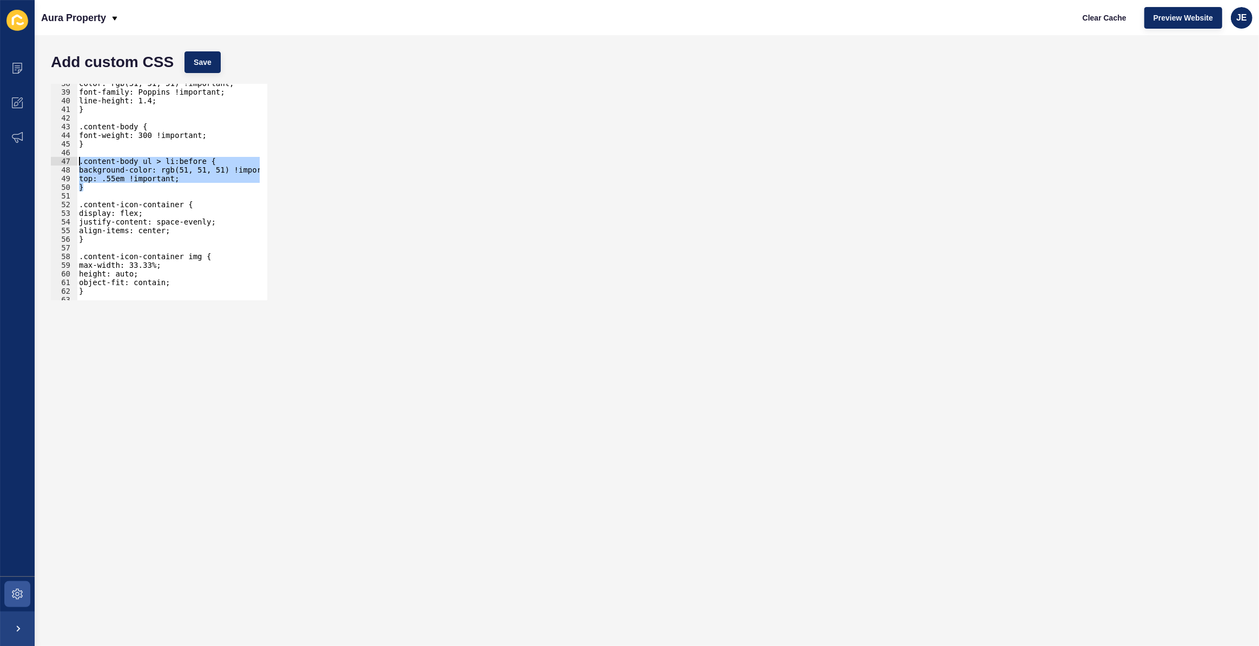
drag, startPoint x: 95, startPoint y: 190, endPoint x: 71, endPoint y: 162, distance: 36.4
click at [71, 162] on div "} 38 39 40 41 42 43 44 45 46 47 48 49 50 51 52 53 54 55 56 57 58 59 60 61 62 63…" at bounding box center [159, 192] width 216 height 216
click at [131, 180] on div "color: rgb(51, 51, 51) !important; font-family: Poppins !important; line-height…" at bounding box center [168, 192] width 183 height 216
type textarea "}"
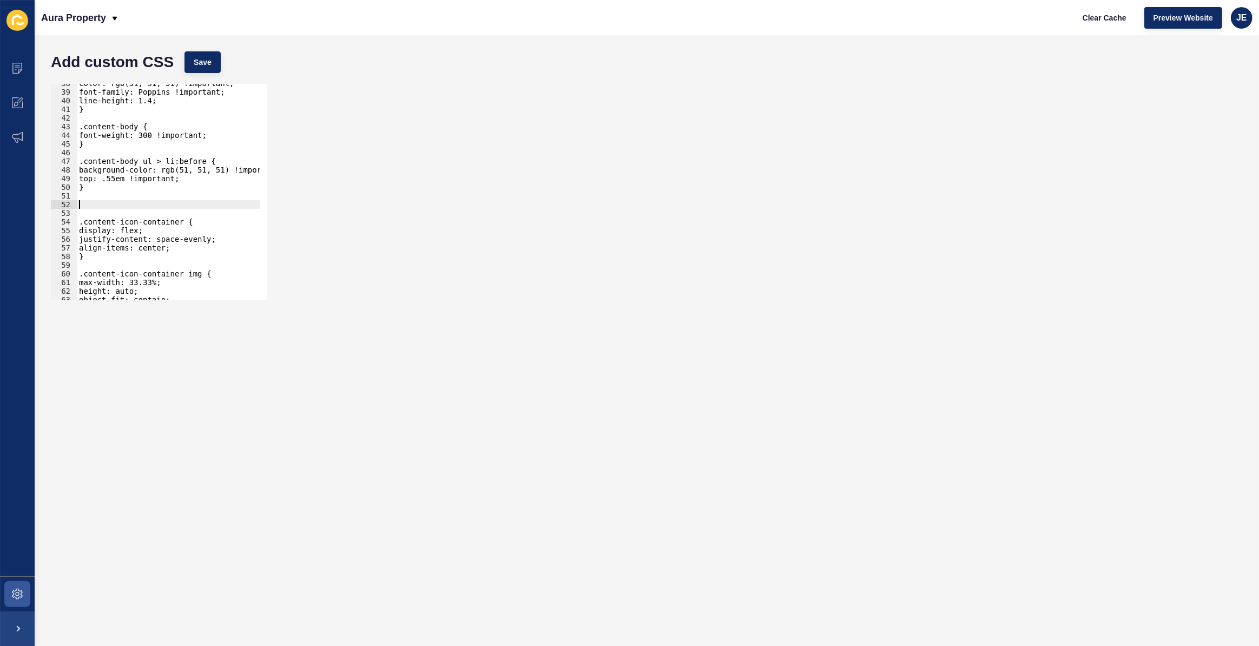
paste textarea "content-section"
type textarea "content-section"
type textarea ","
paste textarea "content-section"
type textarea ".content-section p{"
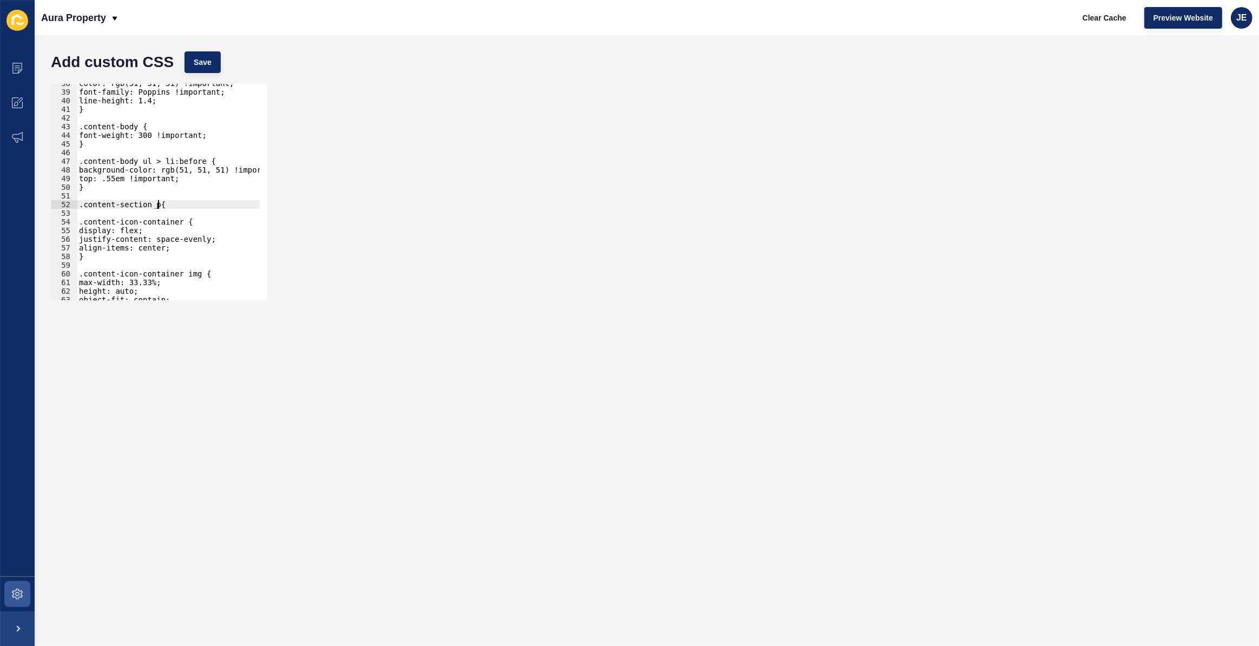
scroll to position [0, 0]
type textarea "{"
type textarea "}"
type textarea "font-size: 19.2px!important;"
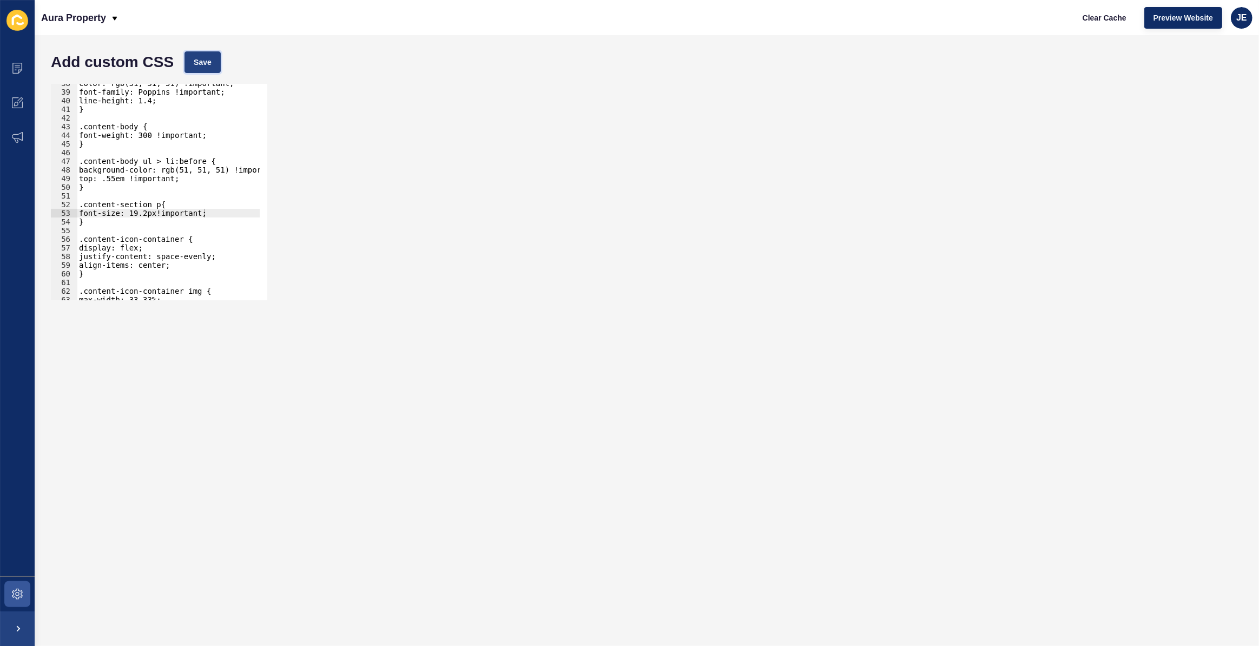
click at [196, 62] on span "Save" at bounding box center [203, 62] width 18 height 11
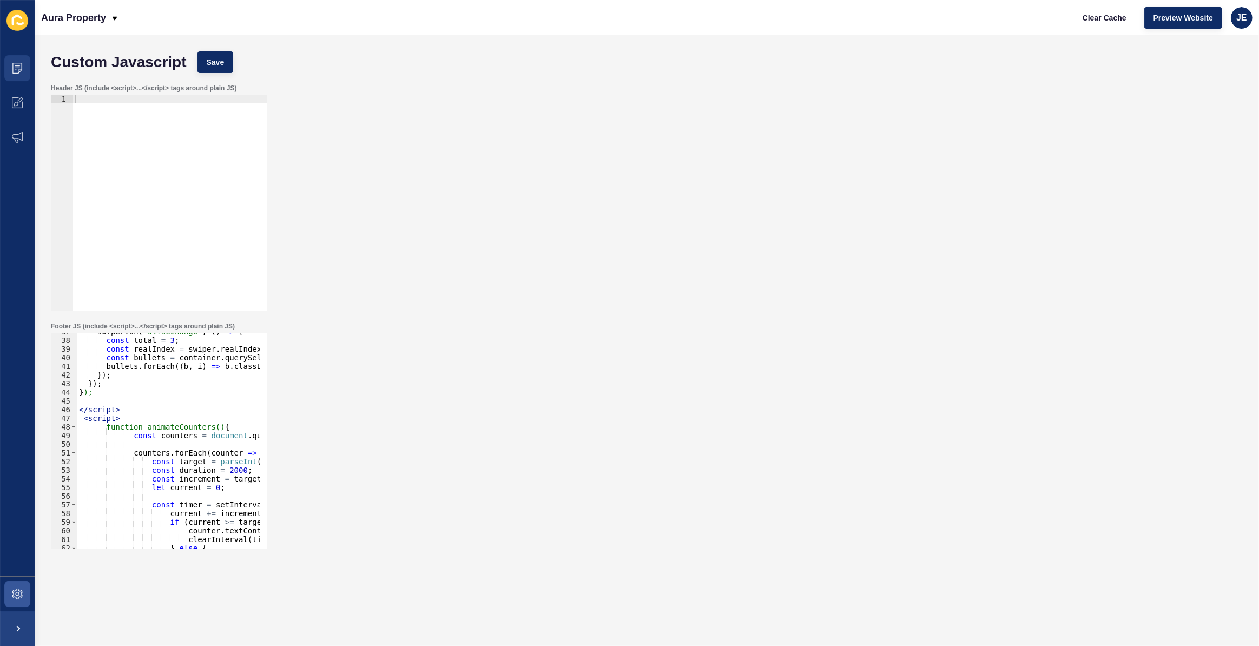
scroll to position [317, 0]
click at [15, 71] on icon at bounding box center [17, 68] width 11 height 11
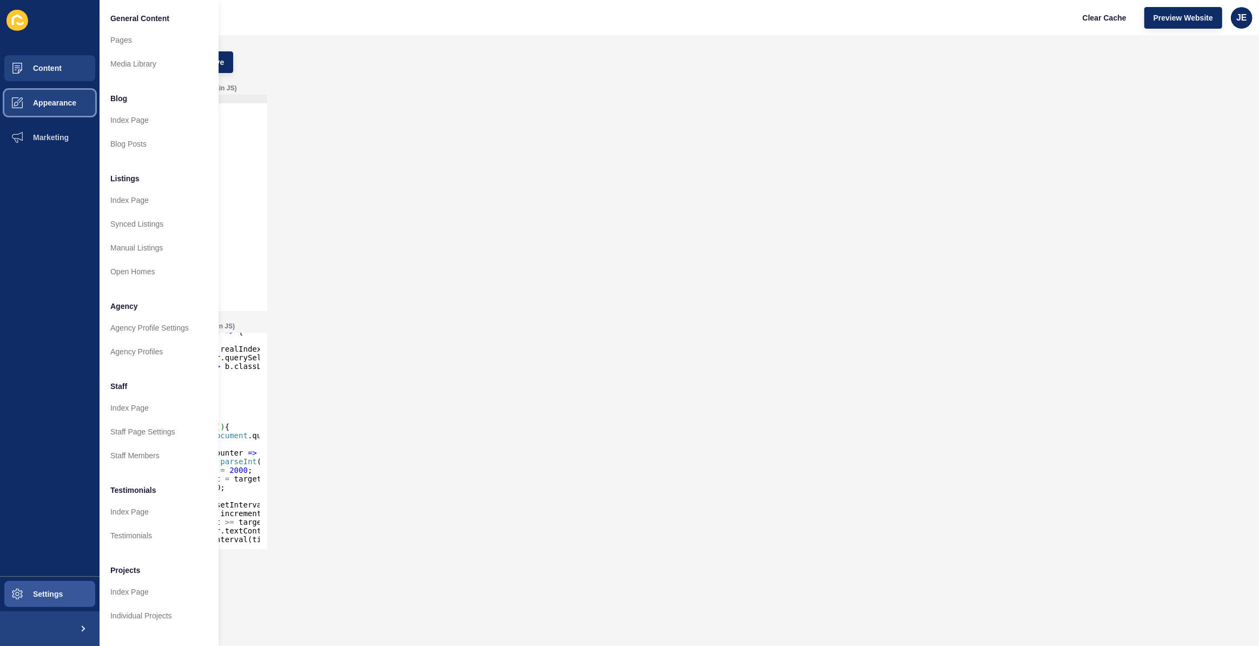
click at [32, 102] on span "Appearance" at bounding box center [37, 102] width 78 height 9
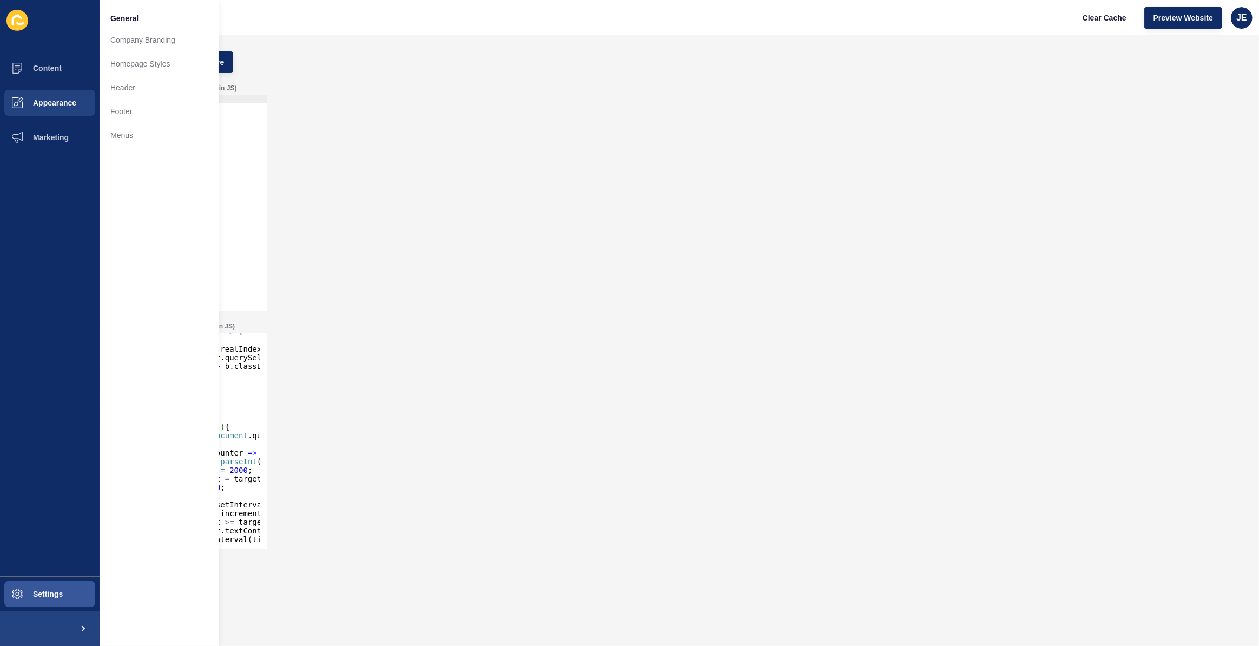
click at [420, 303] on div "Header JS (include <script>...</script> tags around plain JS) 1 ההההההההההההההה…" at bounding box center [646, 197] width 1203 height 238
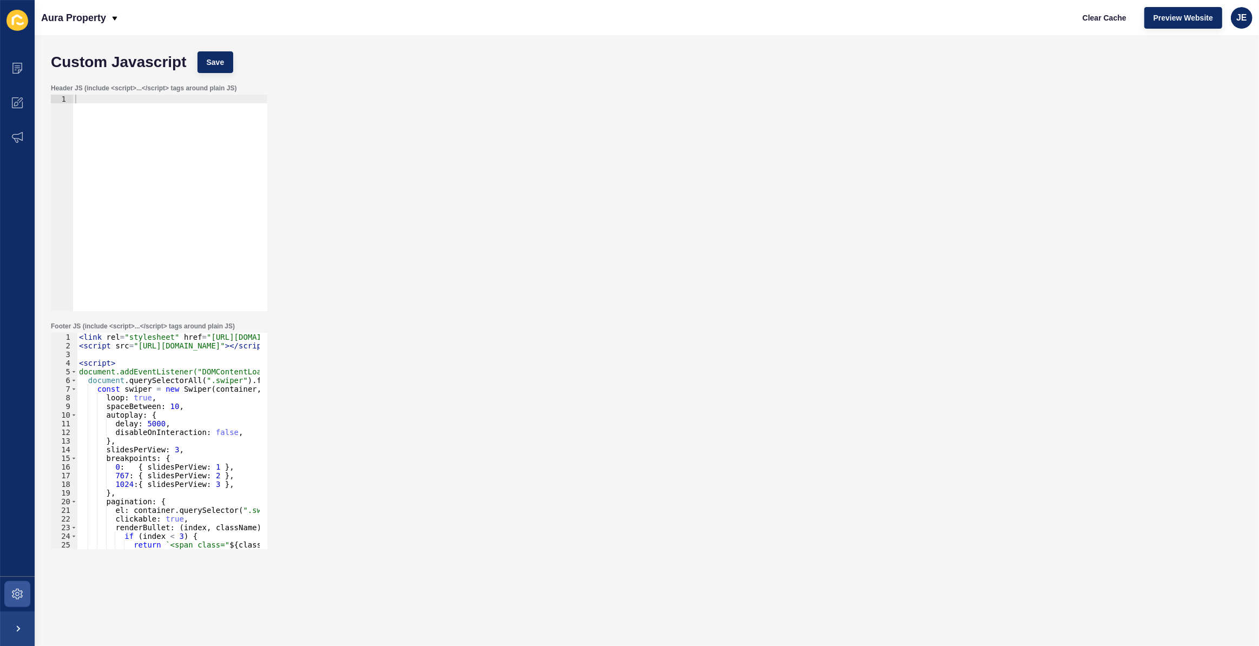
scroll to position [0, 0]
click at [143, 352] on div "< link rel = "stylesheet" href = "https://cdn.jsdelivr.net/npm/swiper@11/swiper…" at bounding box center [295, 446] width 437 height 226
paste textarea "<script src="https://kit.fontawesome.com/a076d05399.js" crossorigin="anonymous"…"
drag, startPoint x: 138, startPoint y: 365, endPoint x: 64, endPoint y: 362, distance: 74.2
click at [64, 362] on div "<script src="https://kit.fontawesome.com/a076d05399.js" crossorigin="anonymous"…" at bounding box center [159, 441] width 216 height 216
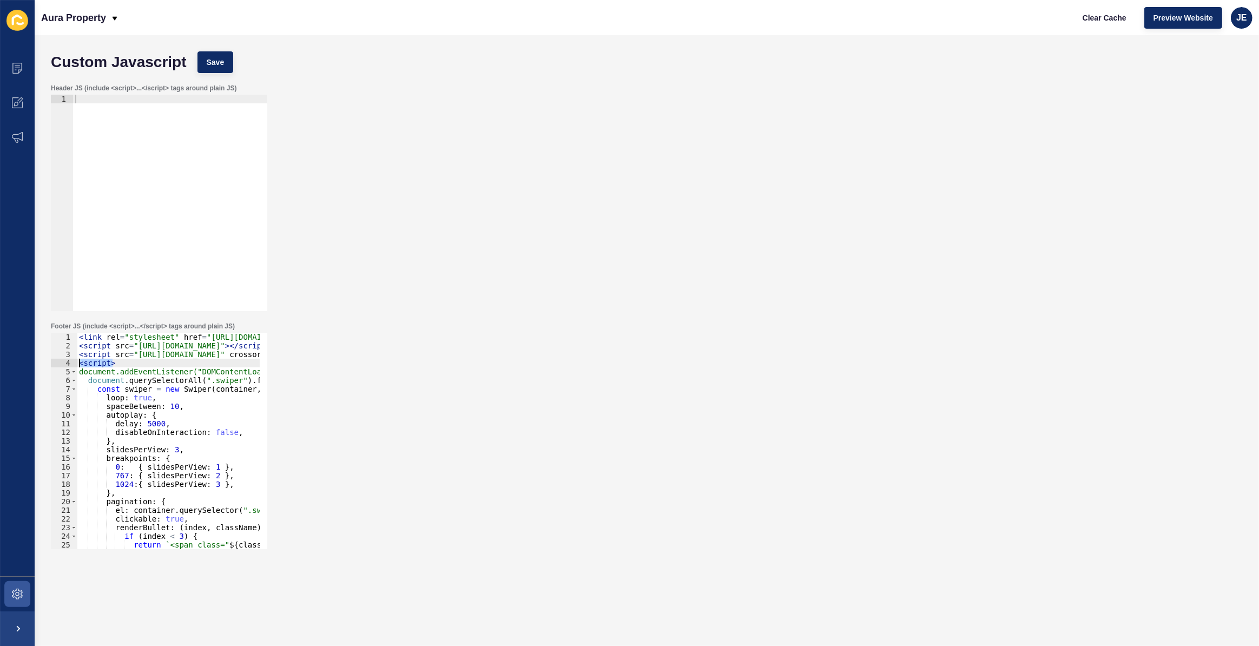
click at [95, 364] on div "< link rel = "stylesheet" href = "https://cdn.jsdelivr.net/npm/swiper@11/swiper…" at bounding box center [168, 441] width 183 height 216
click at [219, 64] on span "Save" at bounding box center [216, 62] width 18 height 11
click at [121, 355] on div "< link rel = "stylesheet" href = "https://cdn.jsdelivr.net/npm/swiper@11/swiper…" at bounding box center [295, 446] width 437 height 226
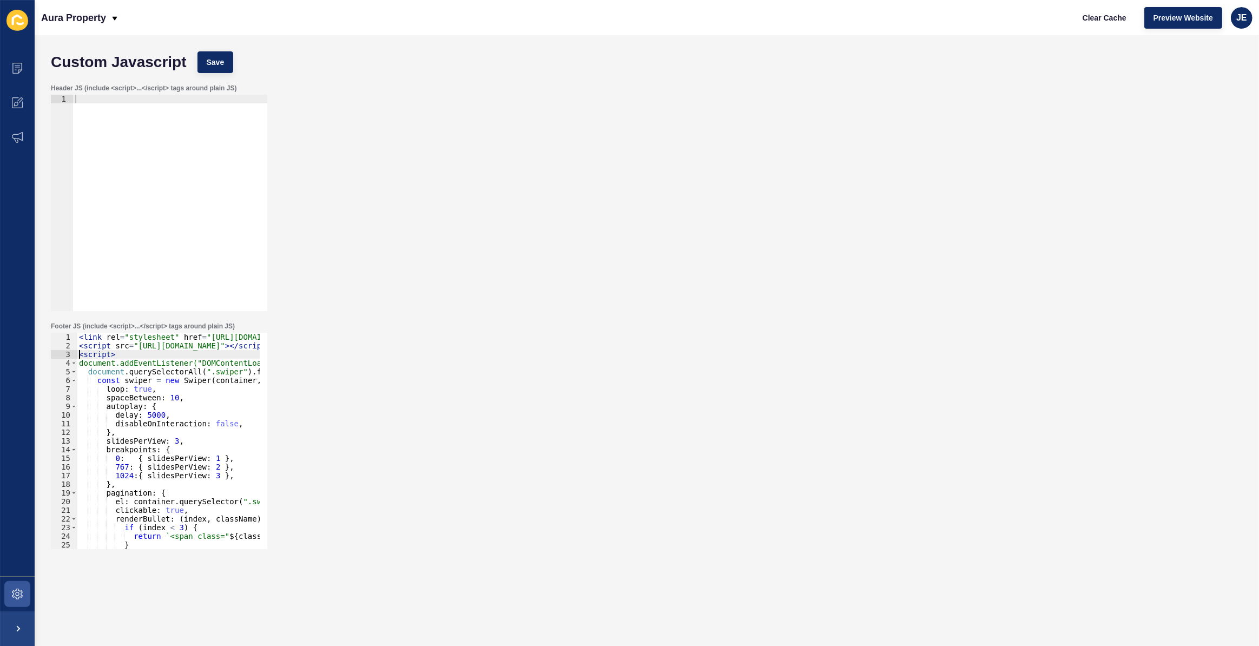
click at [123, 338] on div "< link rel = "stylesheet" href = "https://cdn.jsdelivr.net/npm/swiper@11/swiper…" at bounding box center [295, 446] width 437 height 226
click at [80, 347] on div "< link rel = "stylesheet" href = "https://cdn.jsdelivr.net/npm/swiper@11/swiper…" at bounding box center [295, 446] width 437 height 226
type textarea "<script src="https://cdn.jsdelivr.net/npm/swiper@11/swiper-bundle.min.js"></scr…"
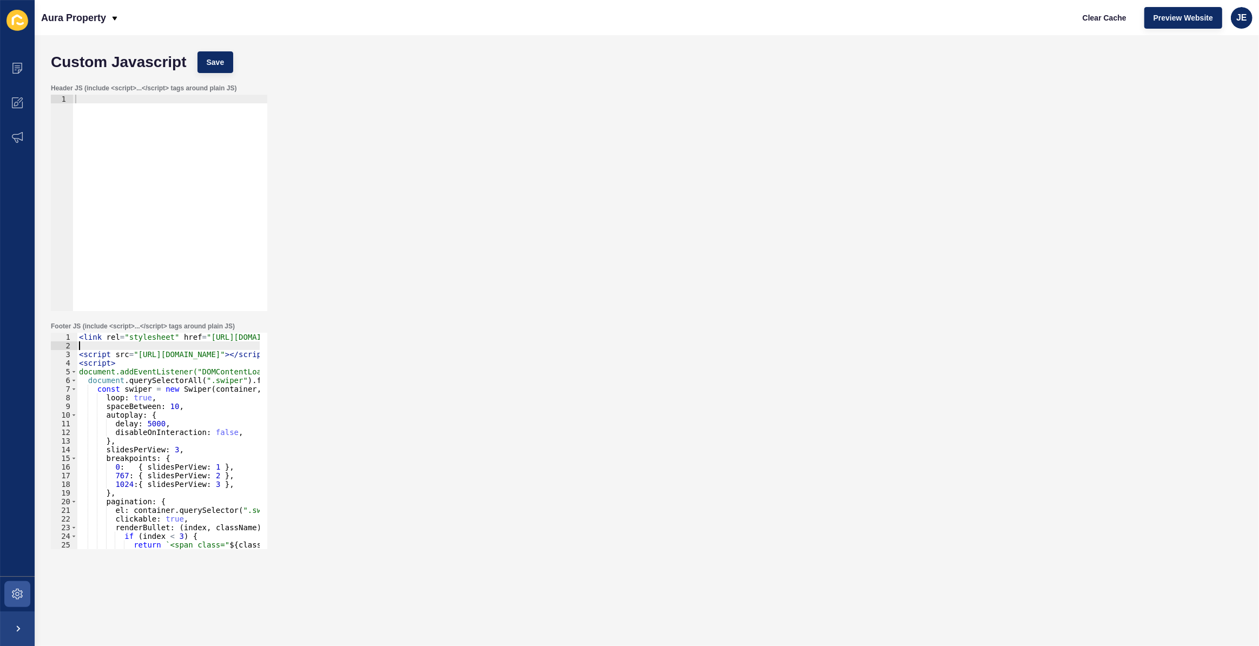
click at [81, 346] on div "< link rel = "stylesheet" href = "https://cdn.jsdelivr.net/npm/swiper@11/swiper…" at bounding box center [295, 446] width 437 height 226
paste textarea "<link rel="stylesheet" href="https://cdnjs.cloudflare.com/ajax/libs/font-awesom…"
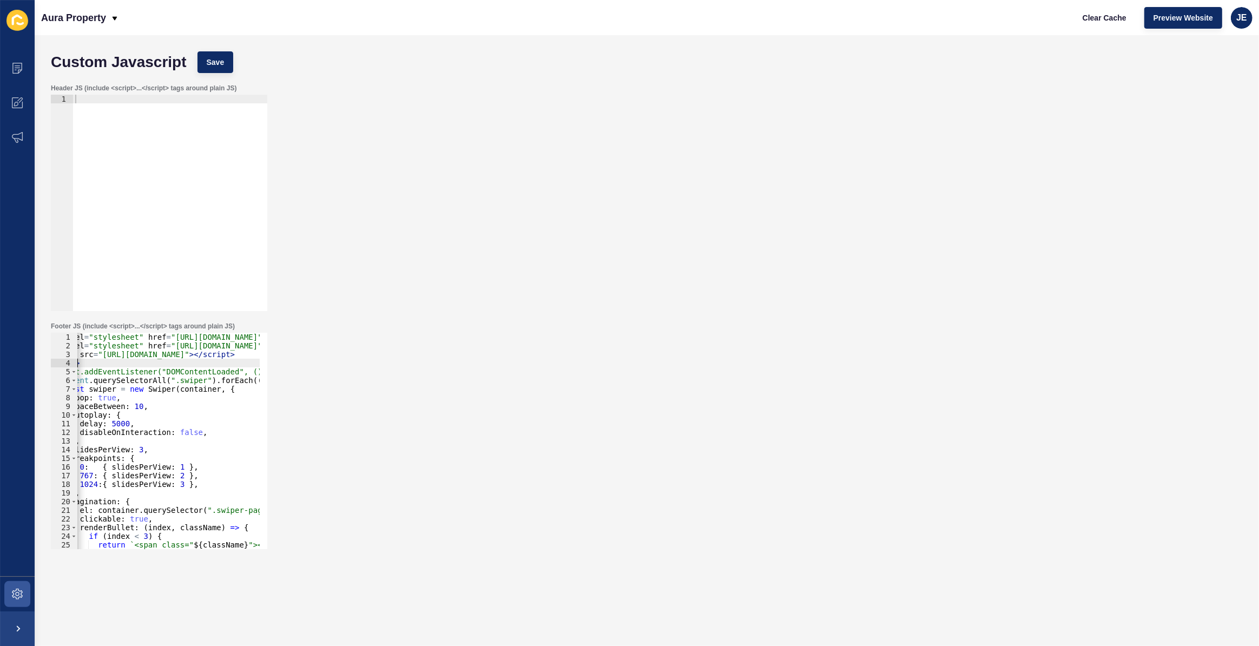
drag, startPoint x: 103, startPoint y: 360, endPoint x: 75, endPoint y: 363, distance: 28.3
click at [75, 363] on div "<link rel="stylesheet" href="https://cdnjs.cloudflare.com/ajax/libs/font-awesom…" at bounding box center [159, 441] width 216 height 216
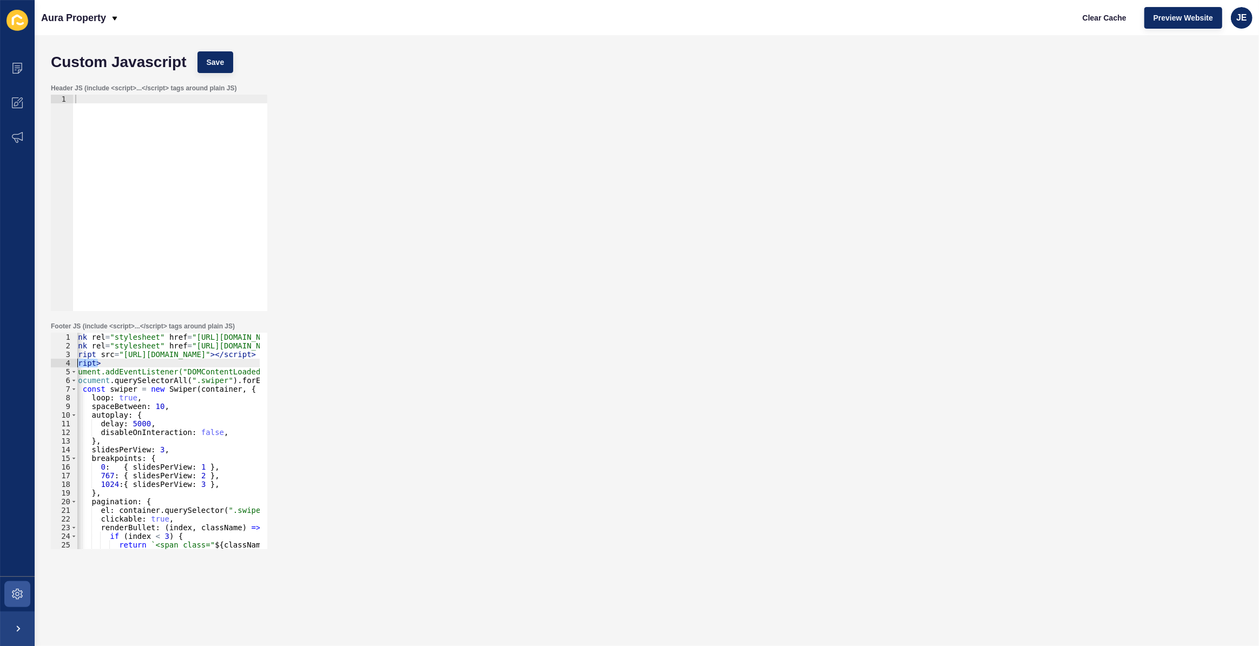
scroll to position [0, 15]
type textarea "<script>"
click at [214, 63] on span "Save" at bounding box center [216, 62] width 18 height 11
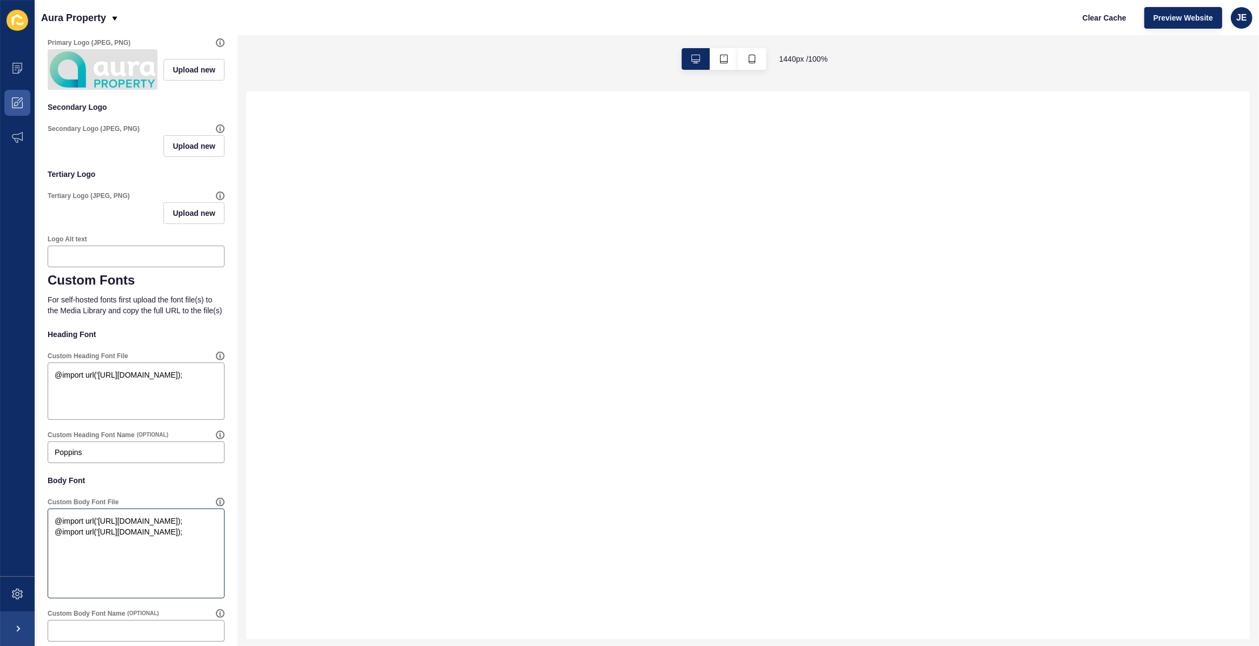
scroll to position [310, 0]
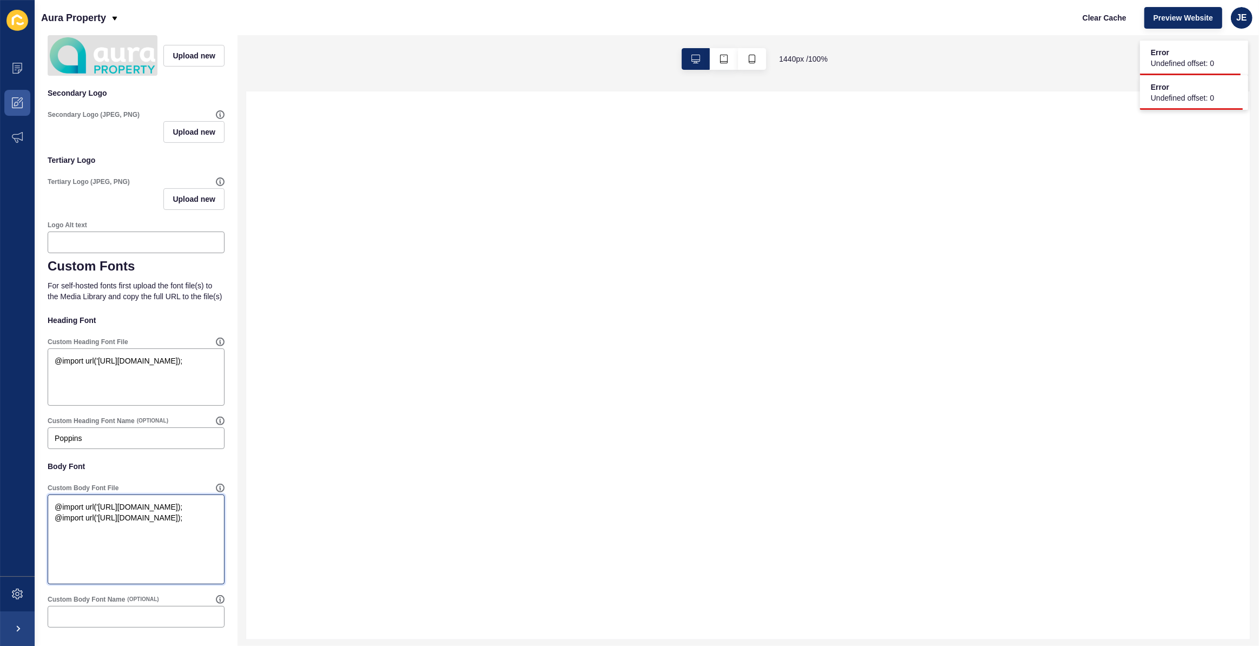
click at [163, 577] on textarea "@import url('[URL][DOMAIN_NAME]); @import url('[URL][DOMAIN_NAME]);" at bounding box center [136, 539] width 174 height 87
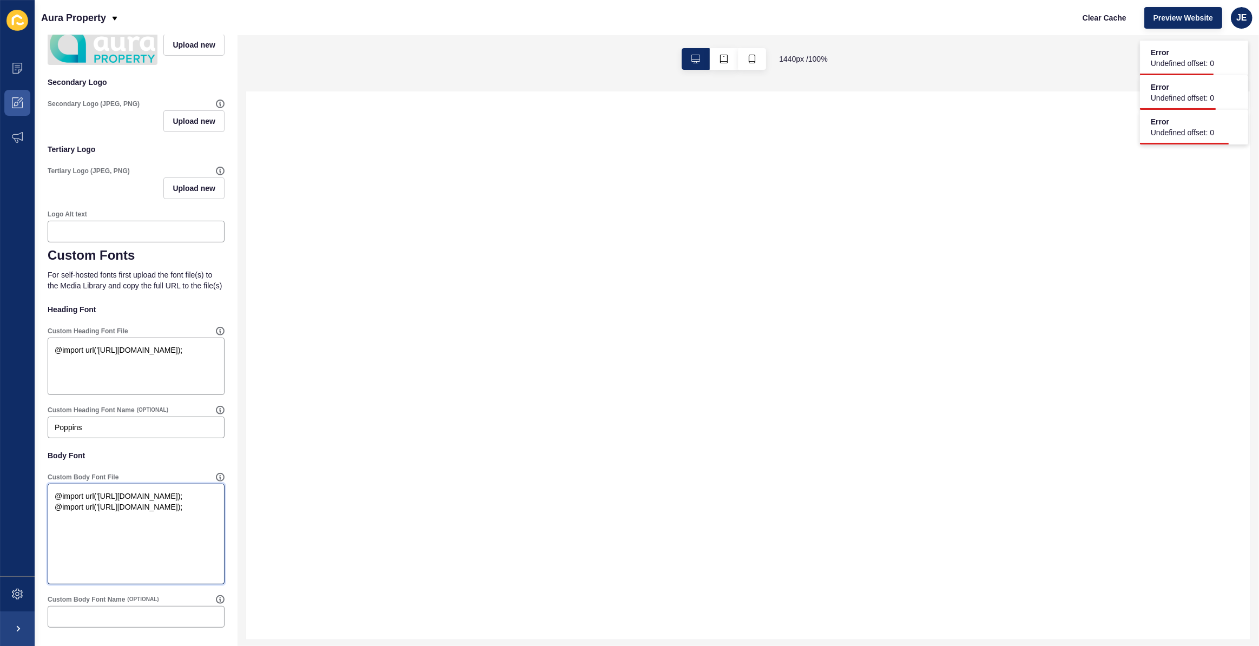
paste textarea "@import url('[URL][DOMAIN_NAME]);"
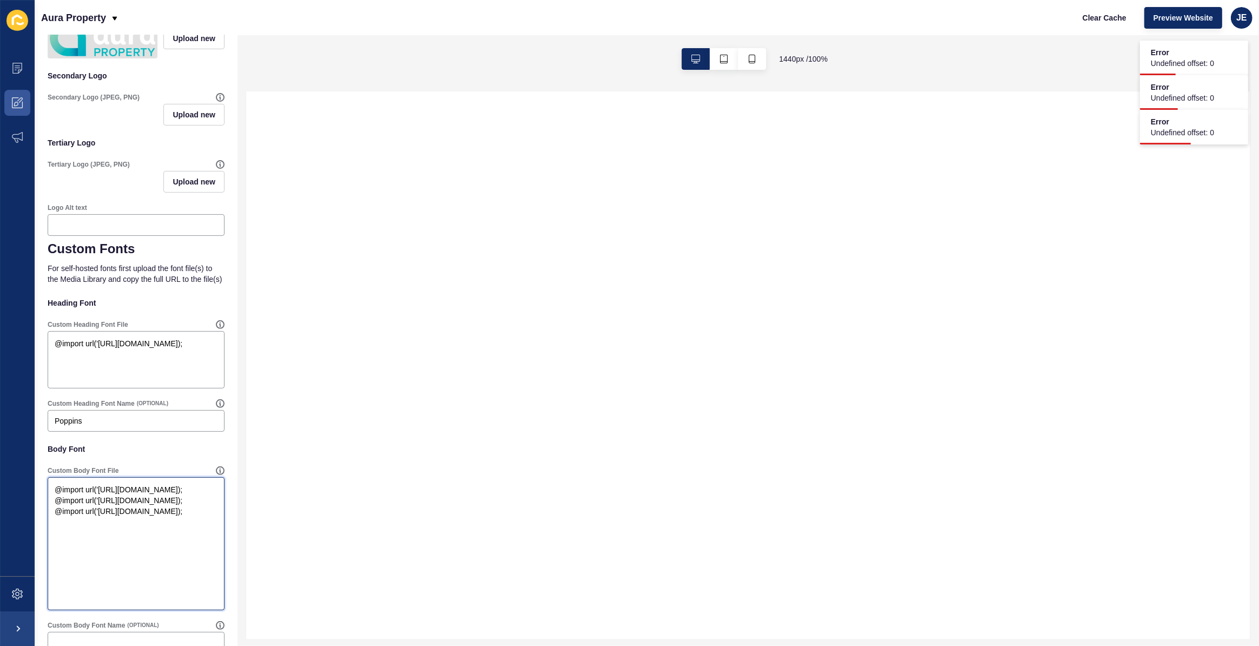
type textarea "@import url('[URL][DOMAIN_NAME]); @import url('[URL][DOMAIN_NAME]); @import url…"
click at [609, 208] on div at bounding box center [748, 365] width 1004 height 548
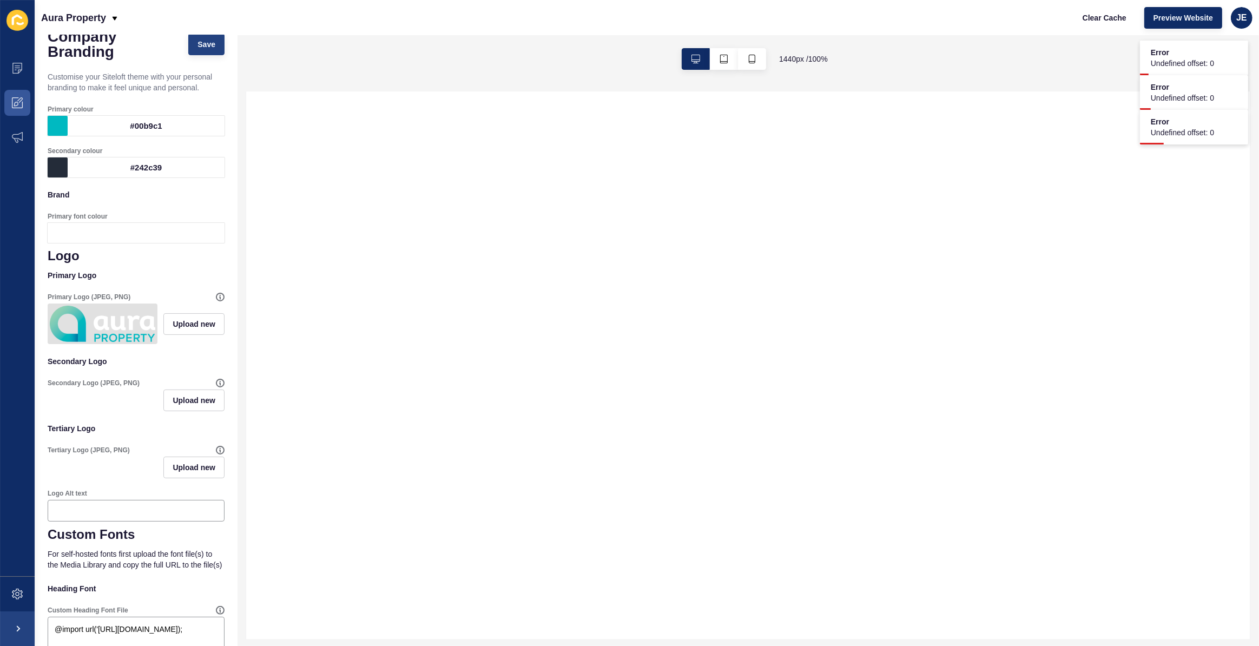
scroll to position [0, 0]
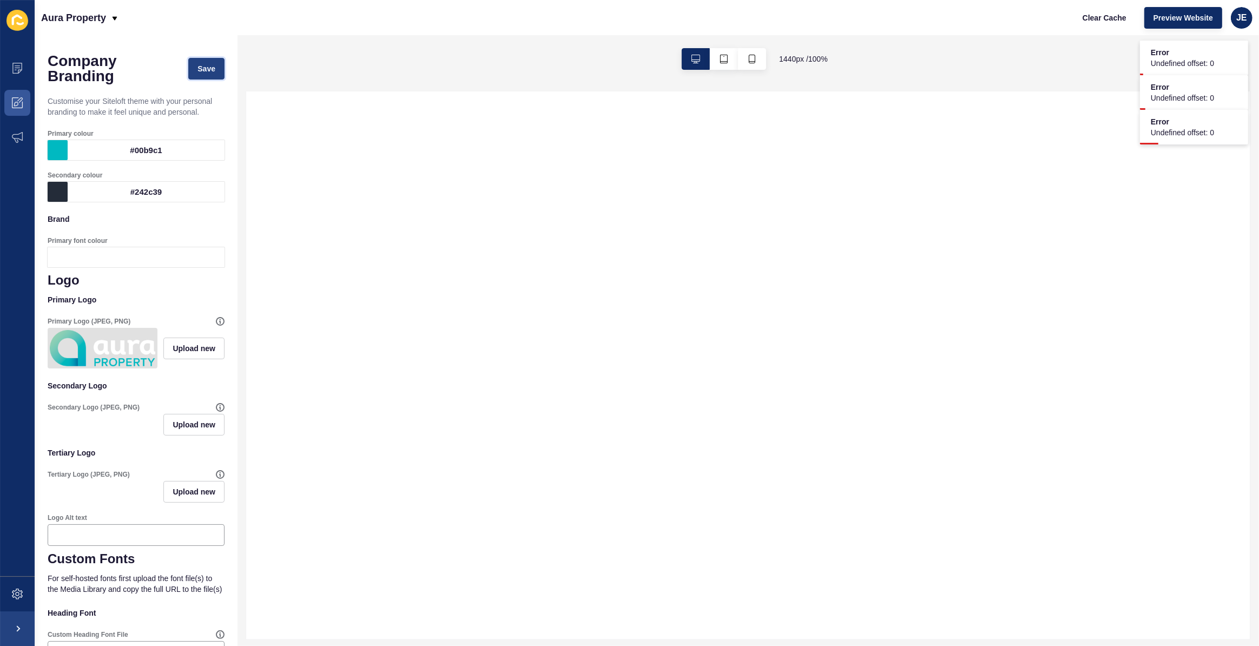
click at [197, 68] on span "Save" at bounding box center [206, 68] width 18 height 11
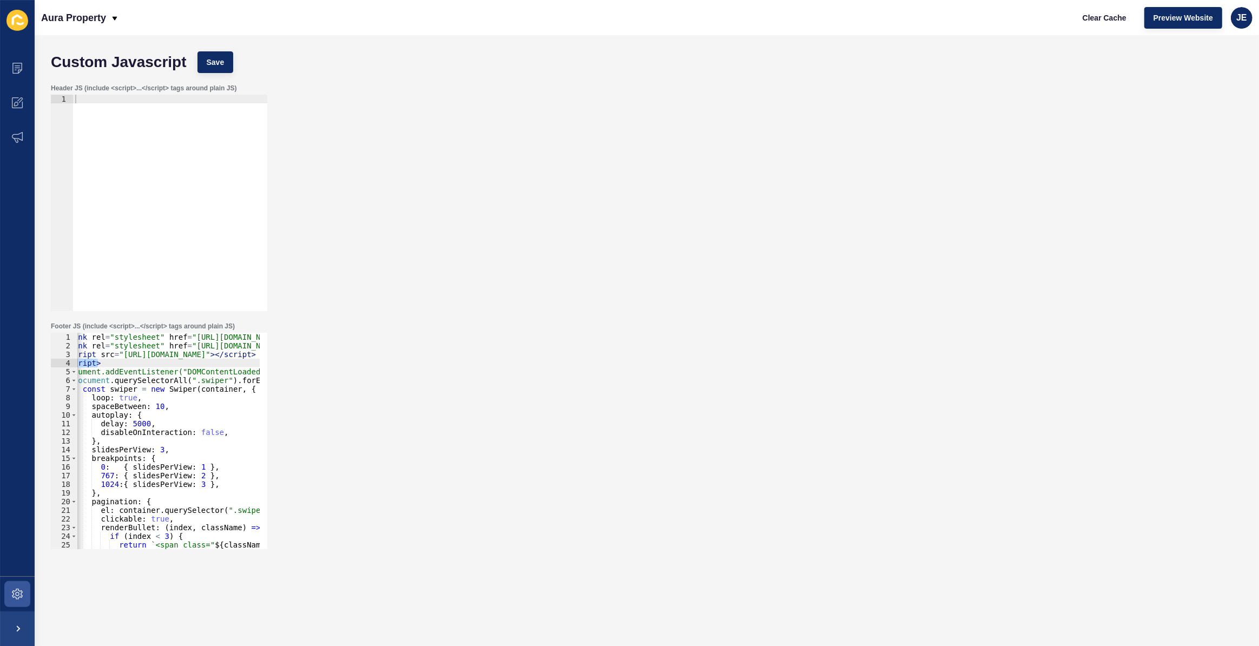
scroll to position [0, 15]
